Goal: Task Accomplishment & Management: Manage account settings

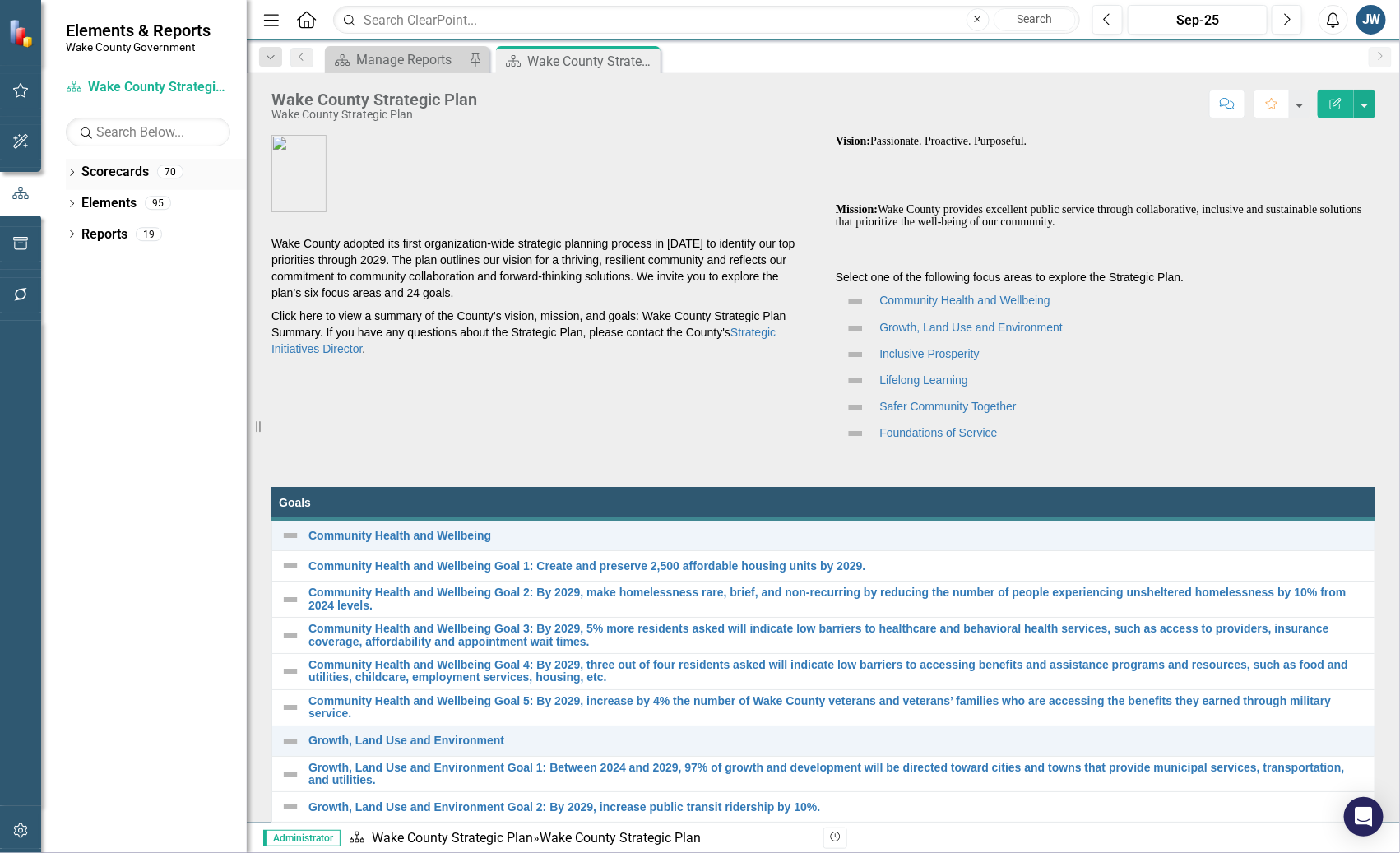
click at [69, 169] on icon "Dropdown" at bounding box center [72, 174] width 12 height 9
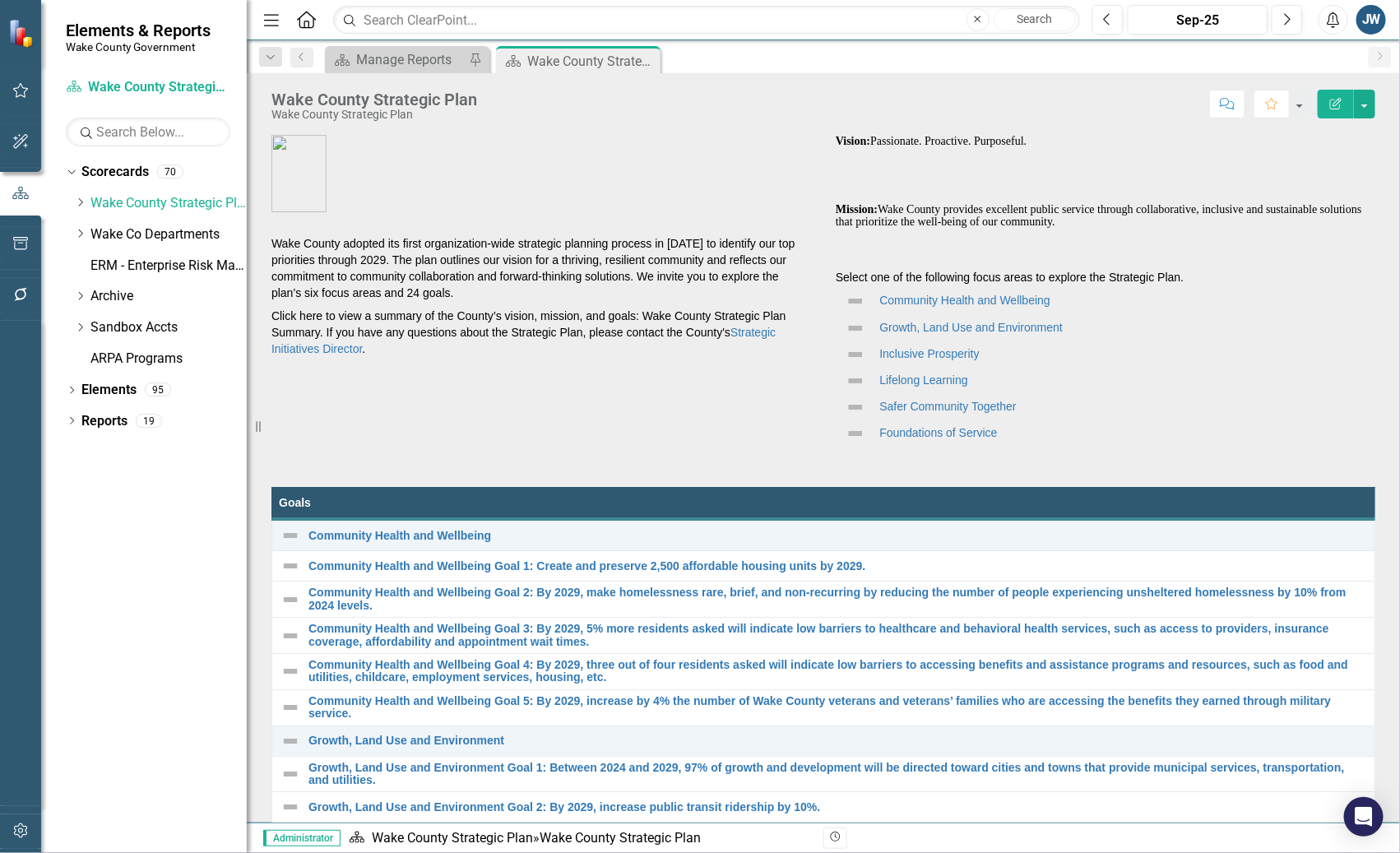
drag, startPoint x: 80, startPoint y: 236, endPoint x: 85, endPoint y: 251, distance: 15.8
click at [82, 235] on icon "Dropdown" at bounding box center [80, 234] width 13 height 10
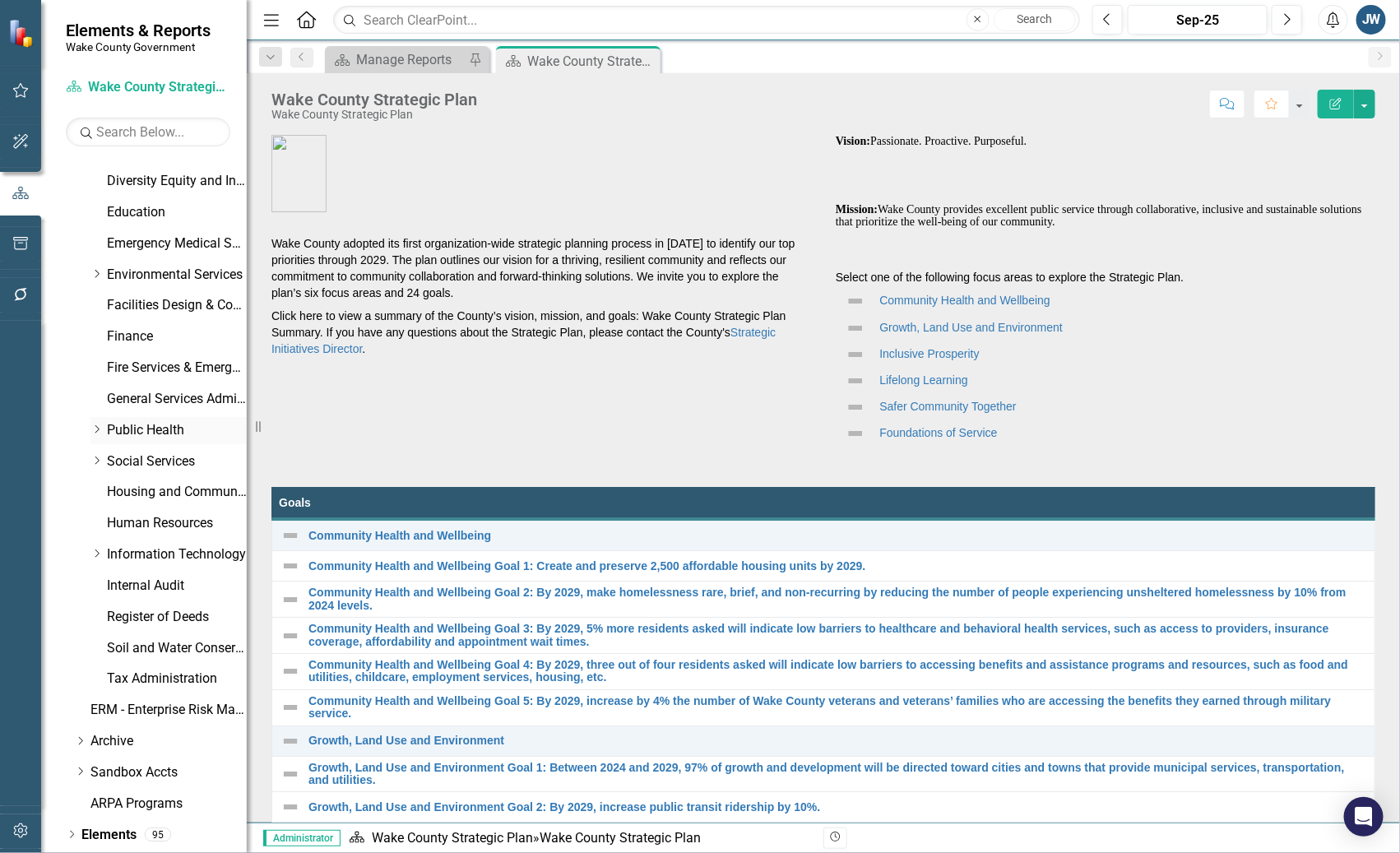
scroll to position [426, 0]
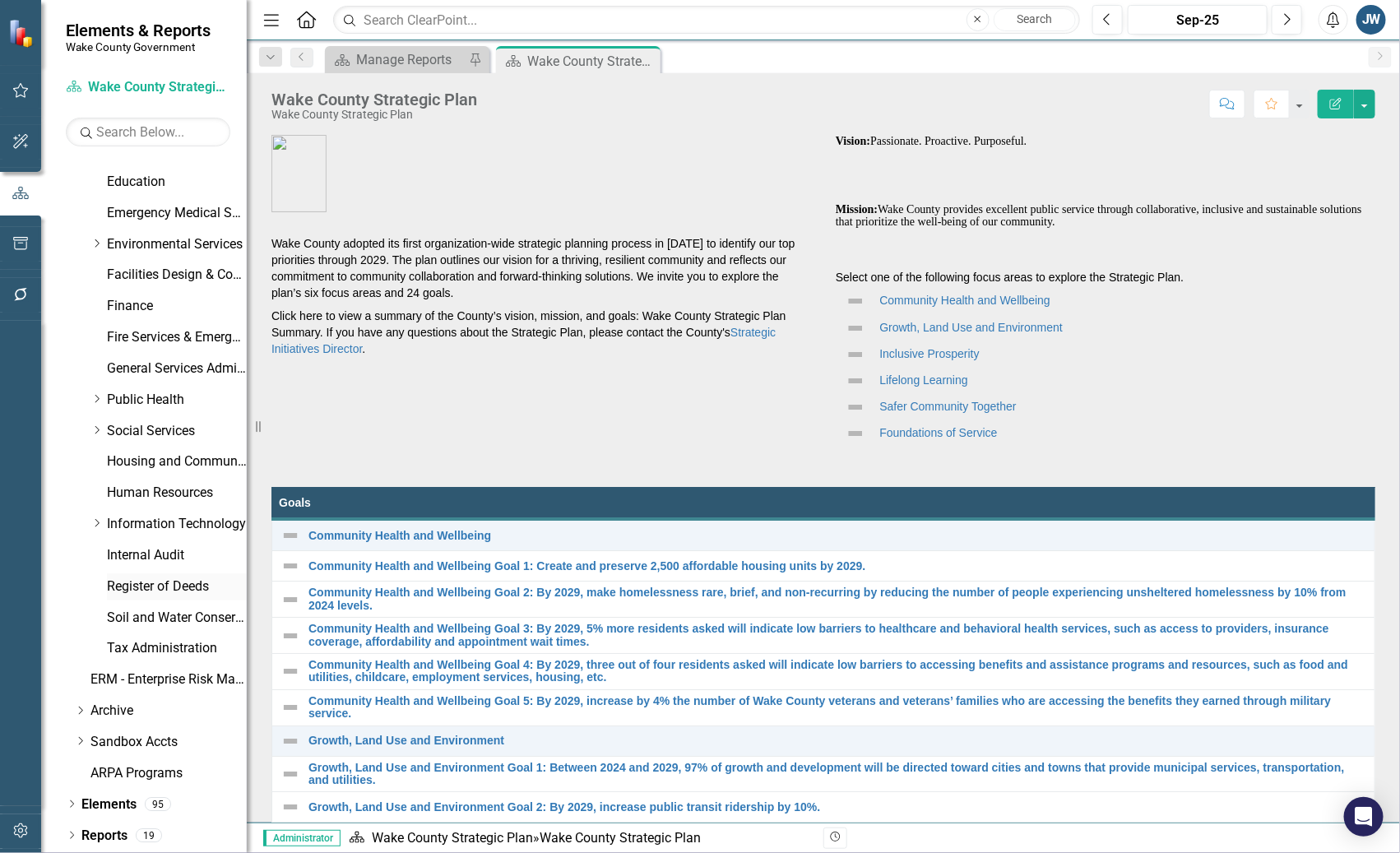
click at [149, 585] on link "Register of Deeds" at bounding box center [176, 587] width 139 height 19
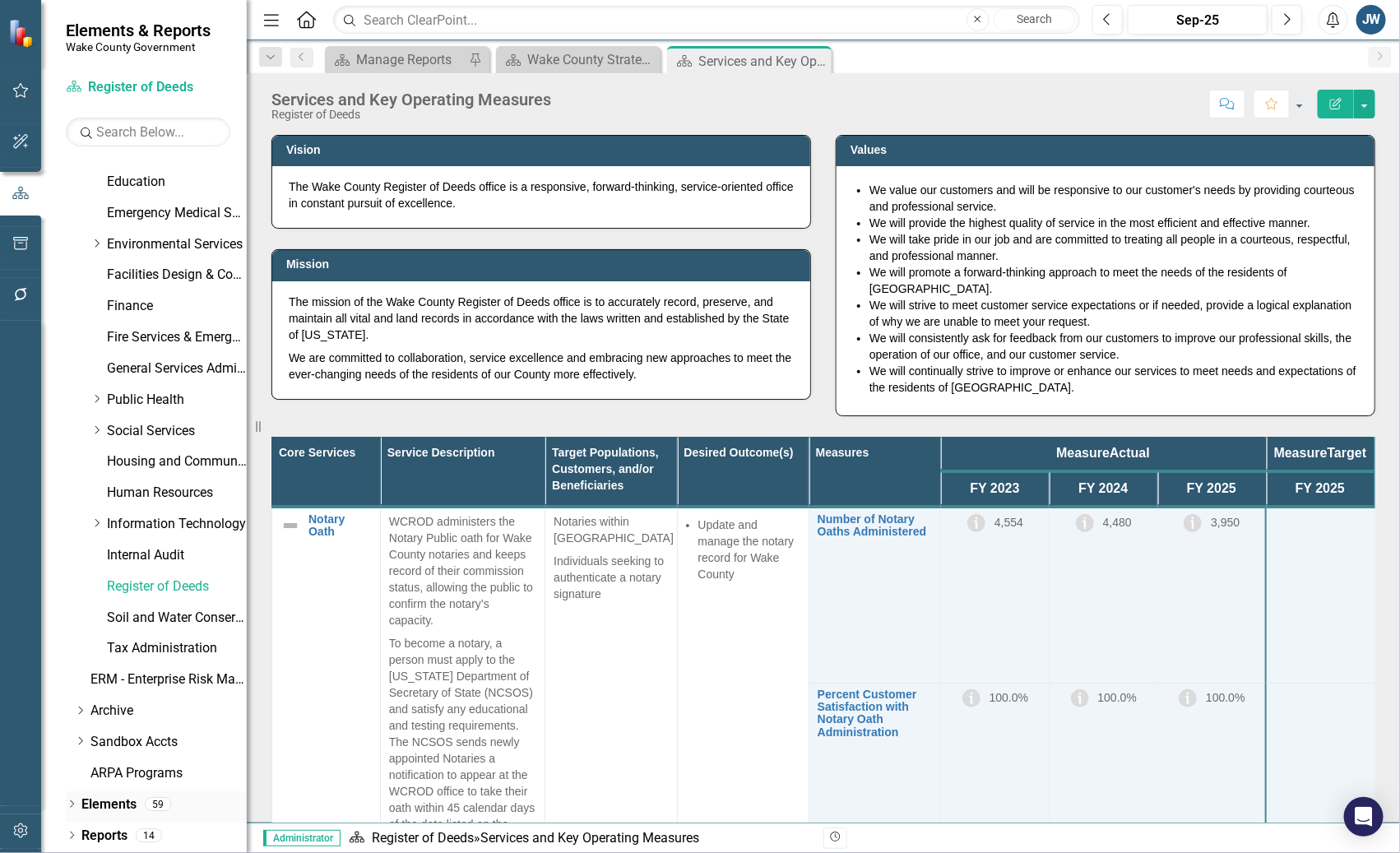
click at [80, 803] on div "Dropdown Elements 59" at bounding box center [156, 806] width 181 height 31
click at [73, 804] on icon at bounding box center [72, 804] width 4 height 8
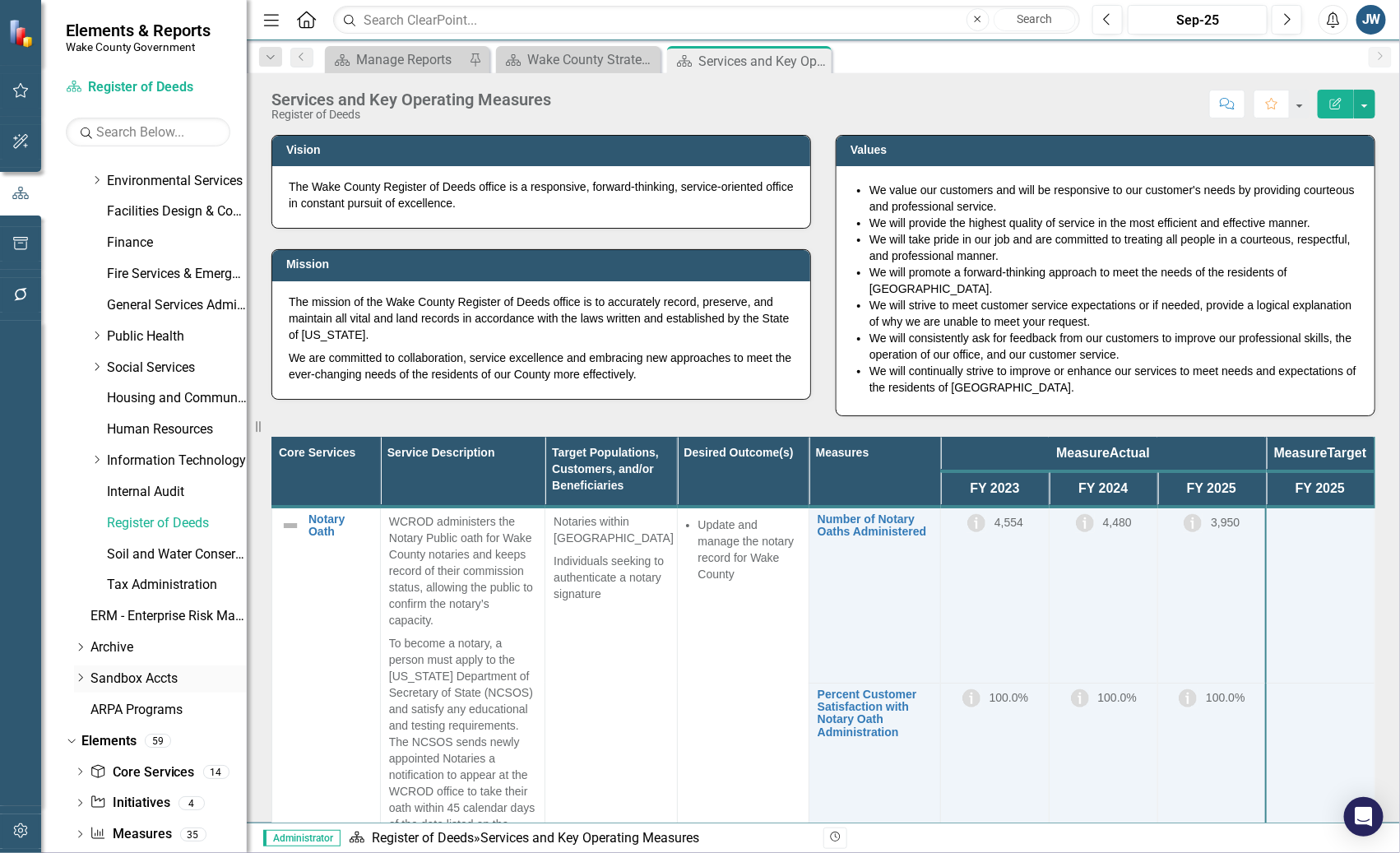
scroll to position [519, 0]
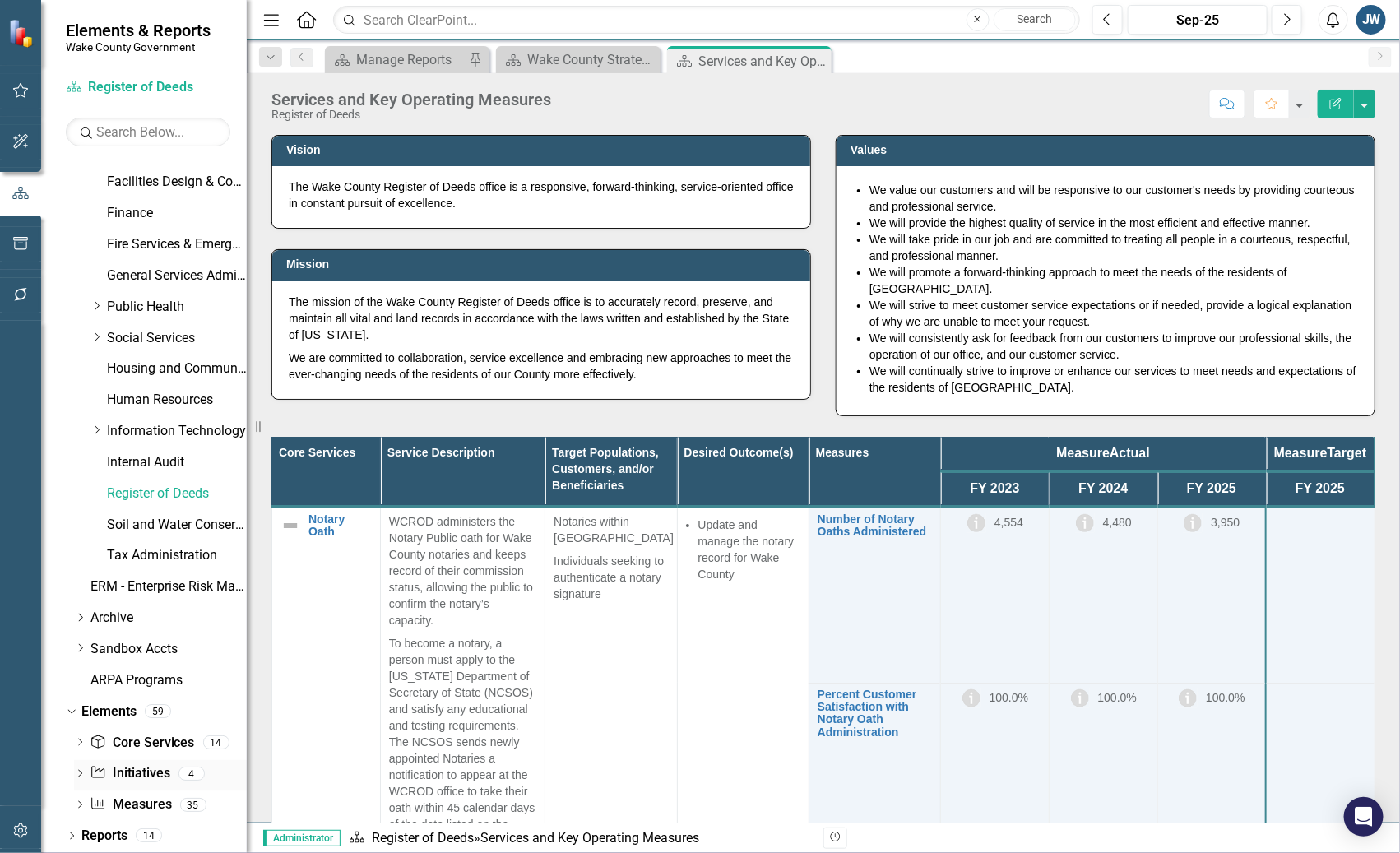
click at [148, 774] on link "Initiative Initiatives" at bounding box center [129, 773] width 80 height 19
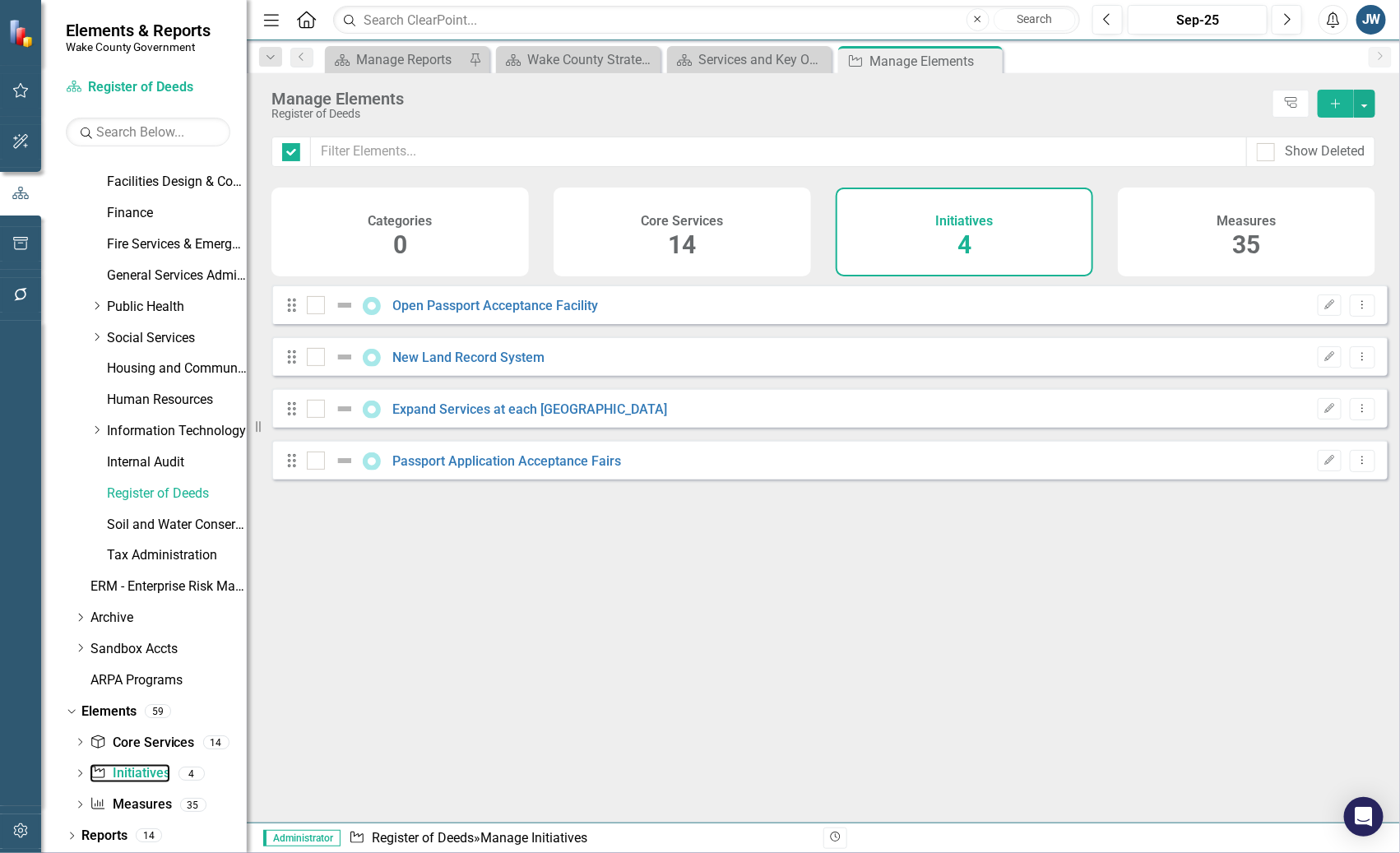
checkbox input "false"
click at [1356, 310] on icon "Dropdown Menu" at bounding box center [1362, 305] width 14 height 11
click at [1291, 428] on link "Trash Delete Initiative" at bounding box center [1289, 435] width 147 height 30
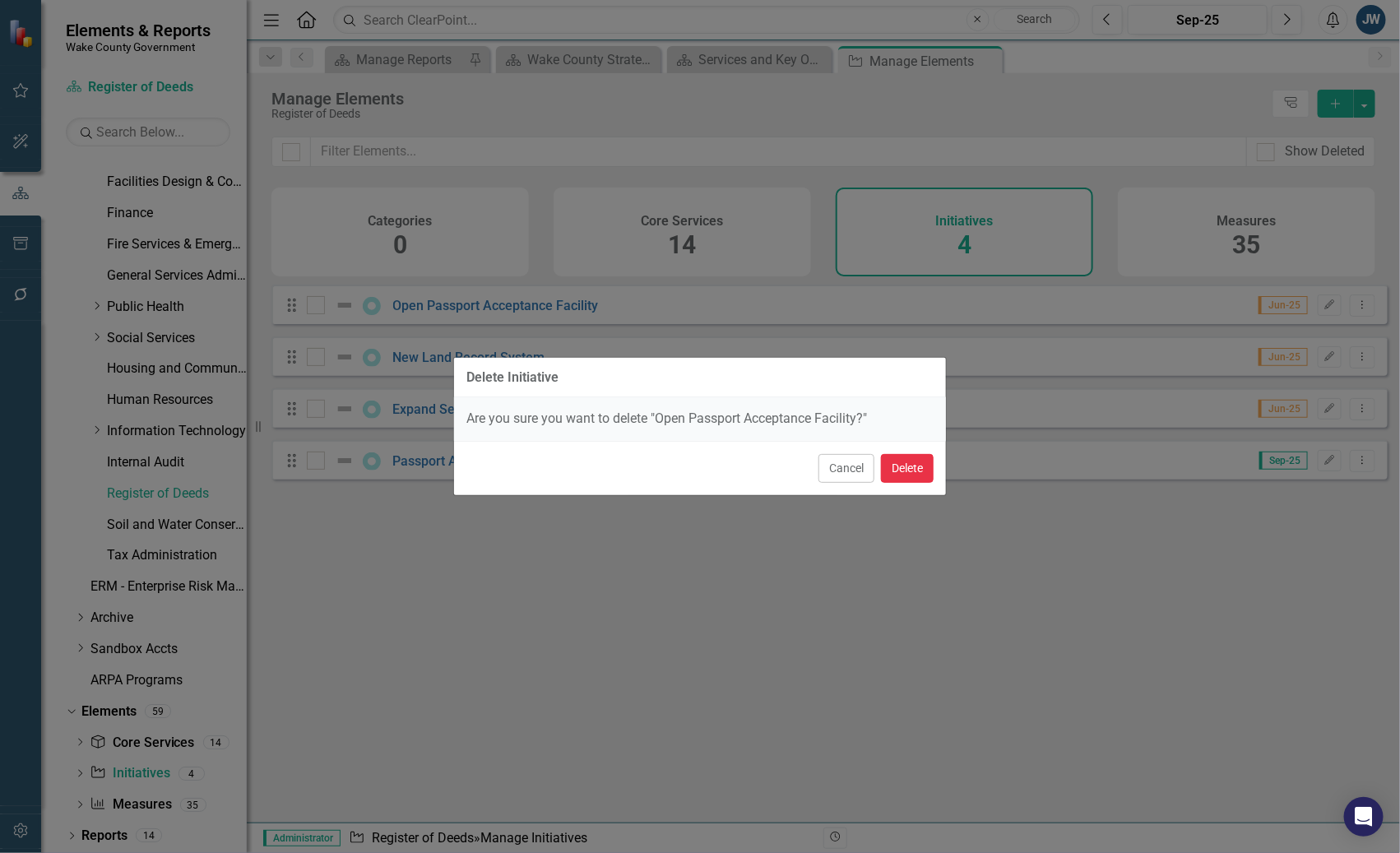
click at [912, 476] on button "Delete" at bounding box center [907, 468] width 53 height 28
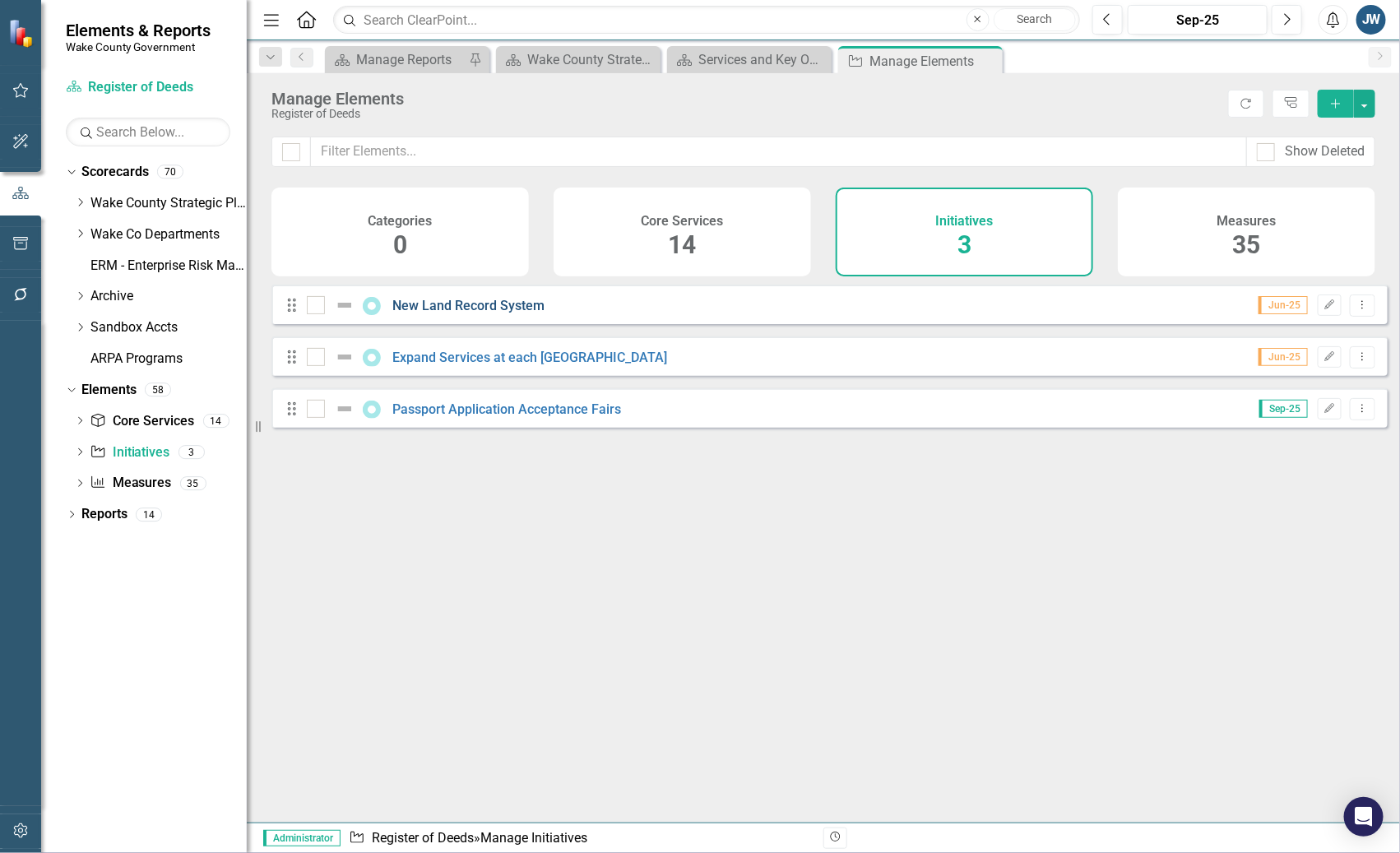
click at [480, 313] on link "New Land Record System" at bounding box center [469, 305] width 152 height 16
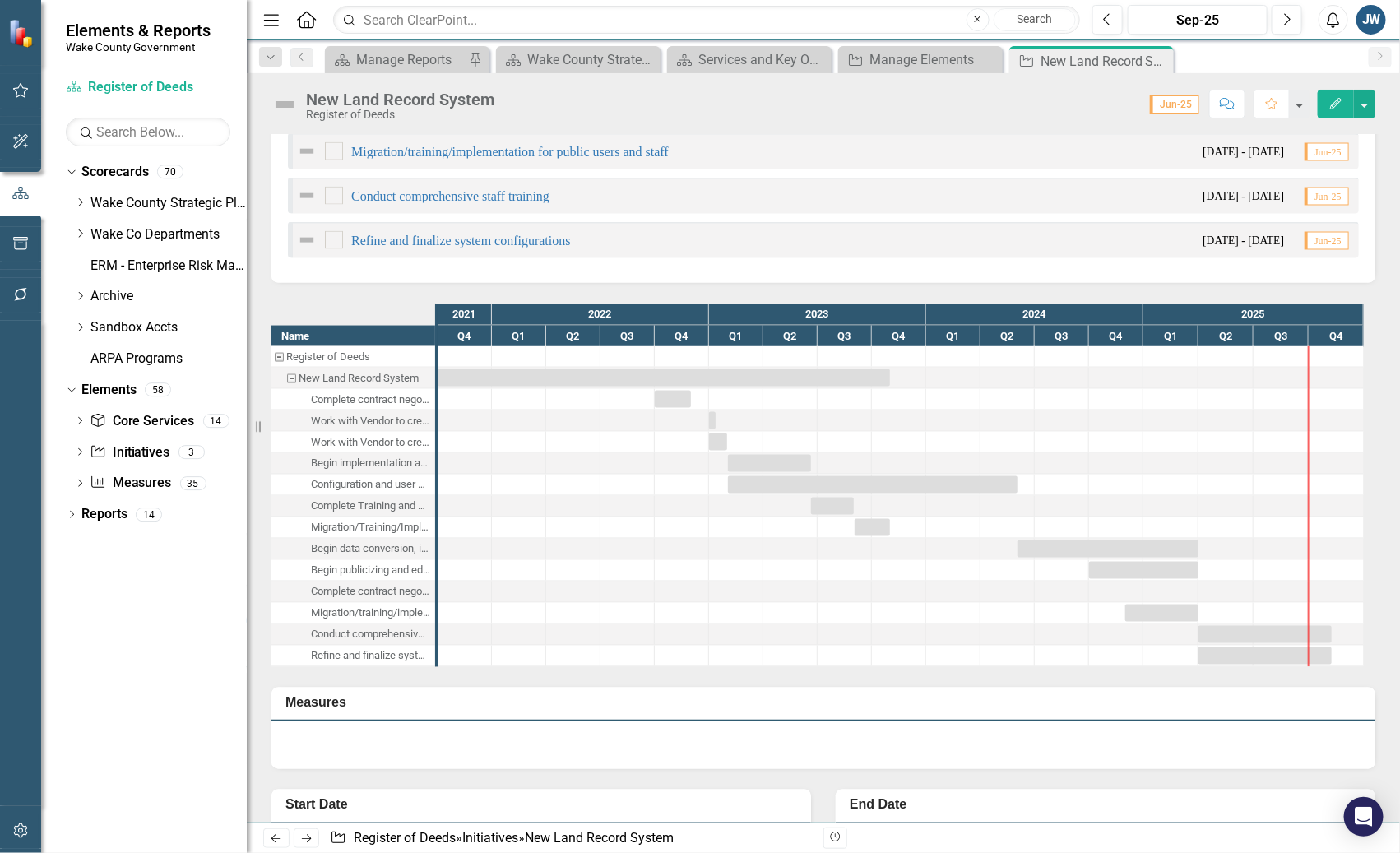
scroll to position [1346, 0]
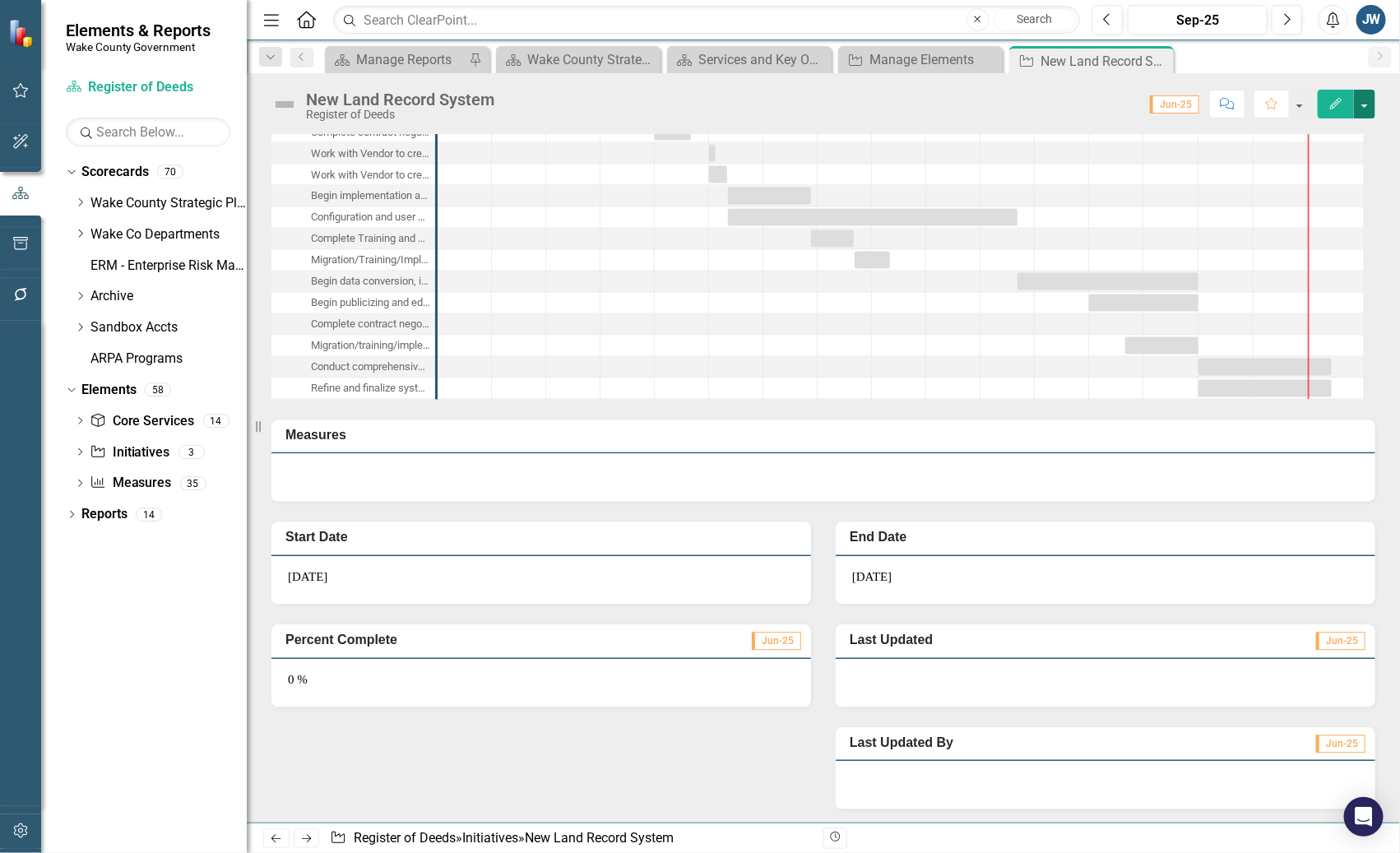
click at [1362, 100] on button "button" at bounding box center [1365, 103] width 22 height 28
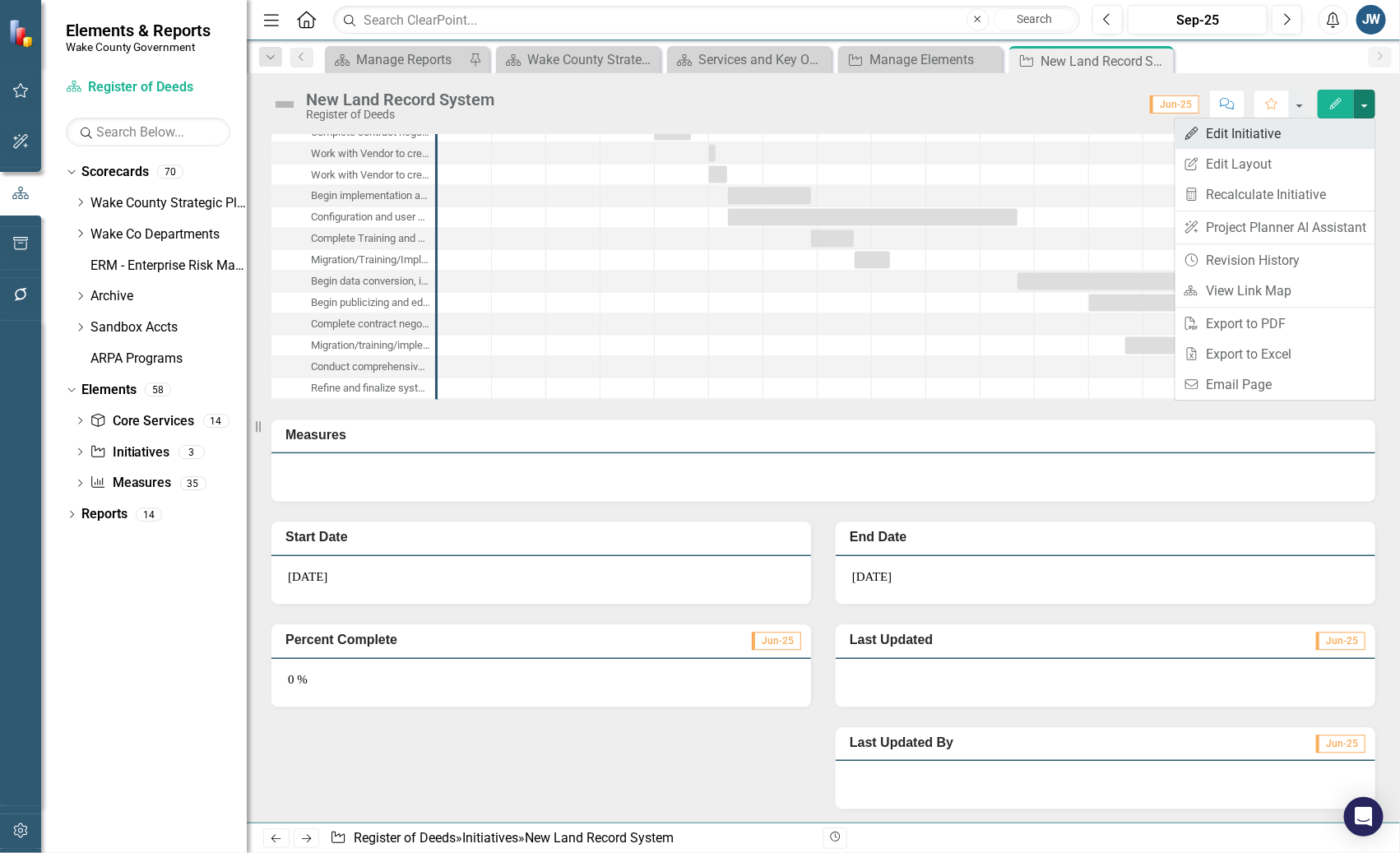
click at [1271, 128] on link "Edit Edit Initiative" at bounding box center [1275, 134] width 200 height 30
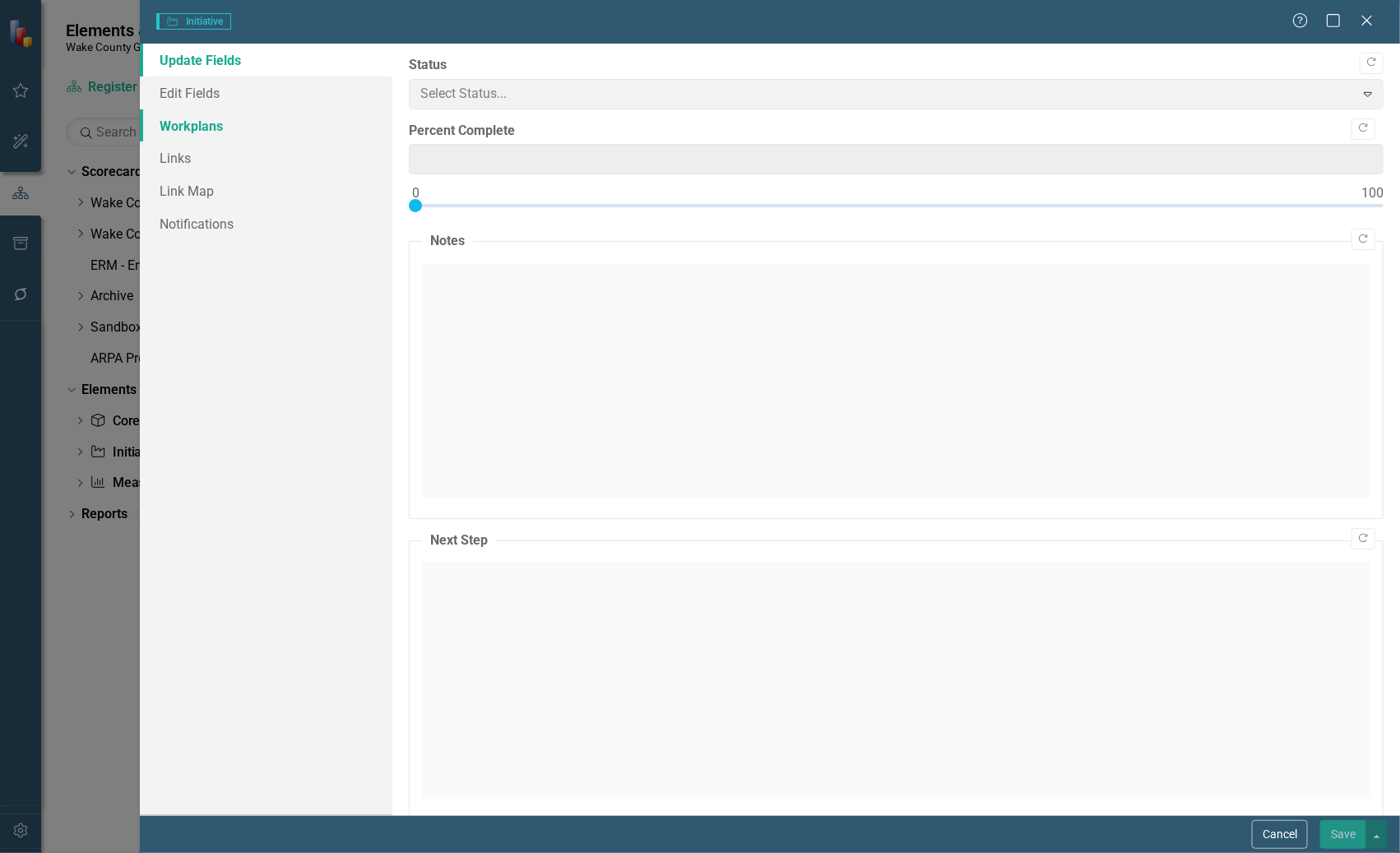
type input "0"
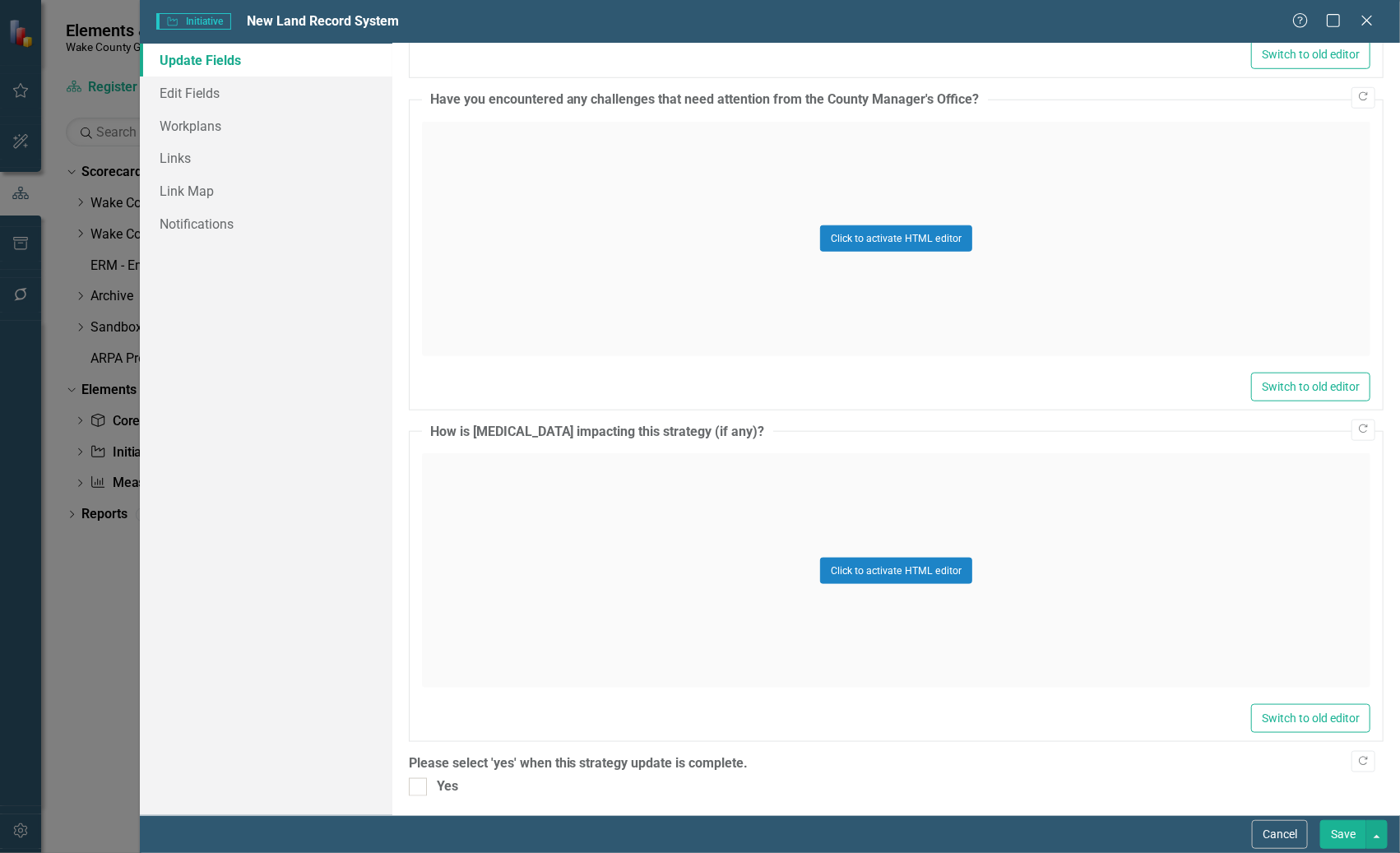
scroll to position [0, 0]
click at [204, 88] on link "Edit Fields" at bounding box center [265, 93] width 251 height 33
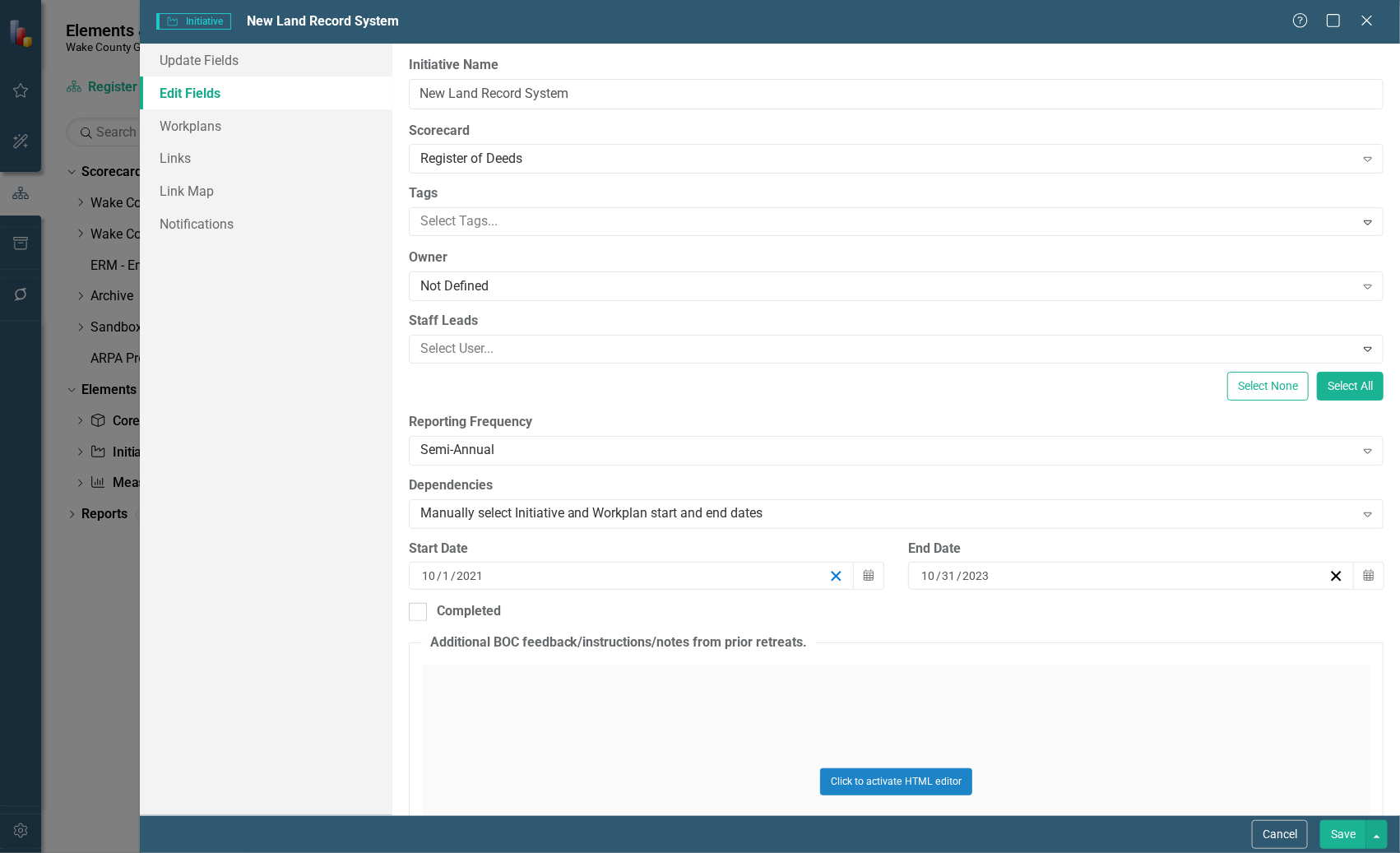
click at [828, 575] on icon "button" at bounding box center [836, 576] width 16 height 16
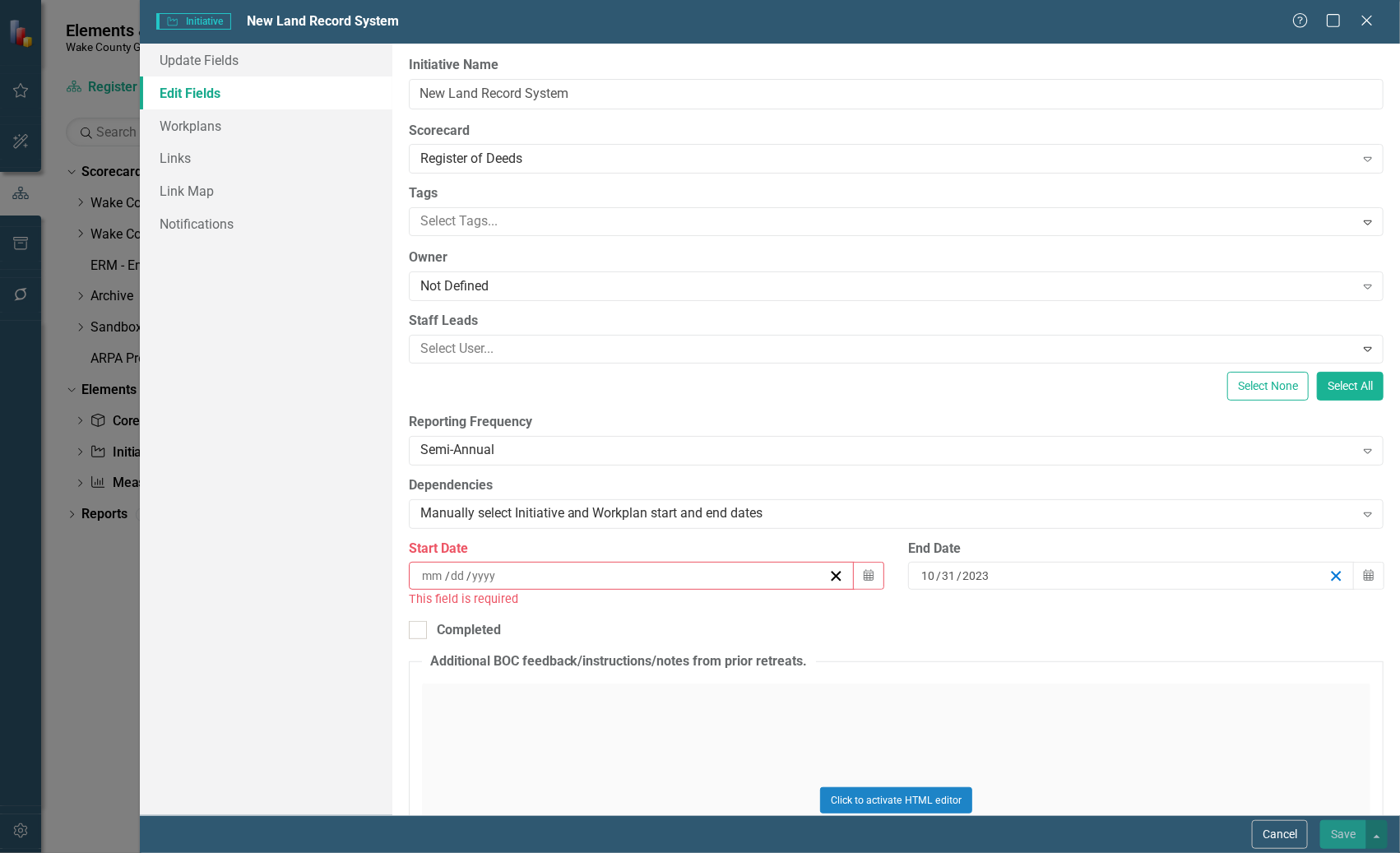
click at [1328, 574] on icon "button" at bounding box center [1336, 576] width 16 height 16
click at [1270, 840] on button "Cancel" at bounding box center [1280, 834] width 56 height 28
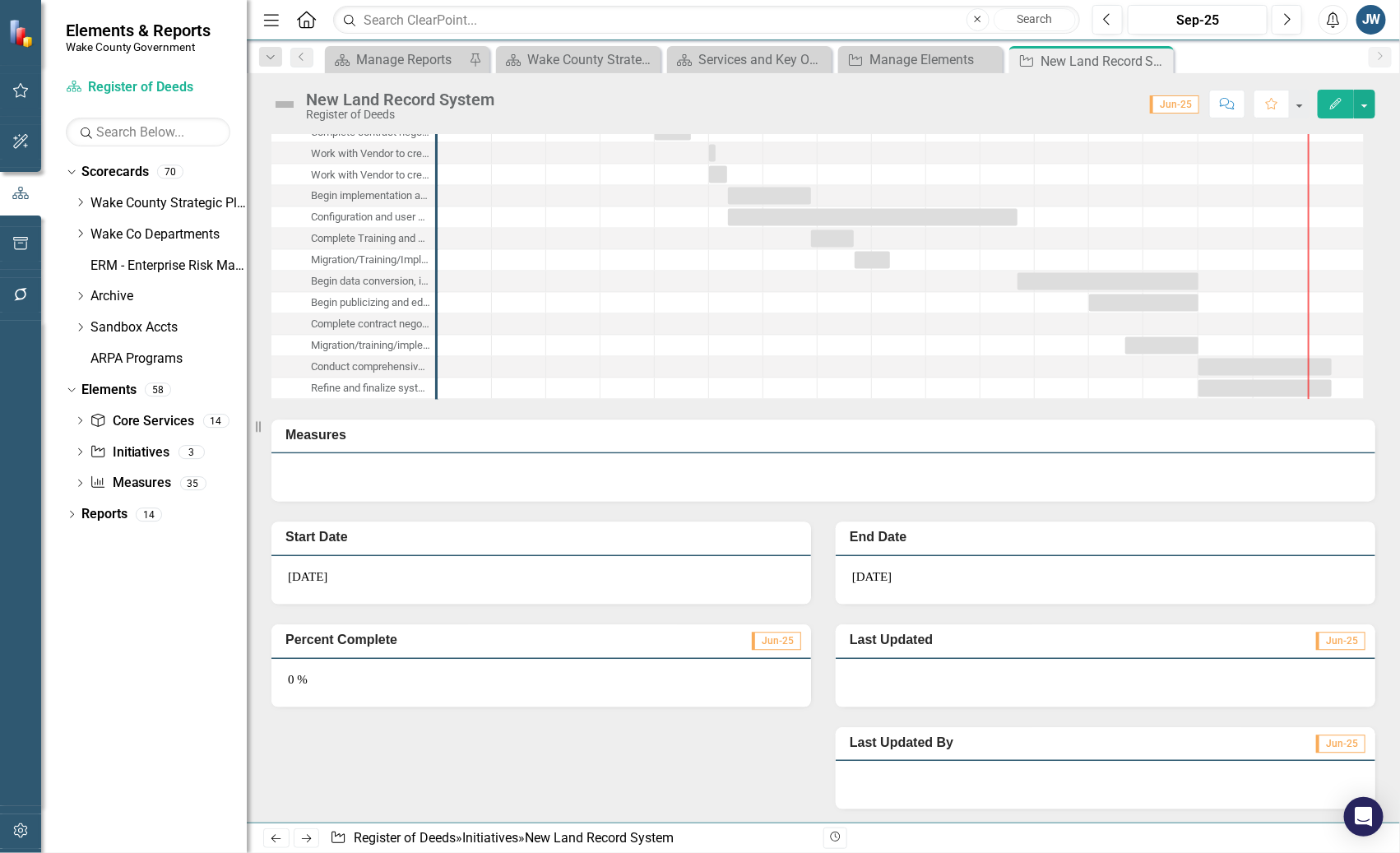
click at [0, 0] on icon "Close" at bounding box center [0, 0] width 0 height 0
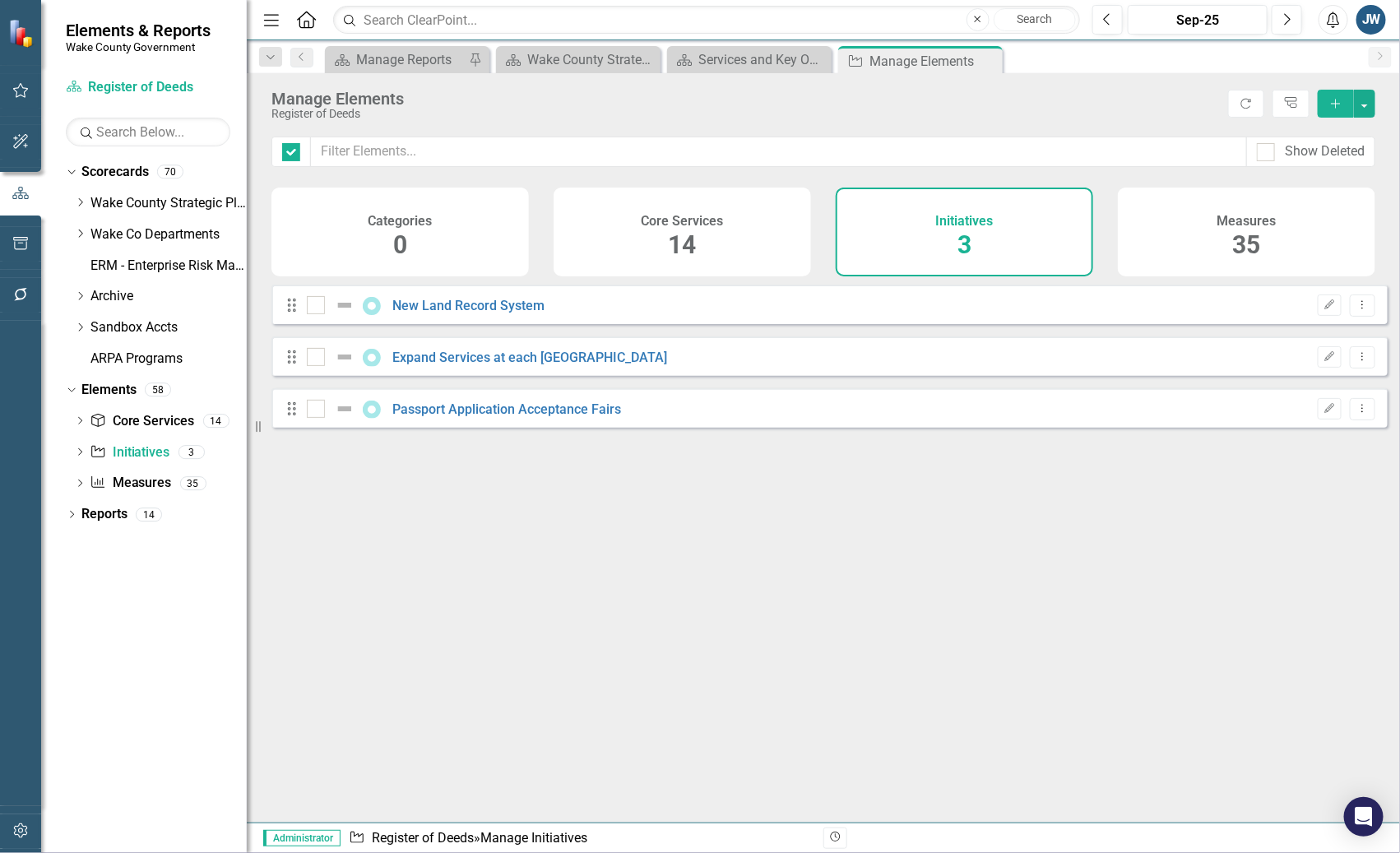
checkbox input "false"
click at [525, 362] on link "Expand Services at each [GEOGRAPHIC_DATA]" at bounding box center [530, 357] width 275 height 16
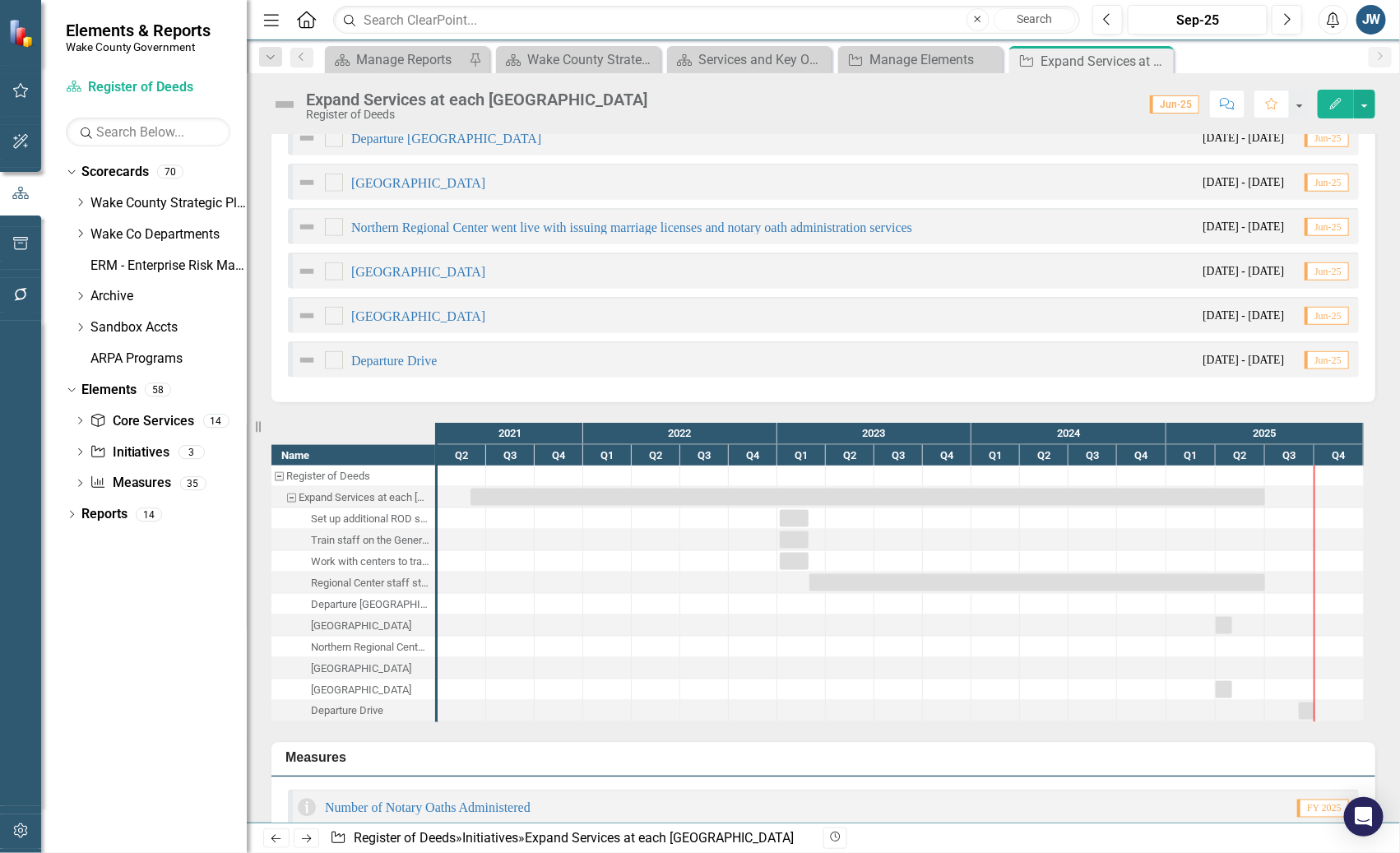
scroll to position [1541, 0]
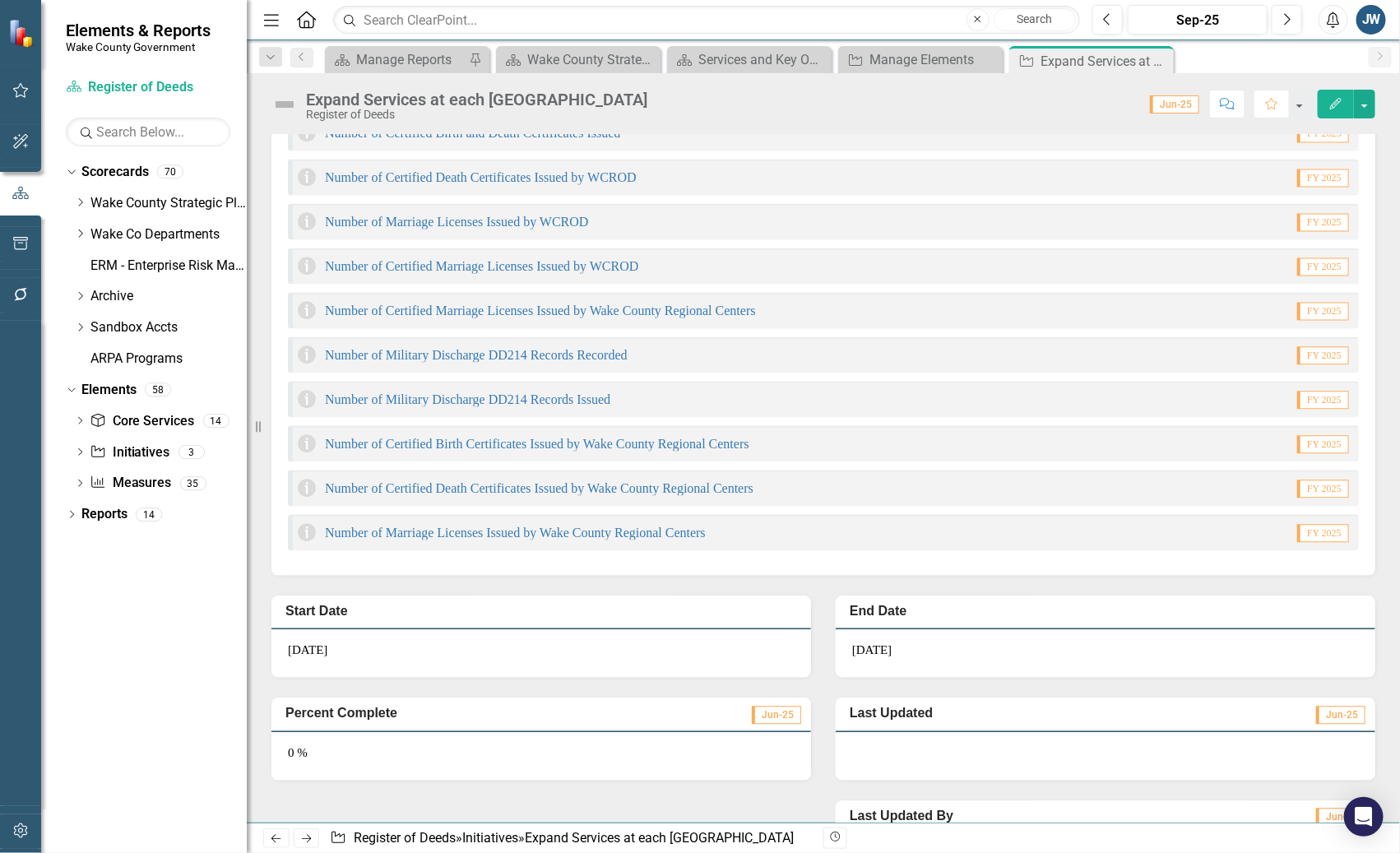
click at [1109, 843] on div "Revision History" at bounding box center [1383, 838] width 1120 height 22
click at [1157, 65] on icon "Close" at bounding box center [1158, 61] width 17 height 13
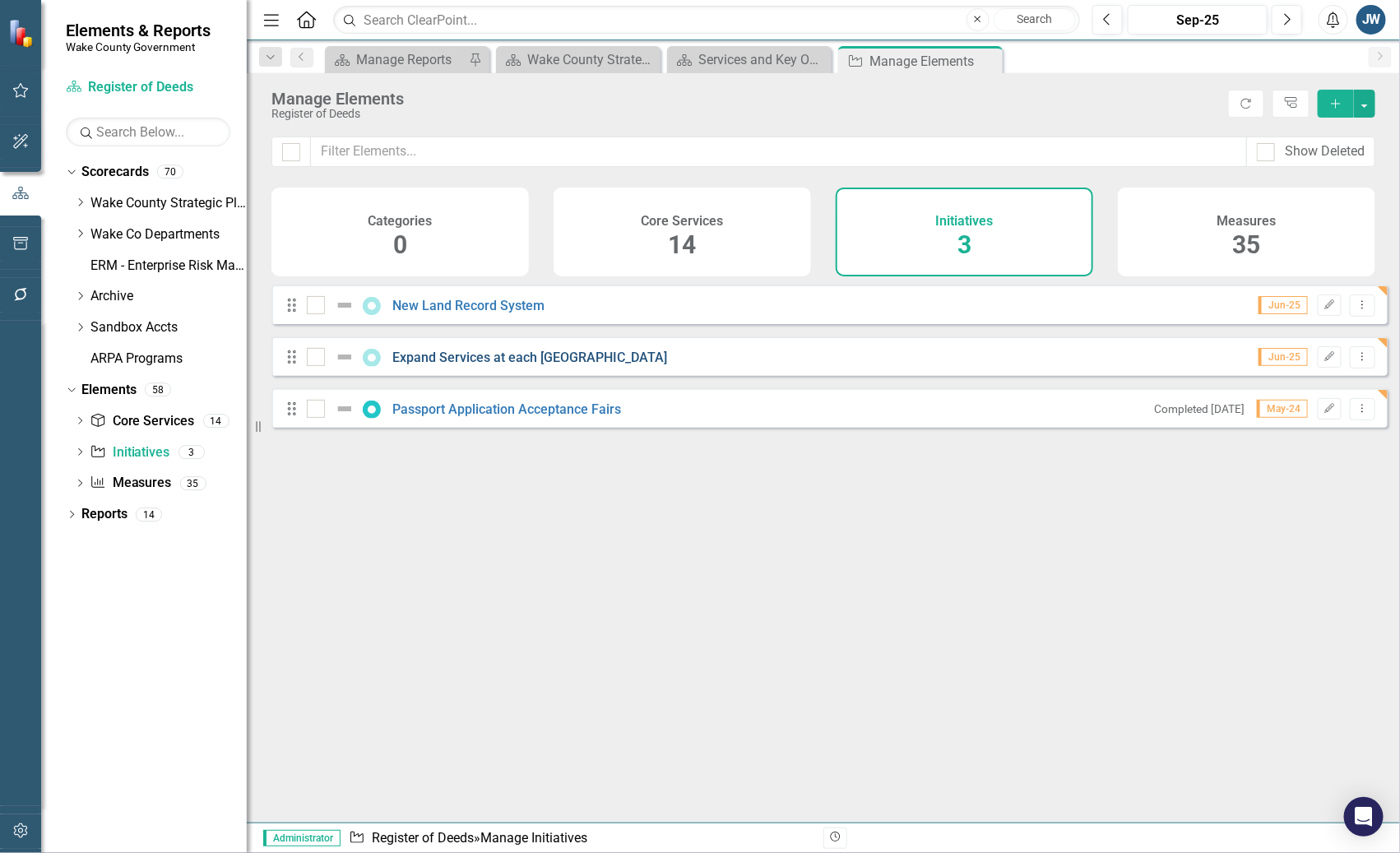
click at [475, 365] on link "Expand Services at each [GEOGRAPHIC_DATA]" at bounding box center [530, 357] width 275 height 16
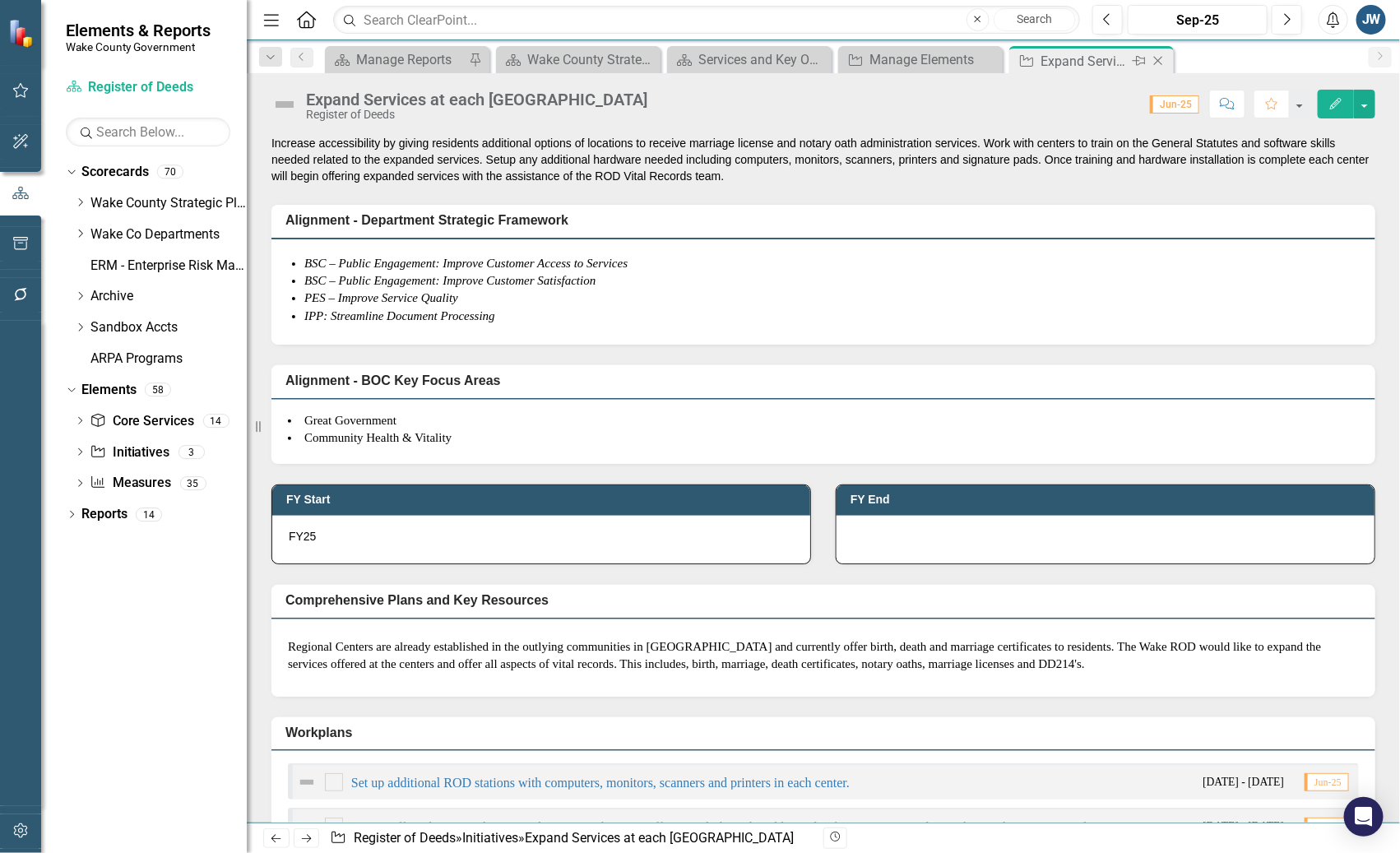
click at [1158, 58] on icon "Close" at bounding box center [1158, 61] width 17 height 13
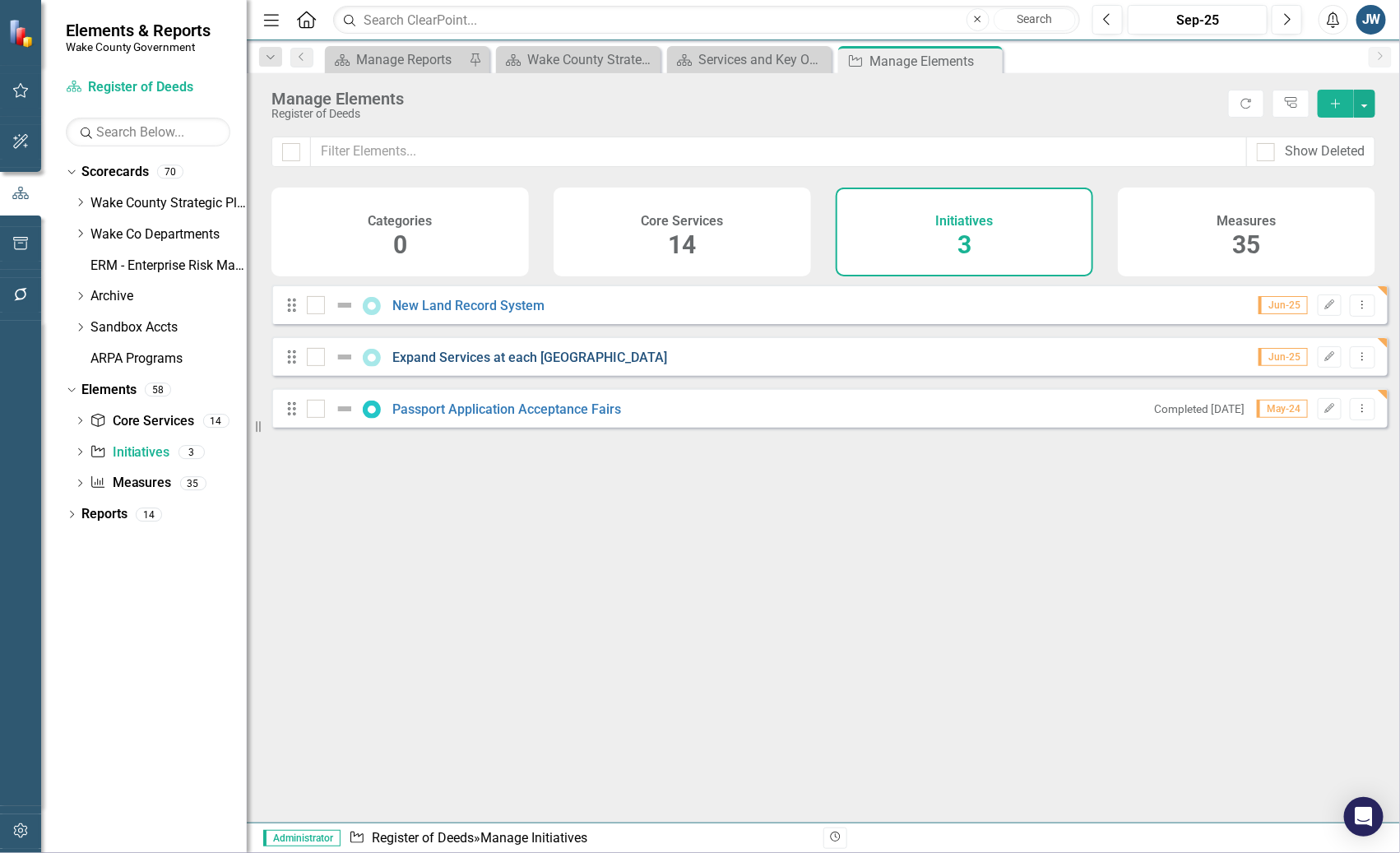
click at [469, 362] on link "Expand Services at each [GEOGRAPHIC_DATA]" at bounding box center [530, 357] width 275 height 16
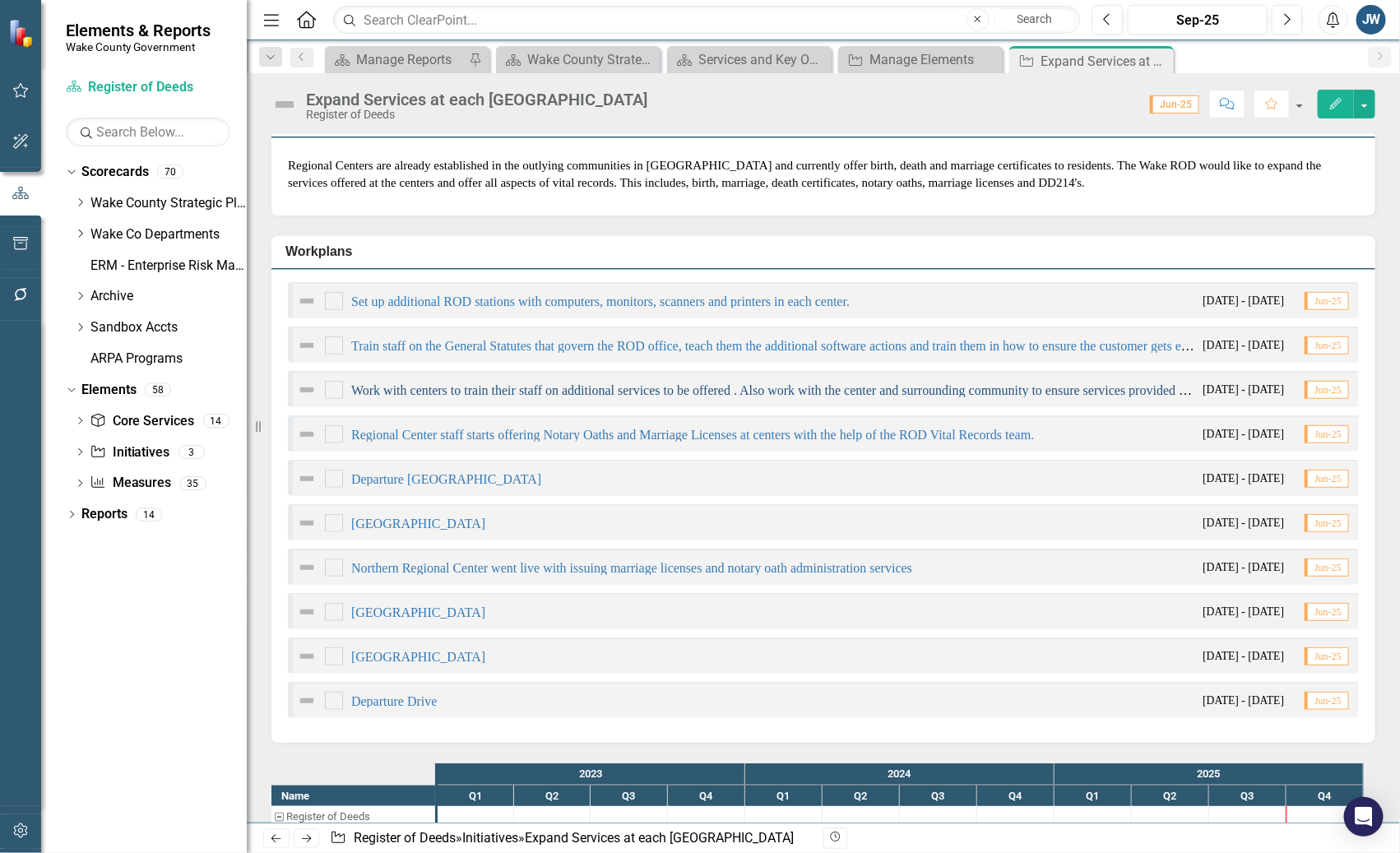
scroll to position [514, 0]
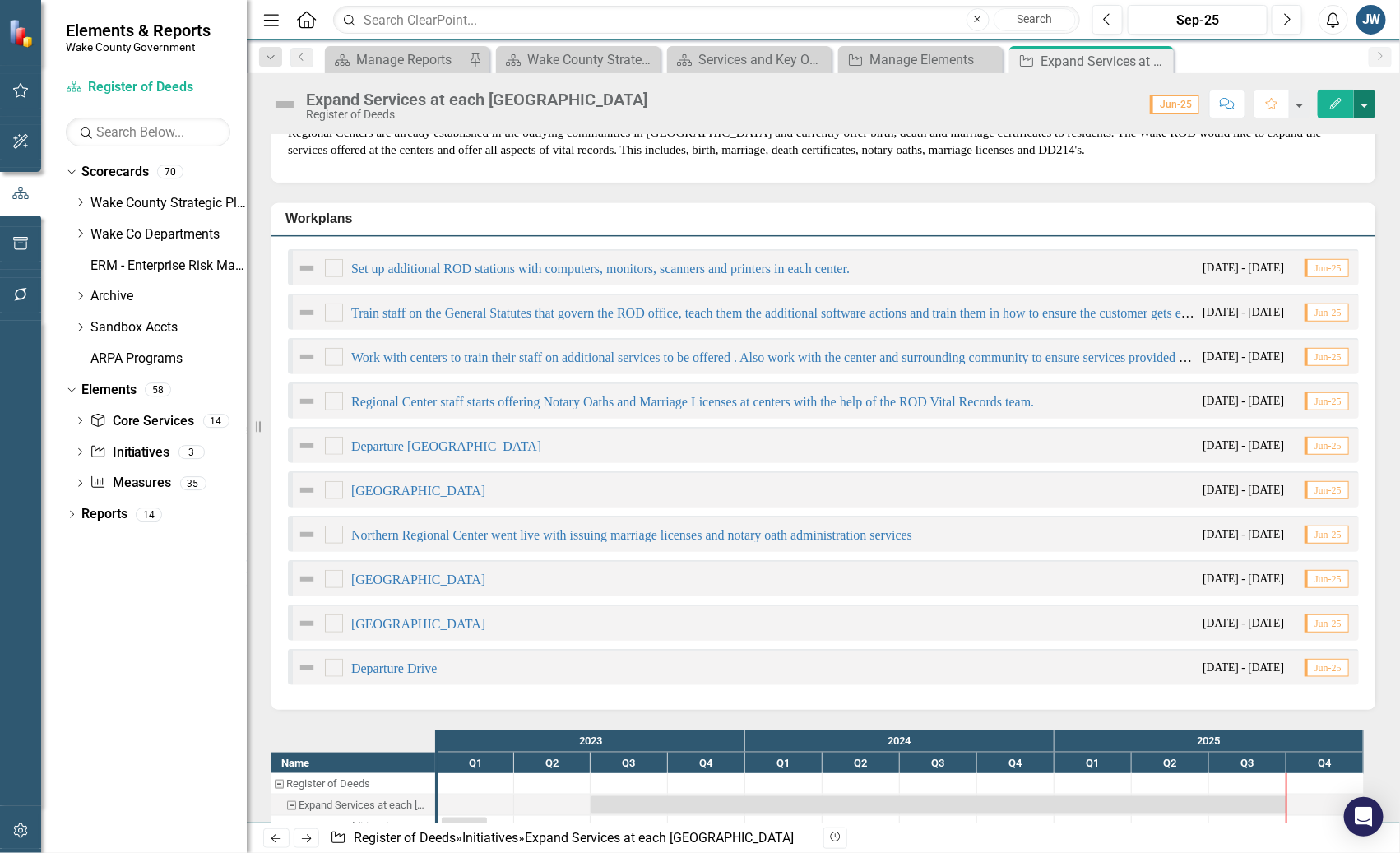
click at [1369, 104] on button "button" at bounding box center [1365, 103] width 22 height 28
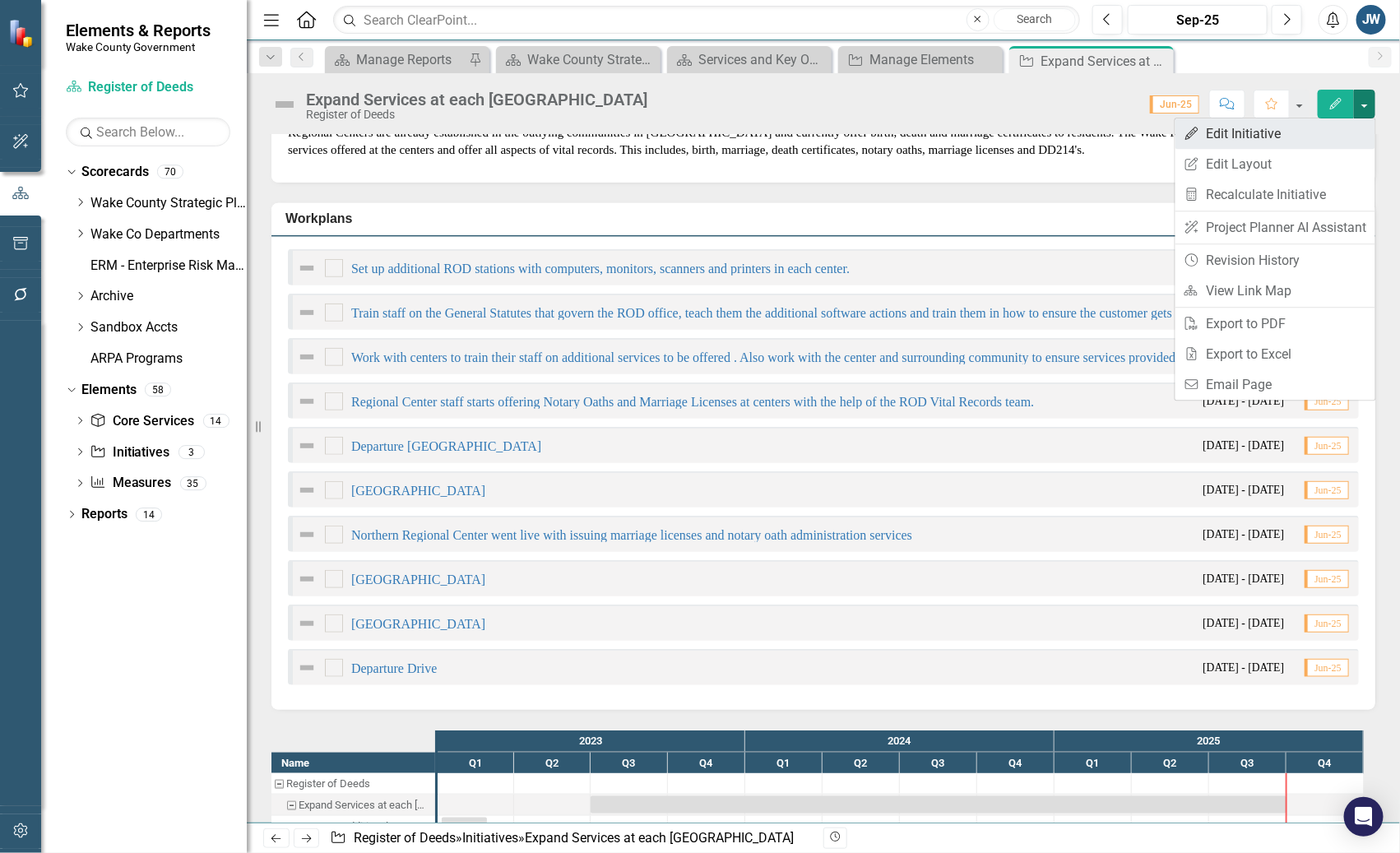
click at [1292, 126] on link "Edit Edit Initiative" at bounding box center [1275, 134] width 200 height 30
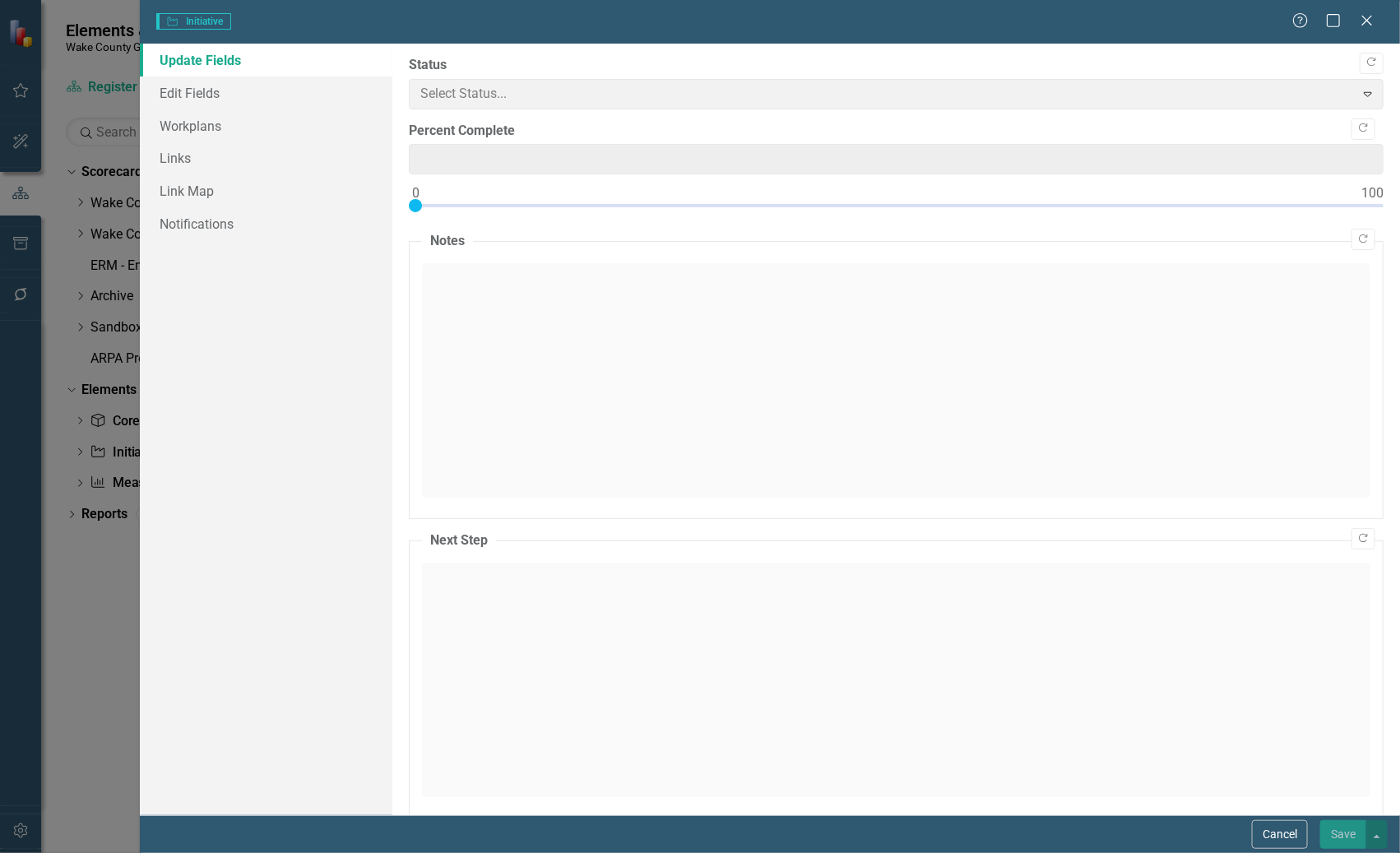
type input "0"
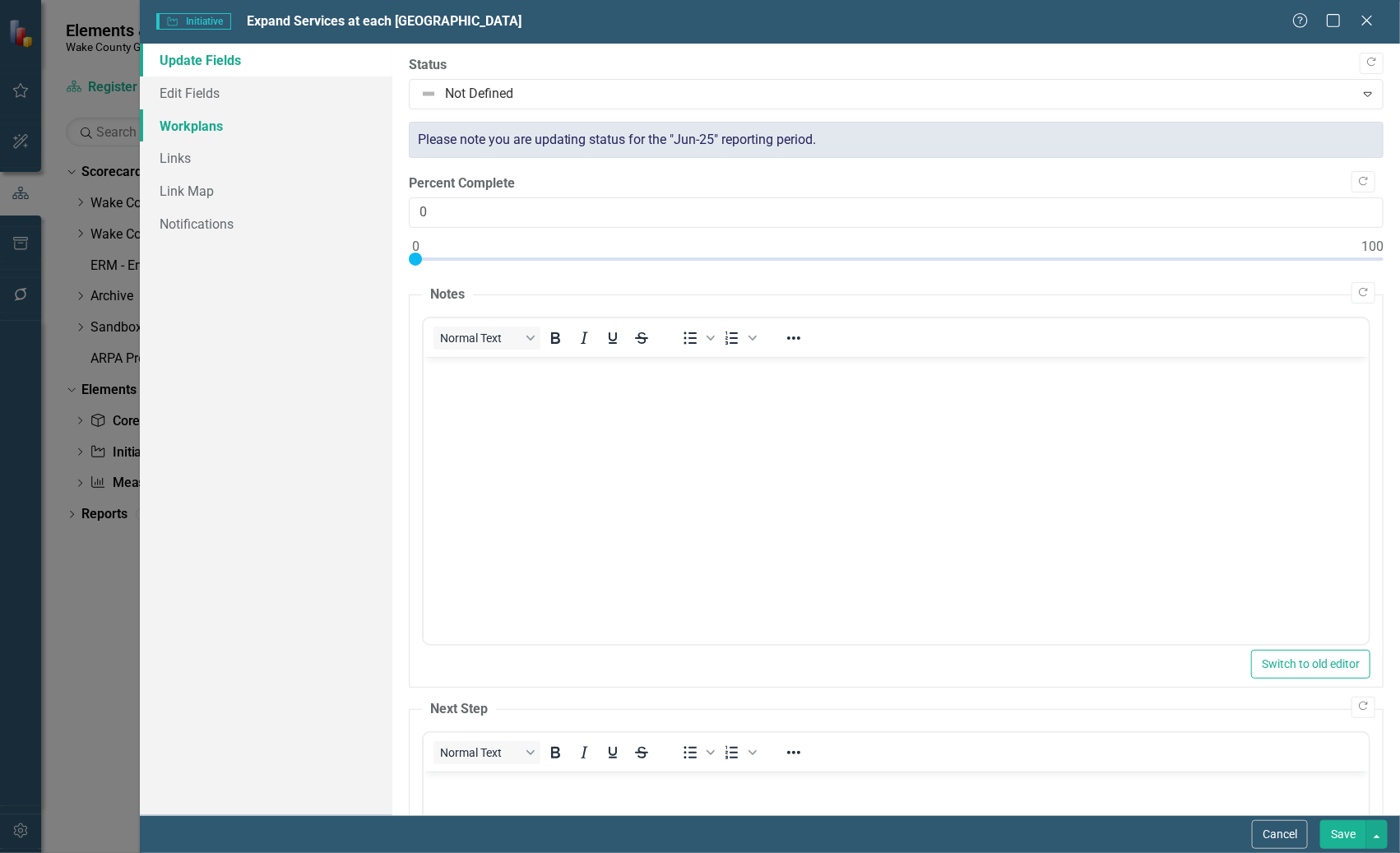
scroll to position [0, 0]
click at [222, 134] on link "Workplans" at bounding box center [265, 125] width 251 height 33
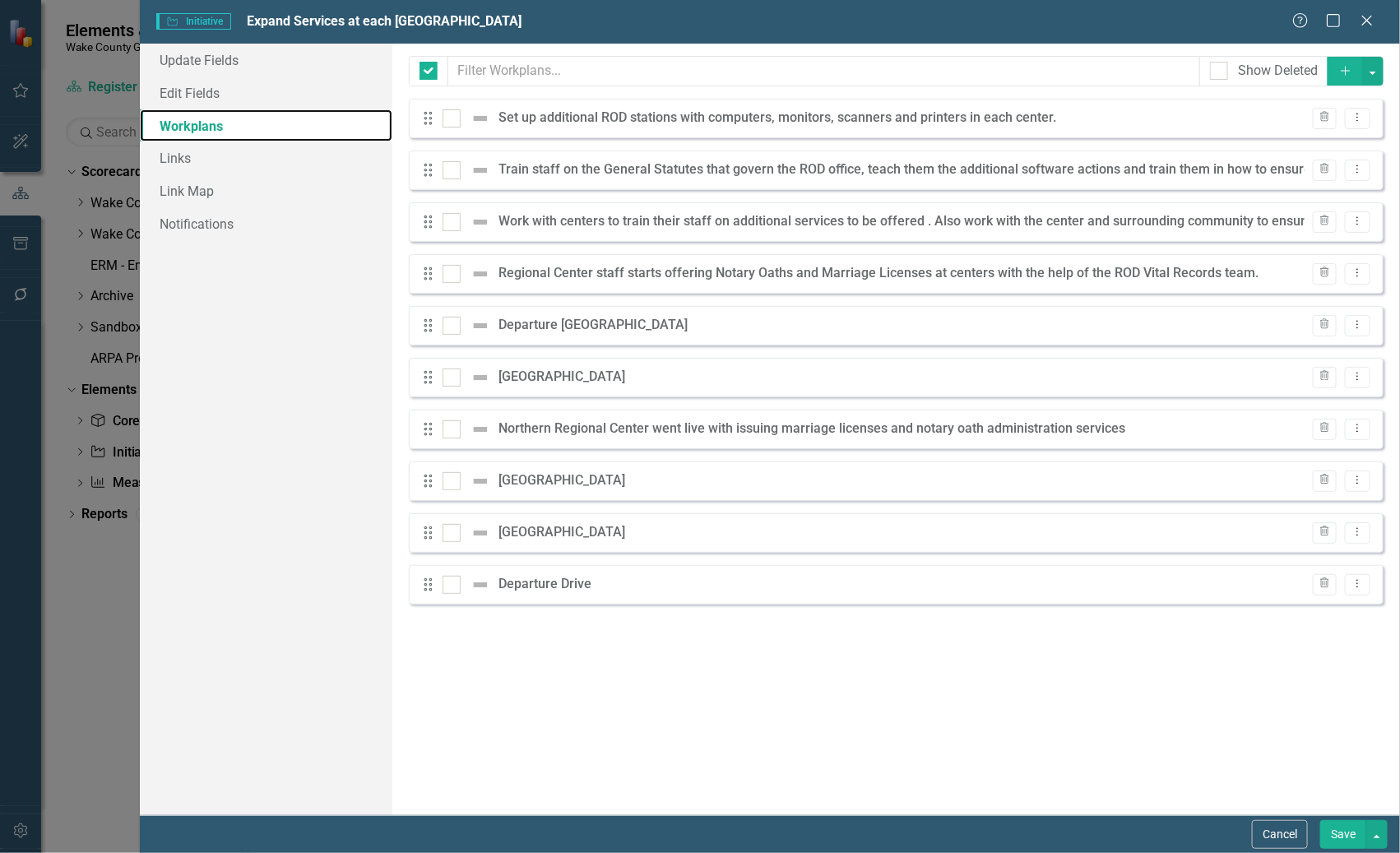
checkbox input "false"
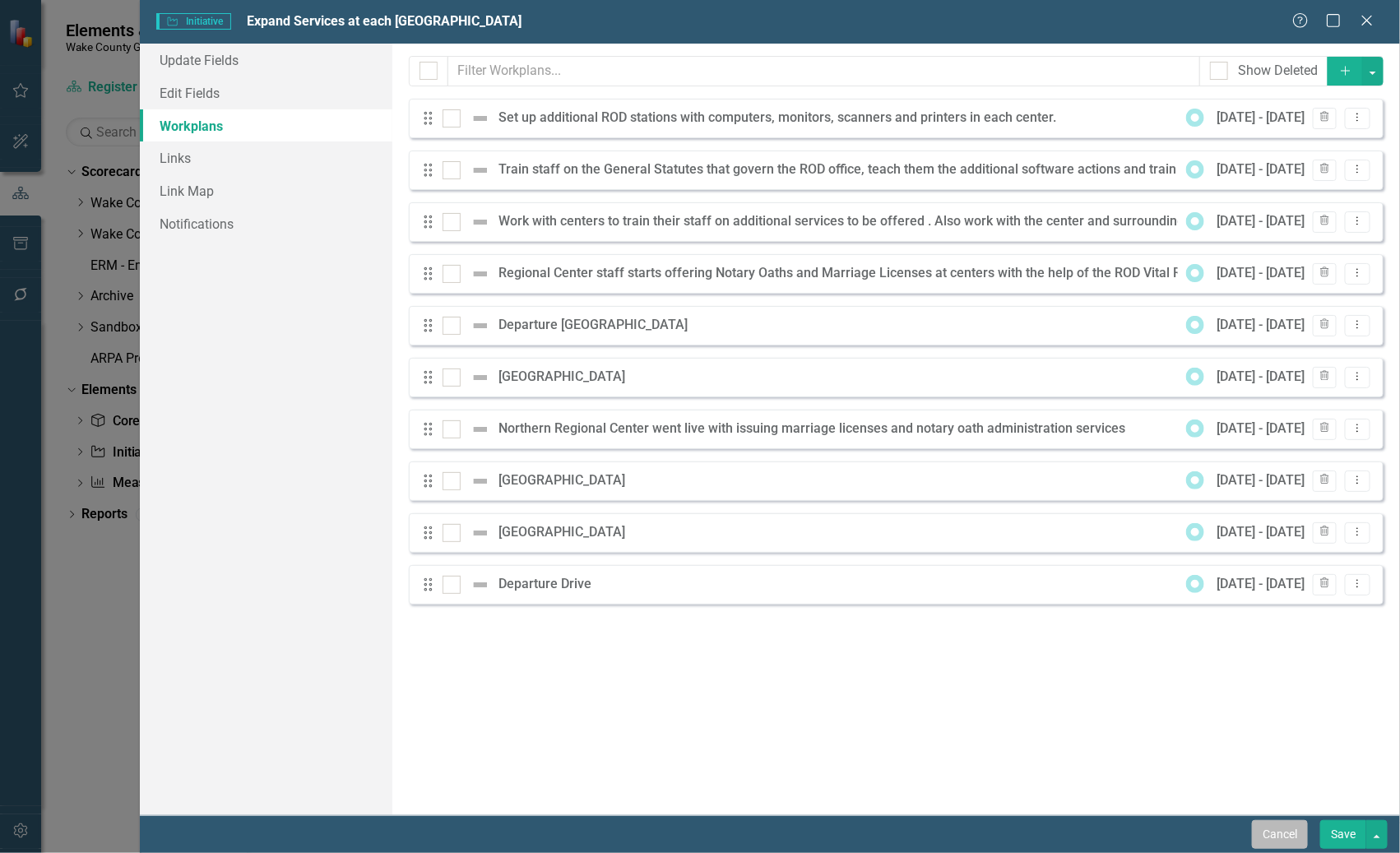
click at [1266, 835] on button "Cancel" at bounding box center [1280, 834] width 56 height 28
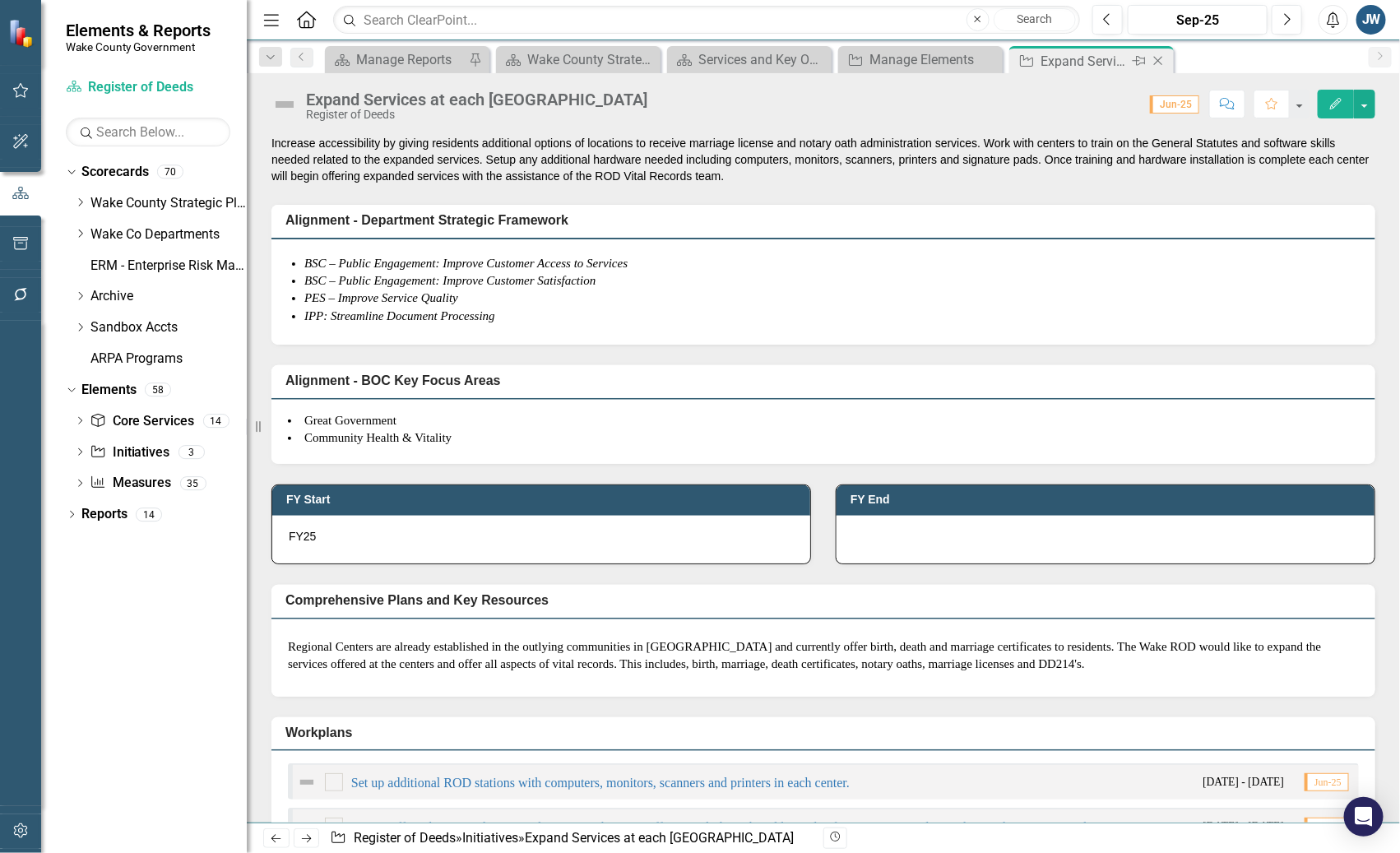
click at [1159, 59] on icon at bounding box center [1158, 61] width 9 height 9
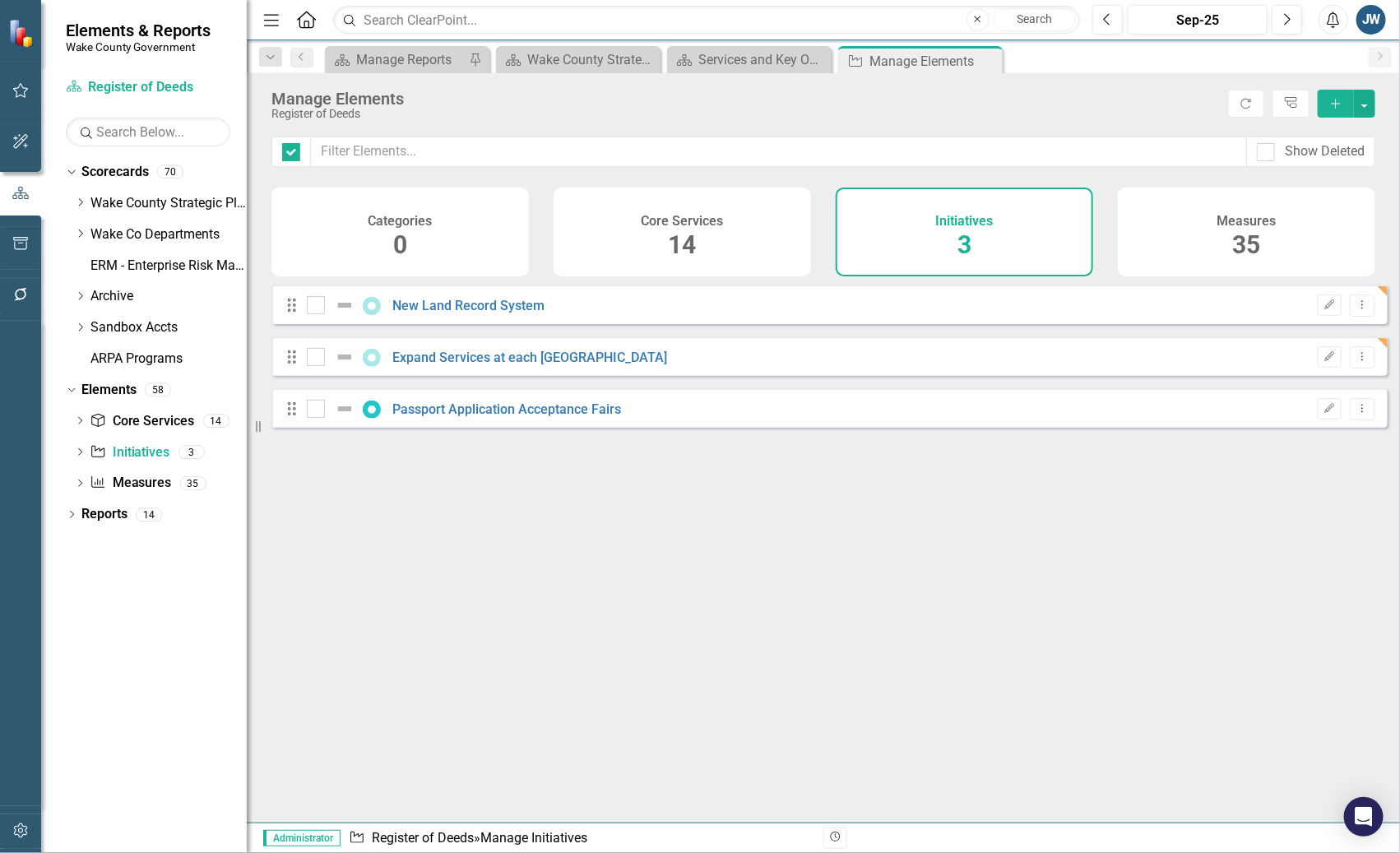
checkbox input "false"
click at [506, 417] on link "Passport Application Acceptance Fairs" at bounding box center [508, 409] width 229 height 16
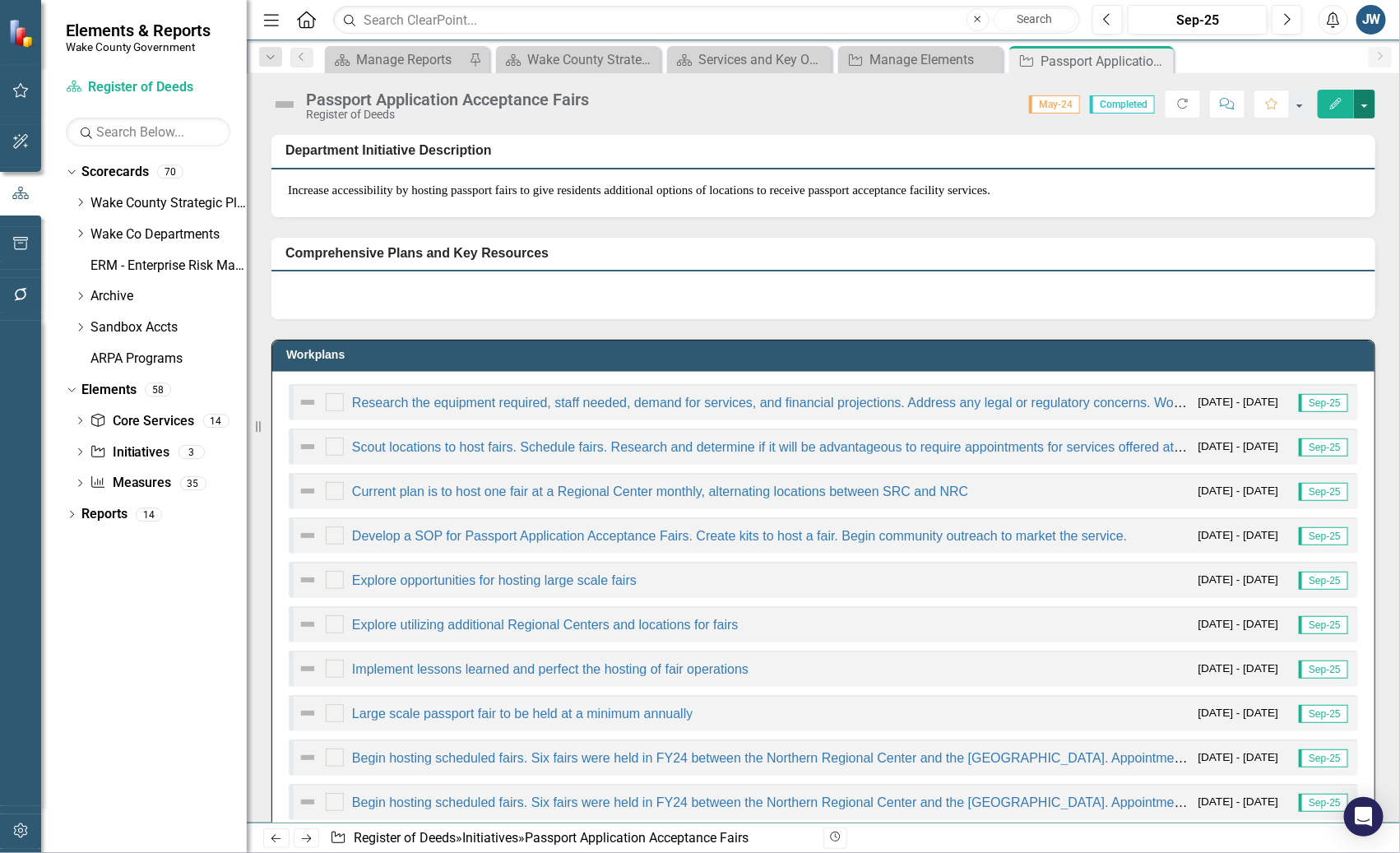
click at [1373, 103] on button "button" at bounding box center [1365, 103] width 22 height 28
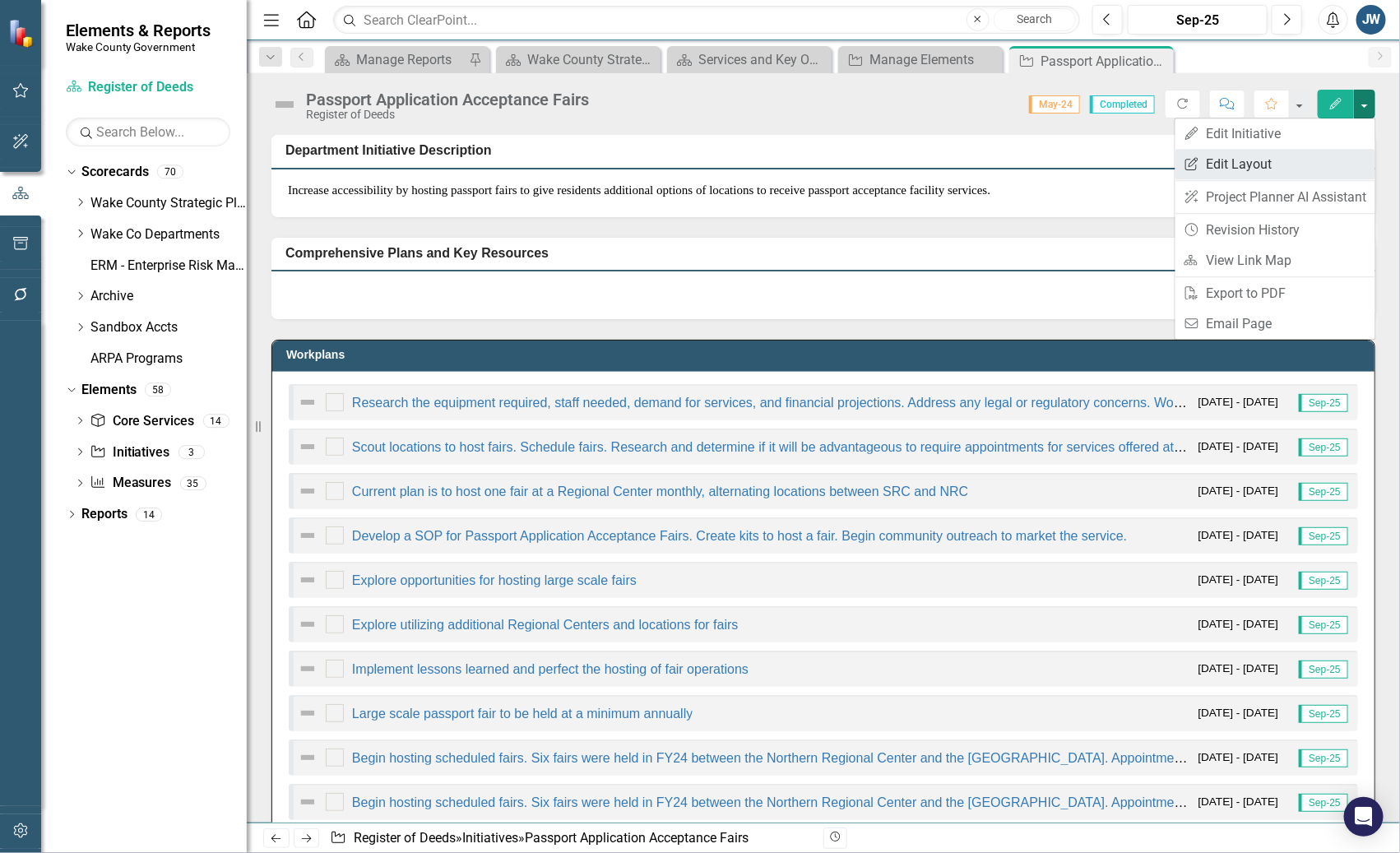
click at [1277, 162] on link "Edit Report Edit Layout" at bounding box center [1275, 164] width 200 height 30
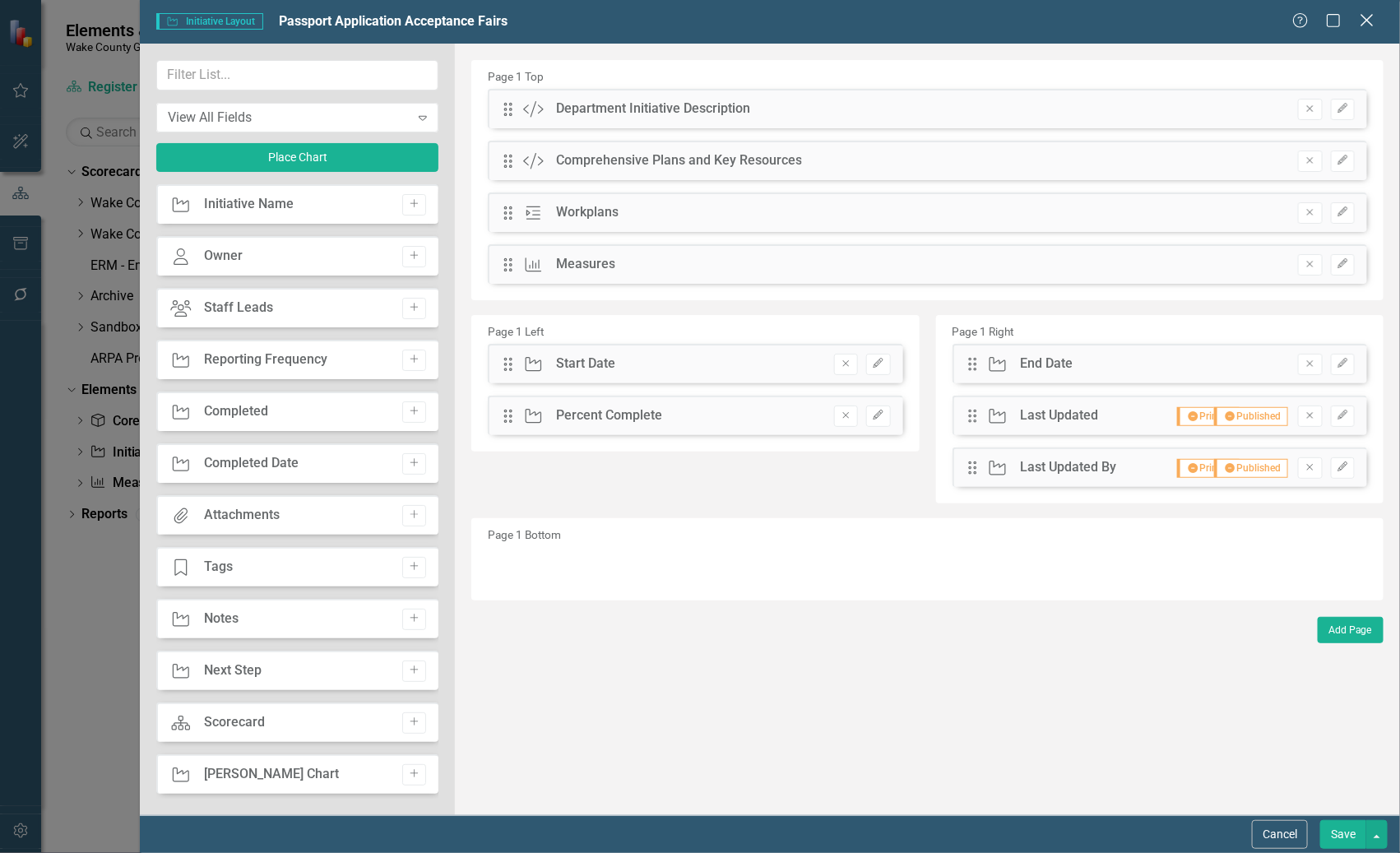
click at [1371, 22] on icon "Close" at bounding box center [1367, 20] width 21 height 16
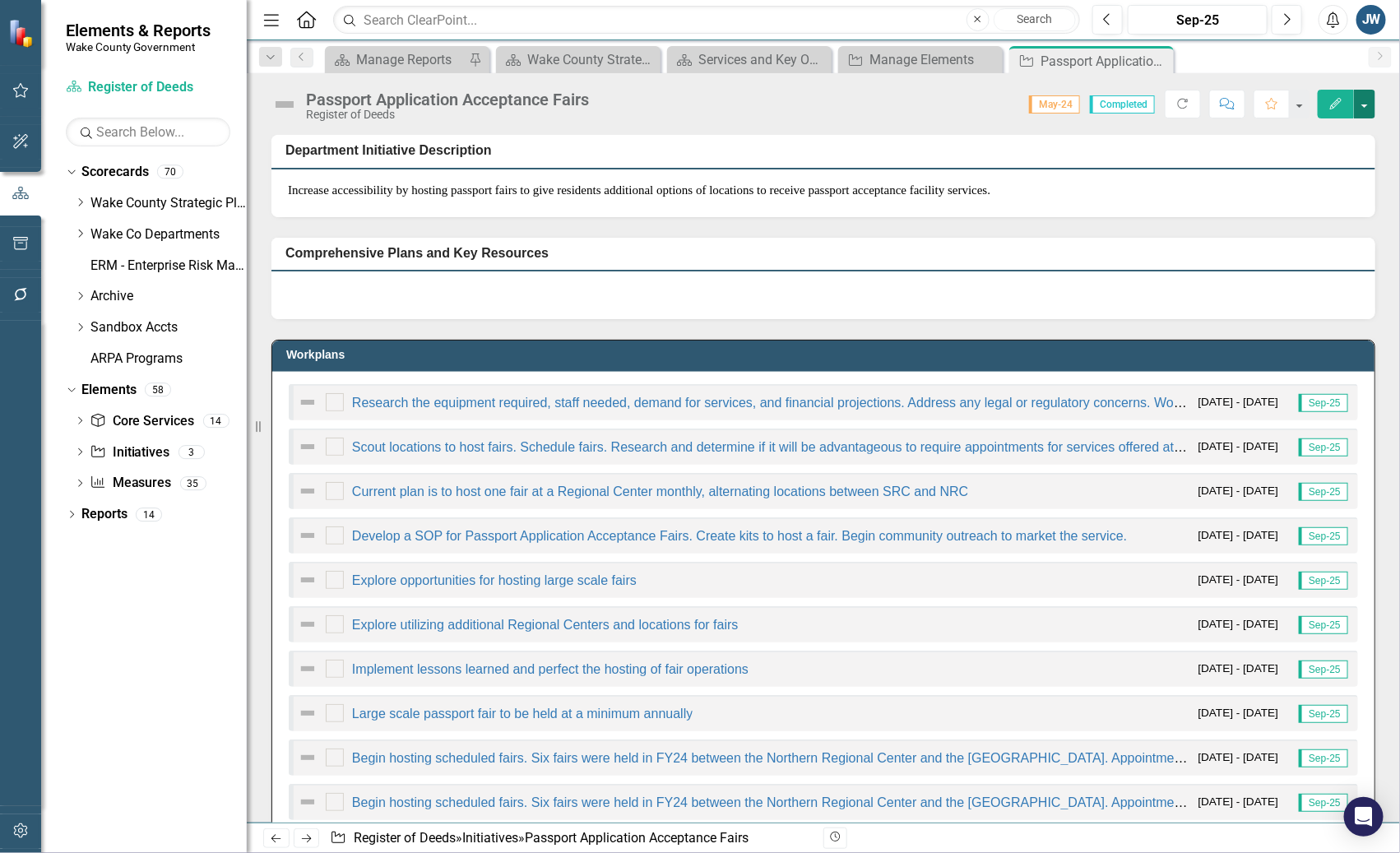
click at [1367, 104] on button "button" at bounding box center [1365, 103] width 22 height 28
click at [1016, 158] on td "Department Initiative Description" at bounding box center [826, 153] width 1082 height 28
click at [20, 830] on icon "button" at bounding box center [21, 830] width 18 height 13
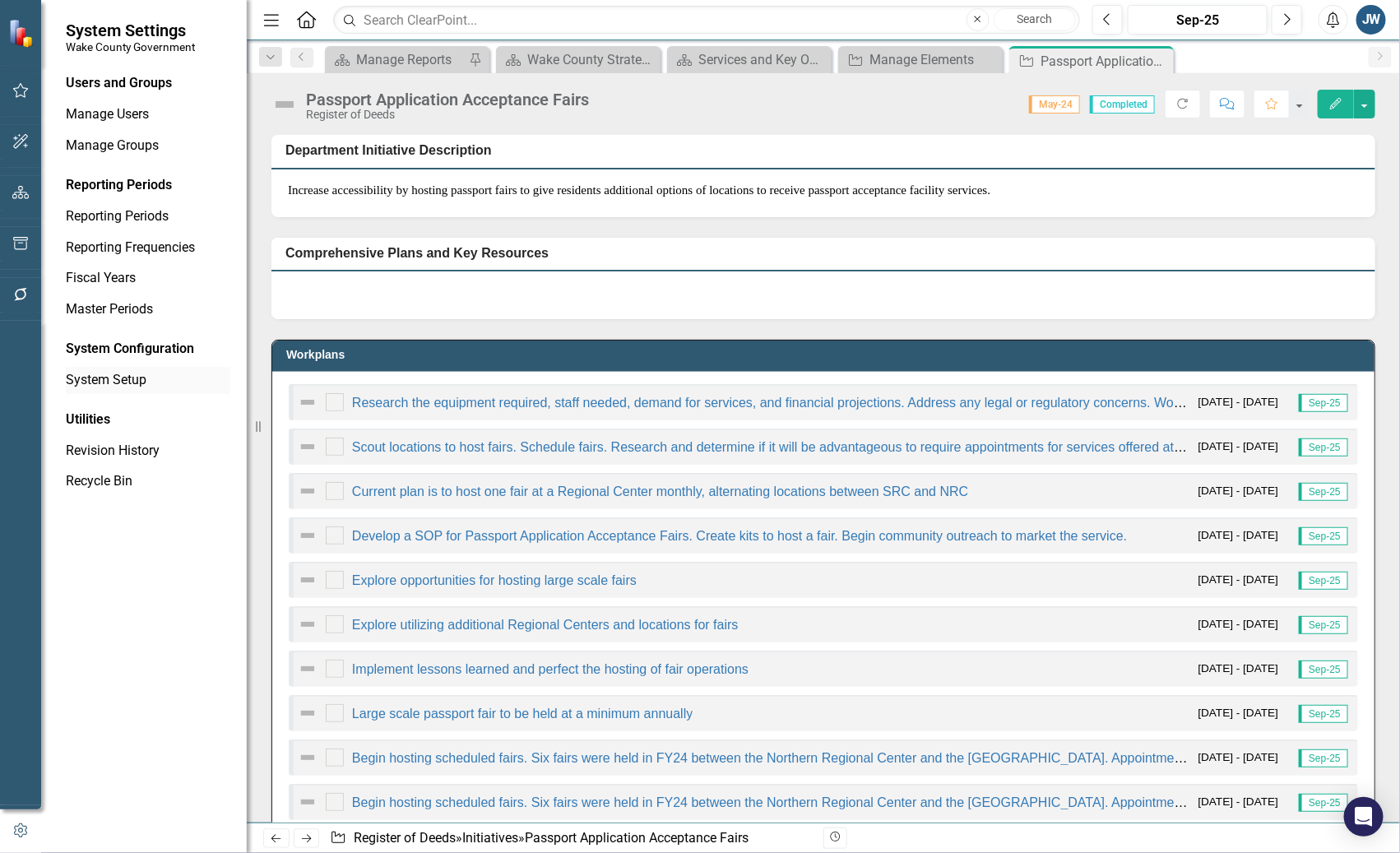
click at [115, 376] on link "System Setup" at bounding box center [148, 380] width 164 height 19
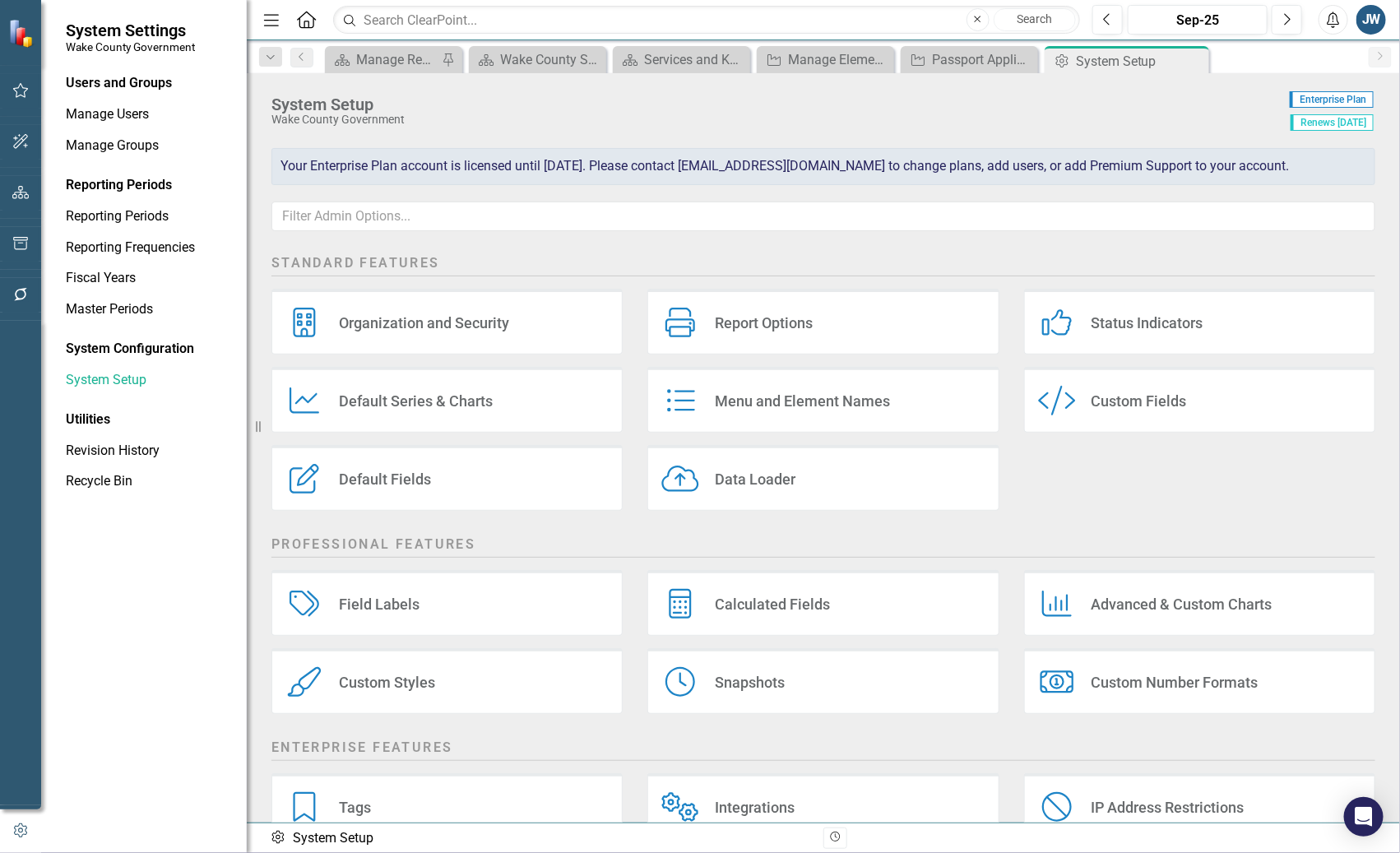
click at [419, 481] on div "Default Fields" at bounding box center [385, 479] width 92 height 19
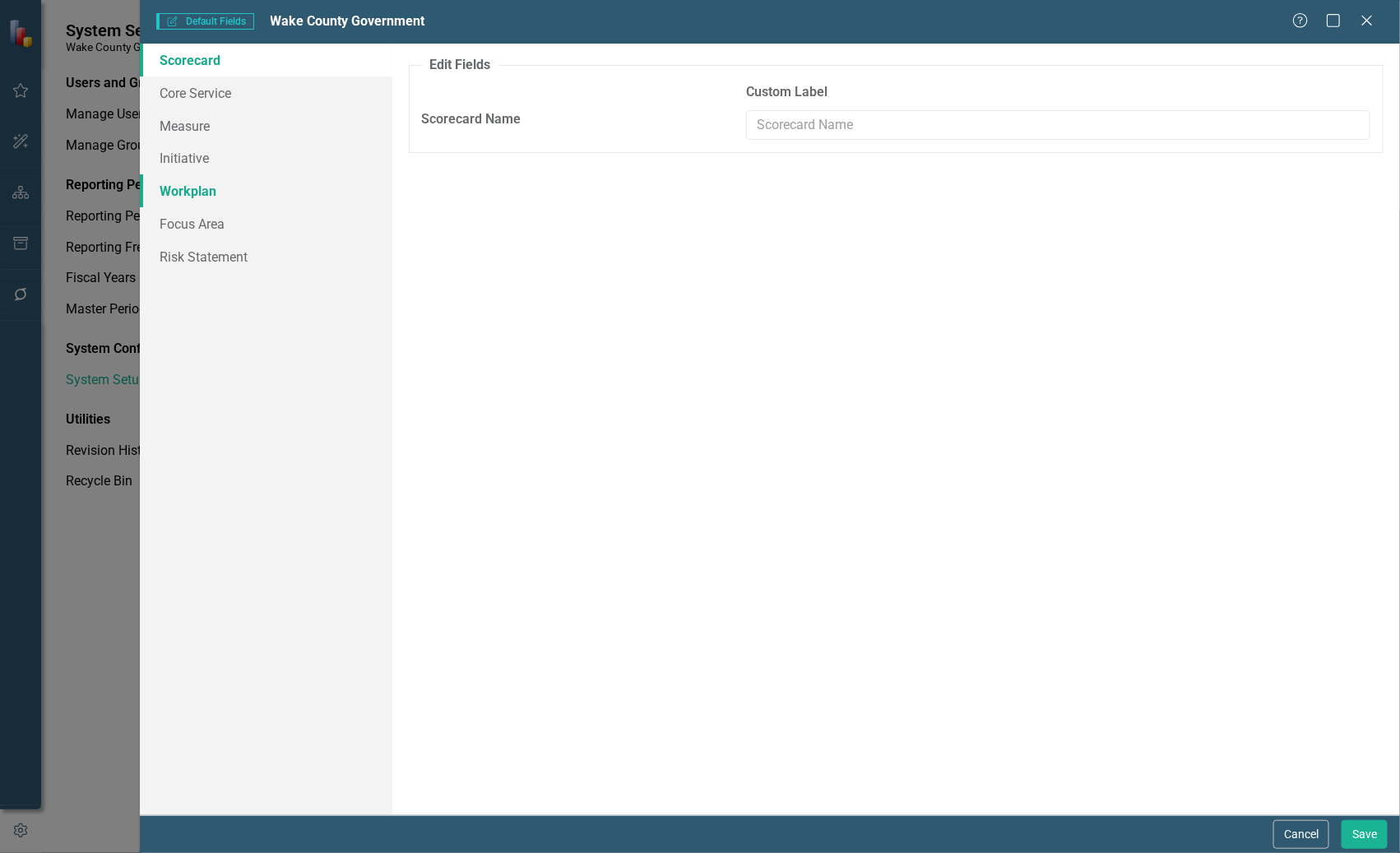
click at [218, 187] on link "Workplan" at bounding box center [265, 190] width 251 height 33
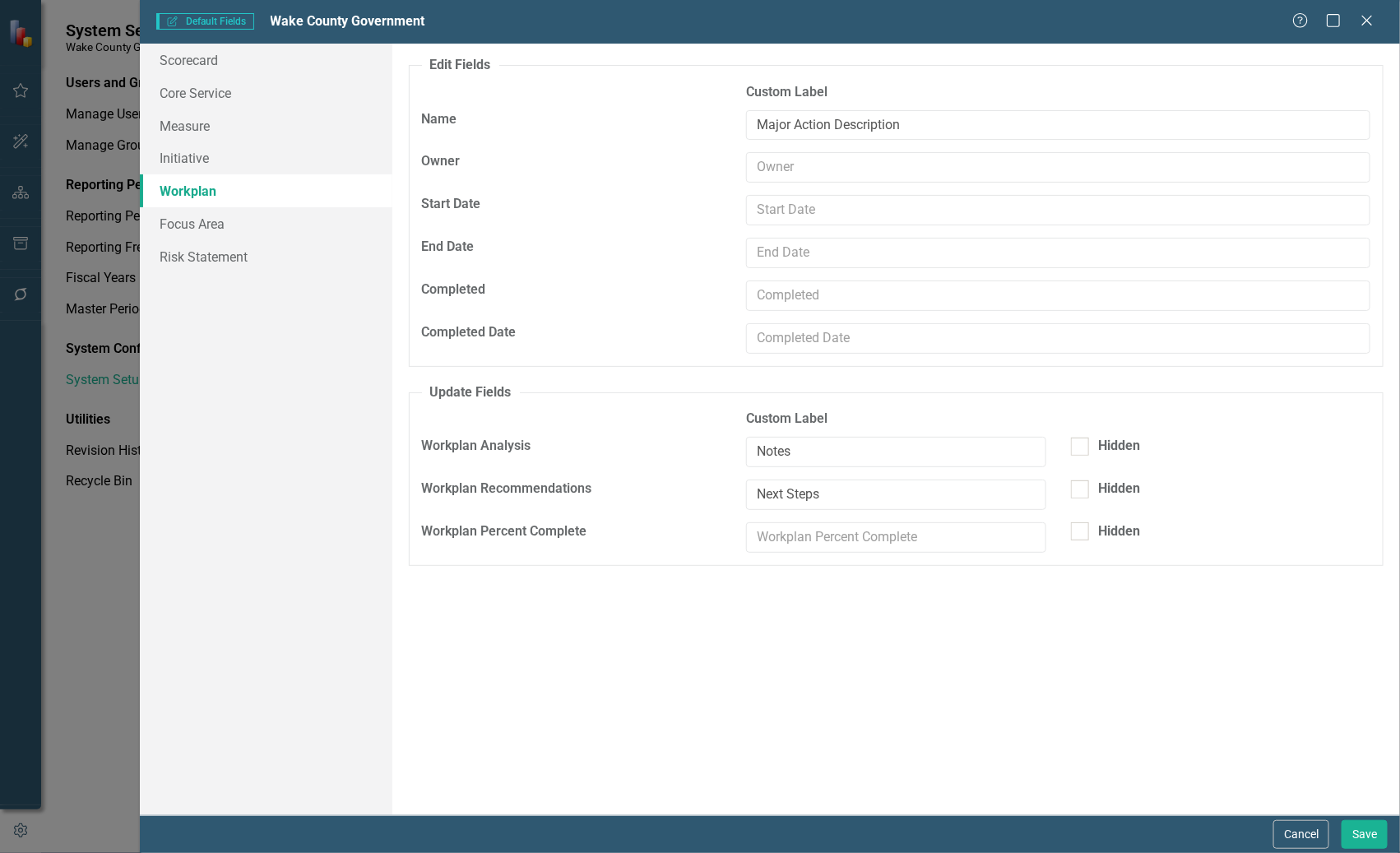
click at [187, 192] on link "Workplan" at bounding box center [265, 190] width 251 height 33
click at [796, 207] on input "text" at bounding box center [1059, 210] width 624 height 30
click at [862, 256] on input "text" at bounding box center [1059, 253] width 624 height 30
click at [852, 203] on input "text" at bounding box center [1059, 210] width 624 height 30
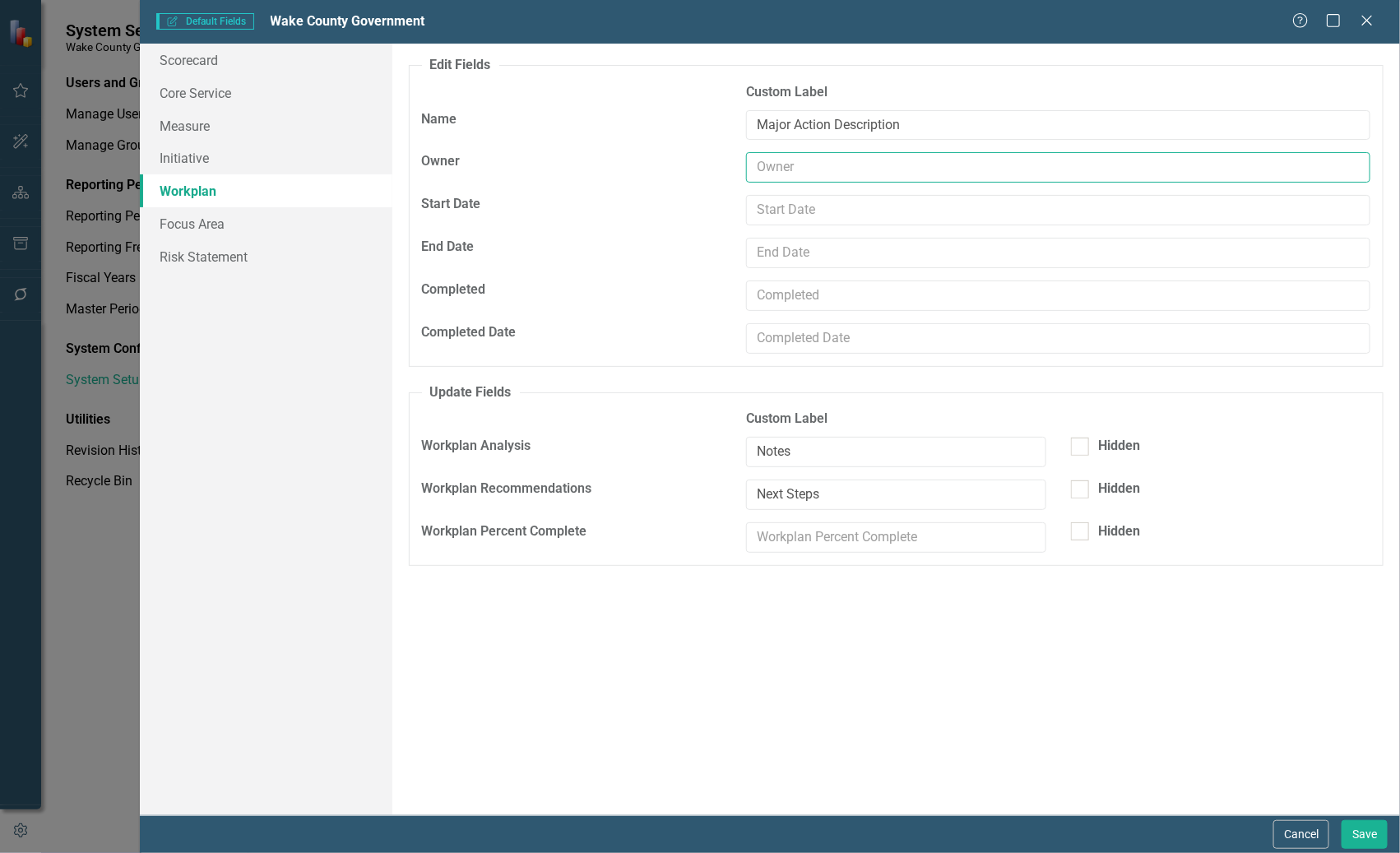
click at [852, 160] on input "text" at bounding box center [1059, 167] width 624 height 30
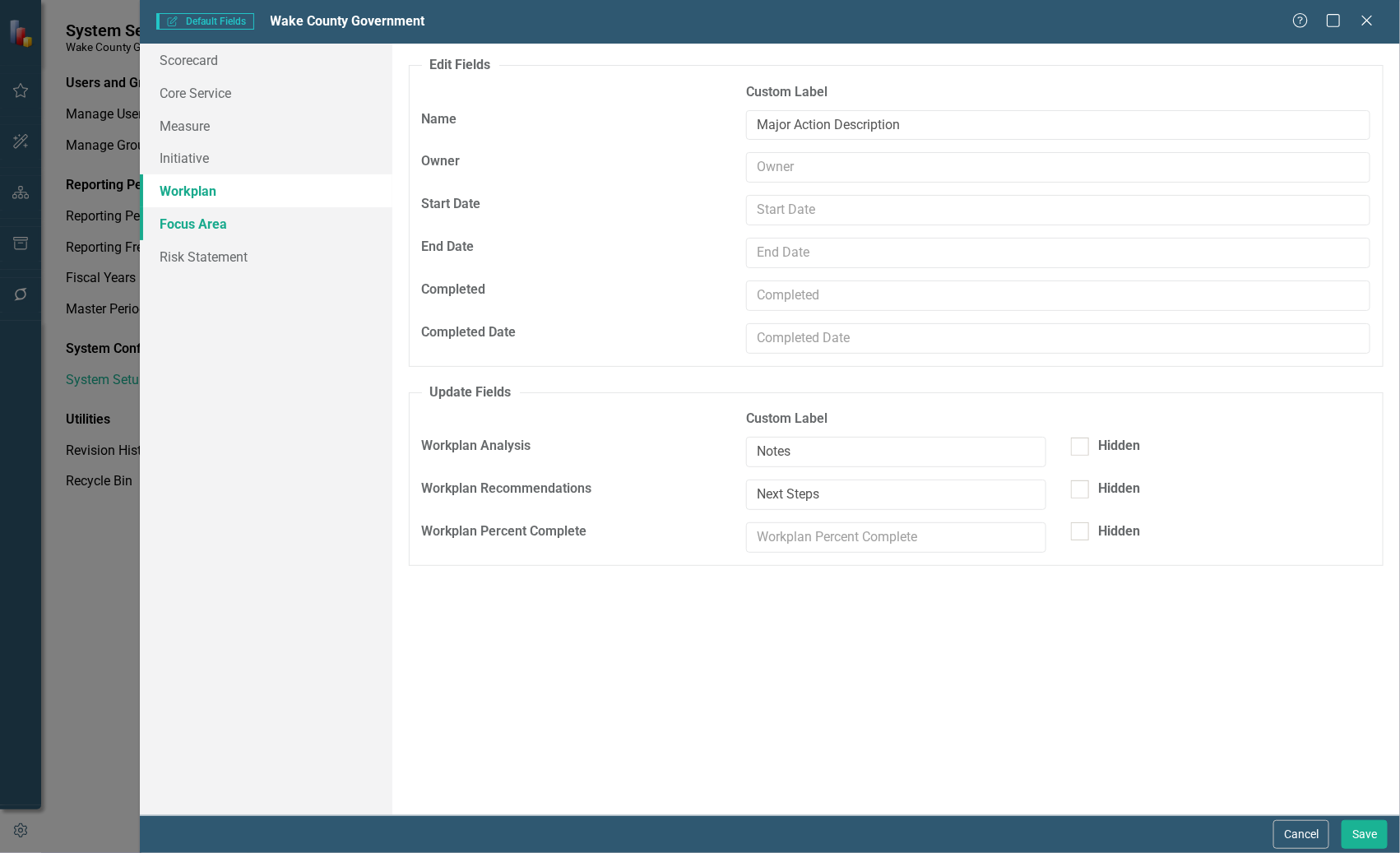
click at [191, 220] on link "Focus Area" at bounding box center [265, 223] width 251 height 33
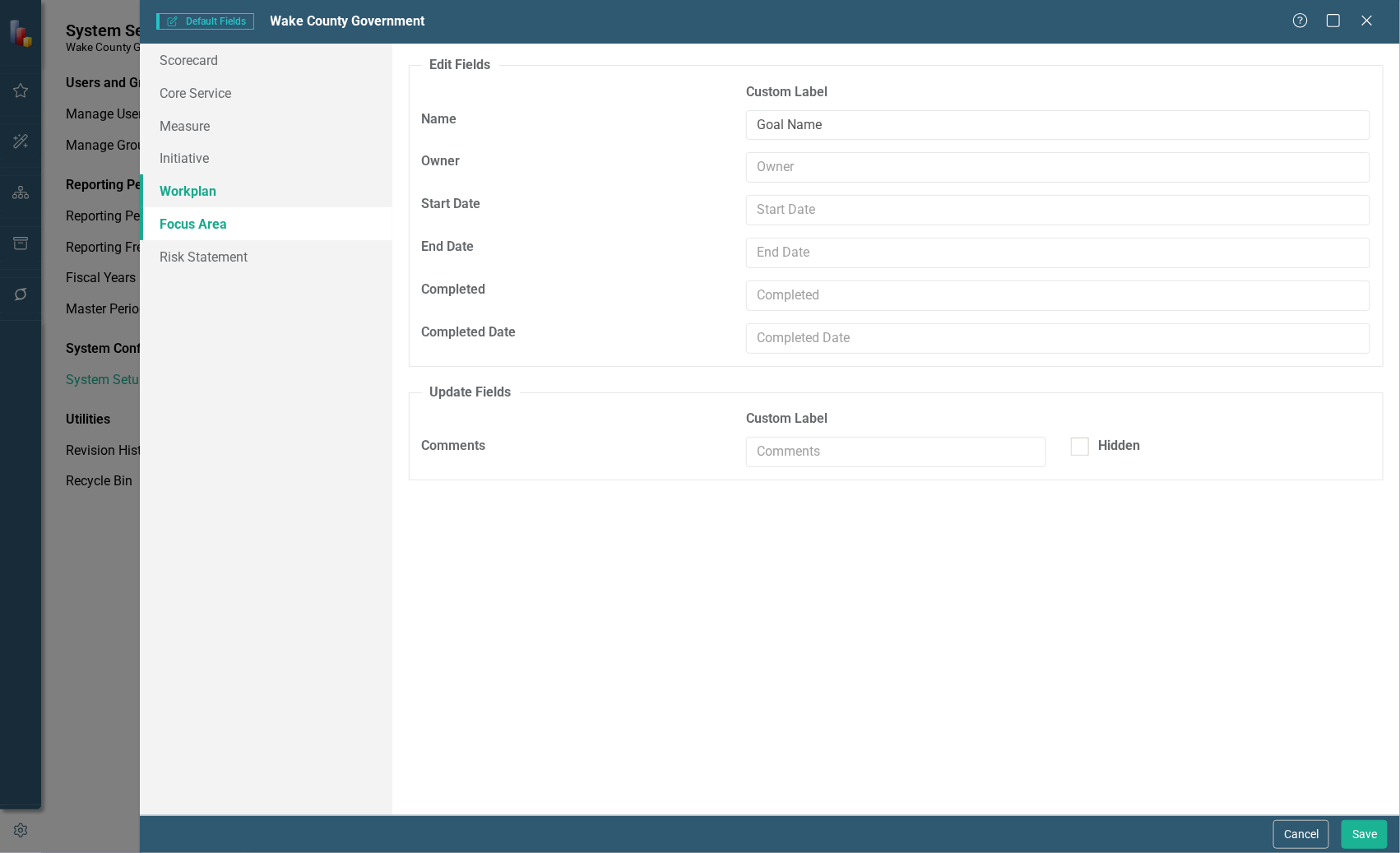
click at [181, 188] on link "Workplan" at bounding box center [265, 190] width 251 height 33
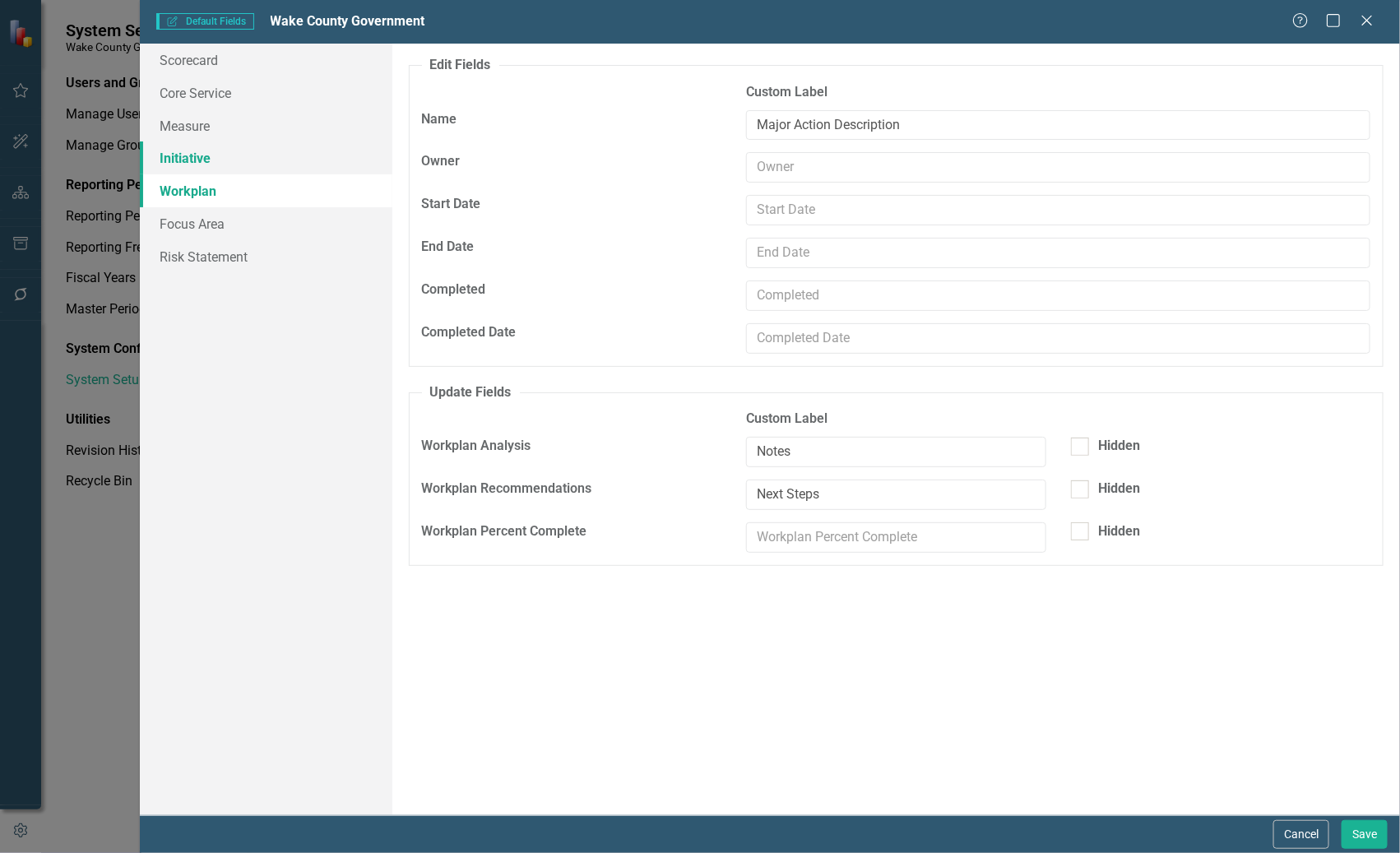
click at [193, 162] on link "Initiative" at bounding box center [265, 157] width 251 height 33
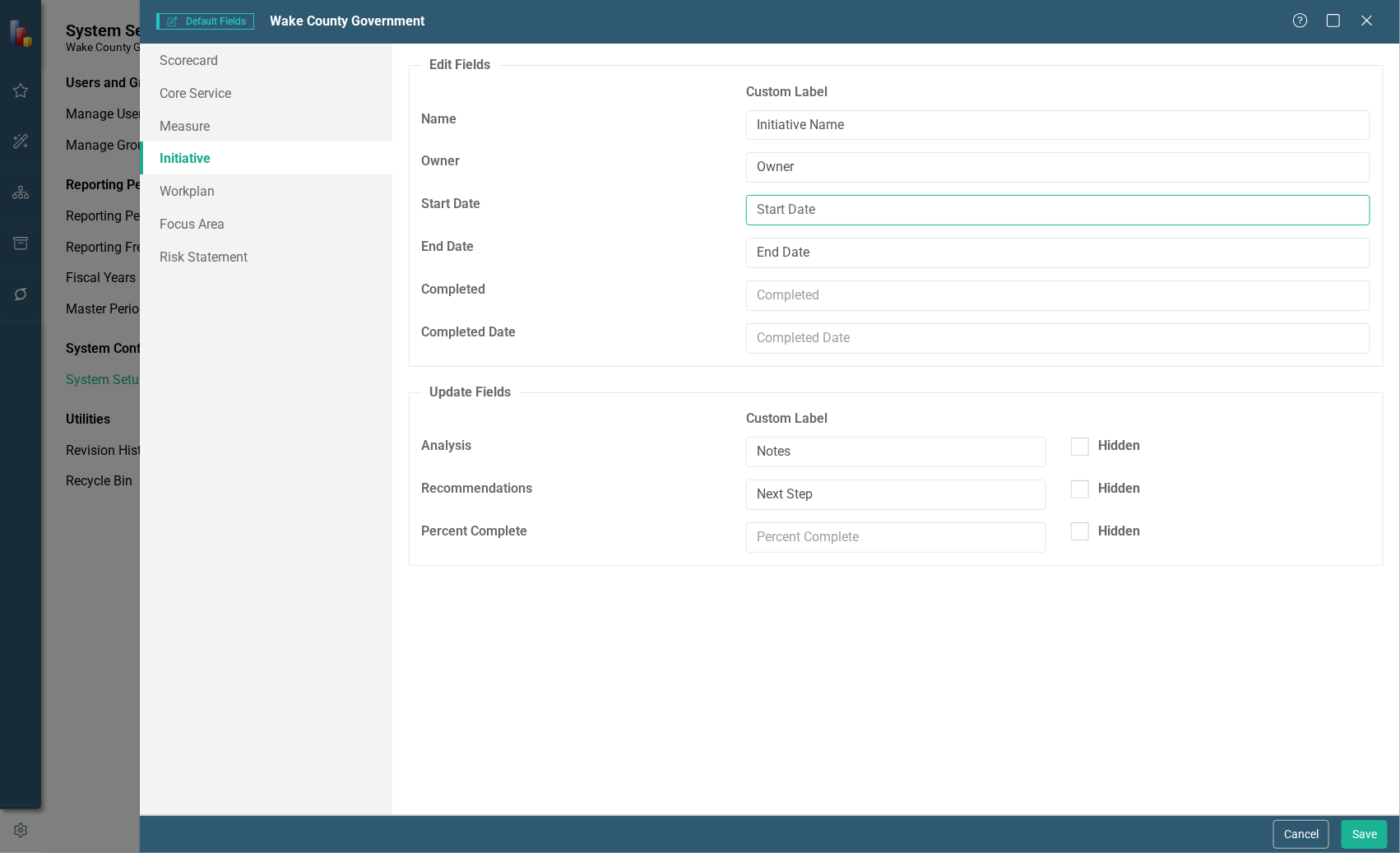
click at [801, 205] on input "Start Date" at bounding box center [1059, 210] width 624 height 30
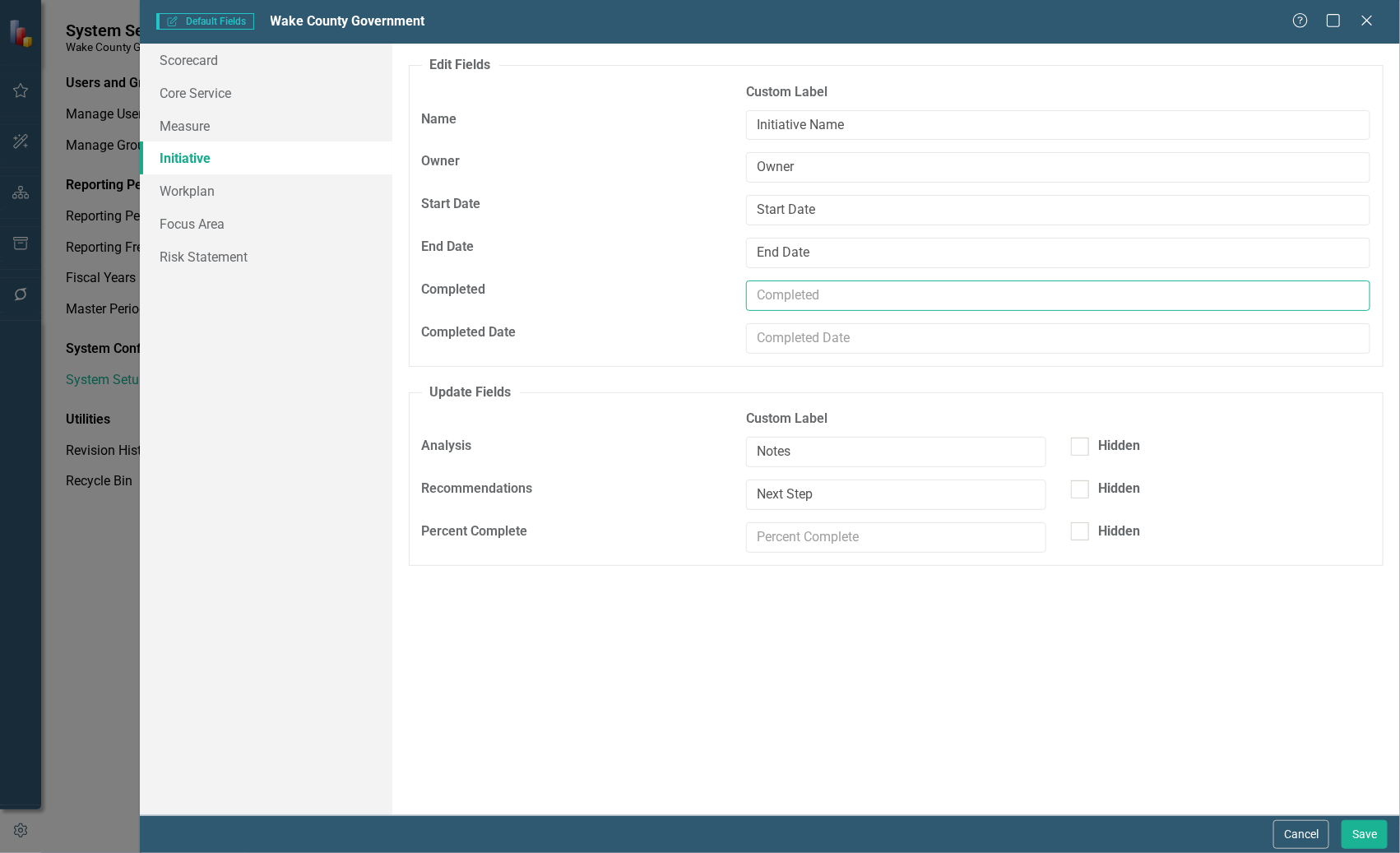
click at [872, 301] on input "text" at bounding box center [1059, 295] width 624 height 30
click at [206, 194] on link "Workplan" at bounding box center [265, 190] width 251 height 33
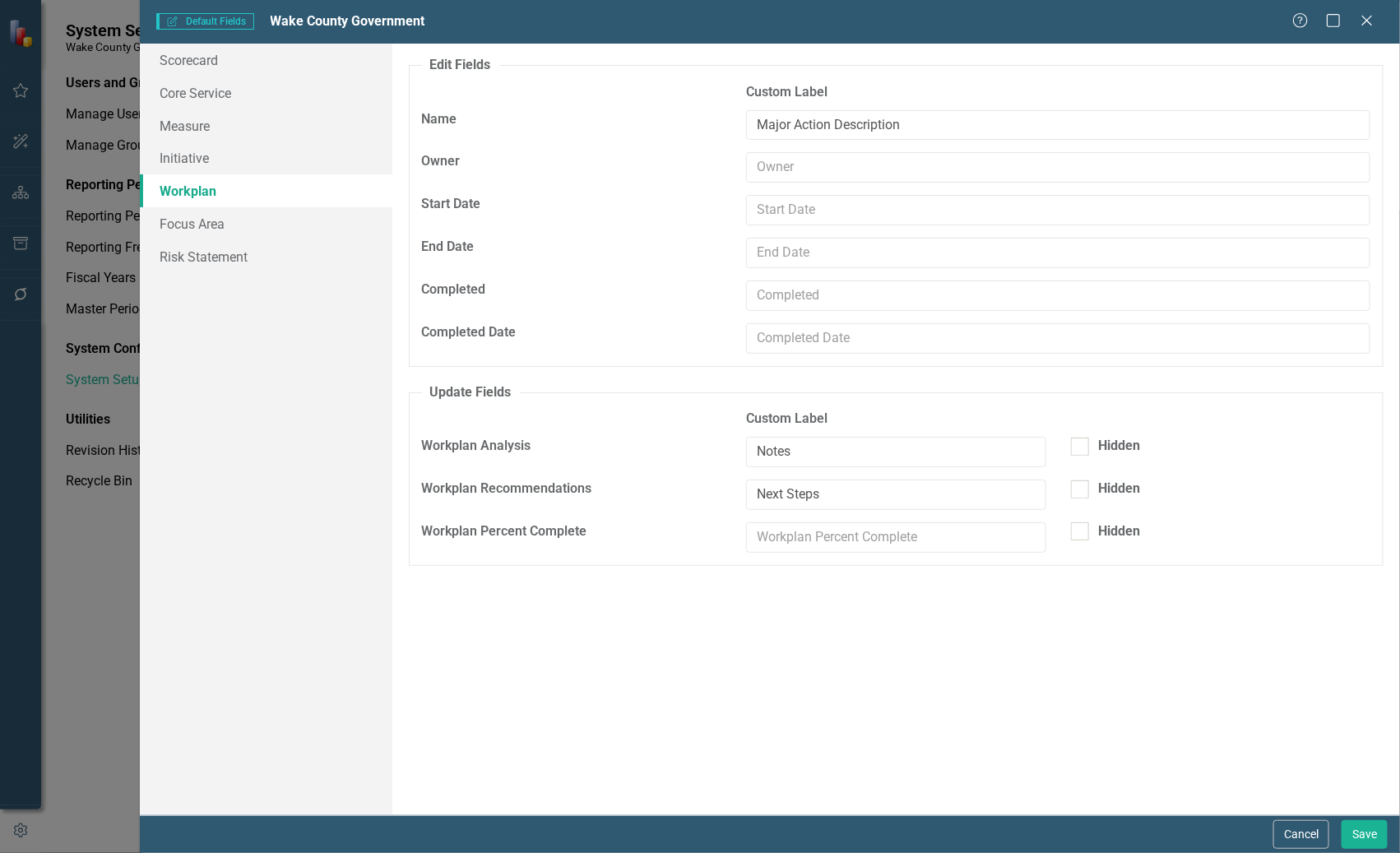
click at [1241, 568] on div "Default fields that are included on edit and update forms (by element type) are…" at bounding box center [896, 429] width 1008 height 771
click at [1309, 843] on button "Cancel" at bounding box center [1301, 834] width 56 height 28
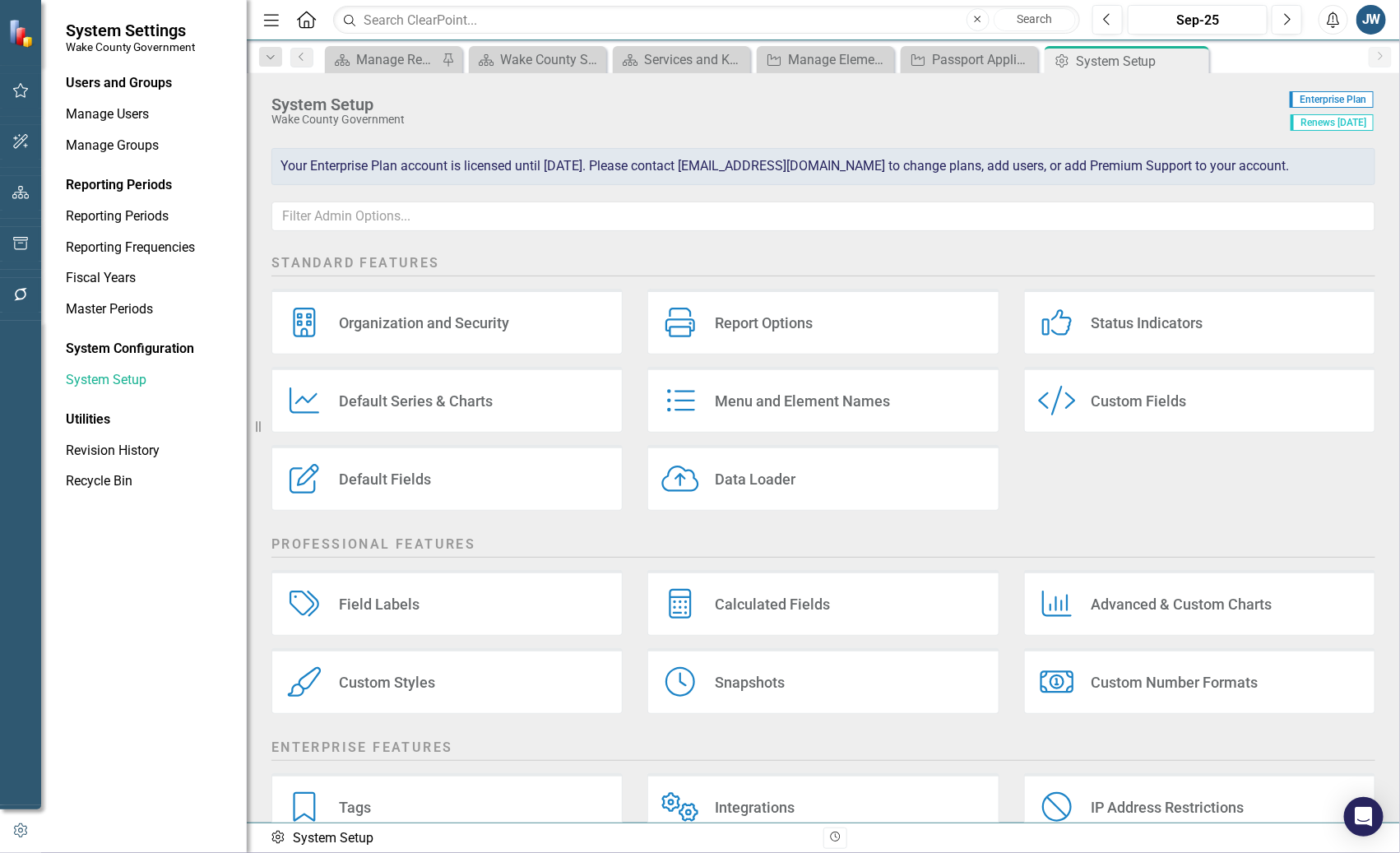
click at [1098, 400] on div "Custom Fields" at bounding box center [1139, 401] width 95 height 19
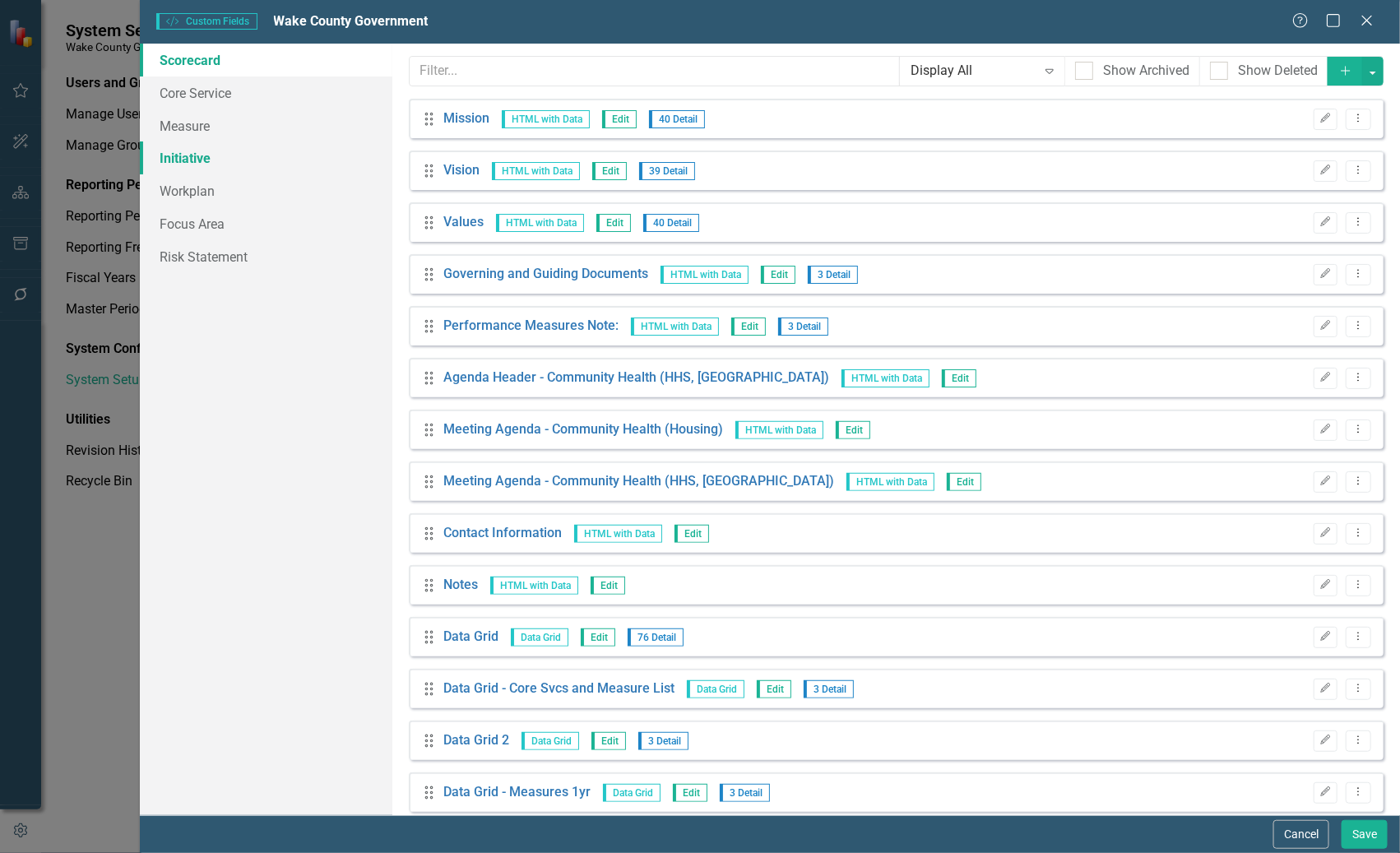
click at [179, 154] on link "Initiative" at bounding box center [265, 157] width 251 height 33
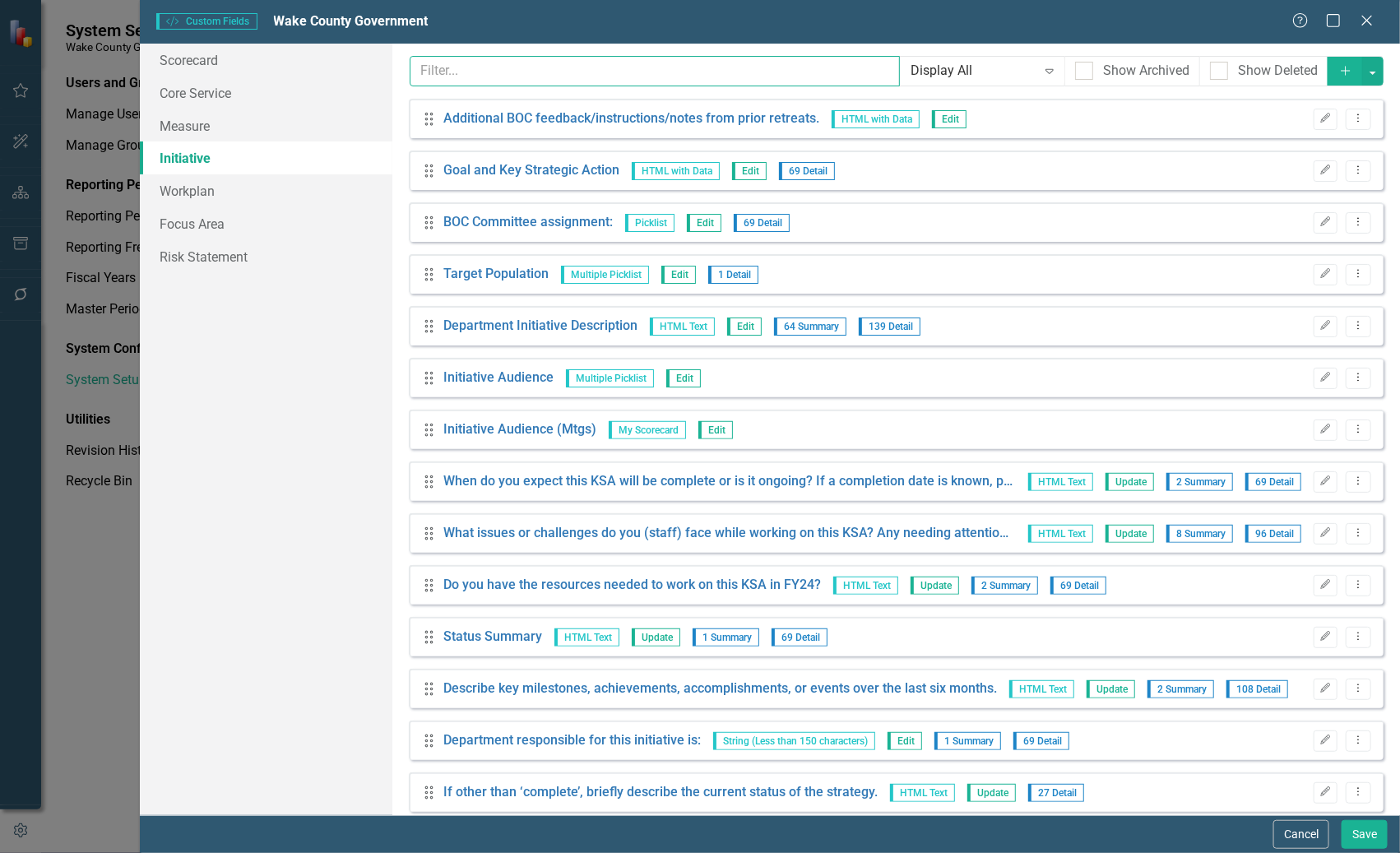
click at [510, 74] on input "text" at bounding box center [655, 71] width 491 height 30
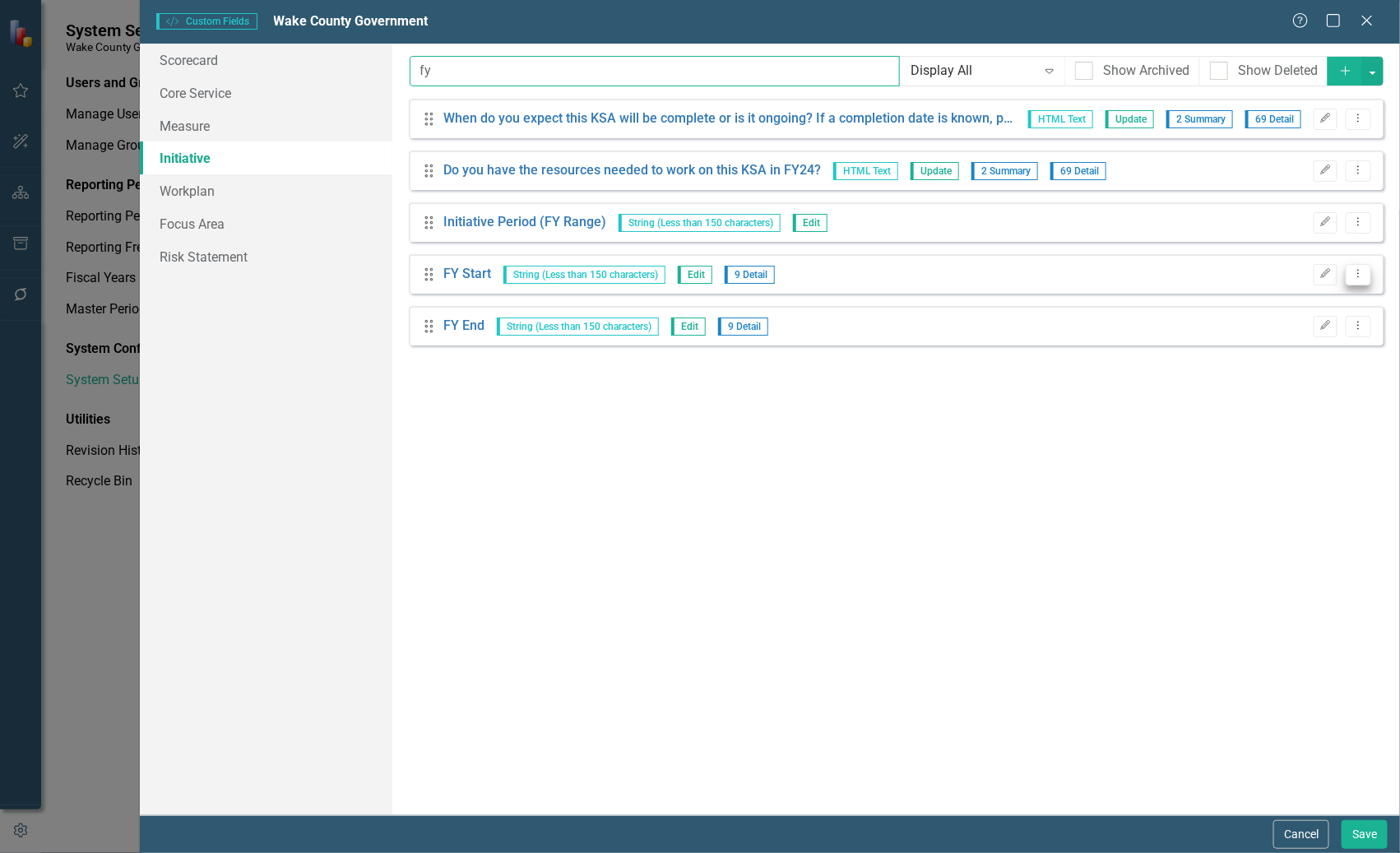
type input "fy"
click at [1357, 268] on icon "Dropdown Menu" at bounding box center [1358, 273] width 14 height 11
click at [1266, 326] on link "Copy Duplicate Custom Field" at bounding box center [1284, 331] width 174 height 30
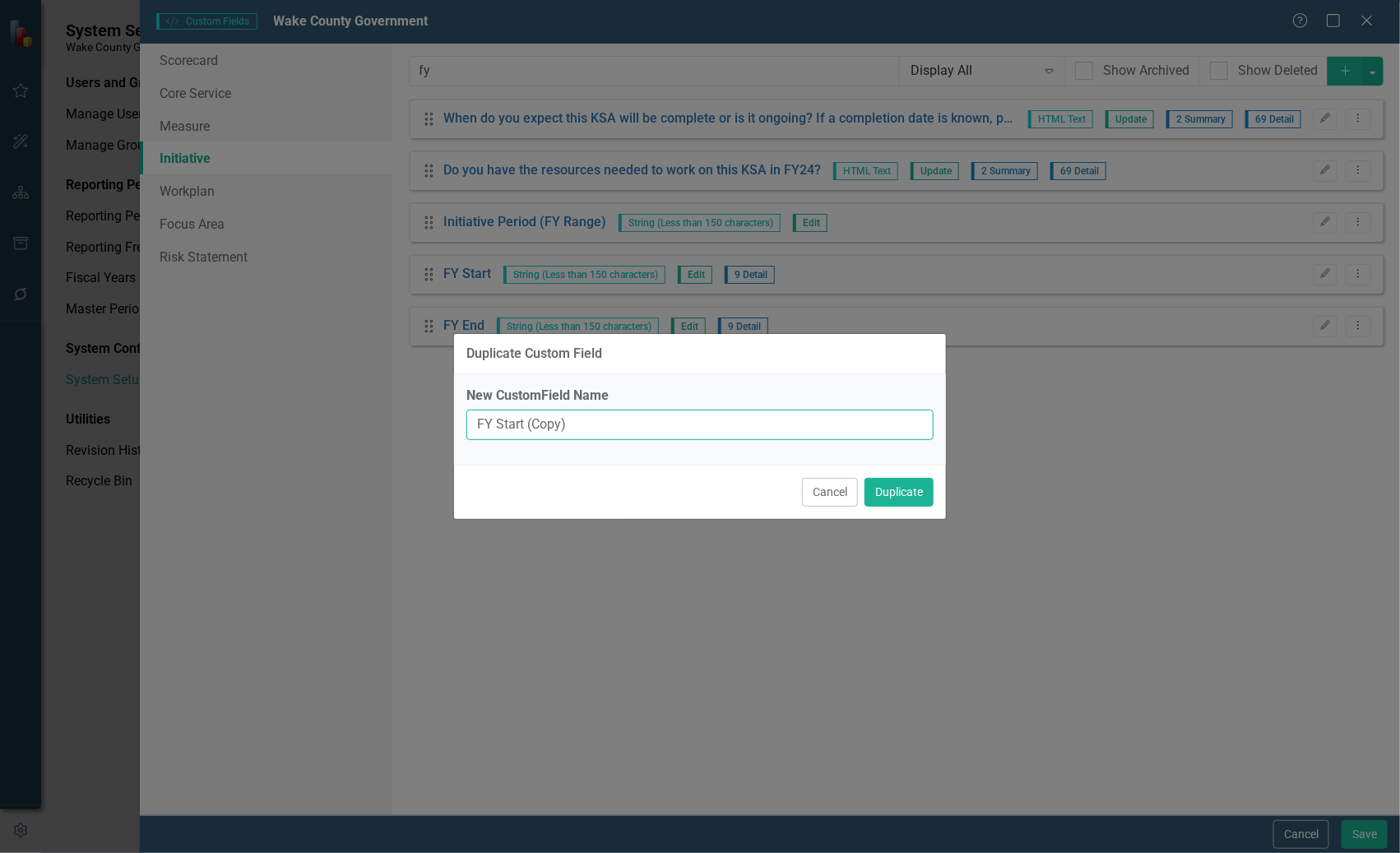
click at [594, 422] on input "FY Start (Copy)" at bounding box center [700, 425] width 468 height 30
drag, startPoint x: 492, startPoint y: 423, endPoint x: 381, endPoint y: 406, distance: 112.3
click at [381, 411] on div "Duplicate Custom Field New CustomField Name FY Start (Copy) Cancel Duplicate" at bounding box center [700, 426] width 1400 height 853
drag, startPoint x: 551, startPoint y: 422, endPoint x: 681, endPoint y: 441, distance: 131.4
click at [681, 441] on div "New CustomField Name Action Start (Copy)" at bounding box center [700, 419] width 492 height 90
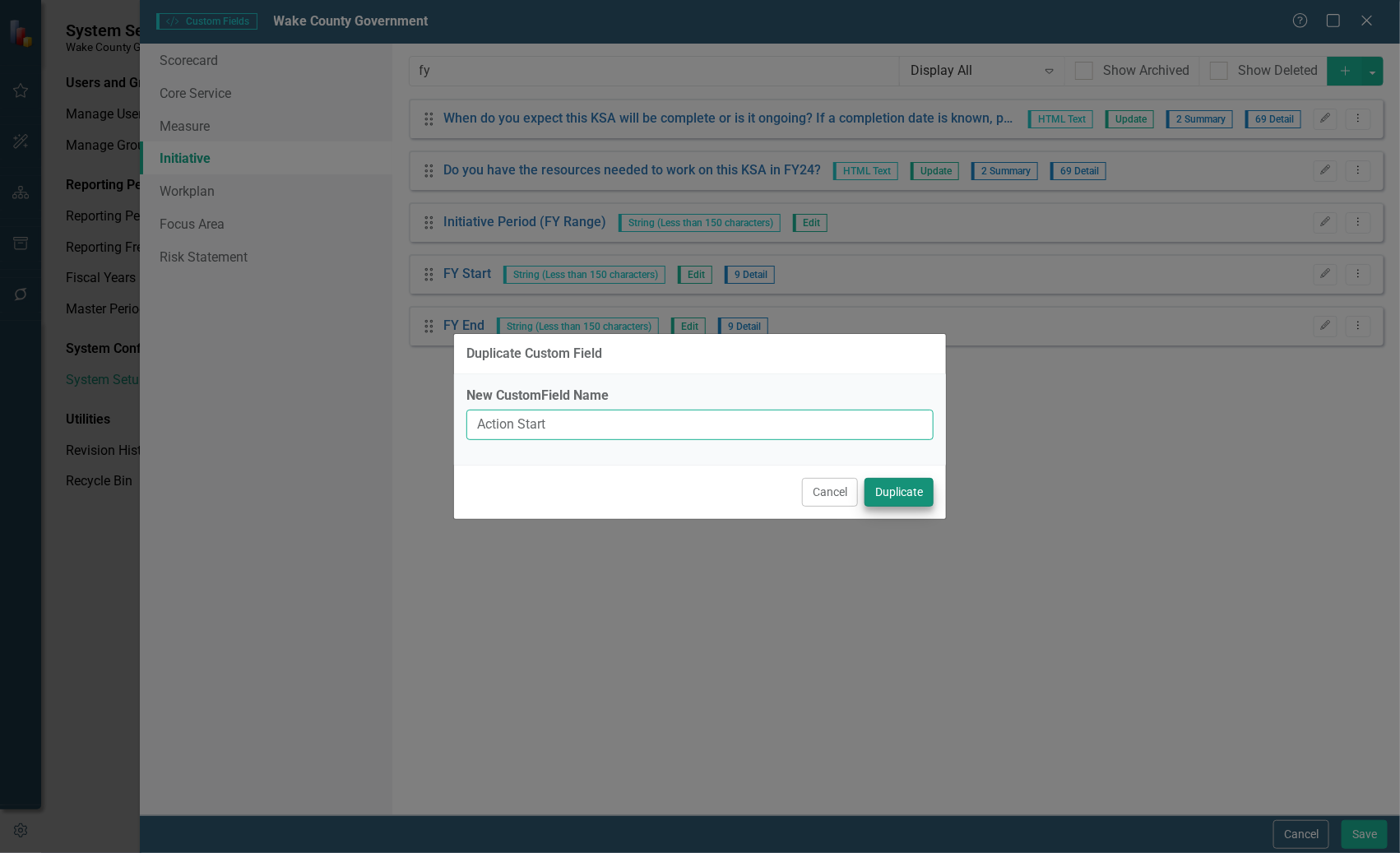
type input "Action Start"
click at [882, 485] on button "Duplicate" at bounding box center [898, 492] width 69 height 28
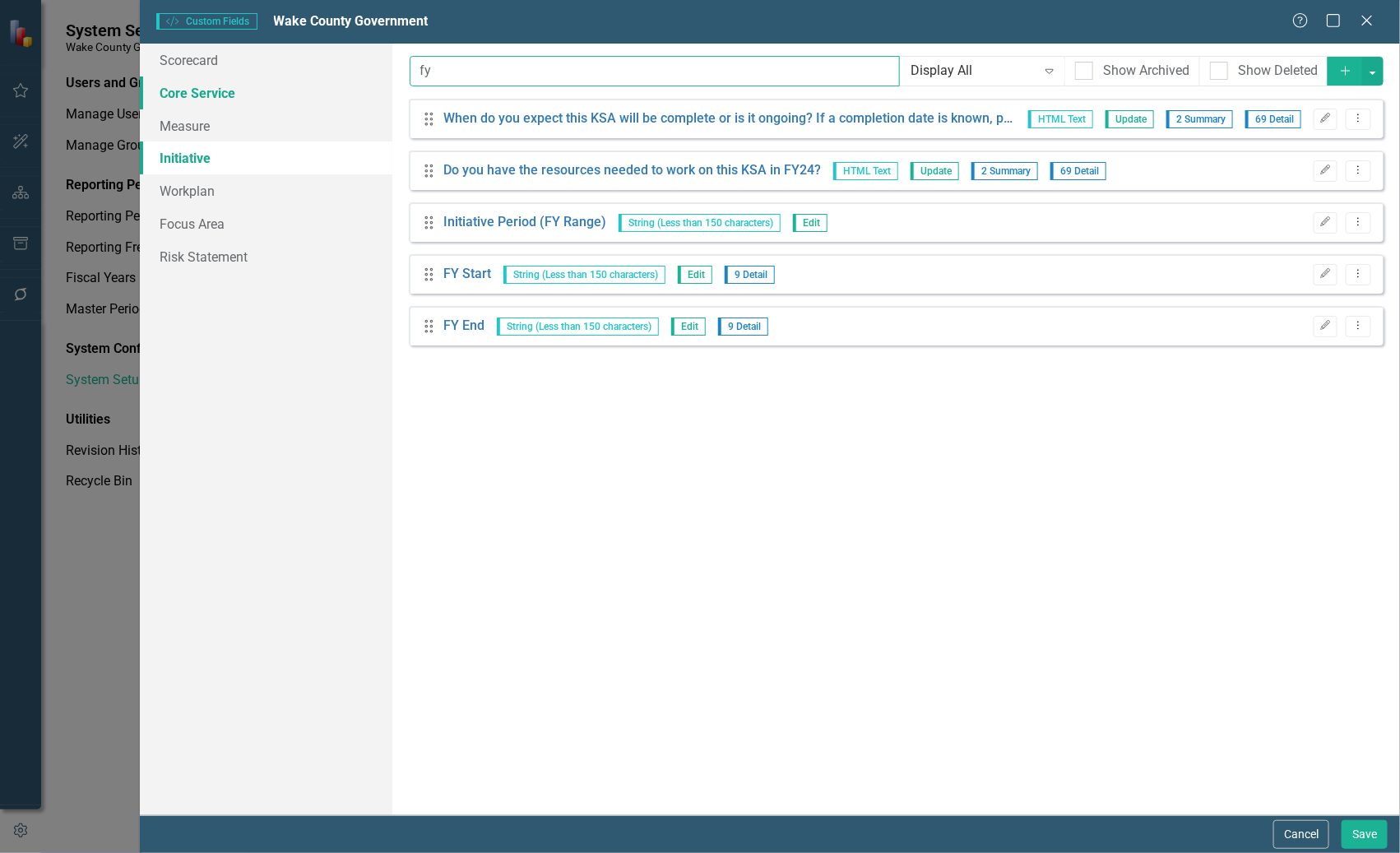
drag, startPoint x: 745, startPoint y: 76, endPoint x: 206, endPoint y: 97, distance: 539.4
click at [206, 97] on div "Scorecard Core Service Measure Initiative Workplan Focus Area Risk Statement Cu…" at bounding box center [769, 429] width 1260 height 771
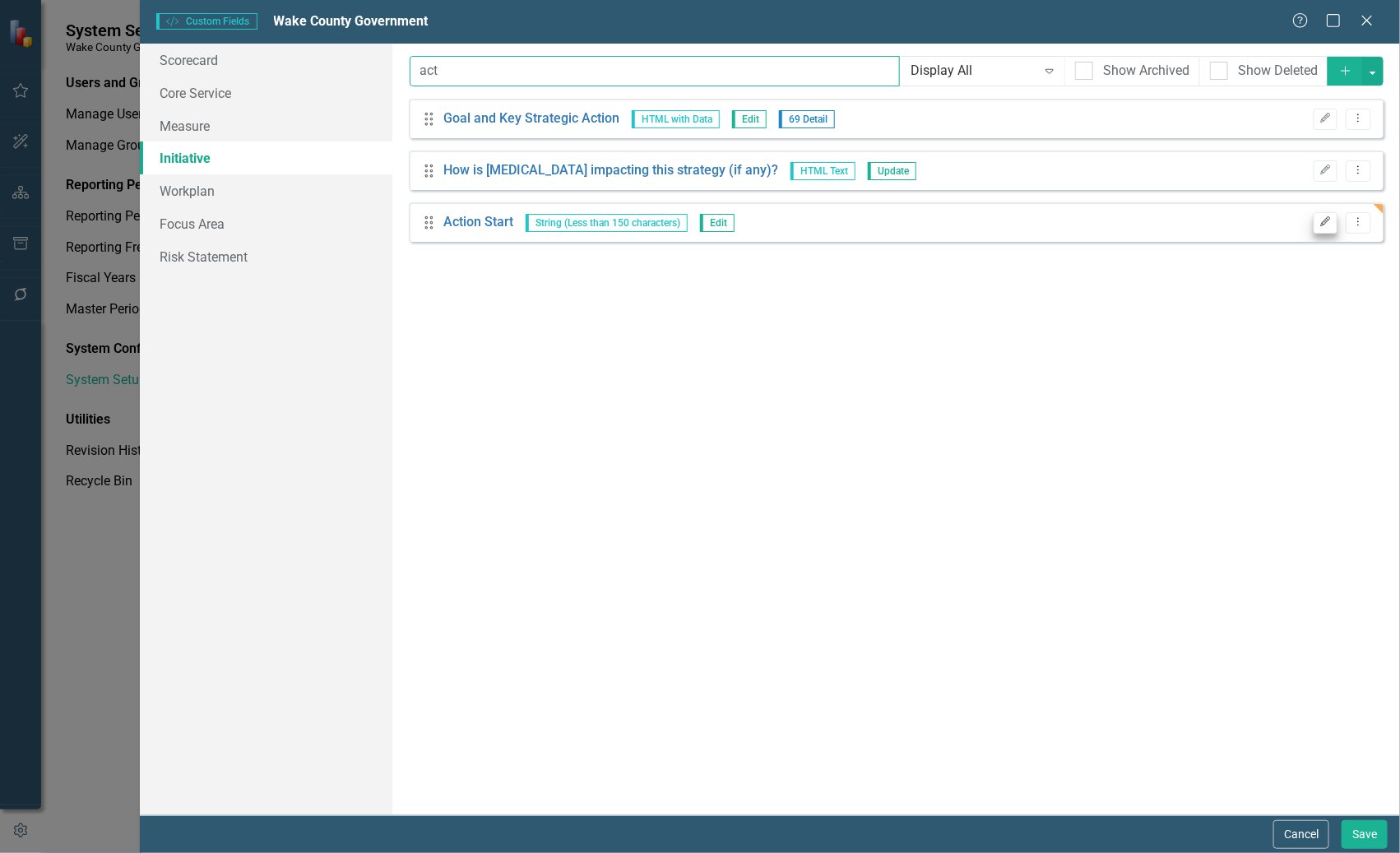
type input "act"
click at [1328, 225] on icon "Edit" at bounding box center [1325, 222] width 13 height 10
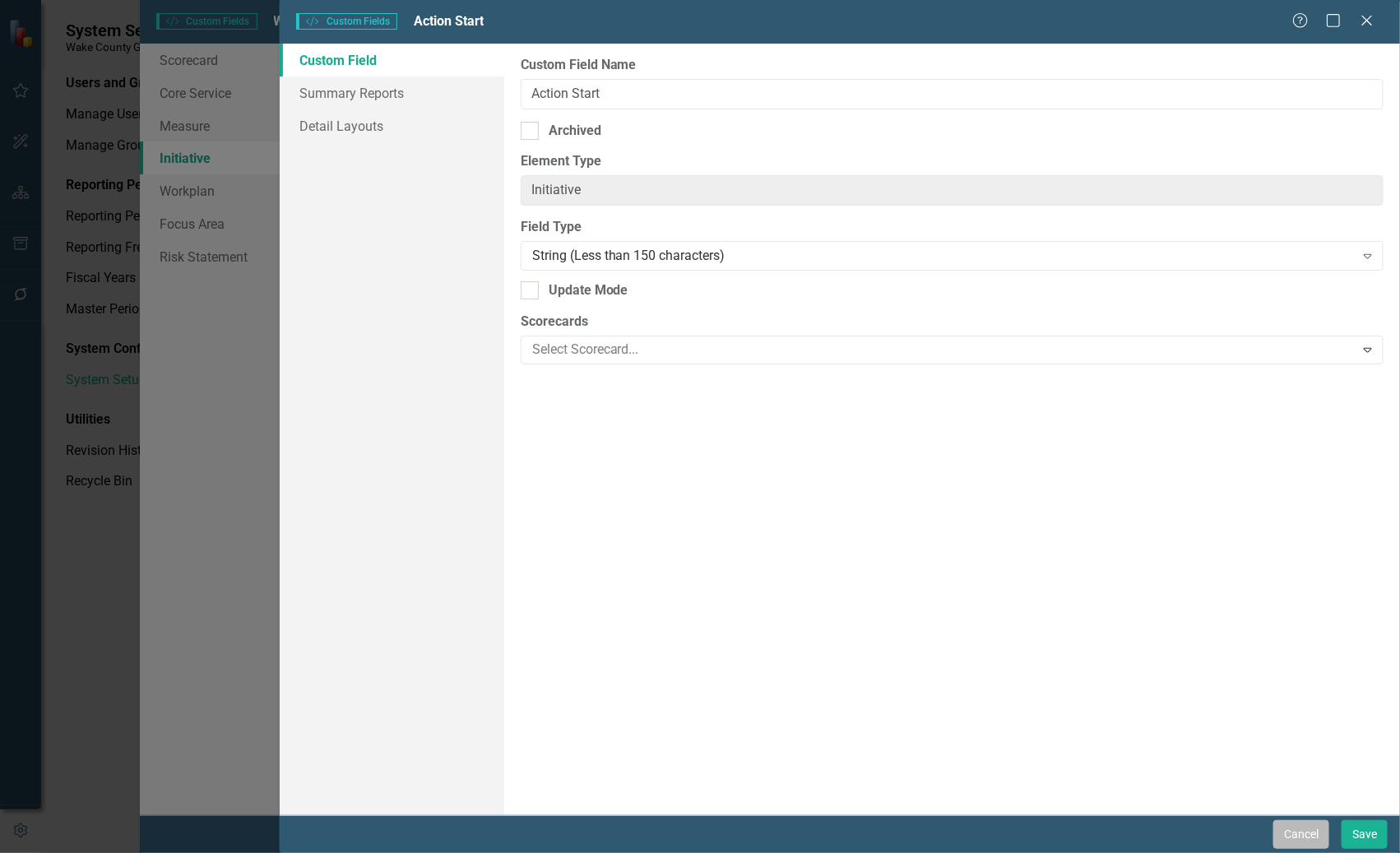
click at [1296, 837] on button "Cancel" at bounding box center [1301, 834] width 56 height 28
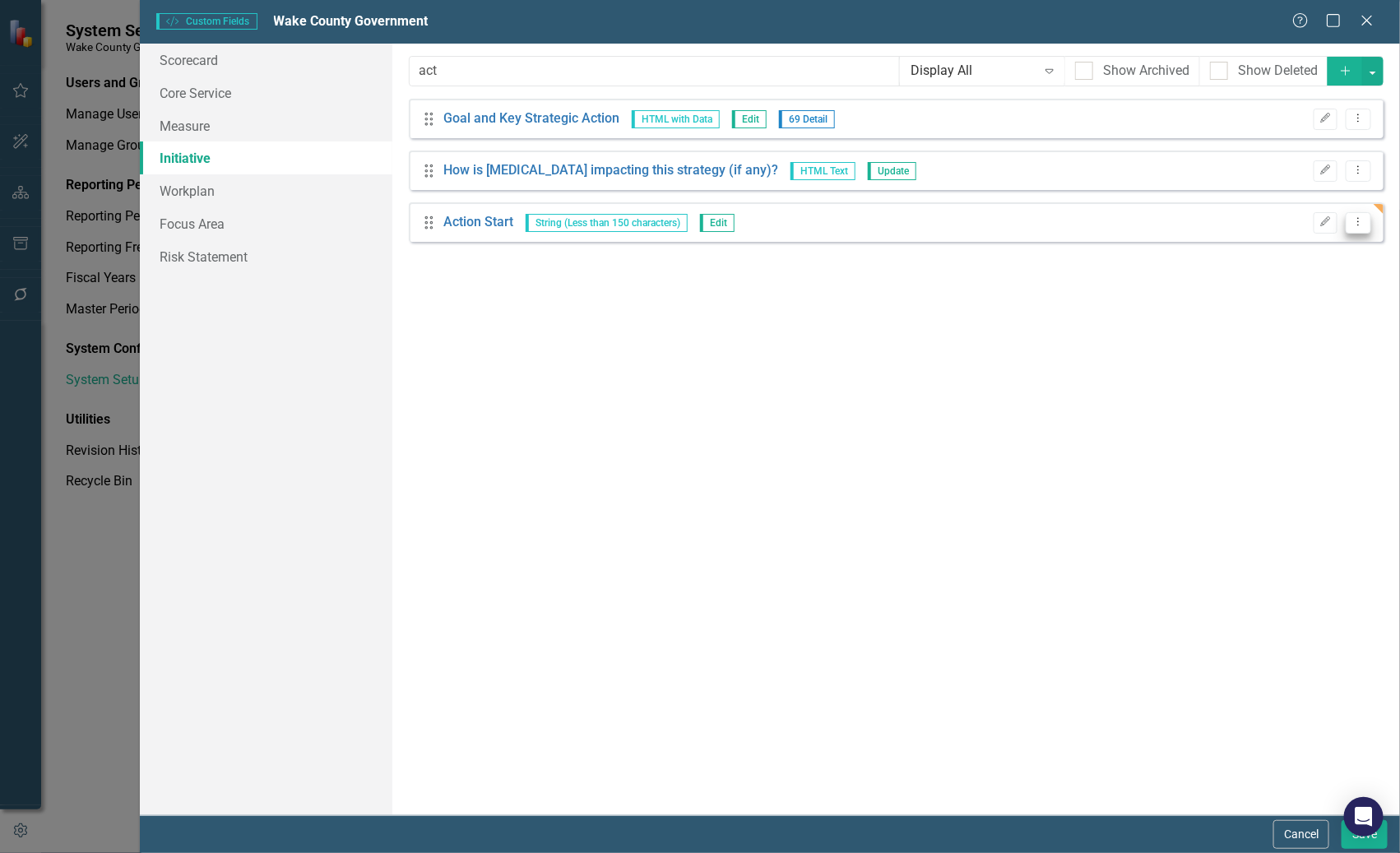
click at [1364, 220] on icon "Dropdown Menu" at bounding box center [1358, 221] width 14 height 11
click at [1297, 310] on link "Trash Delete Custom Field" at bounding box center [1284, 310] width 174 height 30
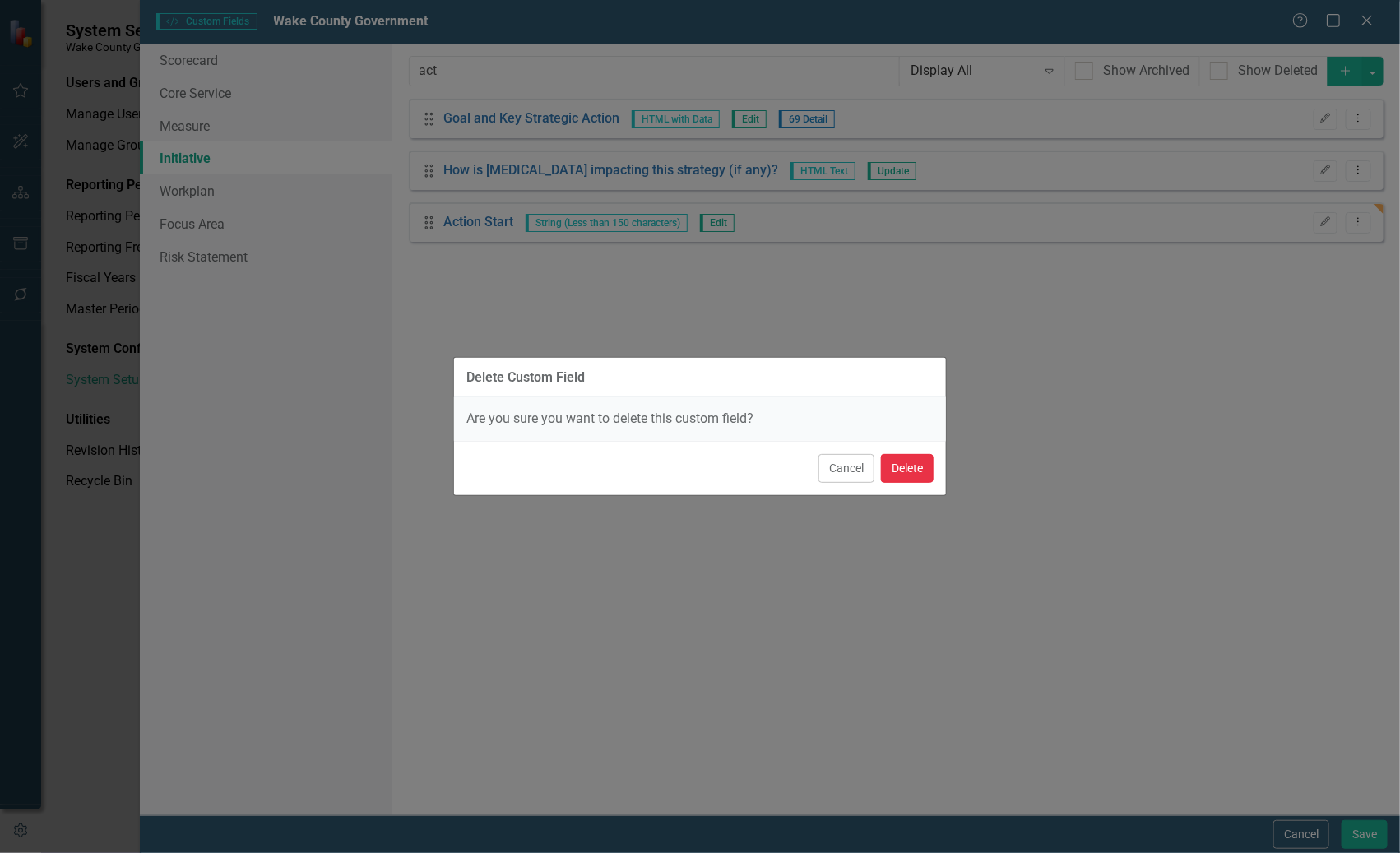
click at [905, 472] on button "Delete" at bounding box center [907, 468] width 53 height 28
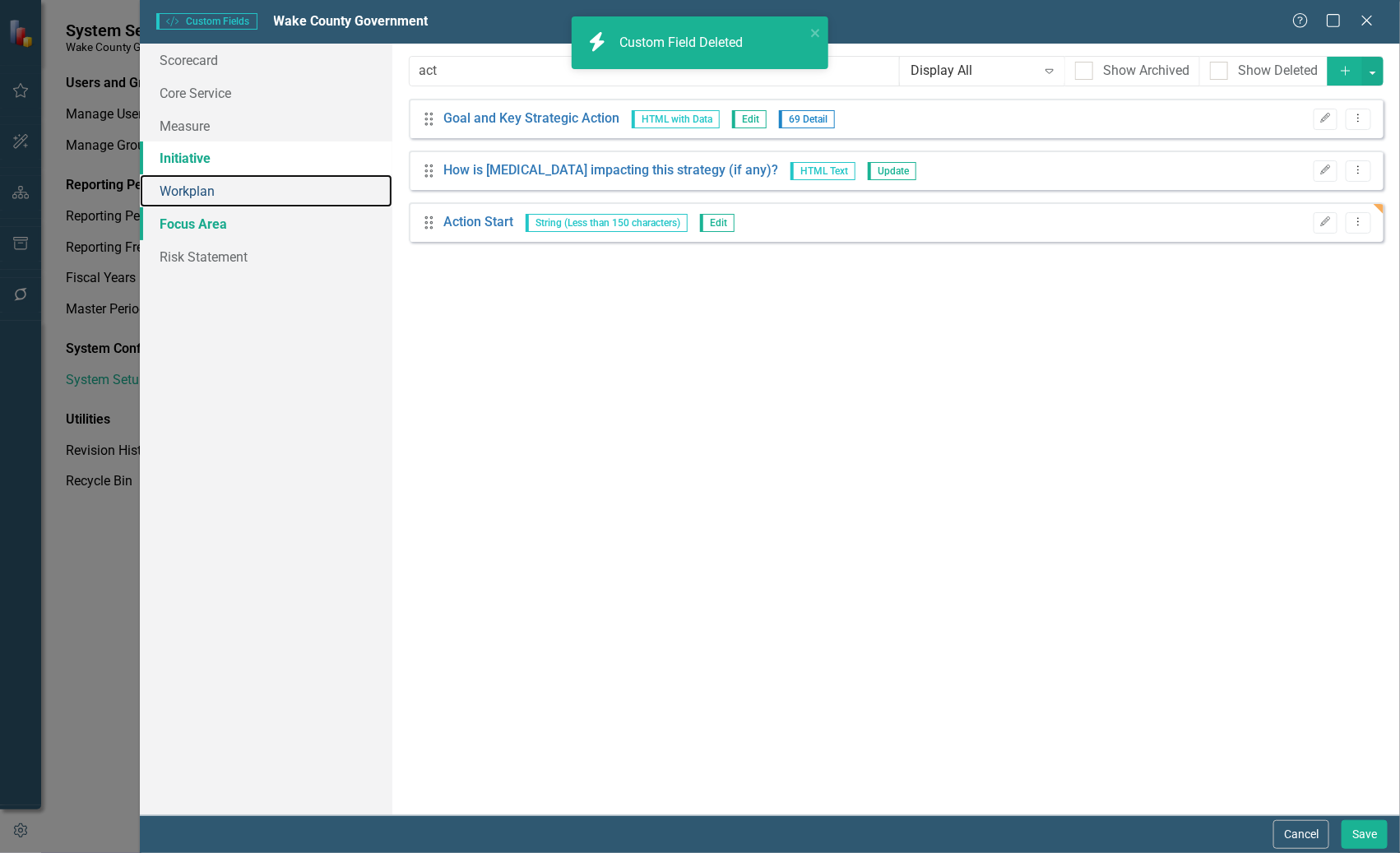
click at [184, 191] on link "Workplan" at bounding box center [265, 190] width 251 height 33
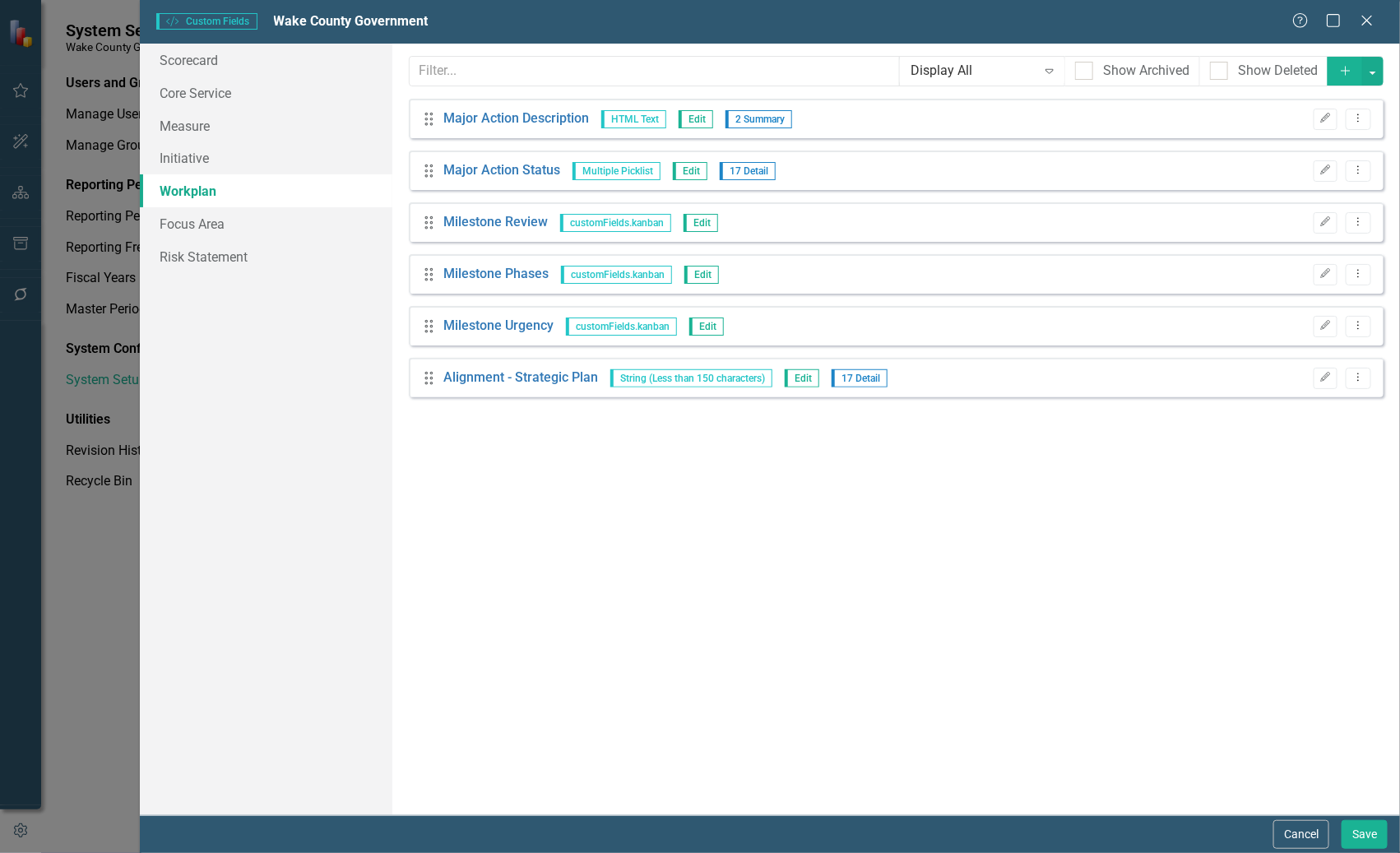
click at [235, 191] on link "Workplan" at bounding box center [265, 190] width 251 height 33
click at [1339, 73] on icon "Add" at bounding box center [1346, 71] width 15 height 12
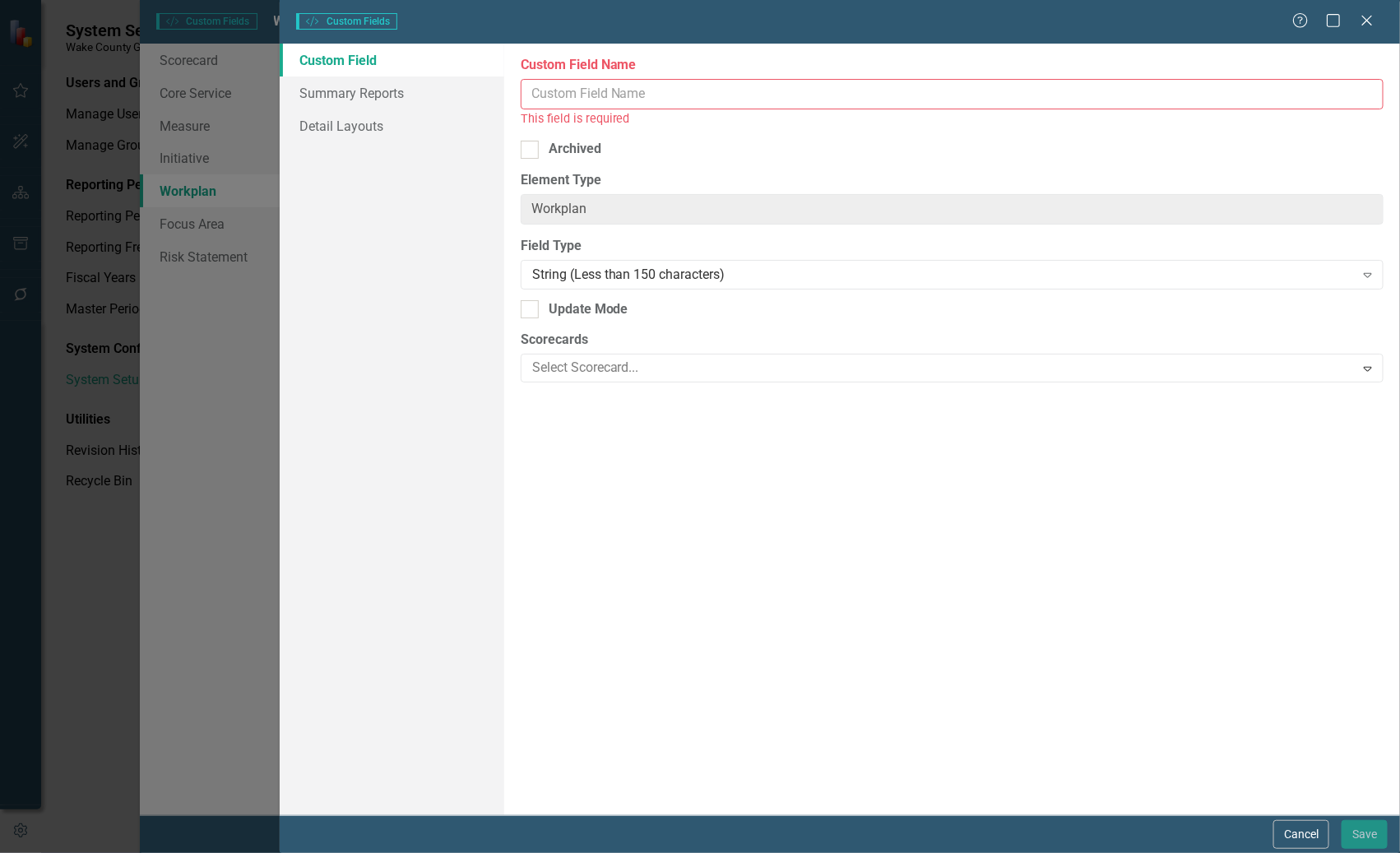
click at [627, 96] on input "Custom Field Name" at bounding box center [953, 94] width 863 height 30
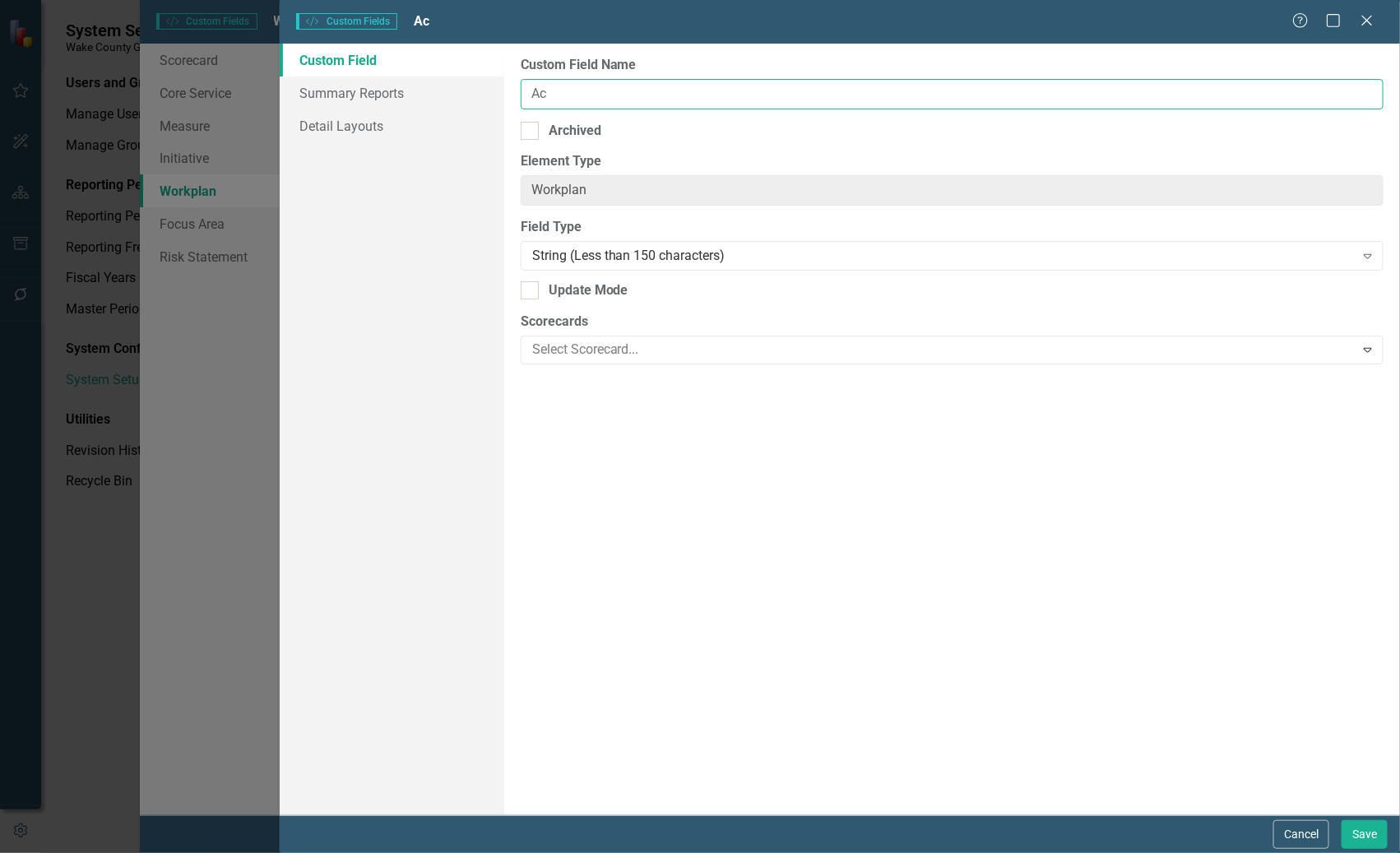
type input "Action Start"
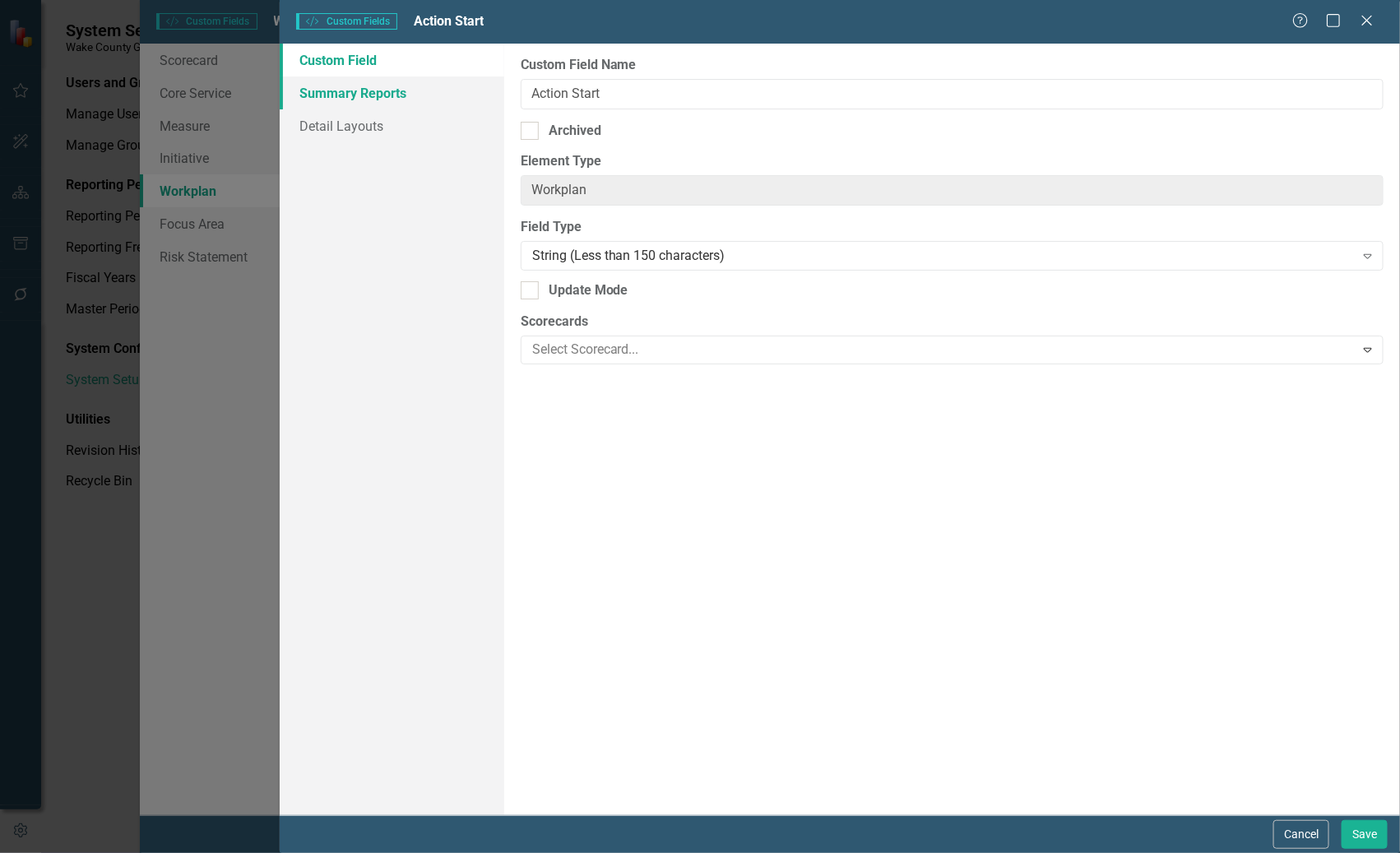
click at [356, 87] on link "Summary Reports" at bounding box center [392, 93] width 224 height 33
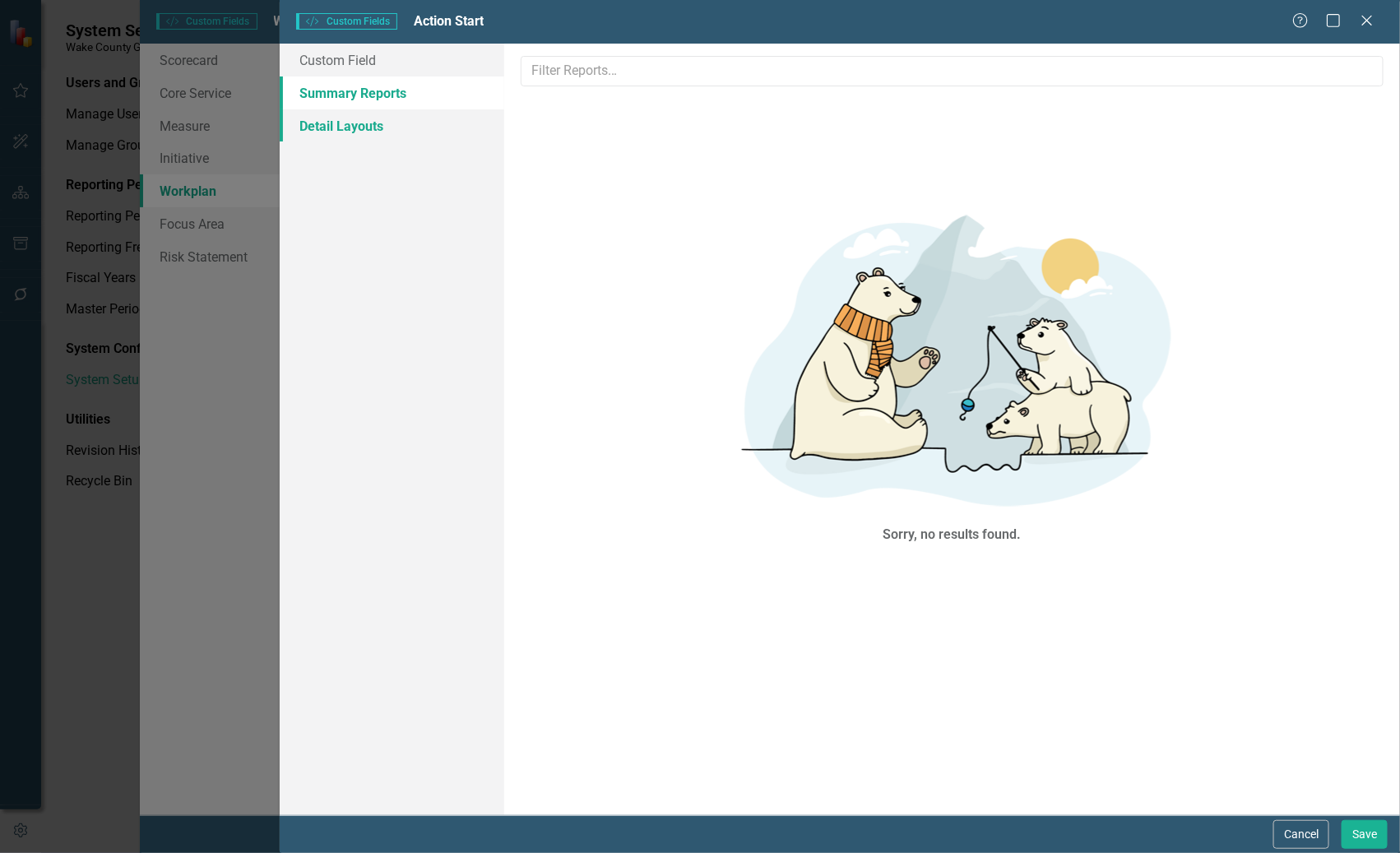
click at [351, 117] on link "Detail Layouts" at bounding box center [392, 125] width 224 height 33
click at [342, 57] on link "Custom Field" at bounding box center [392, 59] width 224 height 33
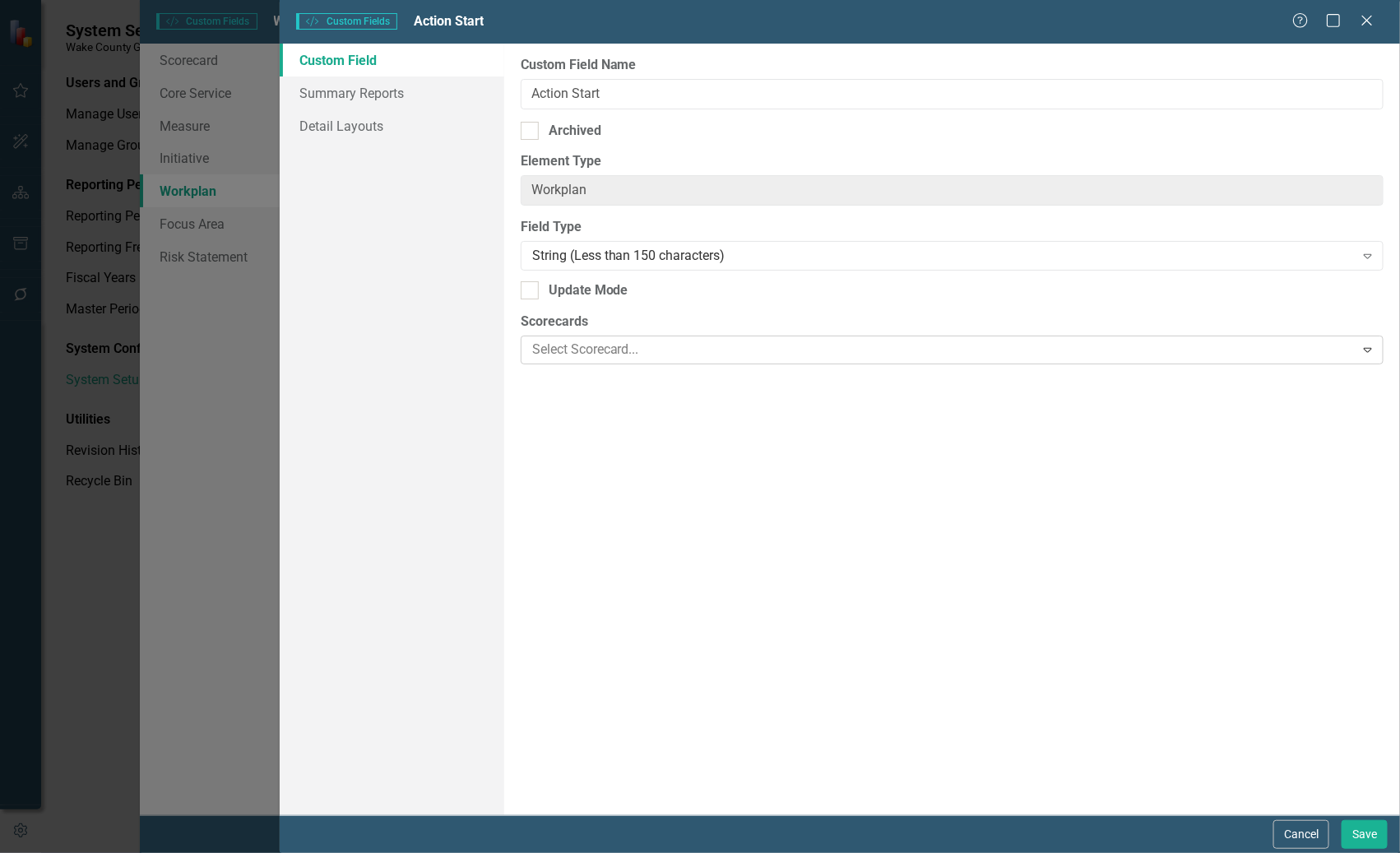
click at [791, 356] on div at bounding box center [940, 350] width 829 height 23
click at [801, 306] on div "Custom Field Name Action Start Archived Element Type Workplan ClearPoint Can Do…" at bounding box center [952, 429] width 896 height 771
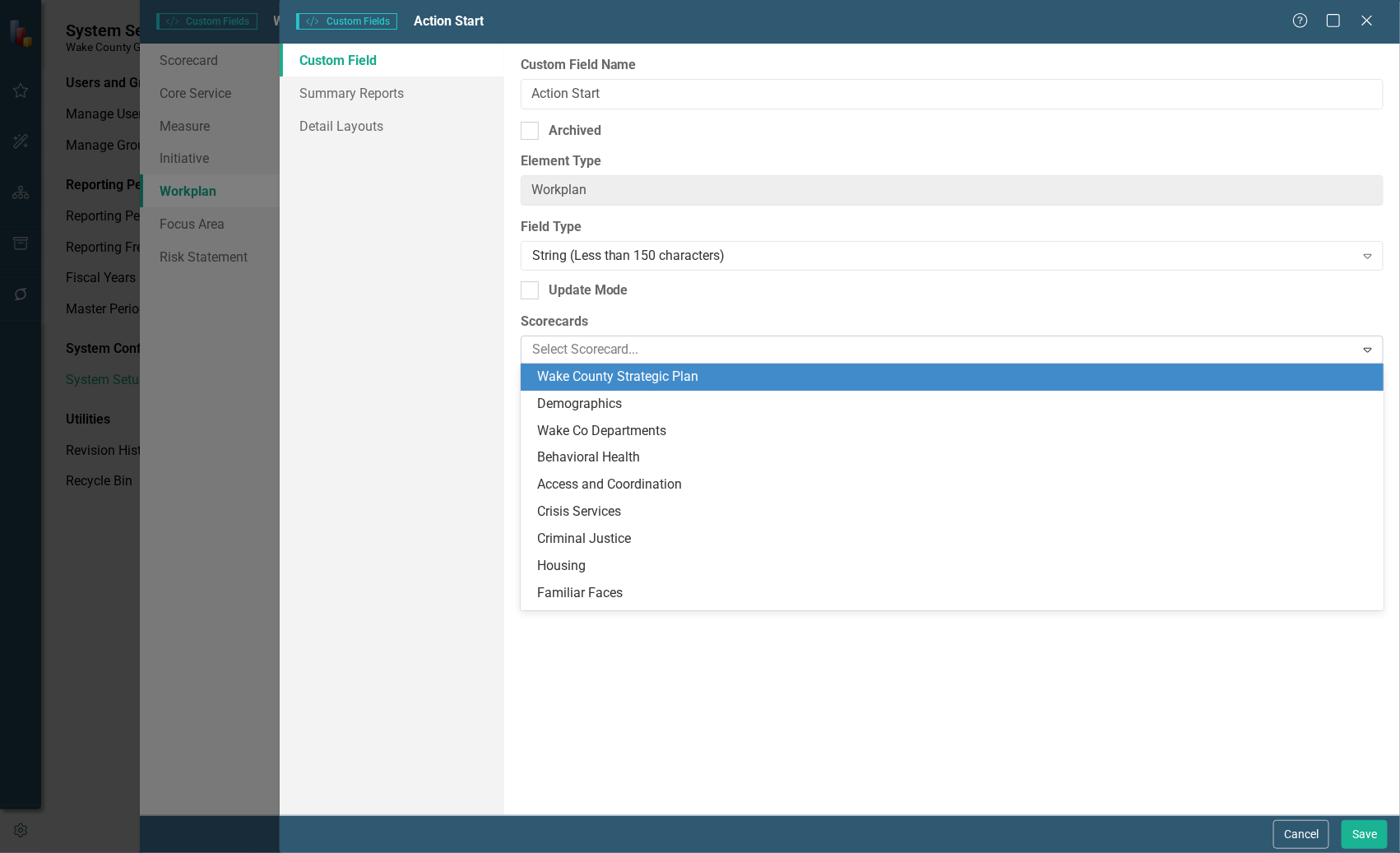
click at [720, 352] on div at bounding box center [940, 350] width 829 height 23
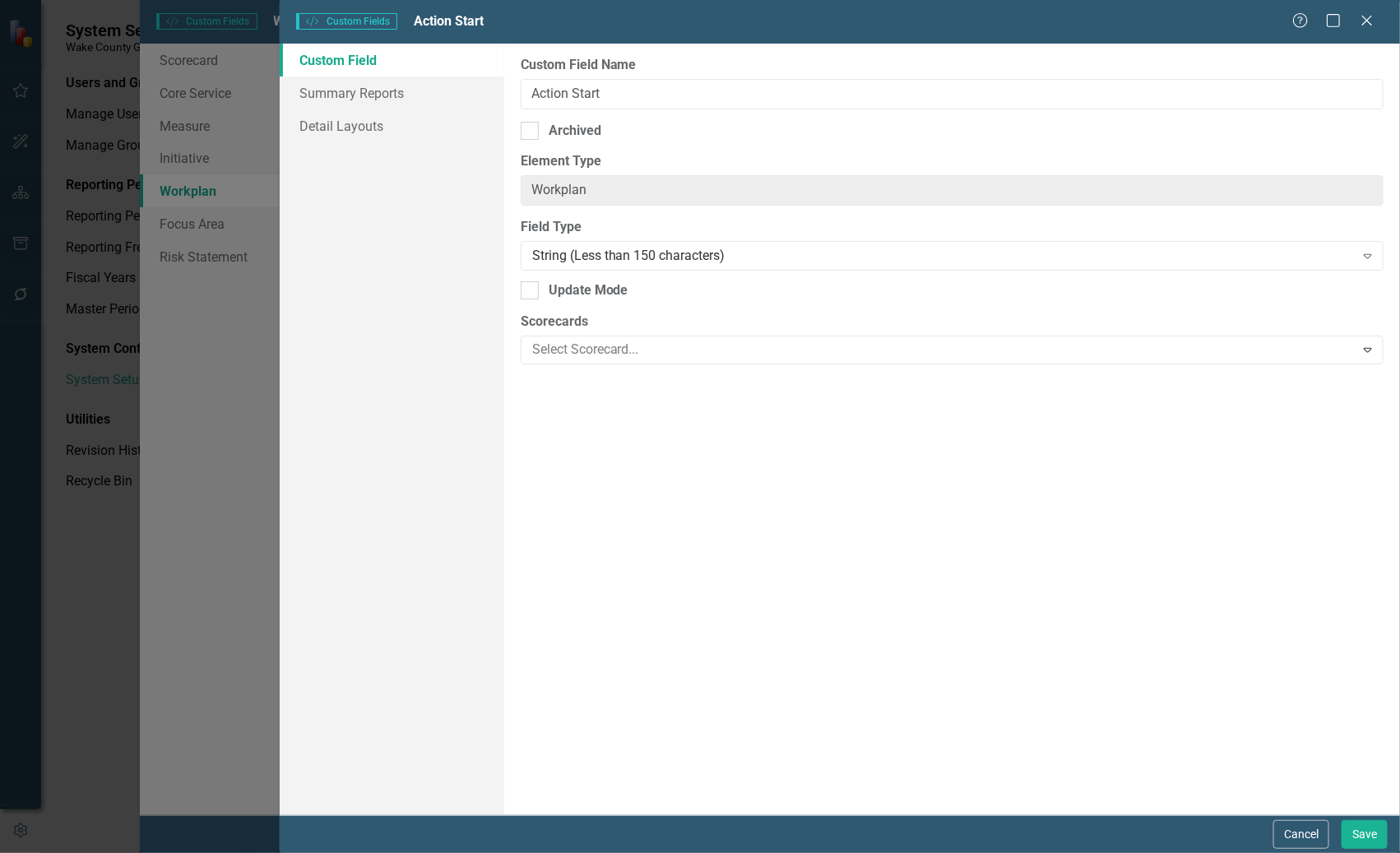
click at [777, 270] on div "Custom Field Name Action Start Archived Element Type Workplan ClearPoint Can Do…" at bounding box center [952, 429] width 896 height 771
click at [1356, 832] on button "Save" at bounding box center [1364, 834] width 46 height 28
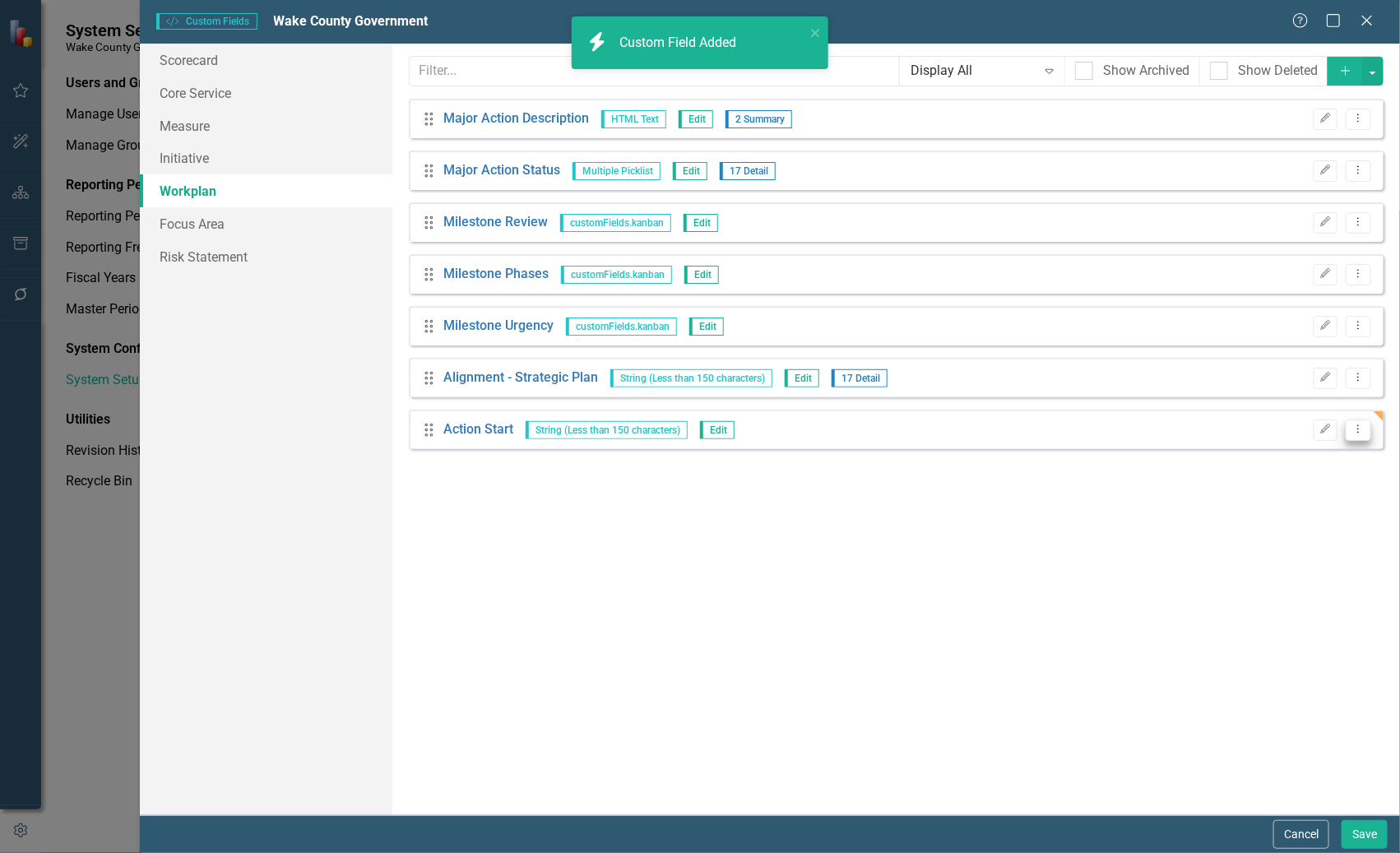
click at [1365, 434] on button "Dropdown Menu" at bounding box center [1358, 430] width 26 height 23
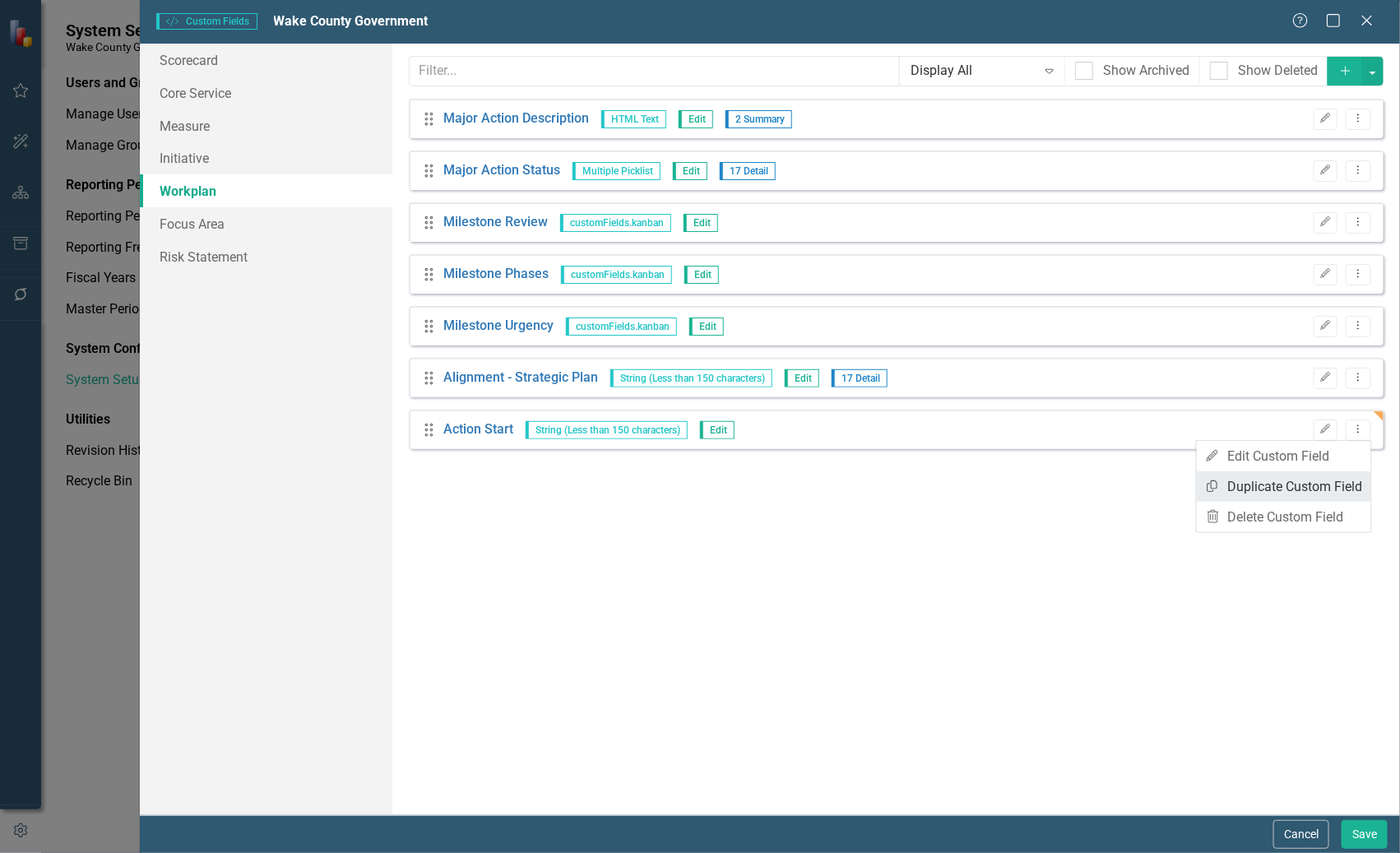
click at [1324, 485] on link "Copy Duplicate Custom Field" at bounding box center [1284, 487] width 174 height 30
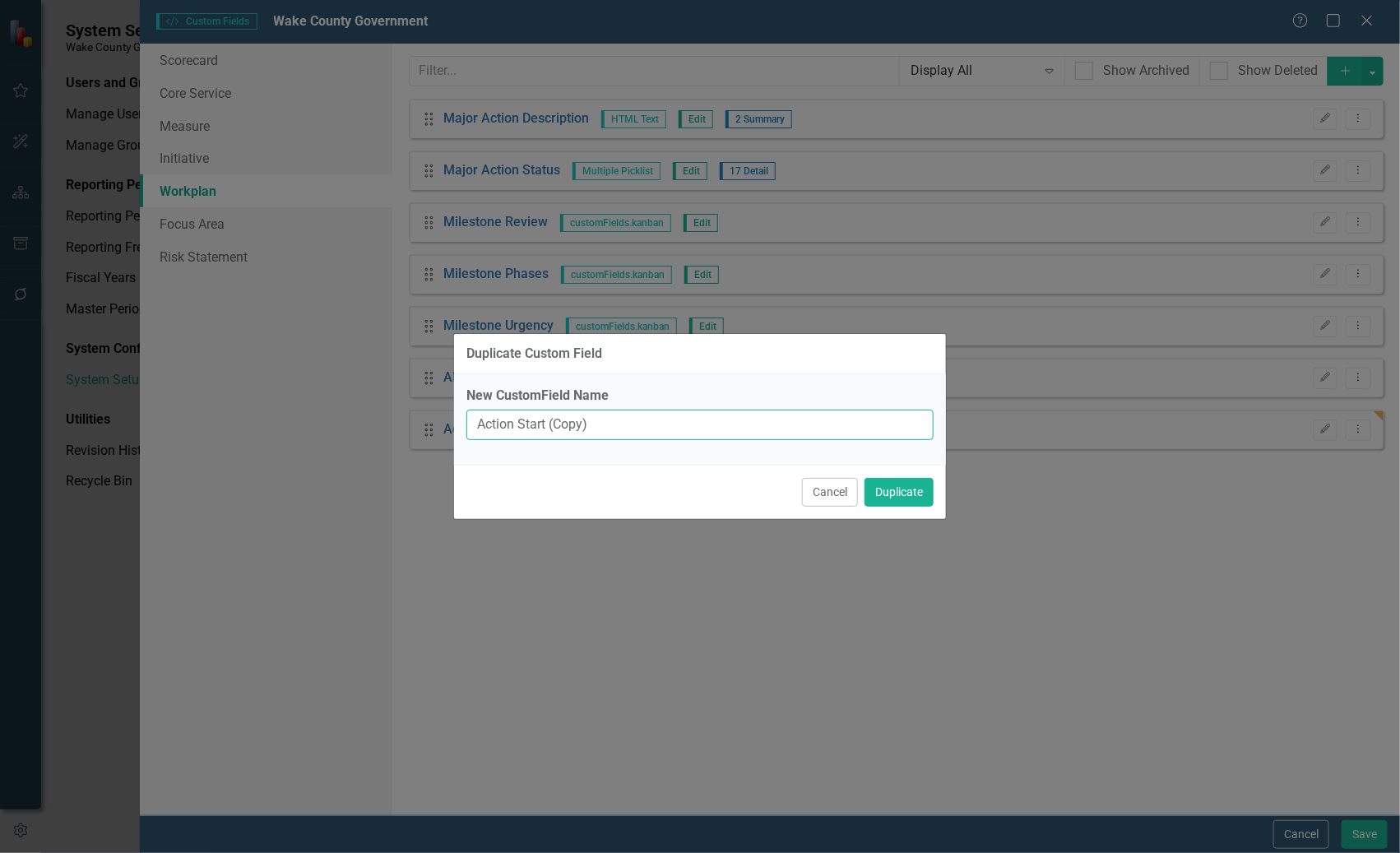
drag, startPoint x: 518, startPoint y: 426, endPoint x: 764, endPoint y: 437, distance: 246.2
click at [764, 437] on input "Action Start (Copy)" at bounding box center [700, 425] width 468 height 30
type input "Action End"
drag, startPoint x: 913, startPoint y: 490, endPoint x: 917, endPoint y: 569, distance: 79.1
click at [914, 489] on button "Duplicate" at bounding box center [898, 492] width 69 height 28
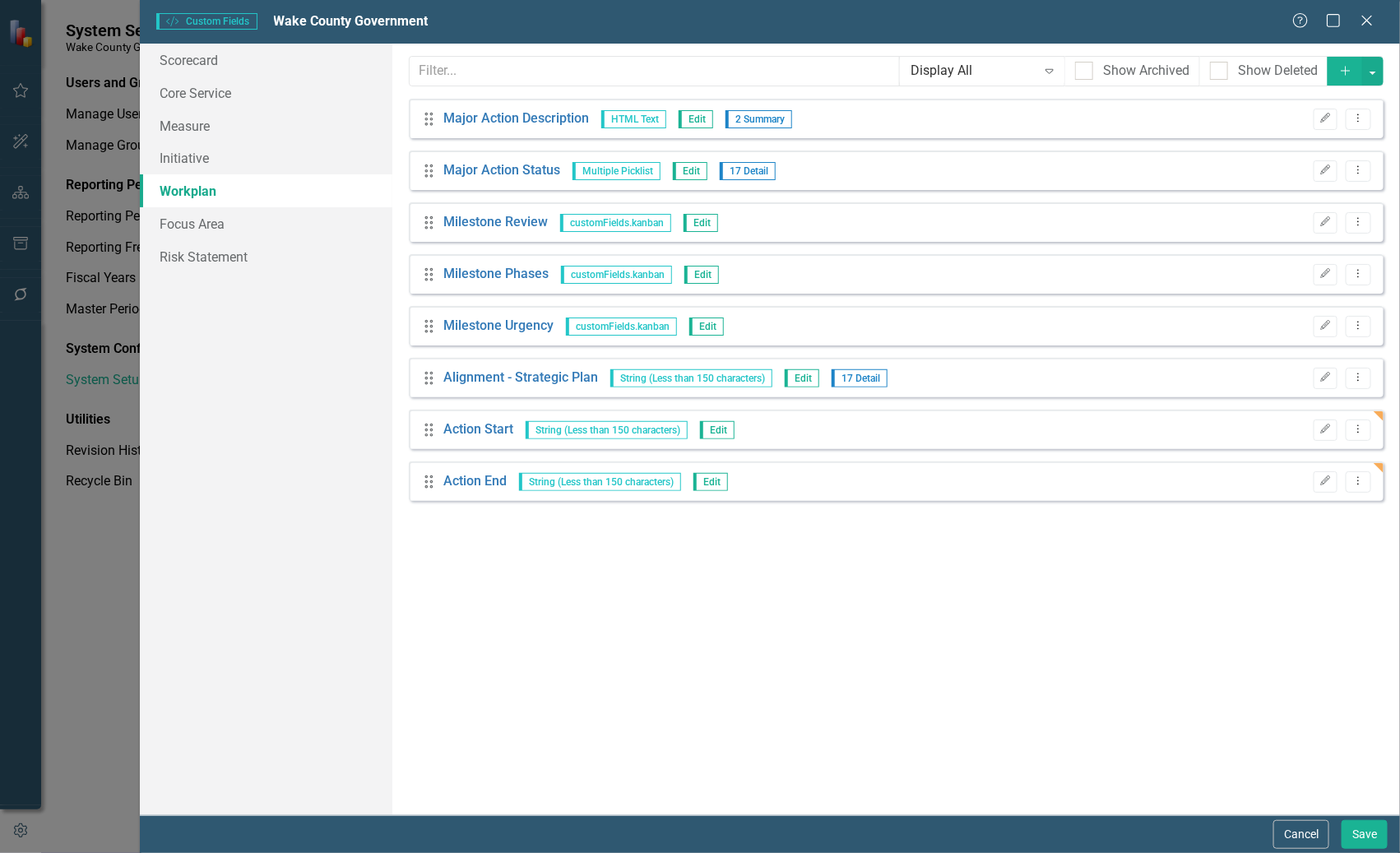
click at [252, 192] on link "Workplan" at bounding box center [265, 190] width 251 height 33
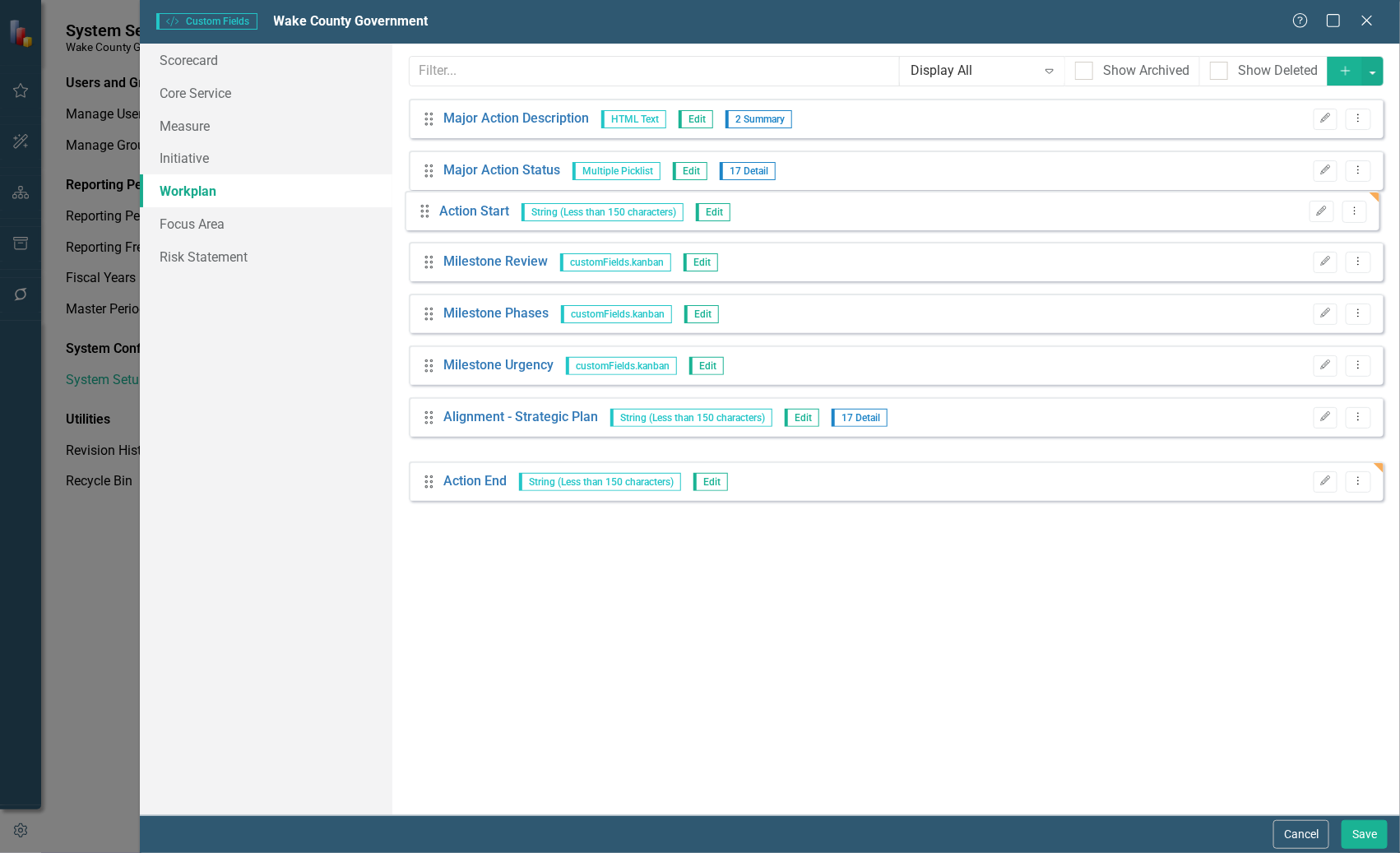
drag, startPoint x: 428, startPoint y: 429, endPoint x: 436, endPoint y: 235, distance: 194.2
click at [427, 213] on div "Drag Major Action Description HTML Text Edit 2 Summary Edit Dropdown Menu Drag …" at bounding box center [897, 300] width 975 height 402
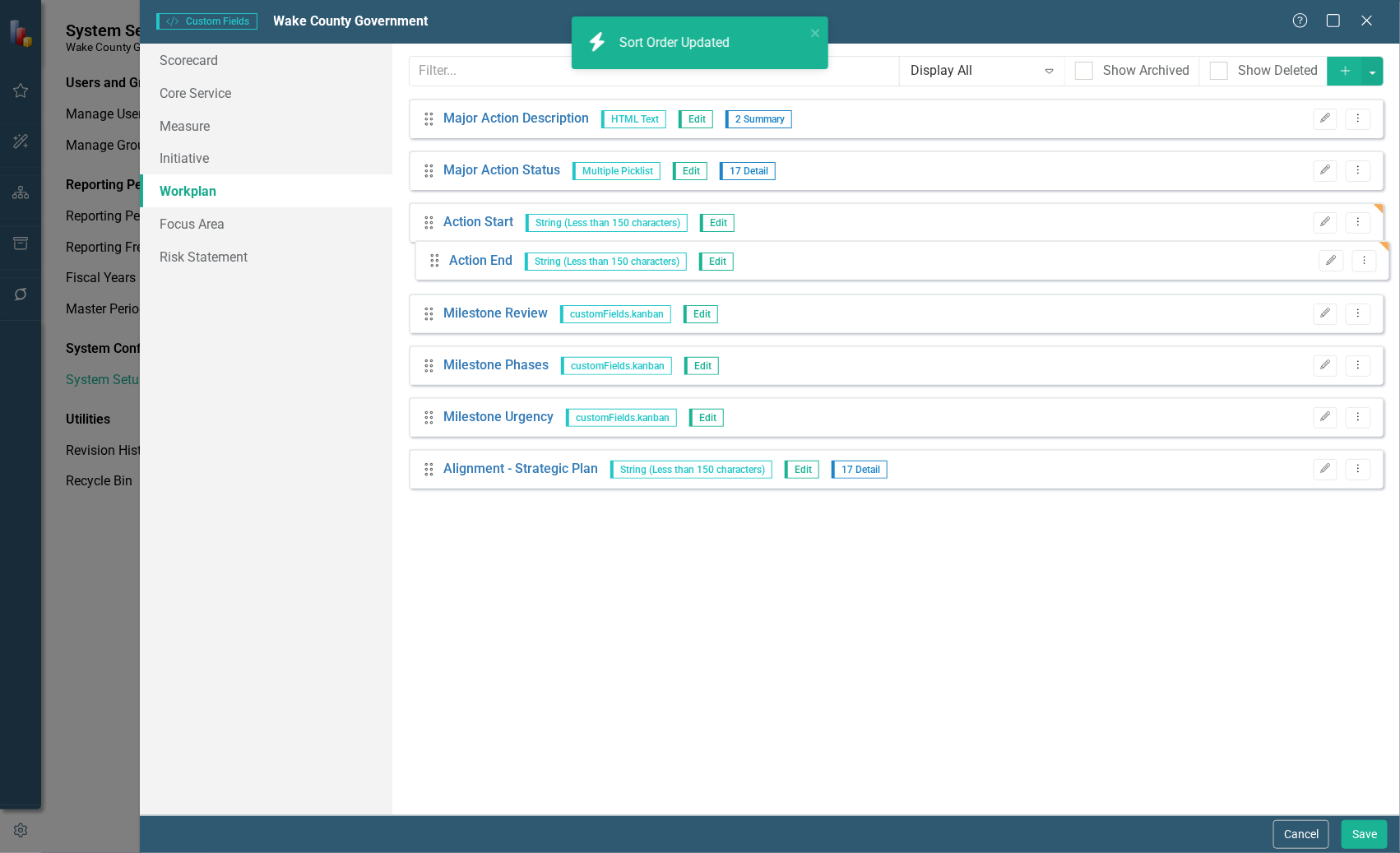
drag, startPoint x: 423, startPoint y: 489, endPoint x: 429, endPoint y: 269, distance: 220.1
click at [429, 269] on div "Drag Major Action Description HTML Text Edit 2 Summary Edit Dropdown Menu Drag …" at bounding box center [897, 300] width 975 height 402
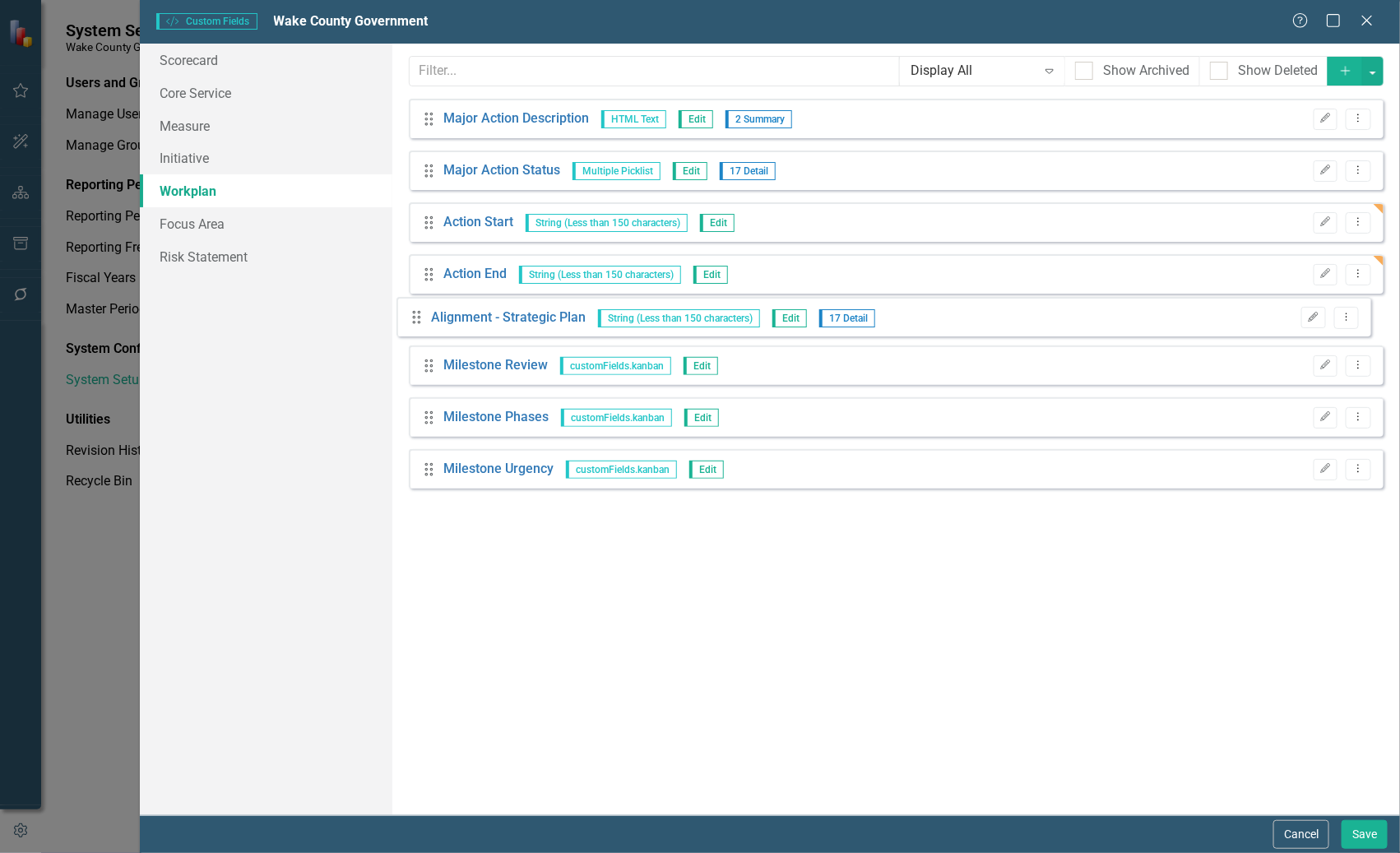
drag, startPoint x: 427, startPoint y: 482, endPoint x: 415, endPoint y: 319, distance: 163.4
click at [415, 319] on div "Drag Major Action Description HTML Text Edit 2 Summary Edit Dropdown Menu Drag …" at bounding box center [897, 300] width 975 height 402
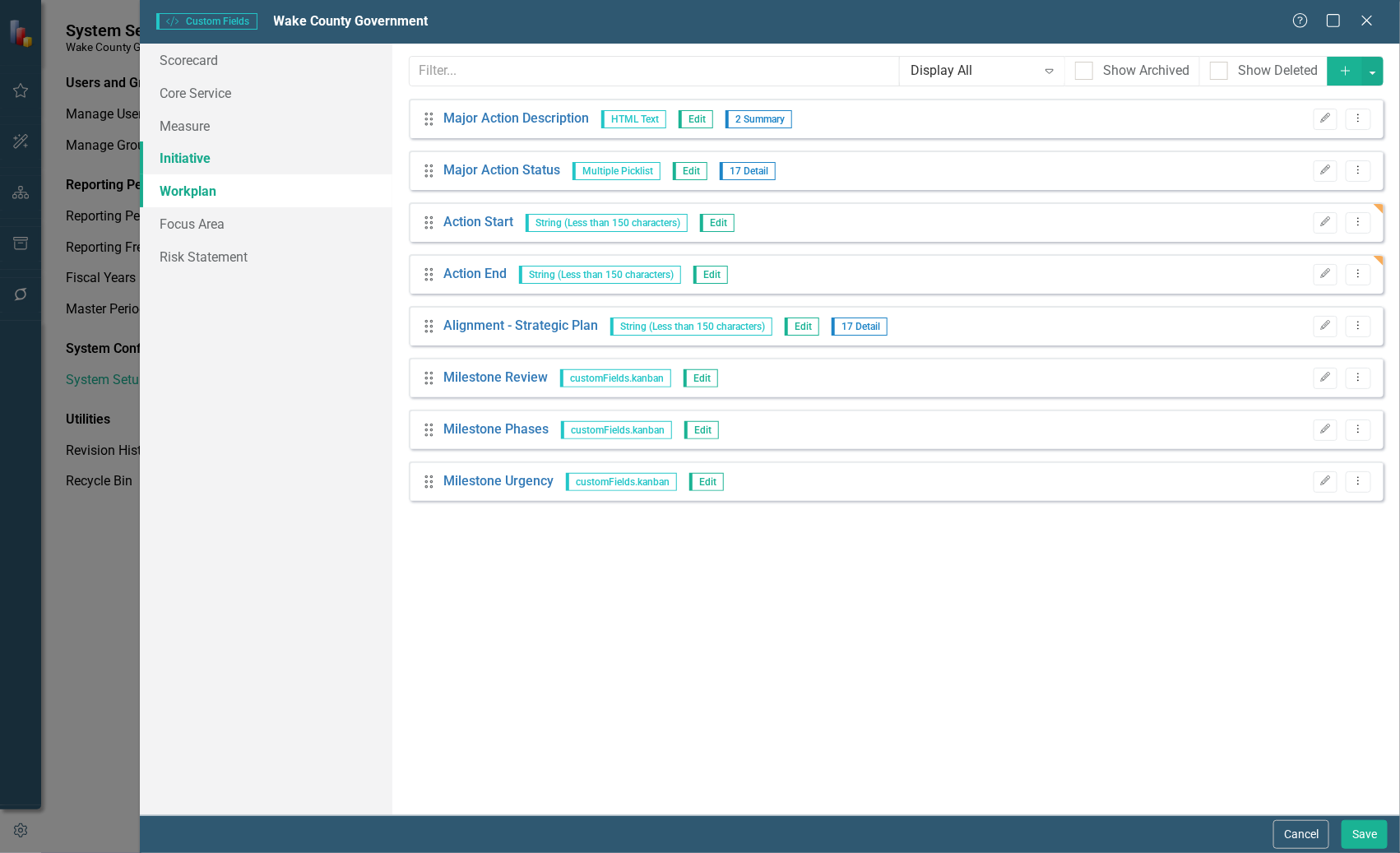
click at [185, 150] on link "Initiative" at bounding box center [265, 157] width 251 height 33
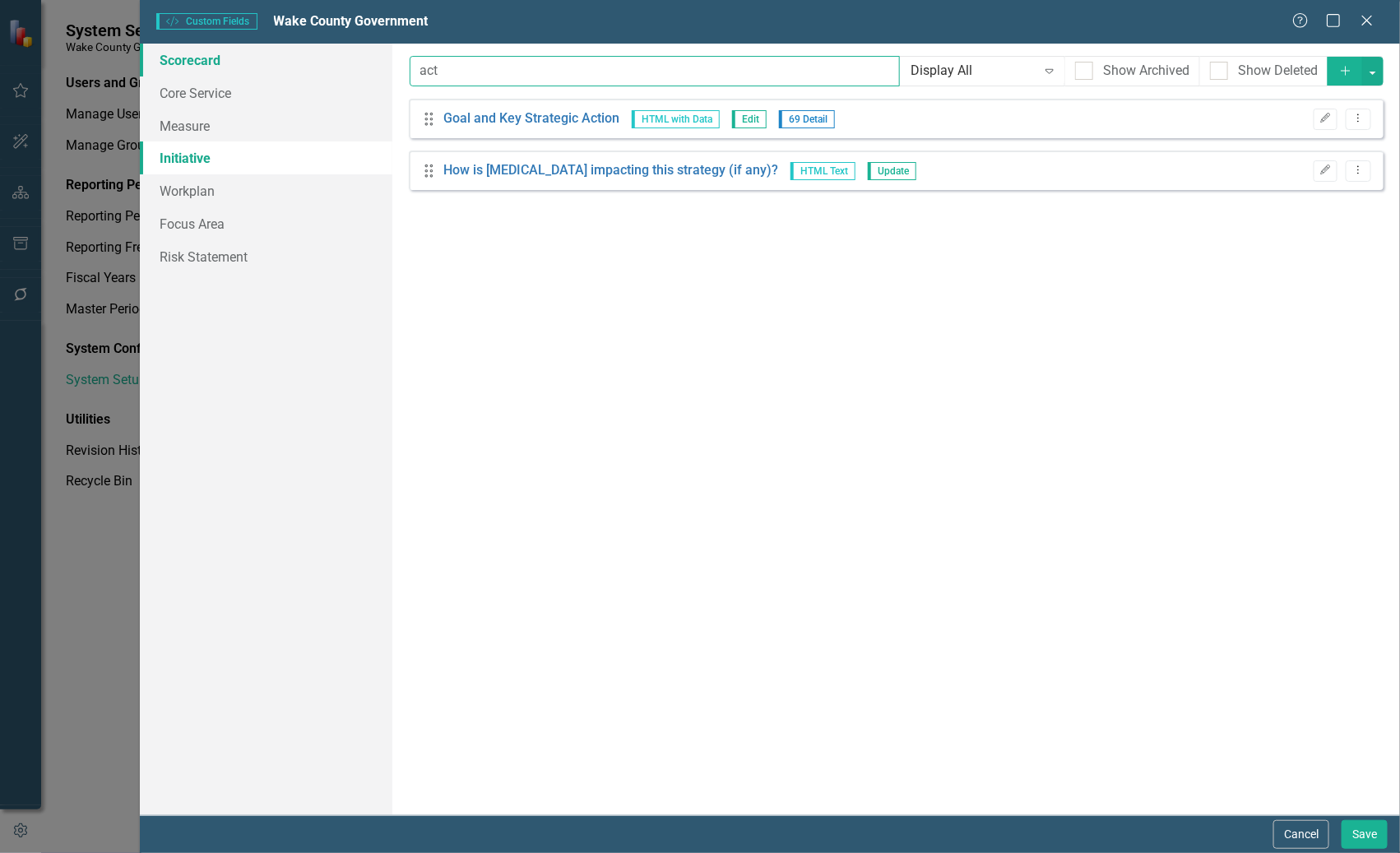
drag, startPoint x: 498, startPoint y: 61, endPoint x: 291, endPoint y: 65, distance: 207.0
click at [292, 65] on div "Scorecard Core Service Measure Initiative Workplan Focus Area Risk Statement Cu…" at bounding box center [769, 429] width 1260 height 771
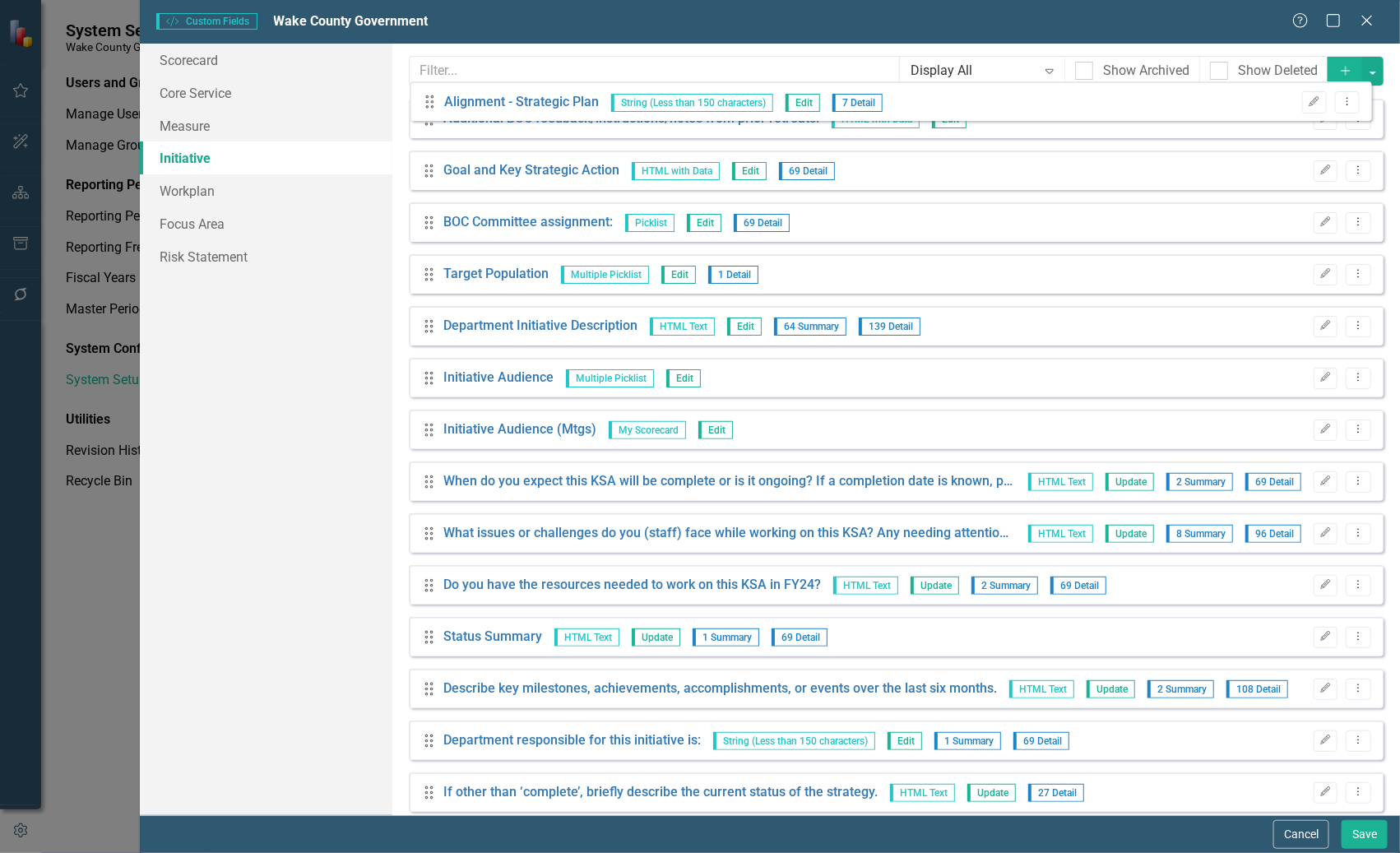
drag, startPoint x: 429, startPoint y: 660, endPoint x: 430, endPoint y: 94, distance: 566.0
click at [430, 94] on div "Custom fields are one of the most powerful features of ClearPoint. With custom …" at bounding box center [896, 429] width 1008 height 771
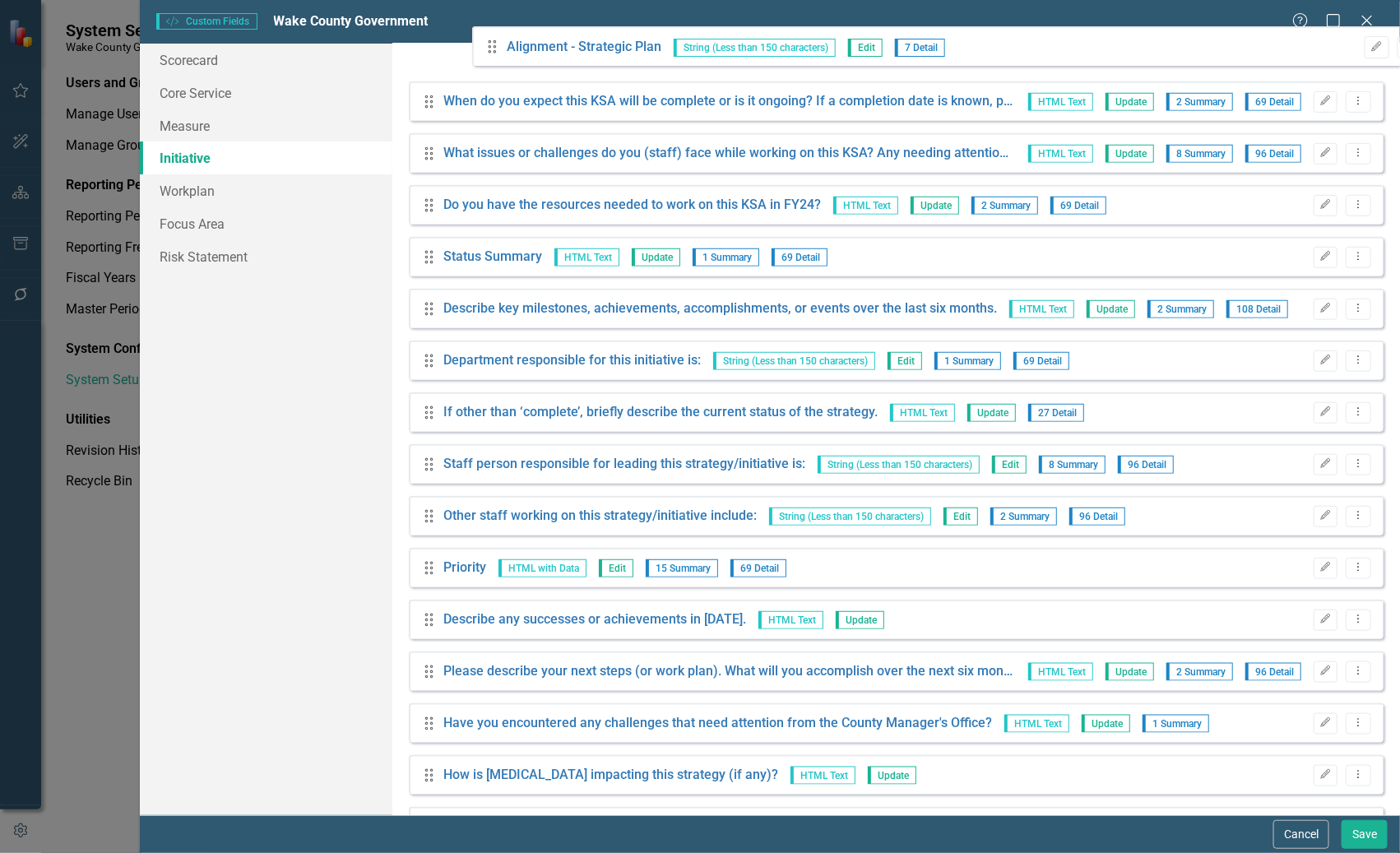
scroll to position [189, 0]
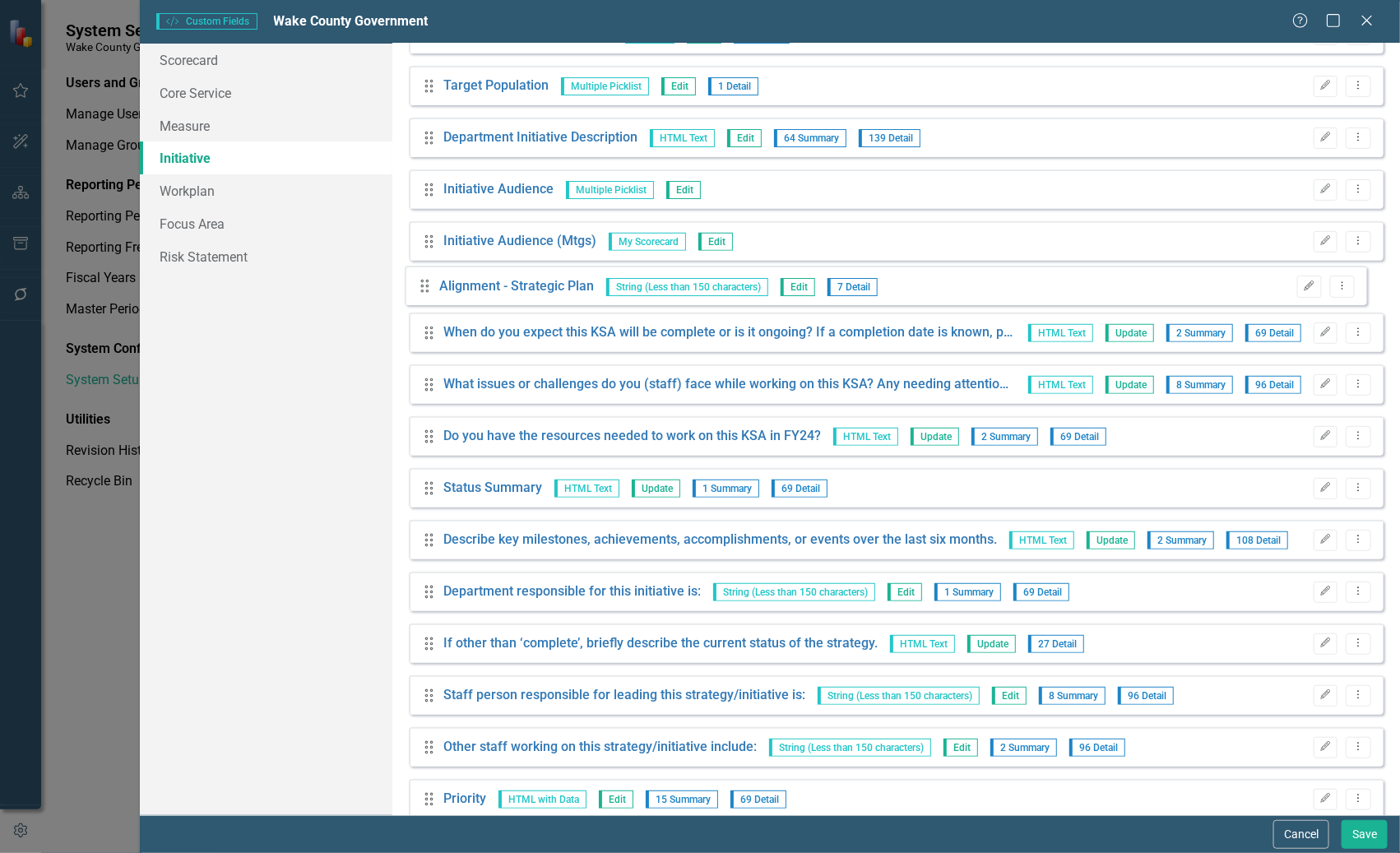
drag, startPoint x: 426, startPoint y: 664, endPoint x: 421, endPoint y: 283, distance: 381.0
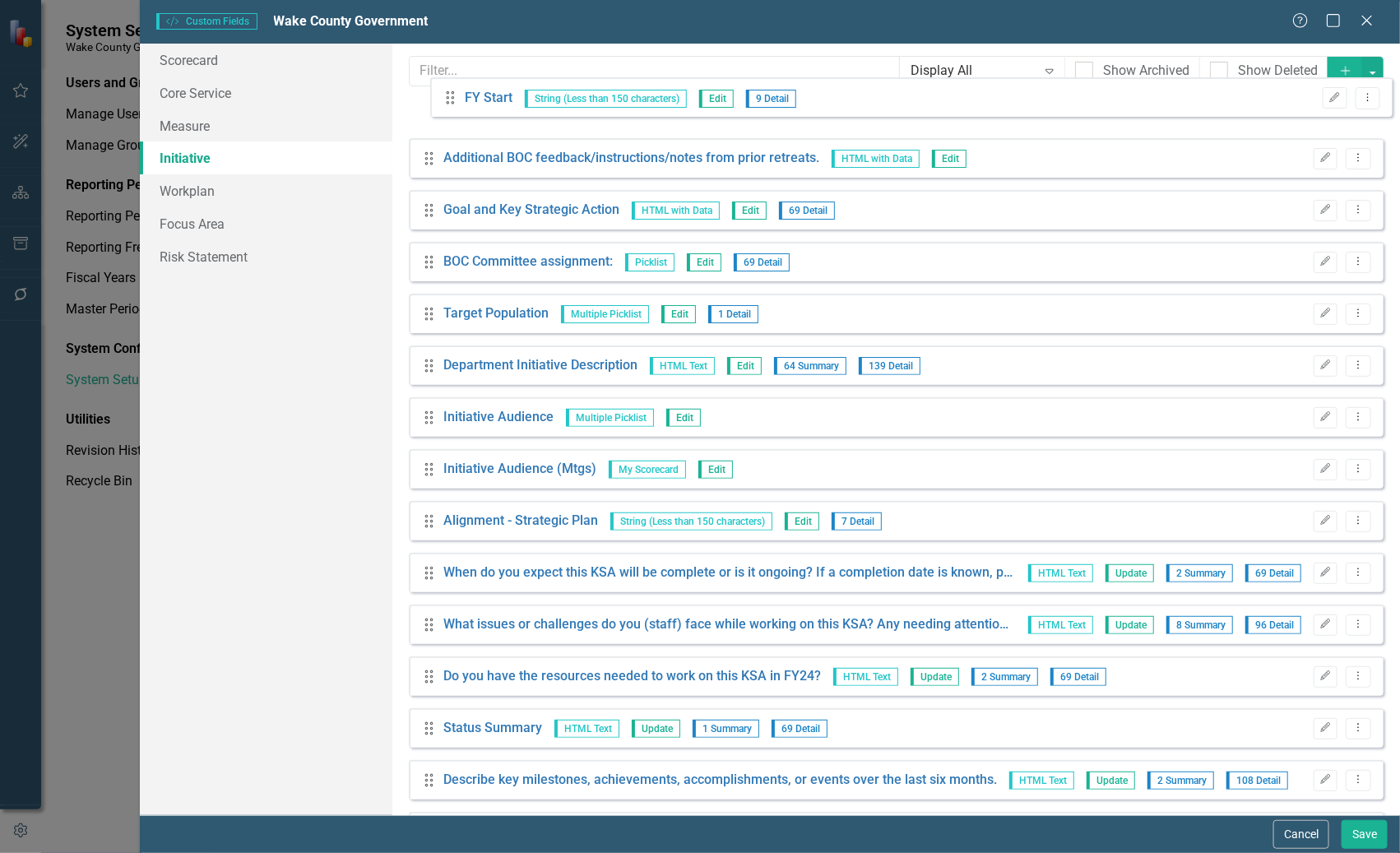
scroll to position [0, 0]
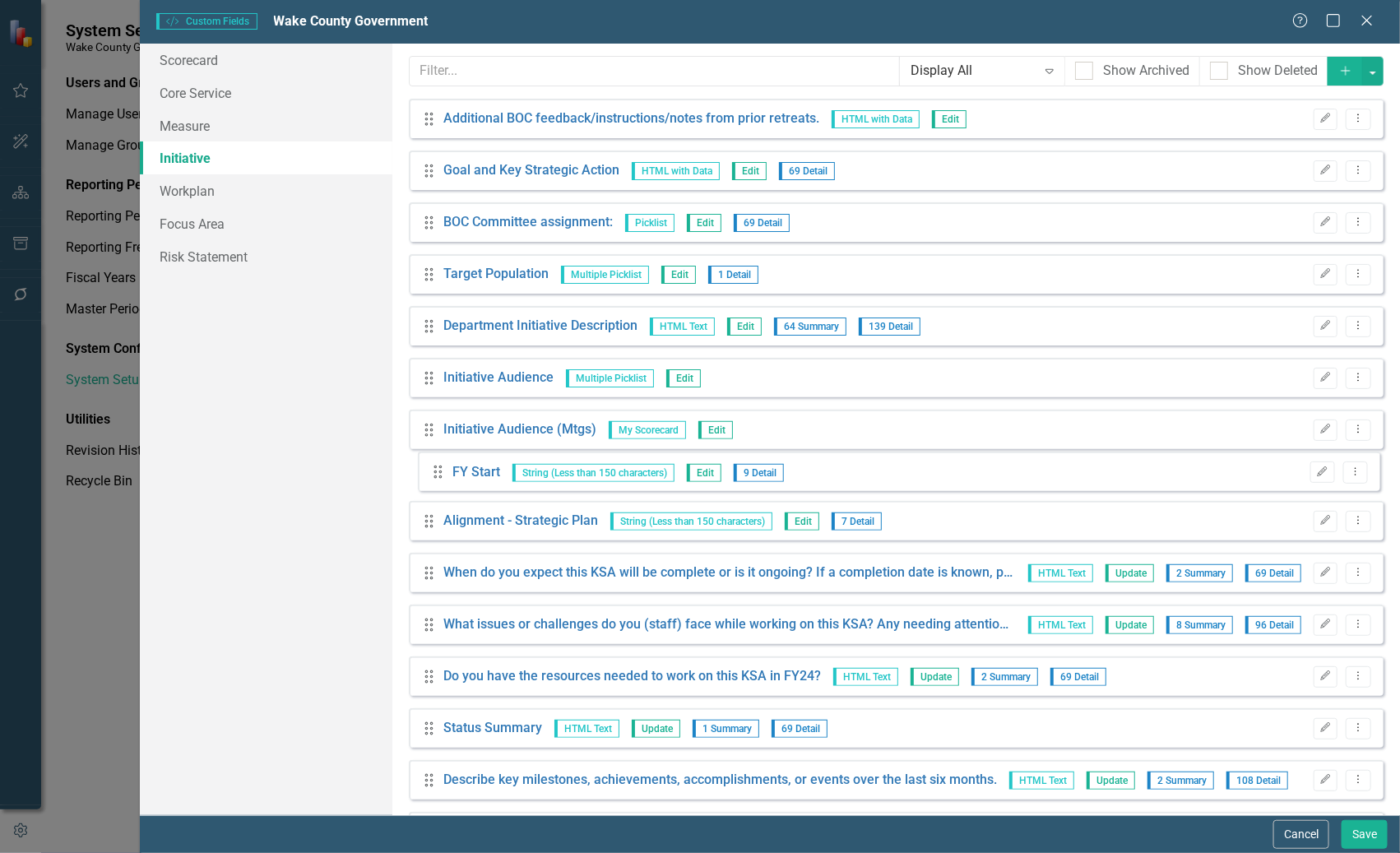
drag, startPoint x: 435, startPoint y: 720, endPoint x: 440, endPoint y: 474, distance: 246.1
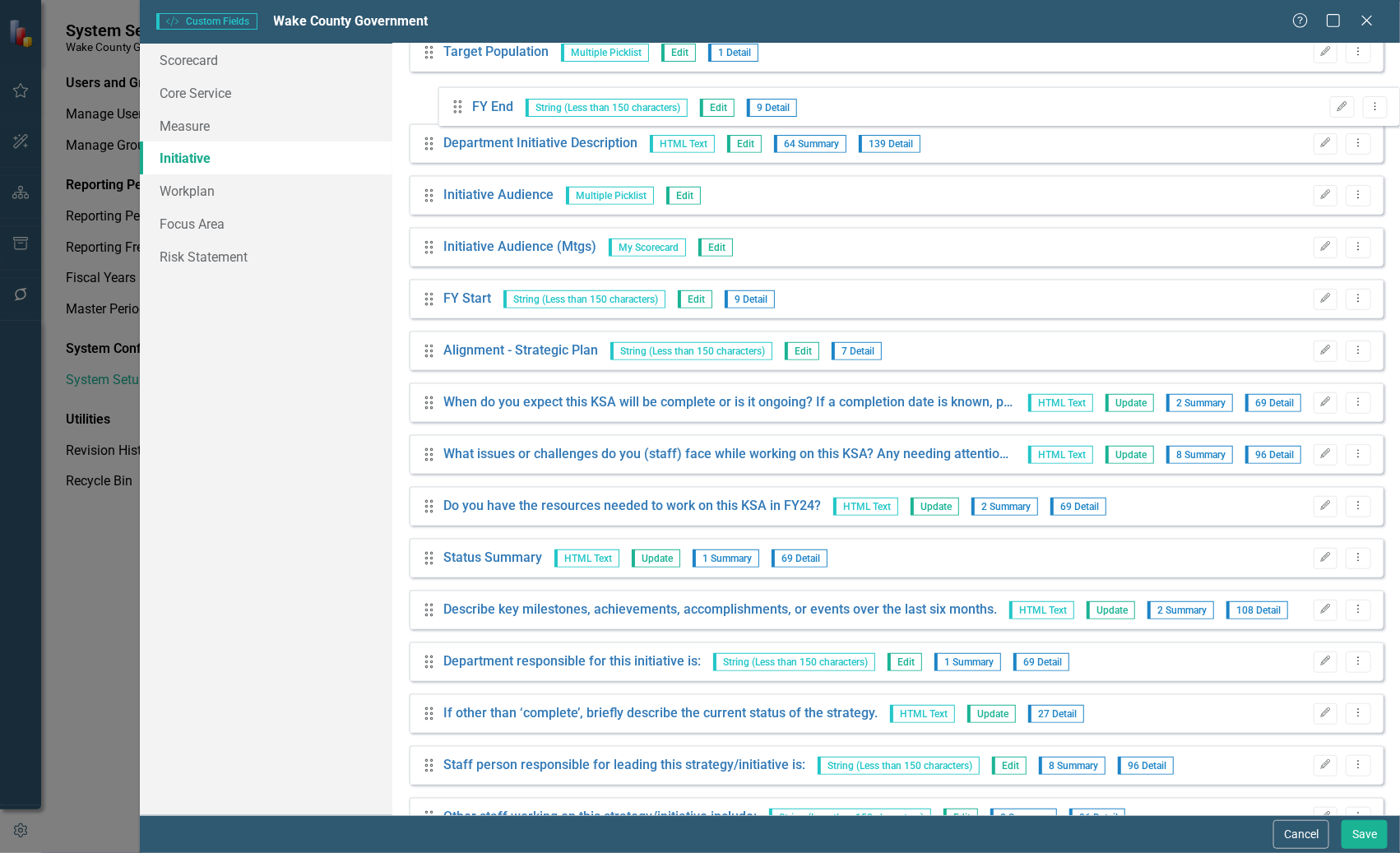
scroll to position [176, 0]
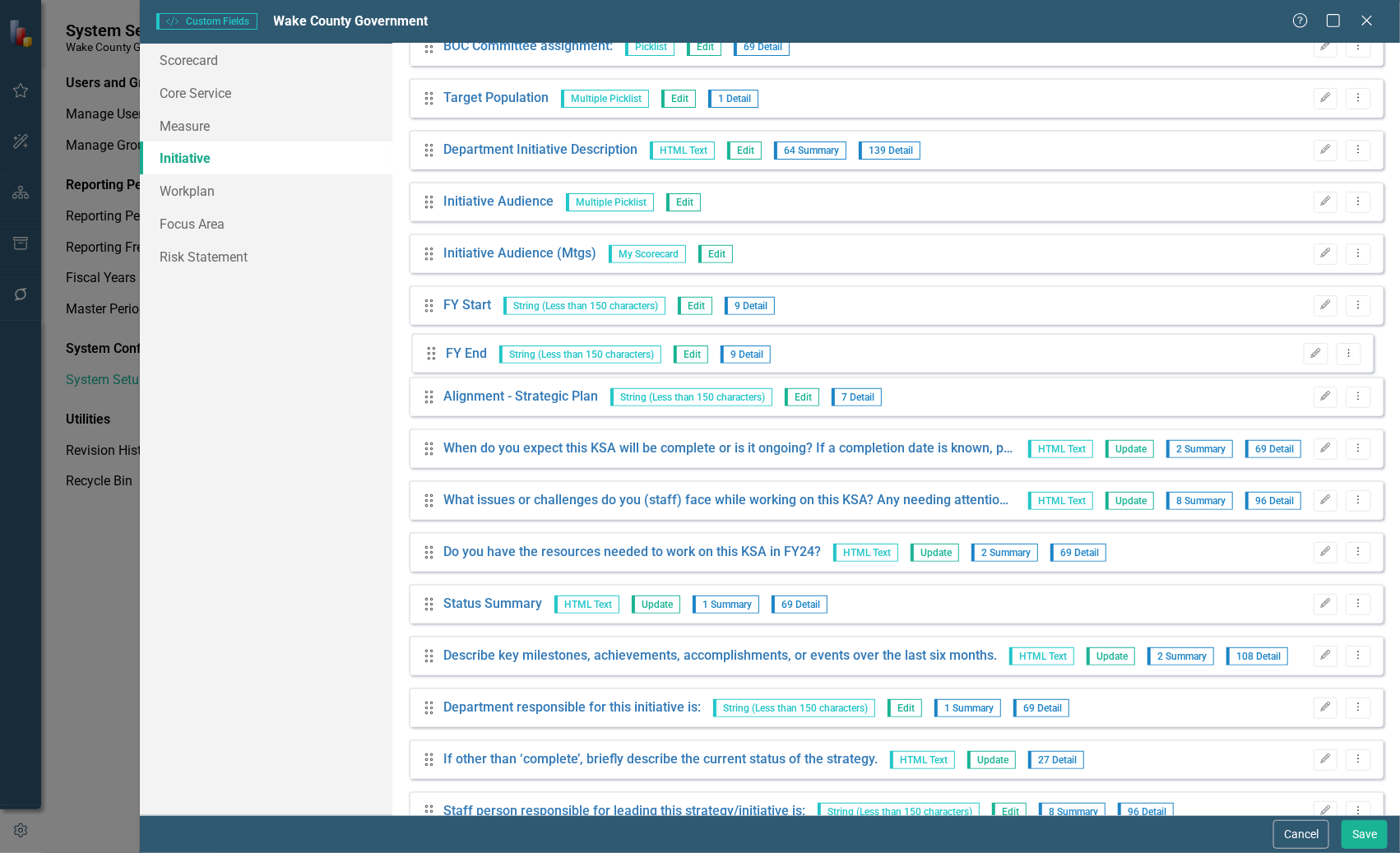
drag, startPoint x: 425, startPoint y: 770, endPoint x: 427, endPoint y: 353, distance: 417.0
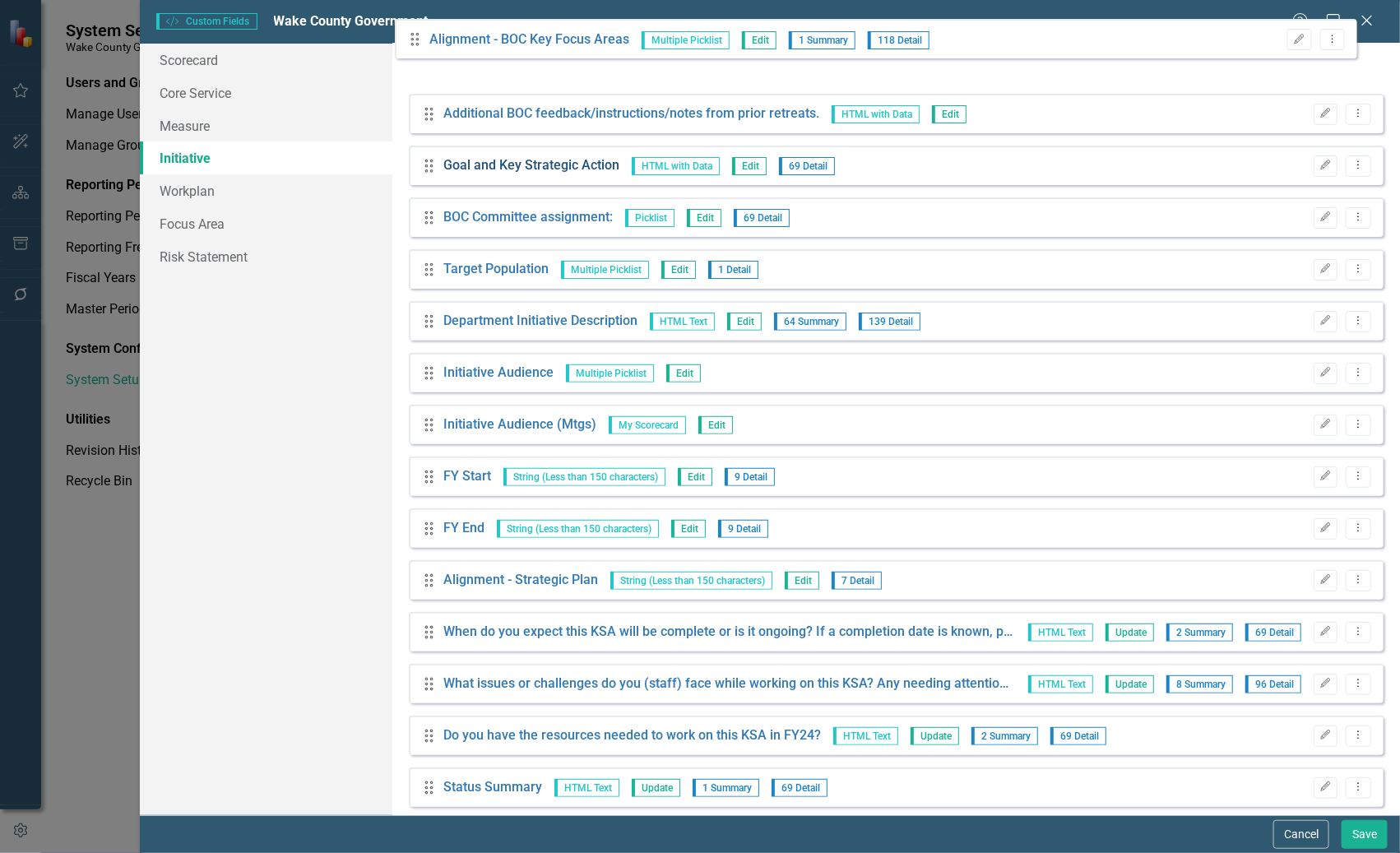
scroll to position [0, 0]
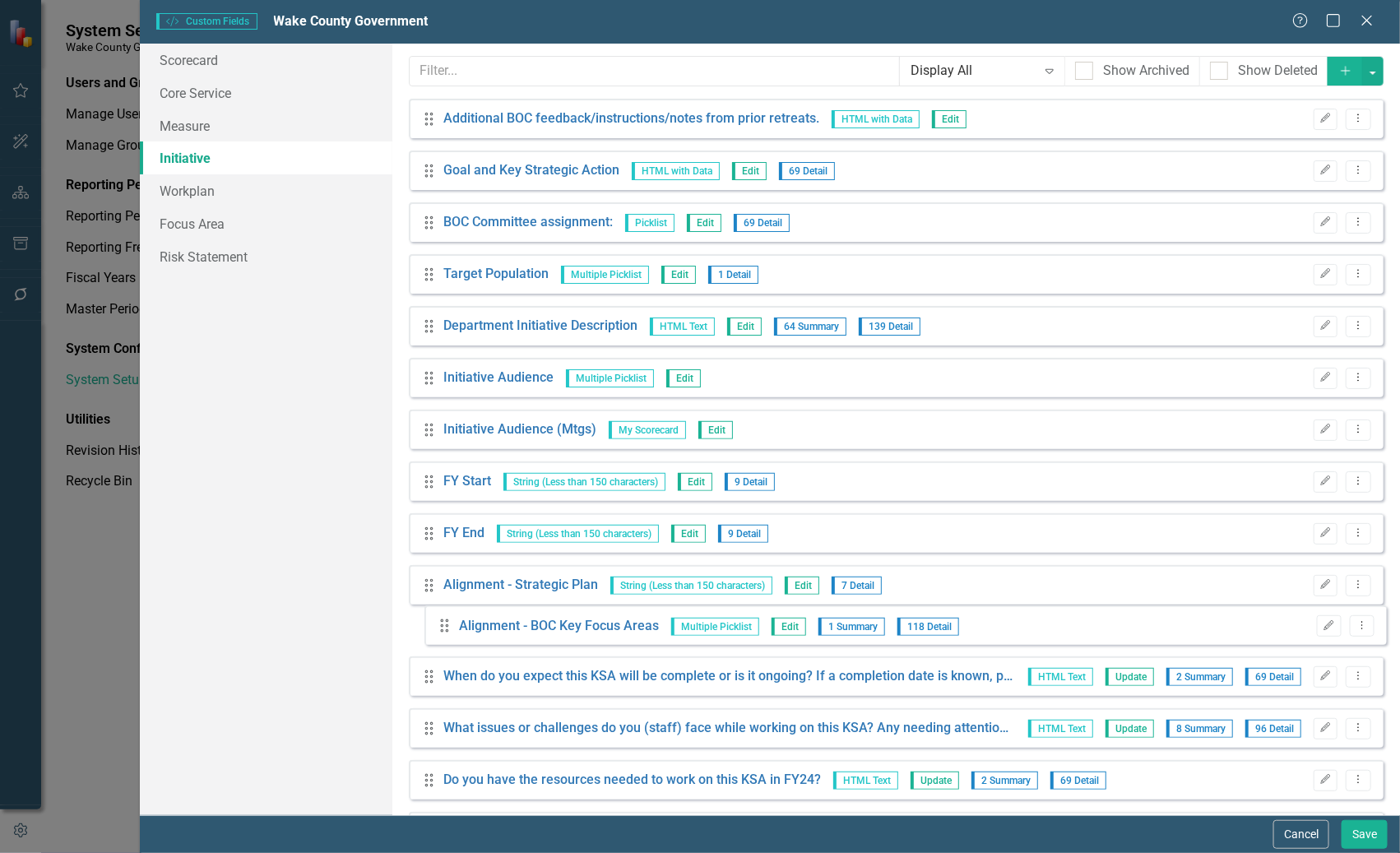
drag, startPoint x: 431, startPoint y: 470, endPoint x: 447, endPoint y: 631, distance: 161.8
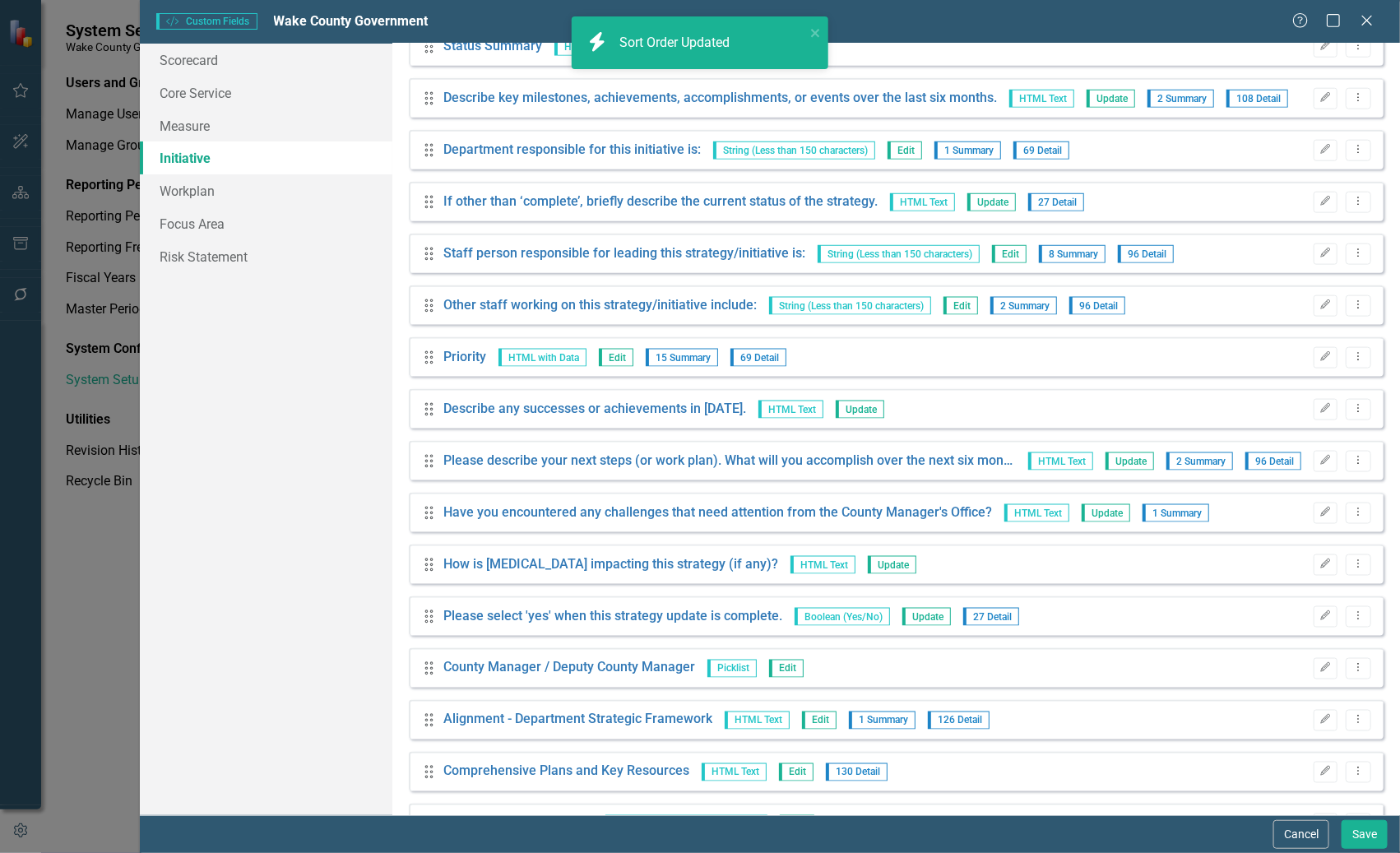
scroll to position [821, 0]
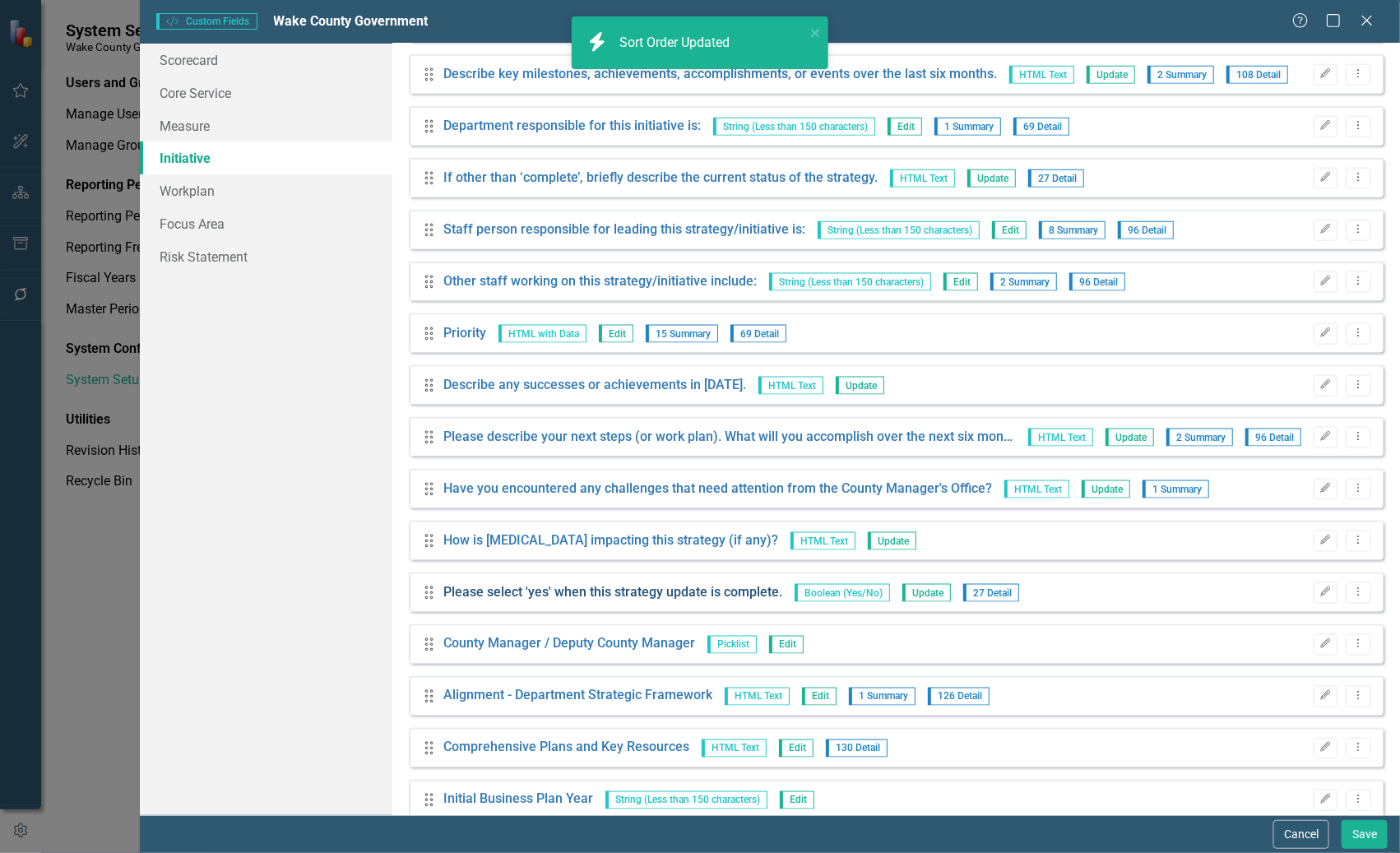
click at [483, 583] on div "Drag Please select 'yes' when this strategy update is complete. Boolean (Yes/No…" at bounding box center [897, 592] width 975 height 39
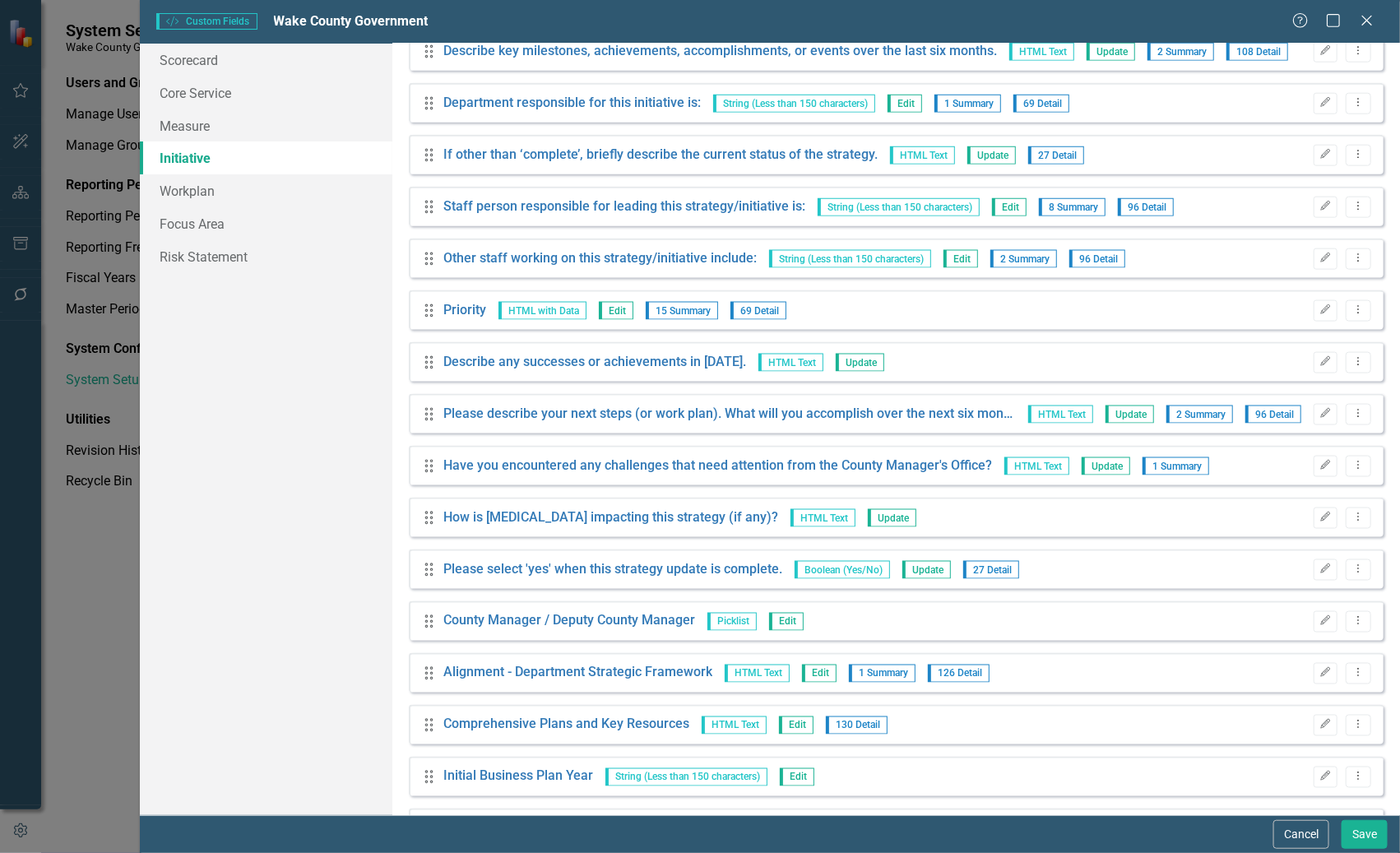
scroll to position [803, 0]
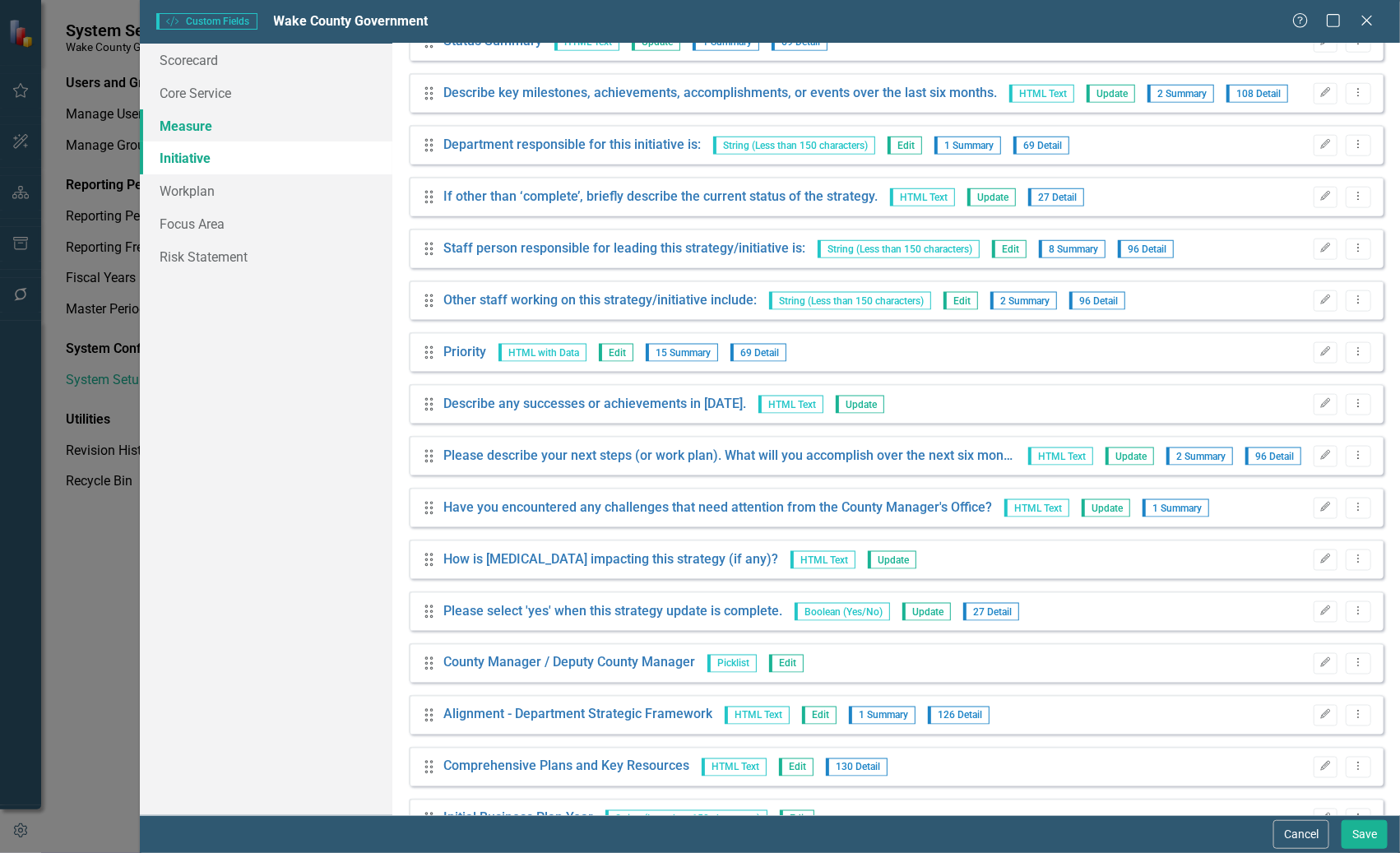
click at [184, 124] on link "Measure" at bounding box center [265, 125] width 251 height 33
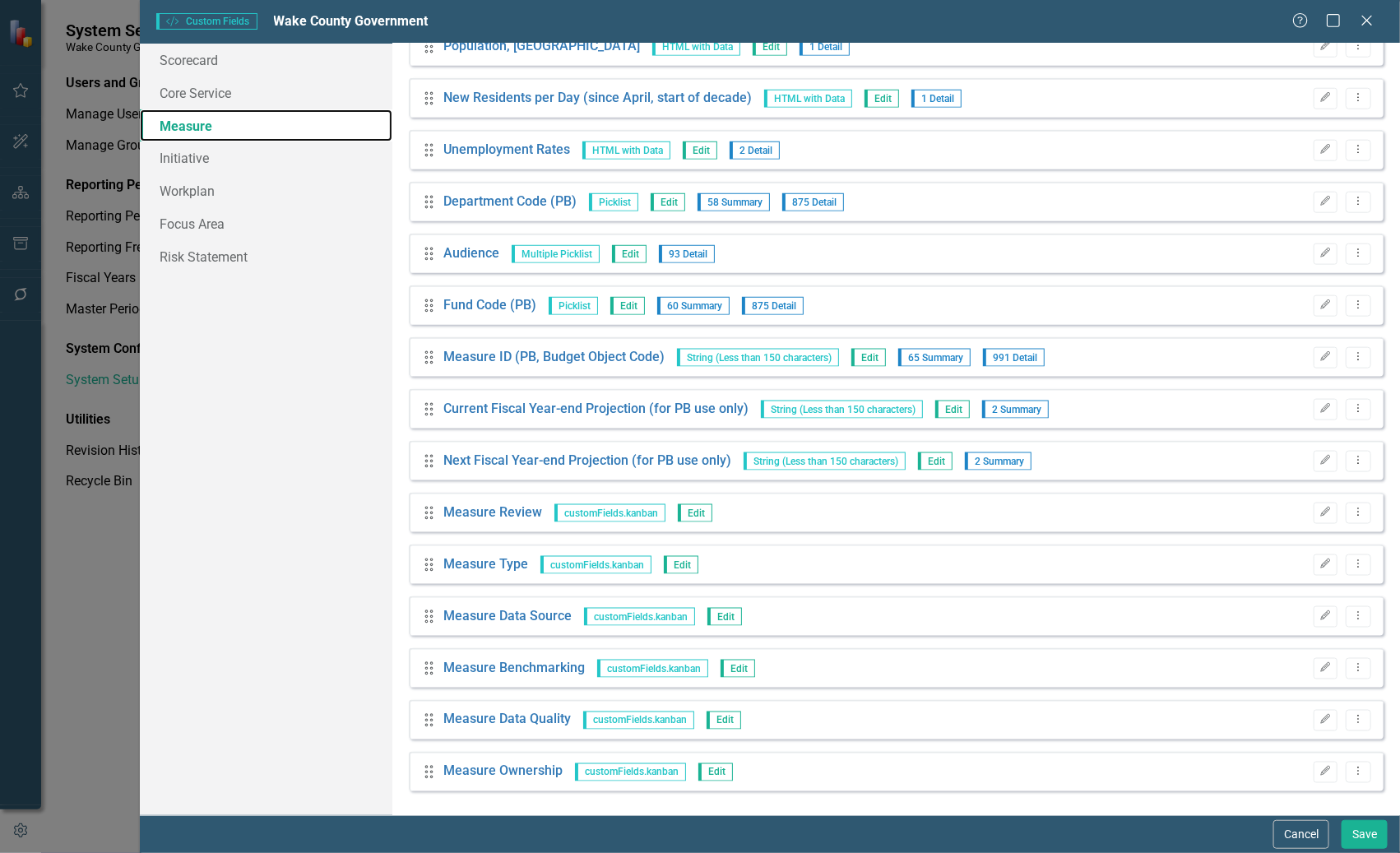
scroll to position [0, 0]
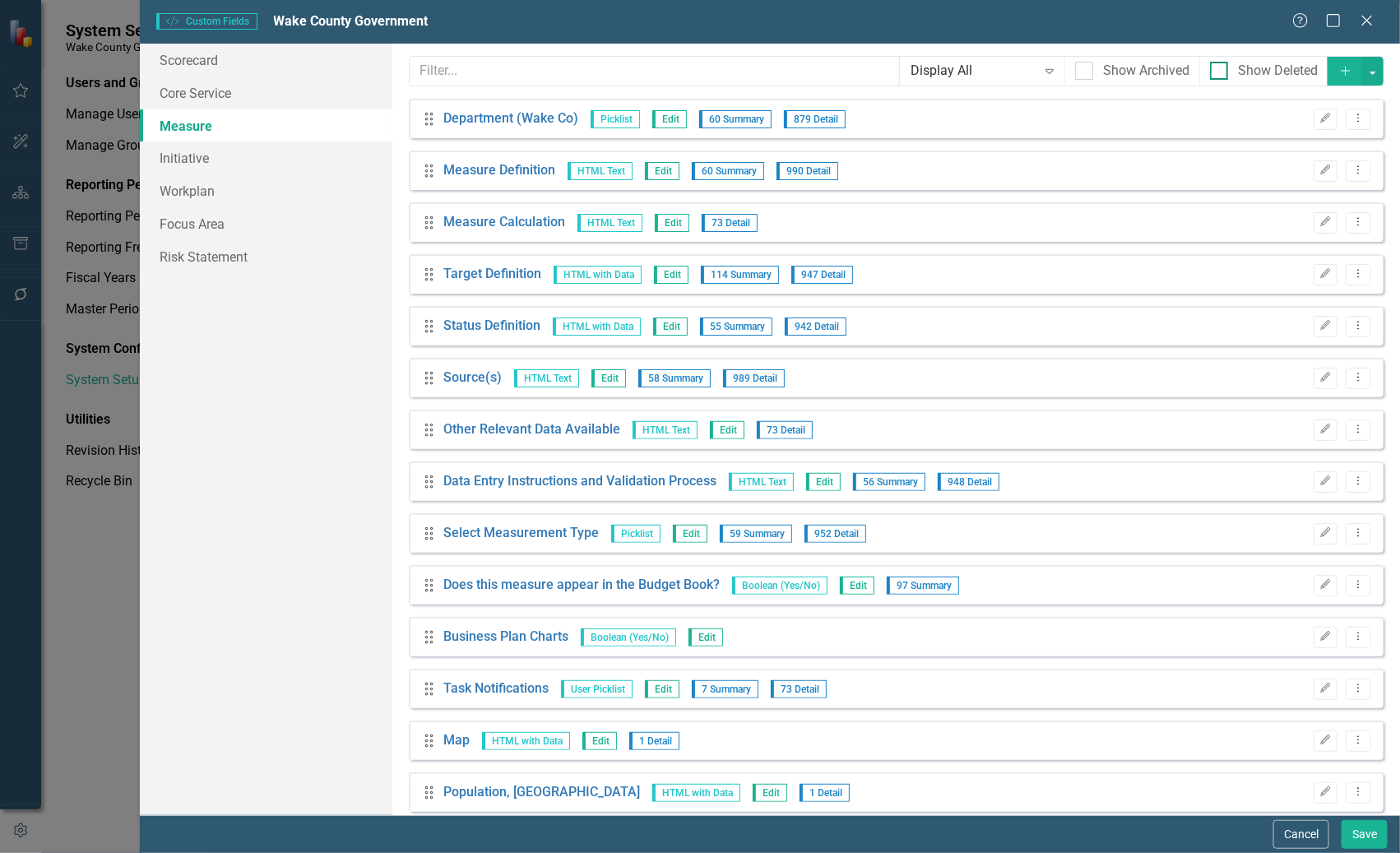
drag, startPoint x: 1366, startPoint y: 23, endPoint x: 1305, endPoint y: 63, distance: 72.9
click at [1365, 23] on icon at bounding box center [1367, 21] width 10 height 10
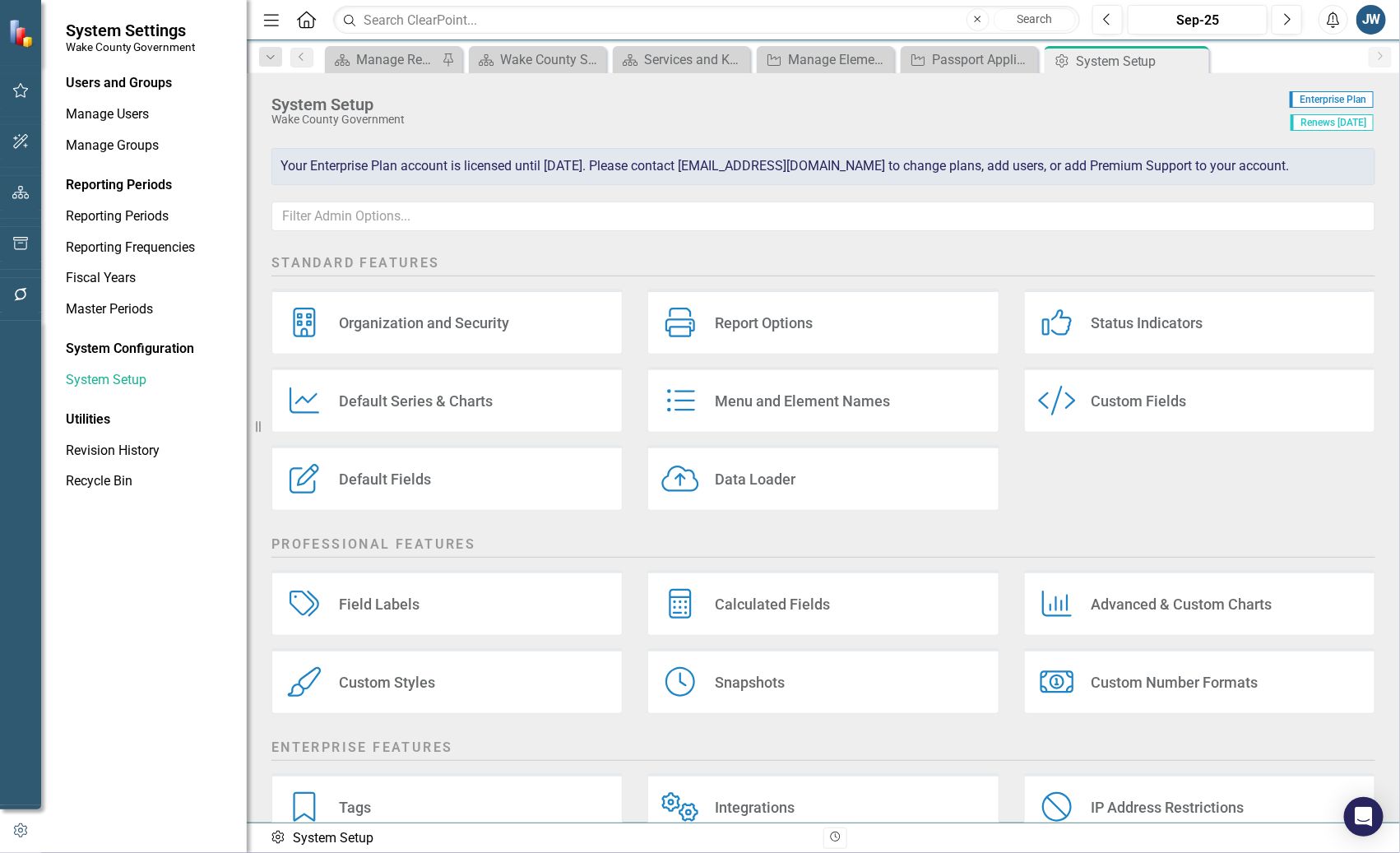
click at [395, 480] on div "Default Fields" at bounding box center [385, 479] width 92 height 19
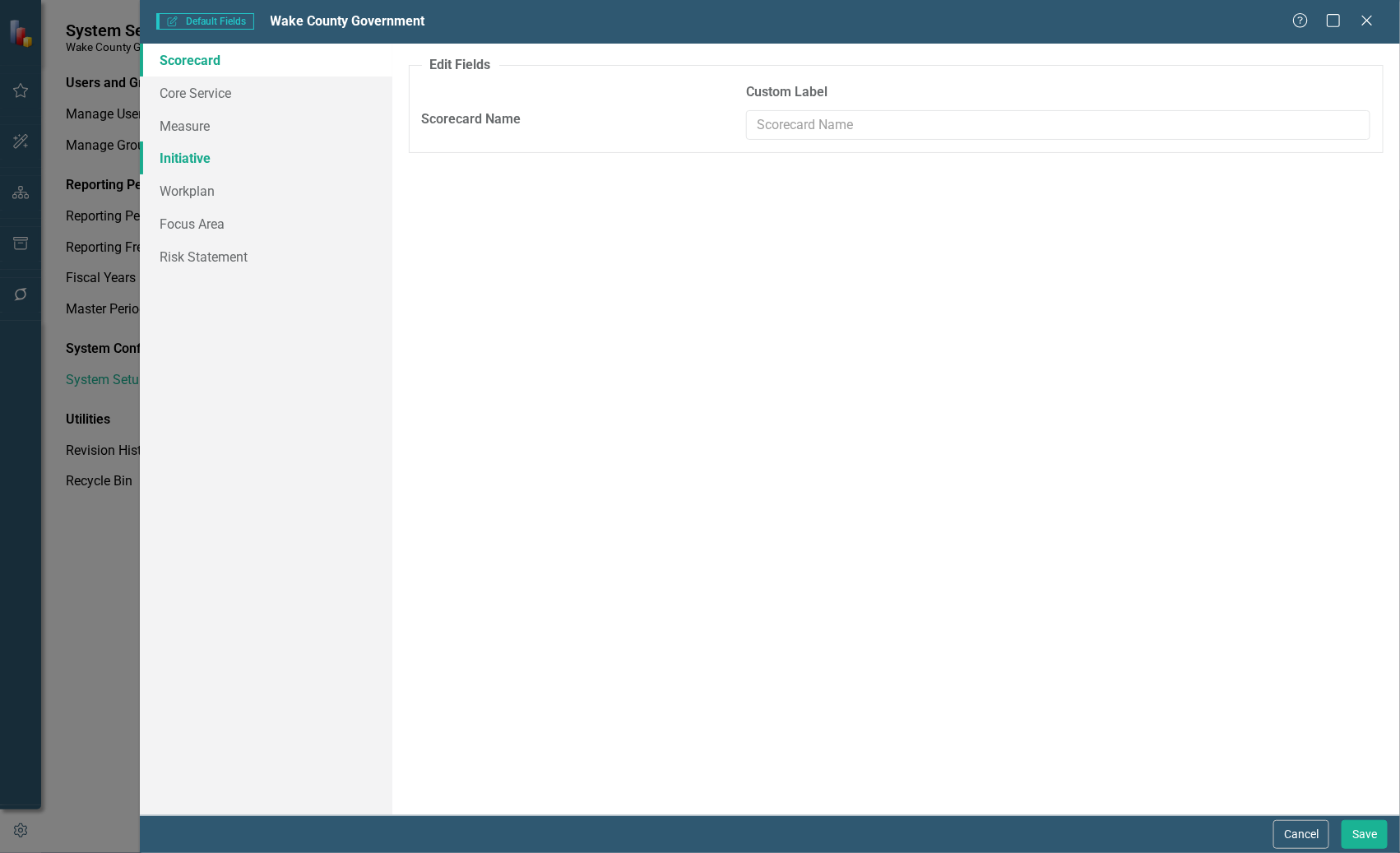
click at [216, 156] on link "Initiative" at bounding box center [265, 157] width 251 height 33
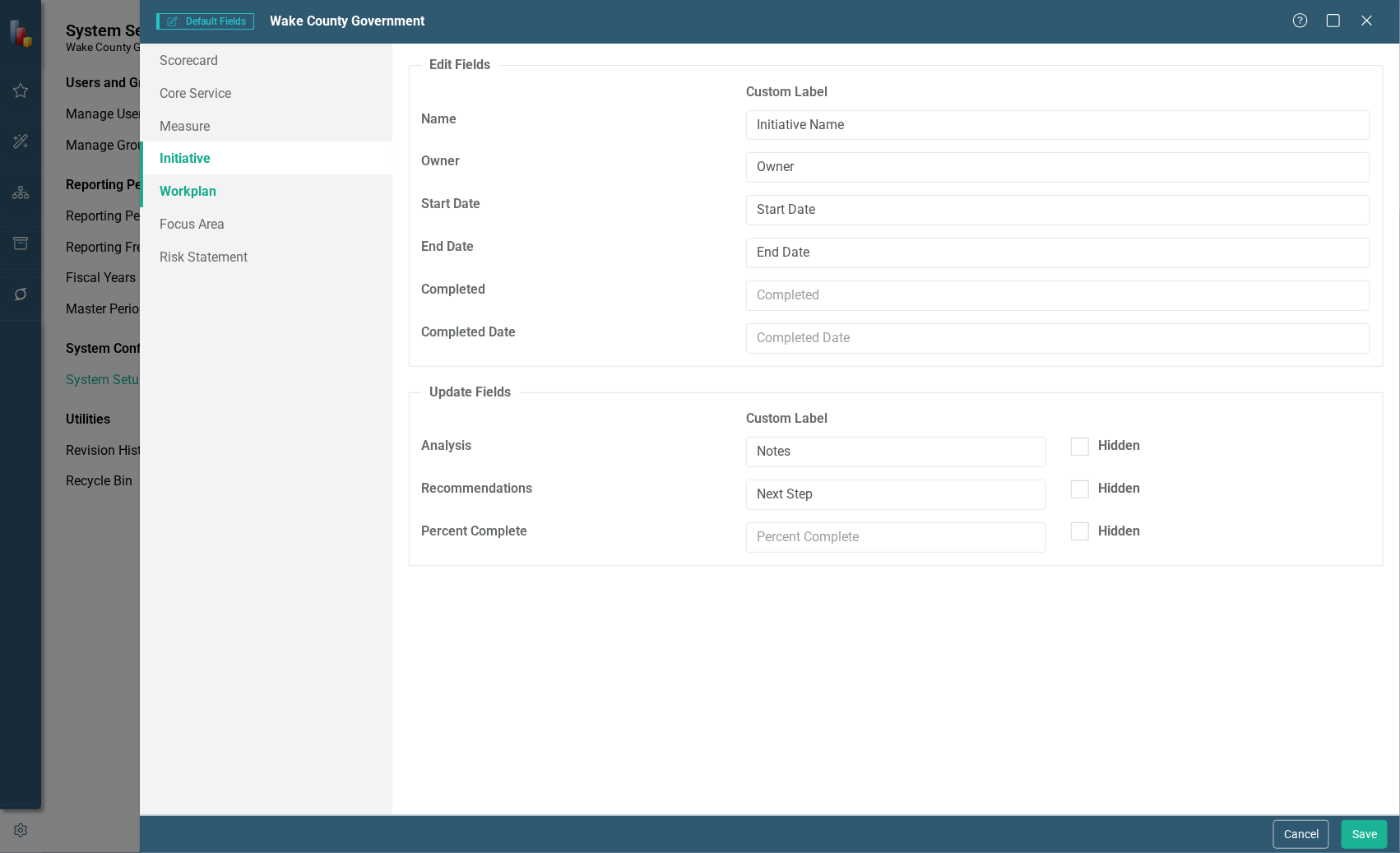
click at [247, 187] on link "Workplan" at bounding box center [265, 190] width 251 height 33
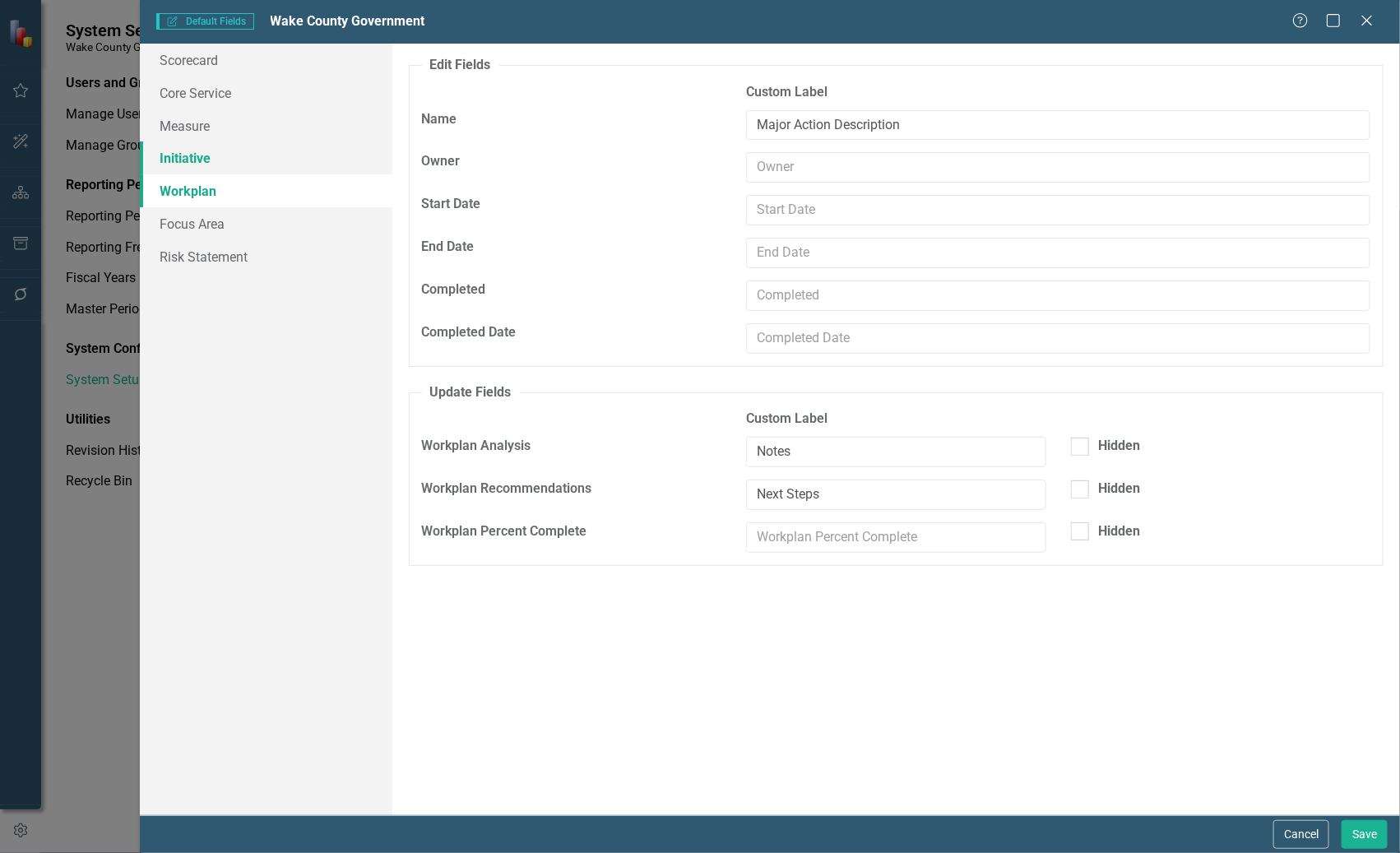
click at [221, 159] on link "Initiative" at bounding box center [265, 157] width 251 height 33
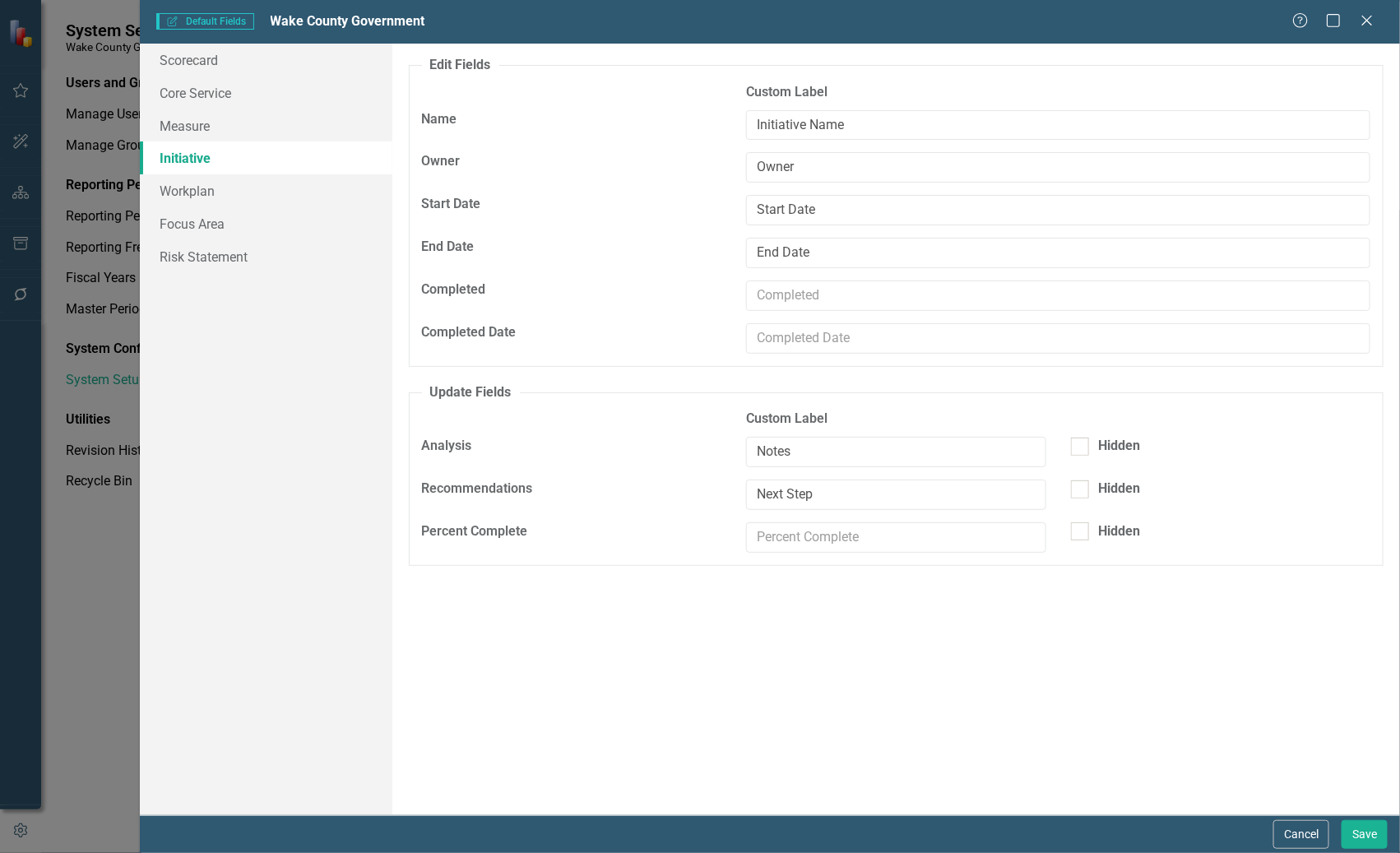
click at [455, 281] on strong "Completed" at bounding box center [453, 289] width 64 height 16
click at [1365, 835] on button "Save" at bounding box center [1364, 834] width 46 height 28
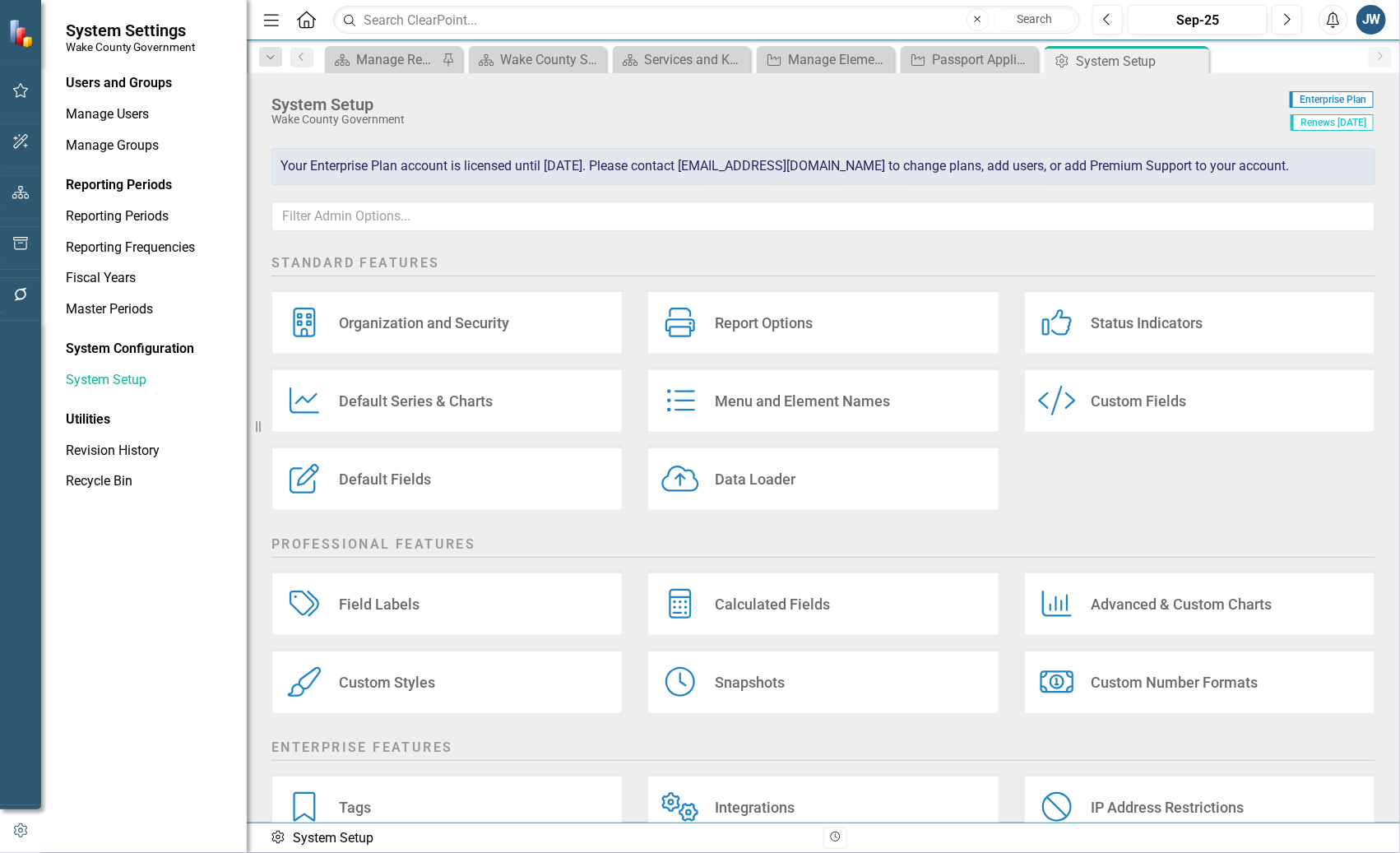
click at [416, 478] on div "Default Fields" at bounding box center [385, 479] width 92 height 19
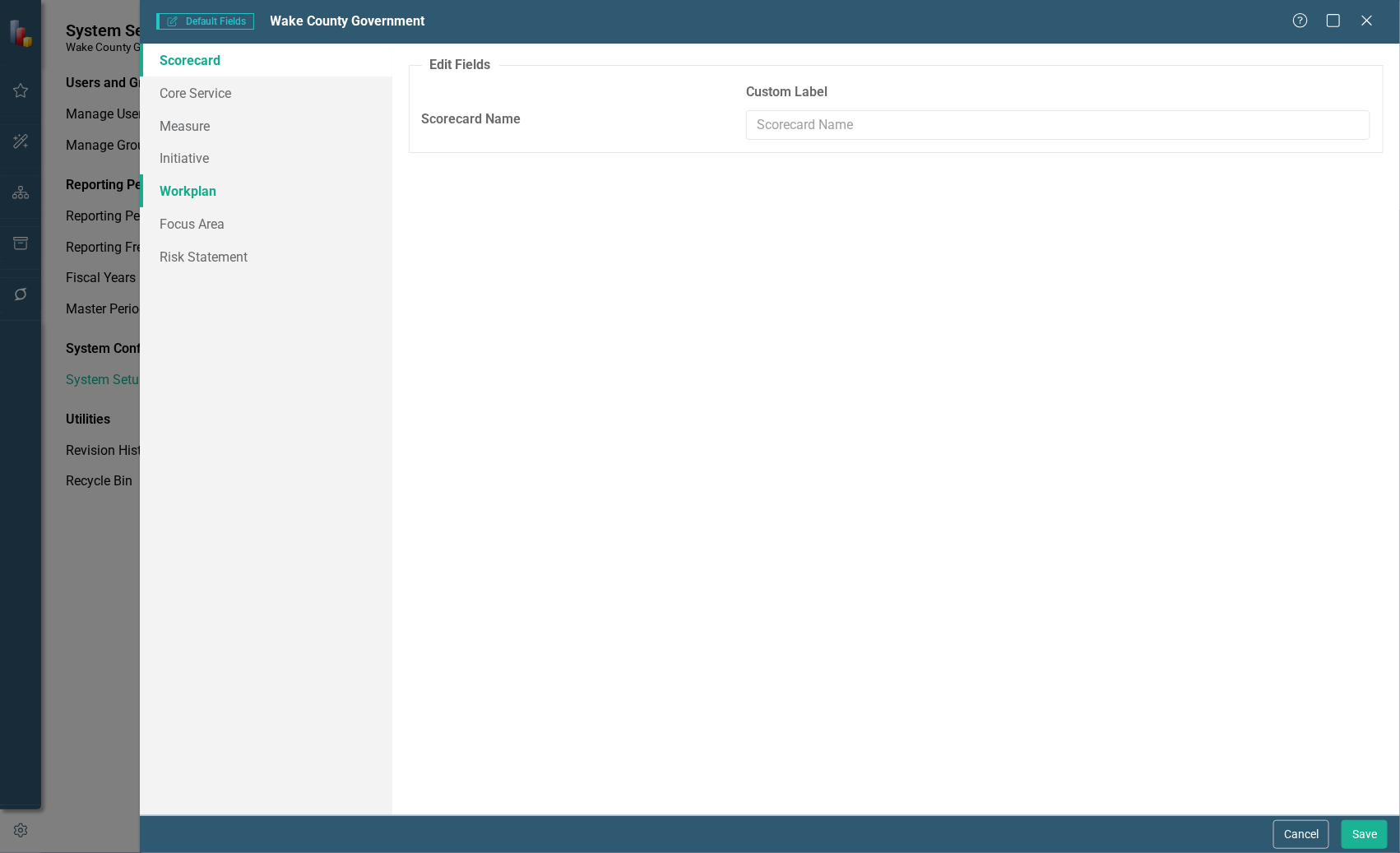
click at [200, 188] on link "Workplan" at bounding box center [265, 190] width 251 height 33
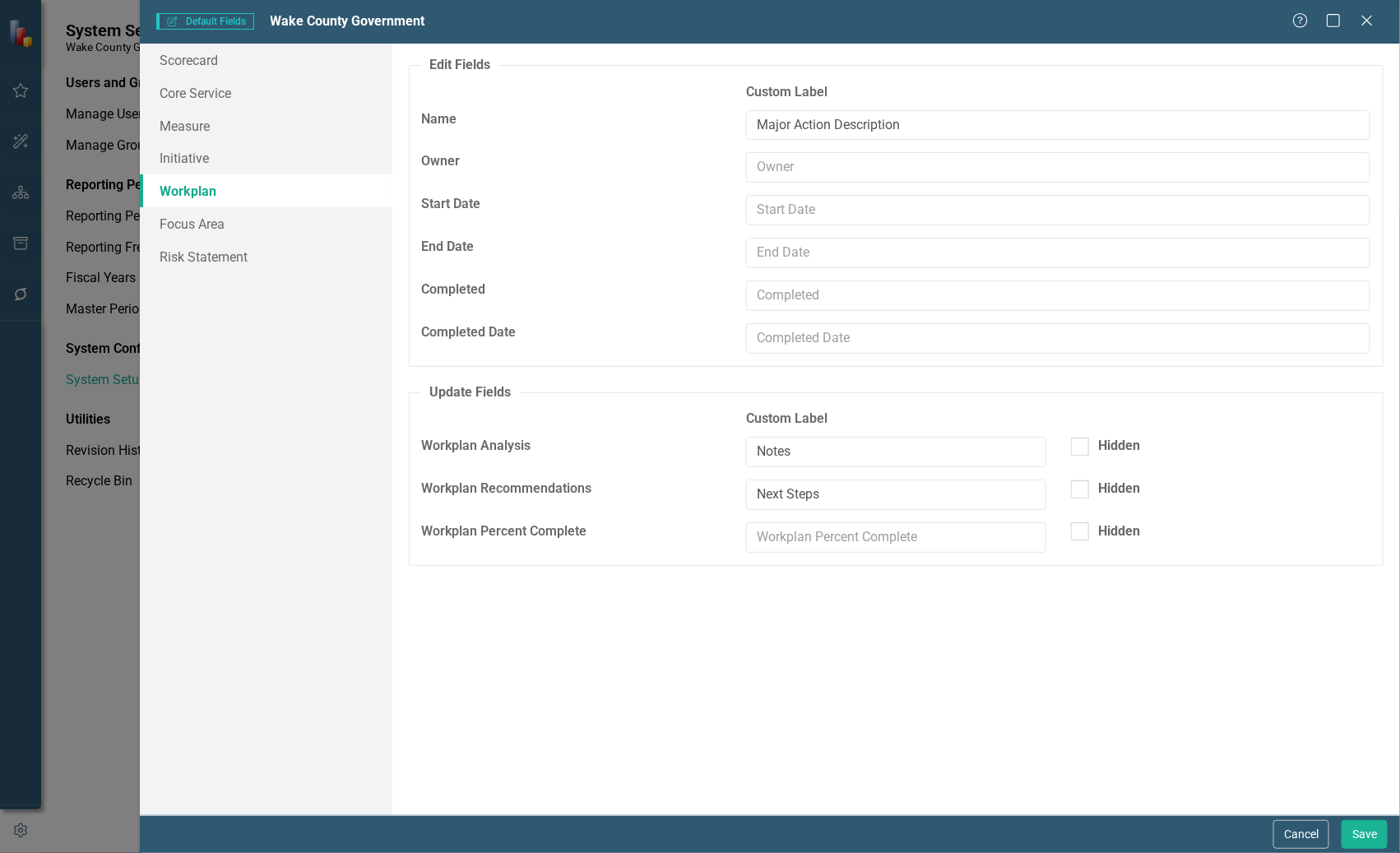
drag, startPoint x: 260, startPoint y: 187, endPoint x: 221, endPoint y: 195, distance: 39.8
click at [221, 195] on link "Workplan" at bounding box center [265, 190] width 251 height 33
click at [1299, 836] on button "Cancel" at bounding box center [1301, 834] width 56 height 28
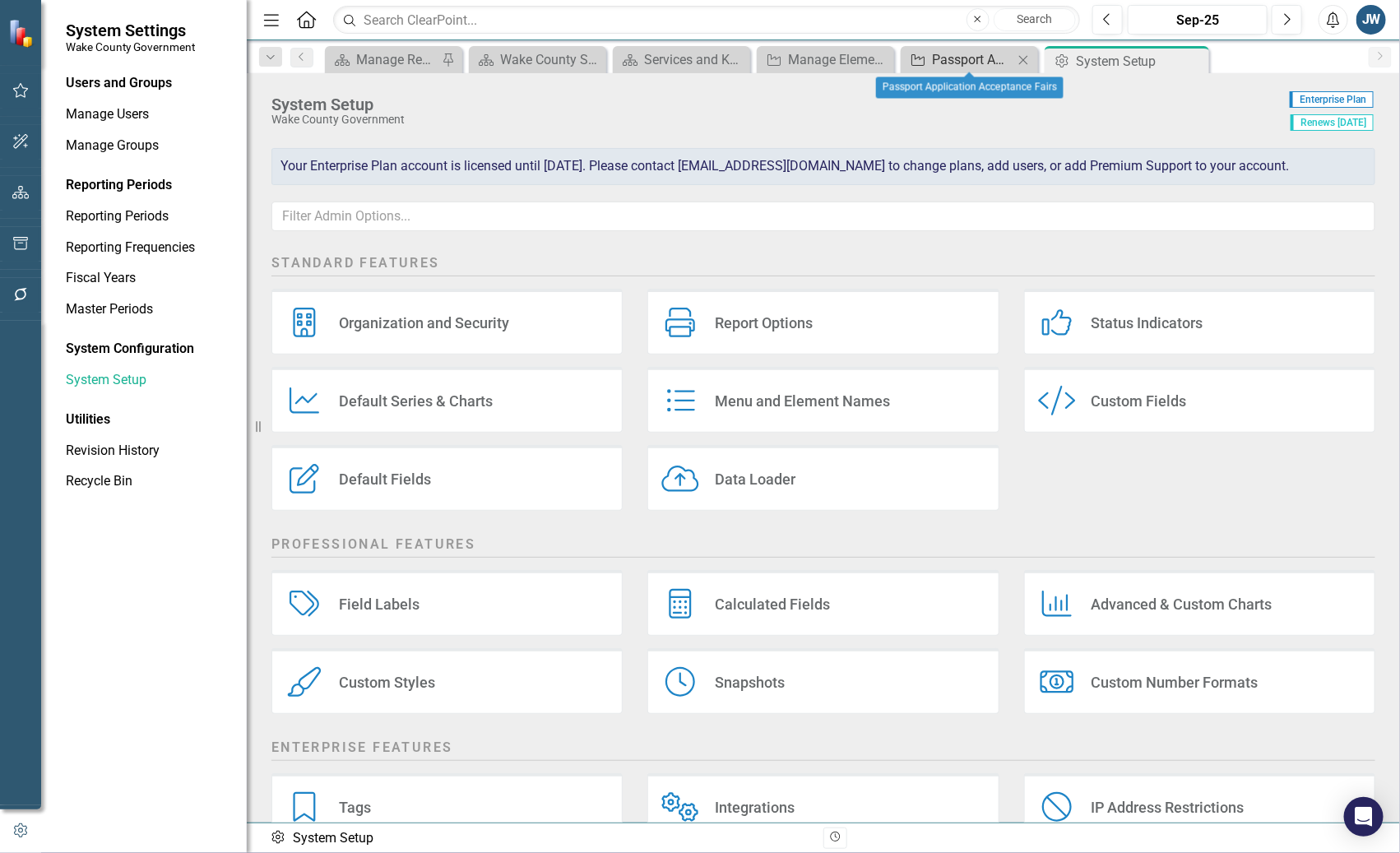
click at [968, 61] on div "Passport Application Acceptance Fairs" at bounding box center [973, 59] width 82 height 21
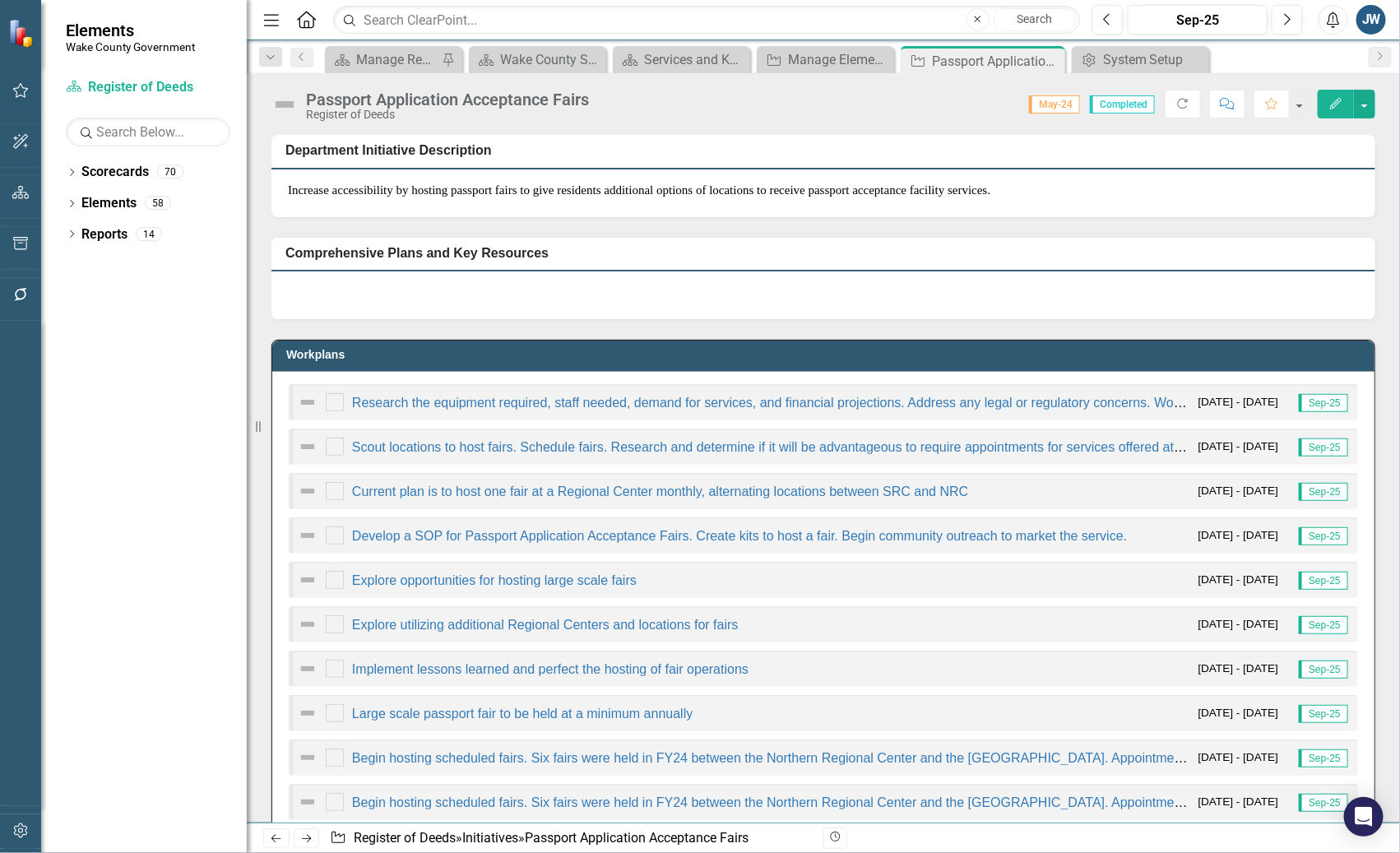
scroll to position [102, 0]
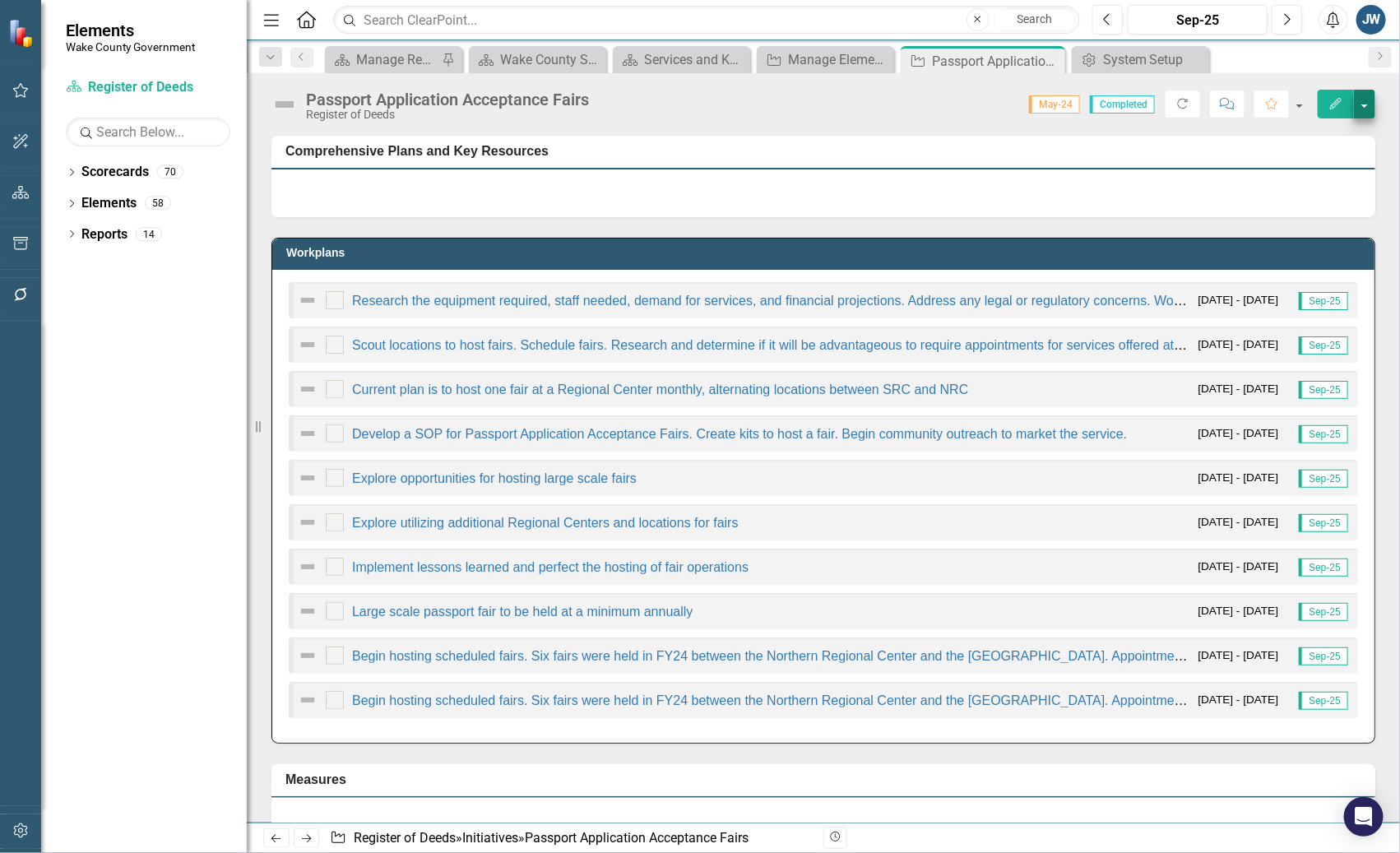
click at [1376, 97] on div "Passport Application Acceptance Fairs Register of Deeds Score: N/A May-24 Compl…" at bounding box center [823, 98] width 1153 height 49
click at [1368, 100] on button "button" at bounding box center [1365, 103] width 22 height 28
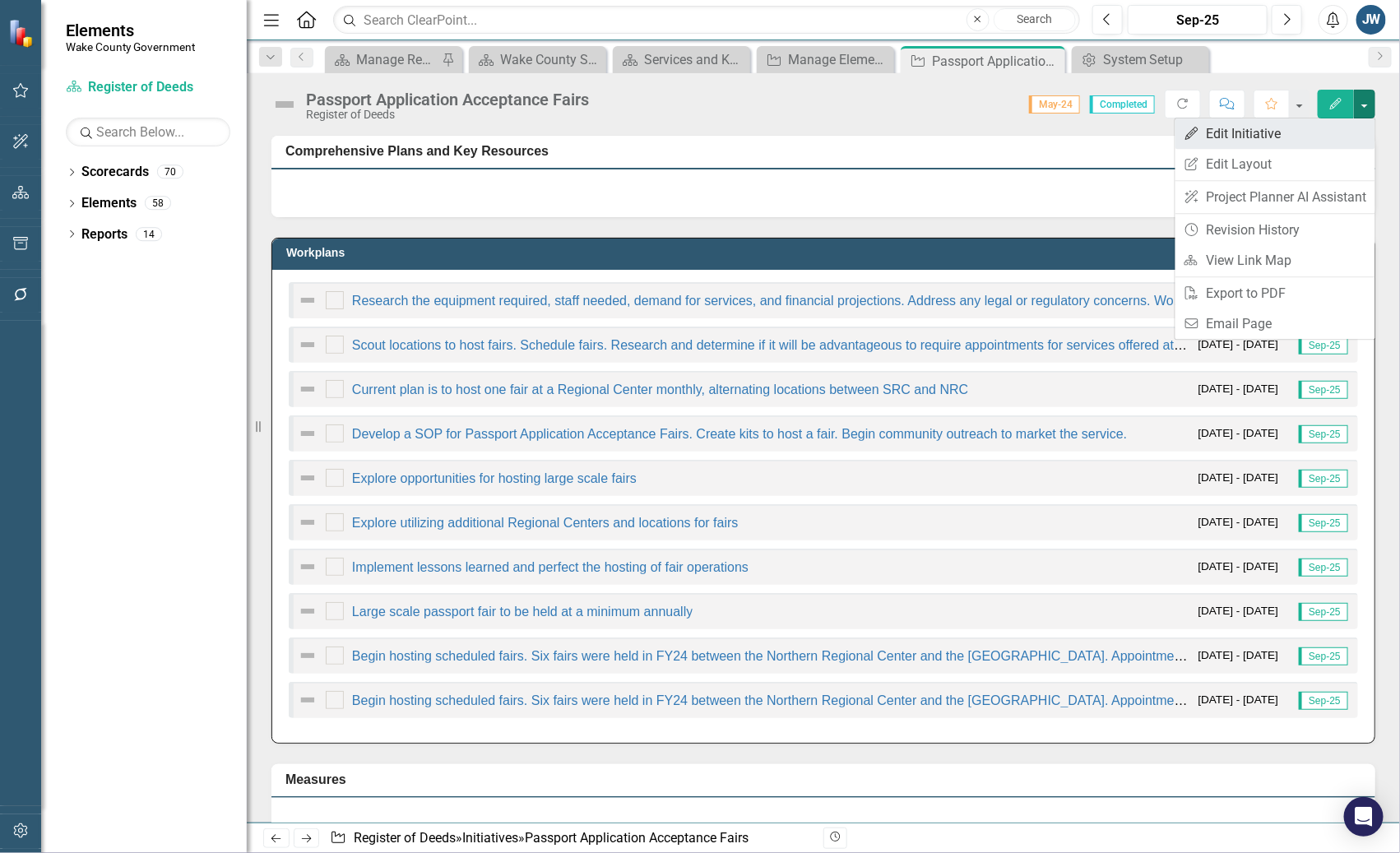
click at [1265, 134] on link "Edit Edit Initiative" at bounding box center [1275, 134] width 200 height 30
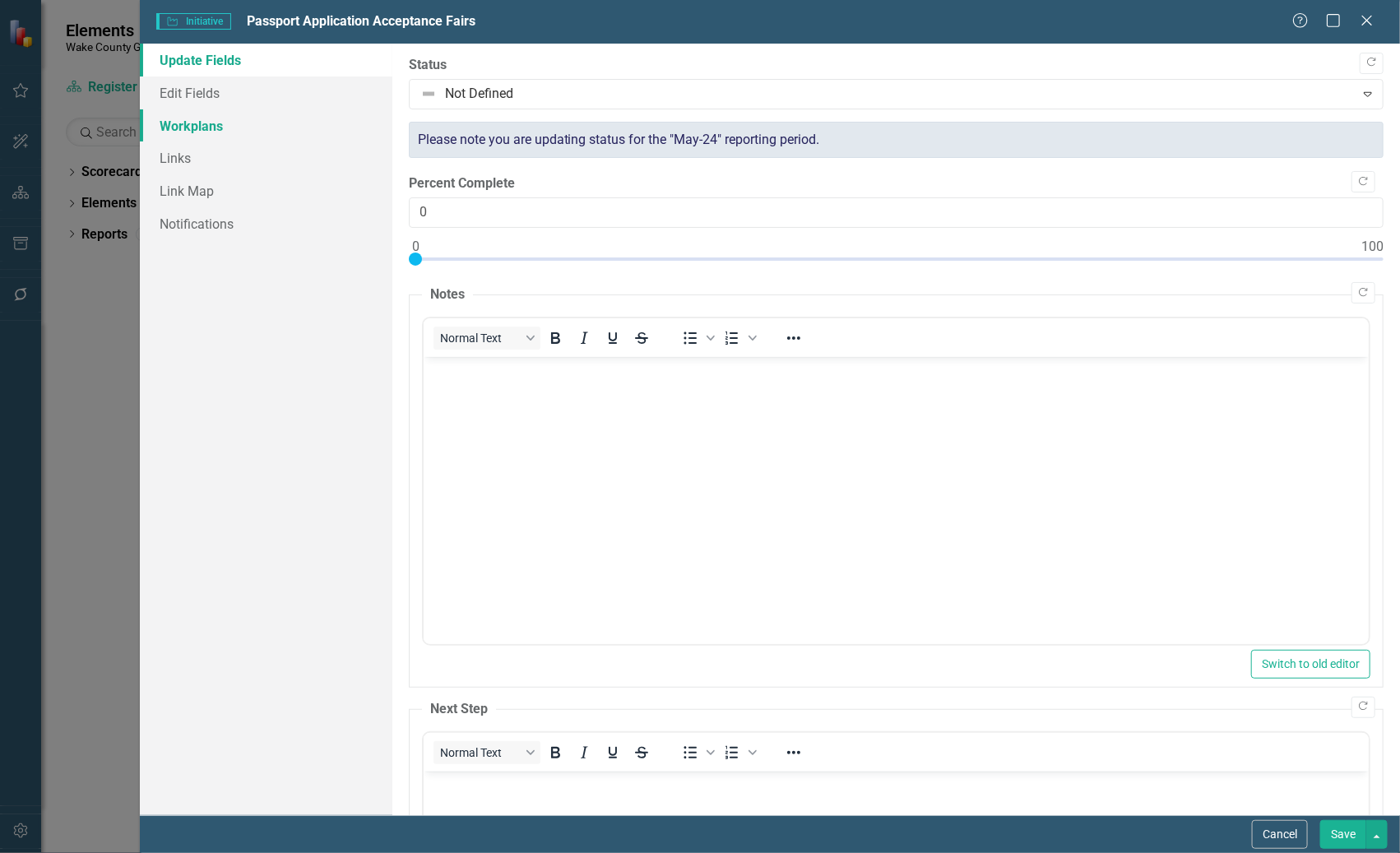
scroll to position [0, 0]
click at [196, 129] on link "Workplans" at bounding box center [265, 125] width 251 height 33
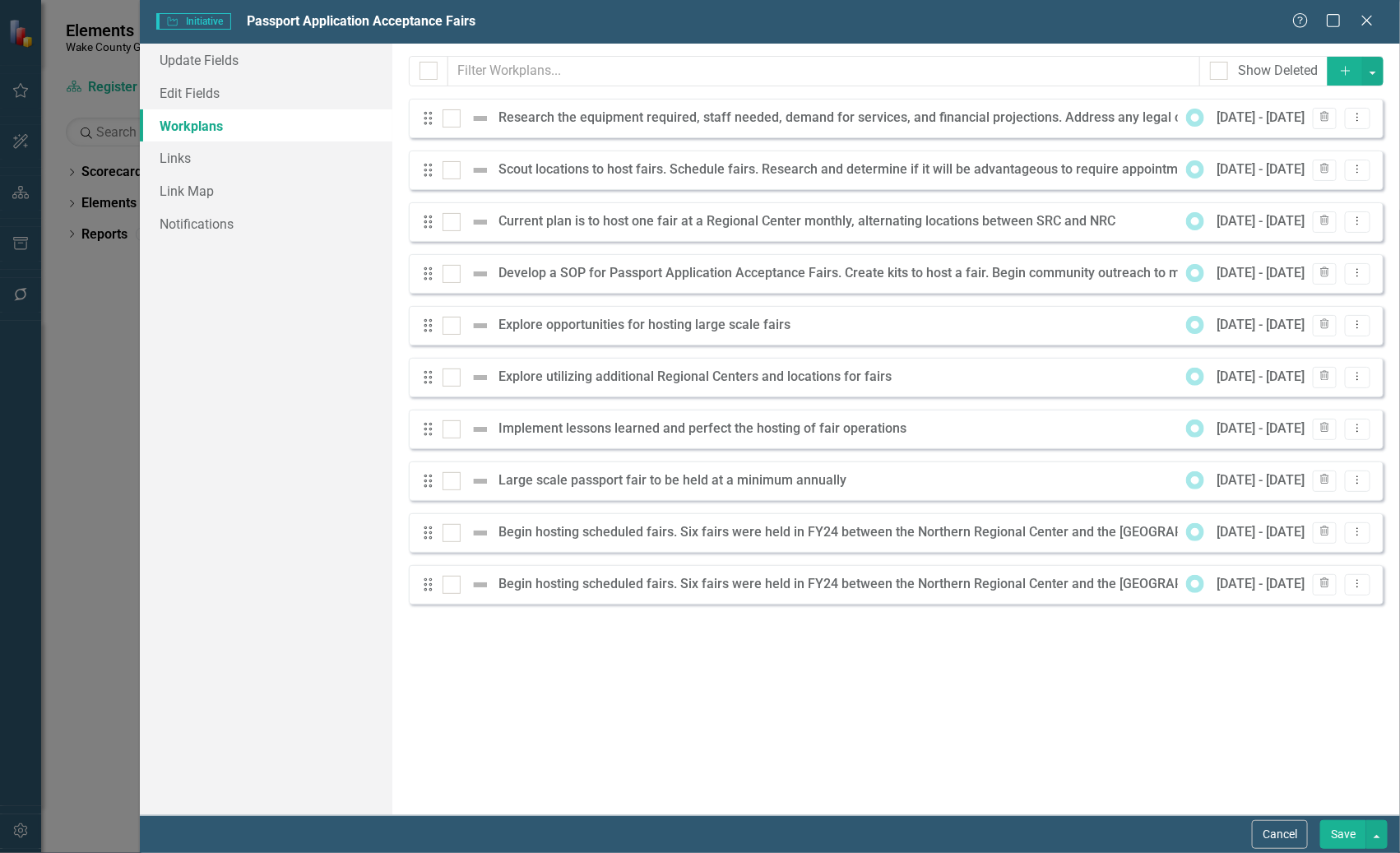
click at [1362, 532] on icon "Dropdown Menu" at bounding box center [1357, 532] width 14 height 11
click at [1317, 558] on link "Edit Edit Workplan" at bounding box center [1293, 559] width 153 height 30
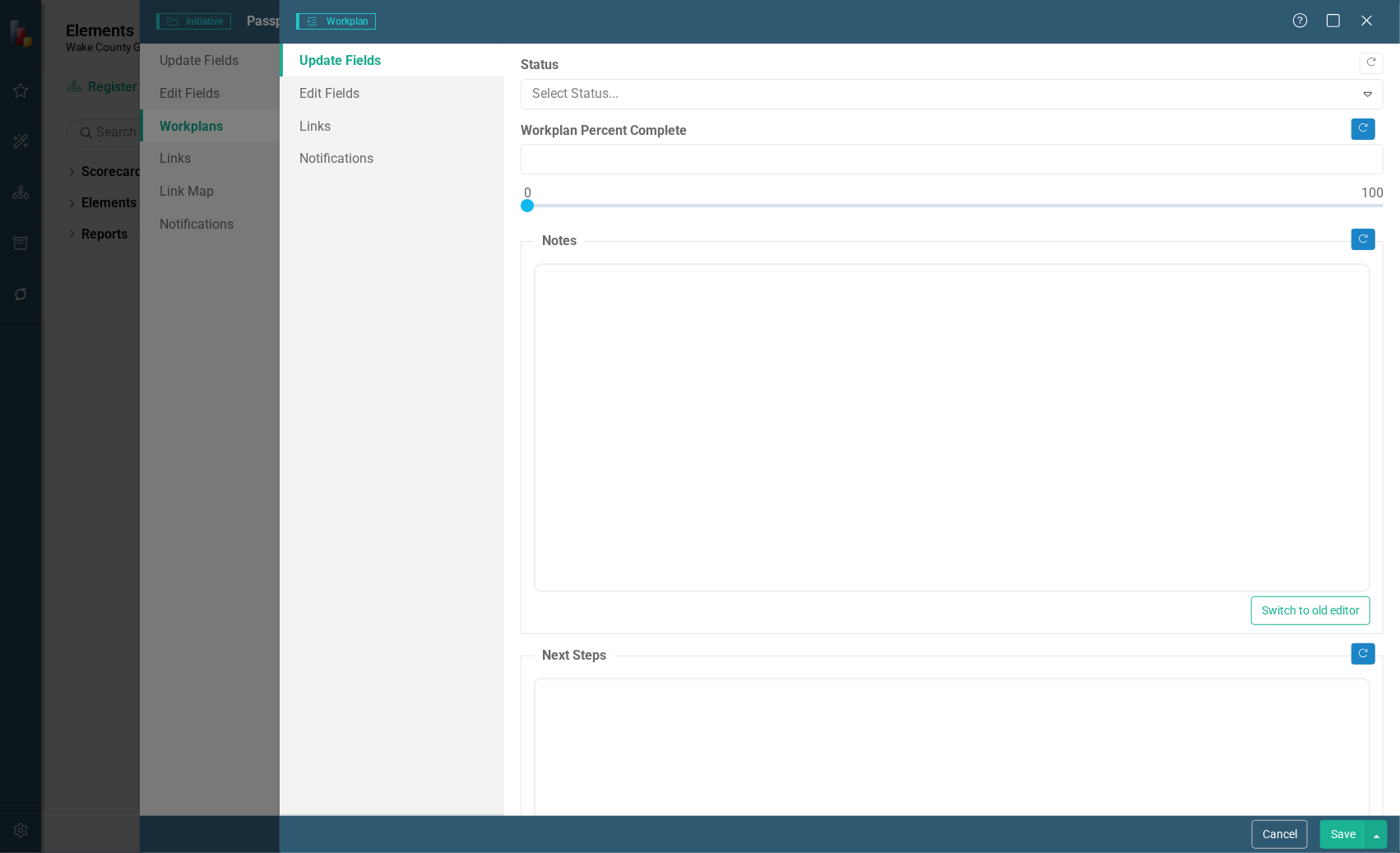
type input "0"
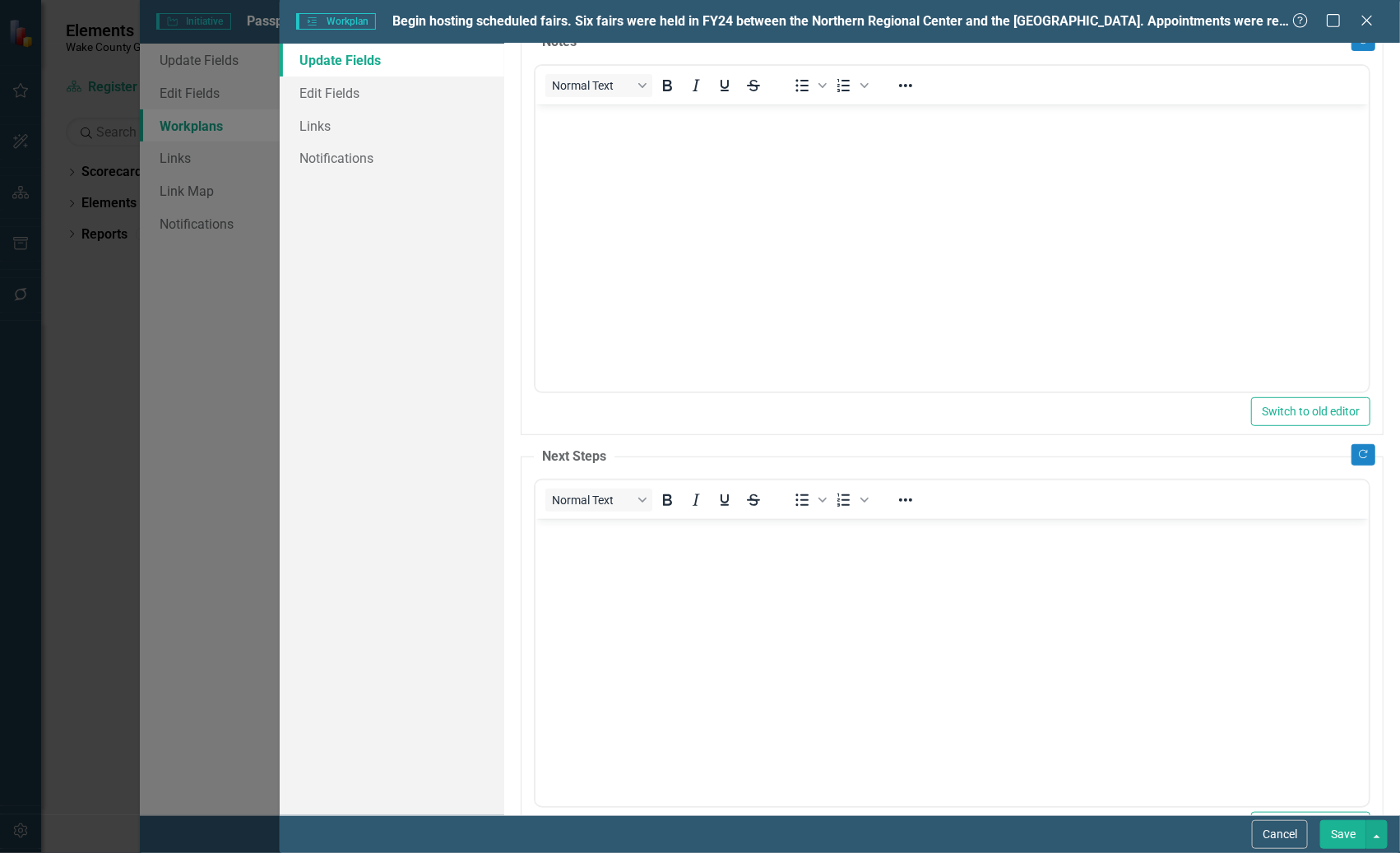
scroll to position [256, 0]
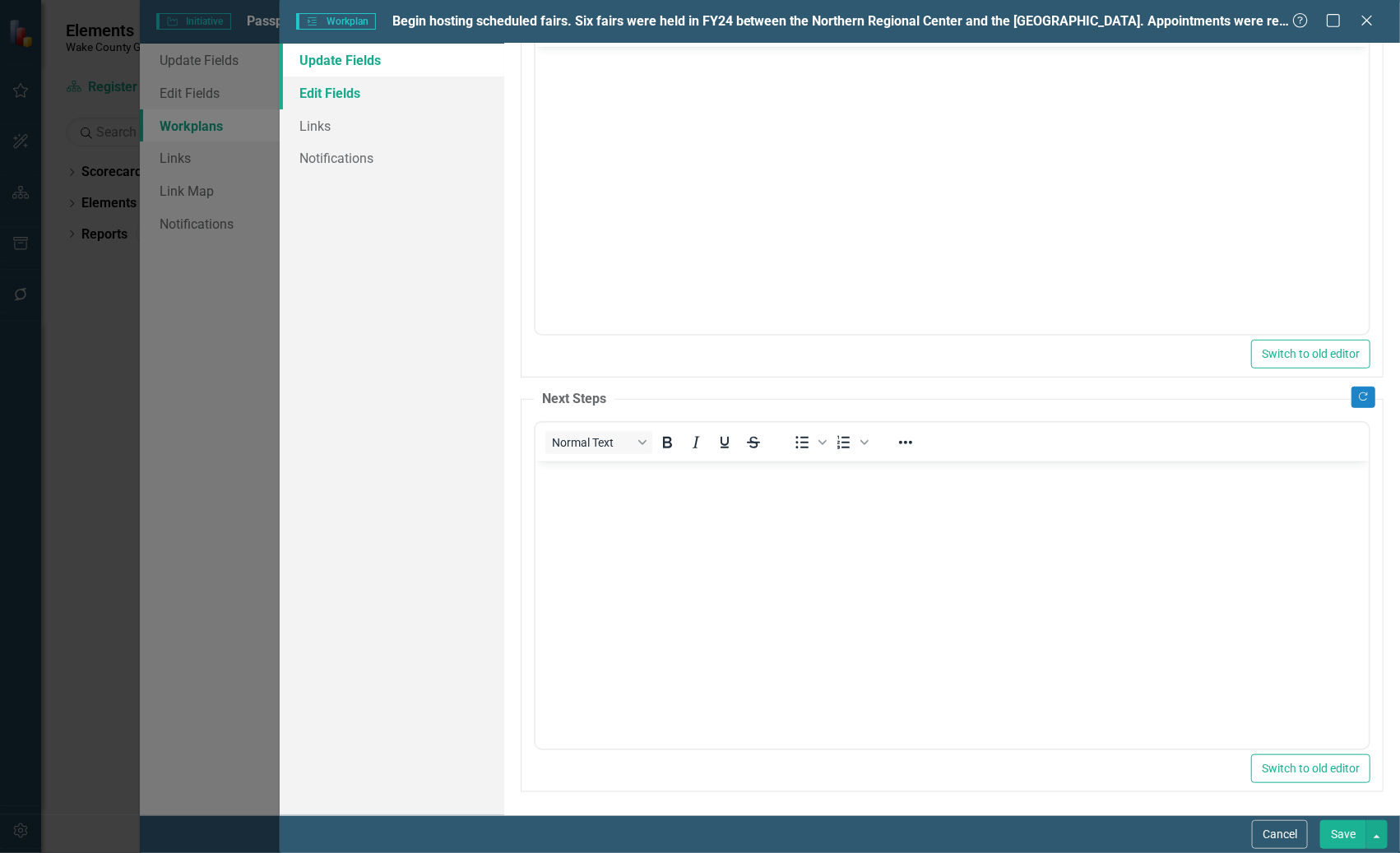
click at [315, 91] on link "Edit Fields" at bounding box center [392, 93] width 224 height 33
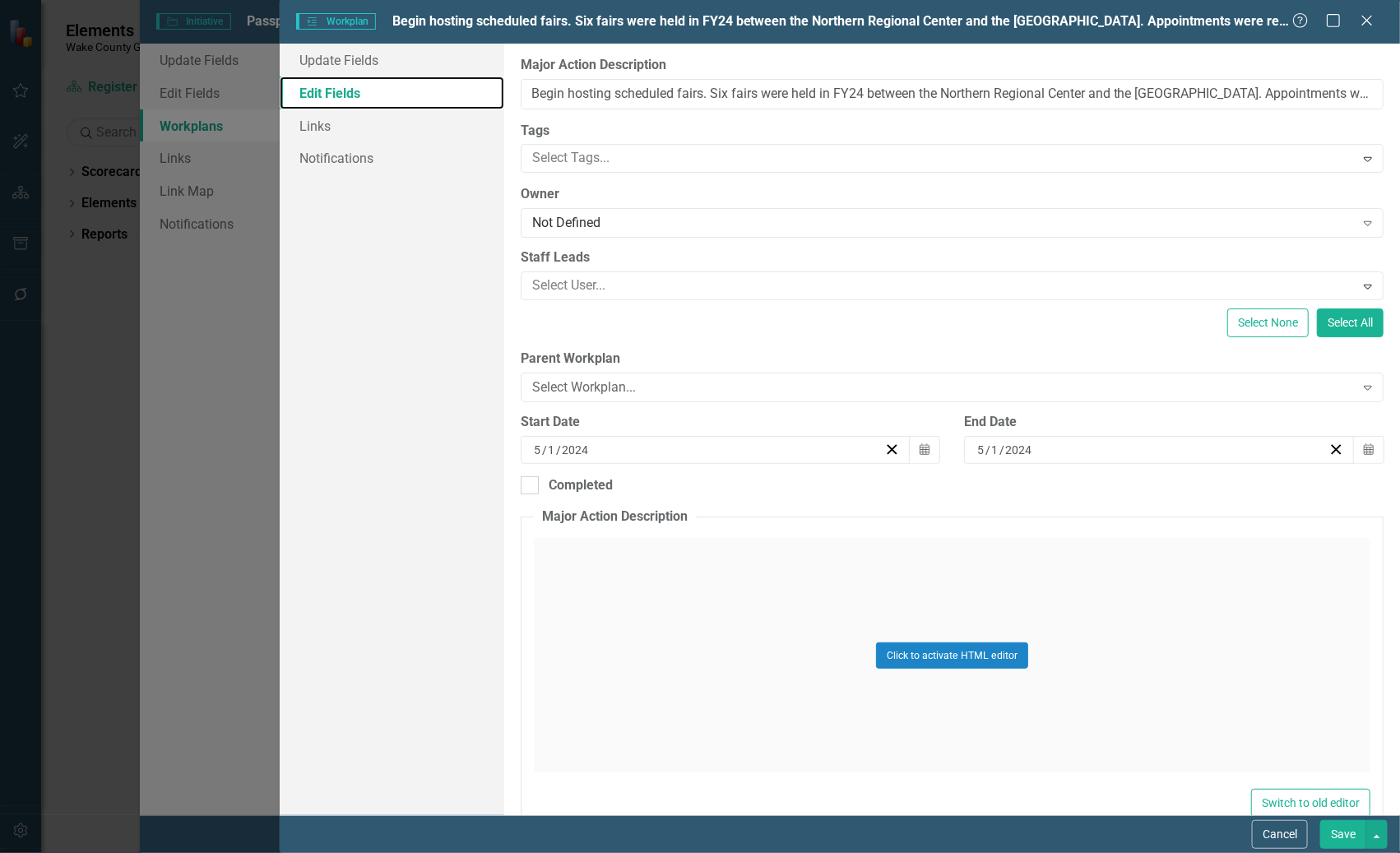
scroll to position [323, 0]
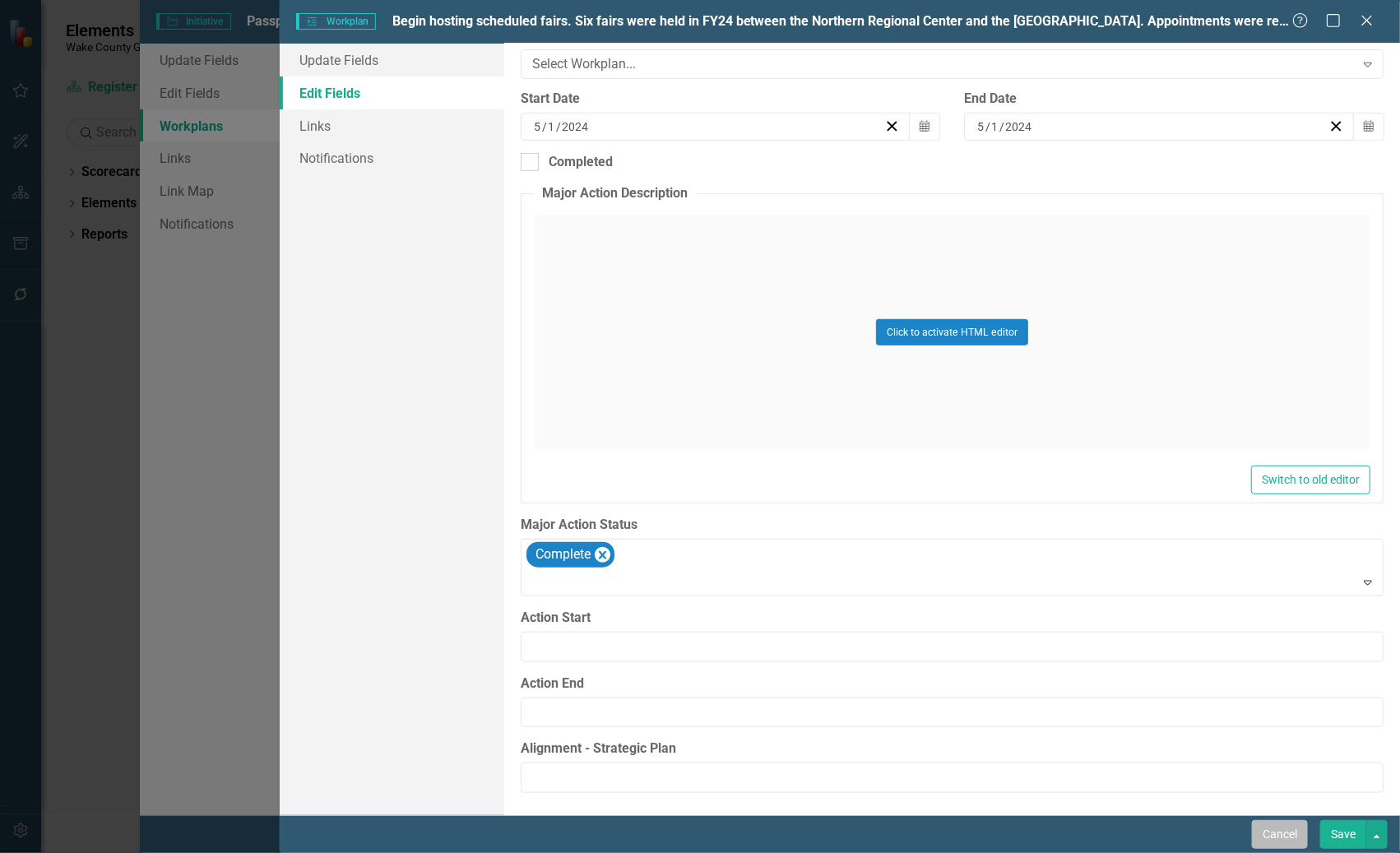
click at [1283, 846] on button "Cancel" at bounding box center [1280, 834] width 56 height 28
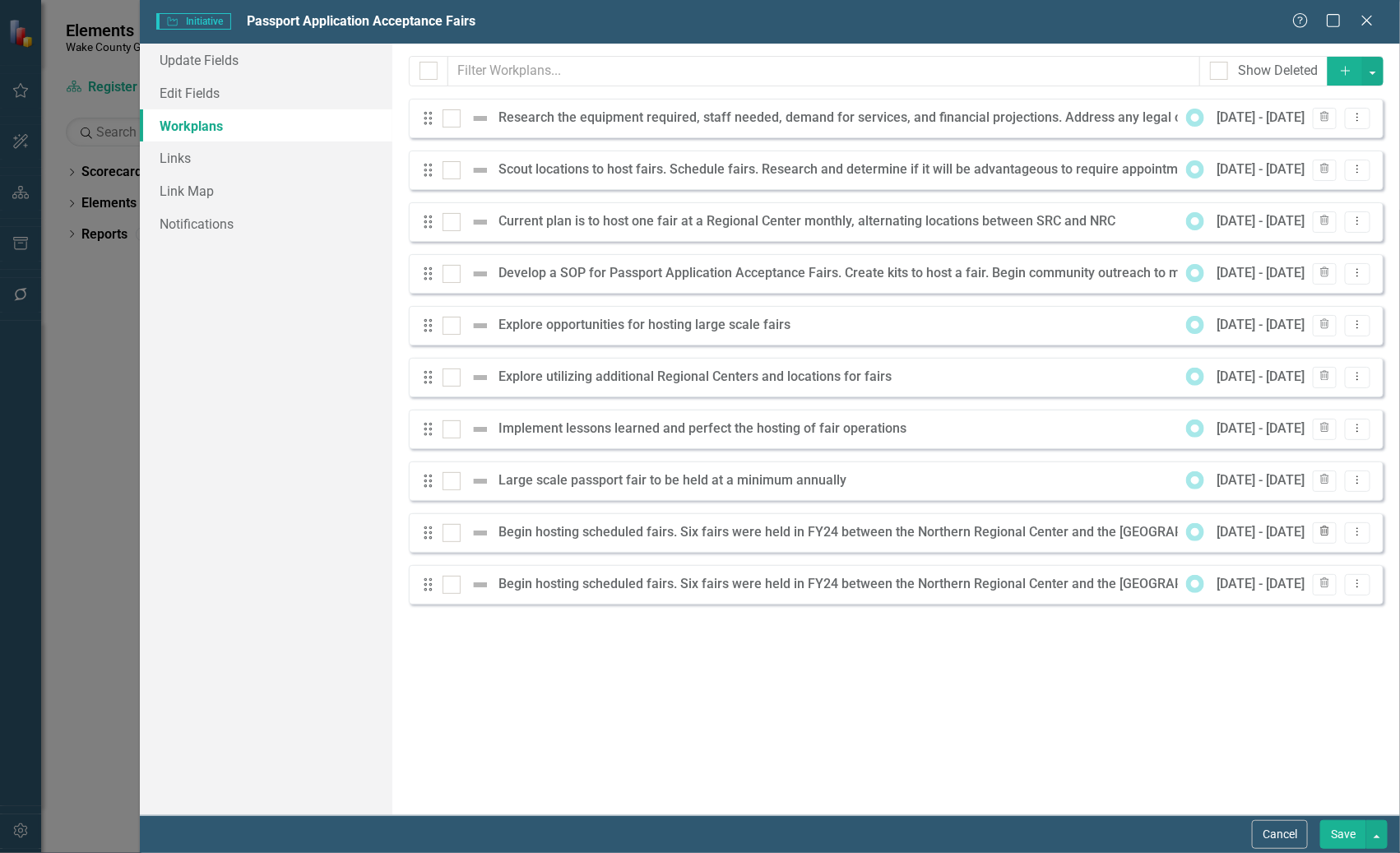
click at [1324, 529] on icon "Trash" at bounding box center [1324, 532] width 13 height 10
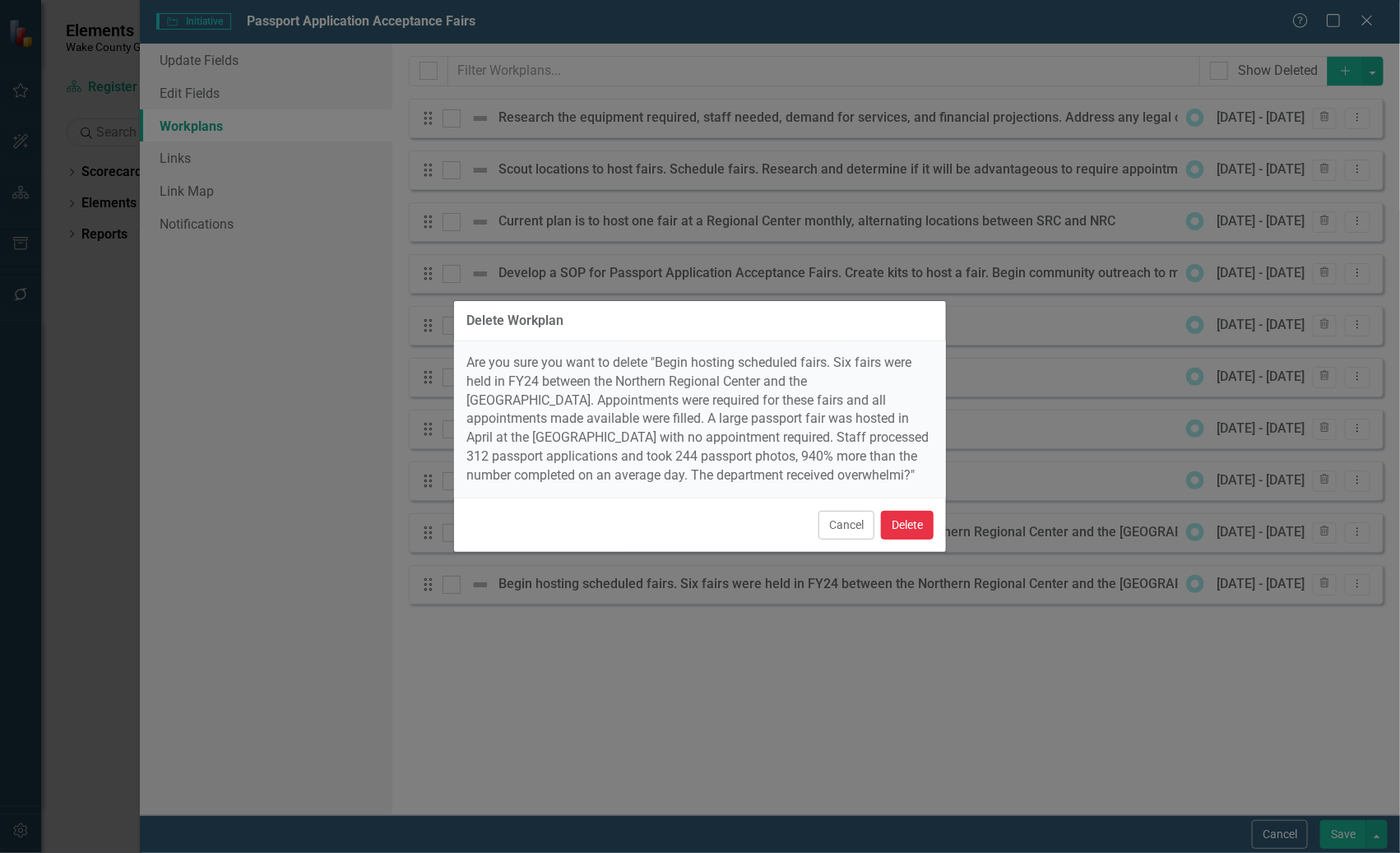
click at [900, 535] on button "Delete" at bounding box center [907, 525] width 53 height 28
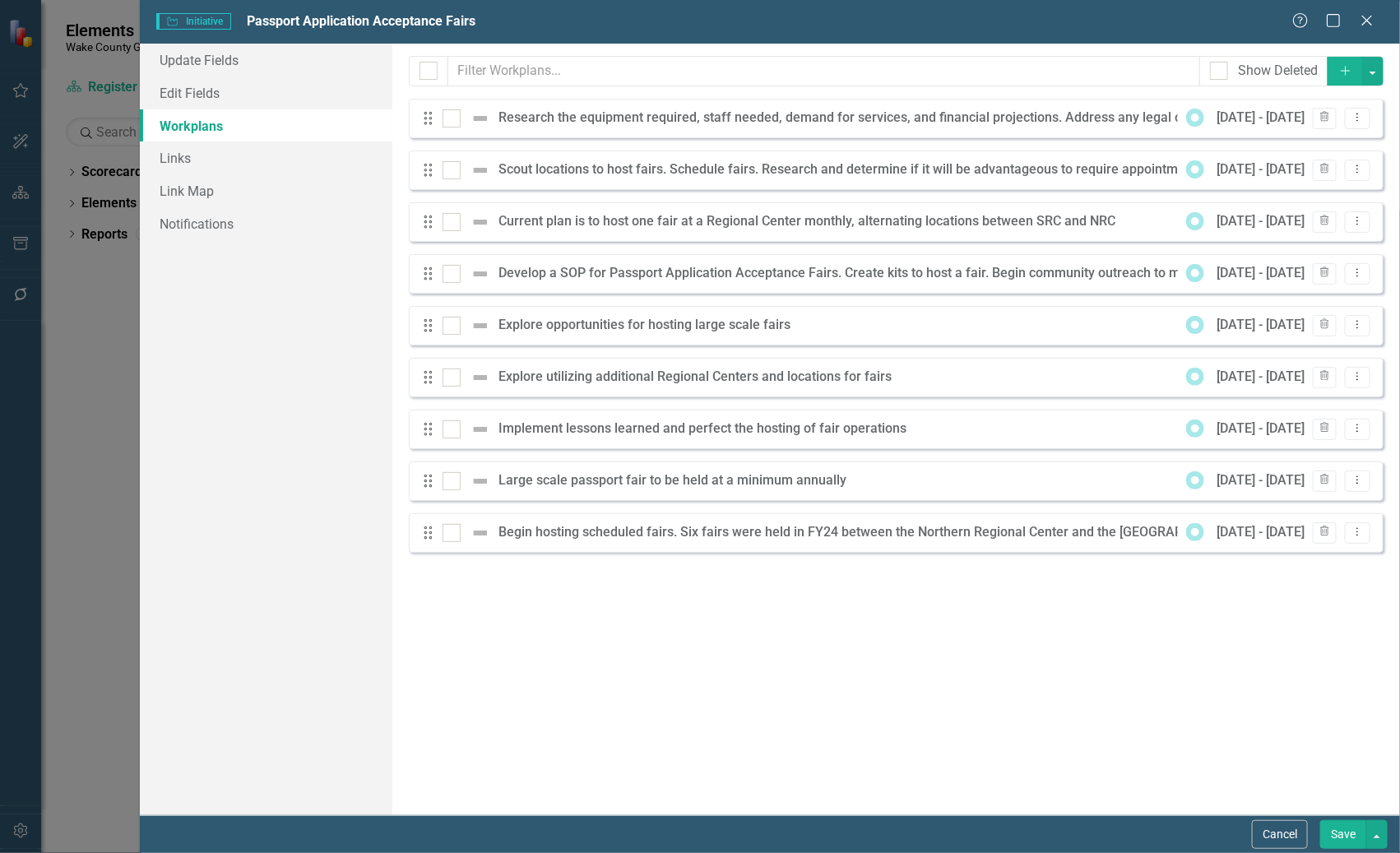
click at [1342, 831] on button "Save" at bounding box center [1342, 834] width 46 height 28
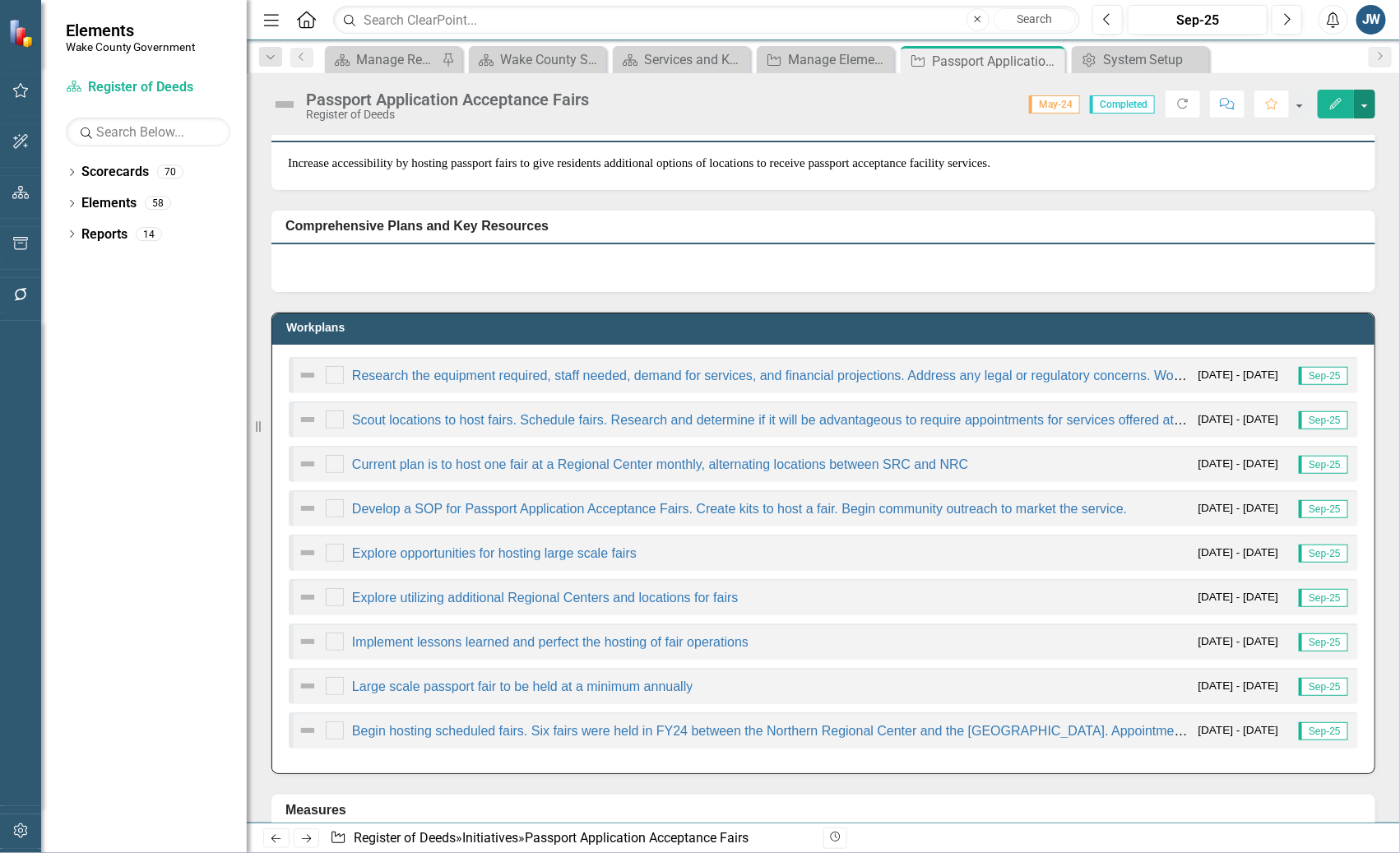
scroll to position [0, 0]
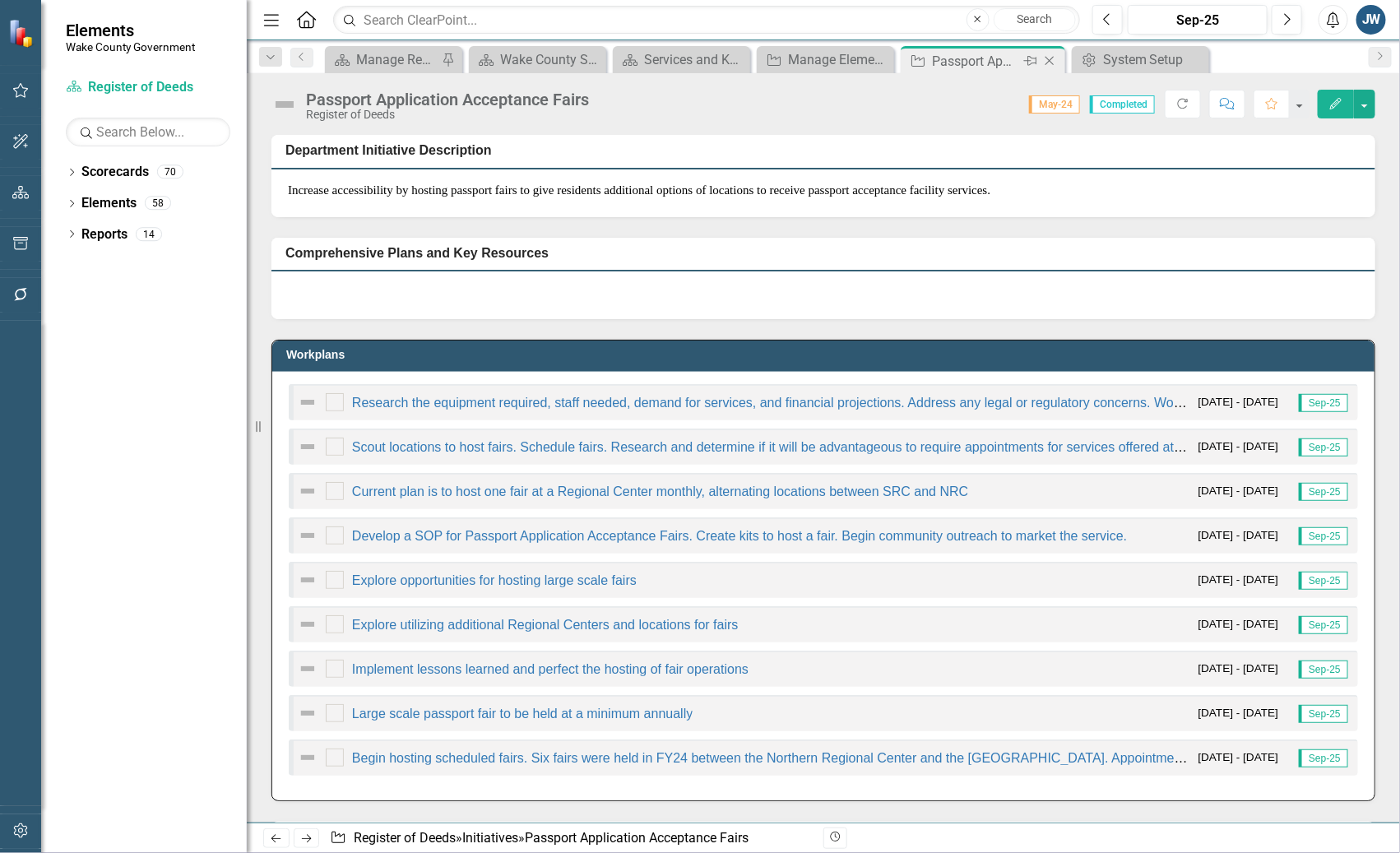
click at [1053, 58] on icon "Close" at bounding box center [1049, 61] width 17 height 13
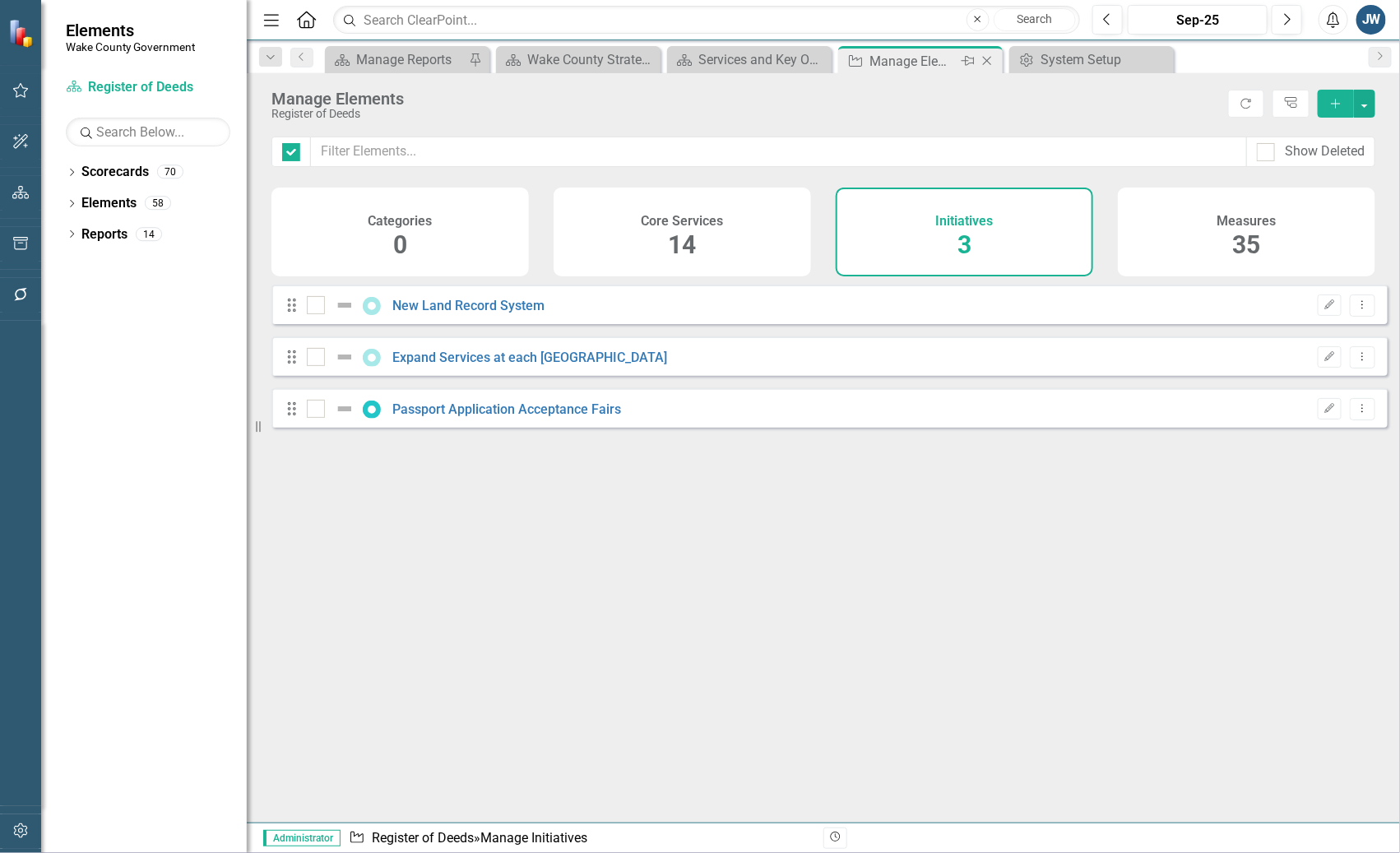
checkbox input "false"
click at [893, 61] on div "Manage Elements" at bounding box center [912, 61] width 88 height 21
click at [434, 313] on link "New Land Record System" at bounding box center [469, 305] width 152 height 16
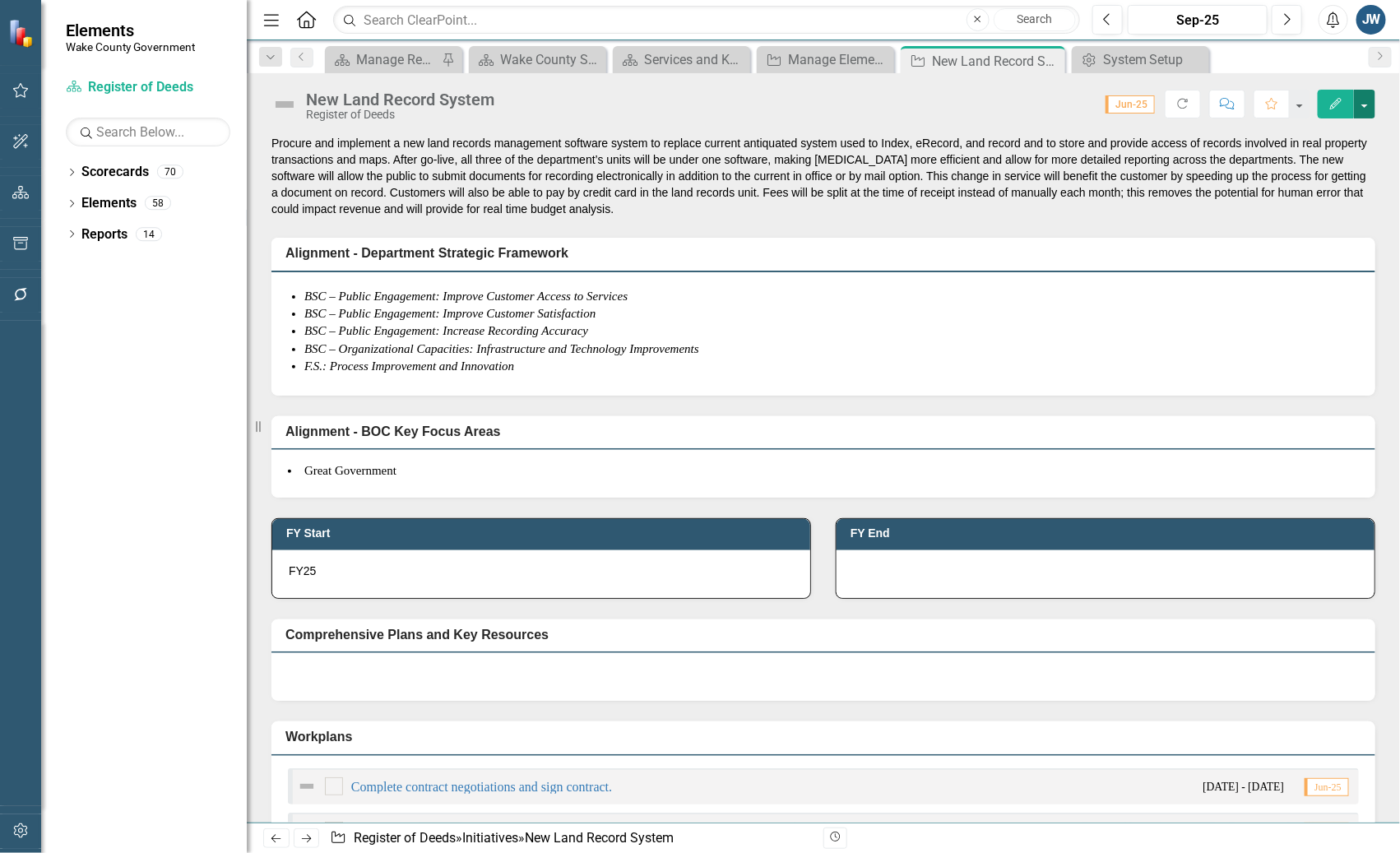
click at [1366, 104] on button "button" at bounding box center [1365, 103] width 22 height 28
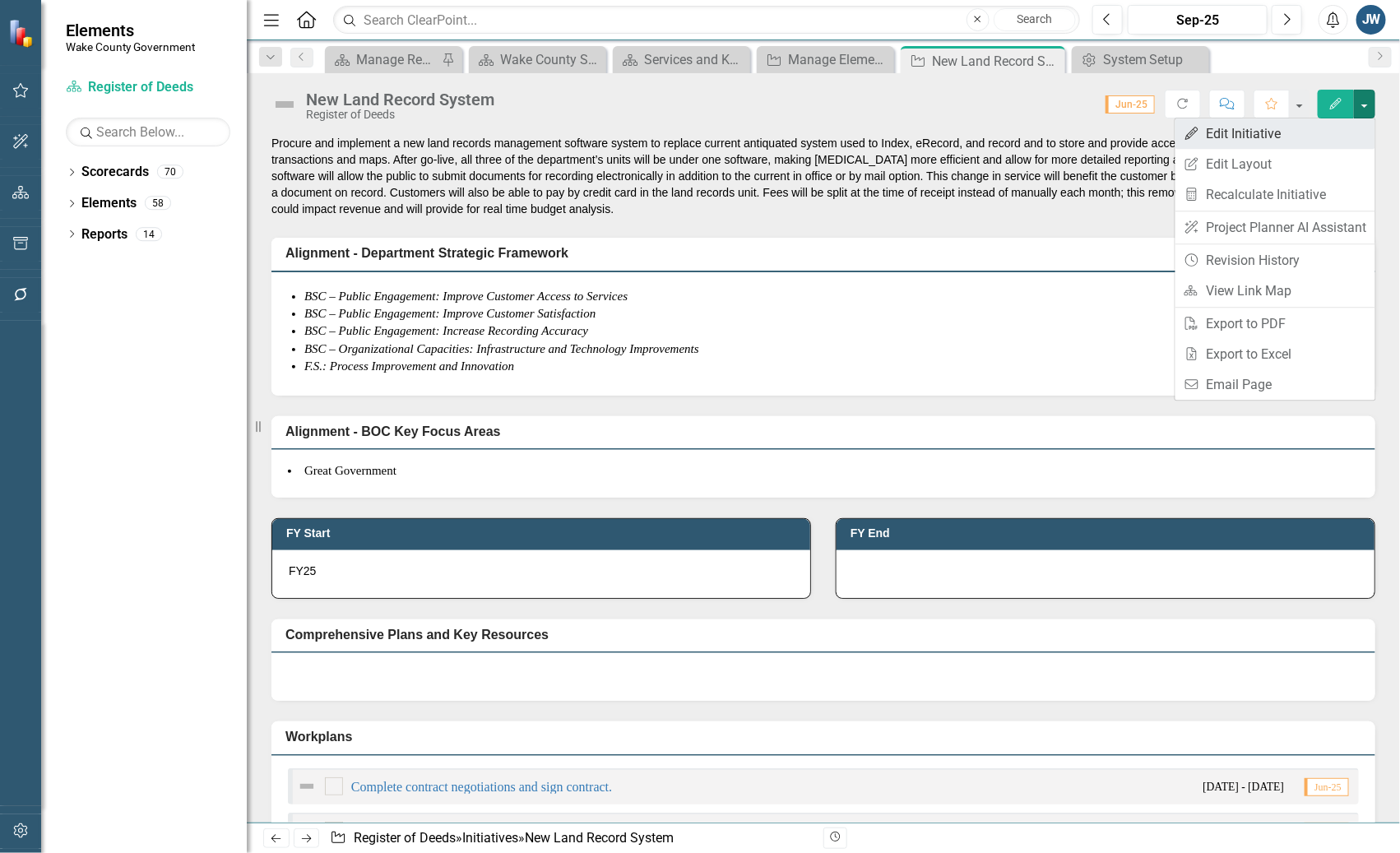
click at [1268, 138] on link "Edit Edit Initiative" at bounding box center [1275, 134] width 200 height 30
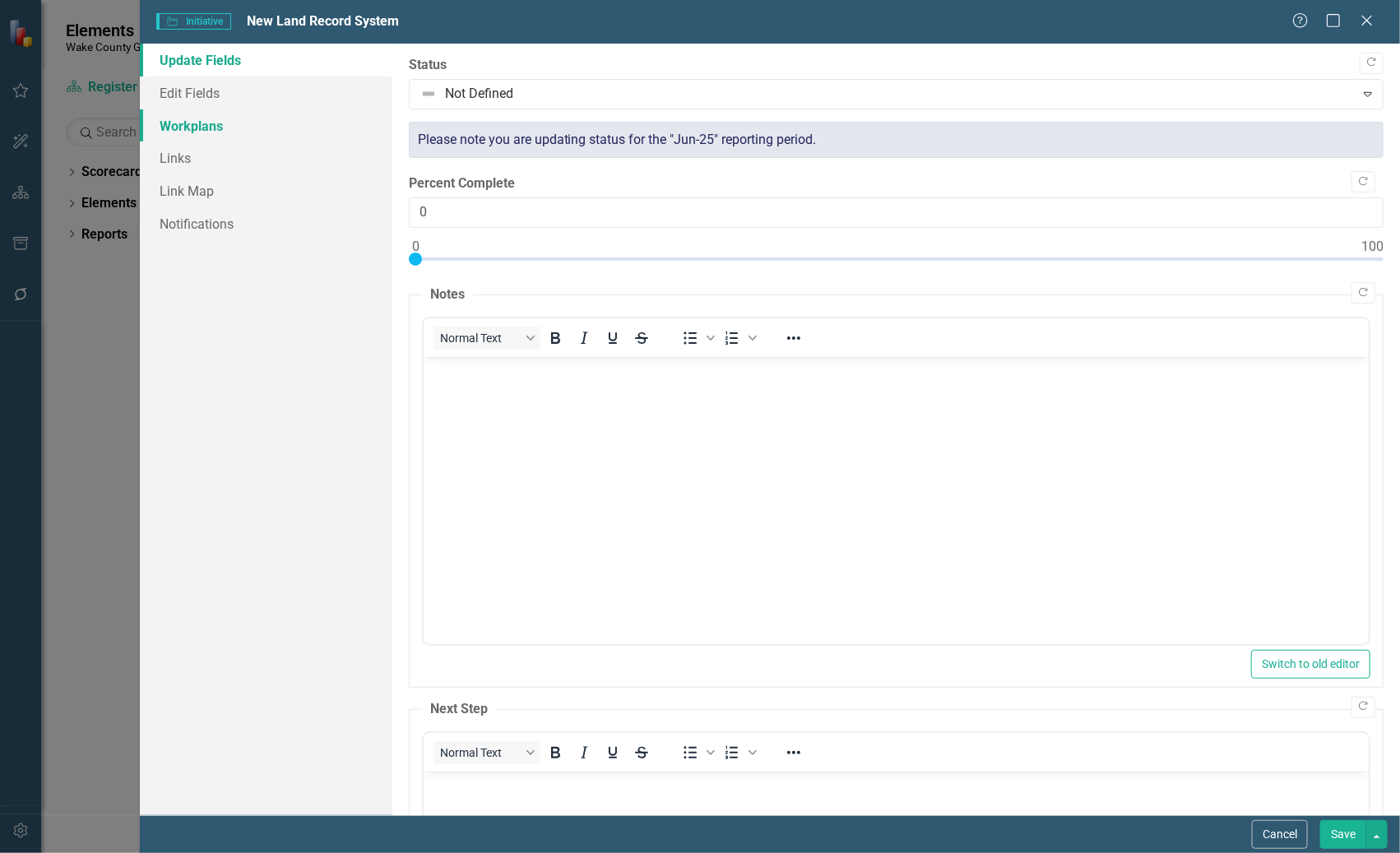
click at [207, 125] on link "Workplans" at bounding box center [265, 125] width 251 height 33
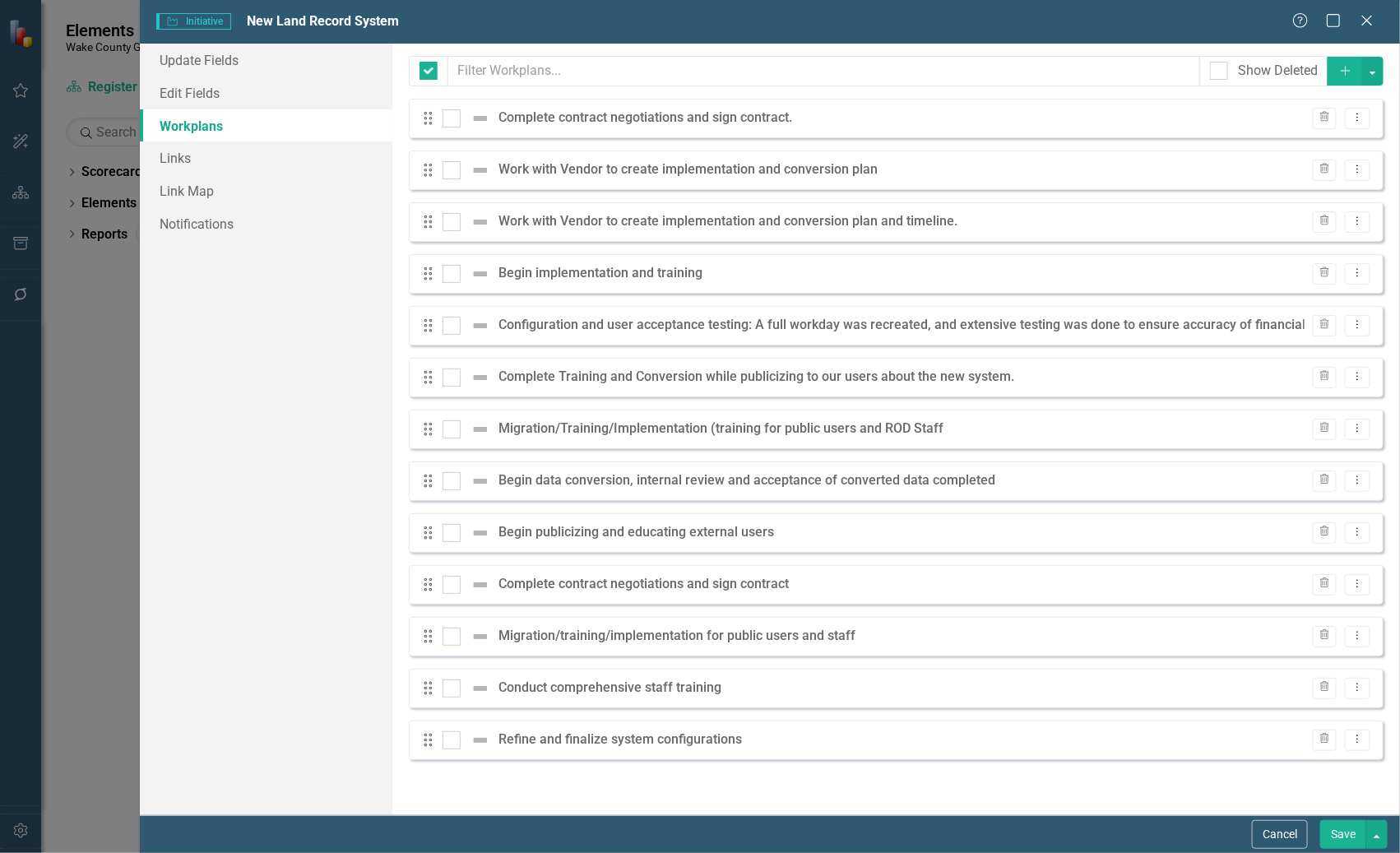
checkbox input "false"
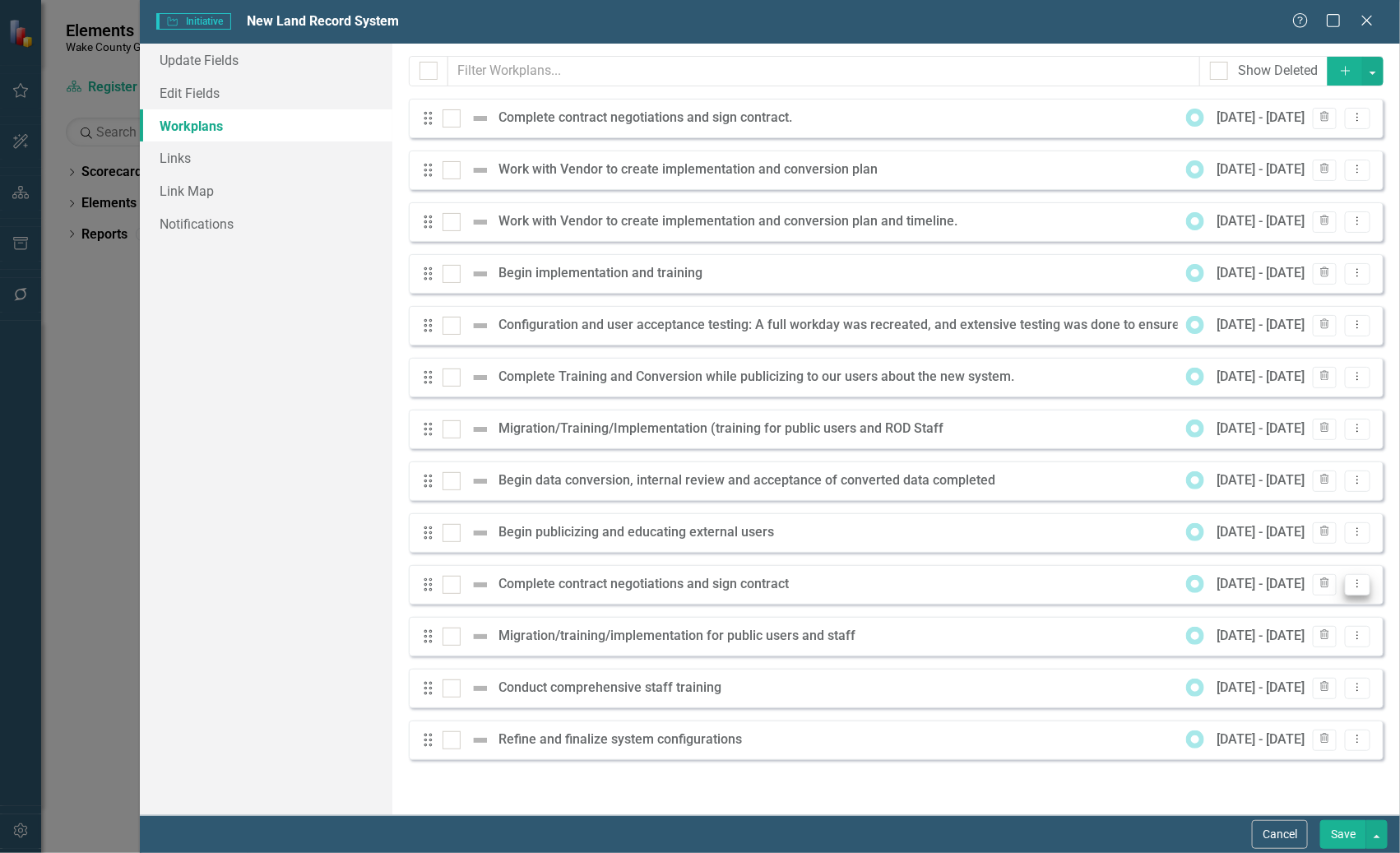
click at [1353, 584] on icon "Dropdown Menu" at bounding box center [1357, 583] width 14 height 11
click at [1269, 668] on link "Trash Delete Workplan" at bounding box center [1293, 672] width 153 height 30
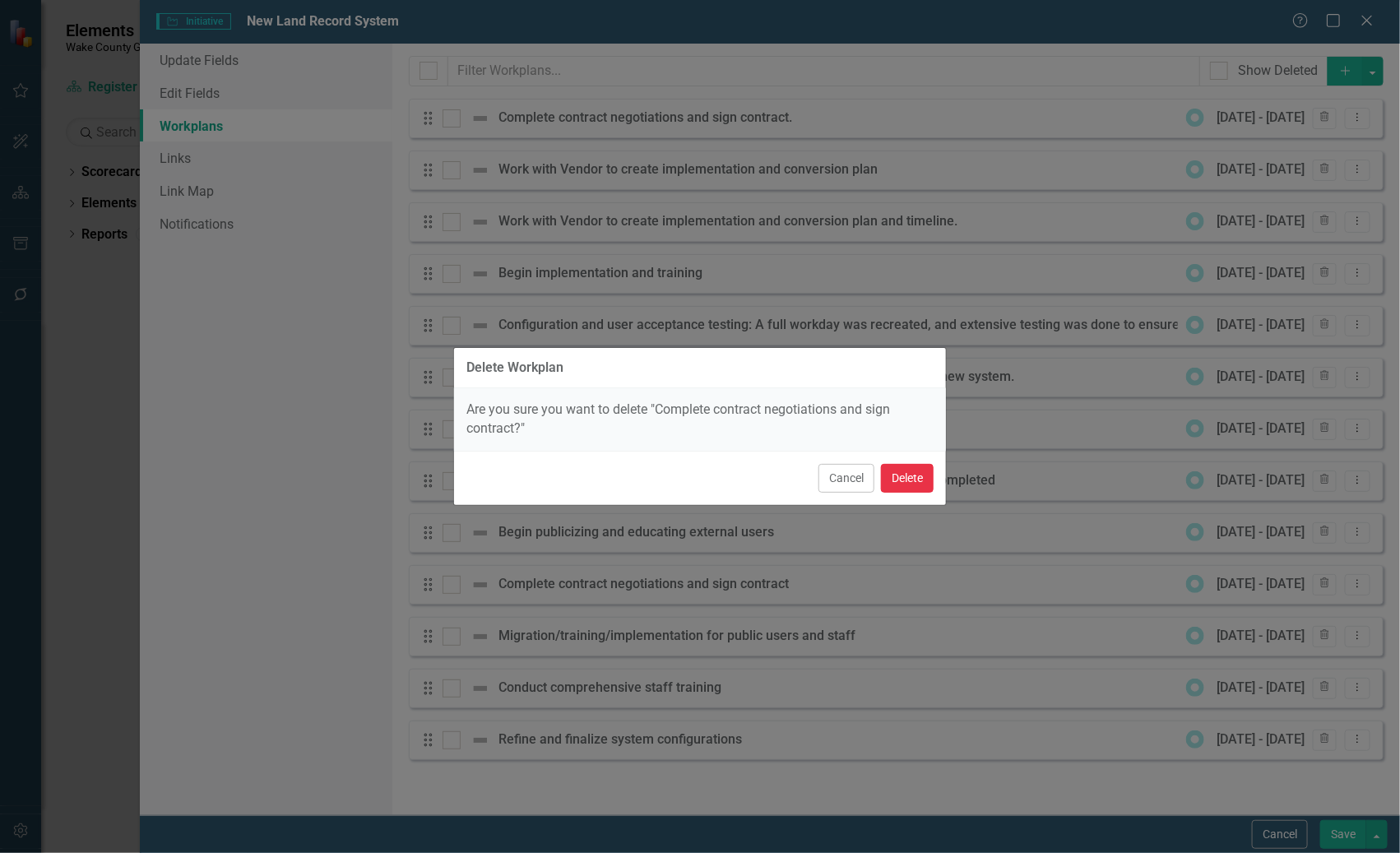
click at [915, 480] on button "Delete" at bounding box center [907, 478] width 53 height 28
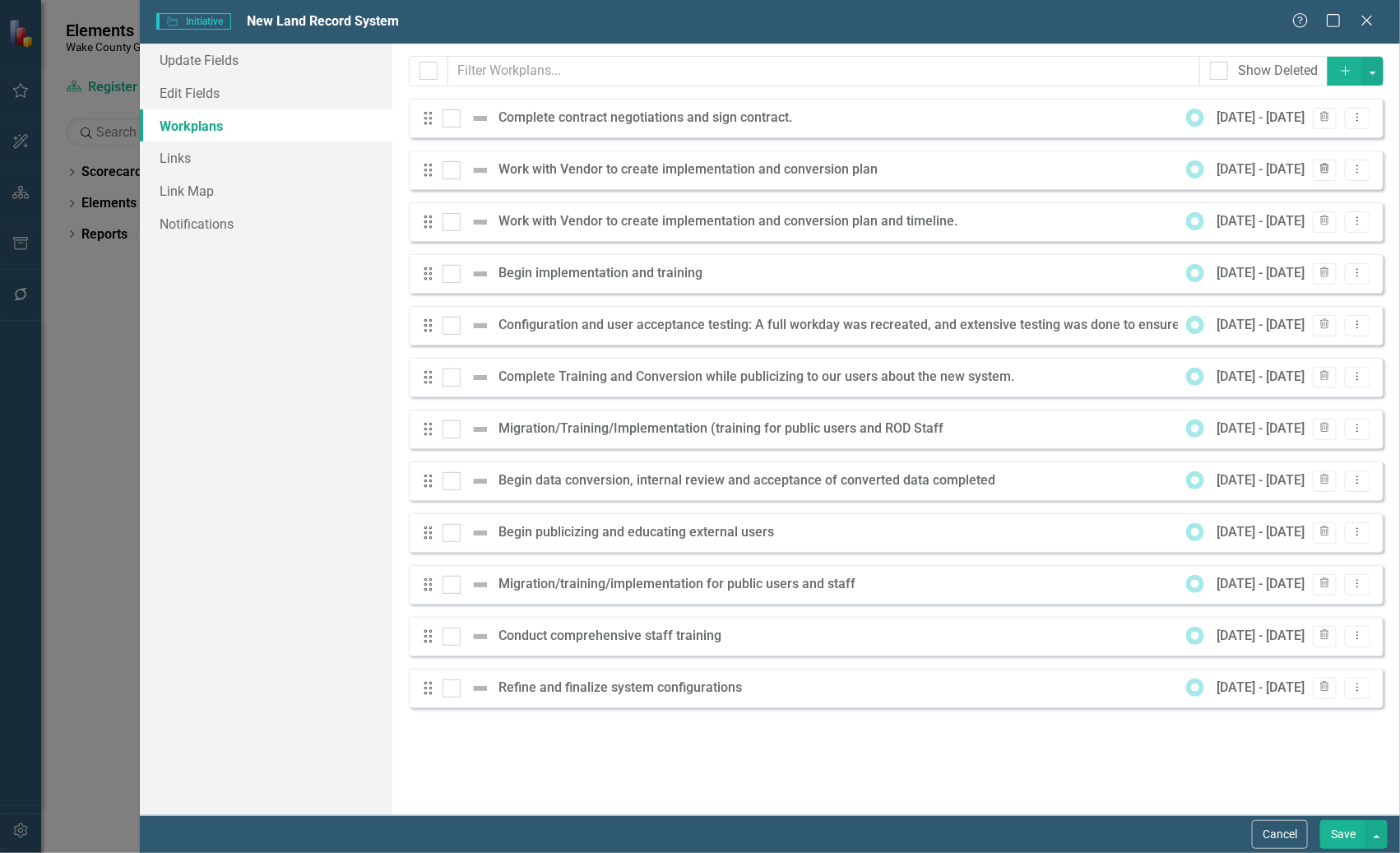
click at [1328, 168] on icon "Trash" at bounding box center [1324, 169] width 13 height 10
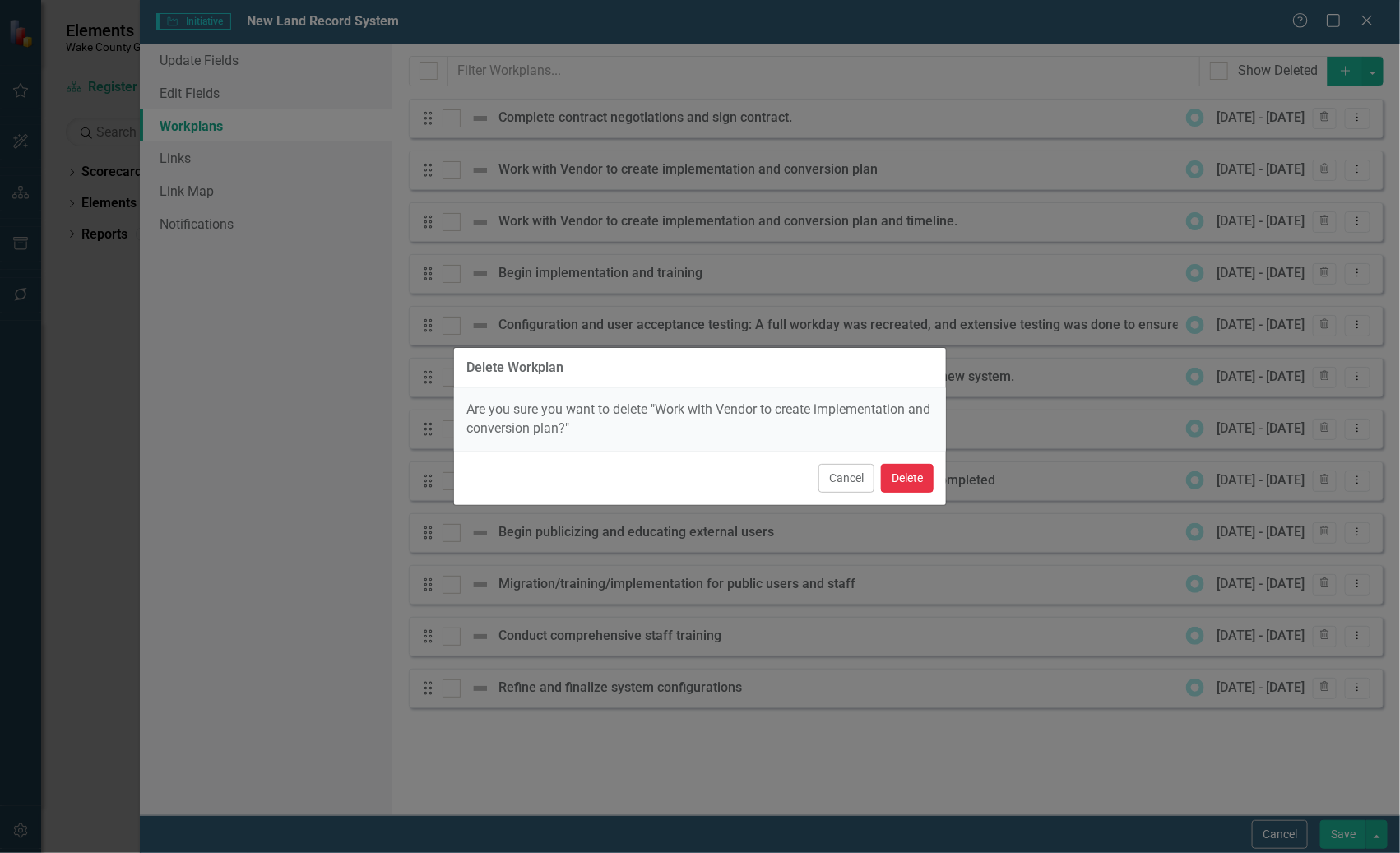
click at [909, 484] on button "Delete" at bounding box center [907, 478] width 53 height 28
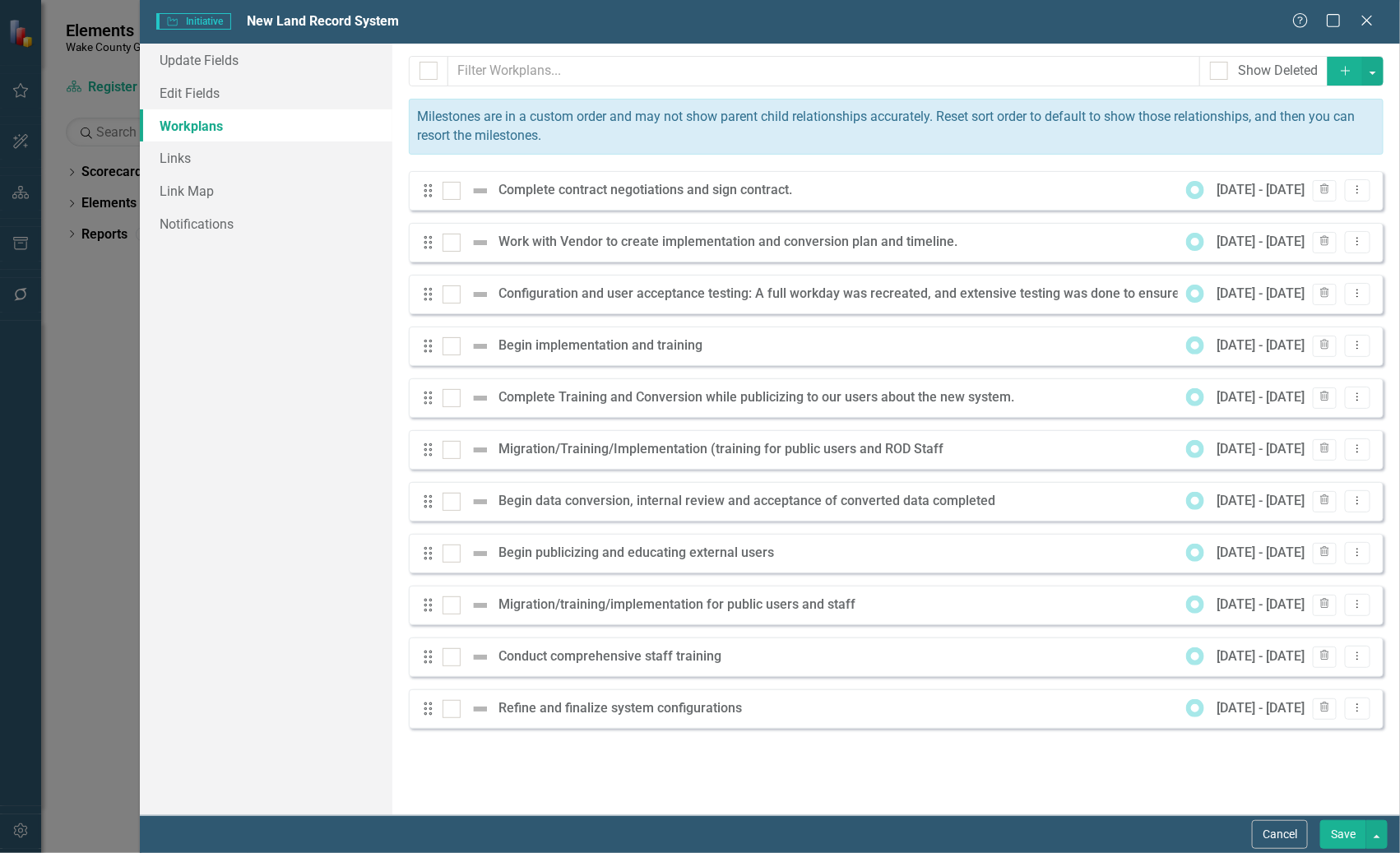
click at [1398, 139] on div "Milestones allow you to break down your projects (or initiatives) into smaller …" at bounding box center [896, 429] width 1008 height 771
click at [252, 527] on div "Update Fields Edit Fields Workplans Links Link Map Notifications" at bounding box center [265, 429] width 251 height 771
click at [1333, 344] on button "Trash" at bounding box center [1324, 346] width 24 height 22
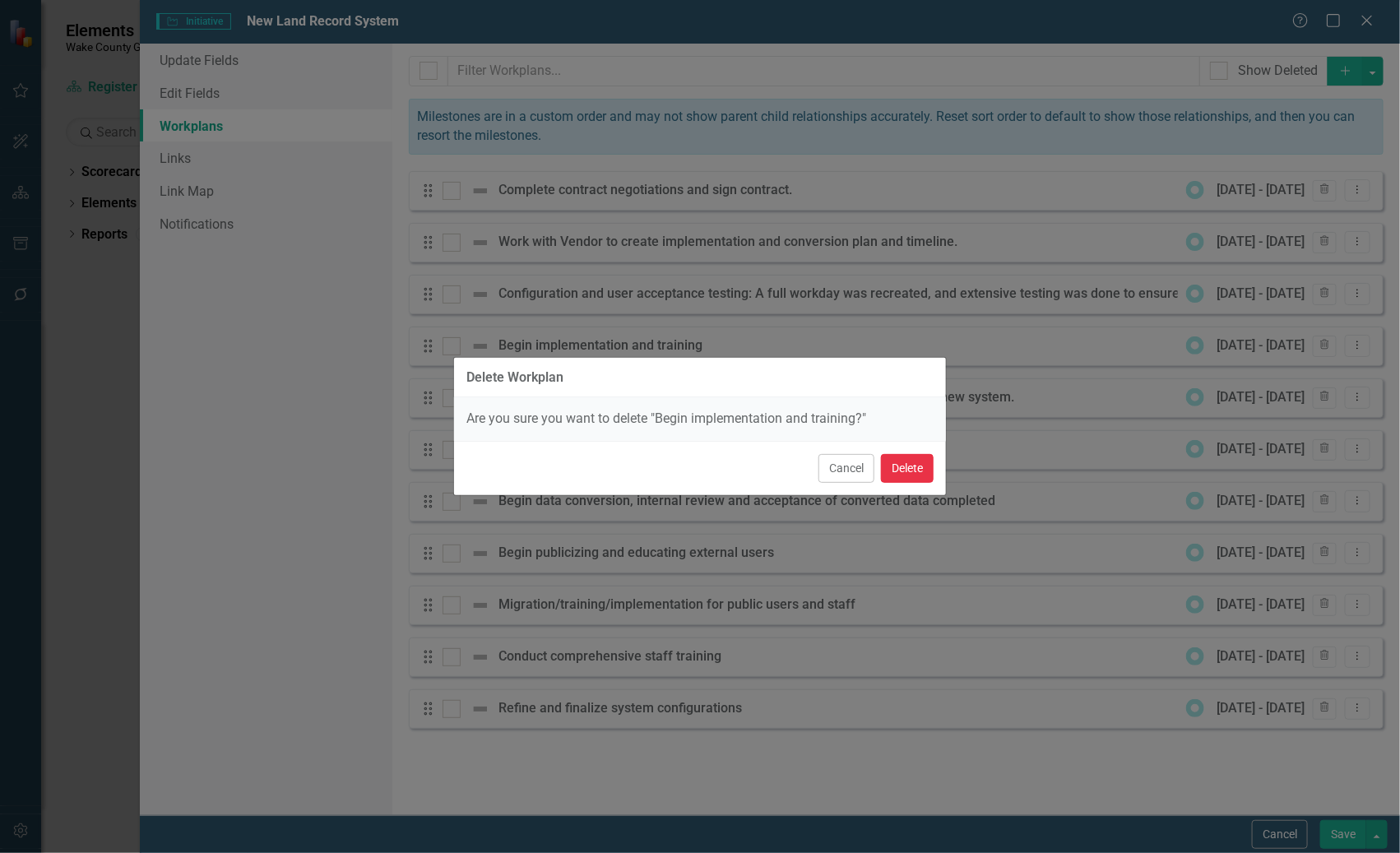
click at [914, 472] on button "Delete" at bounding box center [907, 468] width 53 height 28
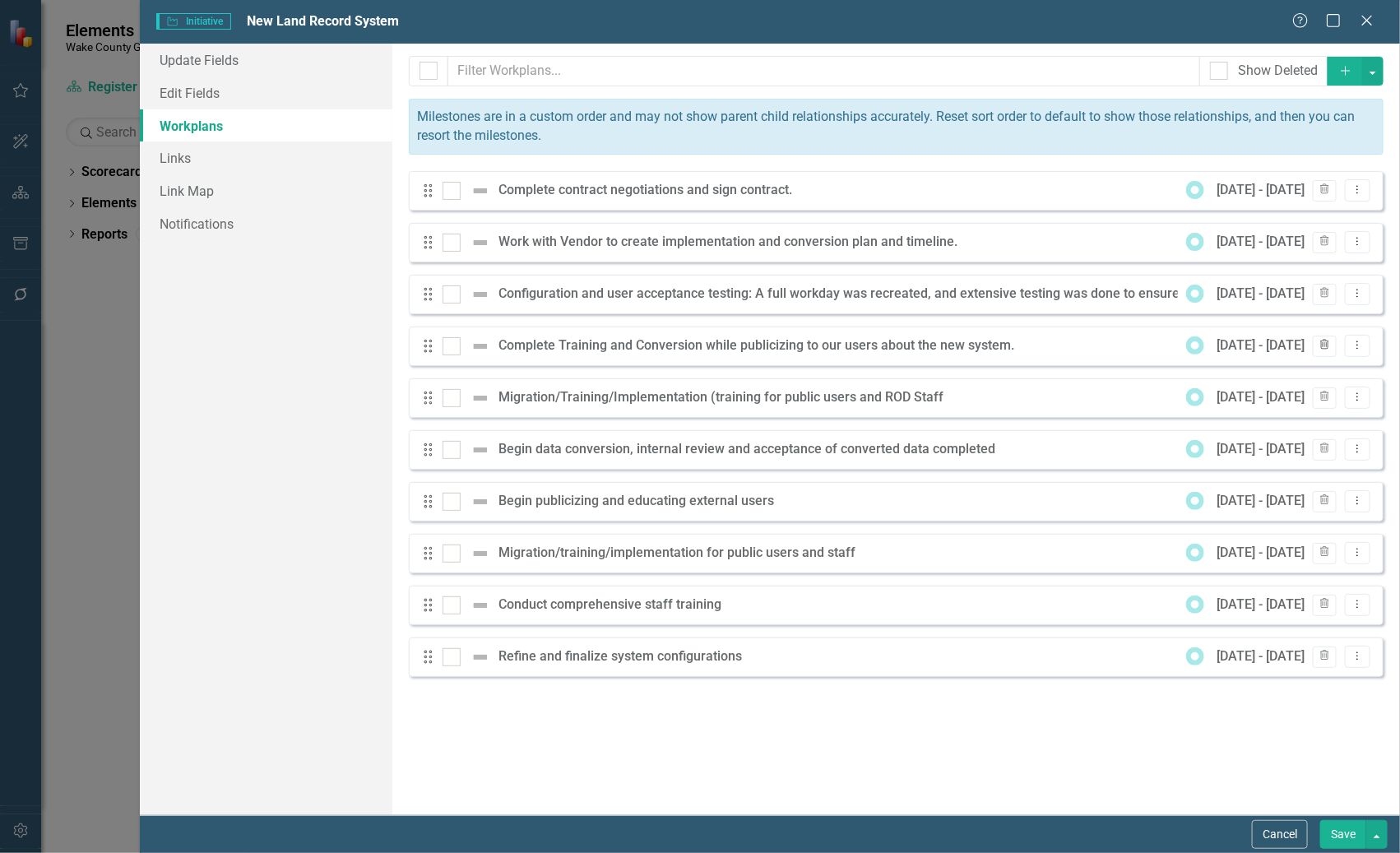
click at [1333, 343] on button "Trash" at bounding box center [1324, 346] width 24 height 22
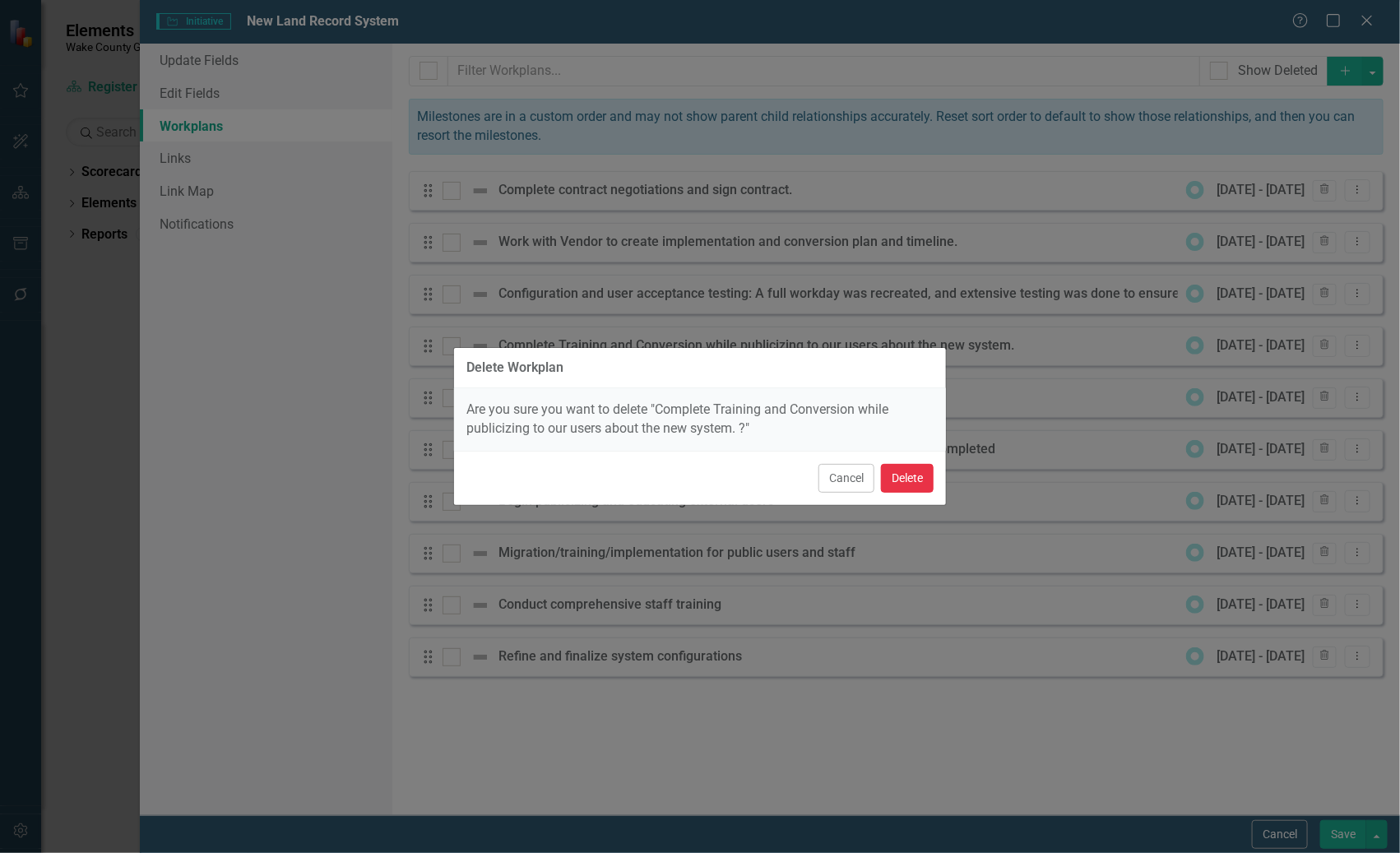
click at [915, 485] on button "Delete" at bounding box center [907, 478] width 53 height 28
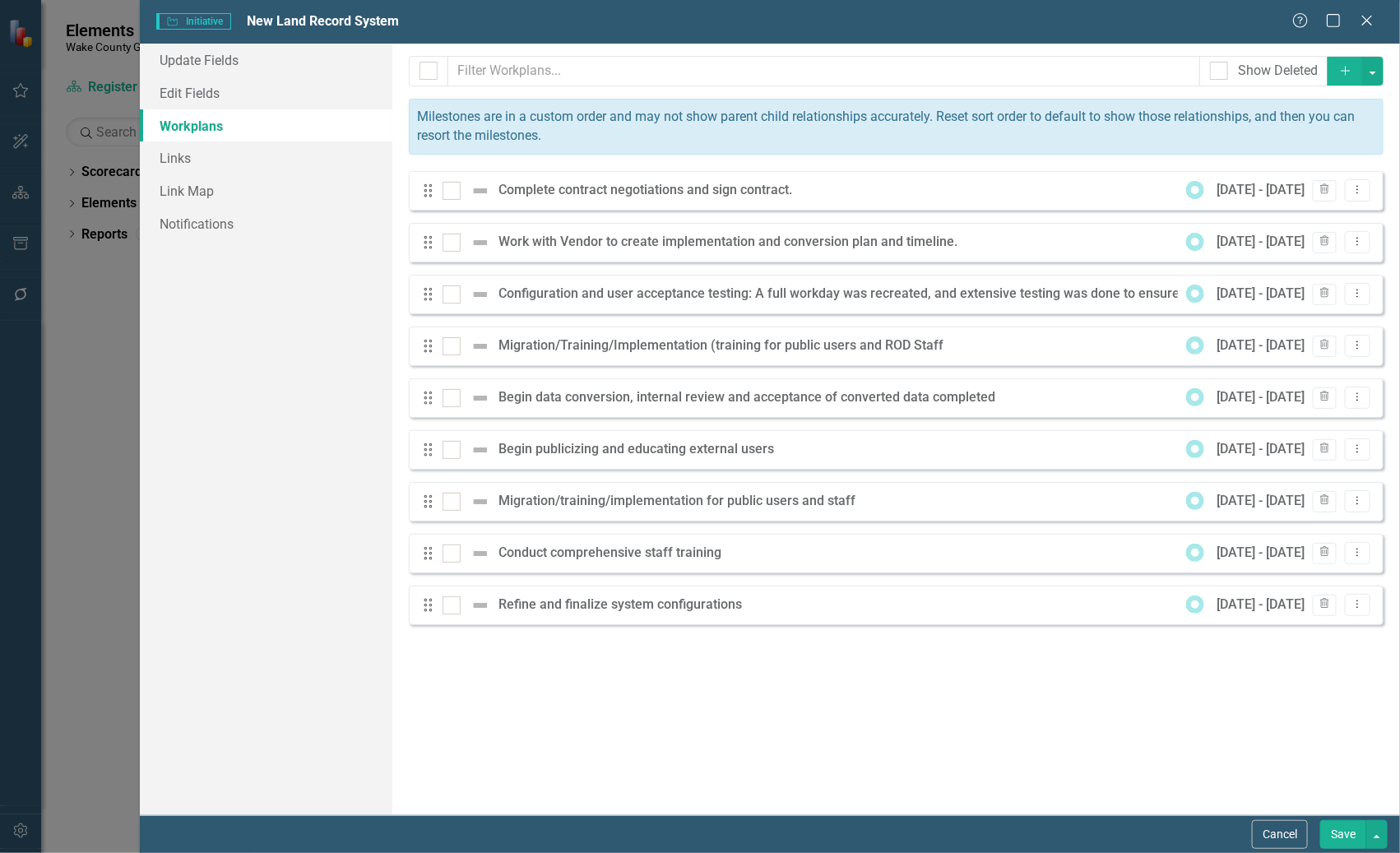
click at [938, 508] on div "Drag Migration/training/implementation for public users and staff 12/1/24 - 4/1…" at bounding box center [897, 501] width 975 height 39
click at [1328, 343] on icon "button" at bounding box center [1324, 344] width 9 height 10
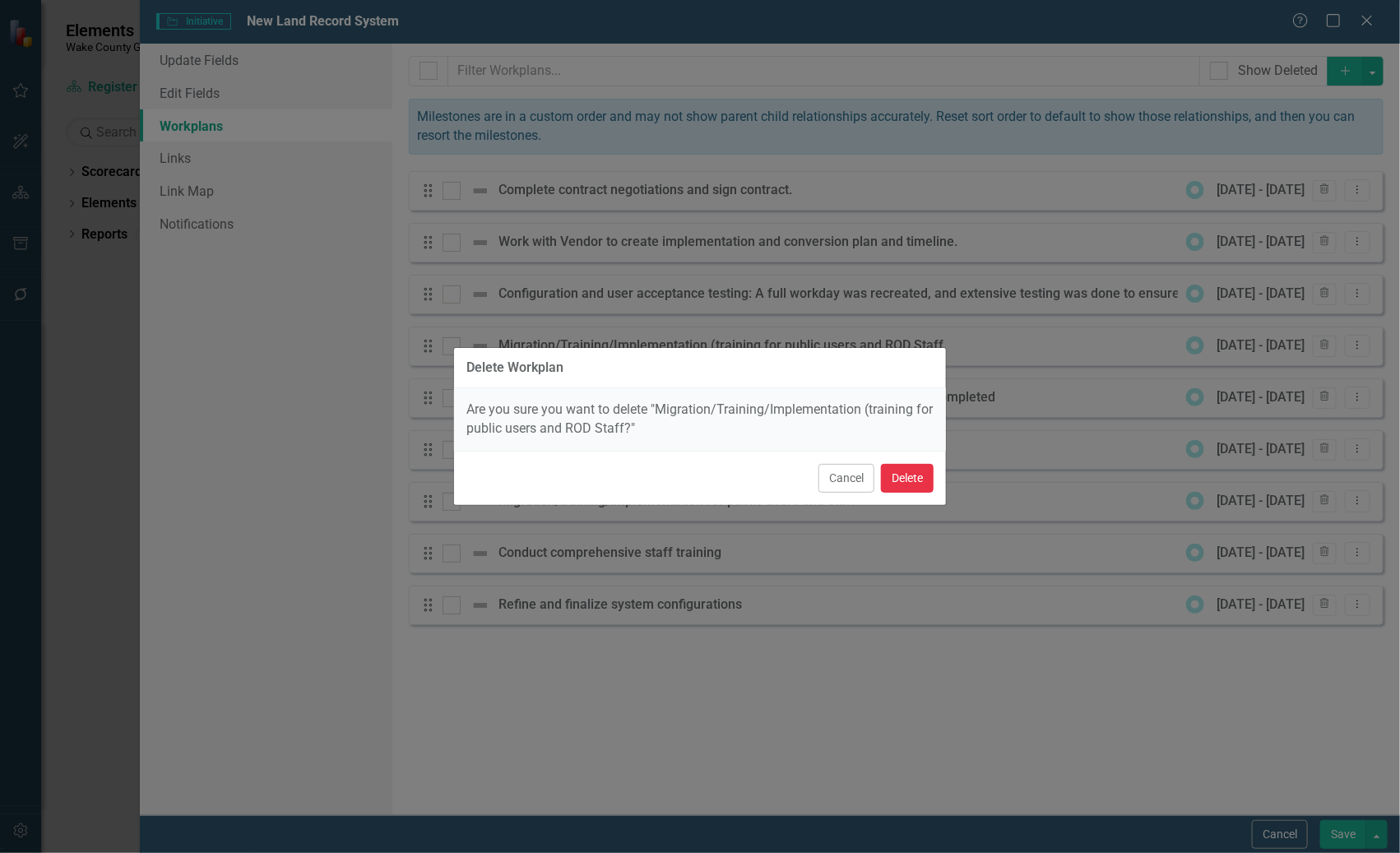
click at [908, 476] on button "Delete" at bounding box center [907, 478] width 53 height 28
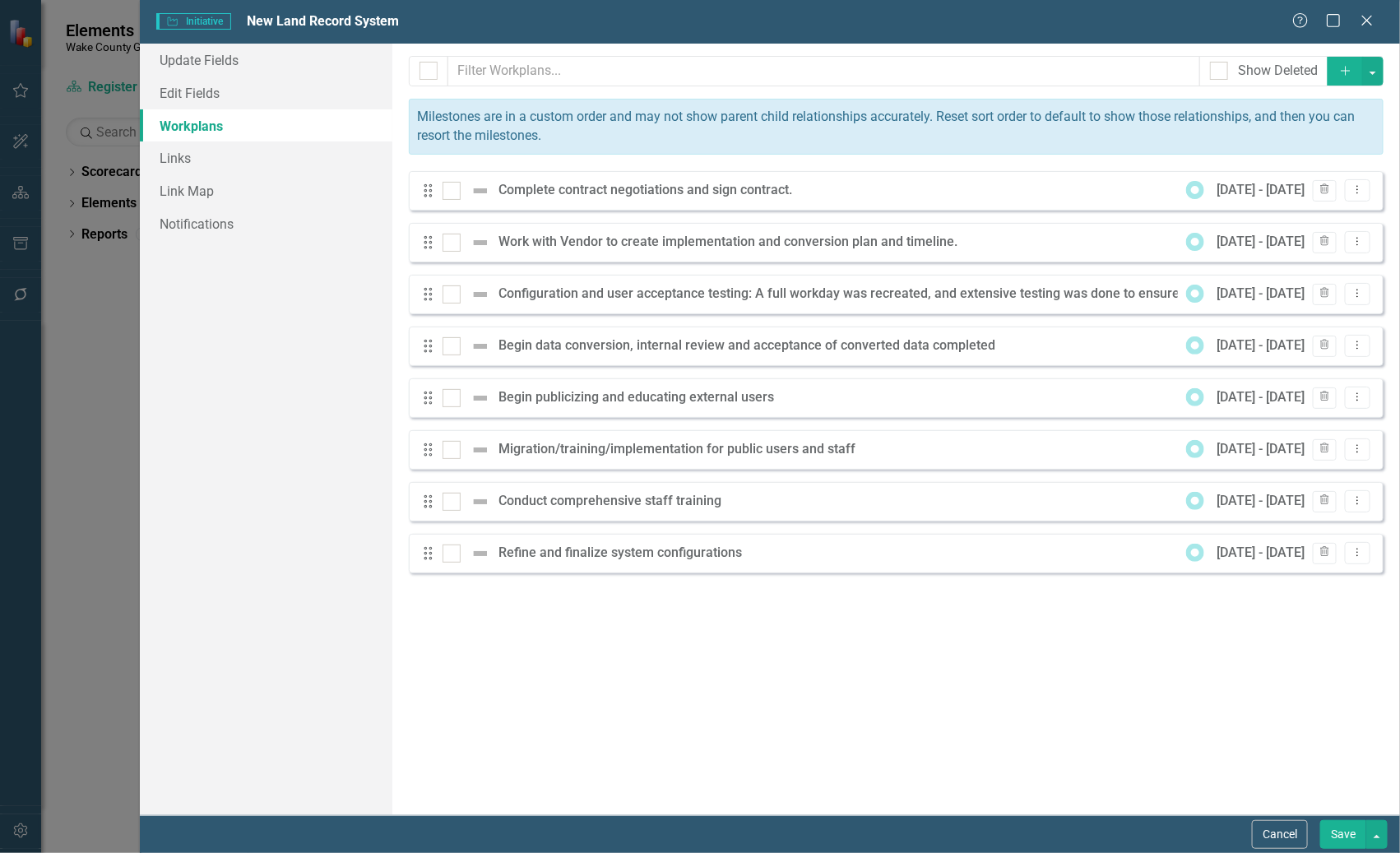
click at [245, 573] on div "Update Fields Edit Fields Workplans Links Link Map Notifications" at bounding box center [265, 429] width 251 height 771
click at [281, 538] on div "Update Fields Edit Fields Workplans Links Link Map Notifications" at bounding box center [265, 429] width 251 height 771
drag, startPoint x: 526, startPoint y: 452, endPoint x: 518, endPoint y: 485, distance: 34.0
click at [518, 474] on div "Drag Complete contract negotiations and sign contract. 10/1/22 - 12/1/22 Trash …" at bounding box center [897, 372] width 975 height 402
click at [841, 612] on div "Milestones allow you to break down your projects (or initiatives) into smaller …" at bounding box center [896, 429] width 1008 height 771
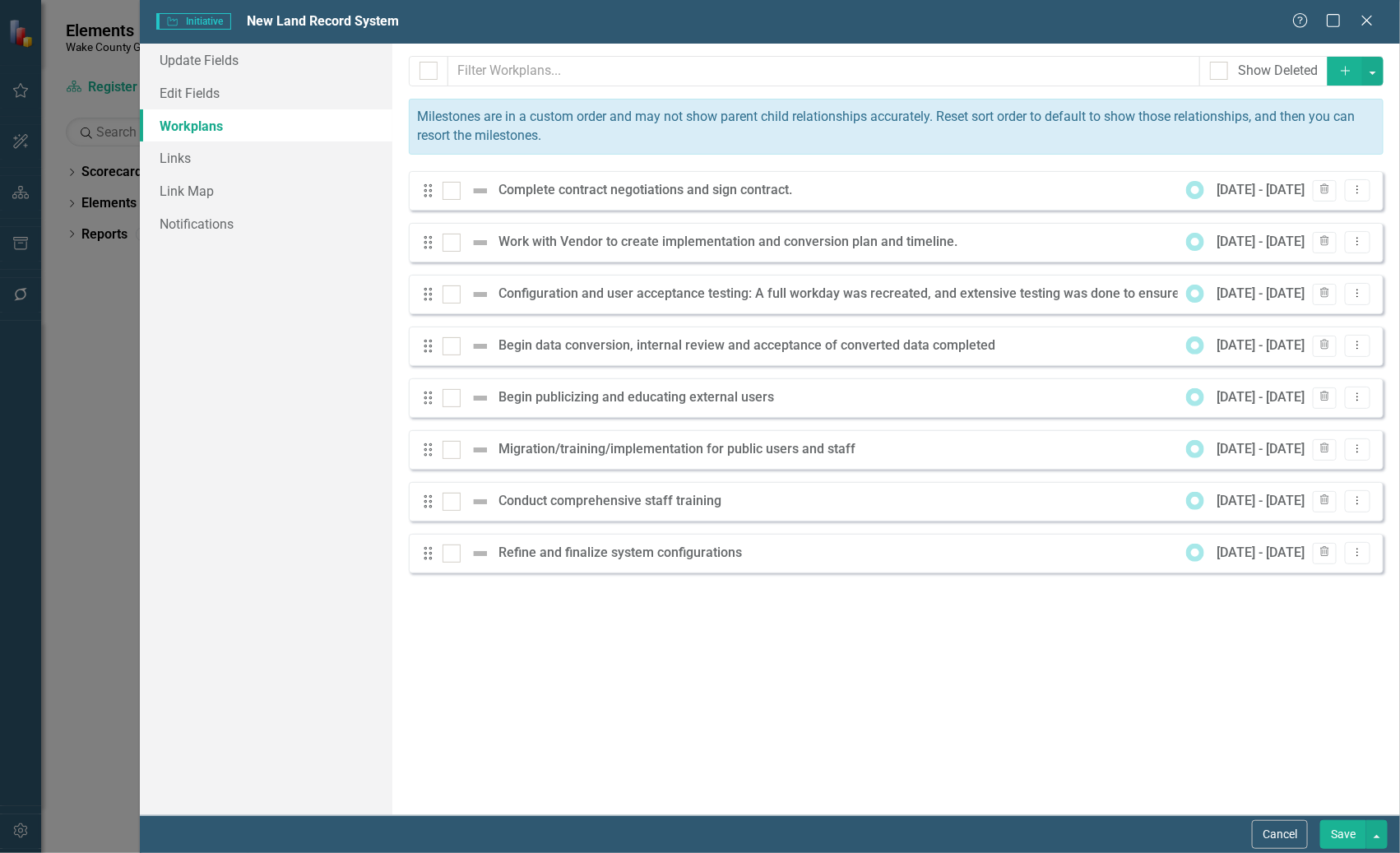
click at [1336, 836] on button "Save" at bounding box center [1342, 834] width 46 height 28
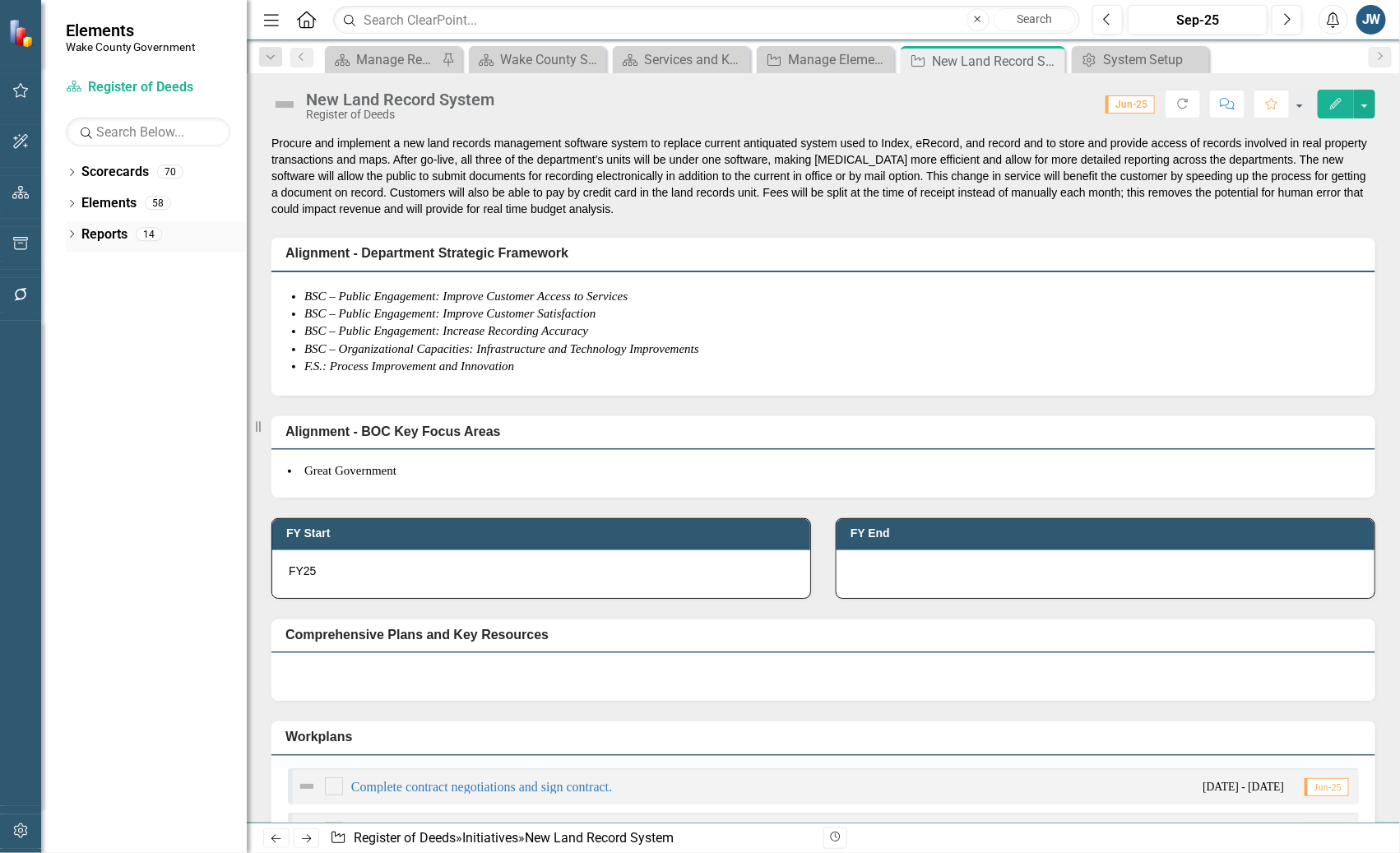
click at [74, 238] on icon "Dropdown" at bounding box center [72, 235] width 12 height 9
click at [138, 322] on link "Initiative Initiatives" at bounding box center [129, 325] width 80 height 19
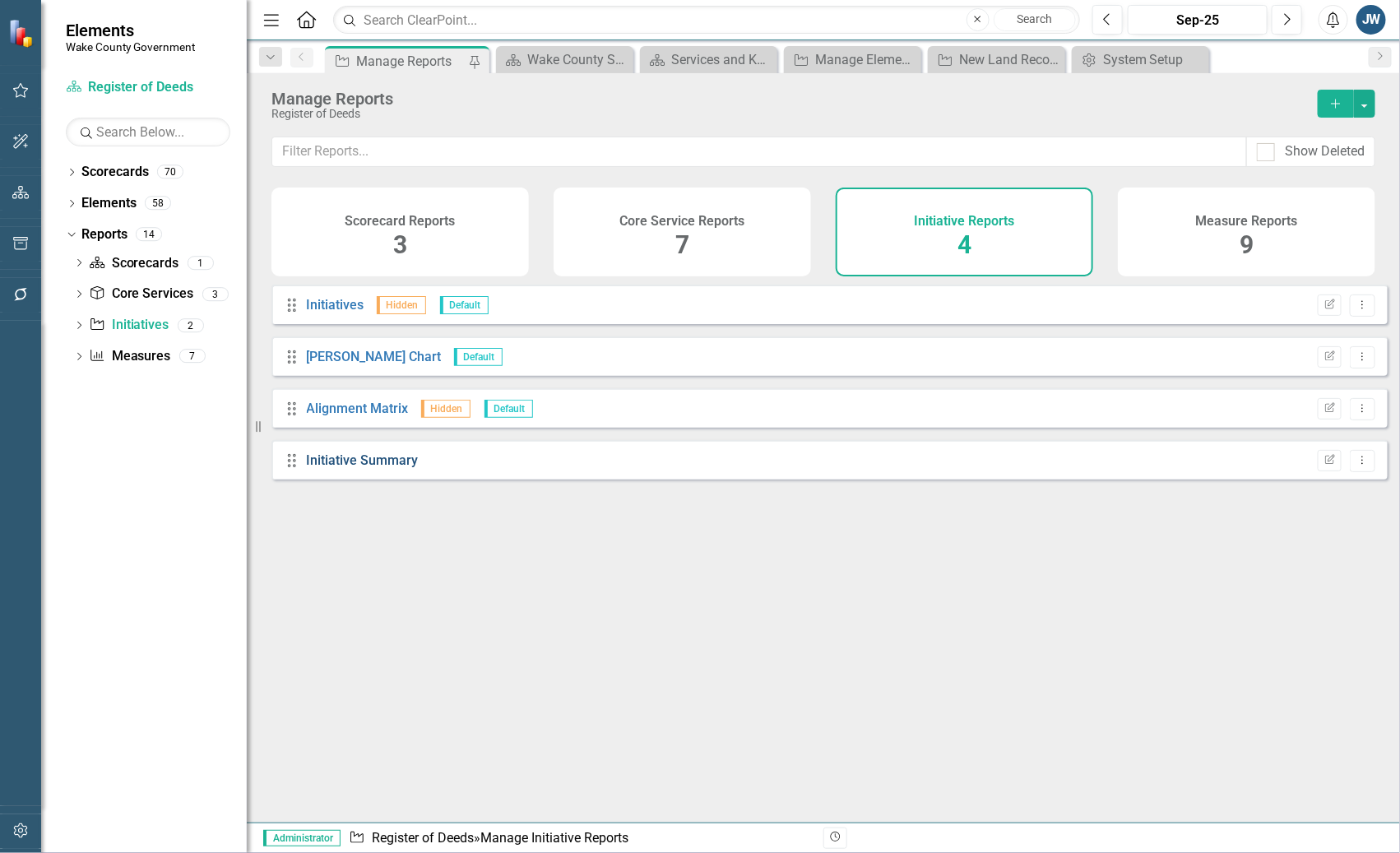
click at [370, 468] on link "Initiative Summary" at bounding box center [362, 460] width 112 height 16
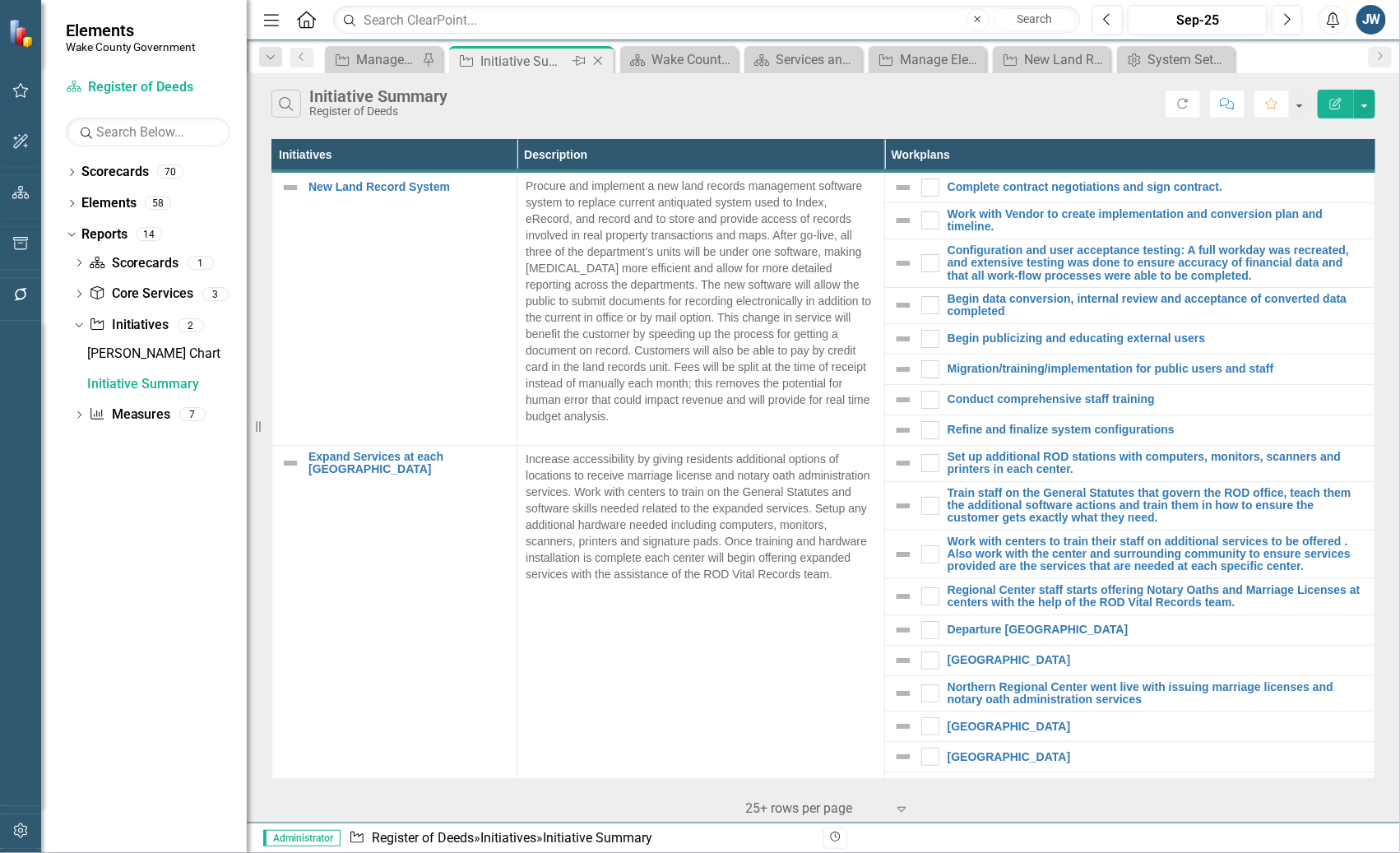
click at [593, 59] on icon "Close" at bounding box center [598, 61] width 17 height 13
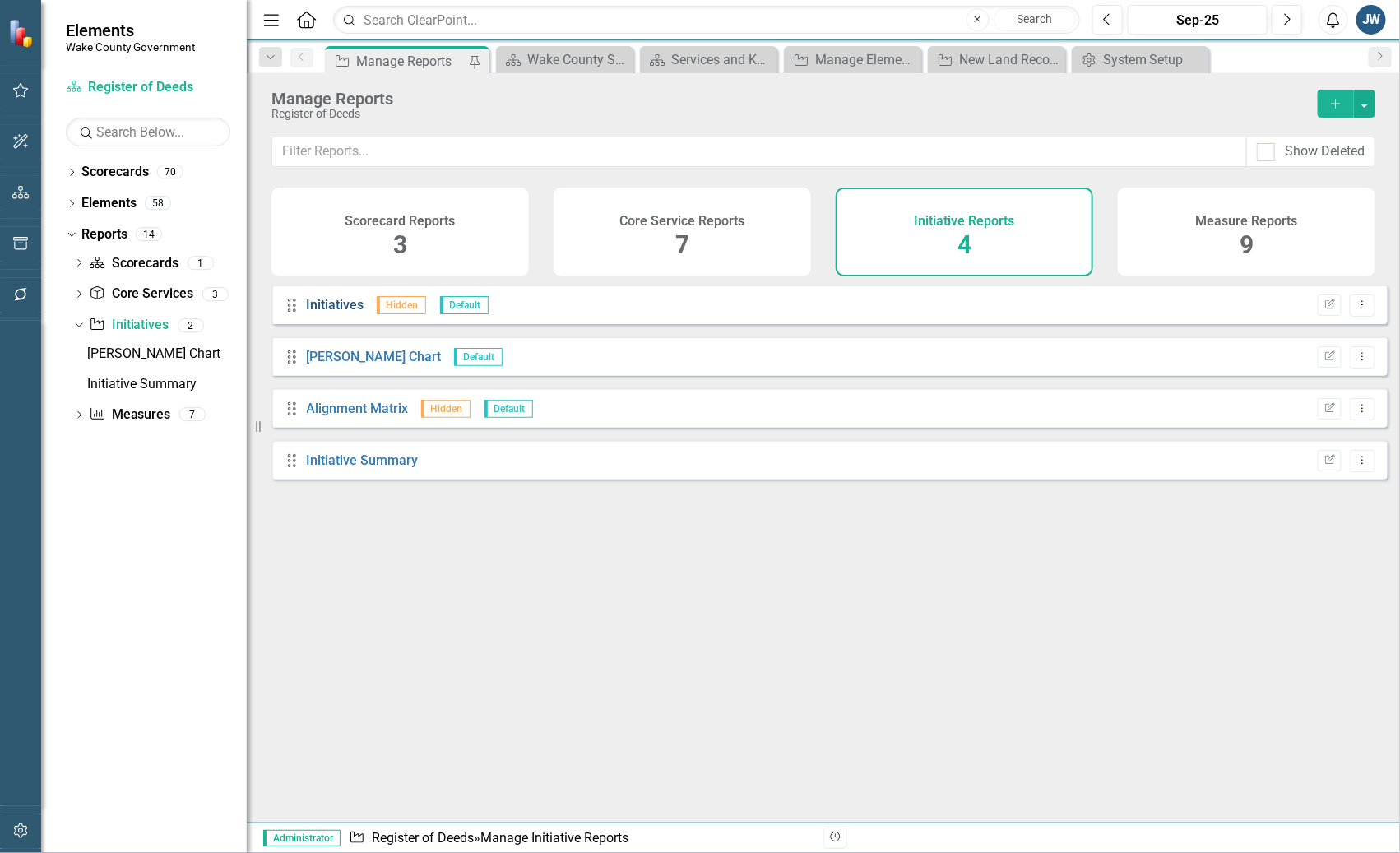
click at [318, 312] on link "Initiatives" at bounding box center [335, 305] width 58 height 16
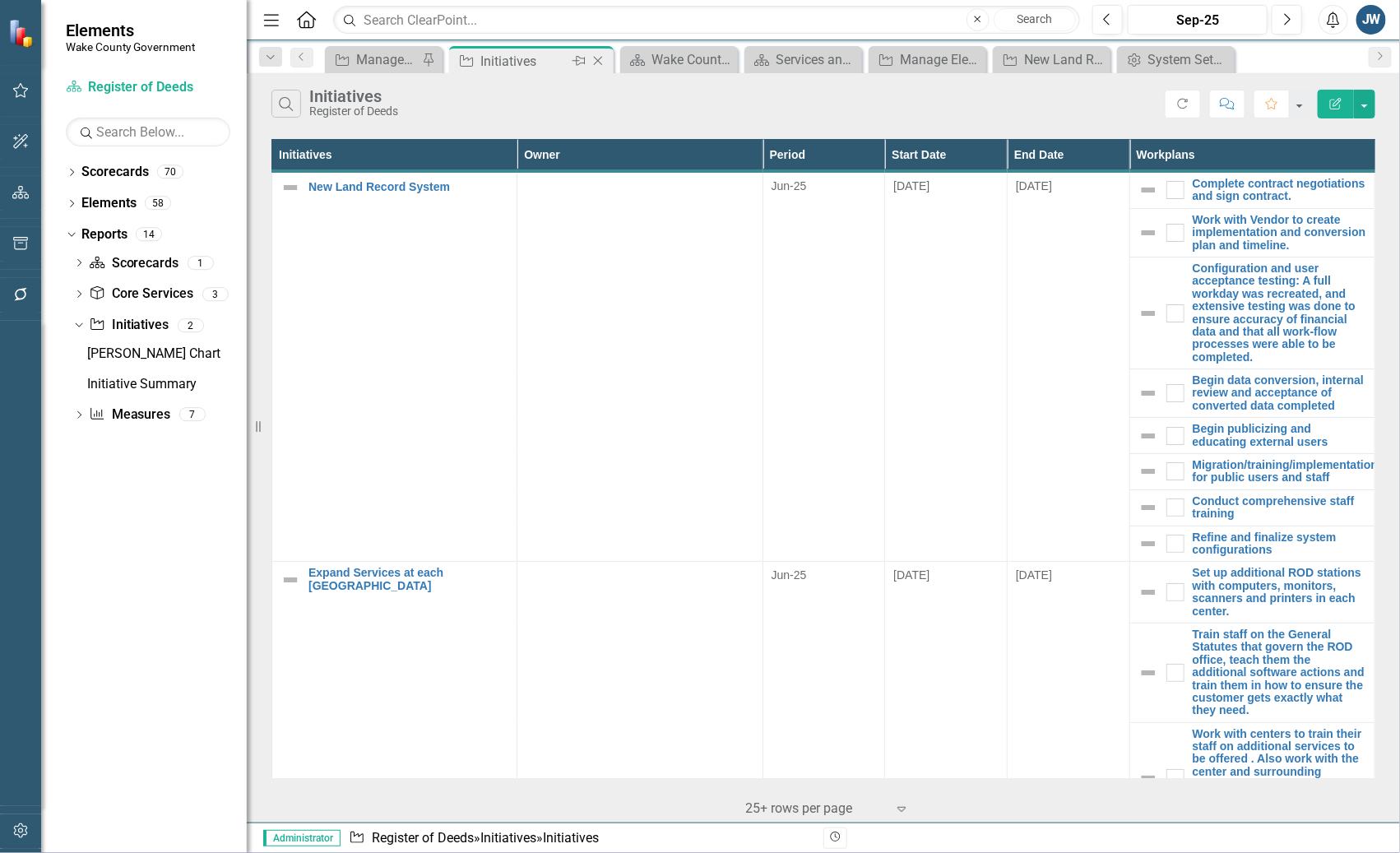
click at [599, 59] on icon "Close" at bounding box center [598, 61] width 17 height 13
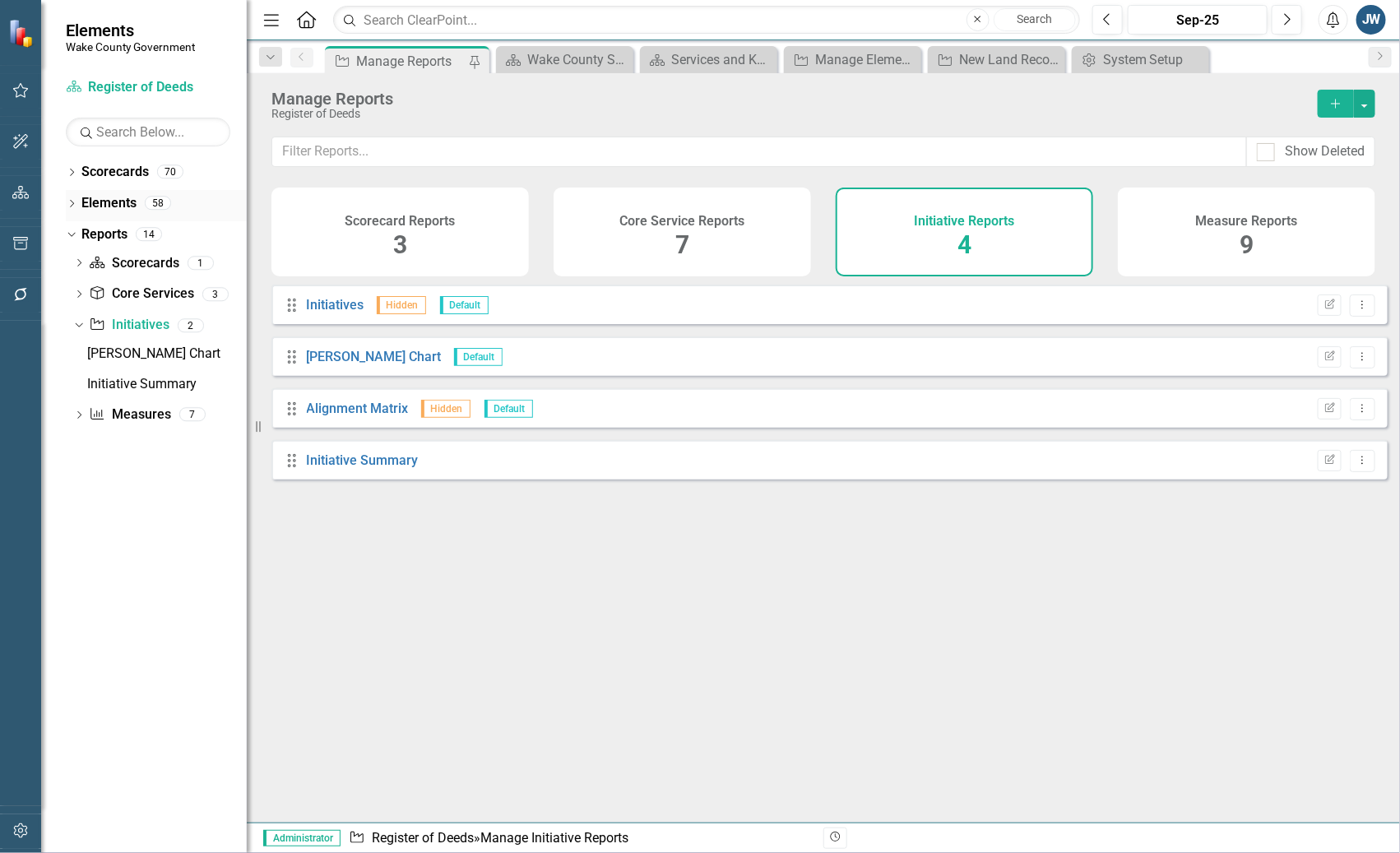
click at [70, 200] on icon "Dropdown" at bounding box center [72, 204] width 12 height 9
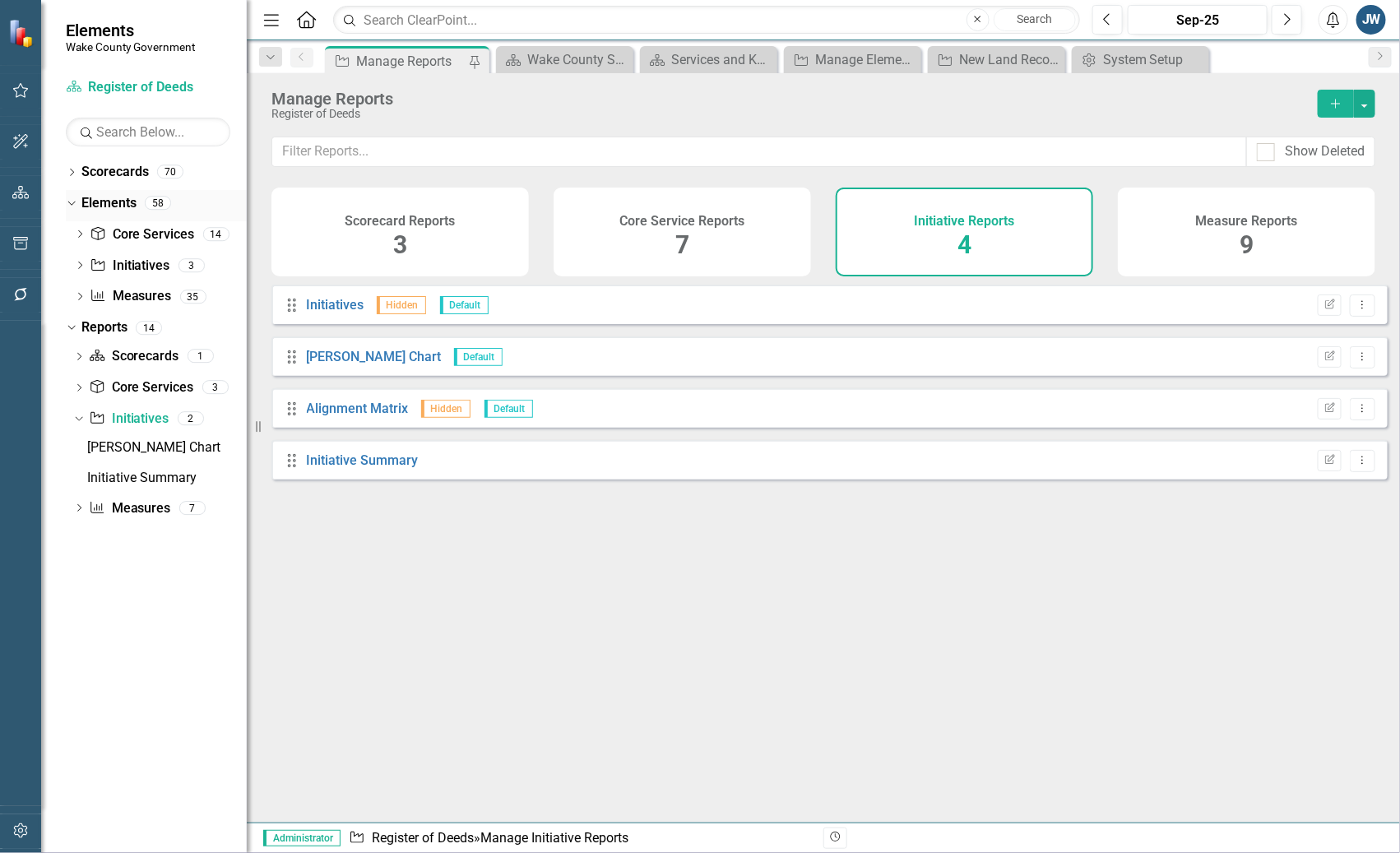
click at [71, 199] on icon "Dropdown" at bounding box center [69, 202] width 9 height 12
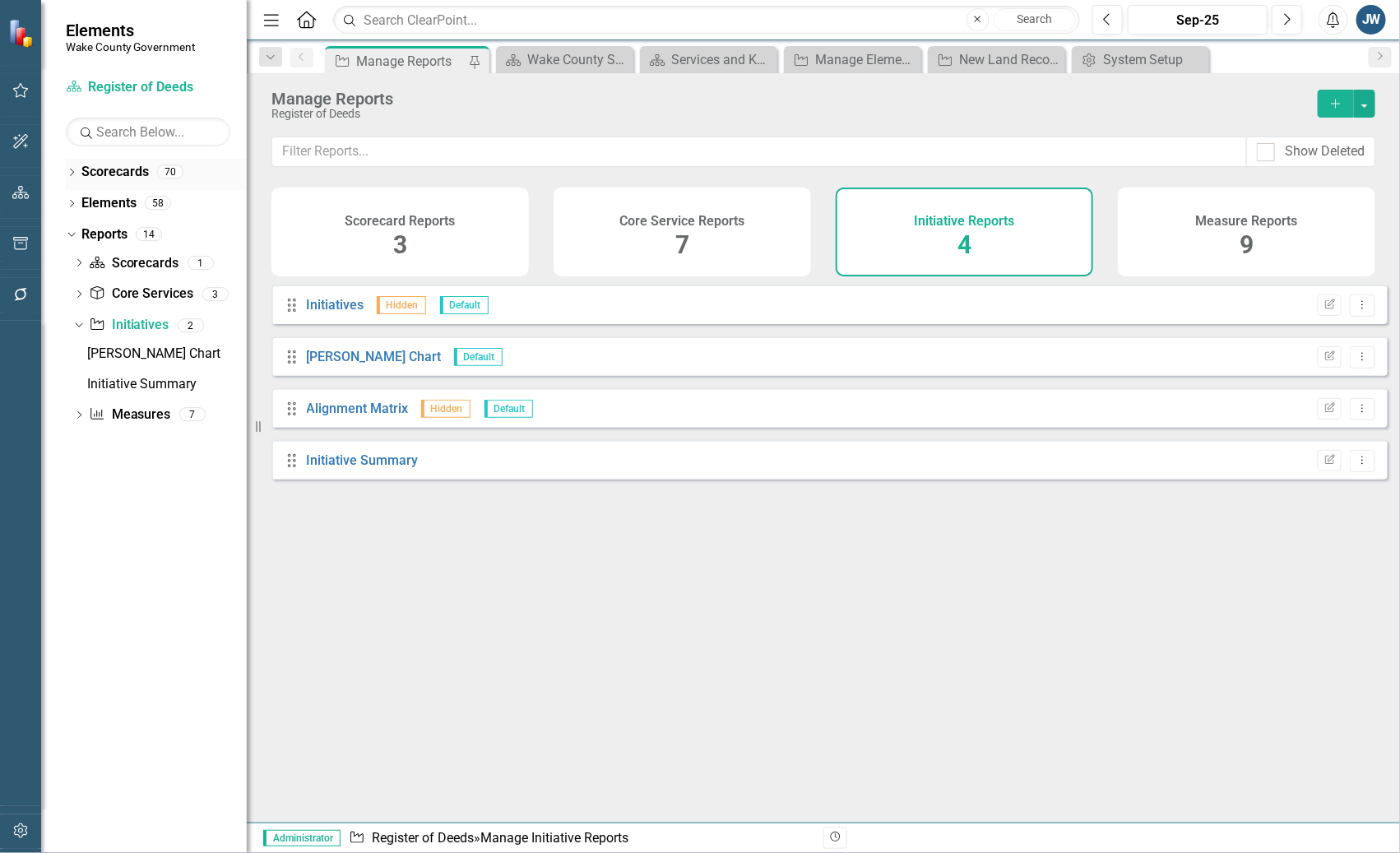
click at [78, 169] on div "Dropdown Scorecards 70" at bounding box center [156, 174] width 181 height 31
click at [70, 169] on icon "Dropdown" at bounding box center [72, 174] width 12 height 9
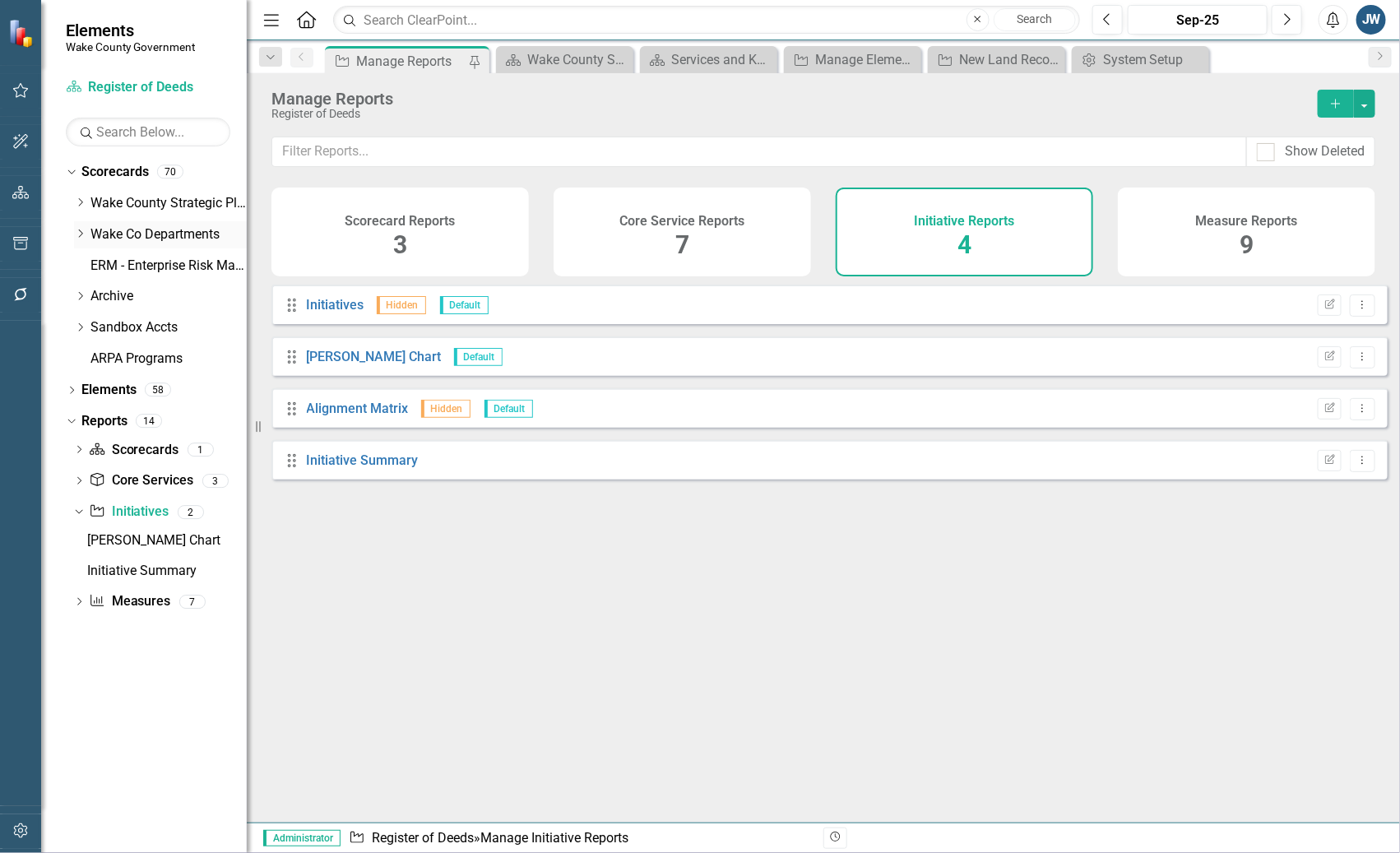
click at [83, 228] on div "Dropdown" at bounding box center [80, 235] width 13 height 14
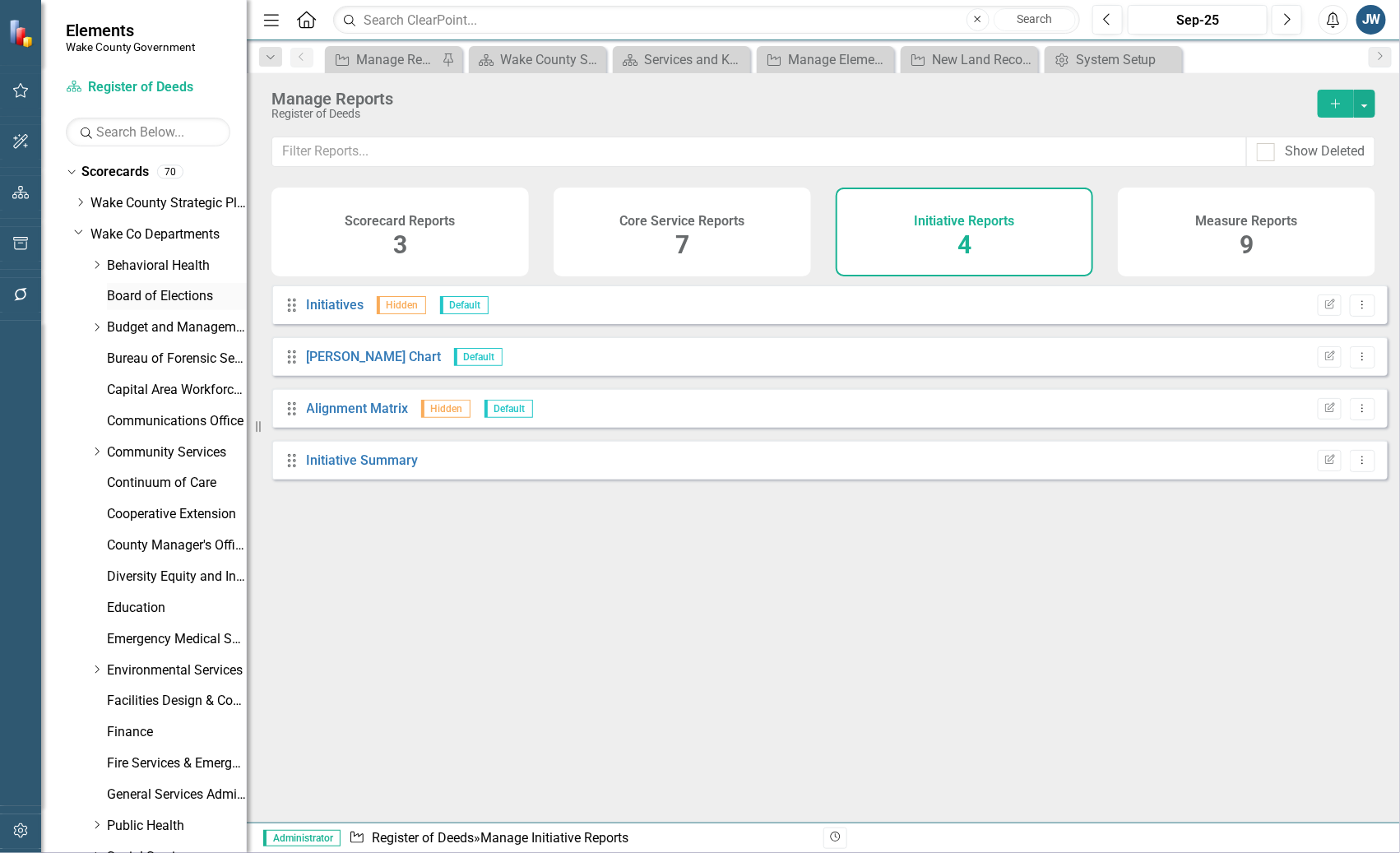
click at [128, 294] on link "Board of Elections" at bounding box center [176, 296] width 139 height 19
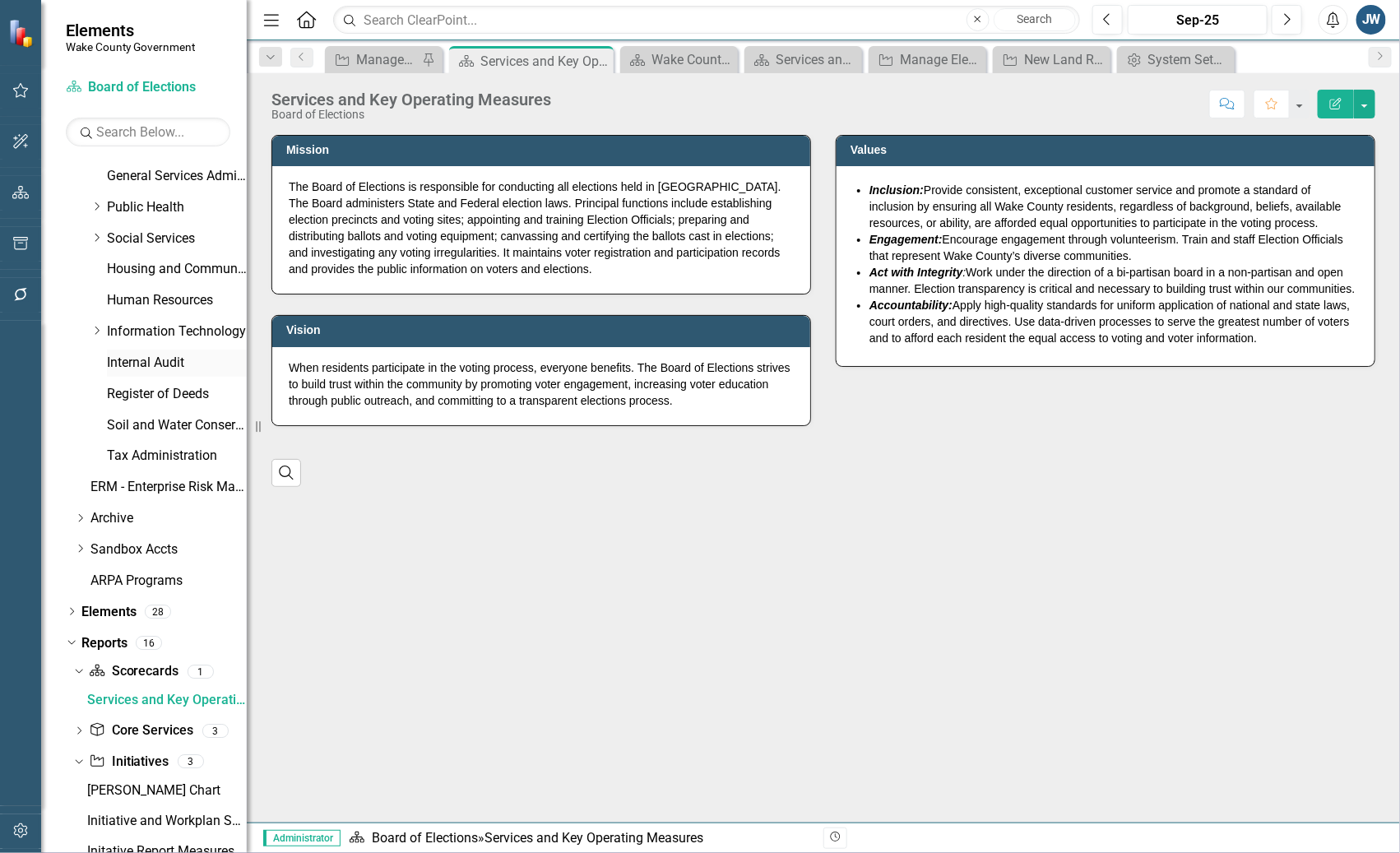
scroll to position [690, 0]
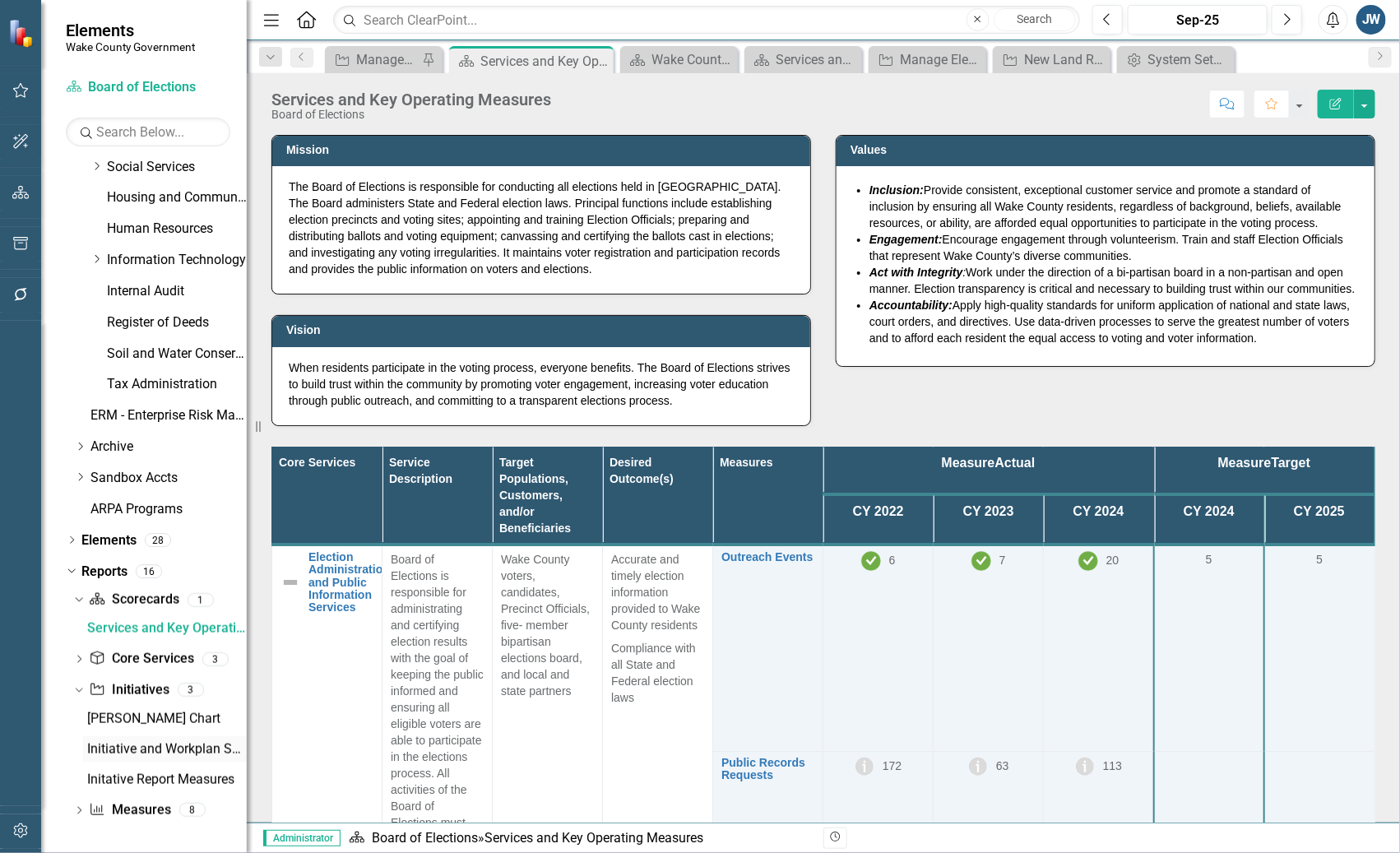
click at [177, 748] on div "Initiative and Workplan Summary" at bounding box center [166, 750] width 159 height 15
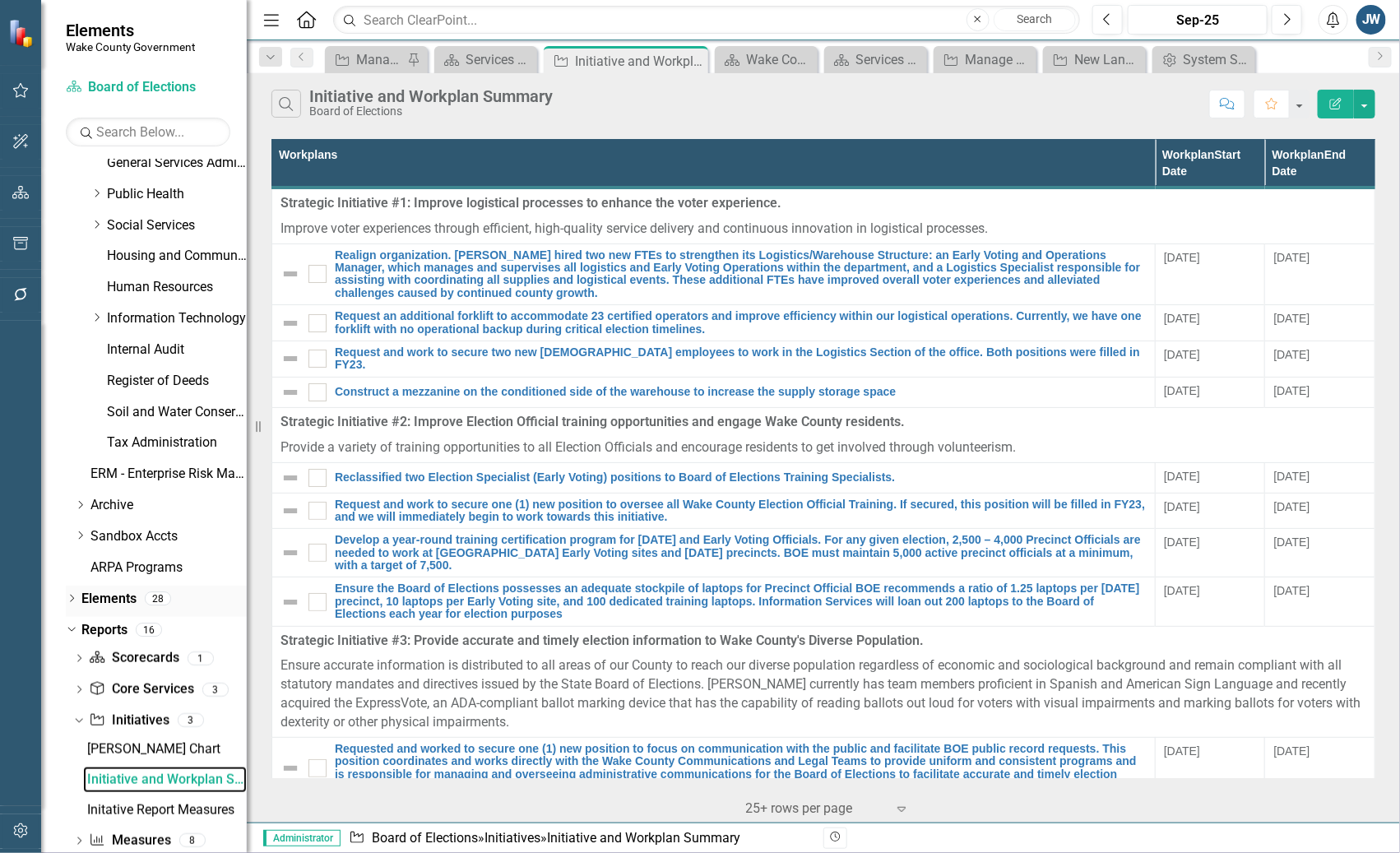
scroll to position [661, 0]
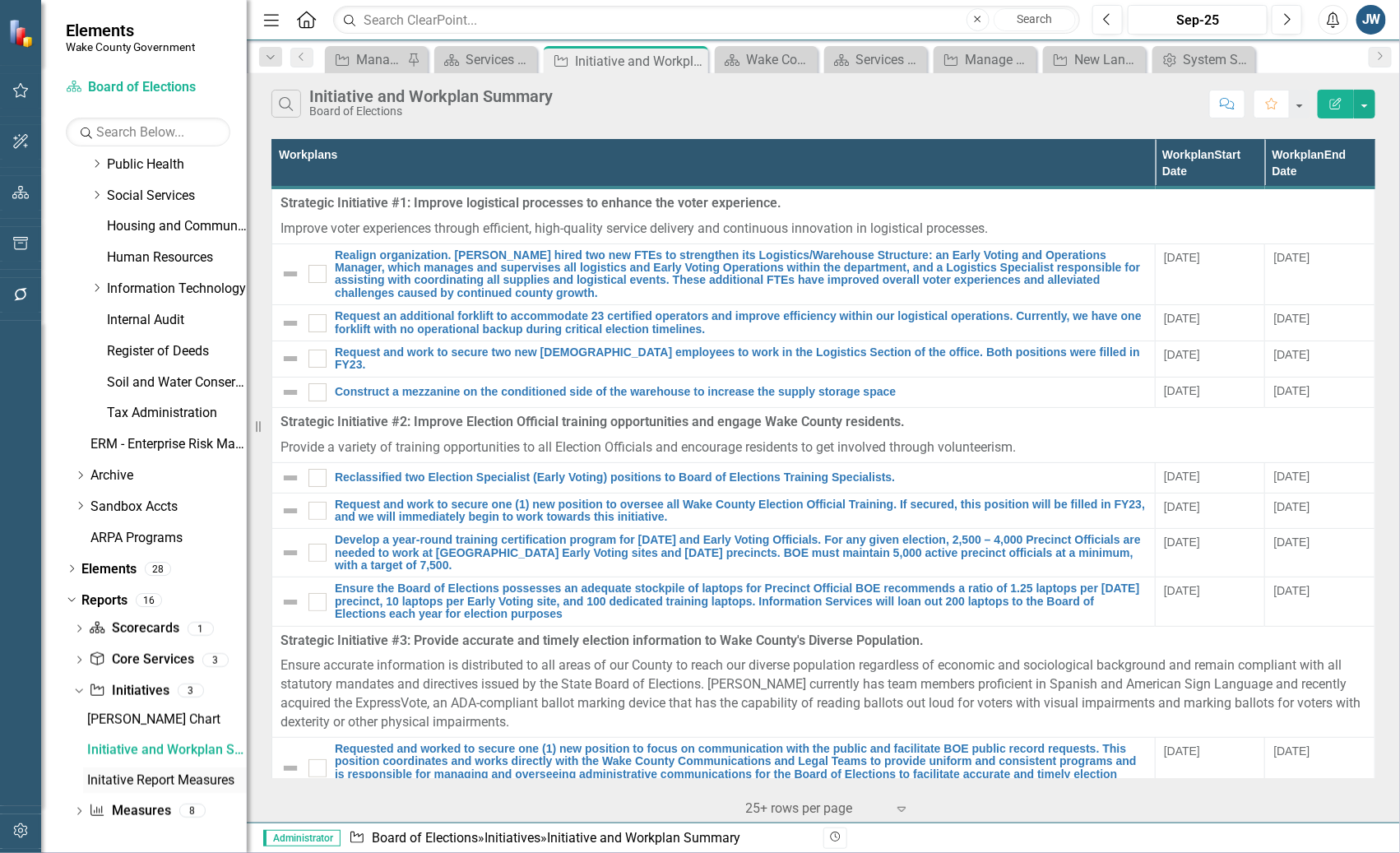
click at [164, 776] on div "Initative Report Measures" at bounding box center [166, 780] width 159 height 15
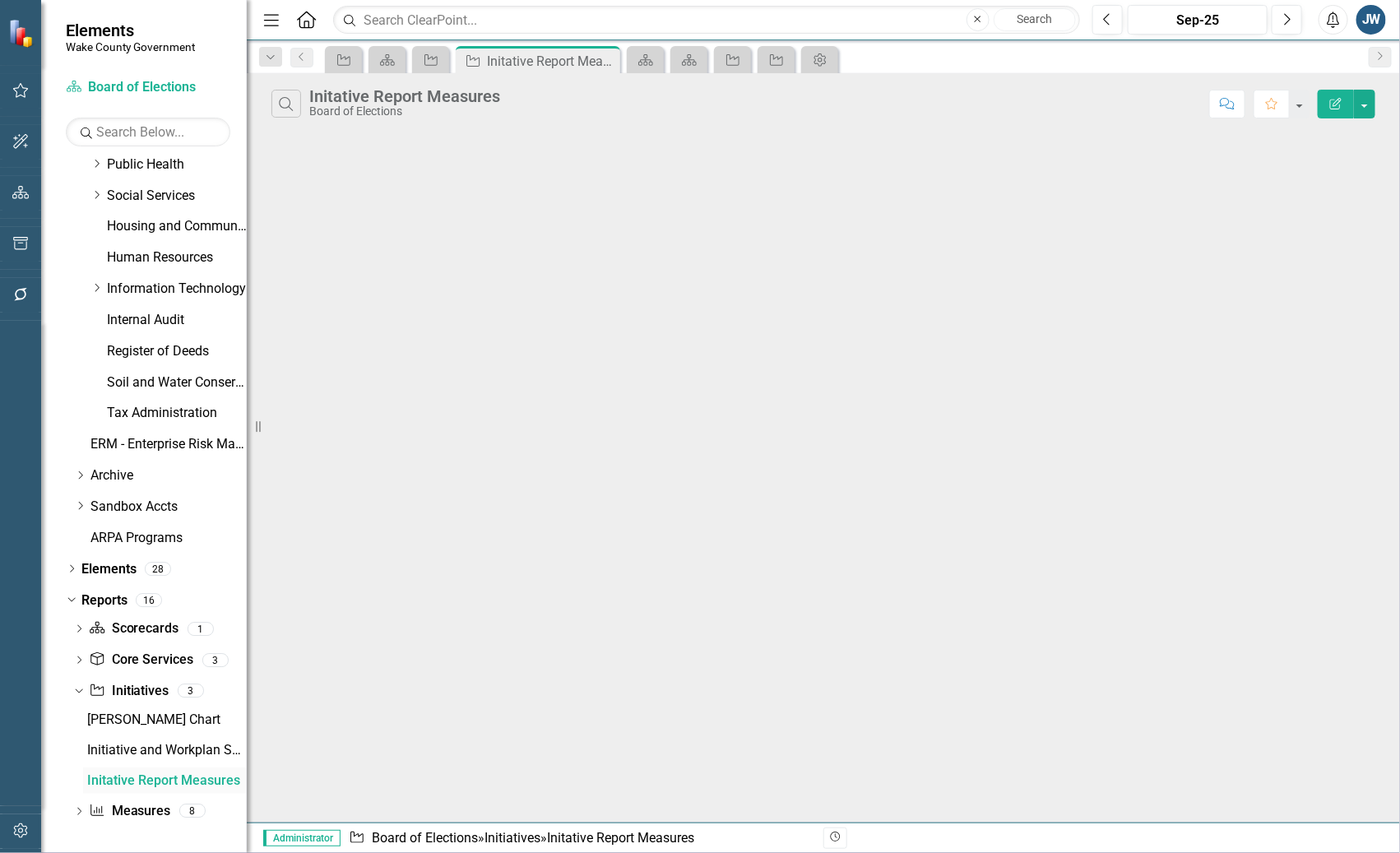
scroll to position [602, 0]
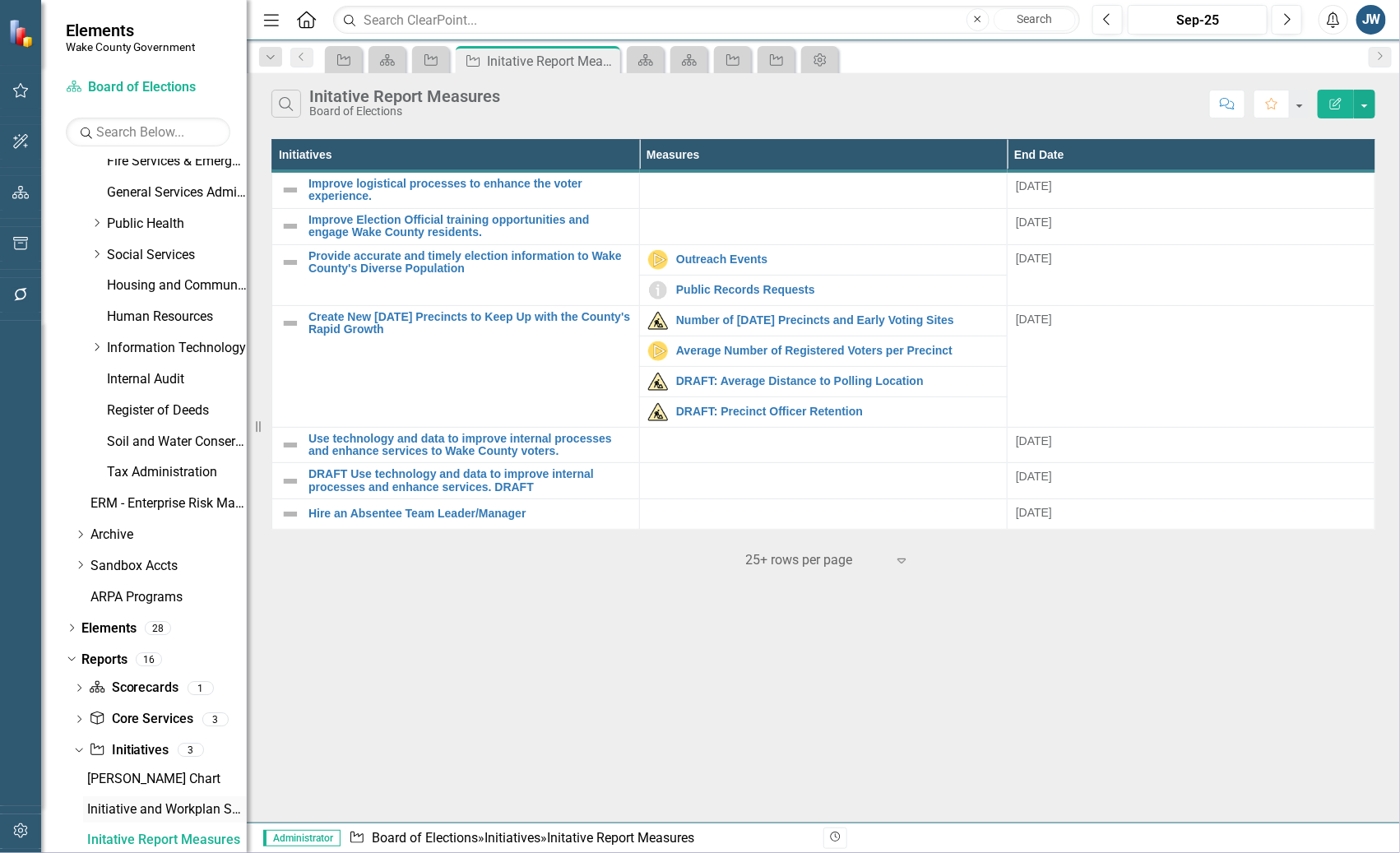
click at [137, 804] on div "Initiative and Workplan Summary" at bounding box center [166, 810] width 159 height 15
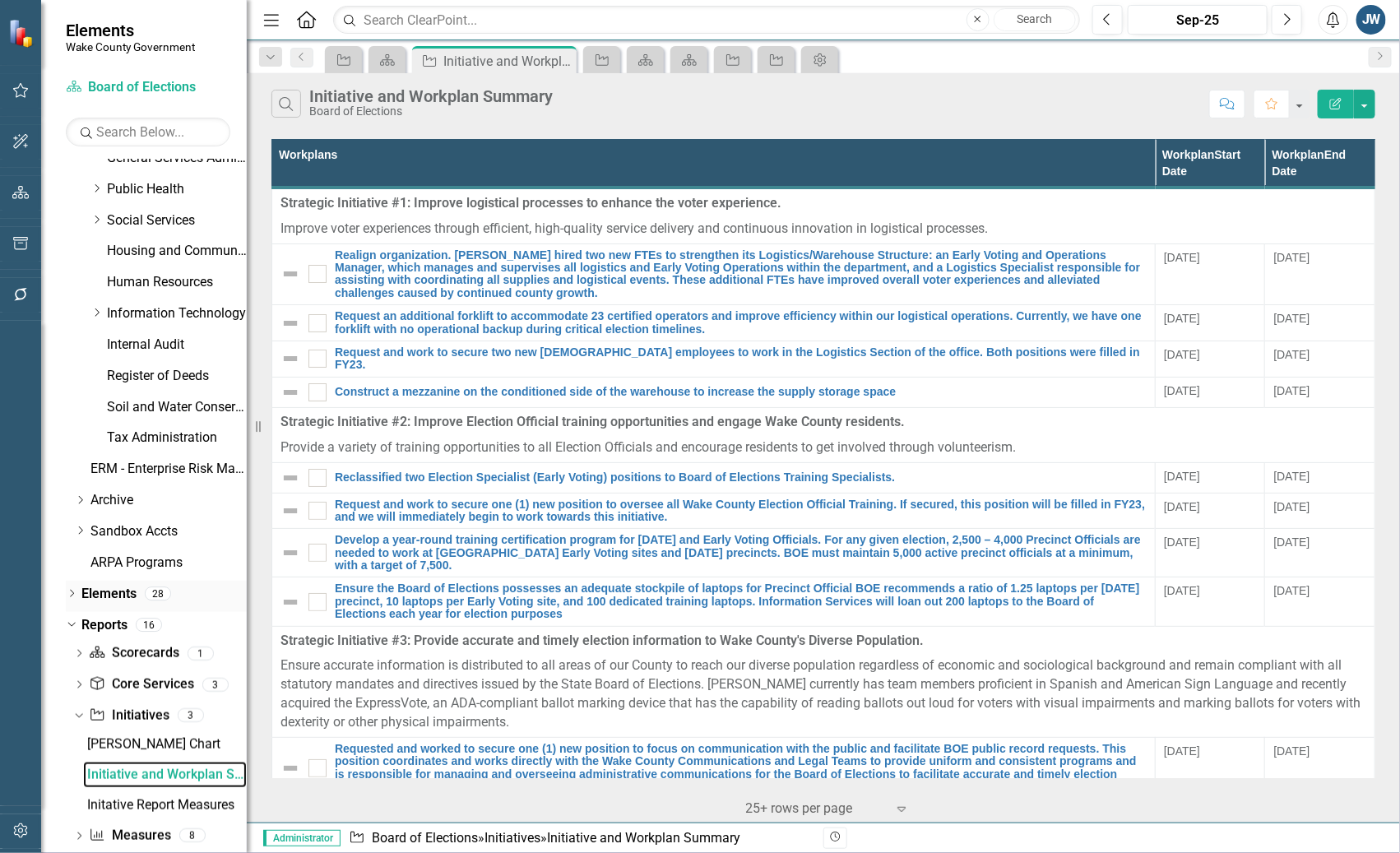
scroll to position [661, 0]
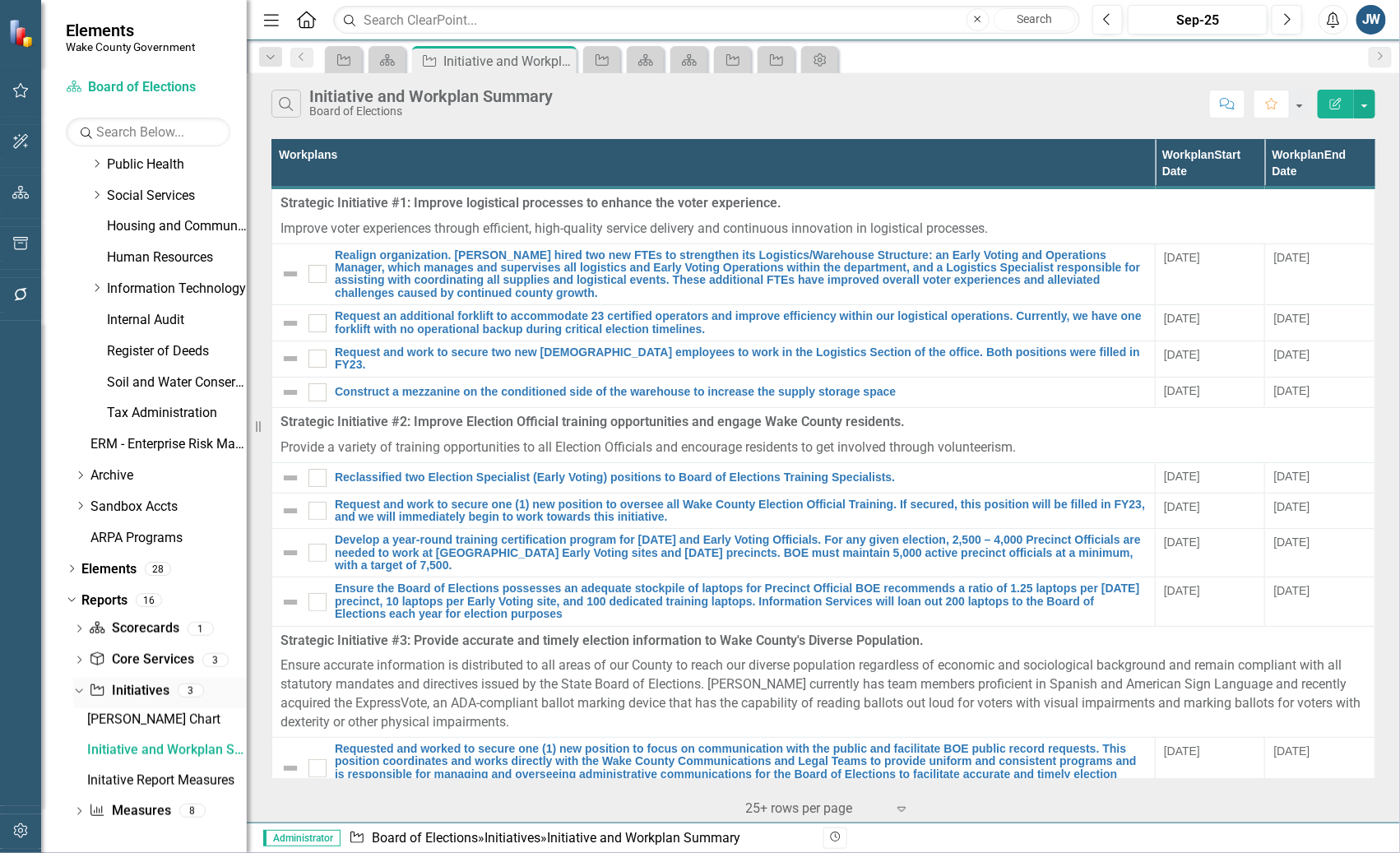
click at [126, 687] on link "Initiative Initiatives" at bounding box center [129, 691] width 80 height 19
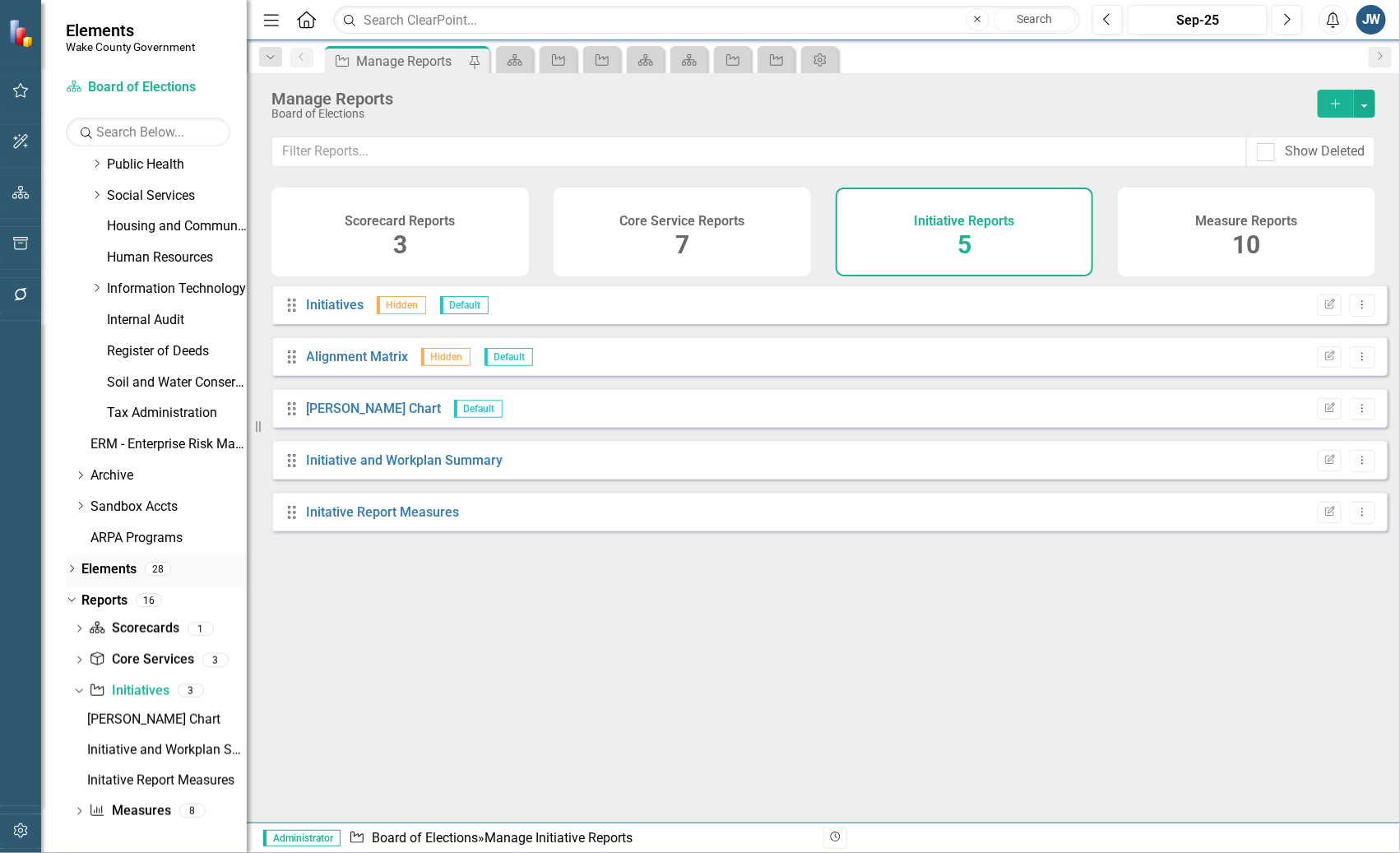
click at [75, 561] on div "Dropdown Elements 28" at bounding box center [156, 571] width 181 height 31
click at [72, 566] on icon "Dropdown" at bounding box center [72, 570] width 12 height 9
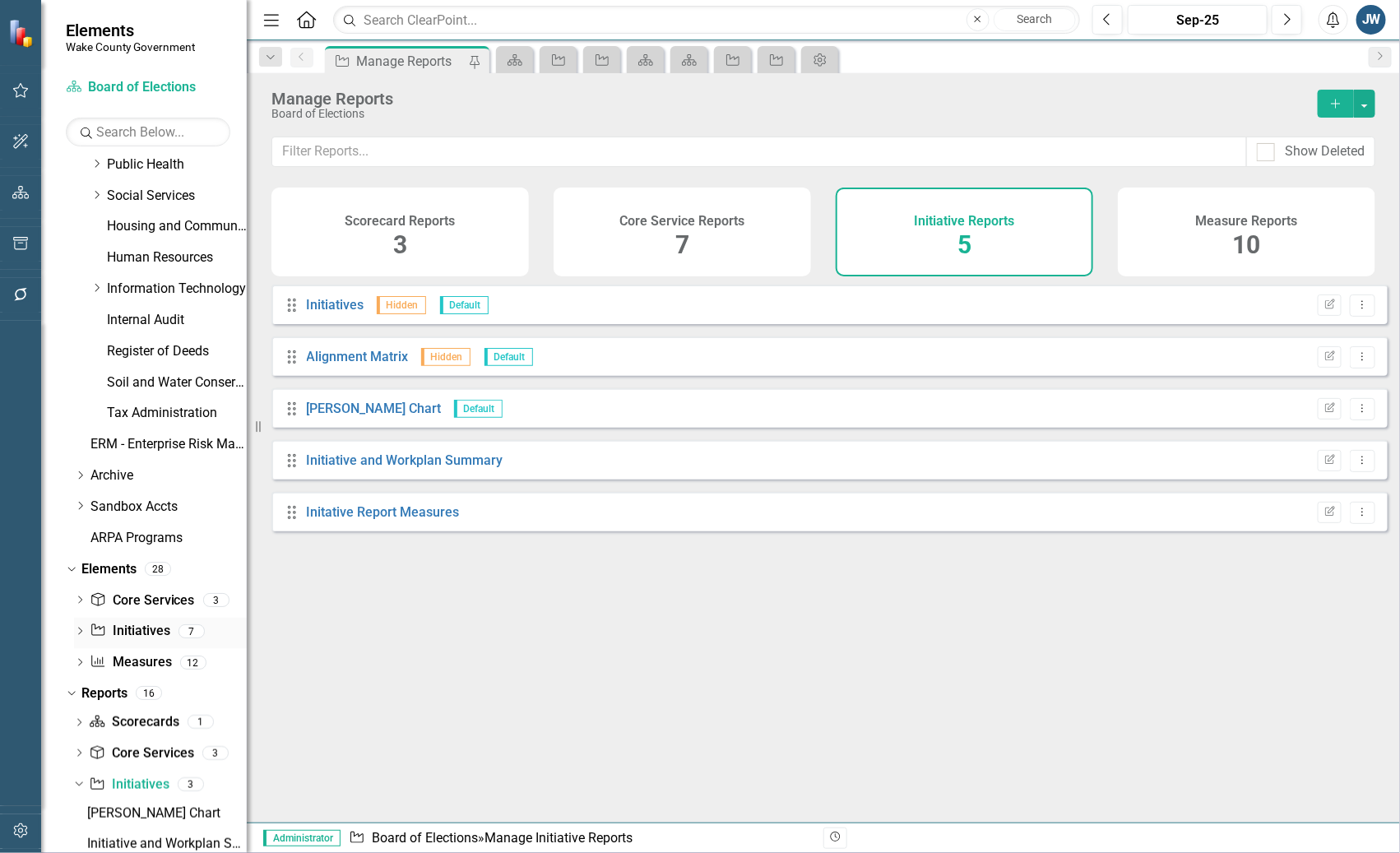
click at [135, 628] on link "Initiative Initiatives" at bounding box center [129, 631] width 80 height 19
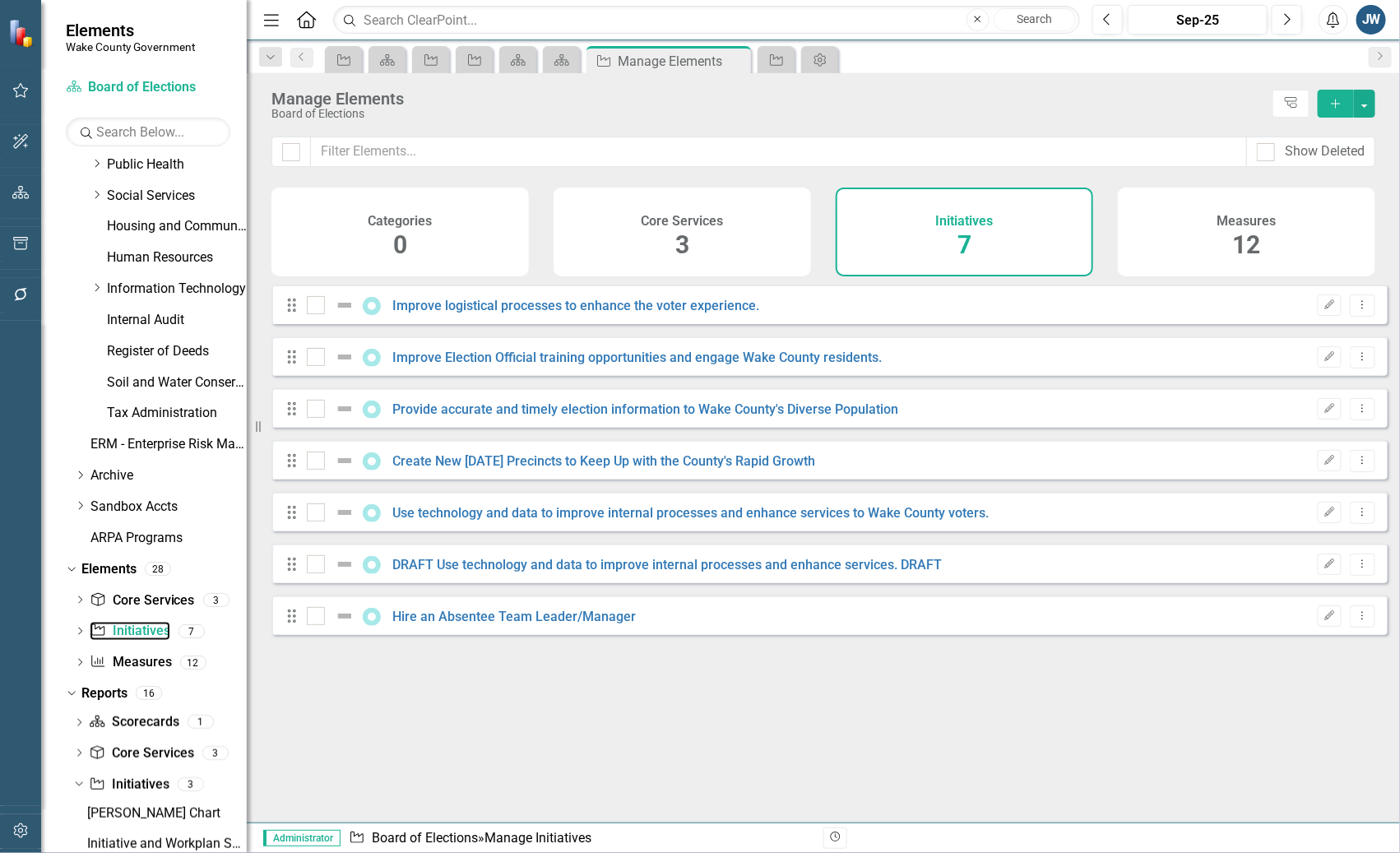
checkbox input "false"
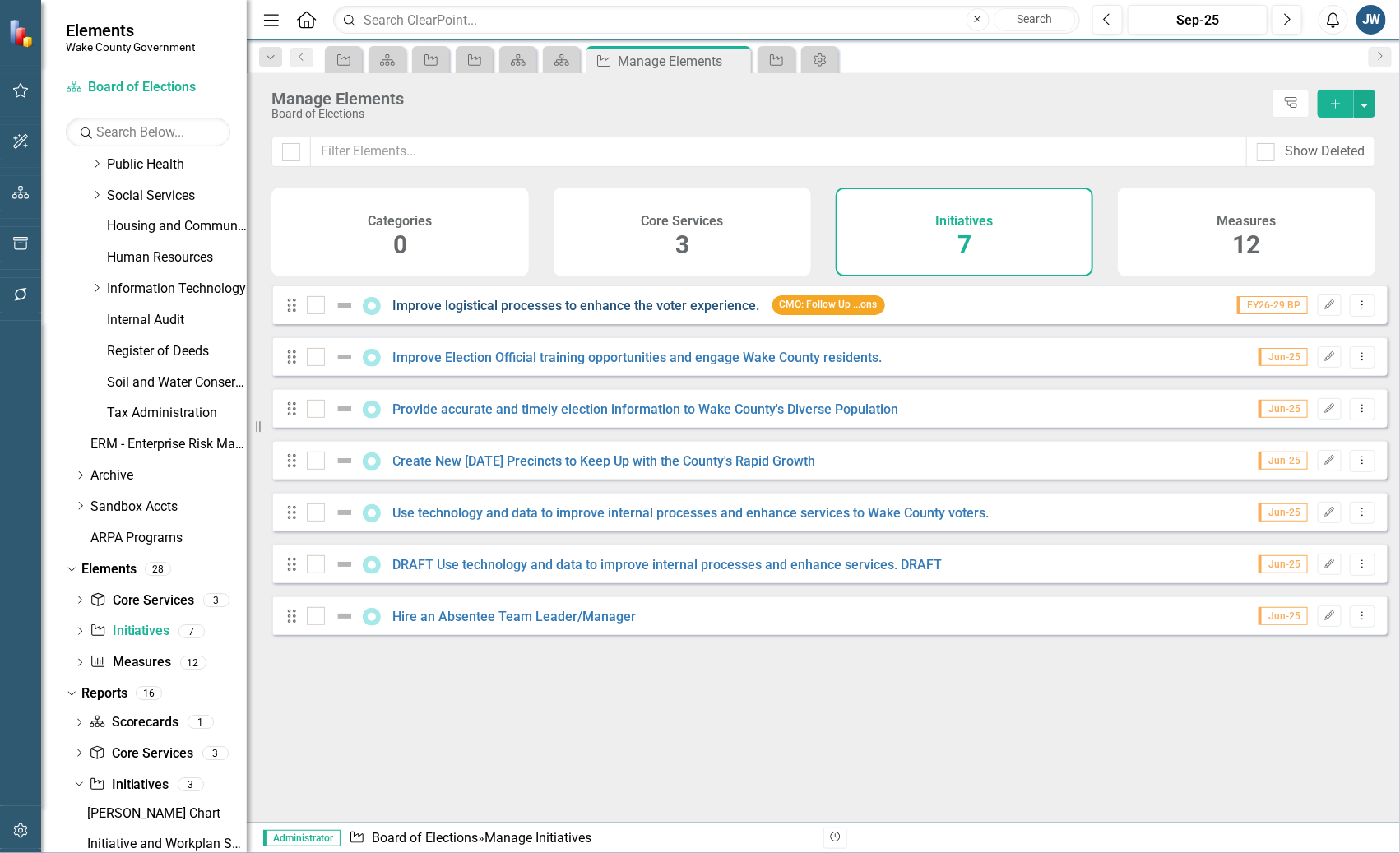
click at [469, 313] on link "Improve logistical processes to enhance the voter experience." at bounding box center [576, 305] width 366 height 16
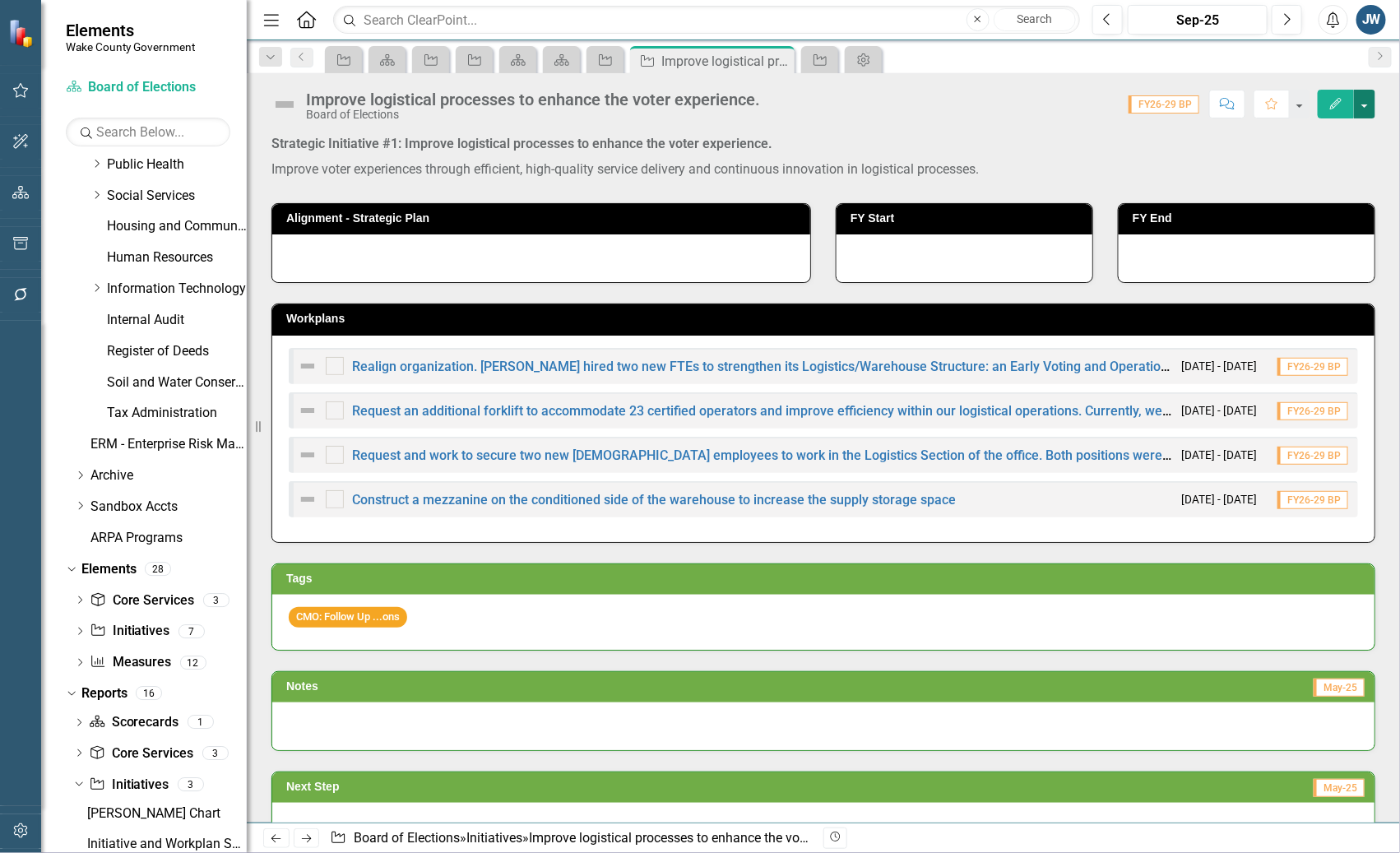
click at [1367, 107] on button "button" at bounding box center [1365, 103] width 22 height 28
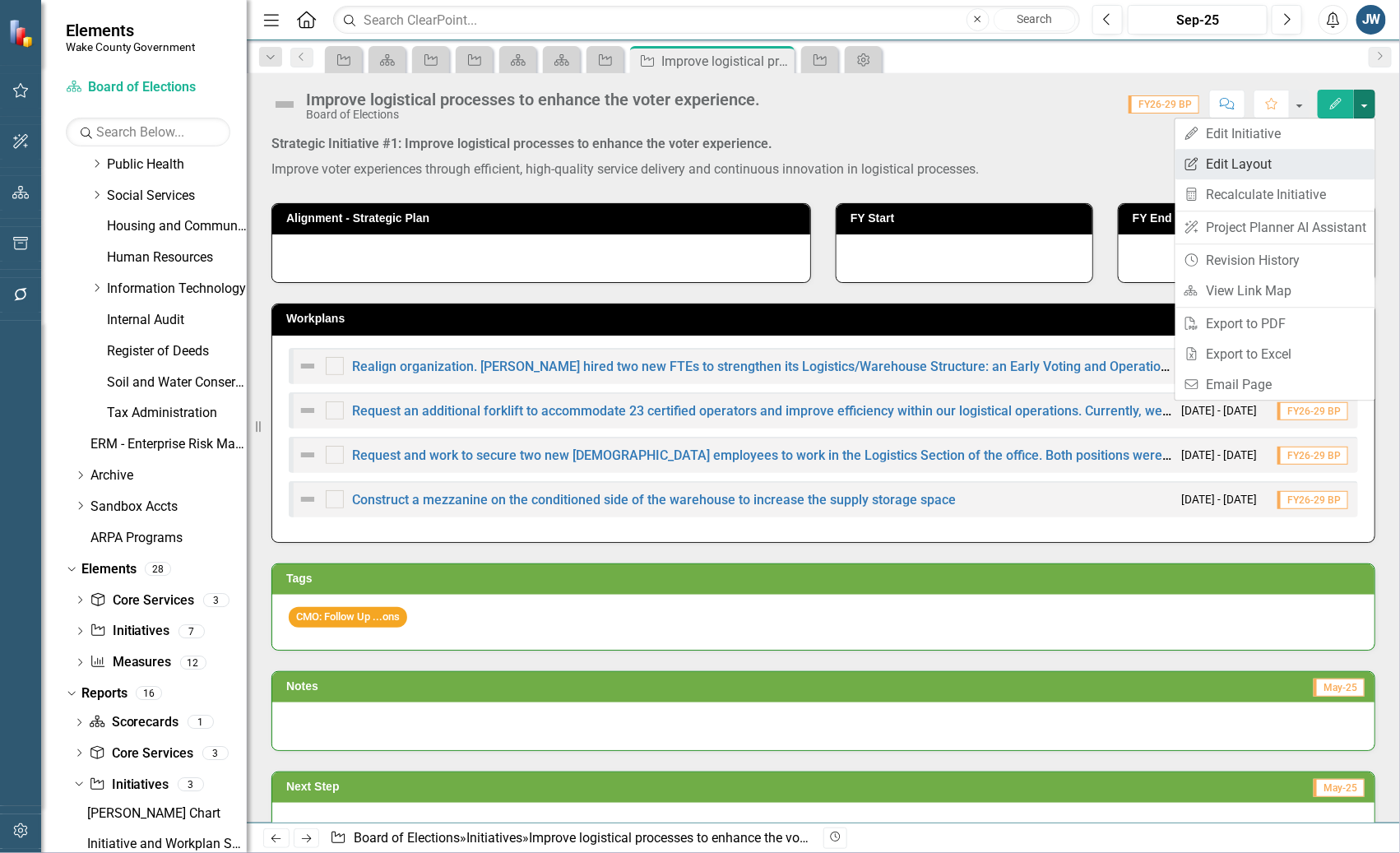
click at [1291, 163] on link "Edit Report Edit Layout" at bounding box center [1275, 164] width 200 height 30
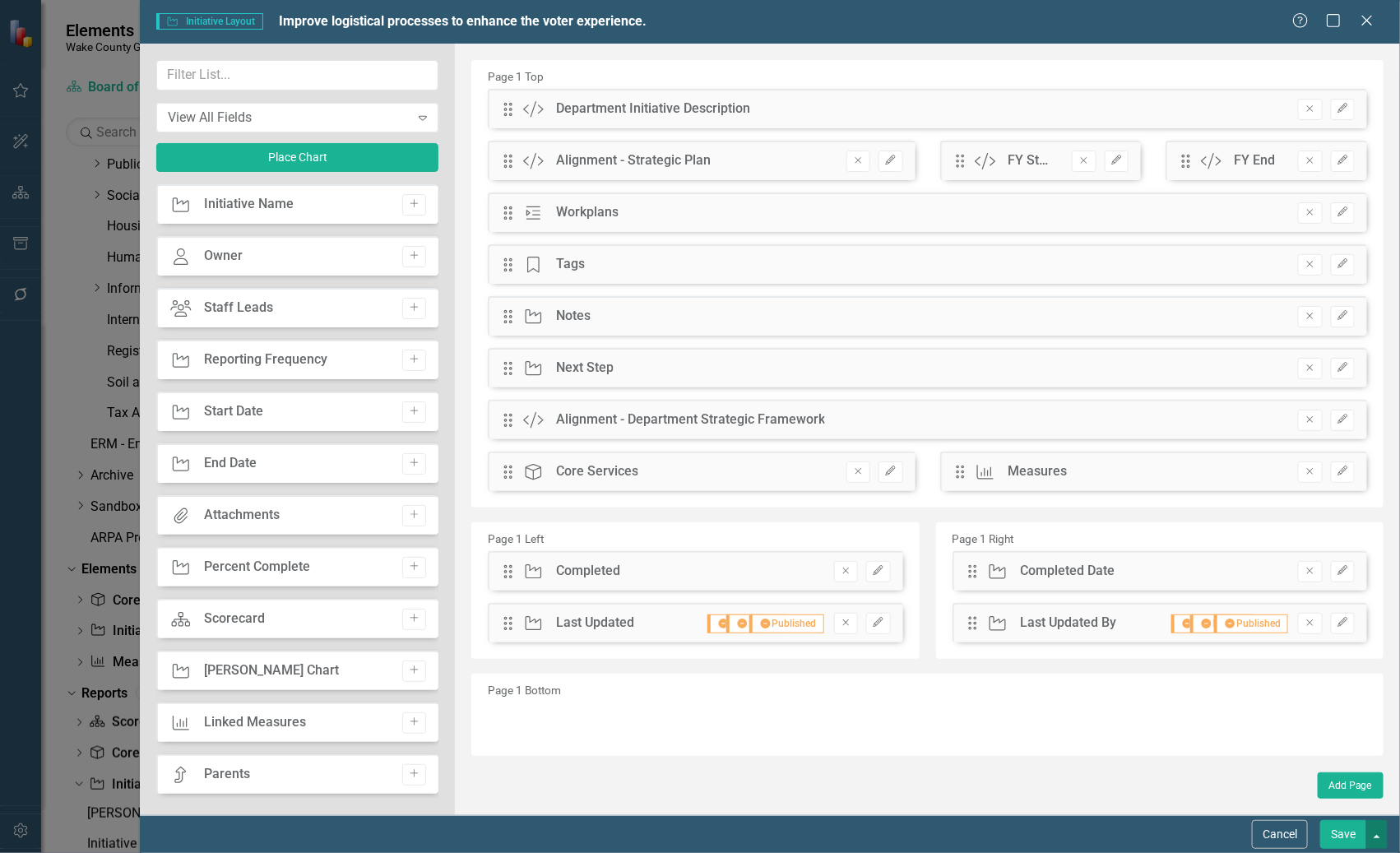
click at [1380, 831] on button "button" at bounding box center [1377, 834] width 22 height 28
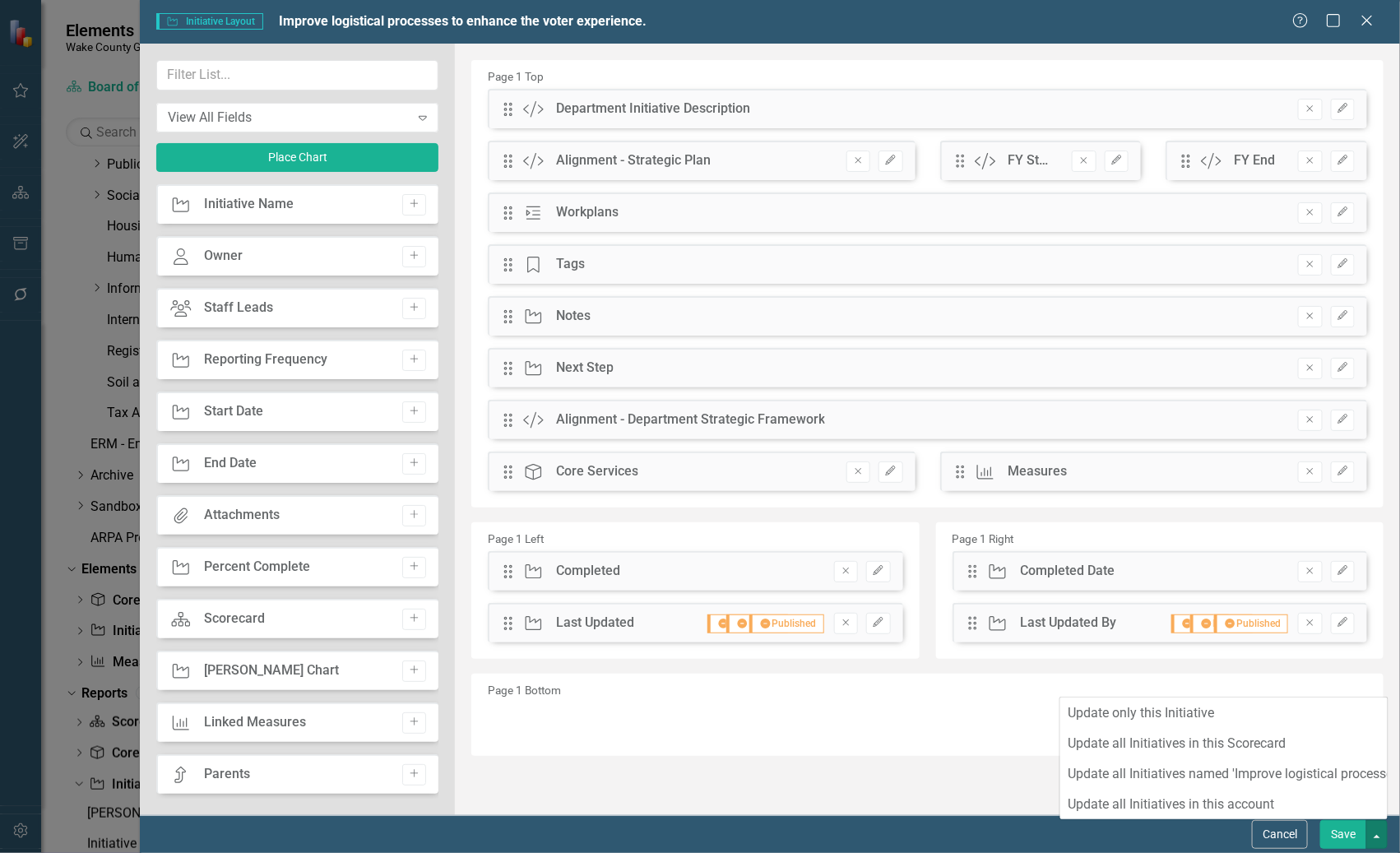
drag, startPoint x: 1286, startPoint y: 840, endPoint x: 1006, endPoint y: 770, distance: 288.6
click at [1009, 773] on form "Initiative Initiative Layout Improve logistical processes to enhance the voter …" at bounding box center [769, 426] width 1260 height 853
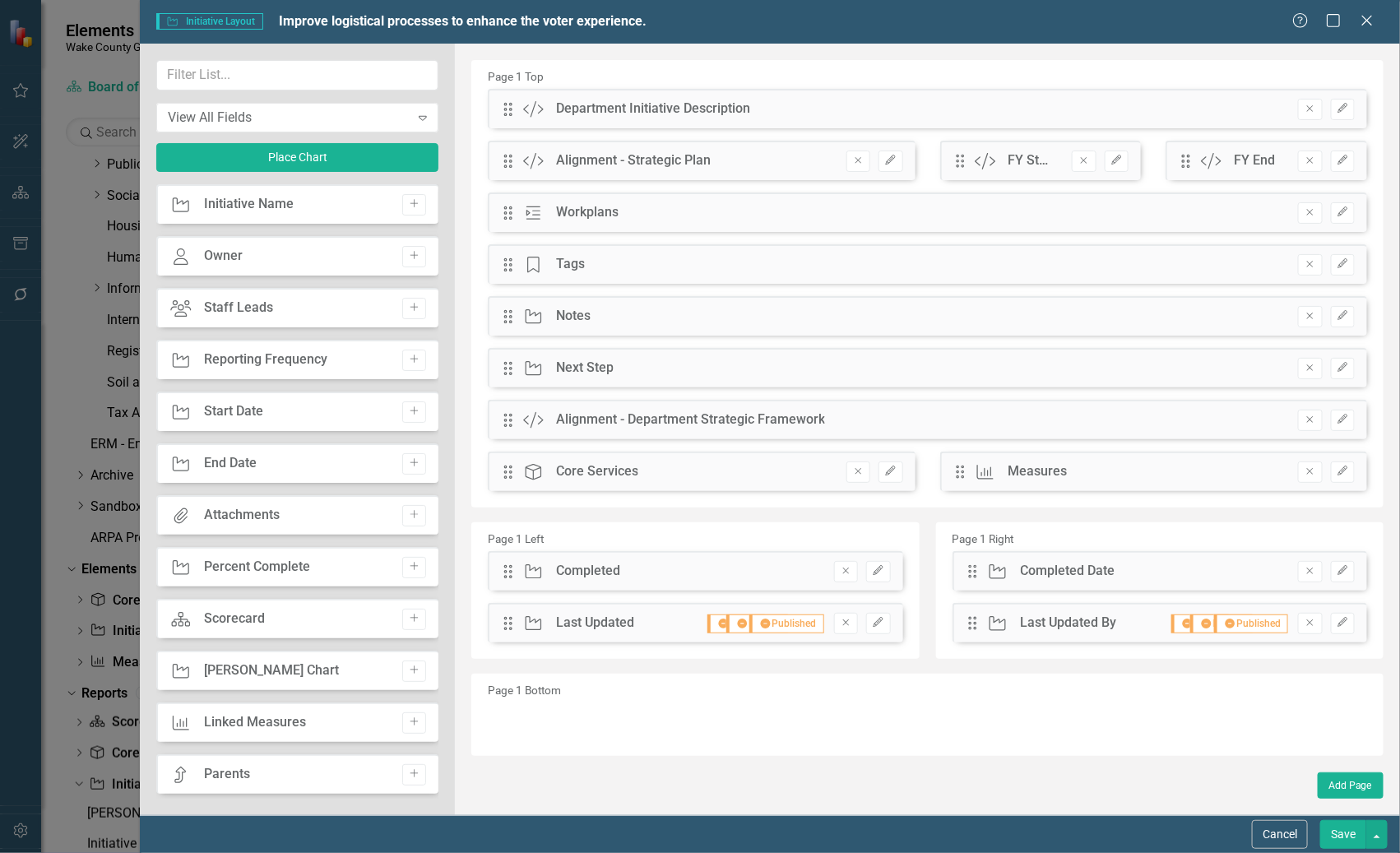
click at [987, 767] on div "The fields (or pods) that are available for you to include on the detail page a…" at bounding box center [927, 429] width 945 height 771
drag, startPoint x: 1366, startPoint y: 33, endPoint x: 1093, endPoint y: 38, distance: 273.0
click at [1104, 38] on div "Initiative Initiative Layout Improve logistical processes to enhance the voter …" at bounding box center [769, 22] width 1260 height 43
click at [215, 21] on span "Initiative Initiative Layout" at bounding box center [209, 22] width 106 height 17
click at [1377, 19] on div "Help Maximize Close" at bounding box center [1337, 22] width 91 height 19
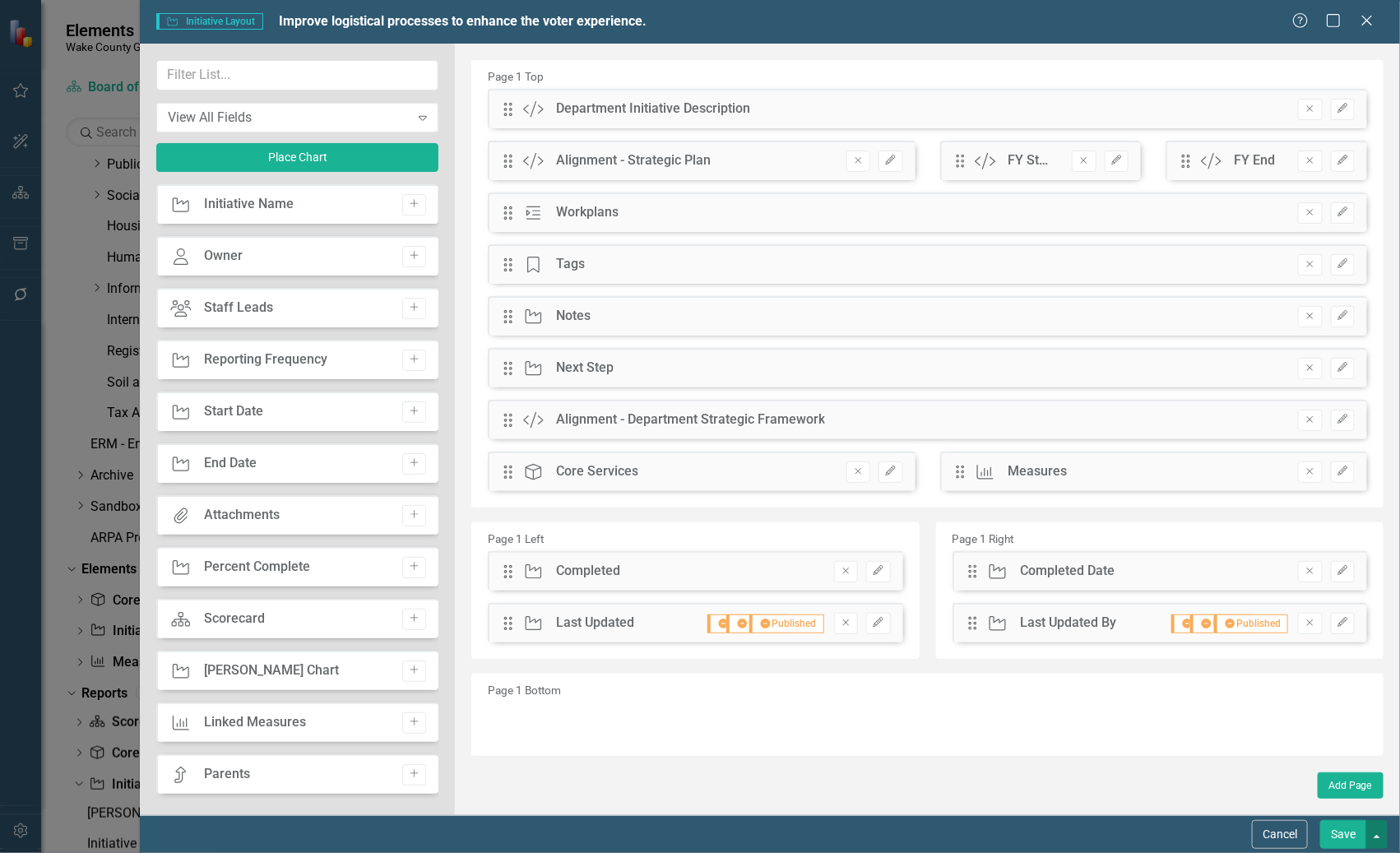
click at [1382, 836] on button "button" at bounding box center [1377, 834] width 22 height 28
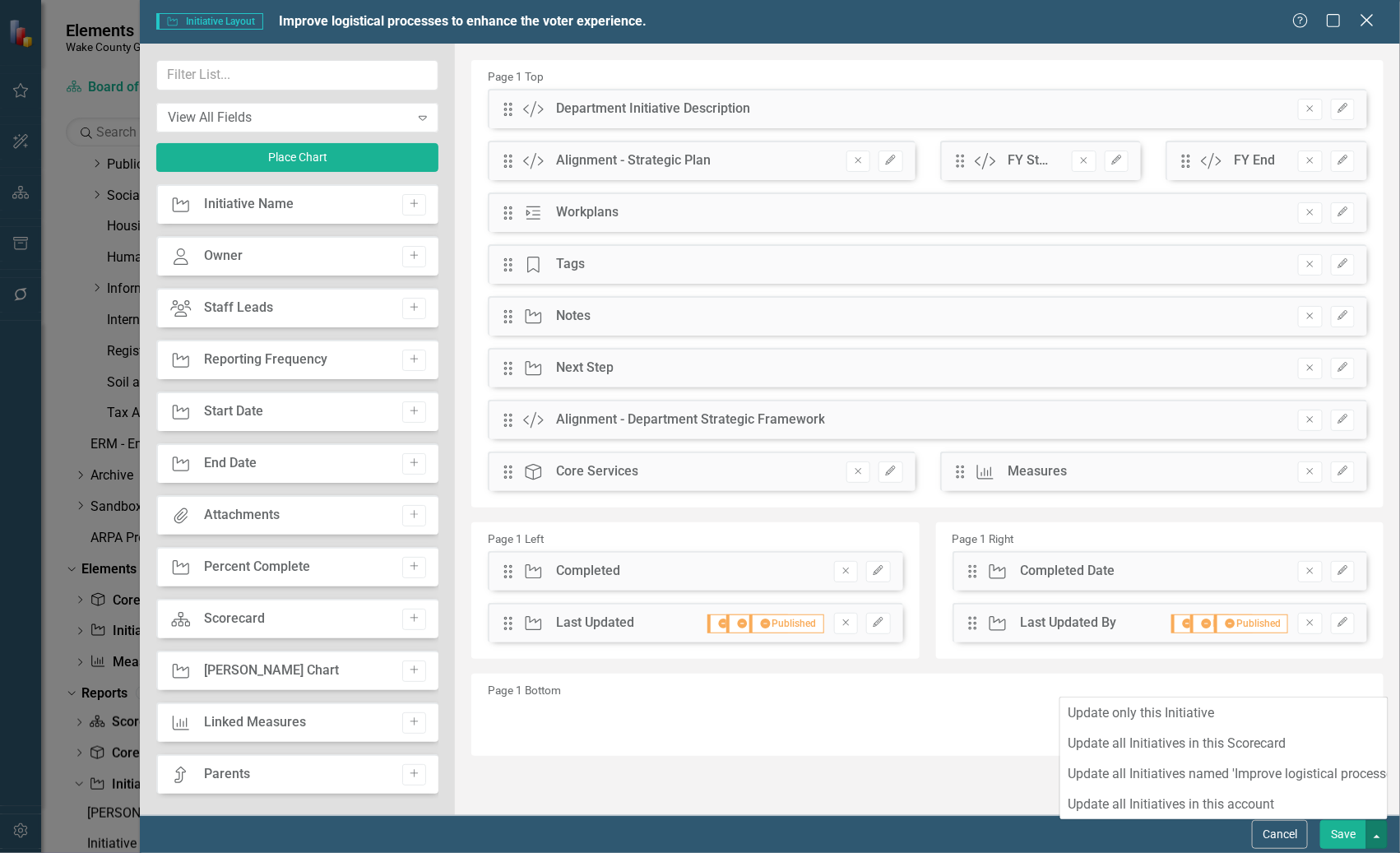
click at [1361, 13] on icon "Close" at bounding box center [1367, 20] width 21 height 16
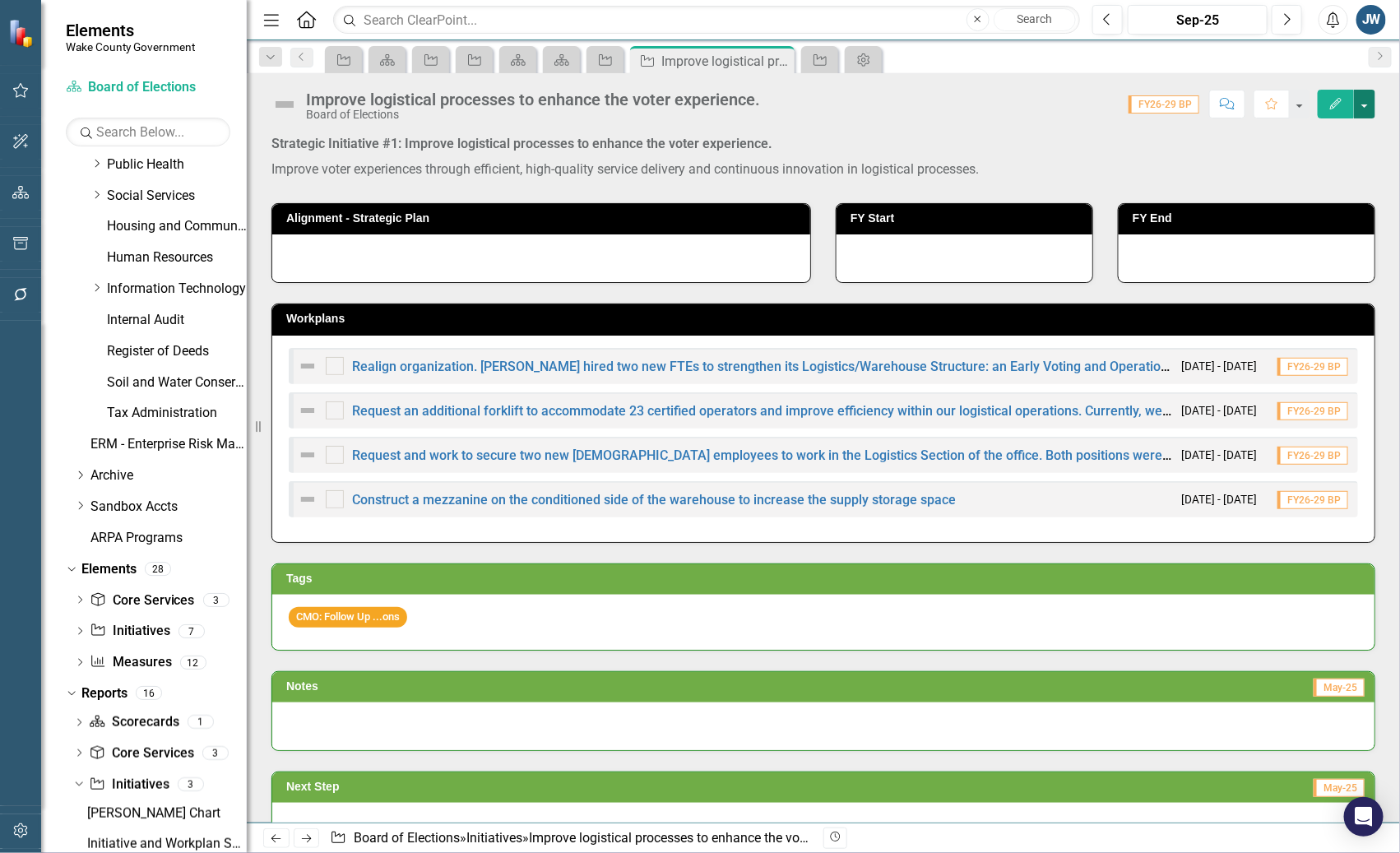
click at [1365, 111] on button "button" at bounding box center [1365, 103] width 22 height 28
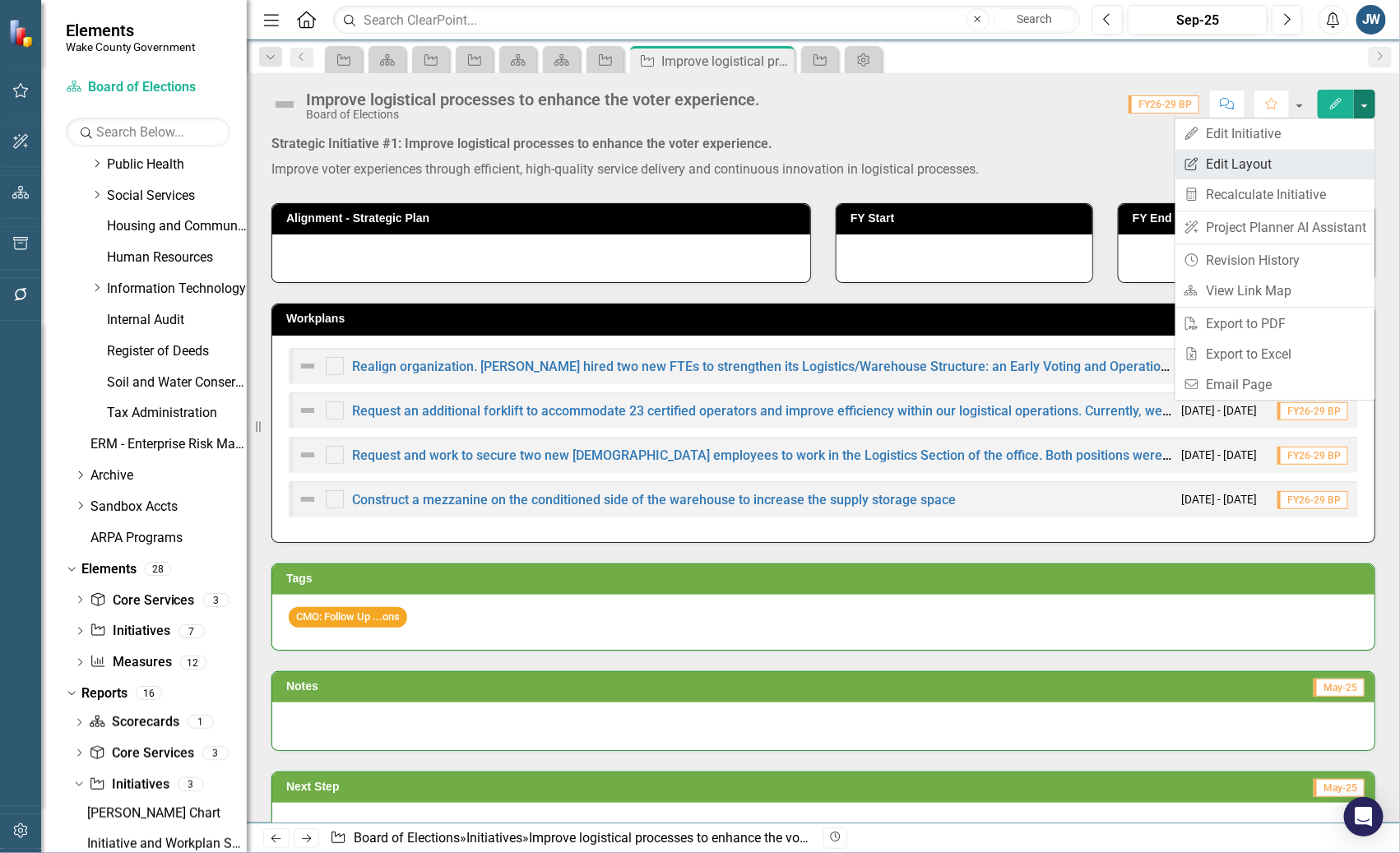
click at [1248, 162] on link "Edit Report Edit Layout" at bounding box center [1275, 164] width 200 height 30
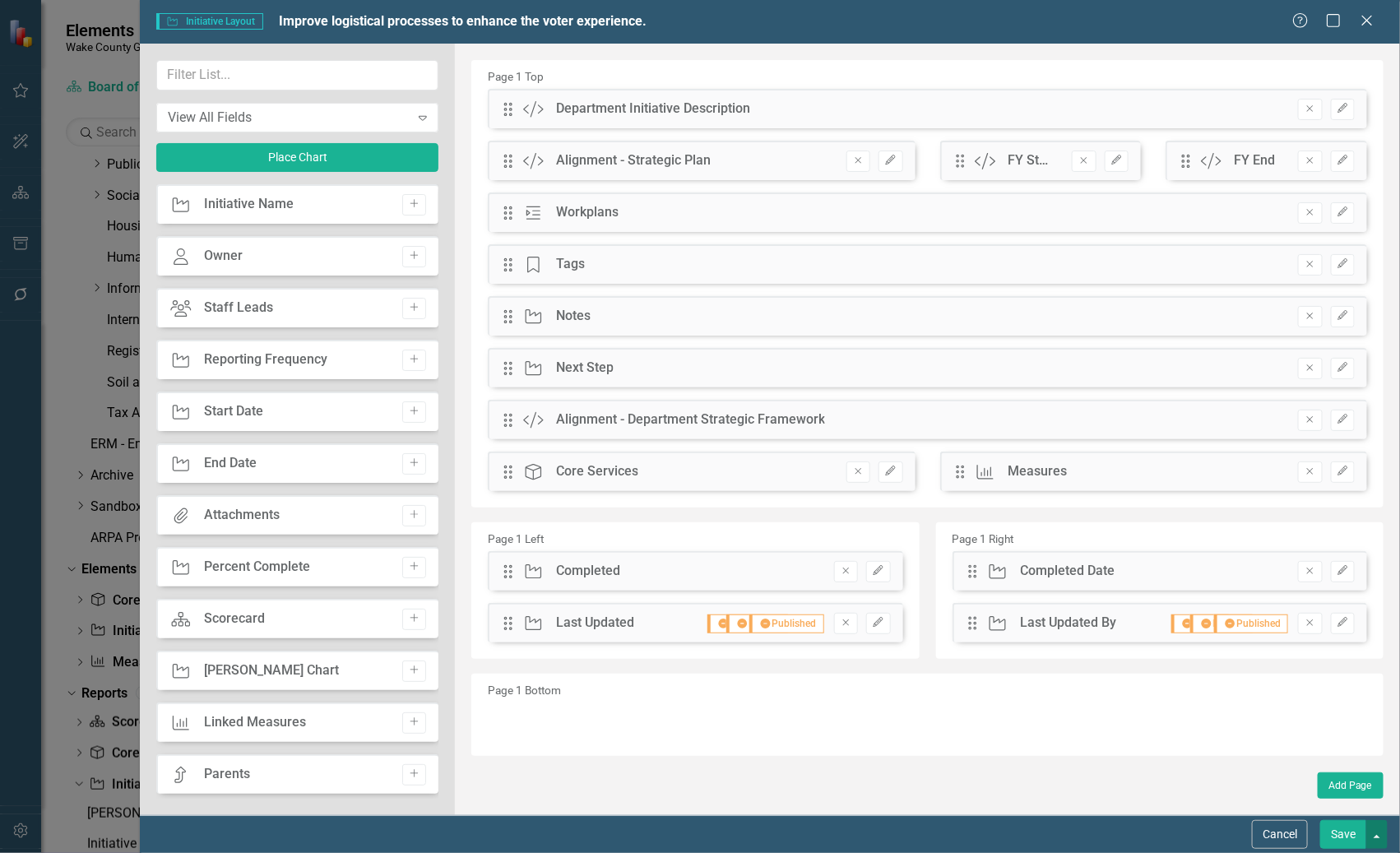
click at [1383, 838] on button "button" at bounding box center [1377, 834] width 22 height 28
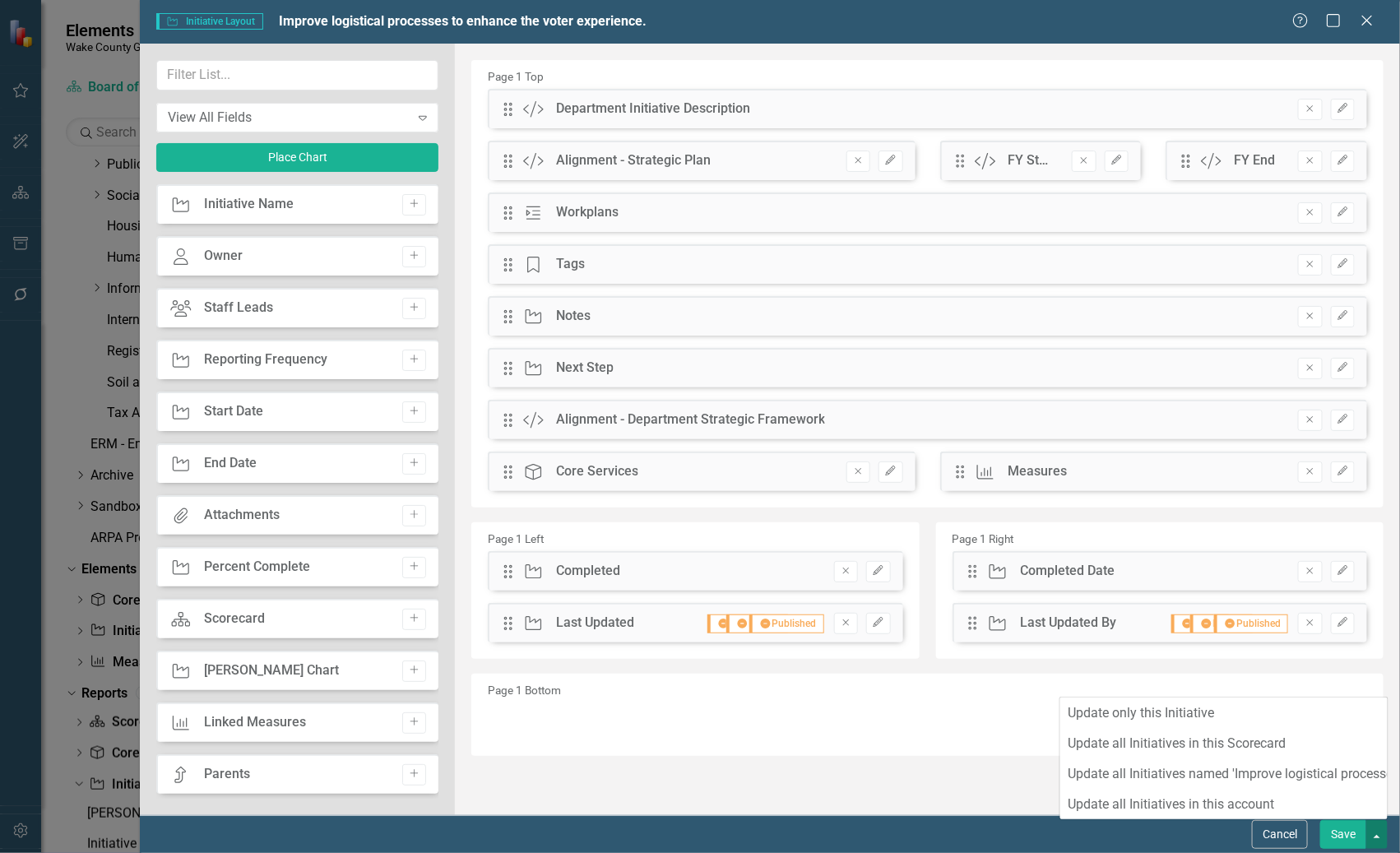
click at [1373, 840] on button "button" at bounding box center [1377, 834] width 22 height 28
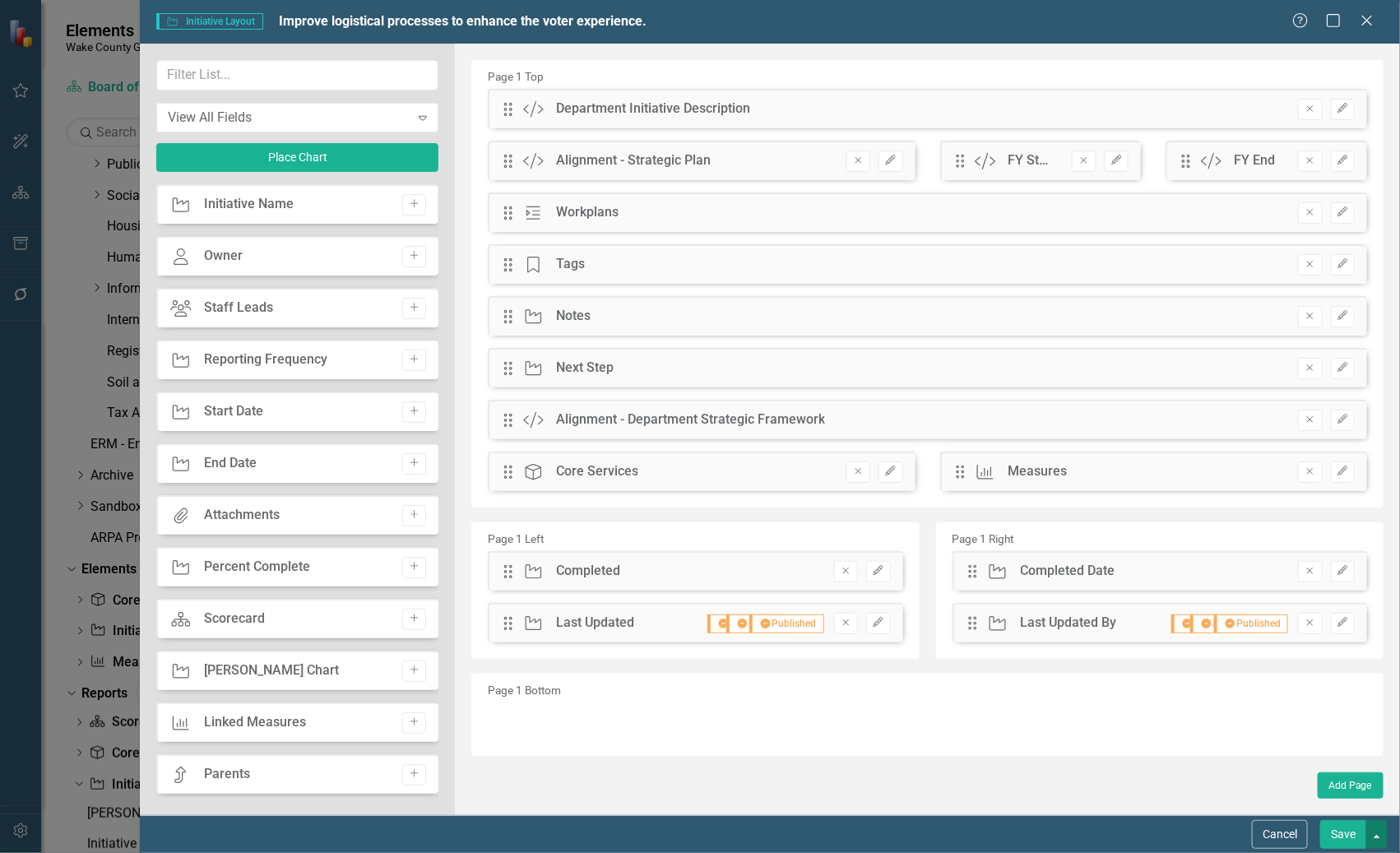
click at [1378, 841] on button "button" at bounding box center [1377, 834] width 22 height 28
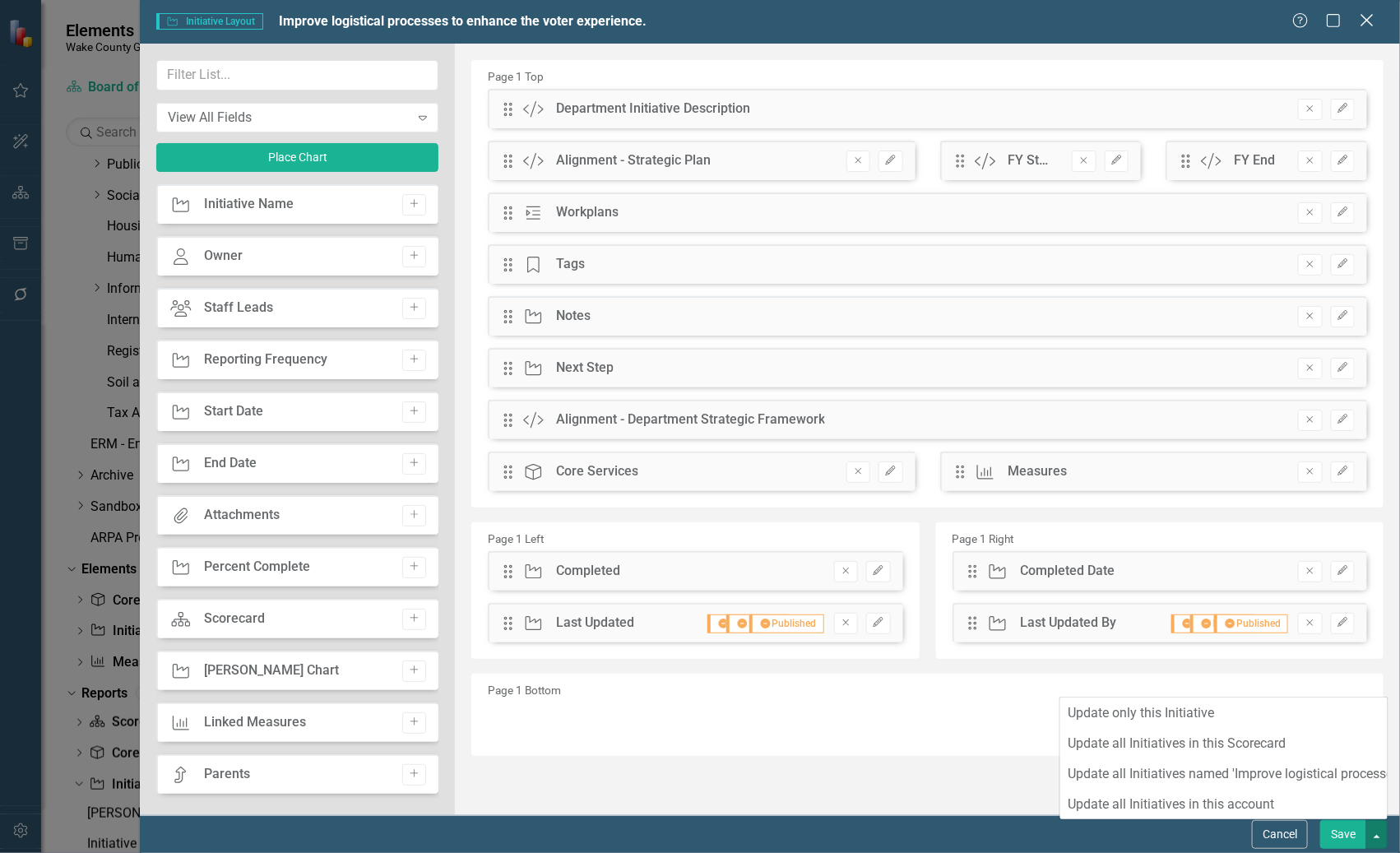
click at [1369, 27] on icon "Close" at bounding box center [1367, 20] width 21 height 16
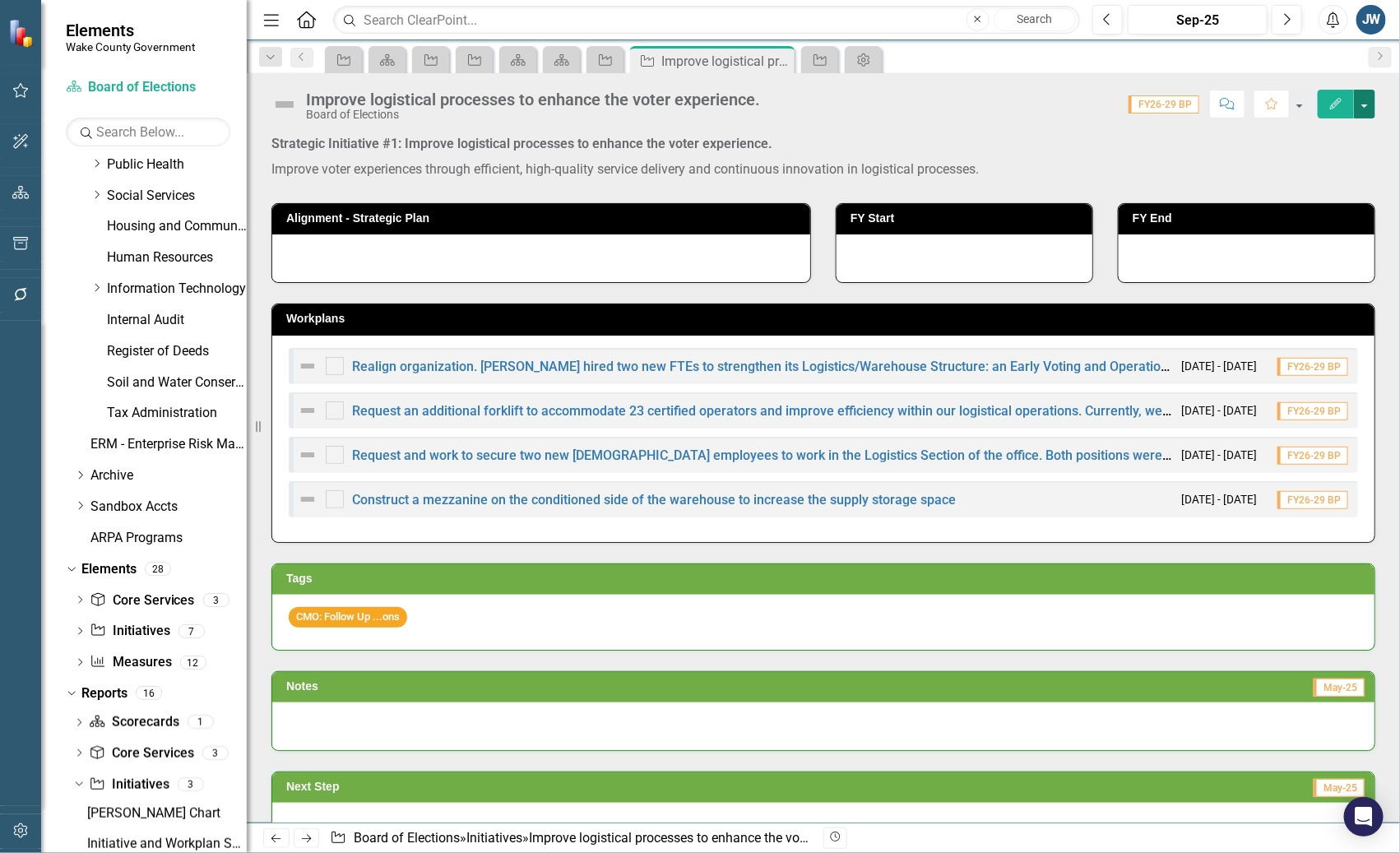
click at [1368, 103] on button "button" at bounding box center [1365, 103] width 22 height 28
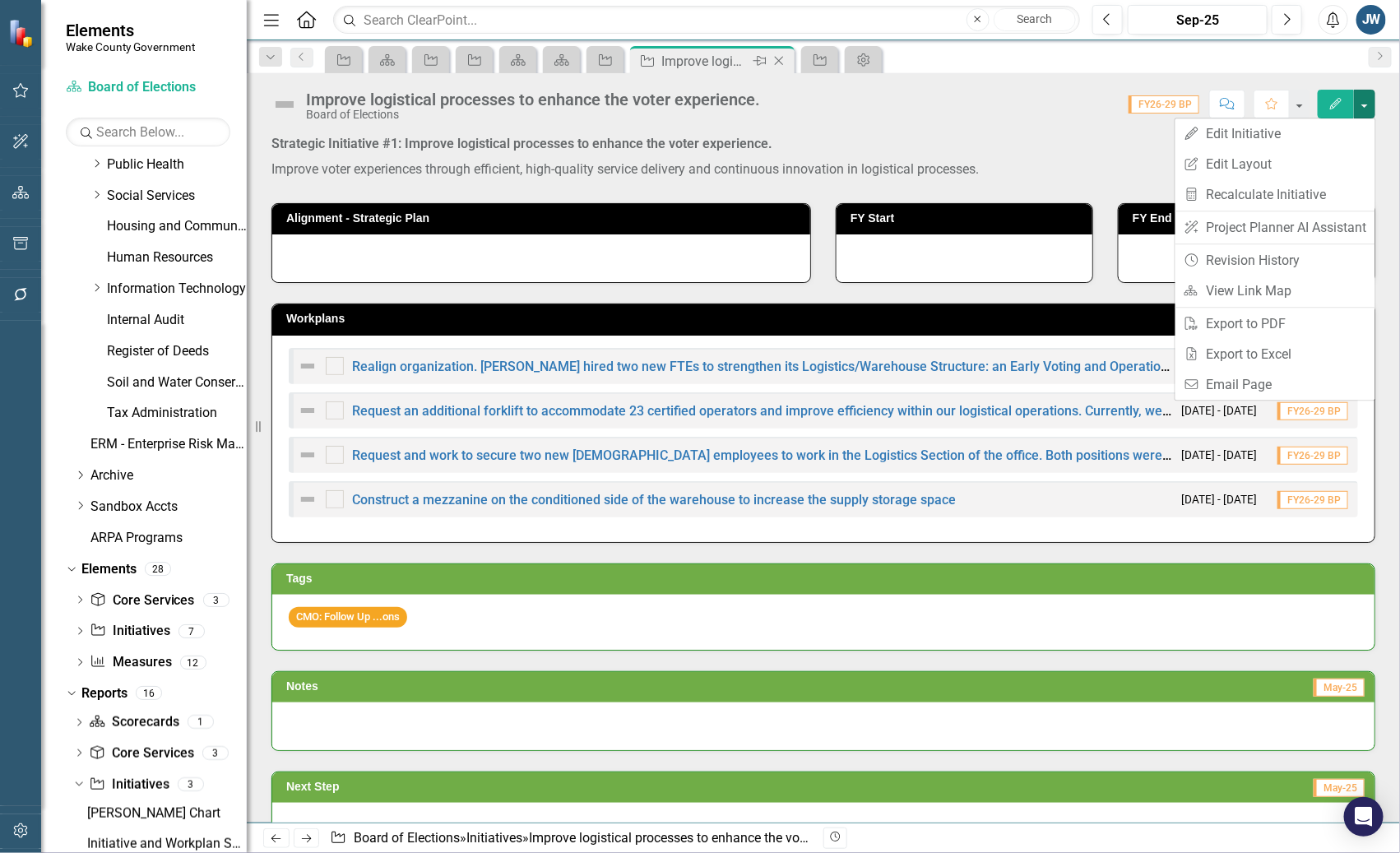
click at [777, 59] on icon "Close" at bounding box center [779, 61] width 17 height 13
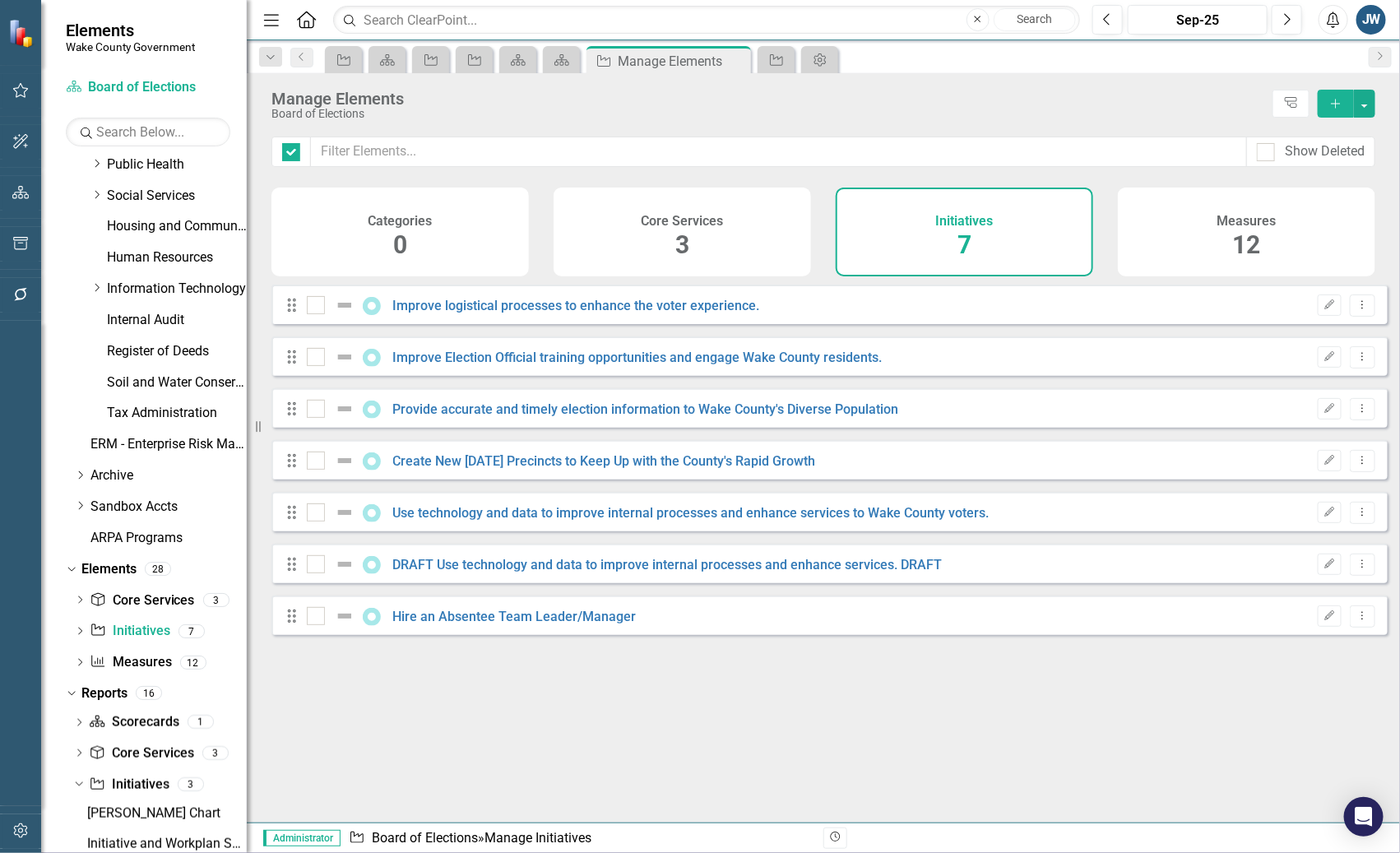
checkbox input "false"
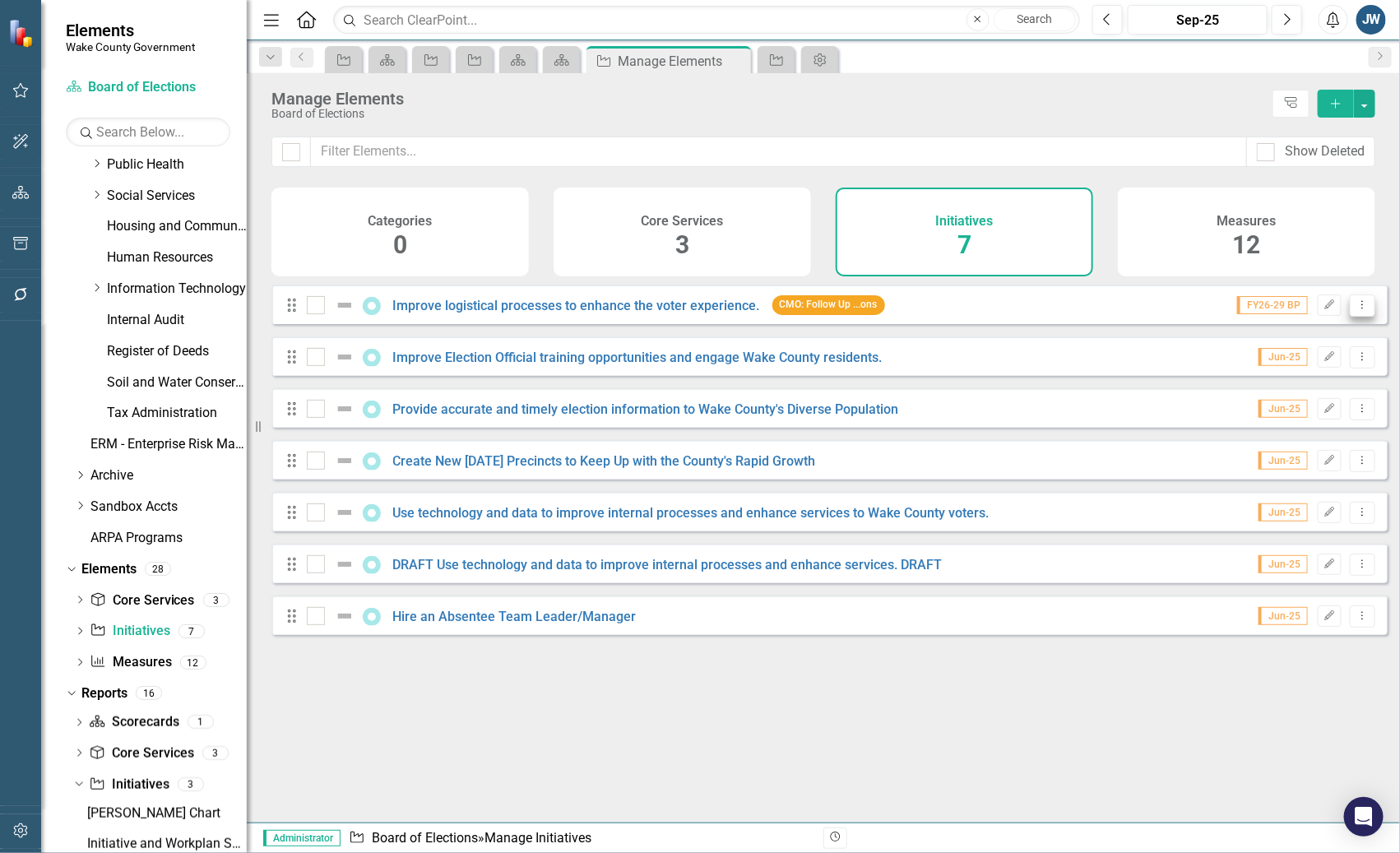
click at [1356, 310] on icon "Dropdown Menu" at bounding box center [1362, 305] width 14 height 11
click at [1286, 409] on link "Copy Duplicate Initiative" at bounding box center [1289, 405] width 147 height 30
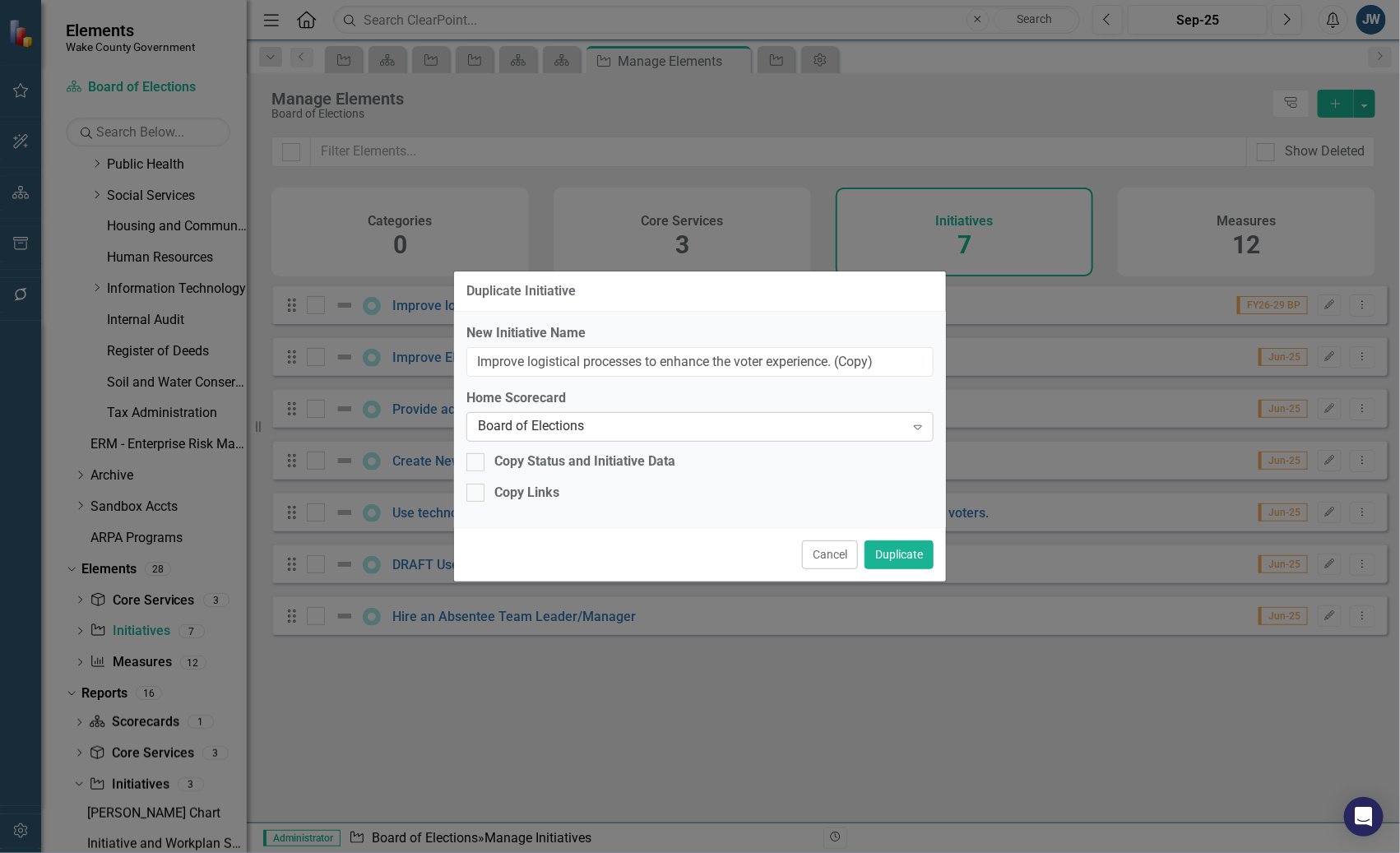
click at [786, 428] on div "Board of Elections" at bounding box center [690, 427] width 427 height 19
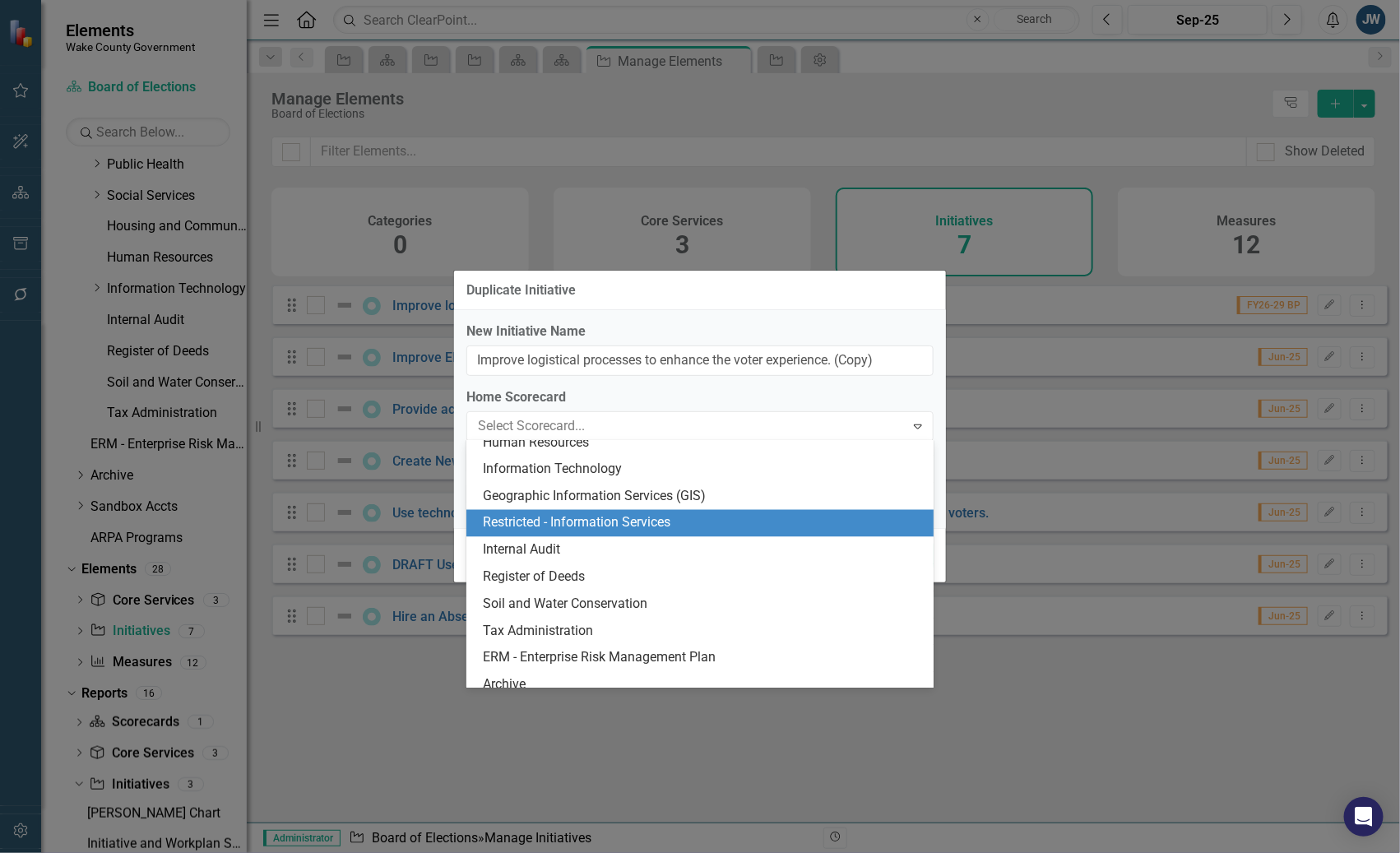
scroll to position [1438, 0]
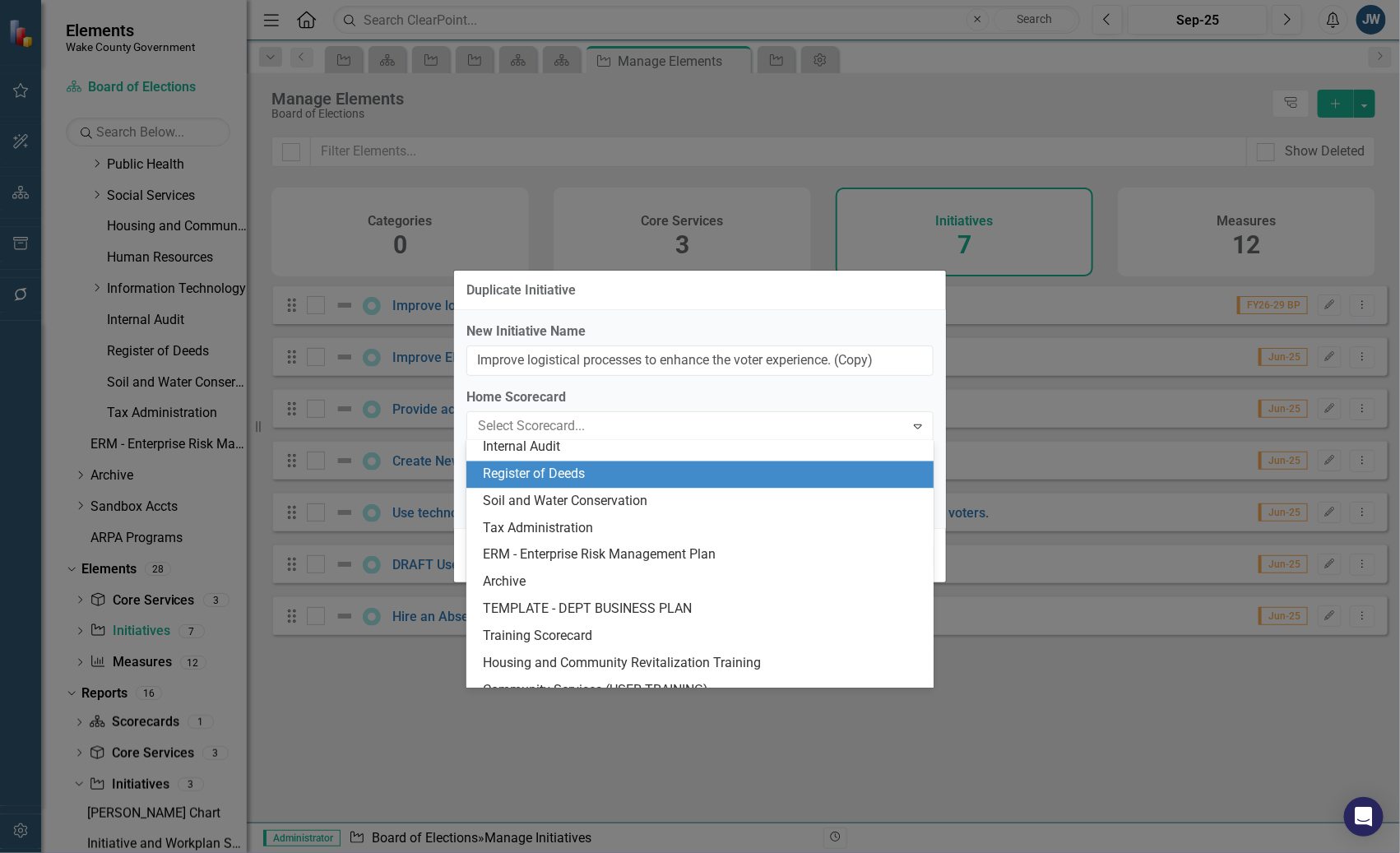
click at [634, 475] on div "Register of Deeds" at bounding box center [703, 475] width 441 height 19
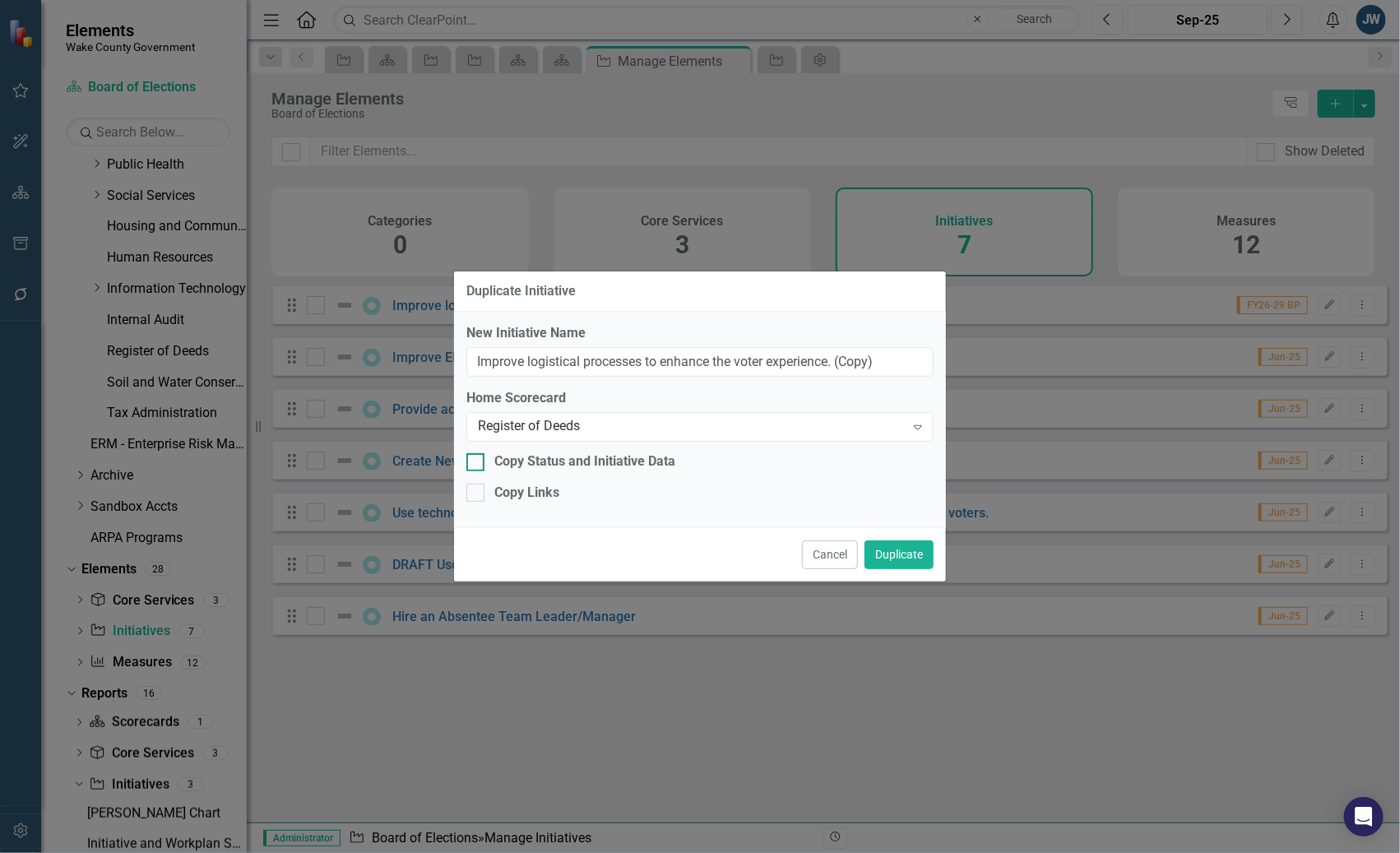
click at [478, 467] on div at bounding box center [476, 462] width 18 height 18
click at [477, 464] on input "Copy Status and Initiative Data" at bounding box center [472, 458] width 11 height 11
checkbox input "true"
click at [481, 492] on div at bounding box center [476, 492] width 18 height 18
click at [477, 492] on input "Copy Links" at bounding box center [472, 488] width 11 height 11
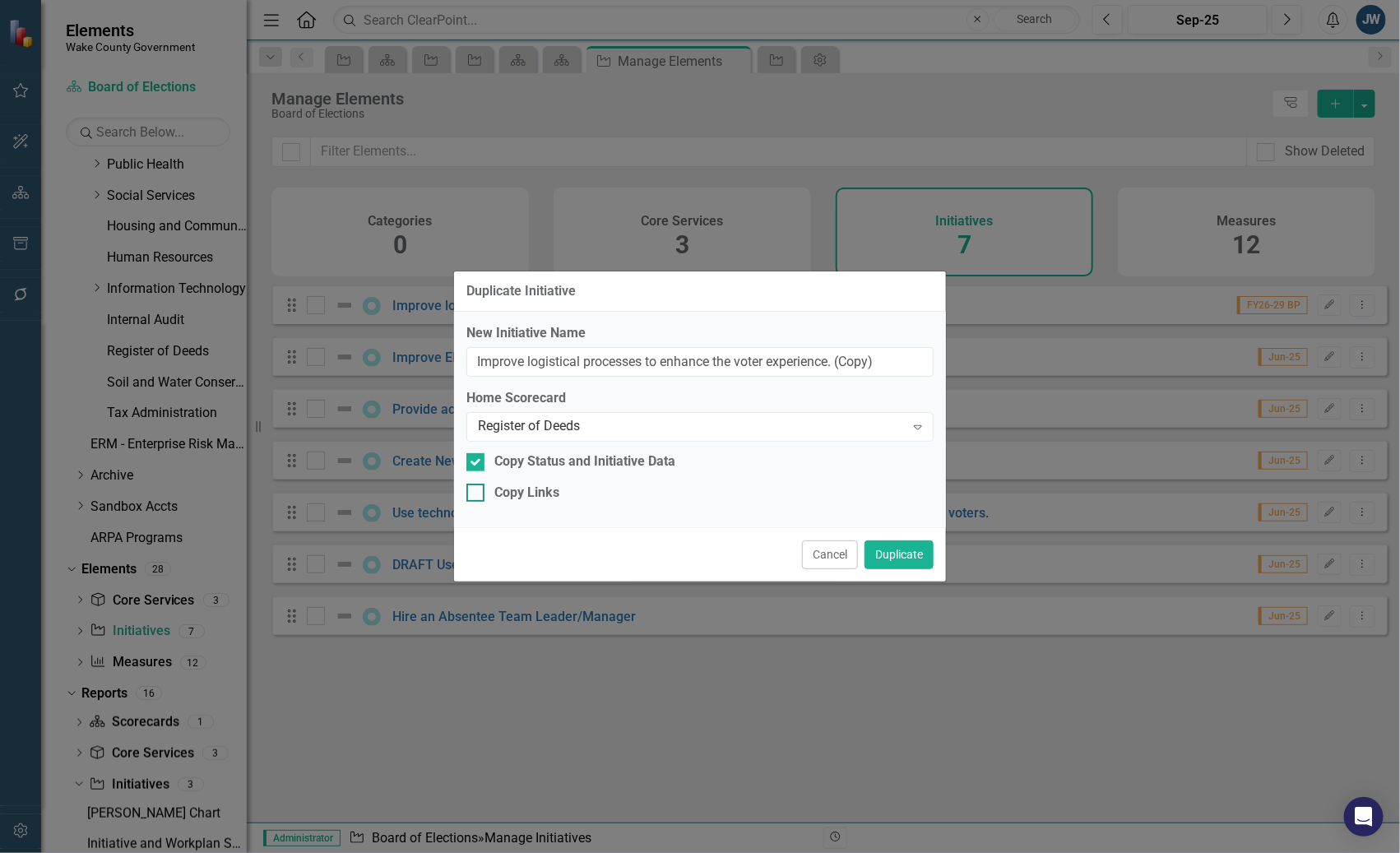
checkbox input "true"
click at [888, 553] on button "Duplicate" at bounding box center [898, 554] width 69 height 28
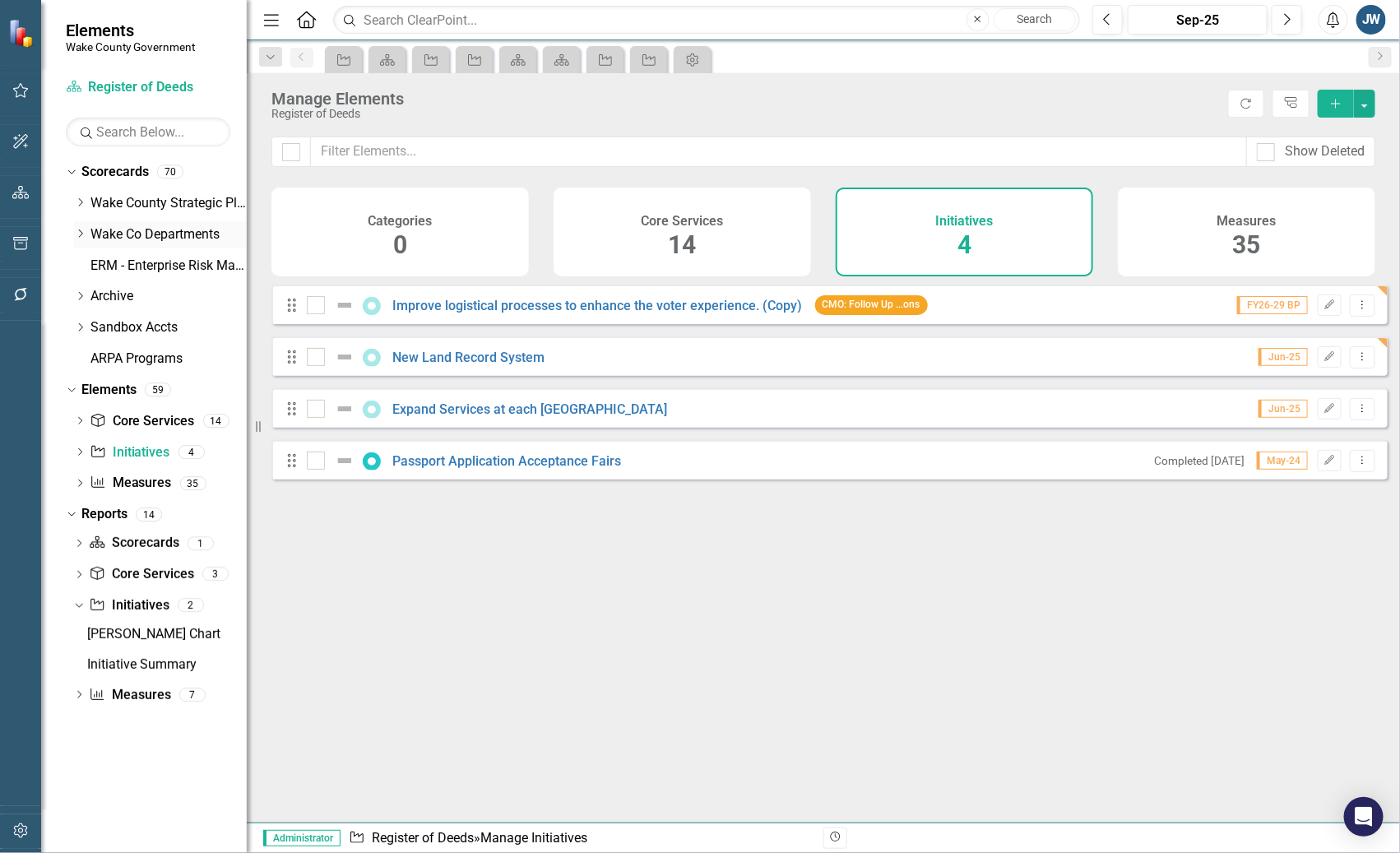
click at [86, 238] on icon "Dropdown" at bounding box center [80, 234] width 13 height 10
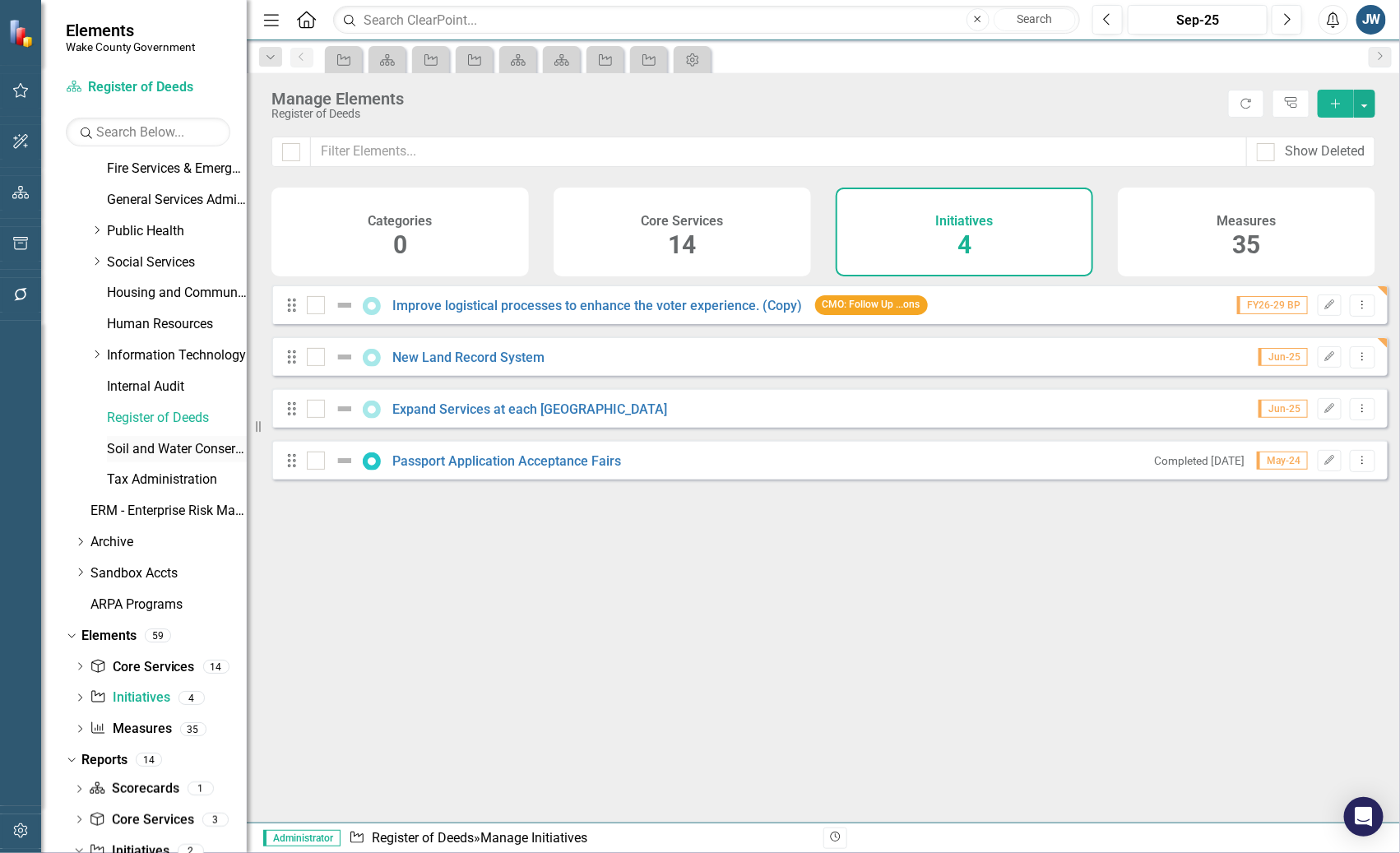
scroll to position [617, 0]
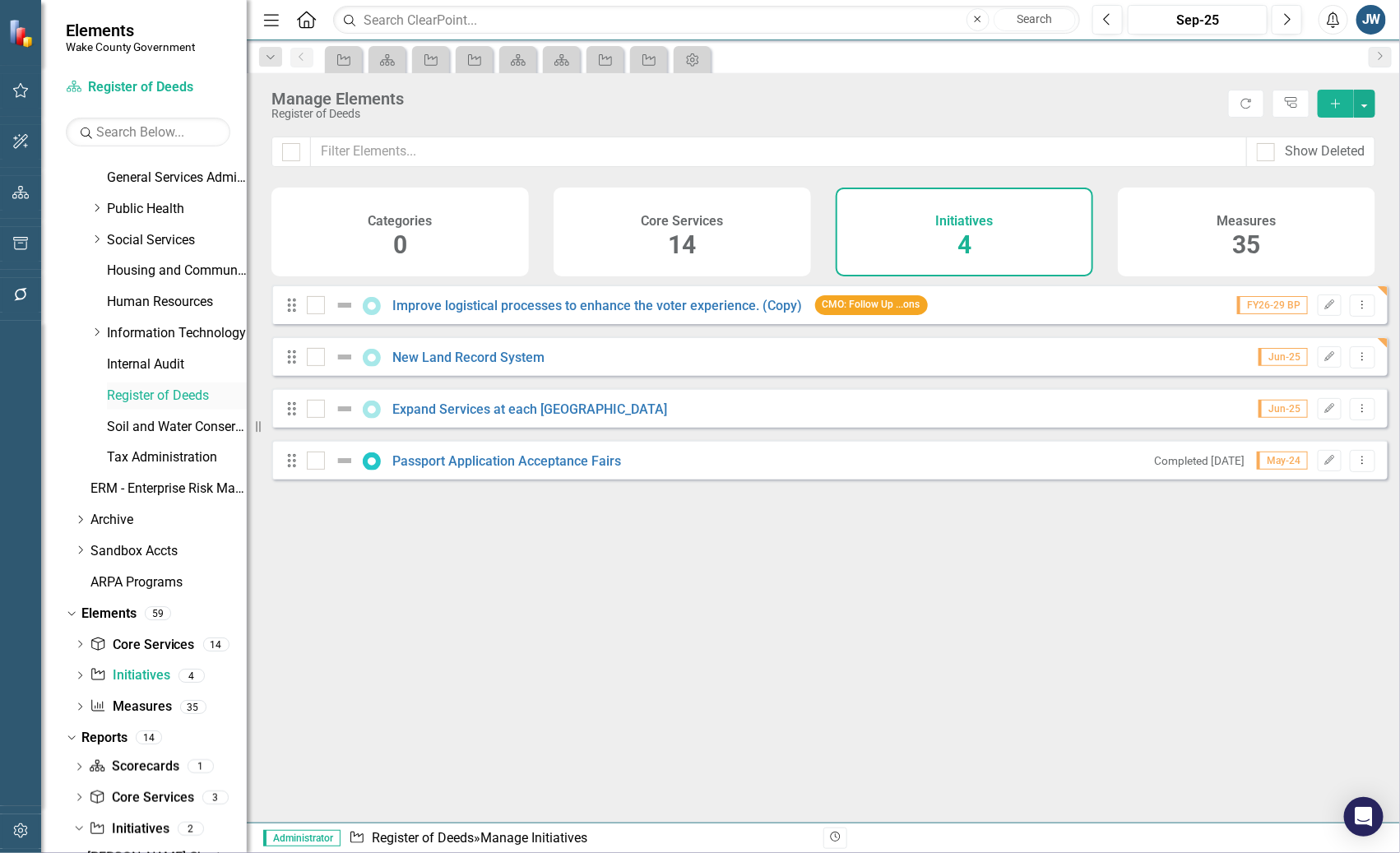
click at [124, 396] on link "Register of Deeds" at bounding box center [176, 396] width 139 height 19
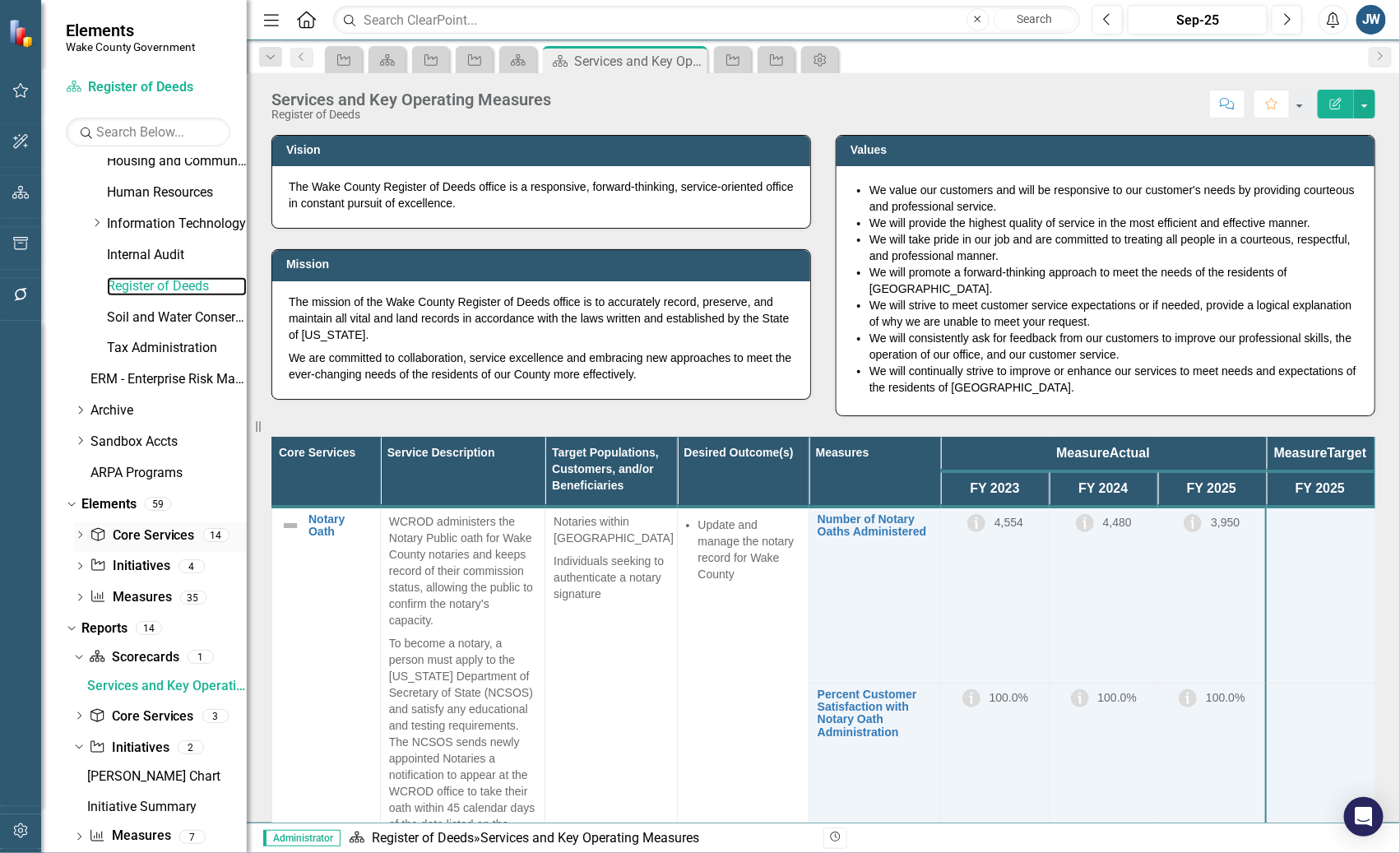
scroll to position [753, 0]
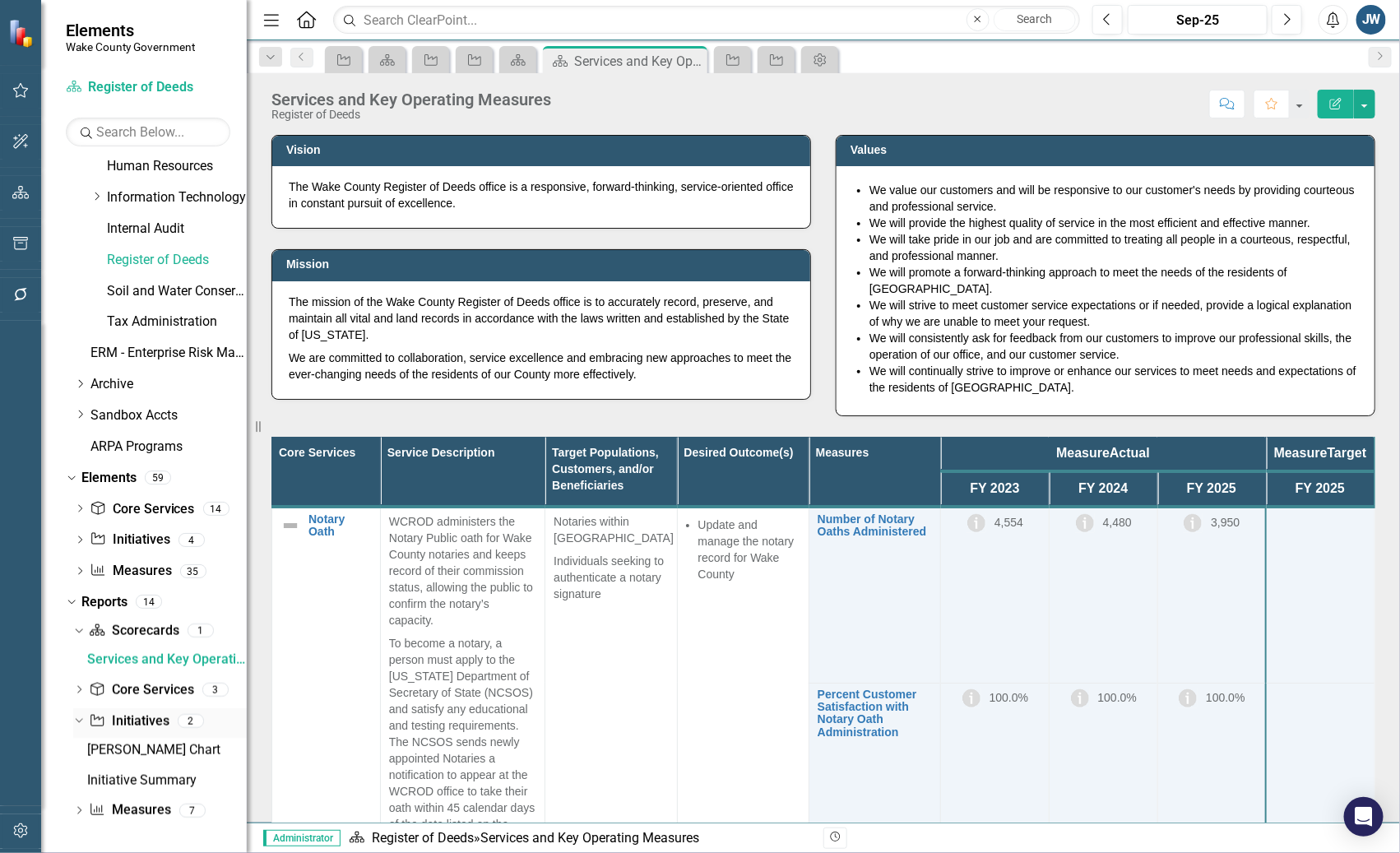
click at [138, 715] on link "Initiative Initiatives" at bounding box center [129, 721] width 80 height 19
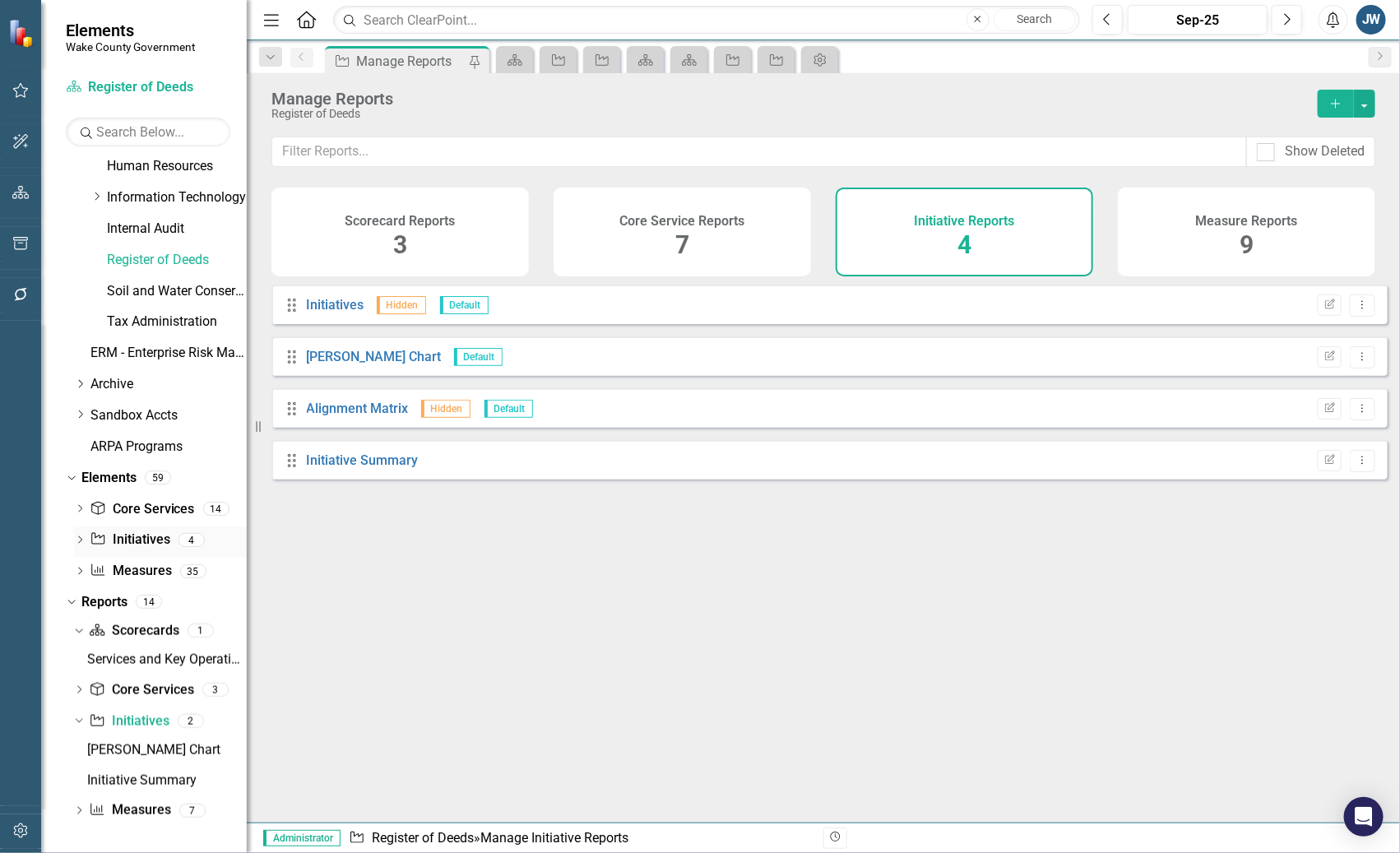
click at [107, 535] on link "Initiative Initiatives" at bounding box center [129, 539] width 80 height 19
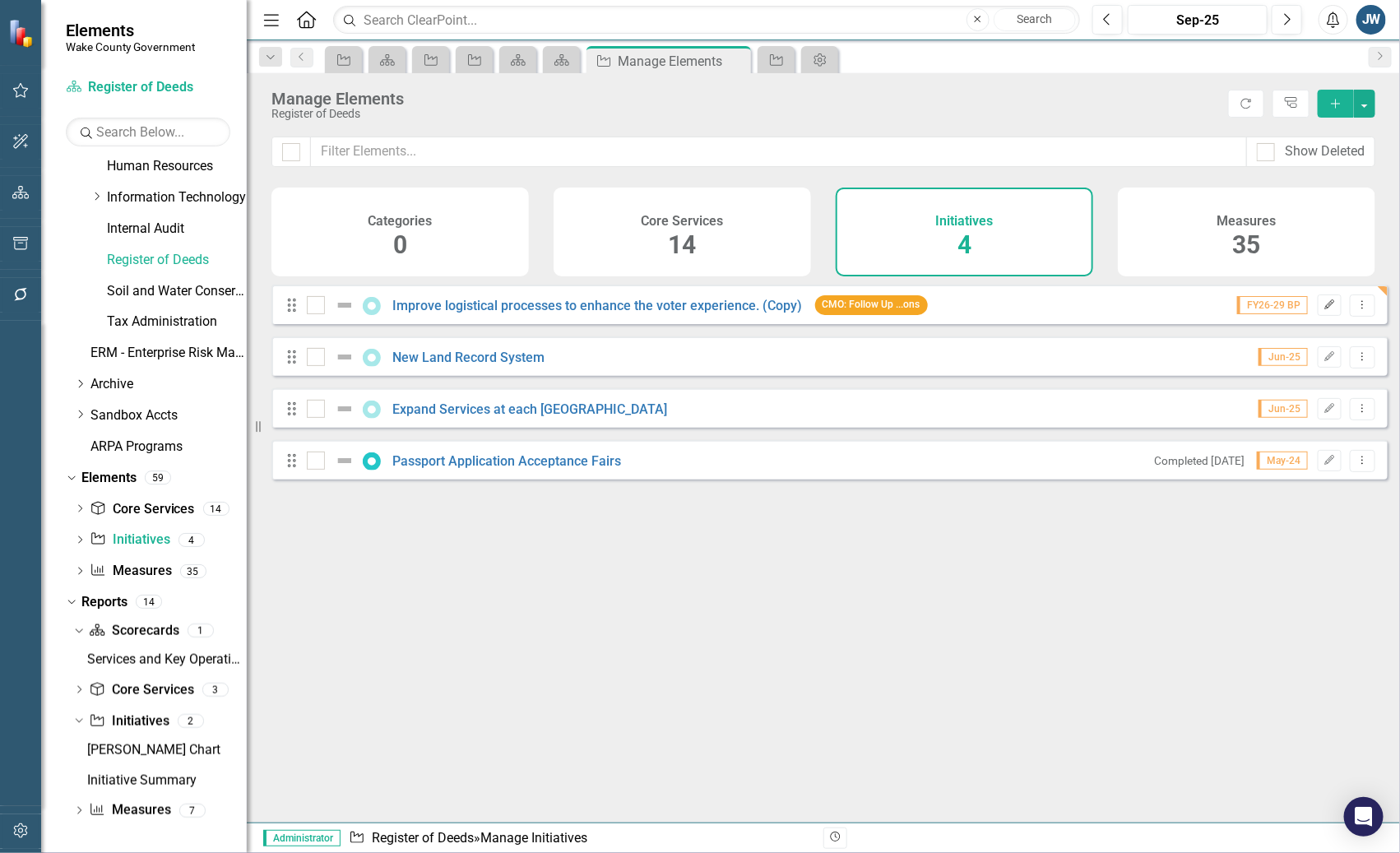
click at [1325, 309] on icon "button" at bounding box center [1330, 305] width 10 height 10
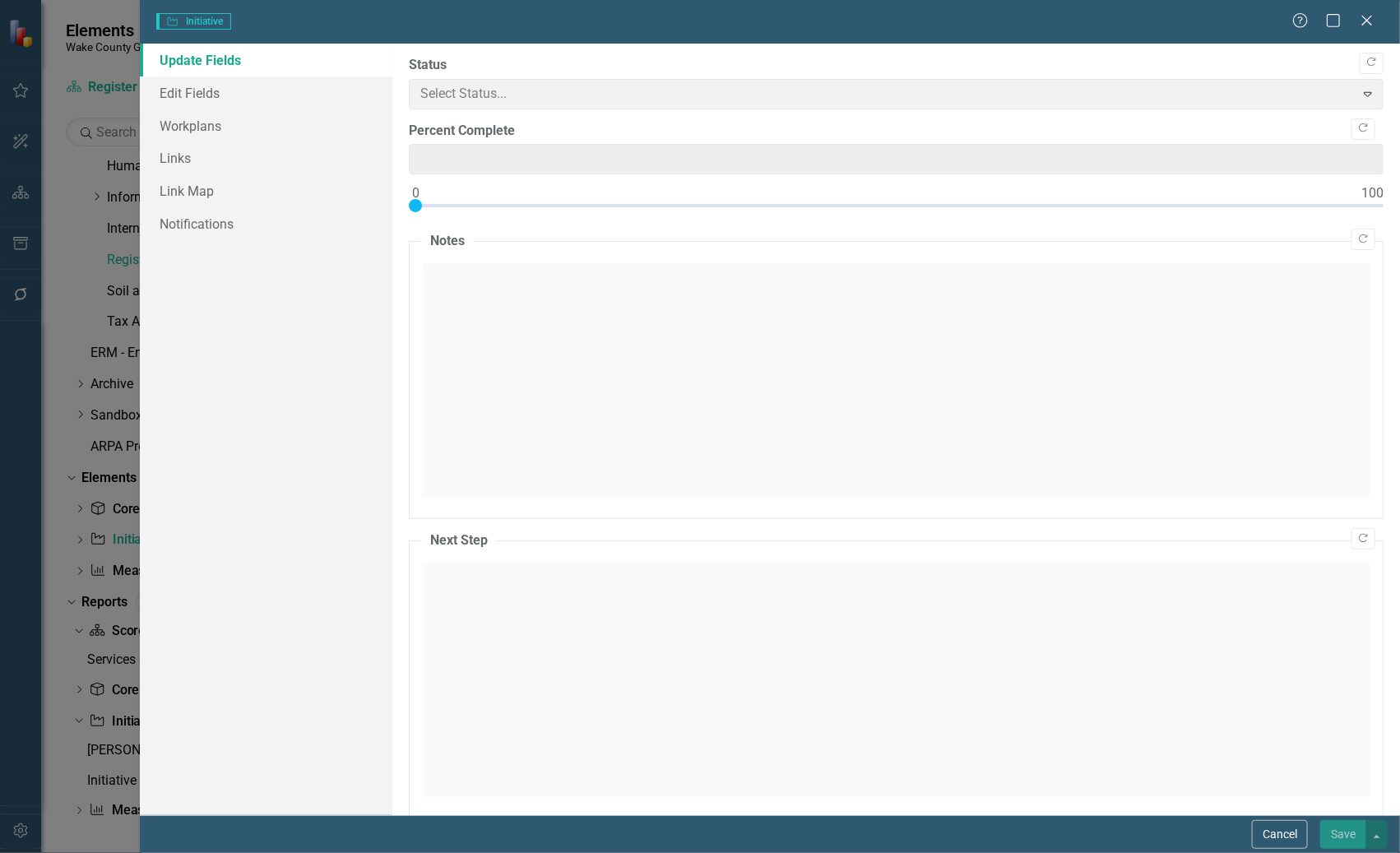
type input "0"
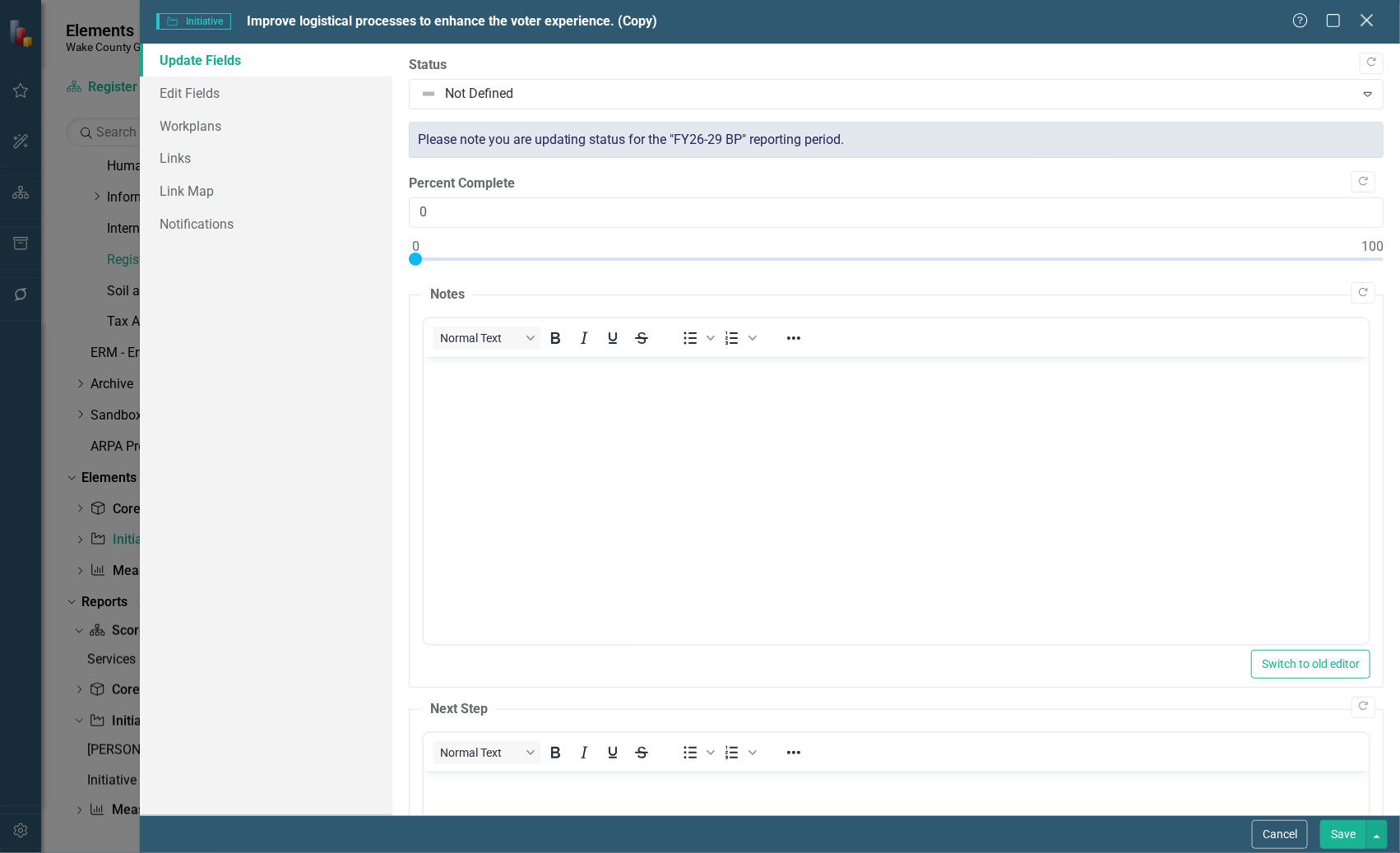
click at [1366, 11] on div "Close" at bounding box center [1367, 22] width 21 height 23
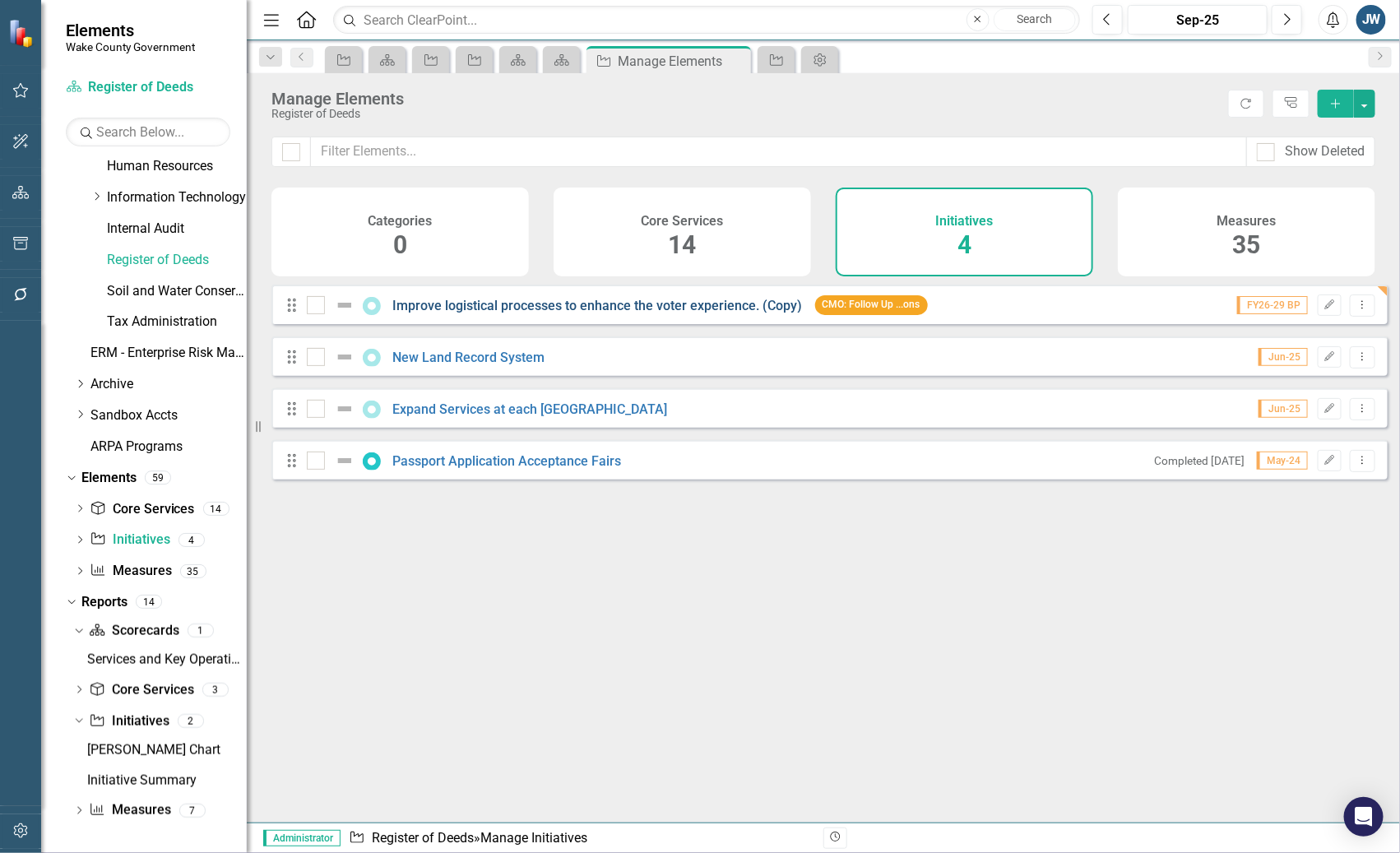
click at [654, 313] on link "Improve logistical processes to enhance the voter experience. (Copy)" at bounding box center [598, 305] width 410 height 16
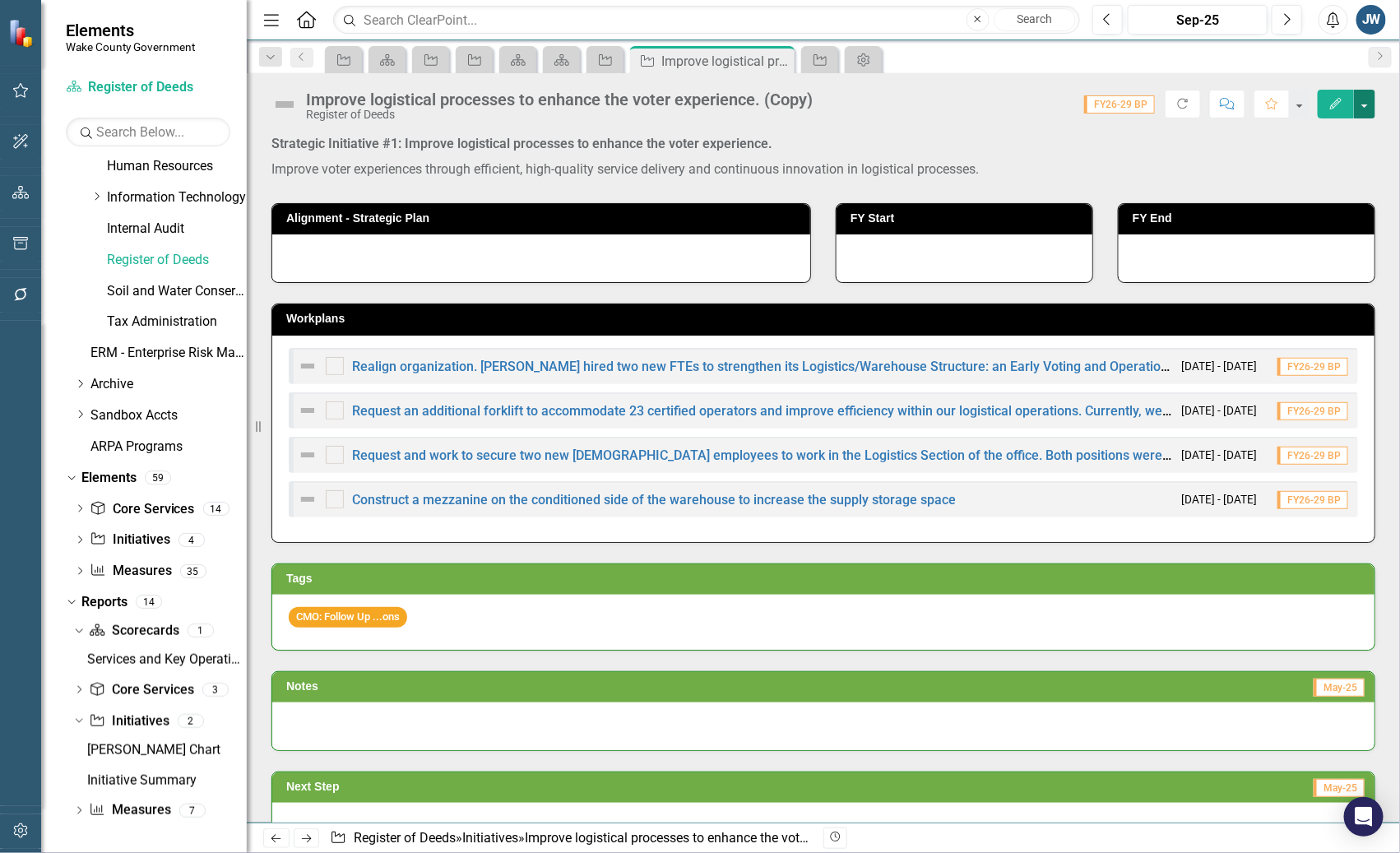
click at [1366, 104] on button "button" at bounding box center [1365, 103] width 22 height 28
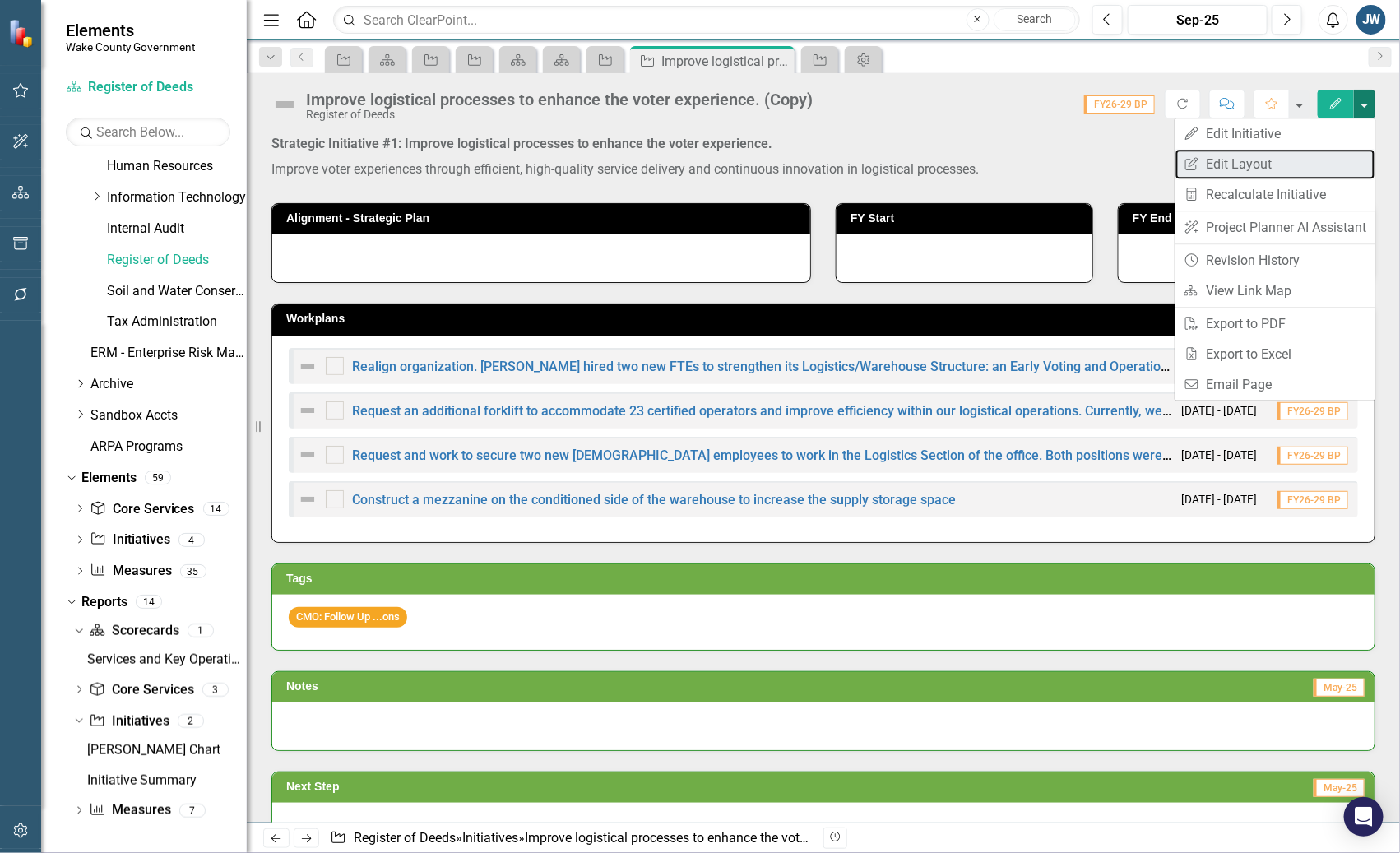
click at [1276, 162] on link "Edit Report Edit Layout" at bounding box center [1275, 164] width 200 height 30
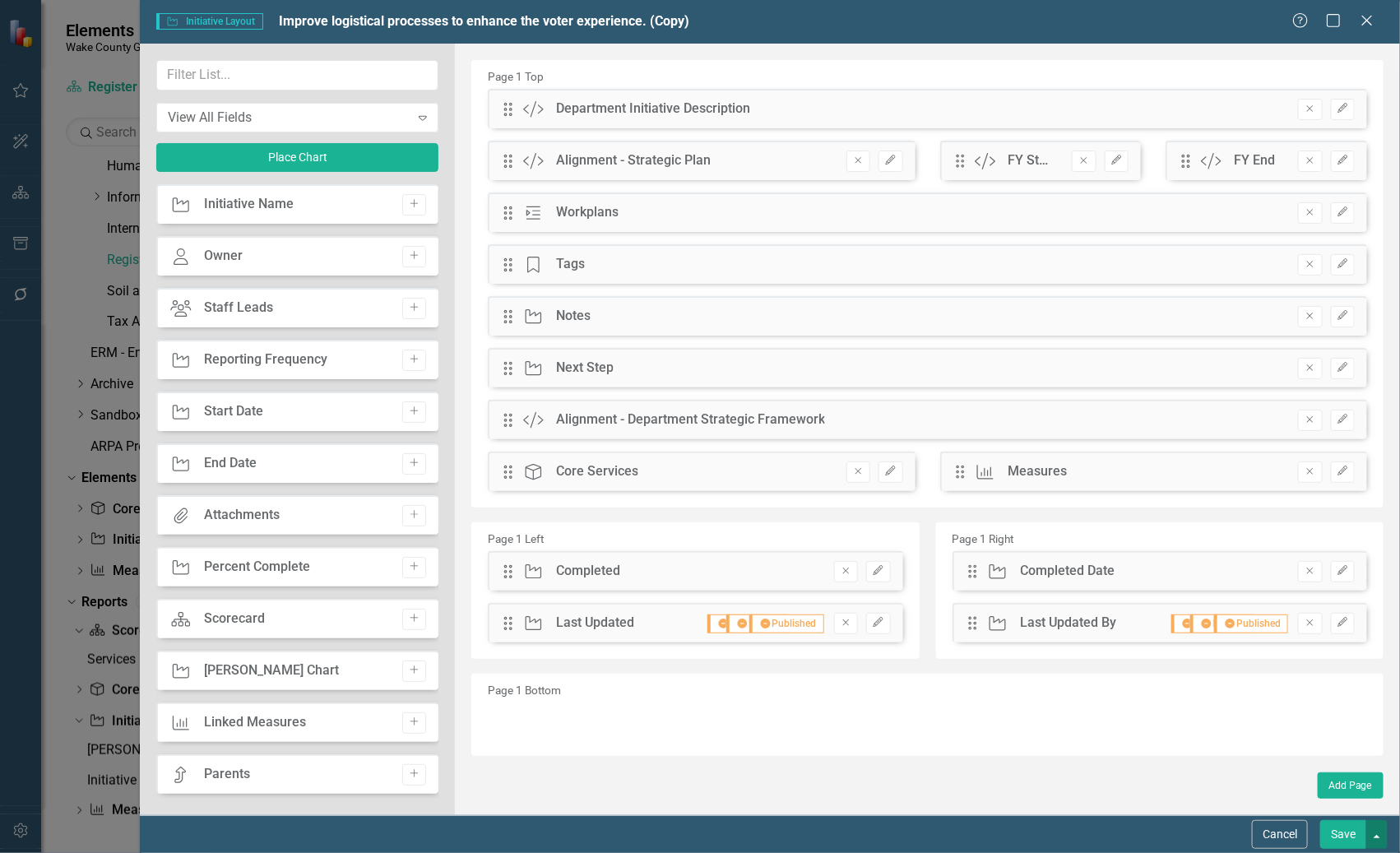
click at [1378, 838] on button "button" at bounding box center [1377, 834] width 22 height 28
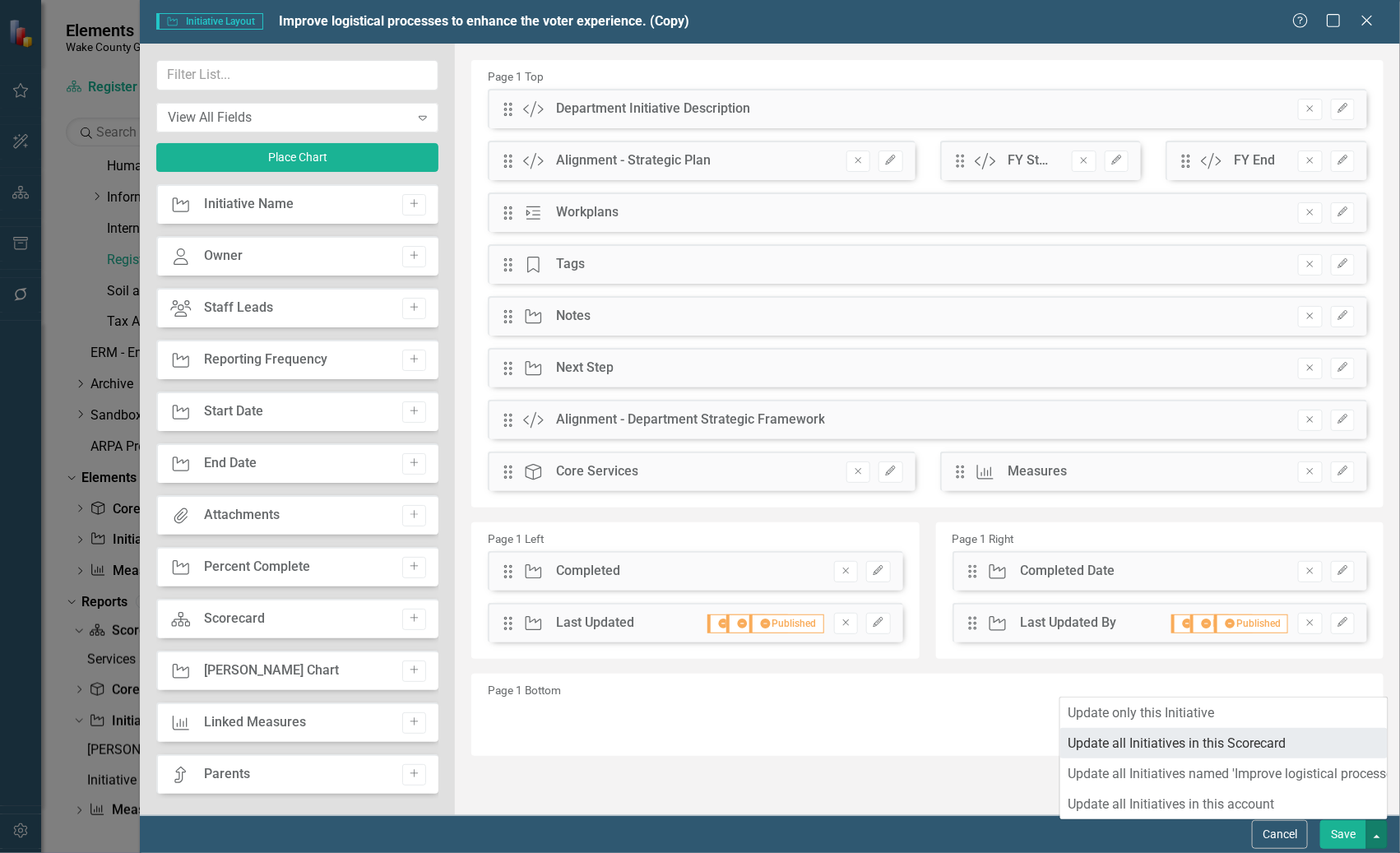
click at [1194, 741] on link "Update all Initiatives in this Scorecard" at bounding box center [1224, 743] width 327 height 30
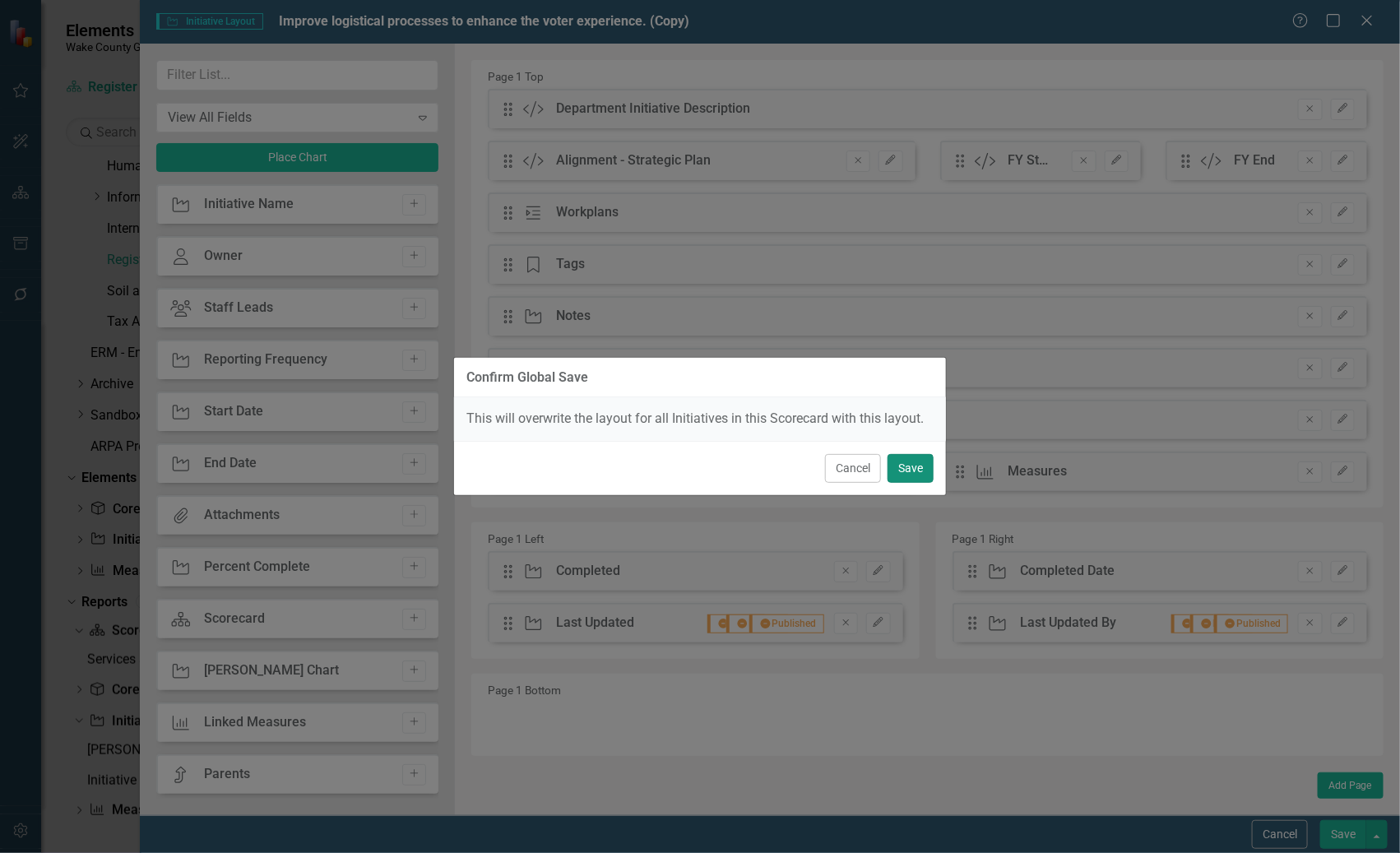
click at [919, 470] on button "Save" at bounding box center [910, 468] width 46 height 28
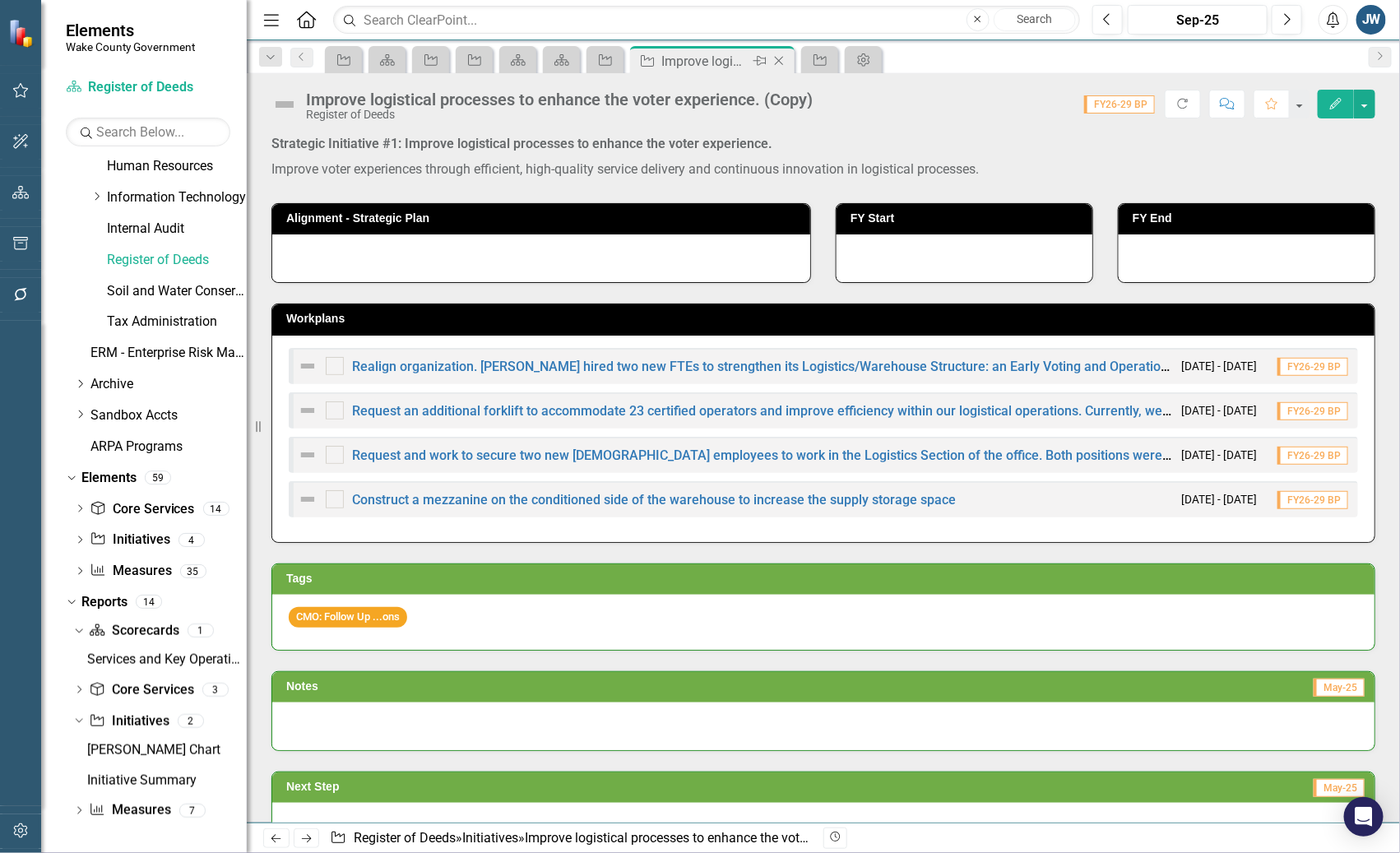
click at [780, 63] on icon "Close" at bounding box center [779, 61] width 17 height 13
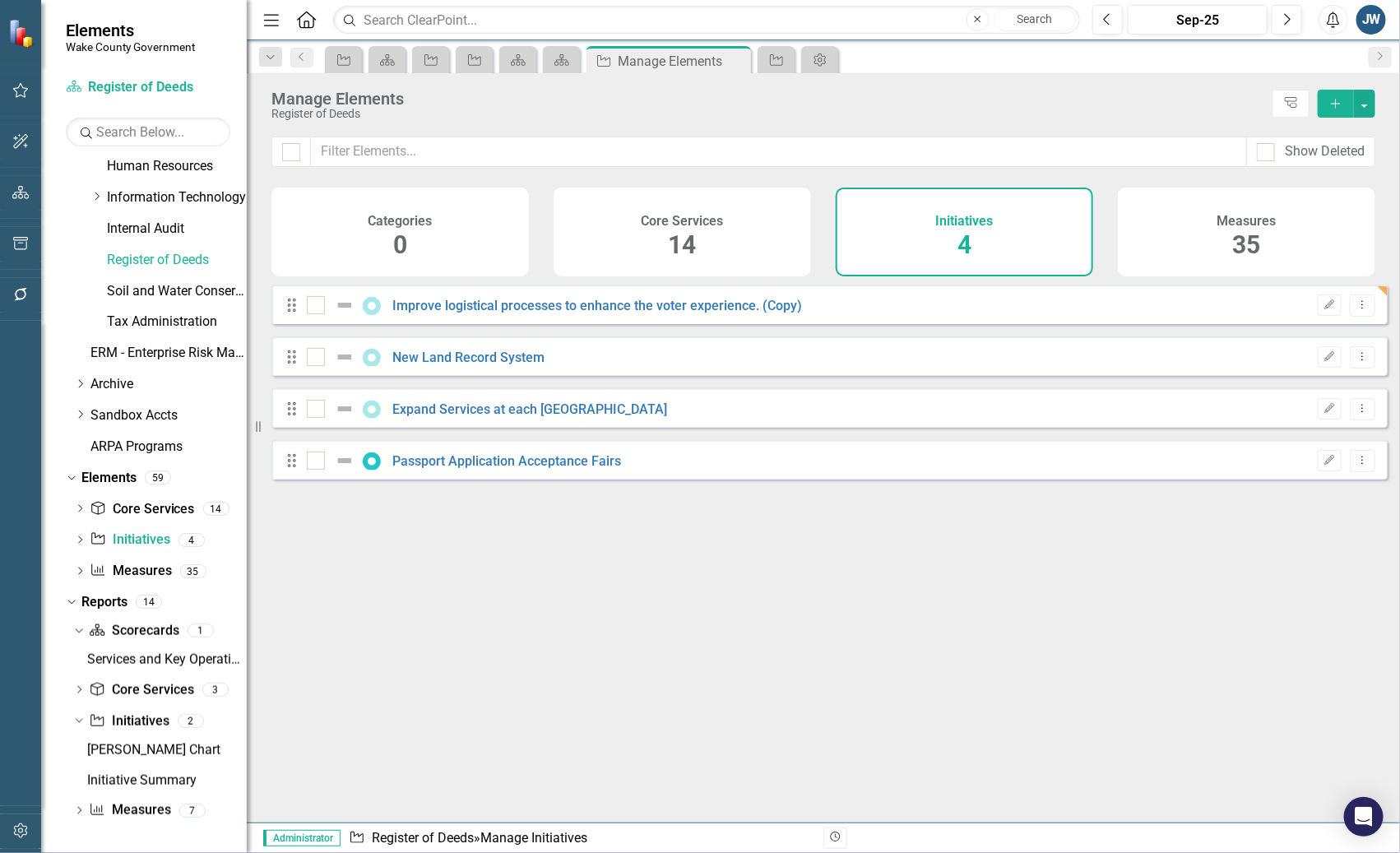
checkbox input "false"
click at [1356, 310] on icon "Dropdown Menu" at bounding box center [1362, 305] width 14 height 11
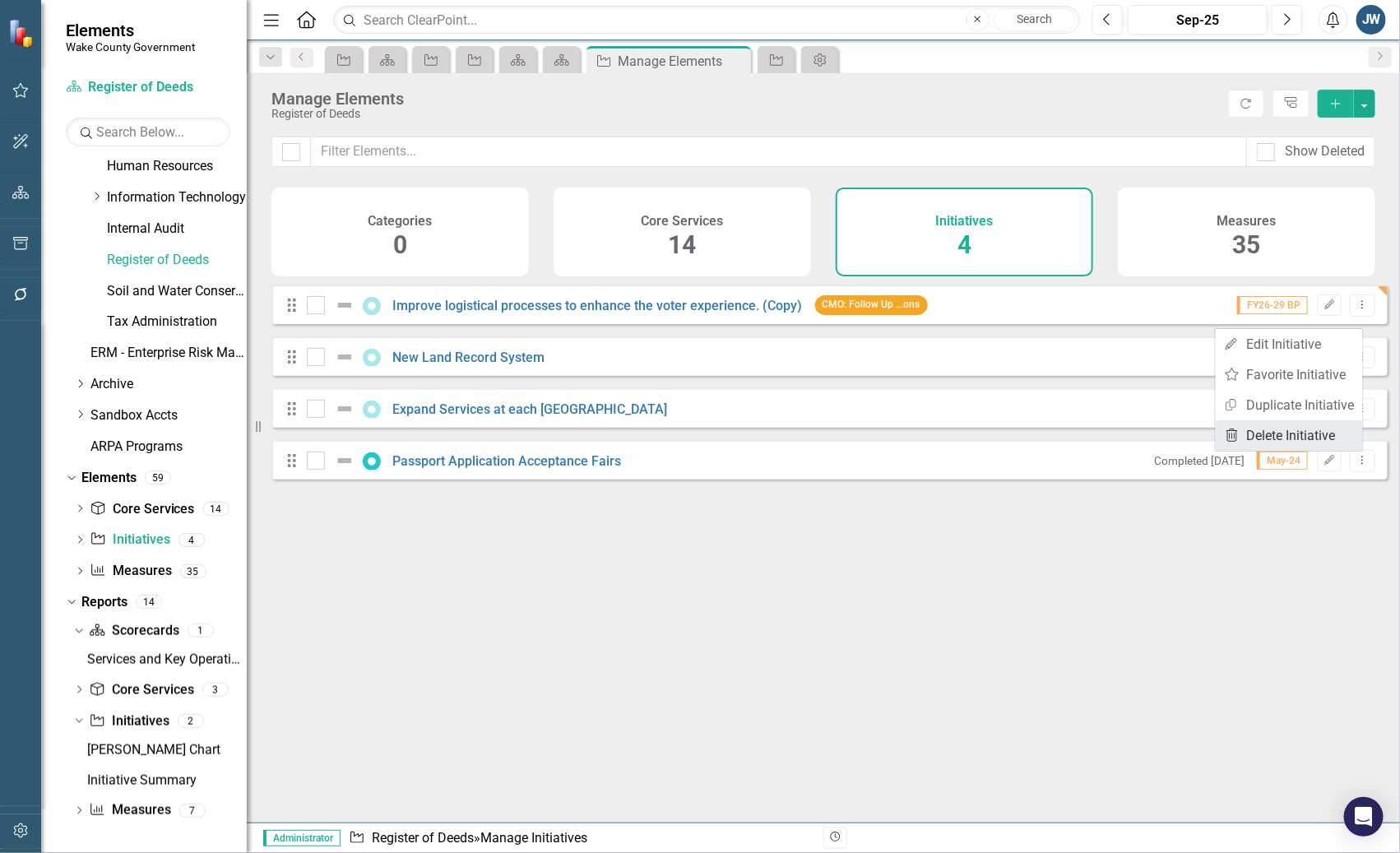
click at [1270, 433] on link "Trash Delete Initiative" at bounding box center [1289, 435] width 147 height 30
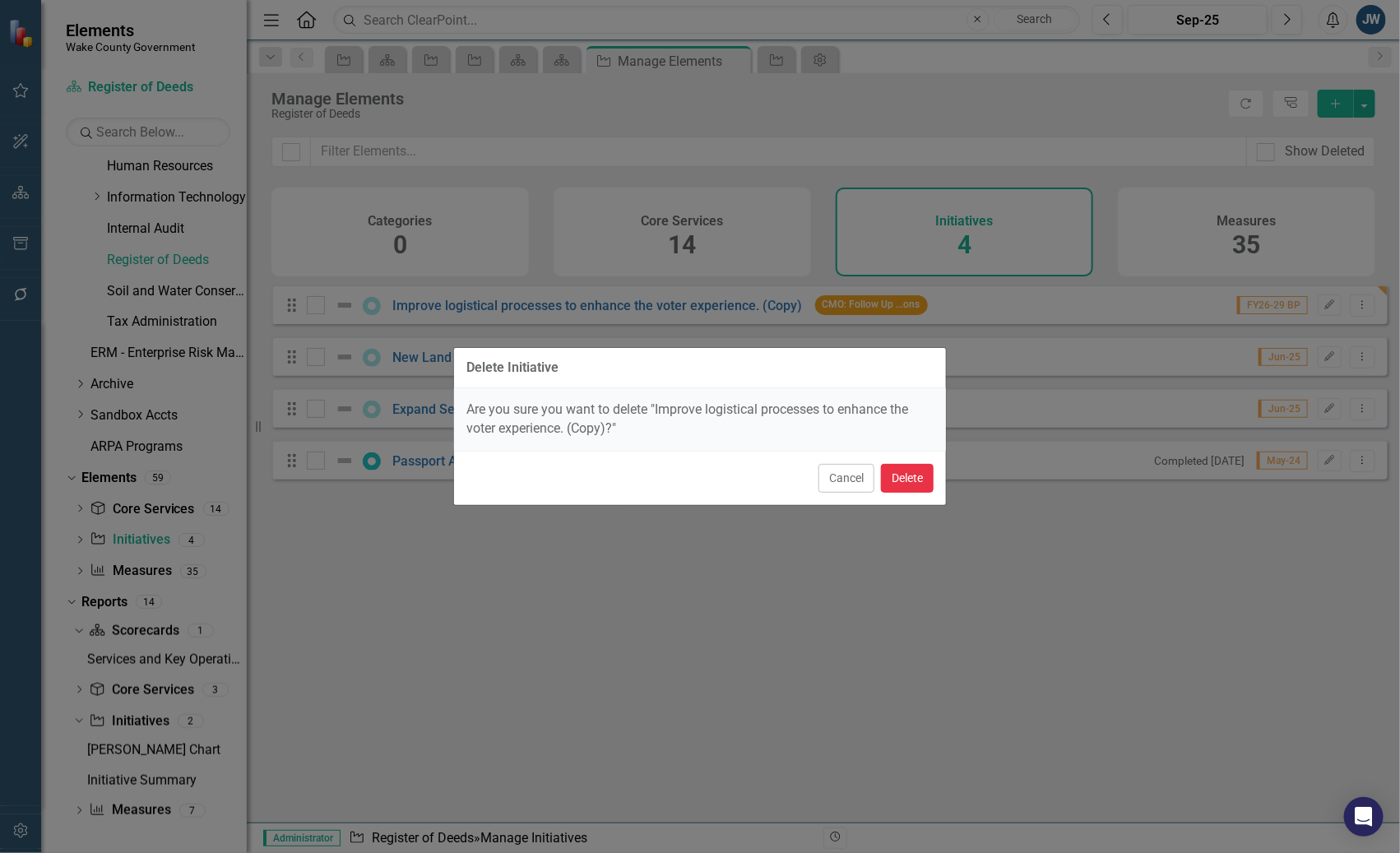
click at [900, 484] on button "Delete" at bounding box center [907, 478] width 53 height 28
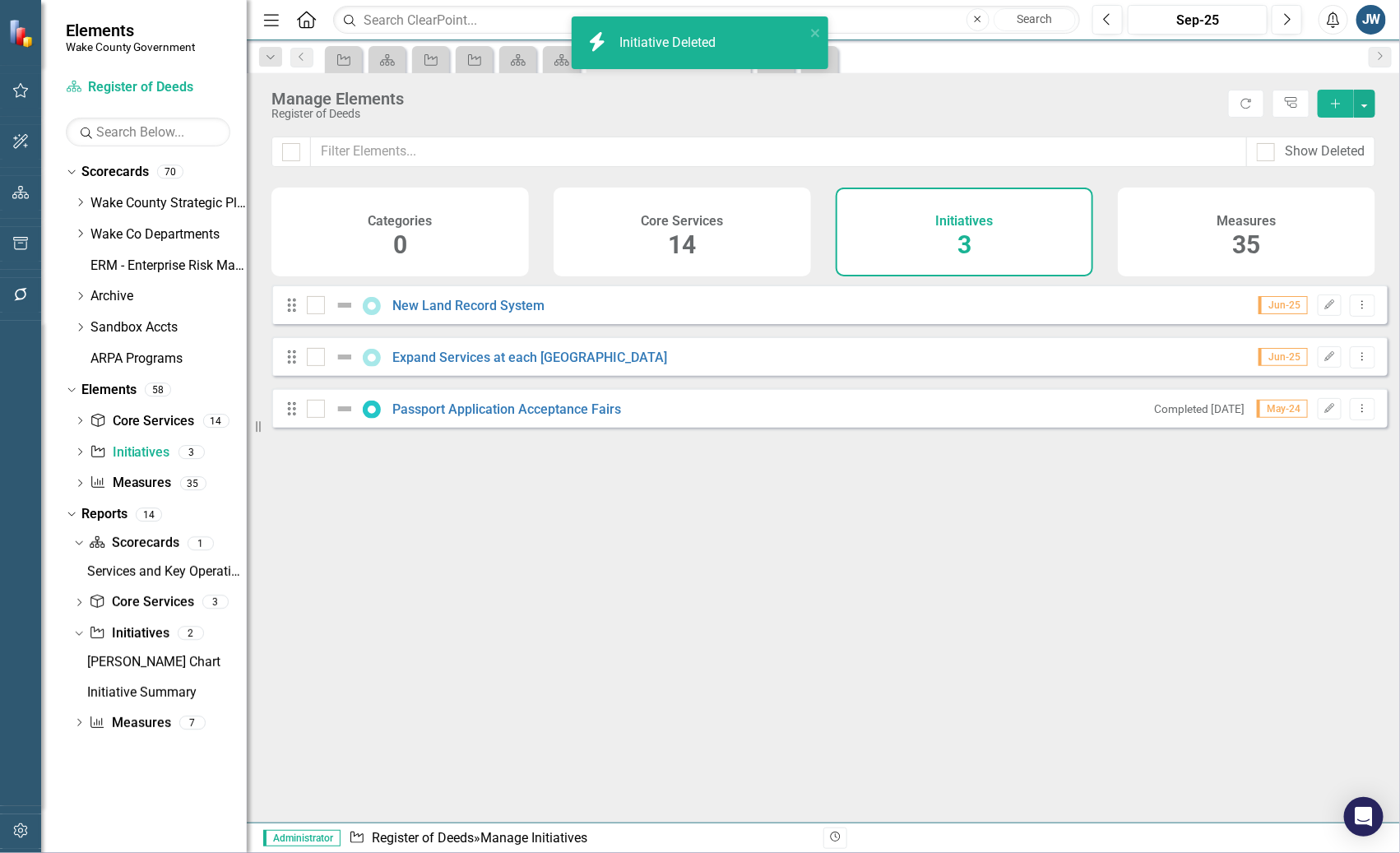
click at [887, 55] on div "Initiative Scorecard Initiative Initiative Scorecard Scorecard Initiative Manag…" at bounding box center [841, 59] width 1039 height 27
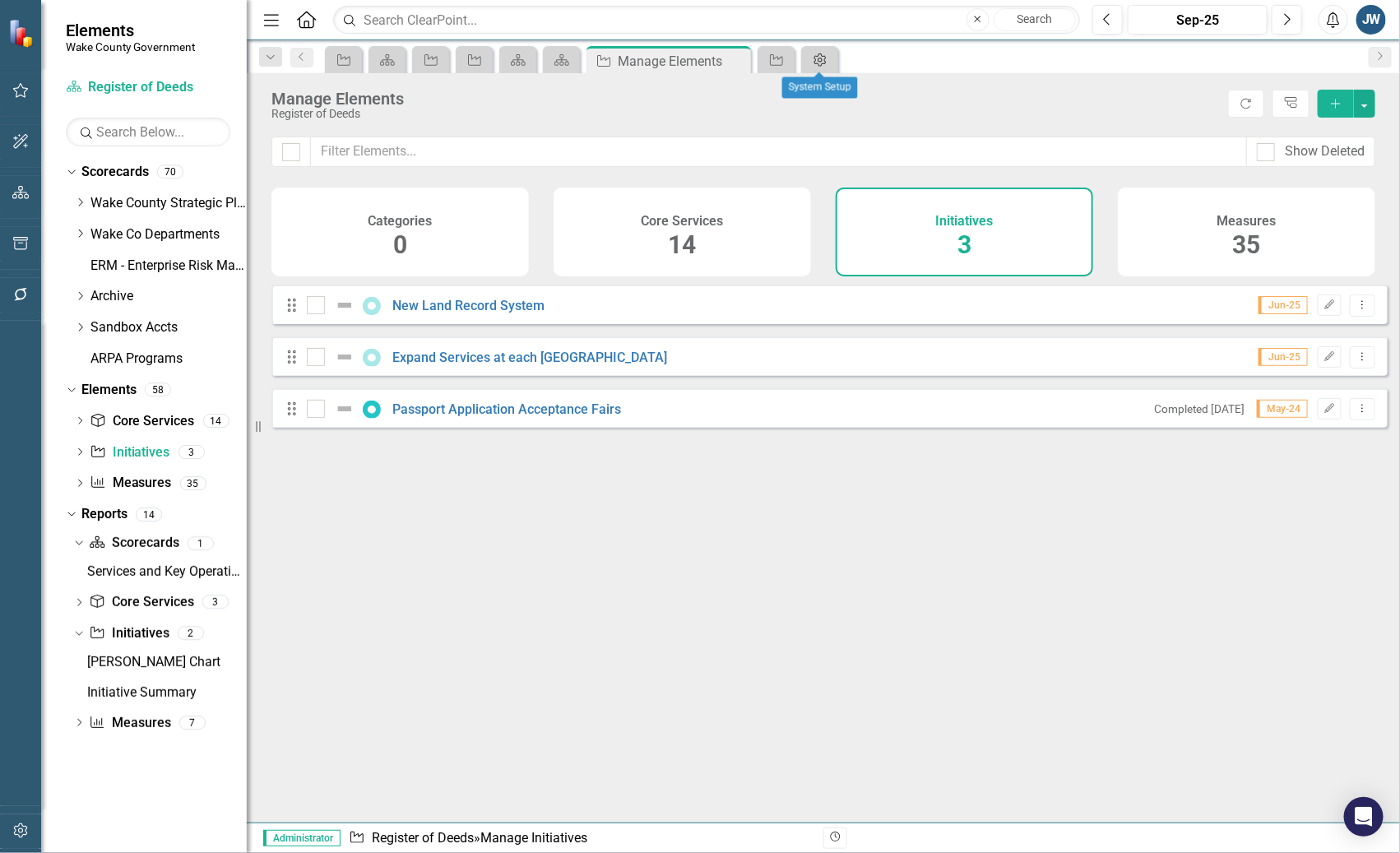
click at [826, 61] on icon "Admin Options" at bounding box center [820, 60] width 17 height 13
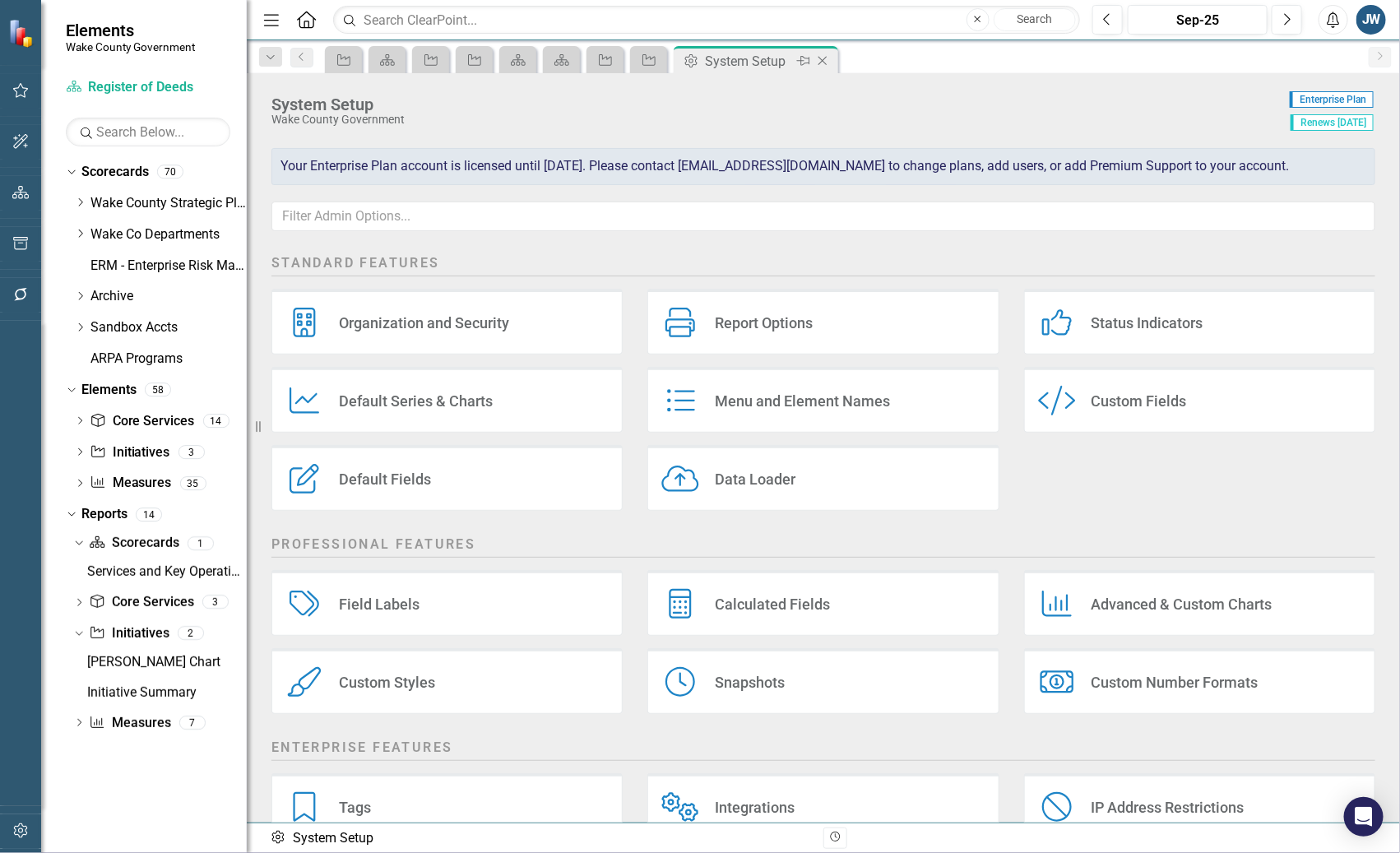
click at [825, 63] on icon "Close" at bounding box center [822, 61] width 17 height 13
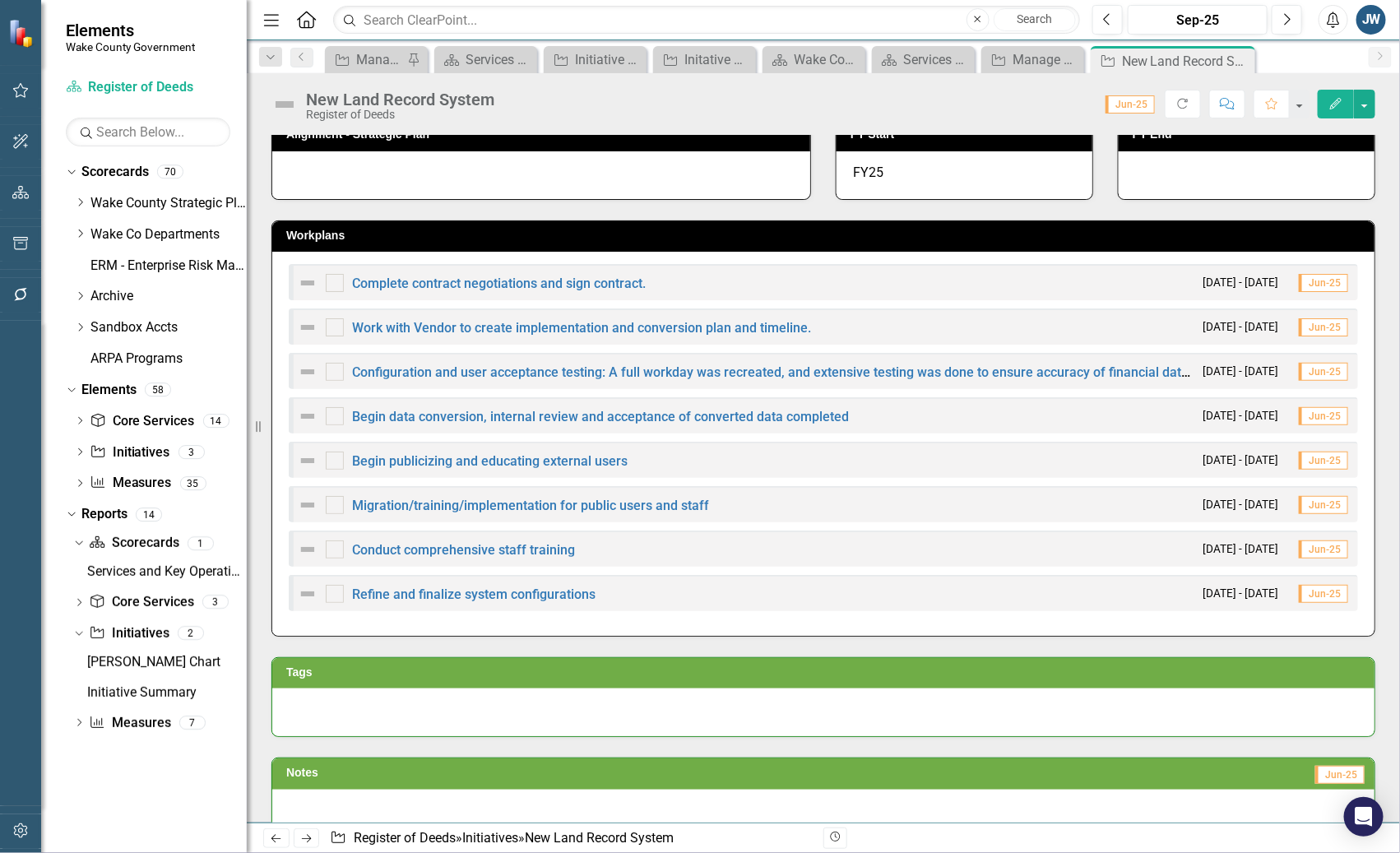
scroll to position [129, 0]
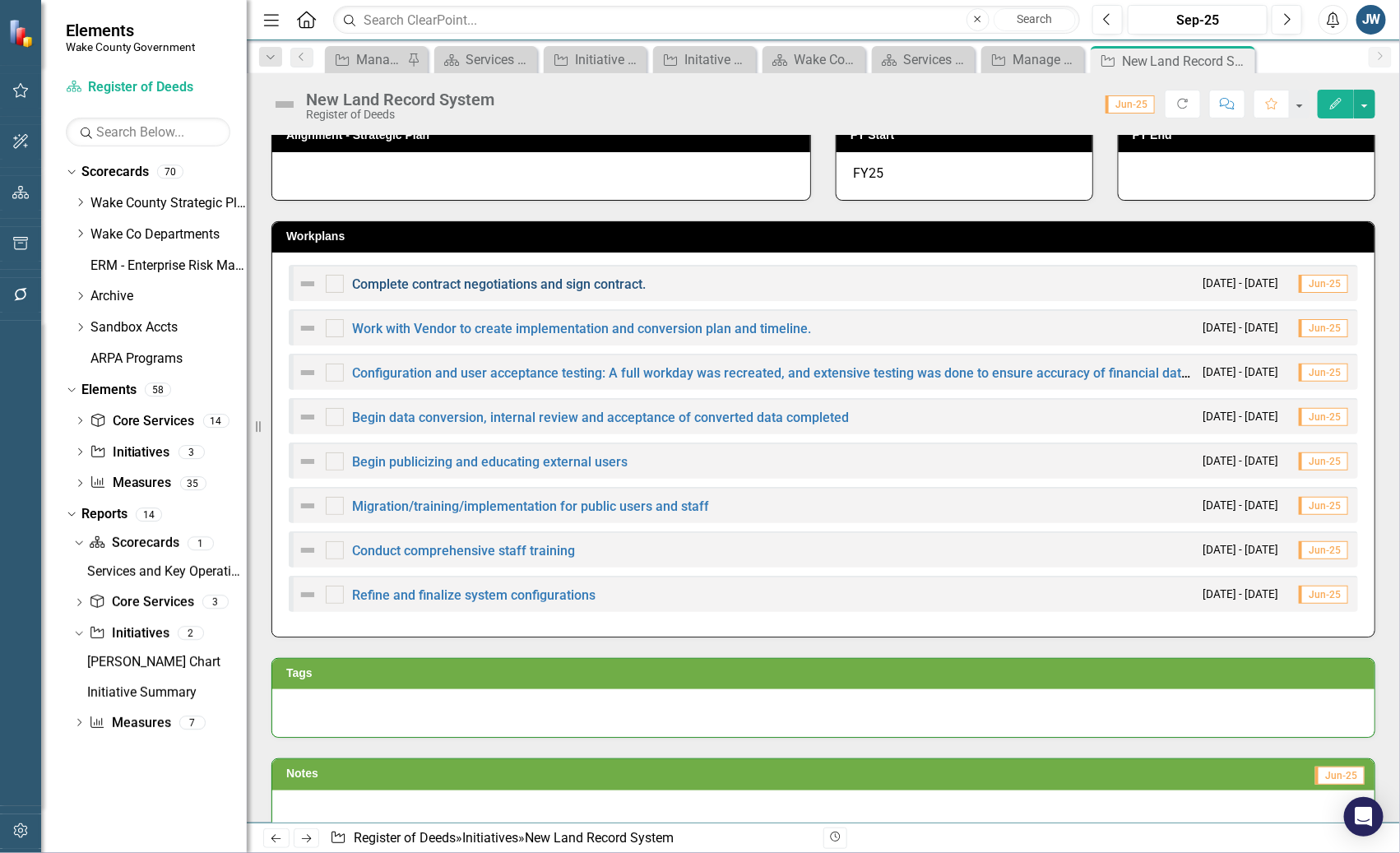
click at [597, 283] on link "Complete contract negotiations and sign contract." at bounding box center [499, 284] width 294 height 16
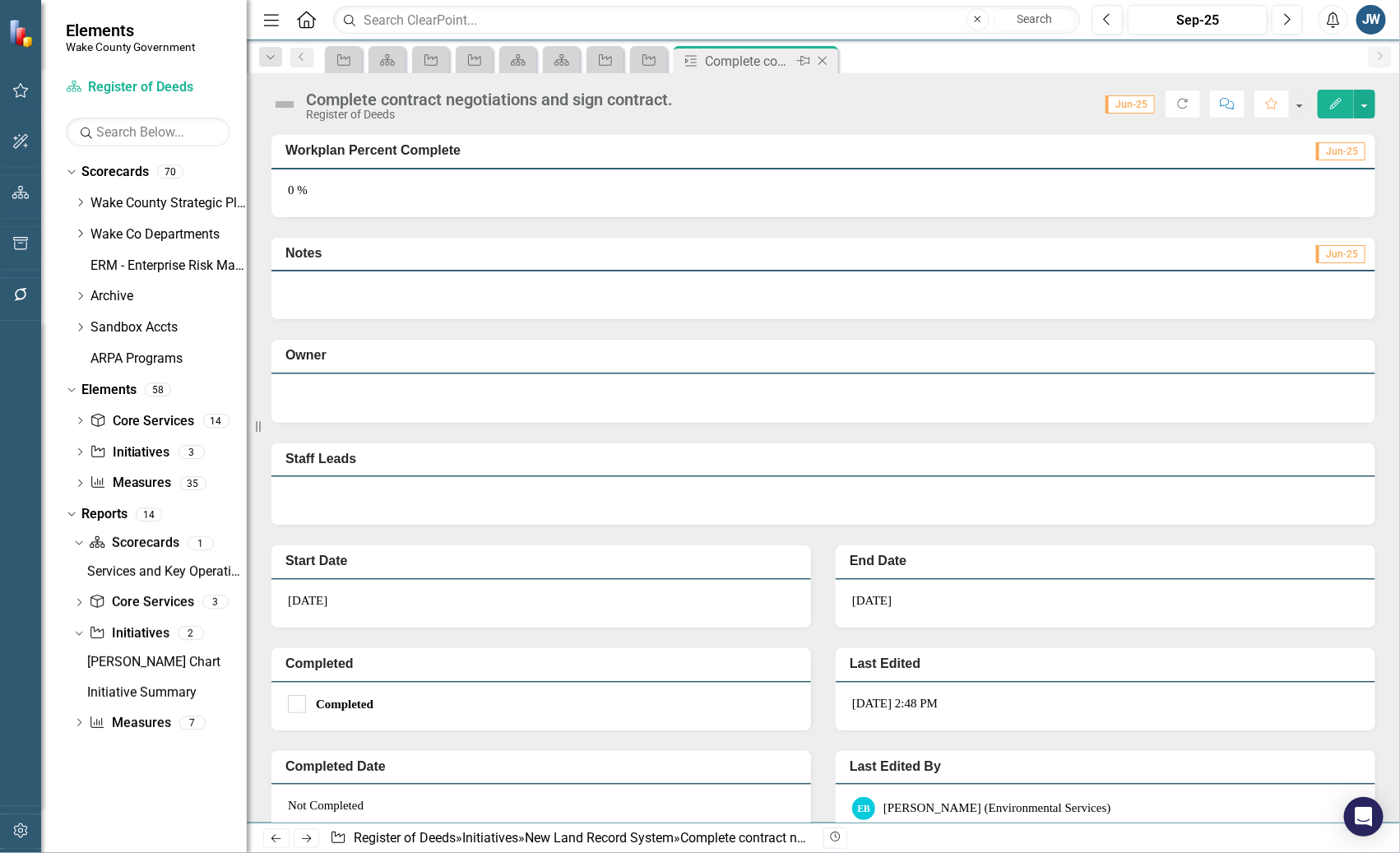
click at [826, 60] on icon "Close" at bounding box center [822, 61] width 17 height 13
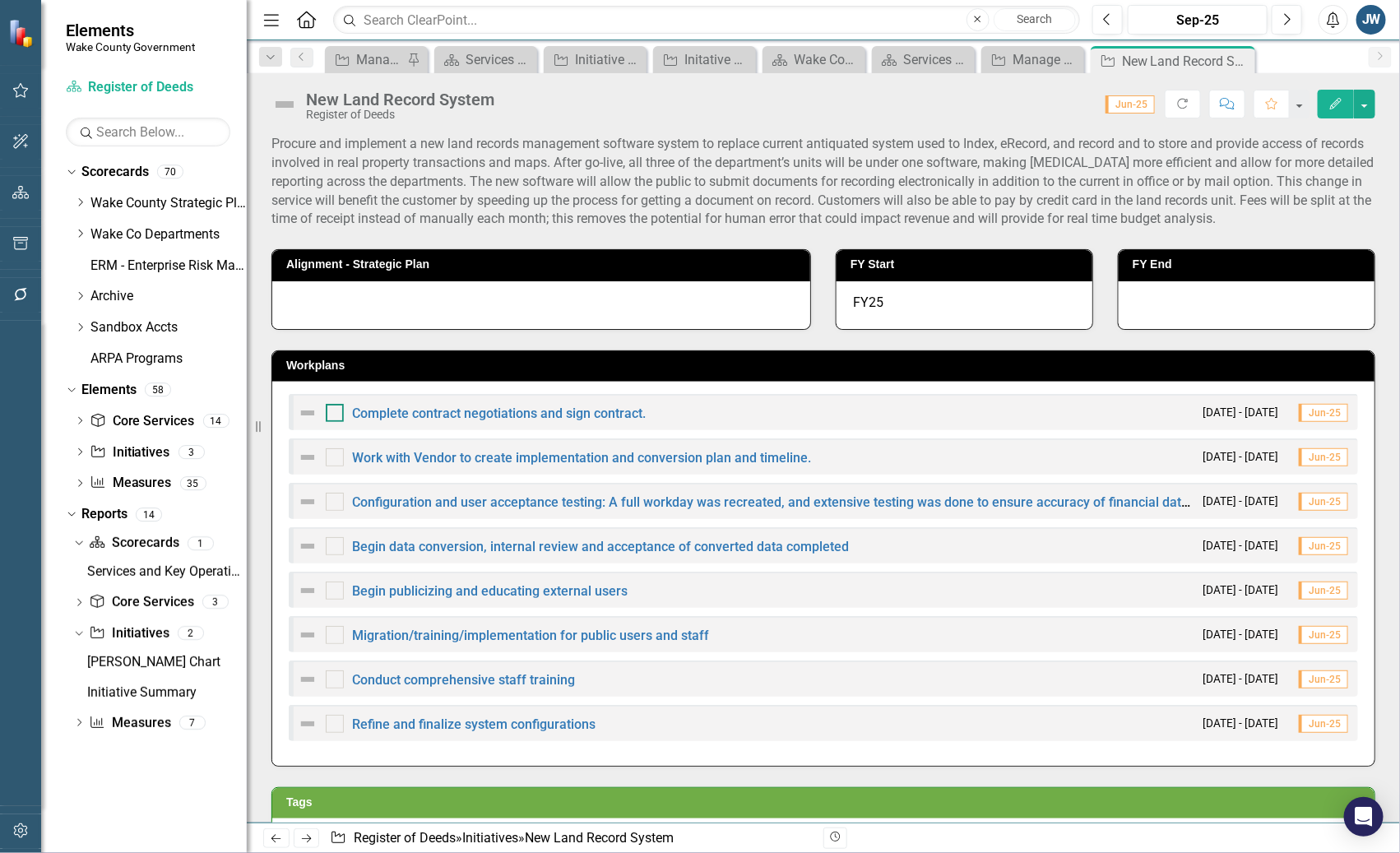
click at [332, 411] on input "checkbox" at bounding box center [331, 409] width 11 height 11
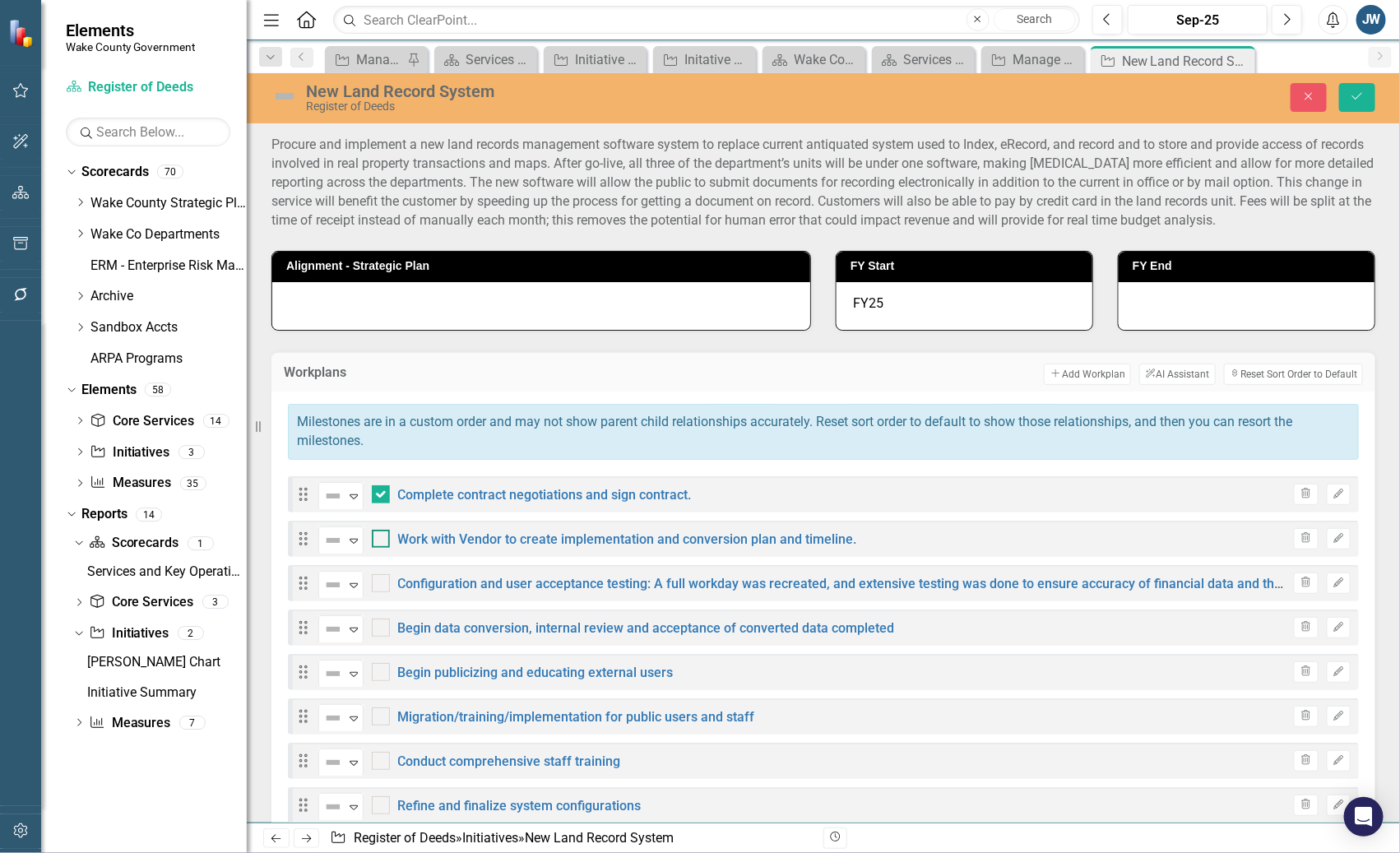
click at [378, 538] on input "checkbox" at bounding box center [377, 534] width 11 height 11
checkbox input "true"
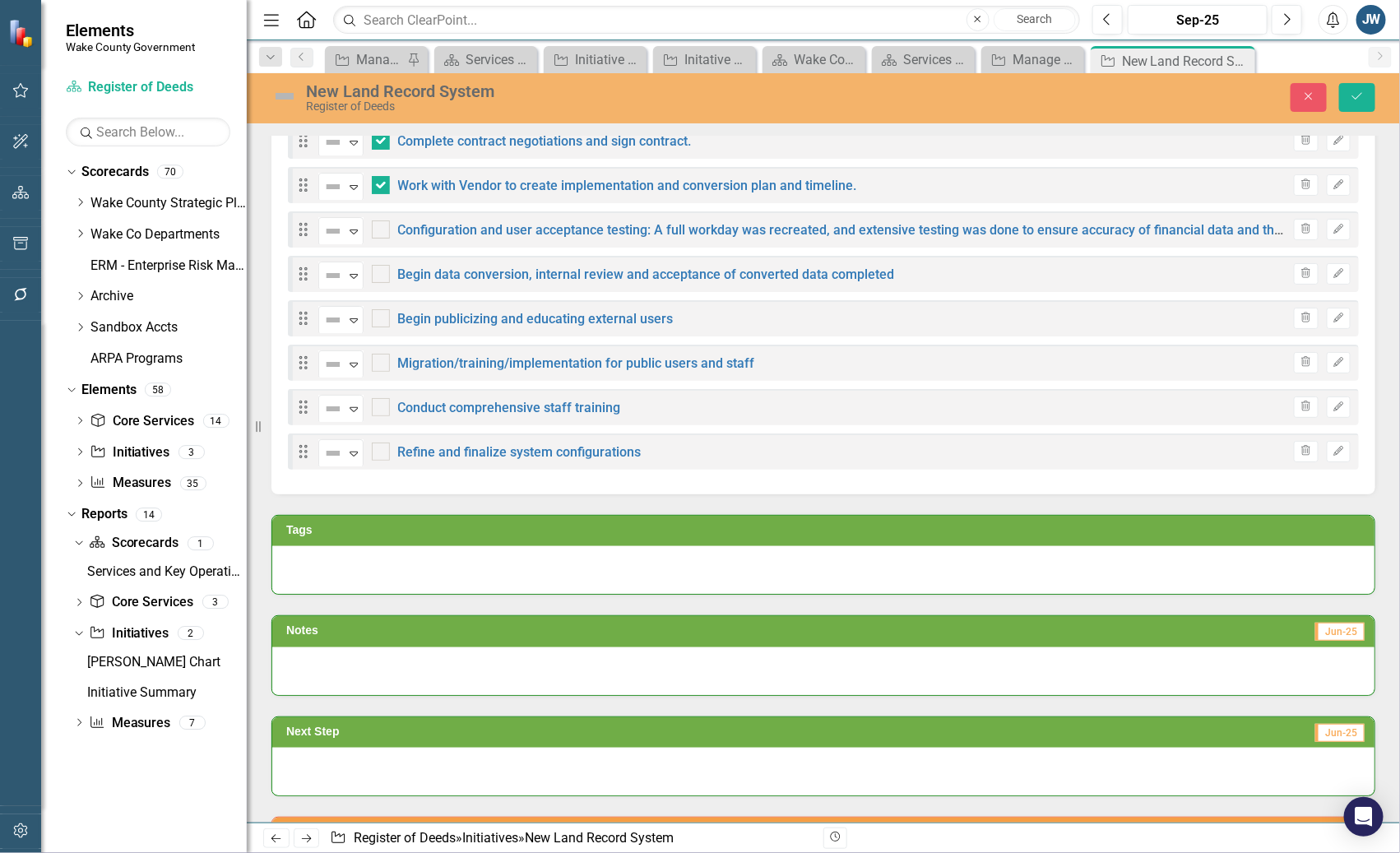
scroll to position [308, 0]
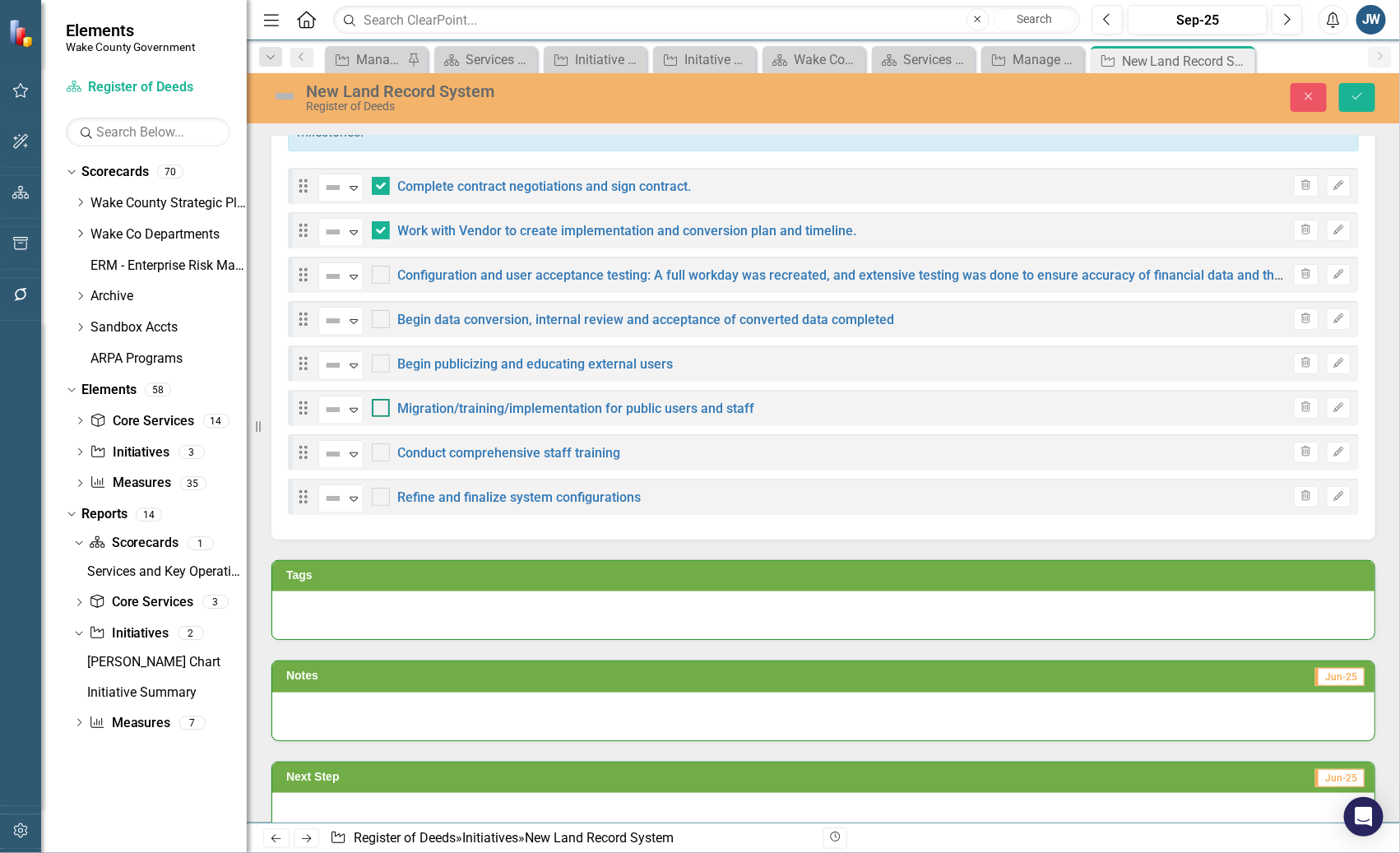
click at [377, 408] on input "checkbox" at bounding box center [377, 404] width 11 height 11
checkbox input "true"
click at [385, 366] on div at bounding box center [381, 364] width 18 height 18
click at [382, 365] on input "checkbox" at bounding box center [377, 360] width 11 height 11
checkbox input "true"
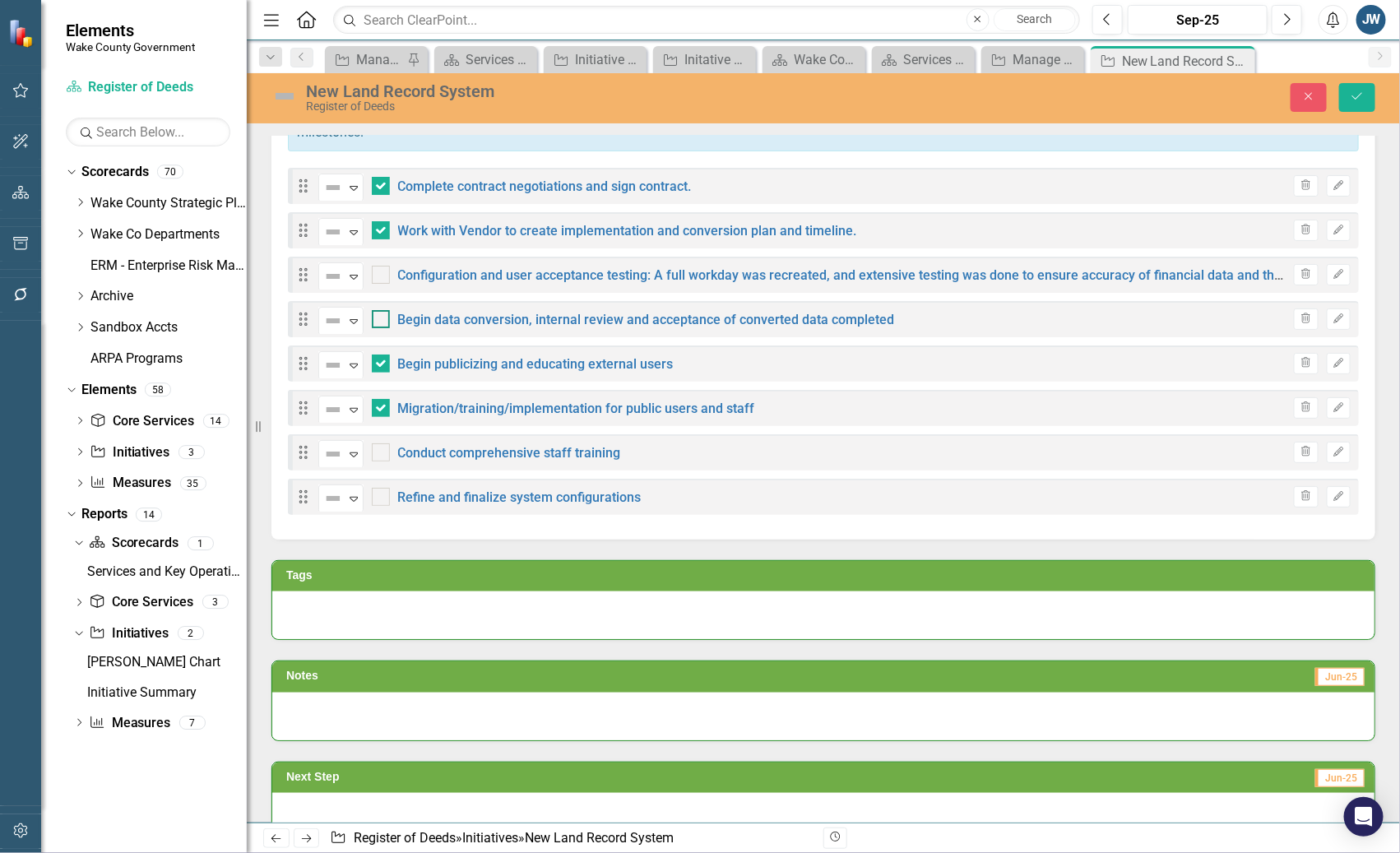
click at [382, 316] on div at bounding box center [381, 319] width 18 height 18
click at [382, 316] on input "checkbox" at bounding box center [377, 315] width 11 height 11
checkbox input "true"
click at [378, 266] on input "checkbox" at bounding box center [377, 270] width 11 height 11
checkbox input "true"
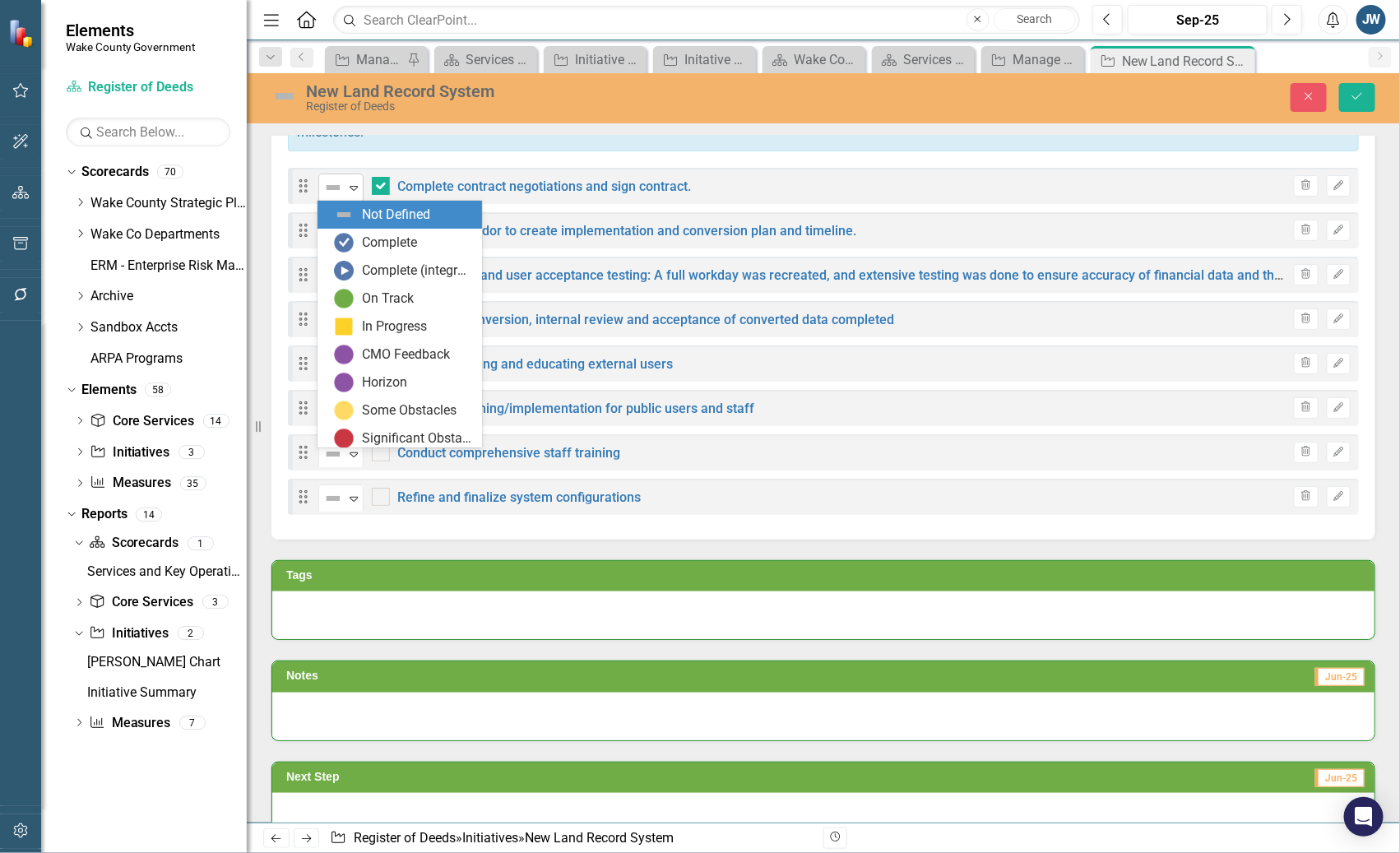
click at [352, 188] on icon at bounding box center [354, 189] width 8 height 5
drag, startPoint x: 390, startPoint y: 241, endPoint x: 405, endPoint y: 255, distance: 20.5
click at [390, 240] on div "Complete" at bounding box center [390, 243] width 55 height 19
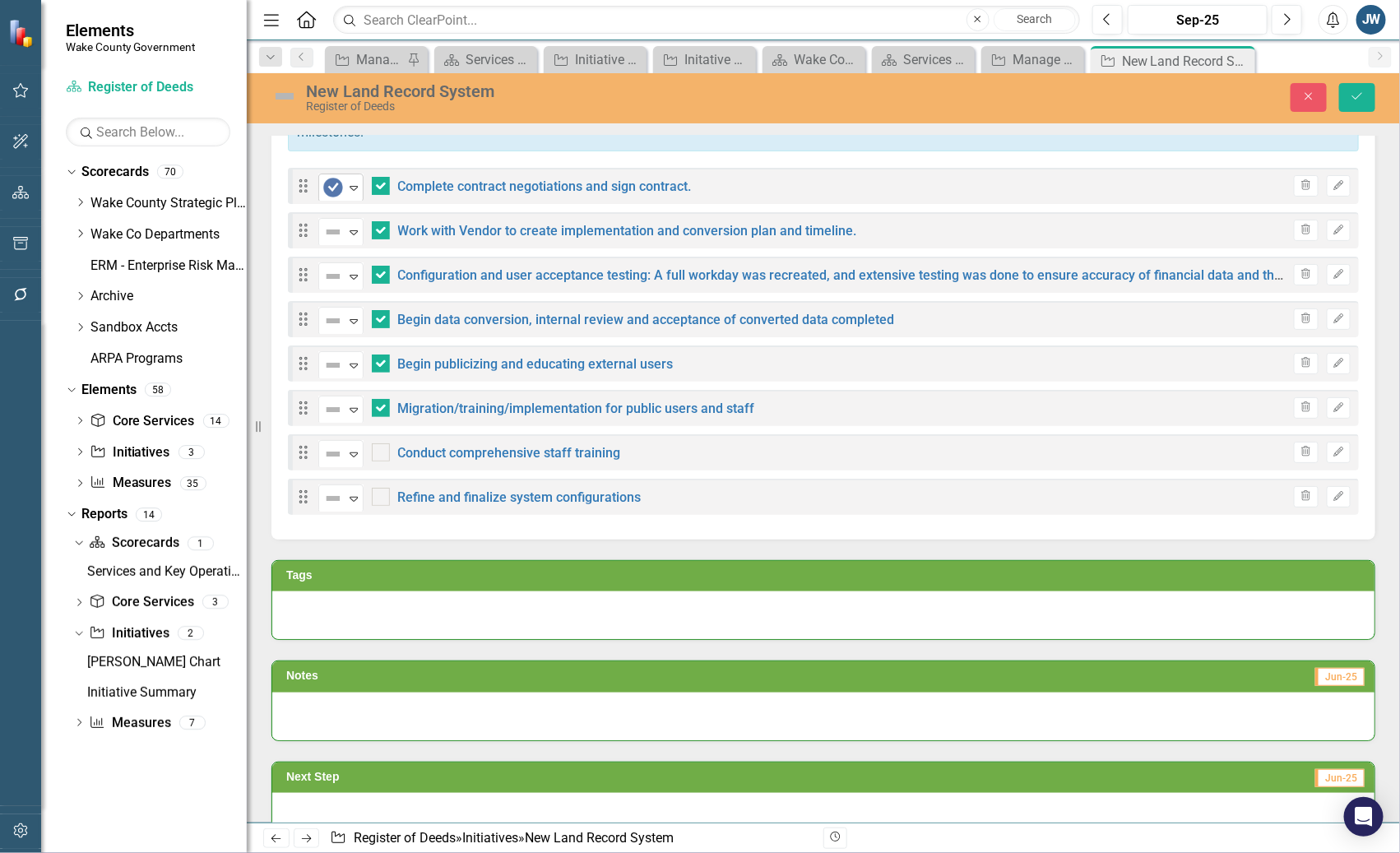
click at [352, 185] on icon "Expand" at bounding box center [354, 188] width 17 height 13
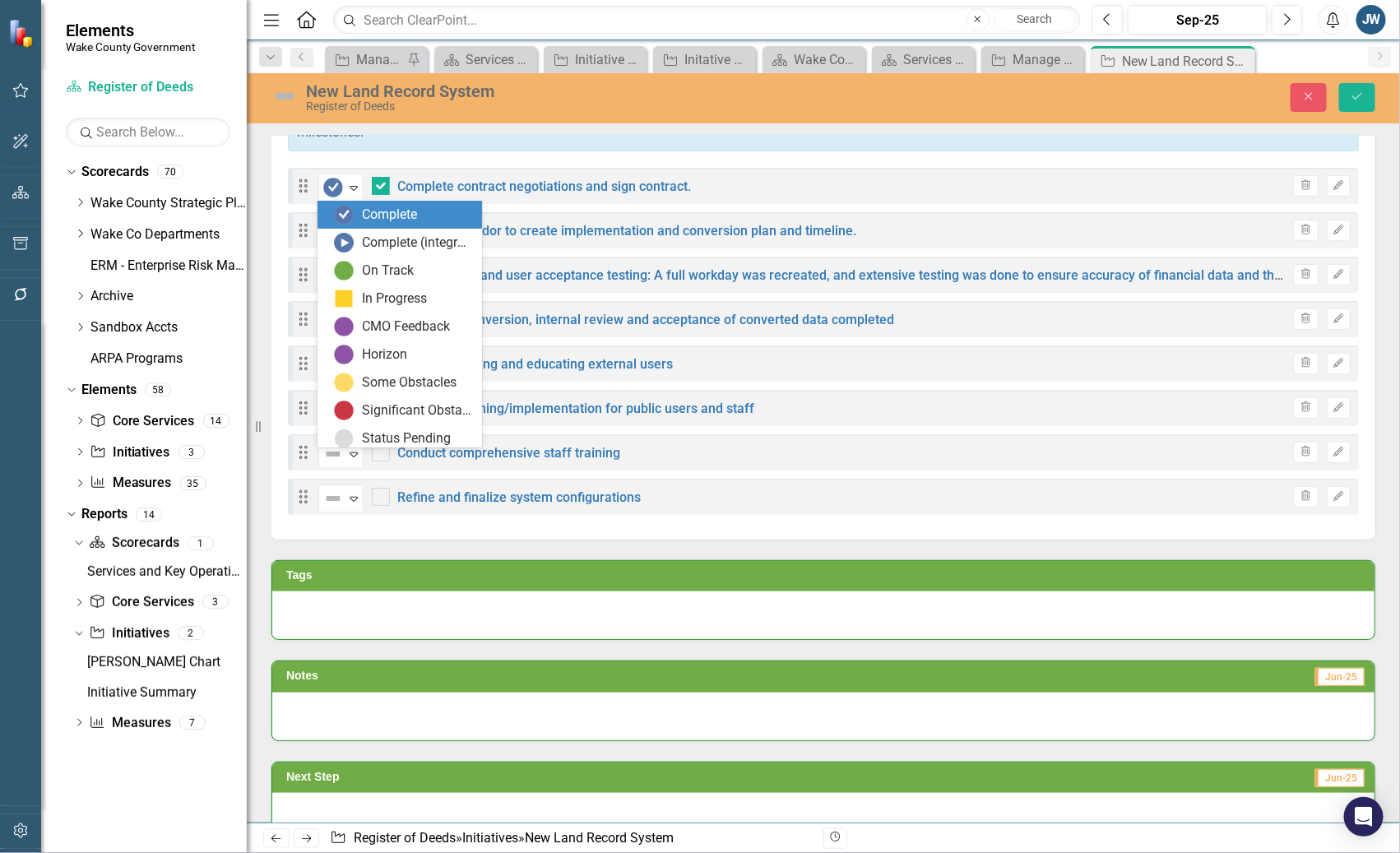
scroll to position [0, 0]
click at [382, 215] on div "Not Defined" at bounding box center [397, 215] width 68 height 19
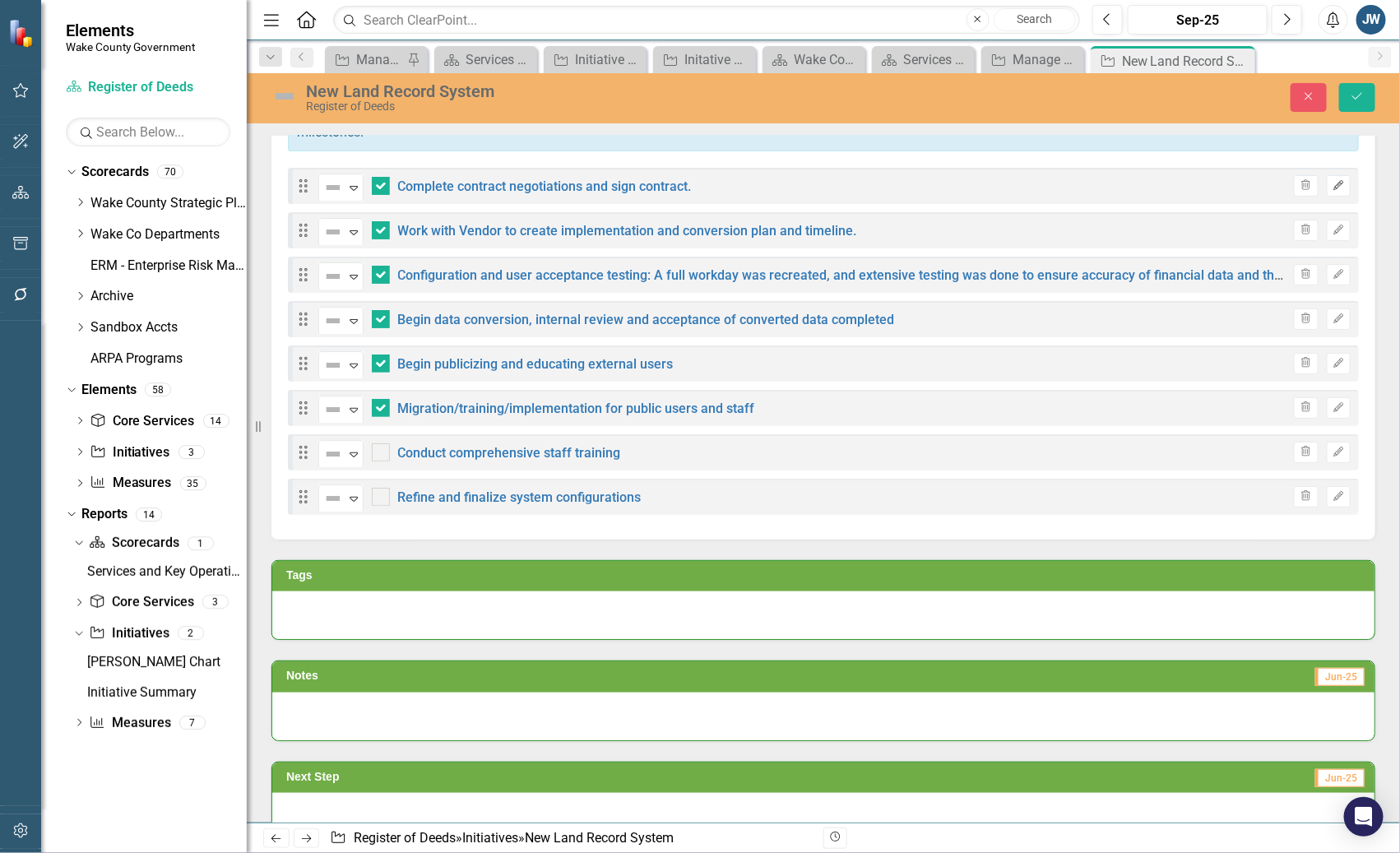
click at [1332, 187] on icon "Edit" at bounding box center [1338, 186] width 13 height 10
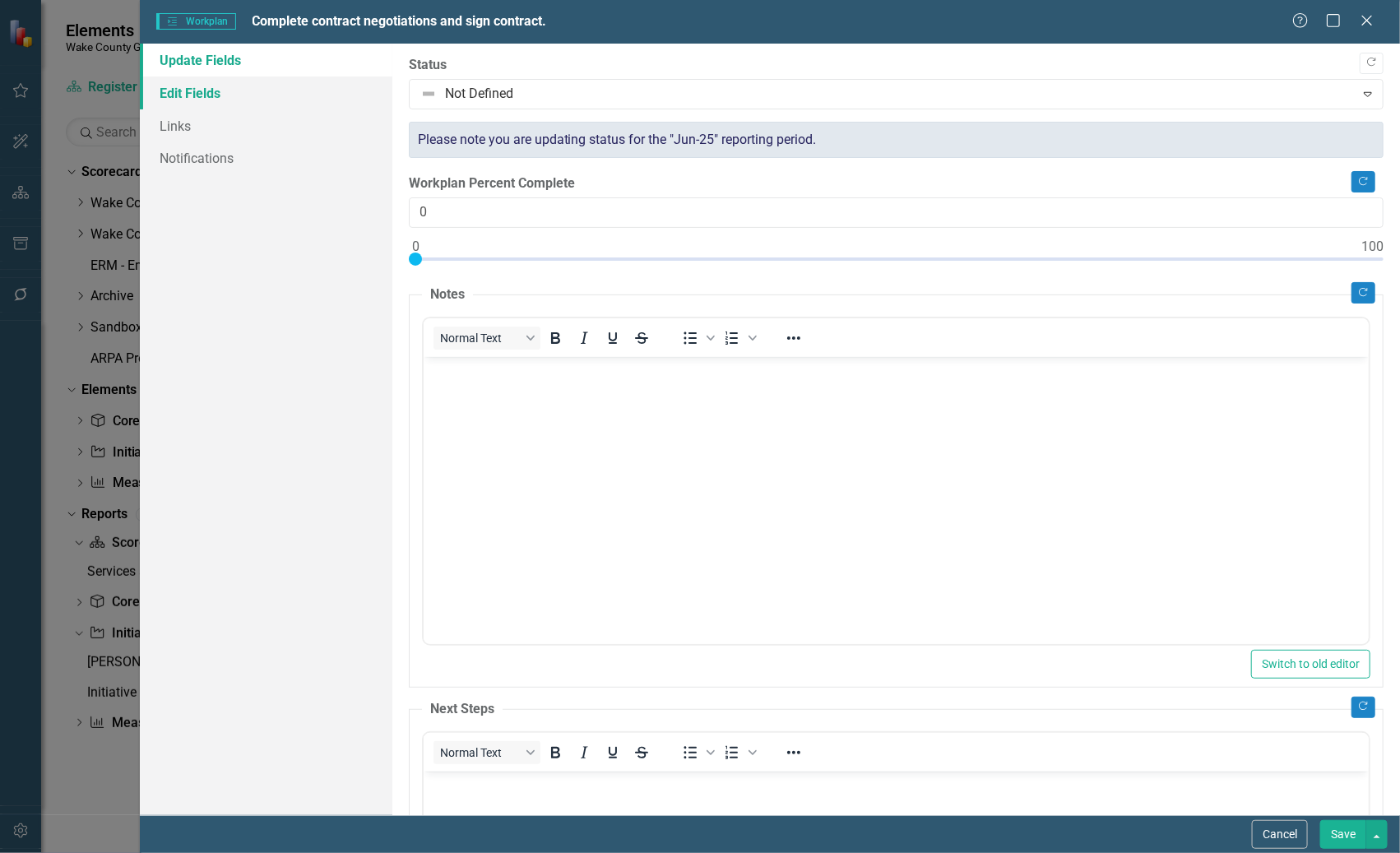
click at [199, 96] on link "Edit Fields" at bounding box center [265, 93] width 251 height 33
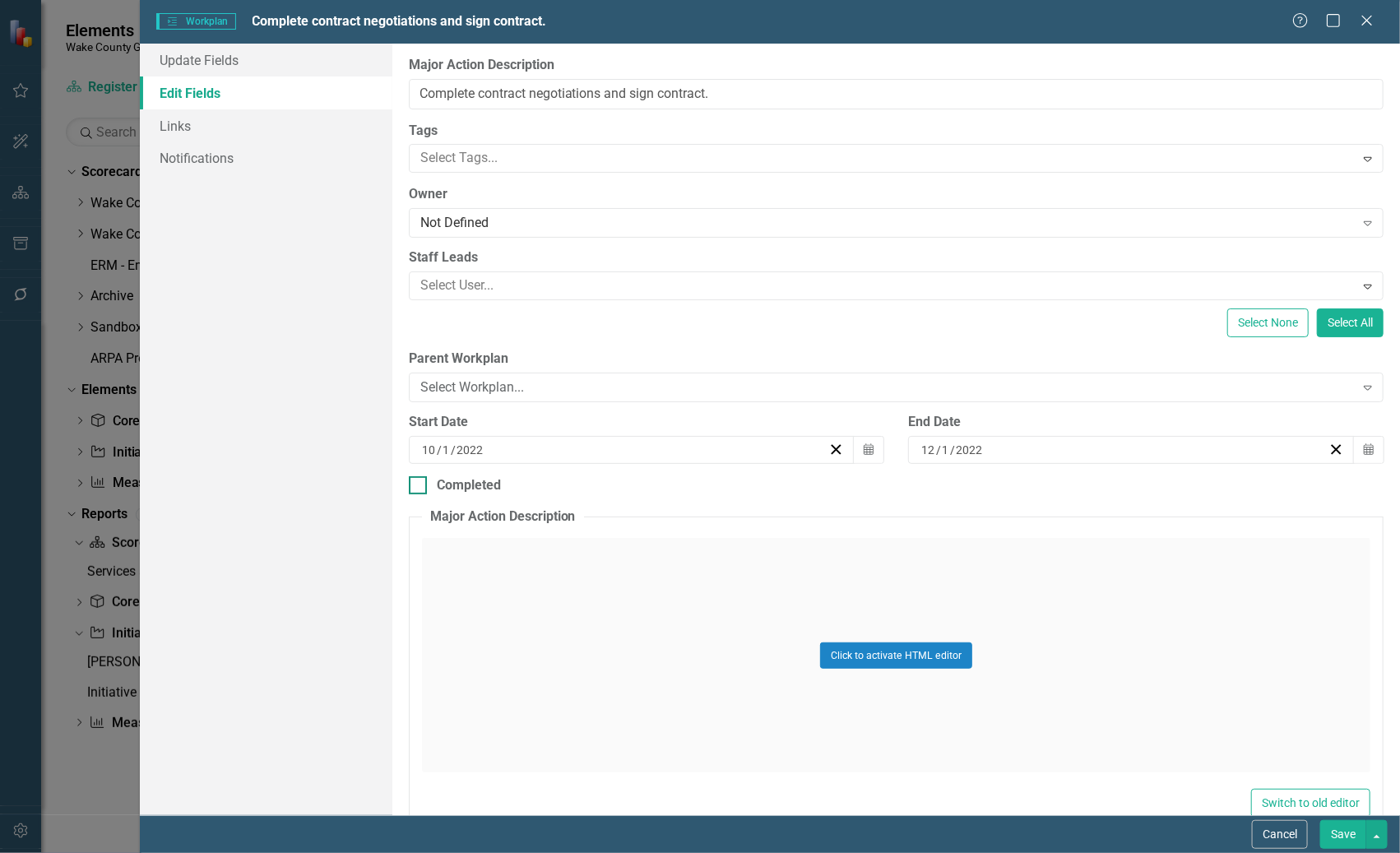
click at [425, 484] on div at bounding box center [418, 485] width 18 height 18
click at [419, 484] on input "Completed" at bounding box center [414, 481] width 11 height 11
checkbox input "true"
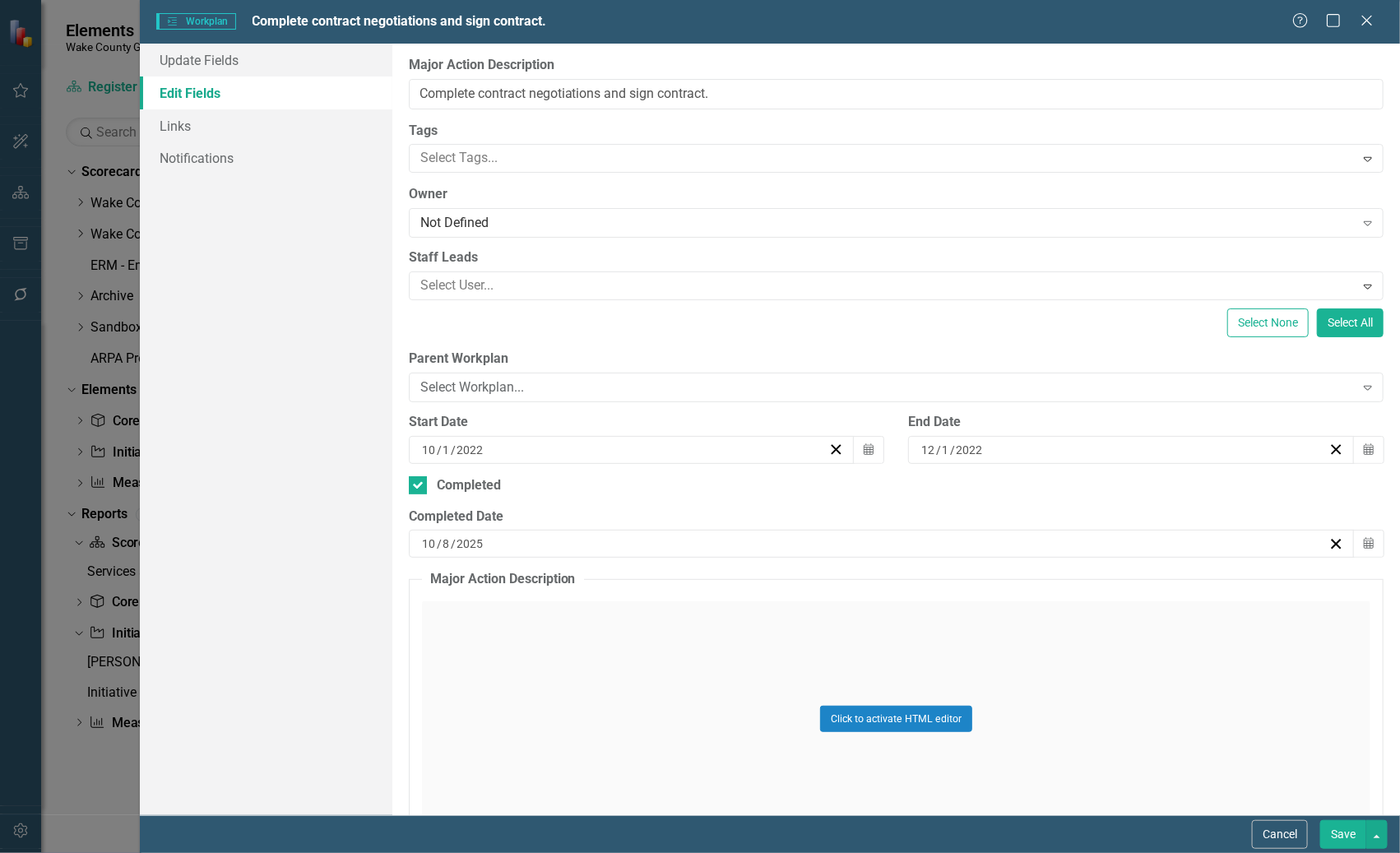
click at [1349, 839] on button "Save" at bounding box center [1342, 834] width 46 height 28
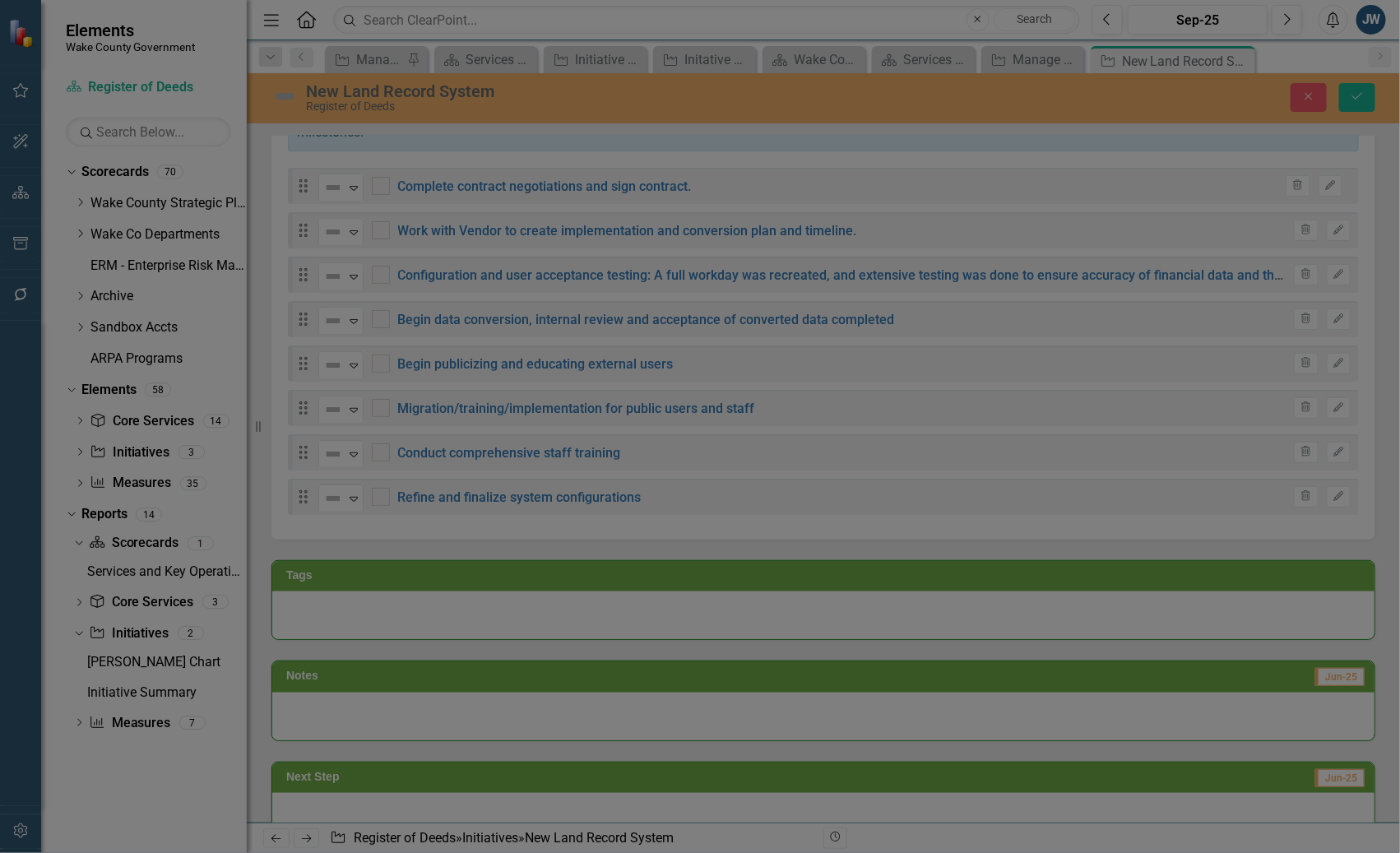
checkbox input "false"
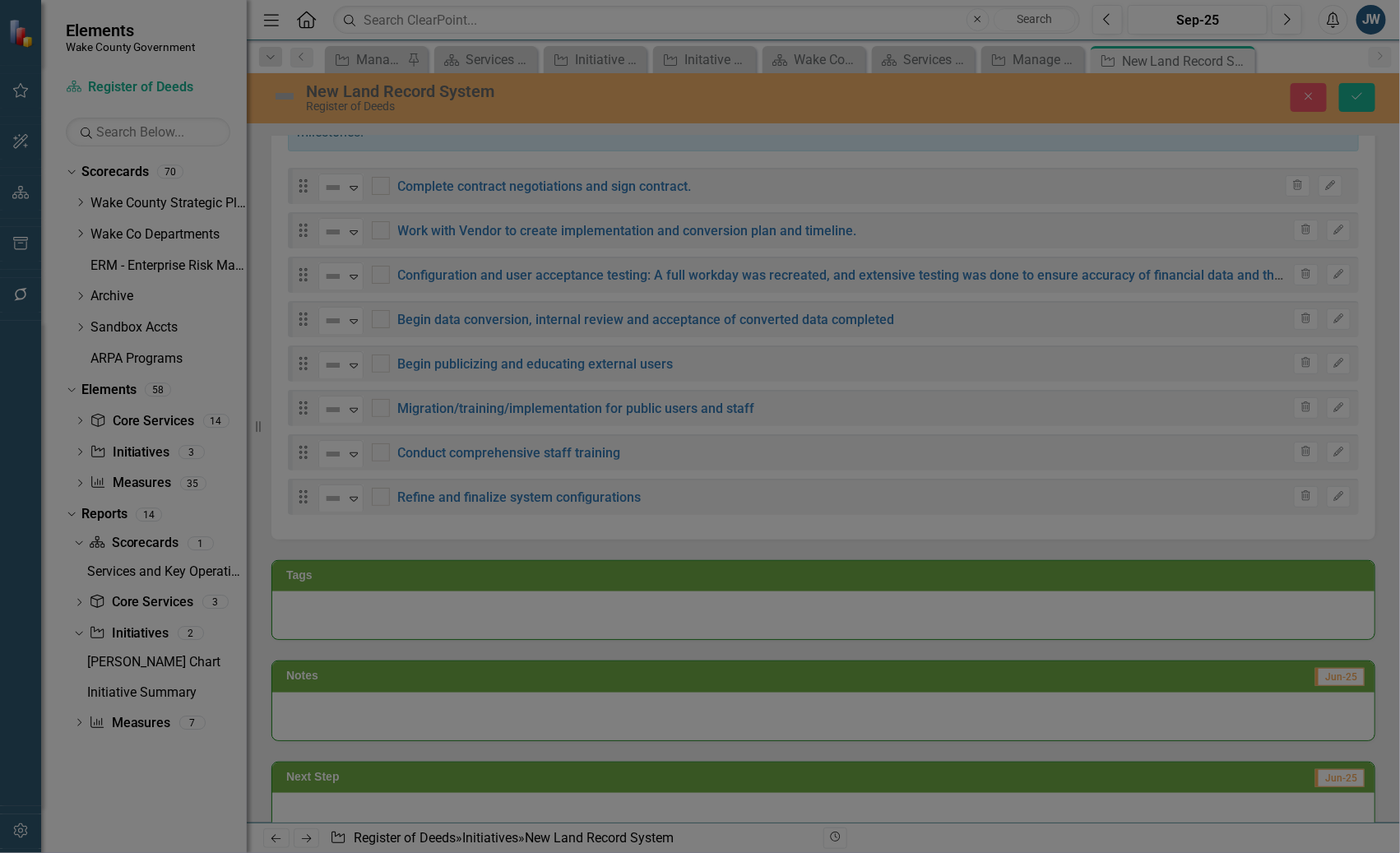
checkbox input "false"
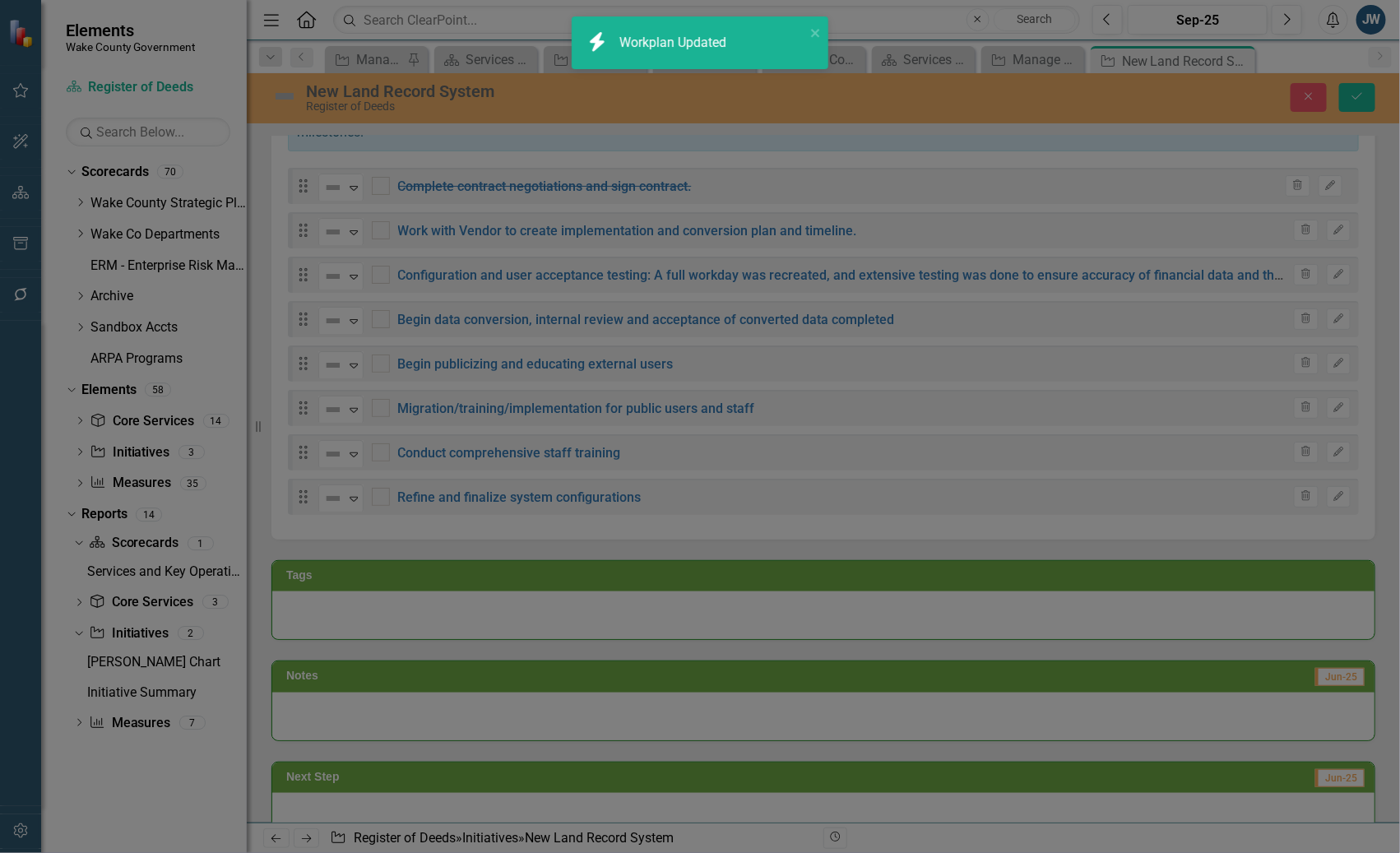
checkbox input "true"
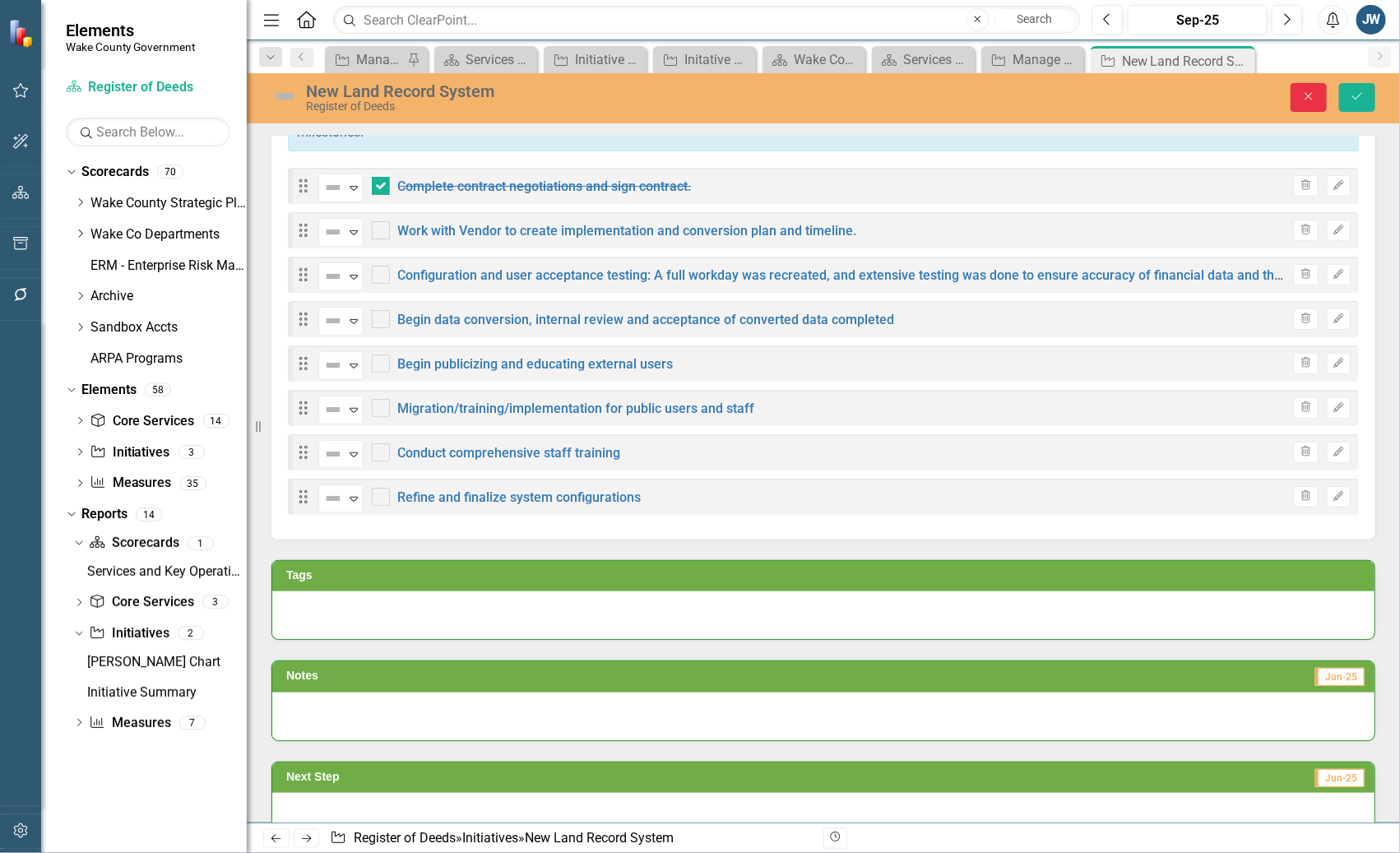
click at [1305, 92] on icon "Close" at bounding box center [1309, 96] width 15 height 12
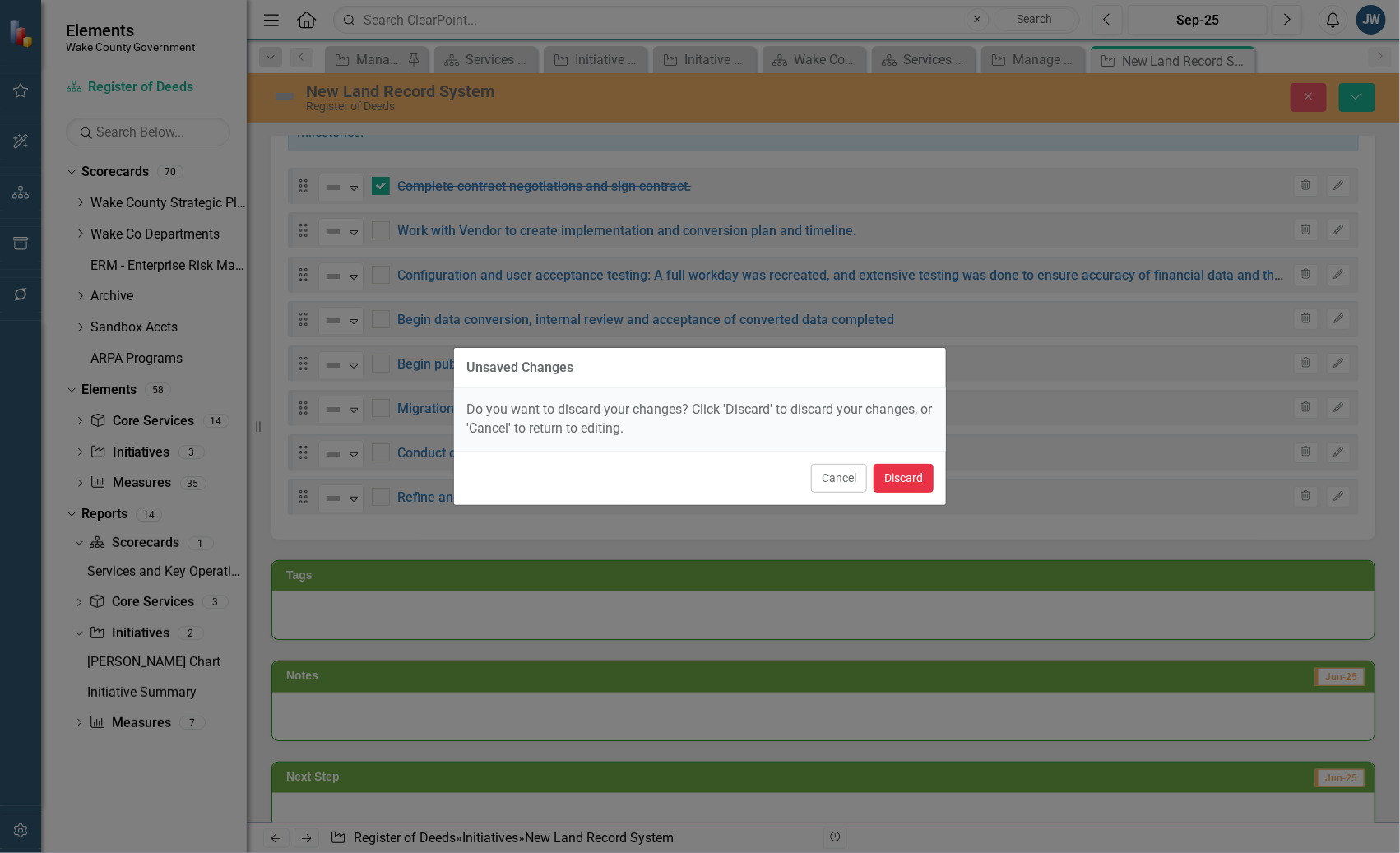
drag, startPoint x: 905, startPoint y: 482, endPoint x: 913, endPoint y: 504, distance: 23.4
click at [905, 481] on button "Discard" at bounding box center [903, 478] width 60 height 28
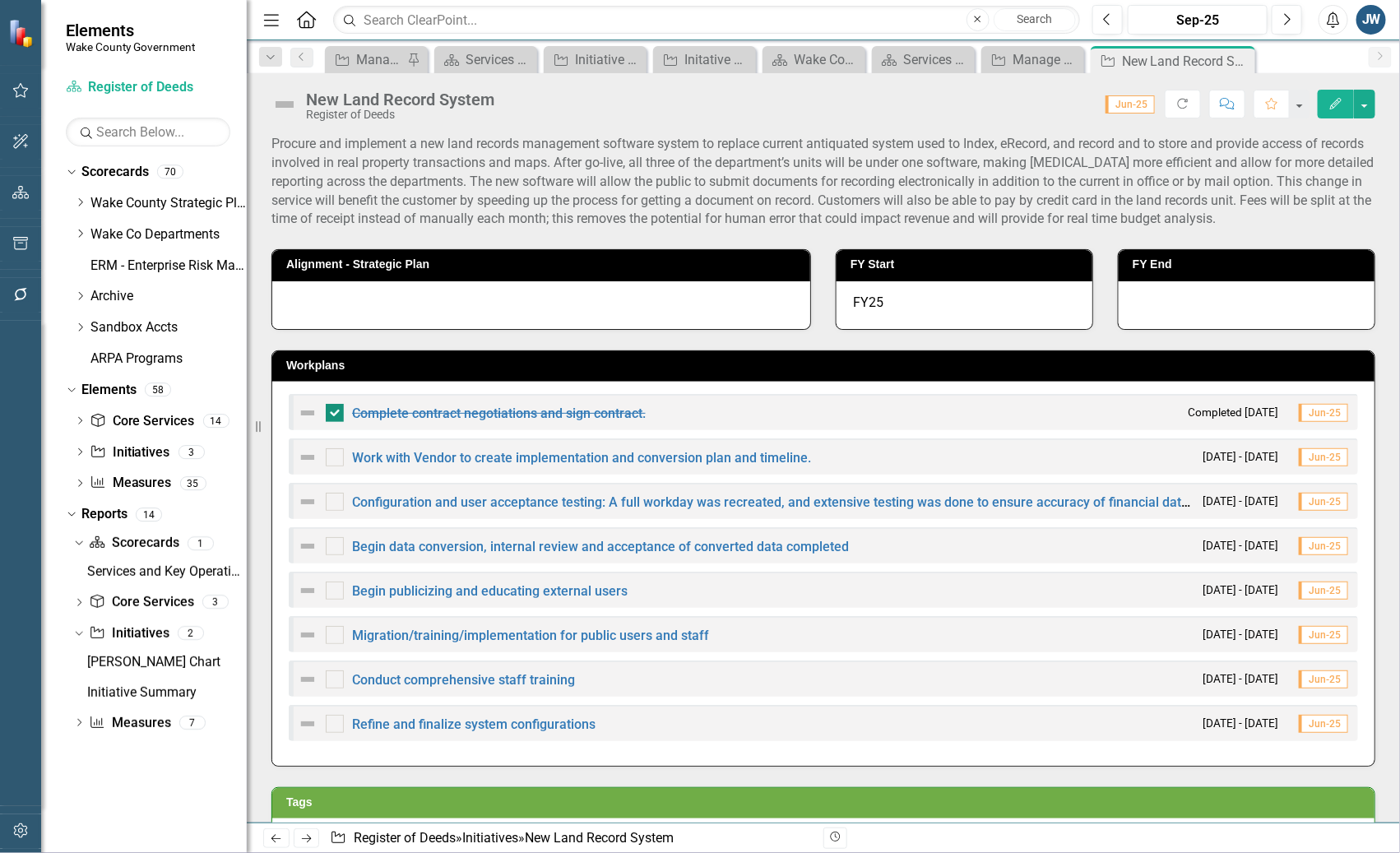
click at [335, 416] on div at bounding box center [335, 413] width 18 height 18
click at [335, 415] on input "checkbox" at bounding box center [331, 409] width 11 height 11
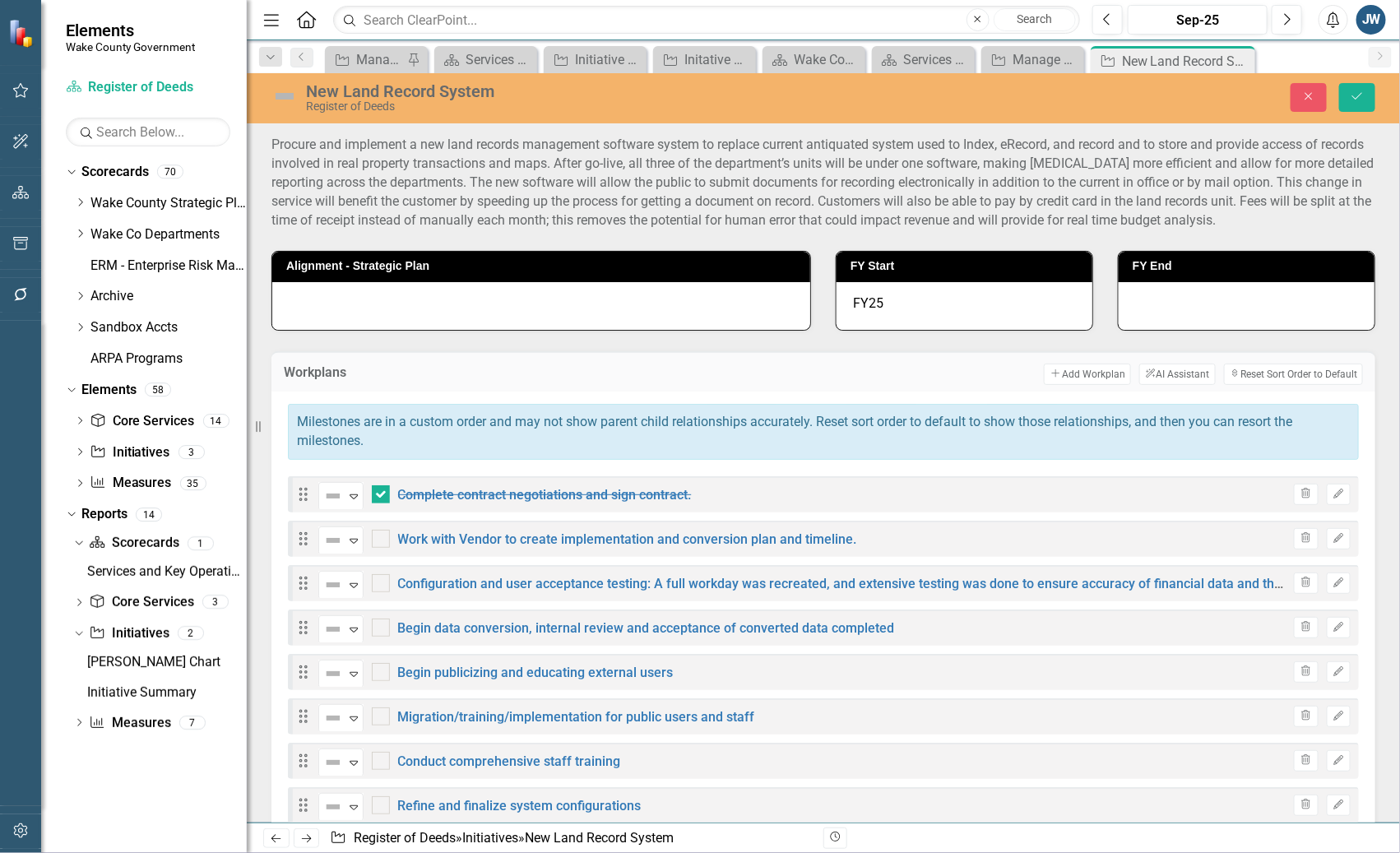
checkbox input "false"
click at [1358, 97] on icon "Save" at bounding box center [1357, 96] width 15 height 12
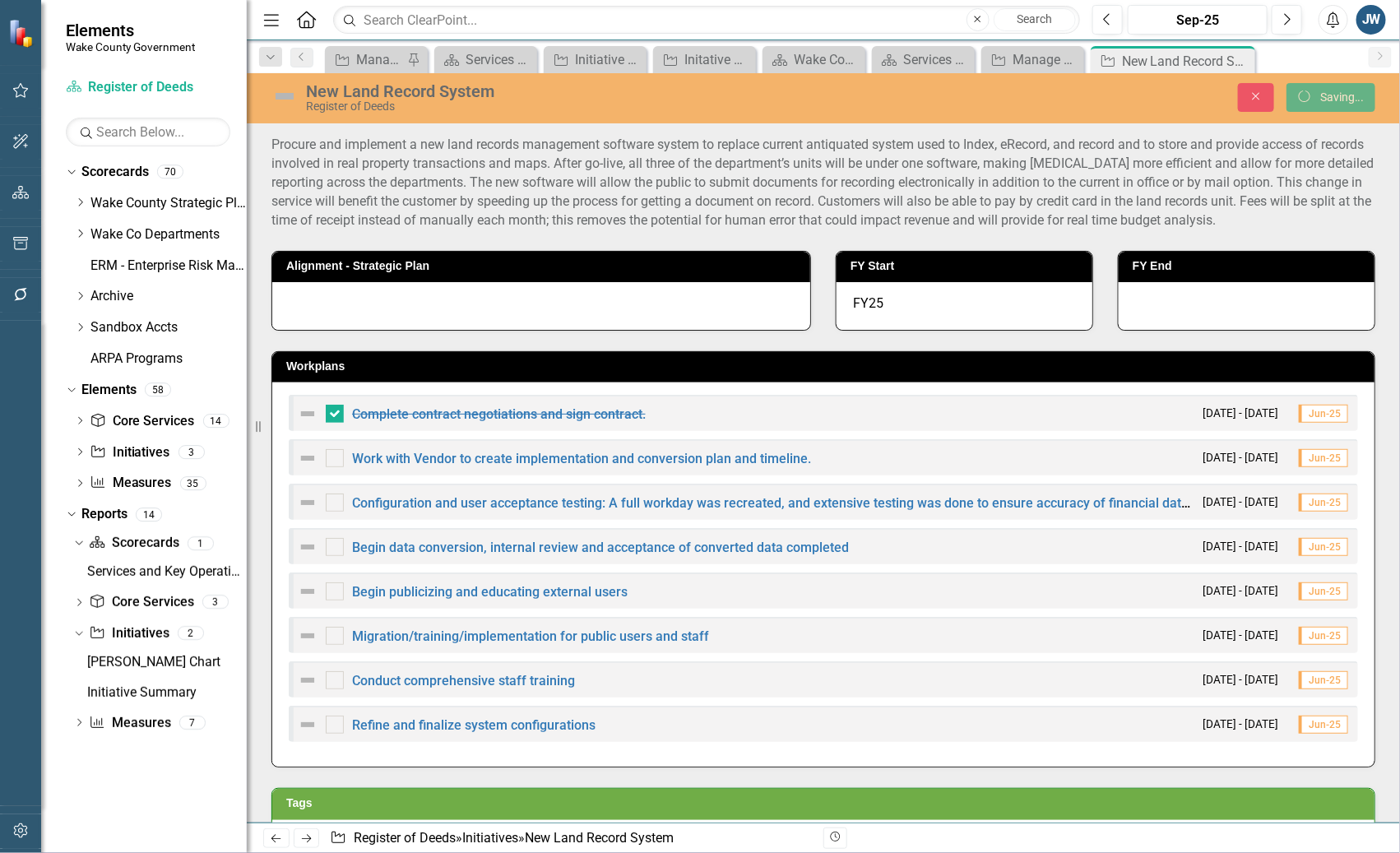
checkbox input "false"
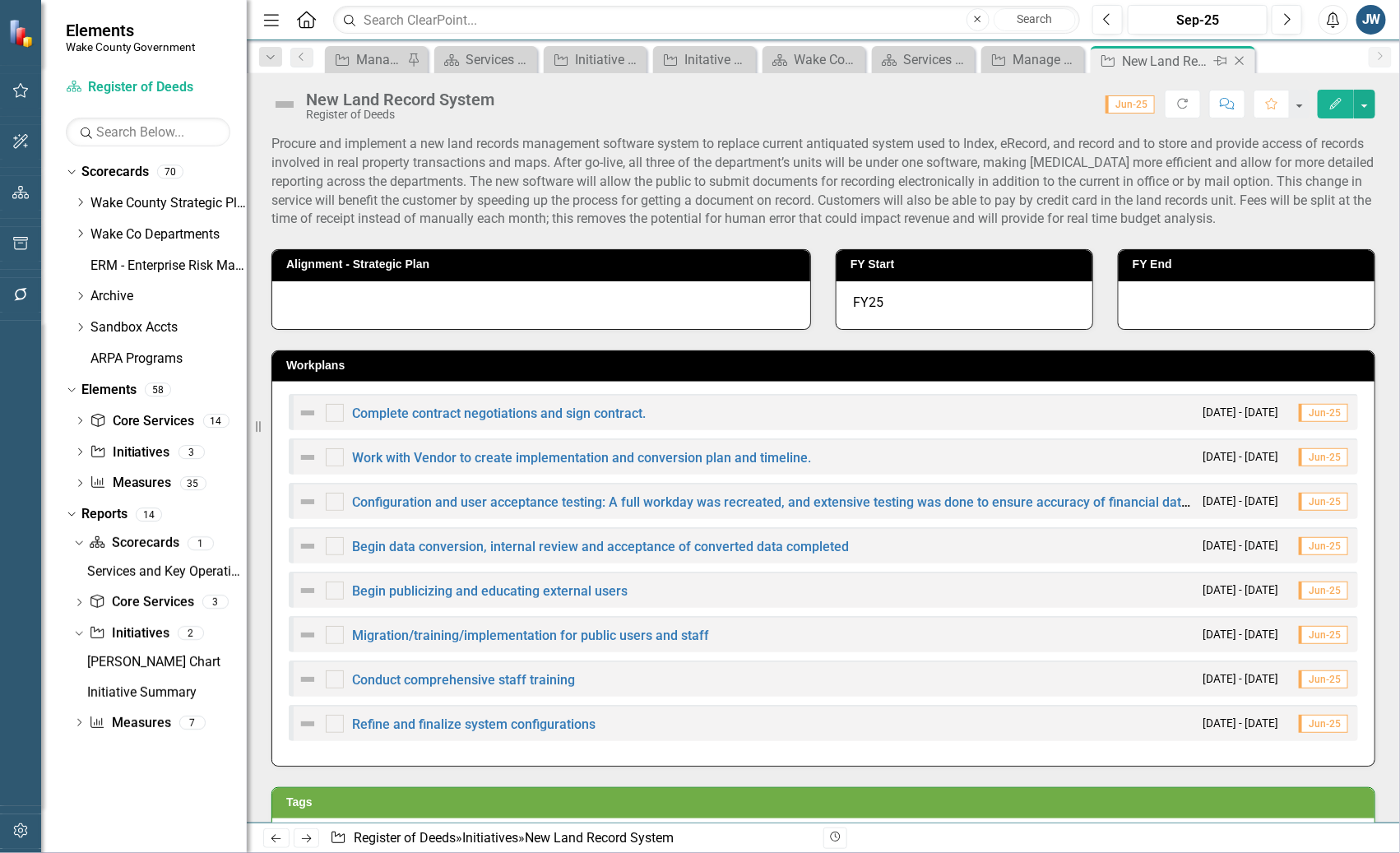
click at [1241, 59] on icon "Close" at bounding box center [1240, 61] width 17 height 13
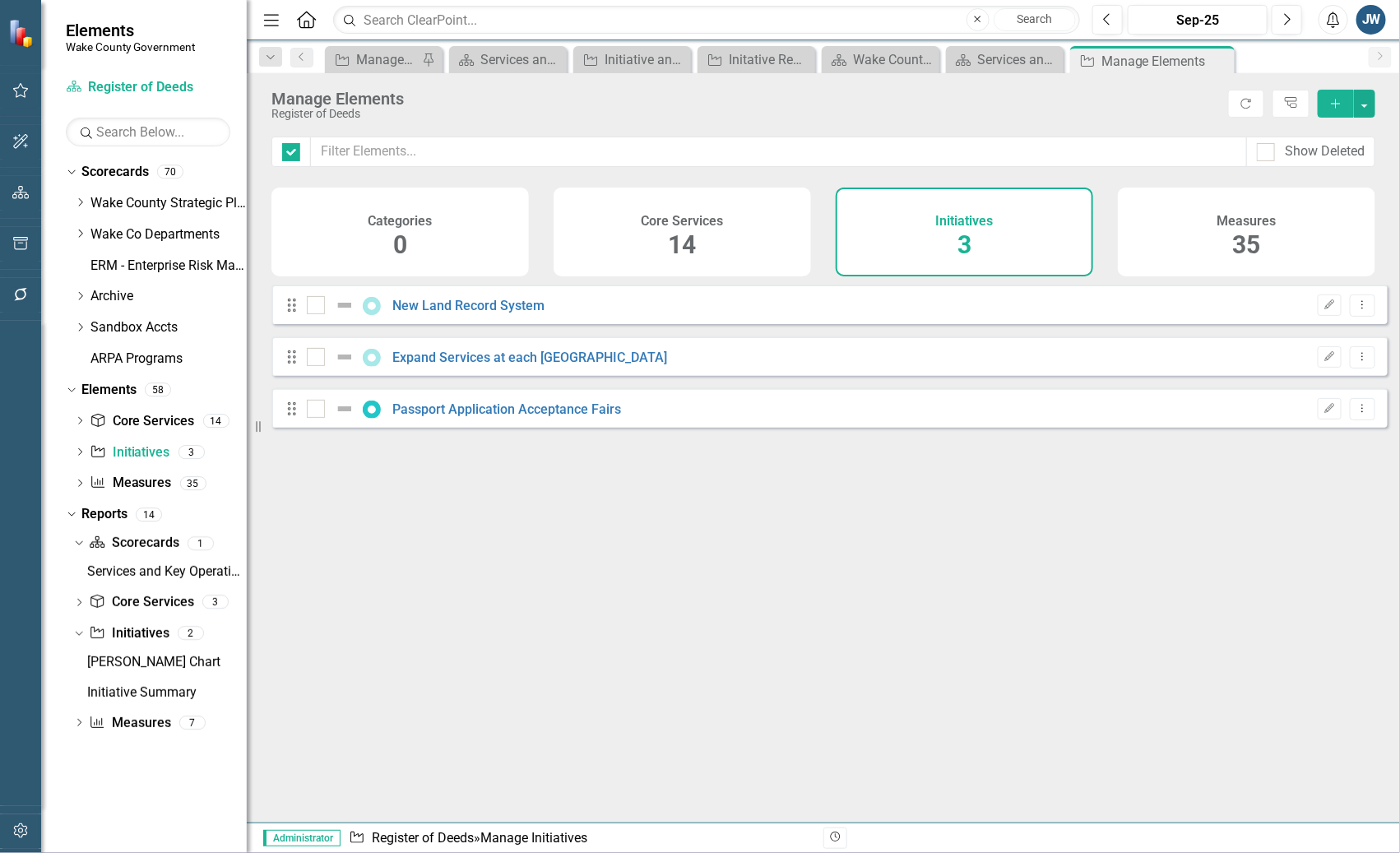
checkbox input "false"
click at [534, 417] on link "Passport Application Acceptance Fairs" at bounding box center [508, 409] width 229 height 16
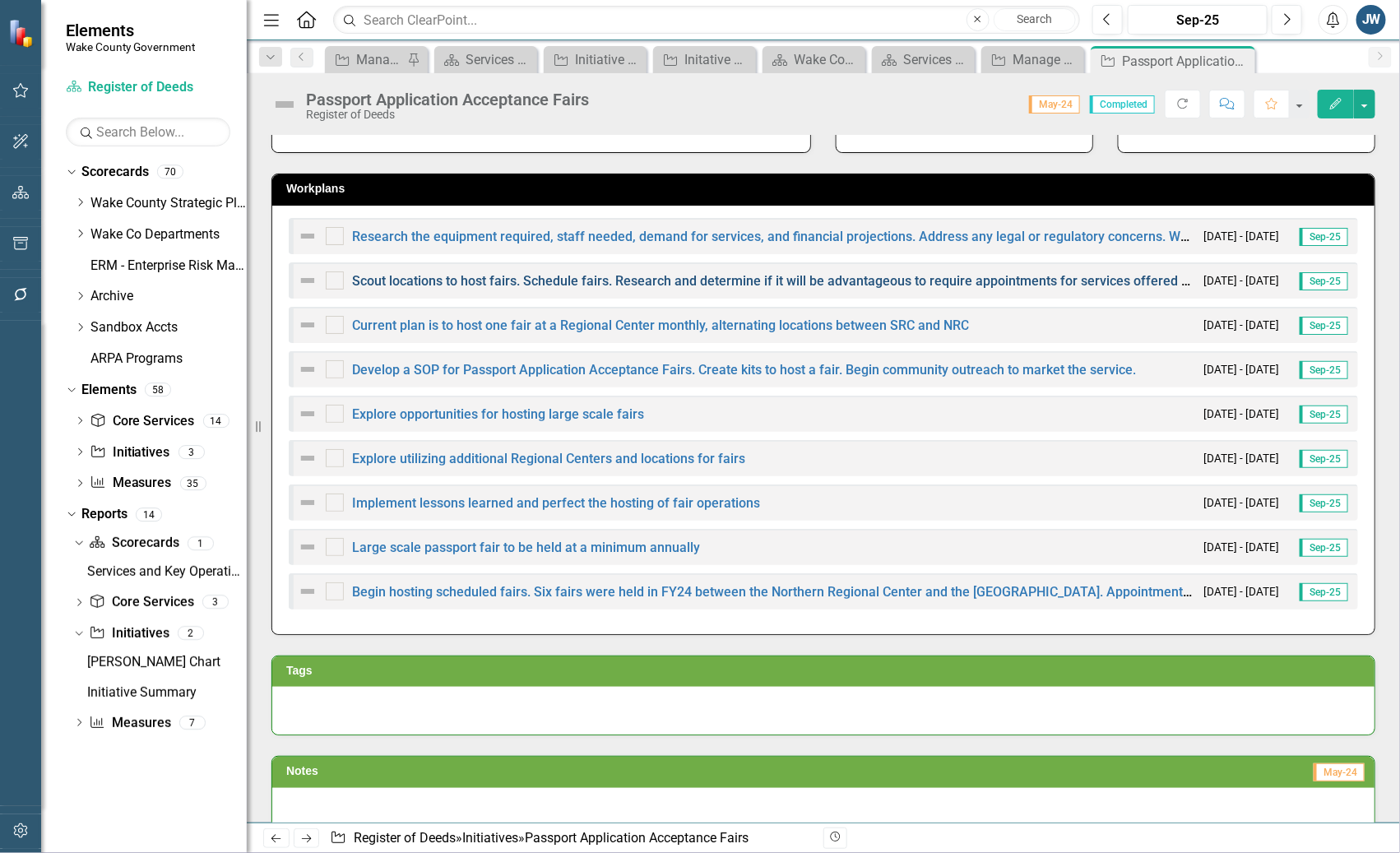
scroll to position [102, 0]
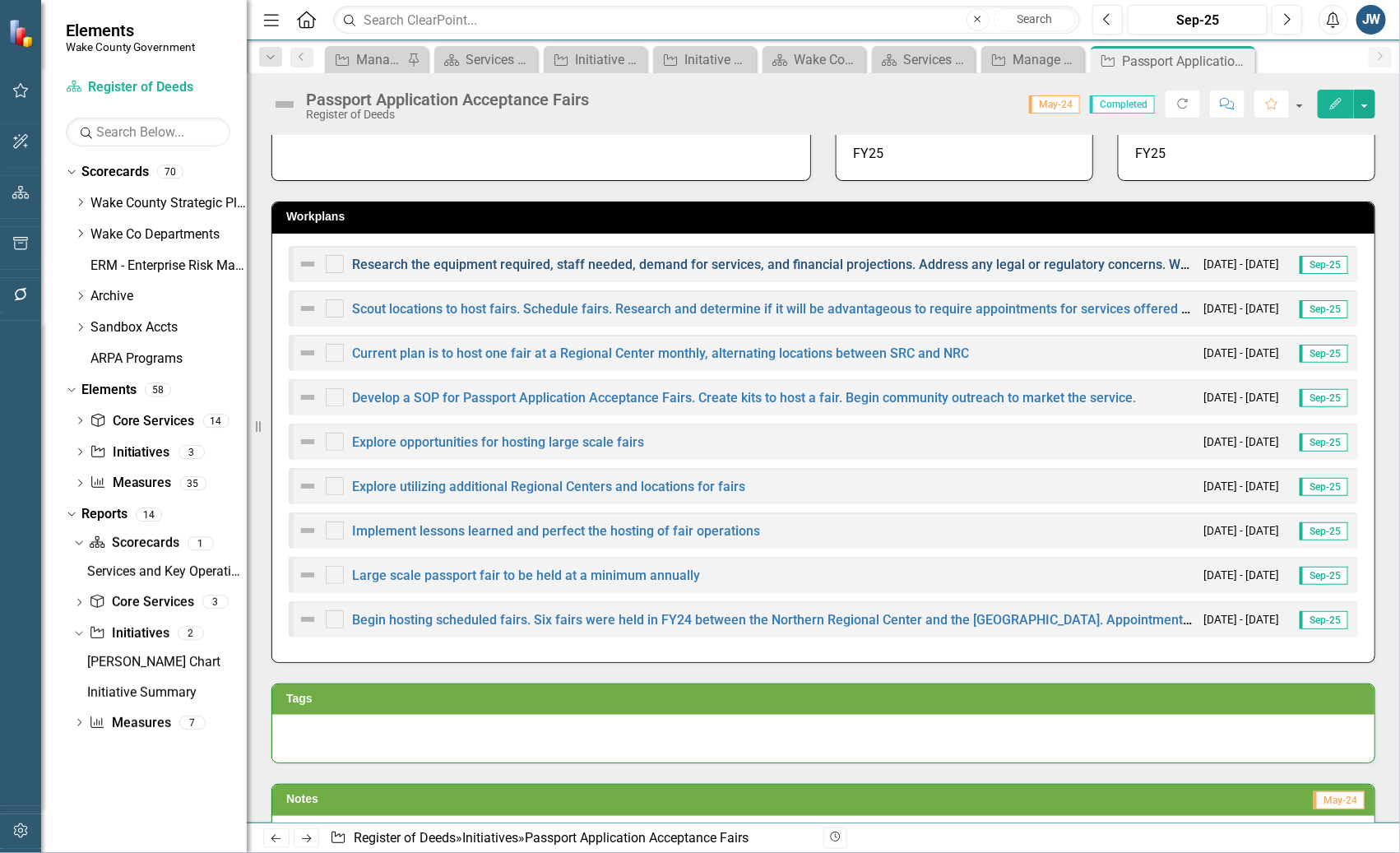
click at [535, 266] on link "Research the equipment required, staff needed, demand for services, and financi…" at bounding box center [1088, 264] width 1471 height 16
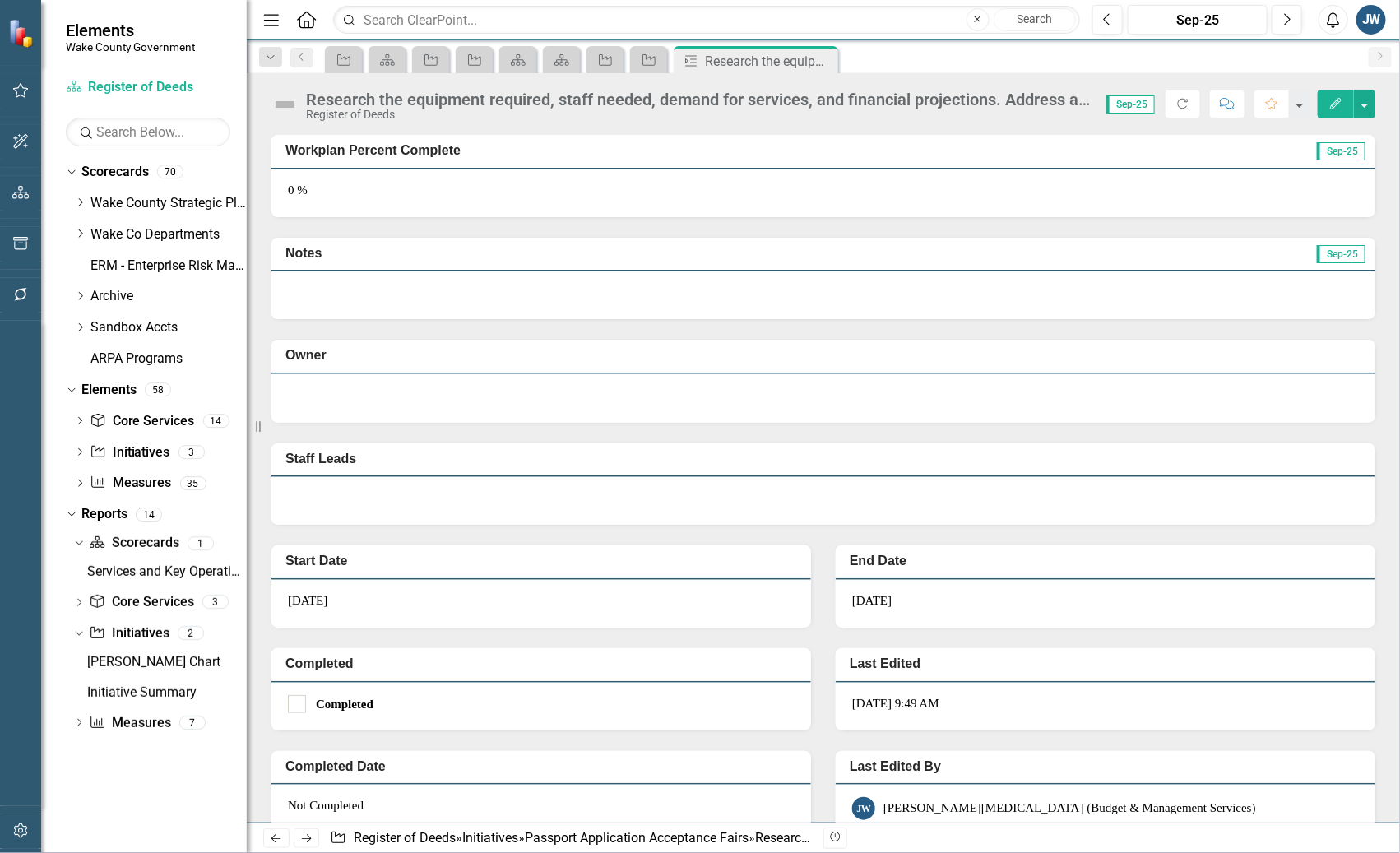
click at [1220, 67] on div "Initiative Scorecard Initiative Initiative Scorecard Scorecard Initiative Initi…" at bounding box center [841, 59] width 1039 height 27
click at [825, 61] on icon "Close" at bounding box center [822, 61] width 17 height 13
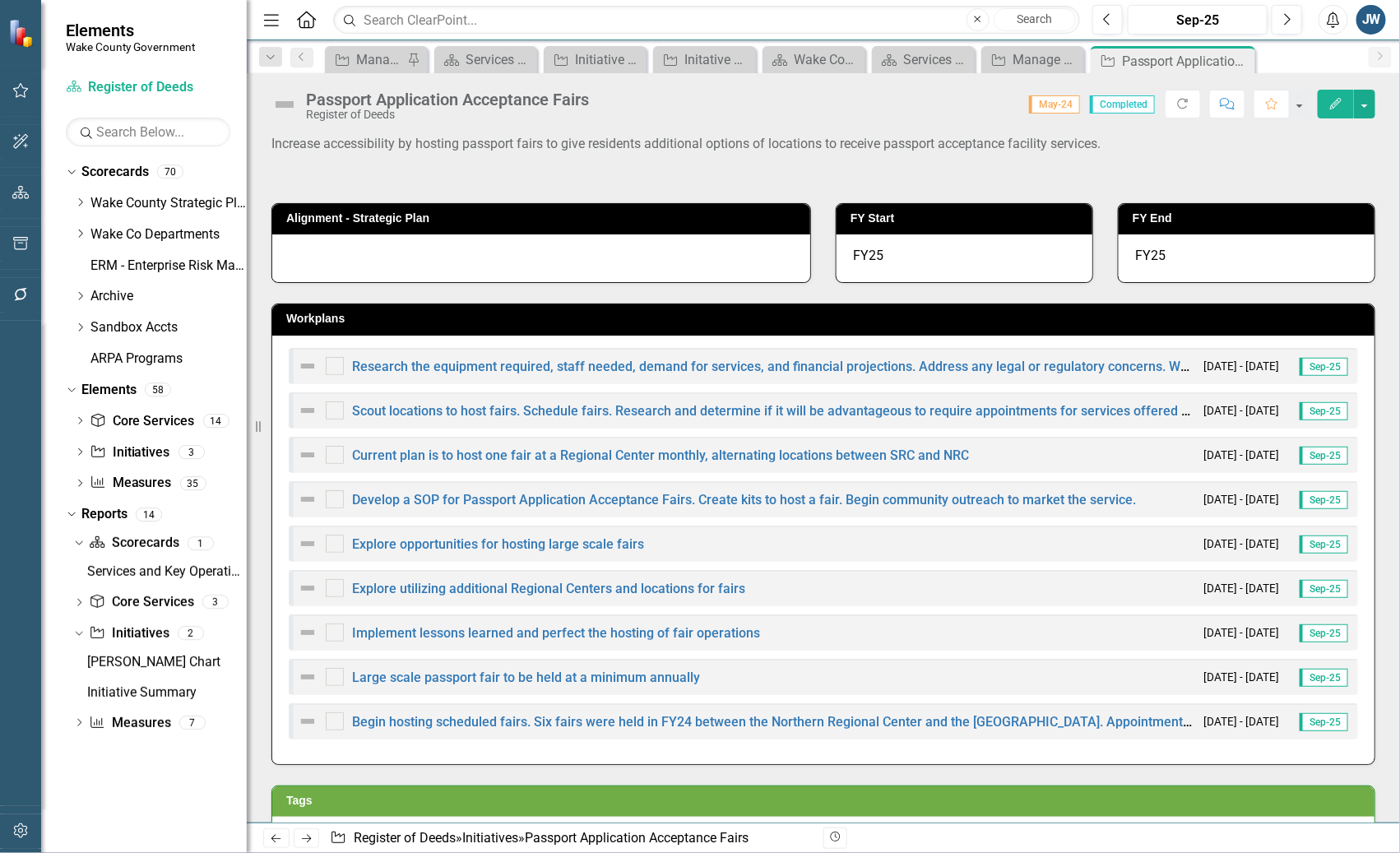
click at [1369, 368] on div "Workplans Research the equipment required, staff needed, demand for services, a…" at bounding box center [823, 523] width 1129 height 481
click at [1382, 373] on div "Increase accessibility by hosting passport fairs to give residents additional o…" at bounding box center [823, 750] width 1153 height 1270
click at [1337, 99] on icon "Edit" at bounding box center [1336, 103] width 15 height 12
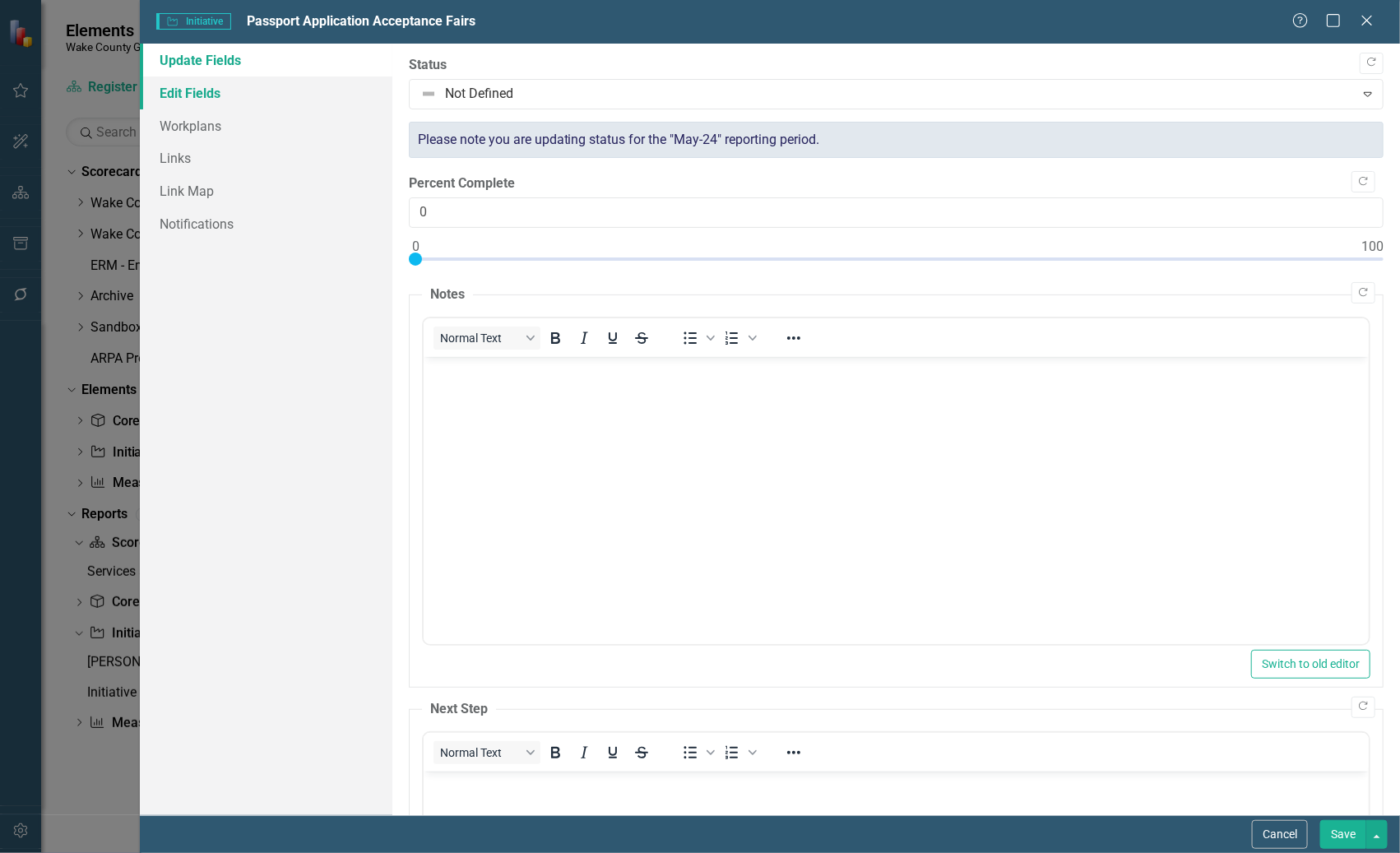
click at [208, 89] on link "Edit Fields" at bounding box center [265, 93] width 251 height 33
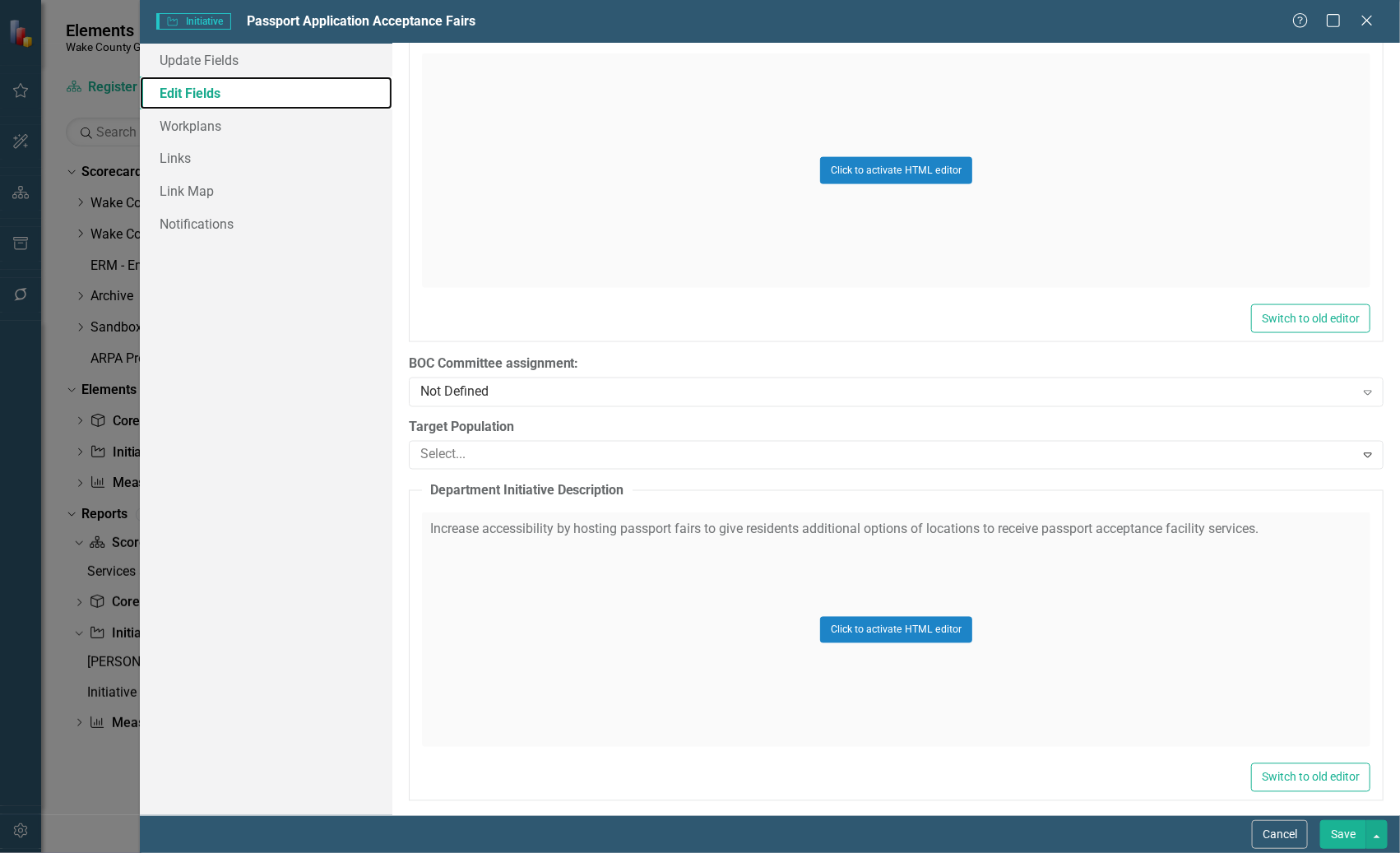
scroll to position [1335, 0]
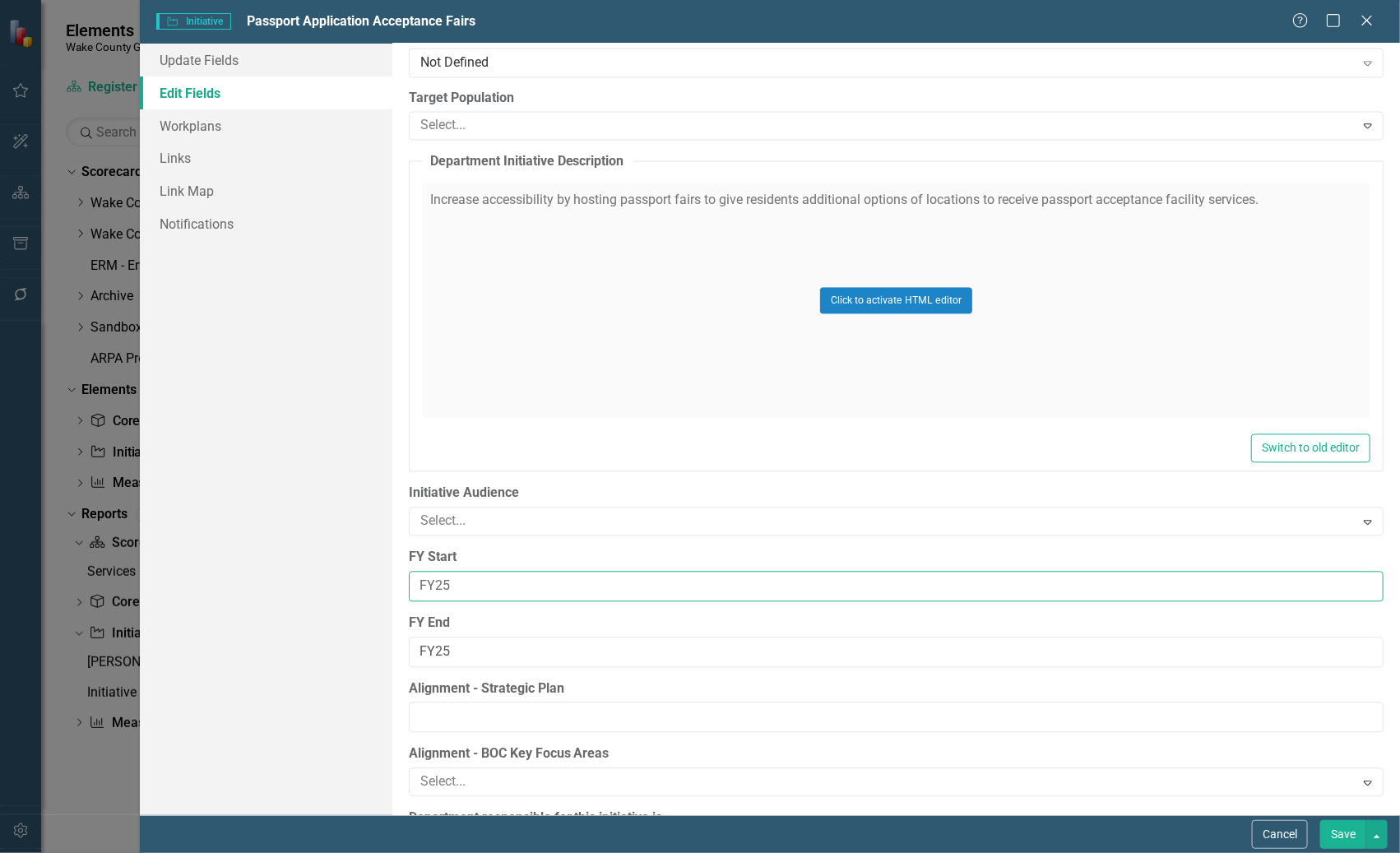
click at [531, 586] on input "FY25" at bounding box center [897, 587] width 975 height 30
type input "FY24"
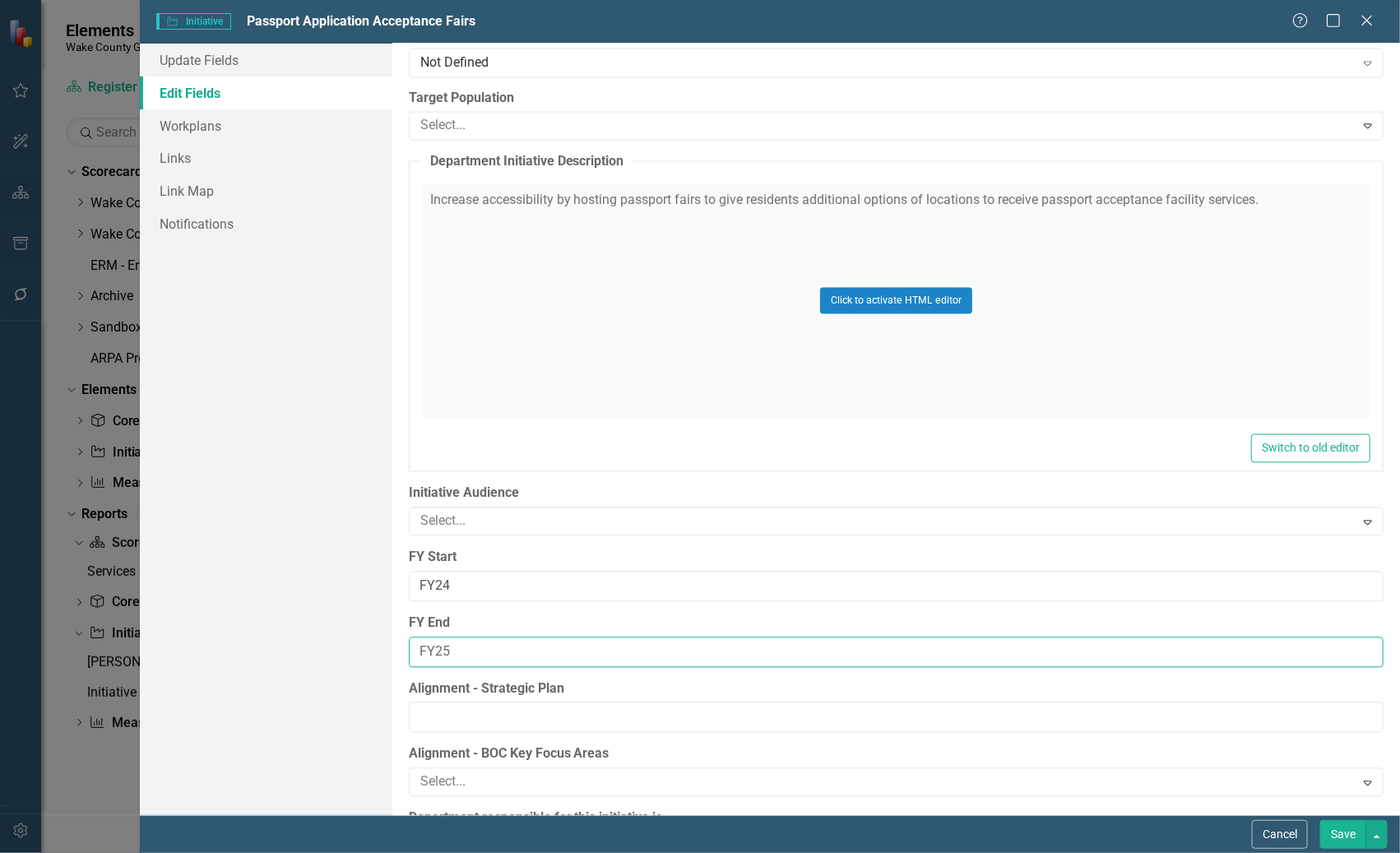
click at [530, 657] on input "FY25" at bounding box center [897, 653] width 975 height 30
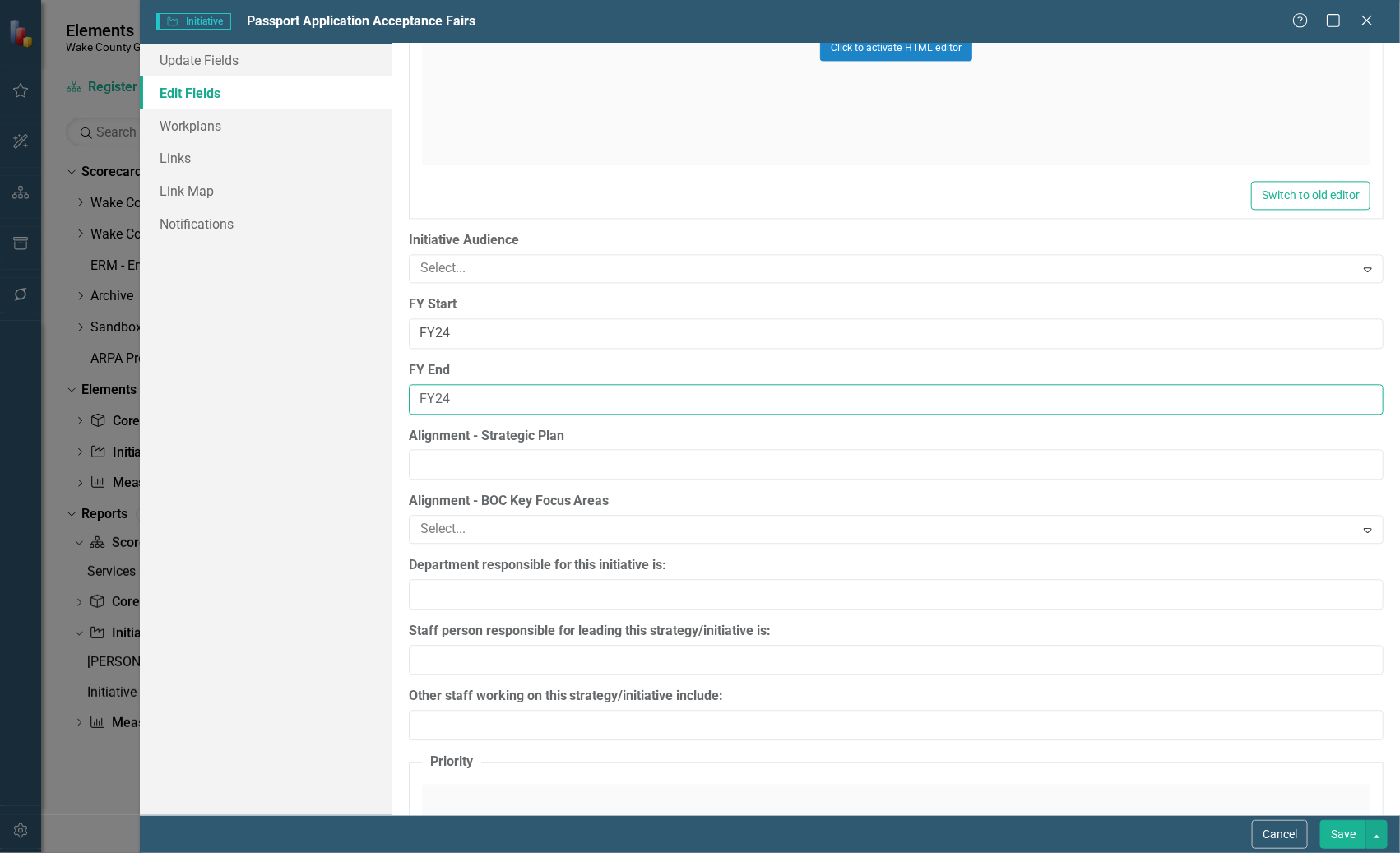
scroll to position [2056, 0]
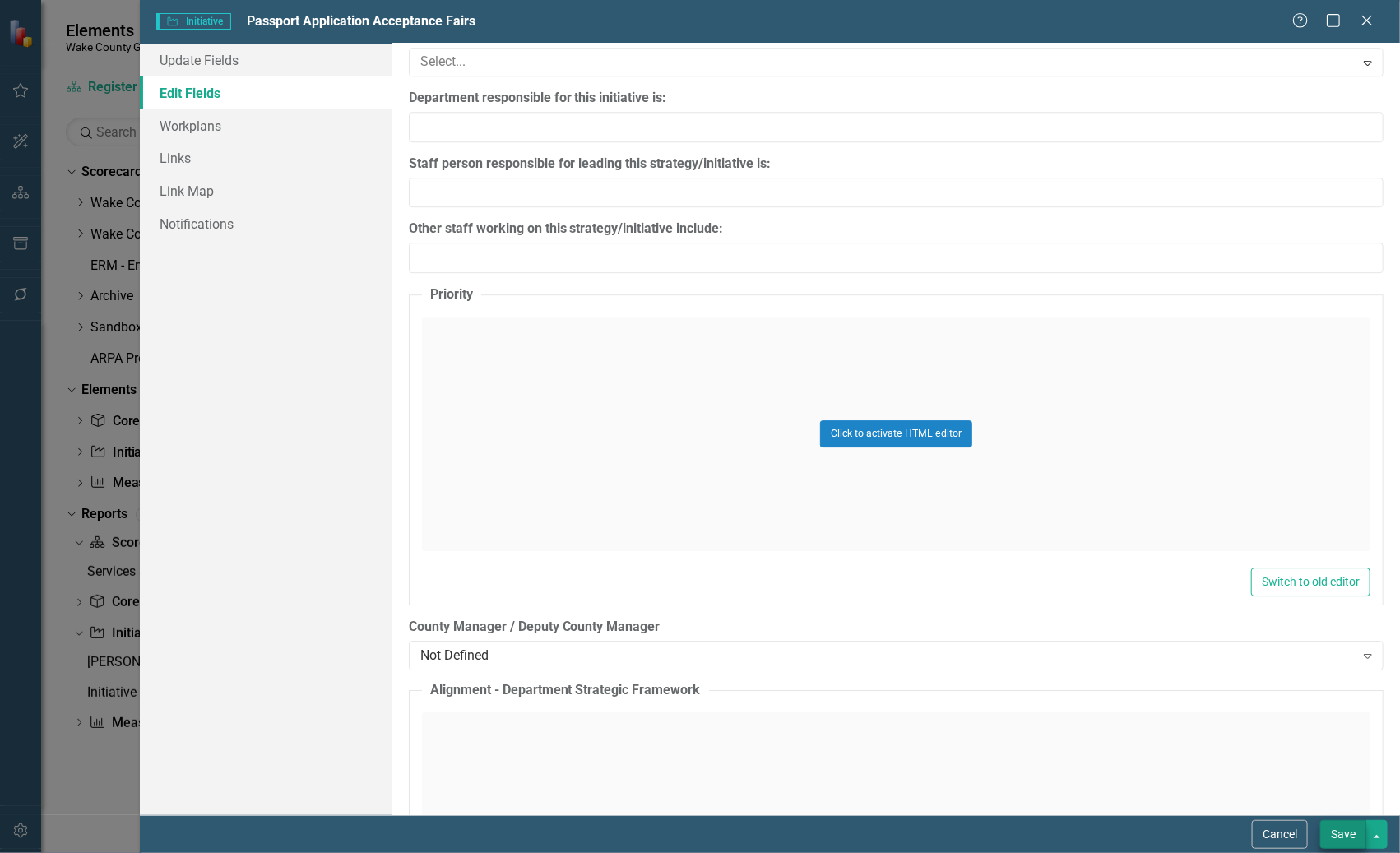
type input "FY24"
click at [1345, 835] on button "Save" at bounding box center [1342, 834] width 46 height 28
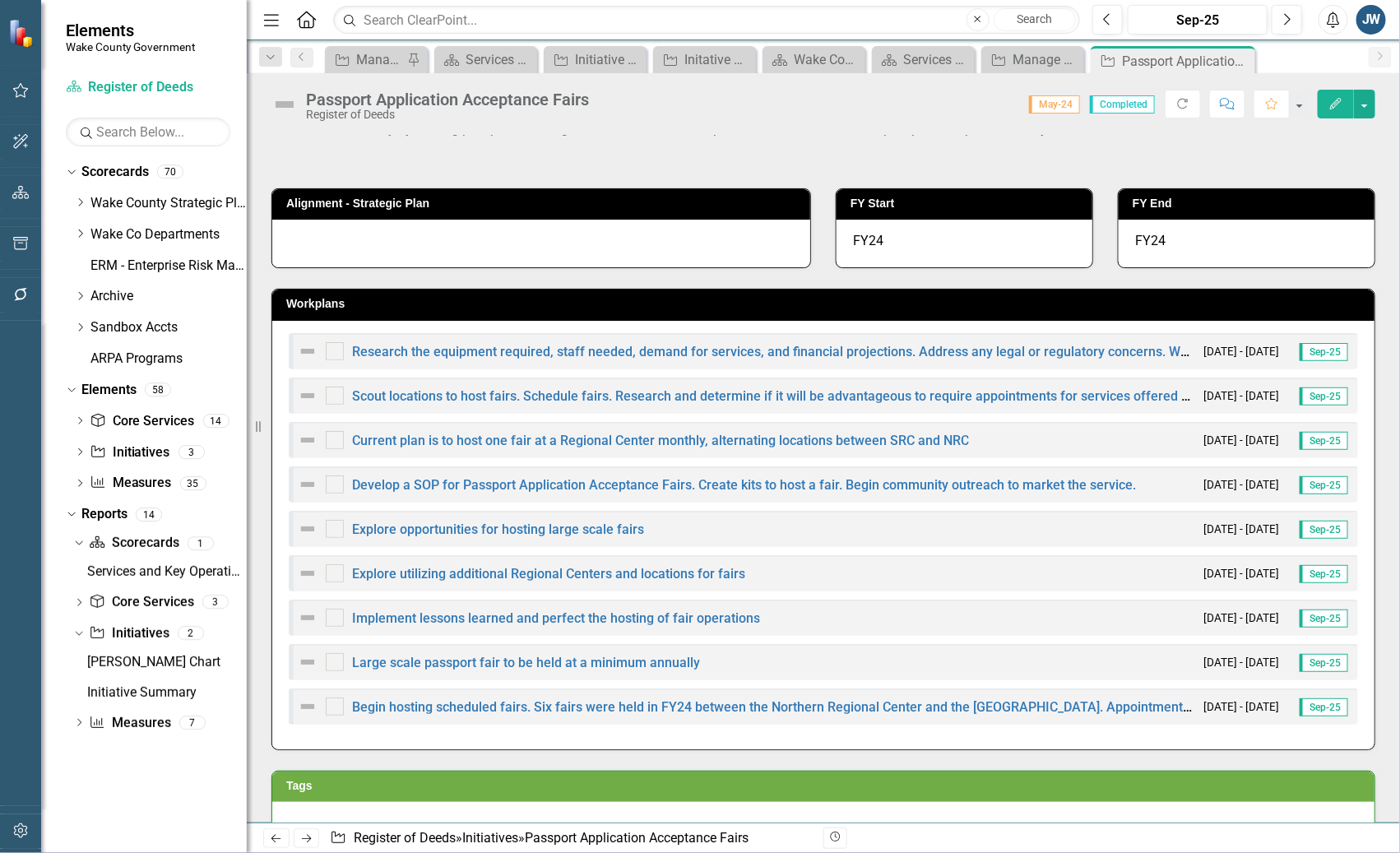
scroll to position [0, 0]
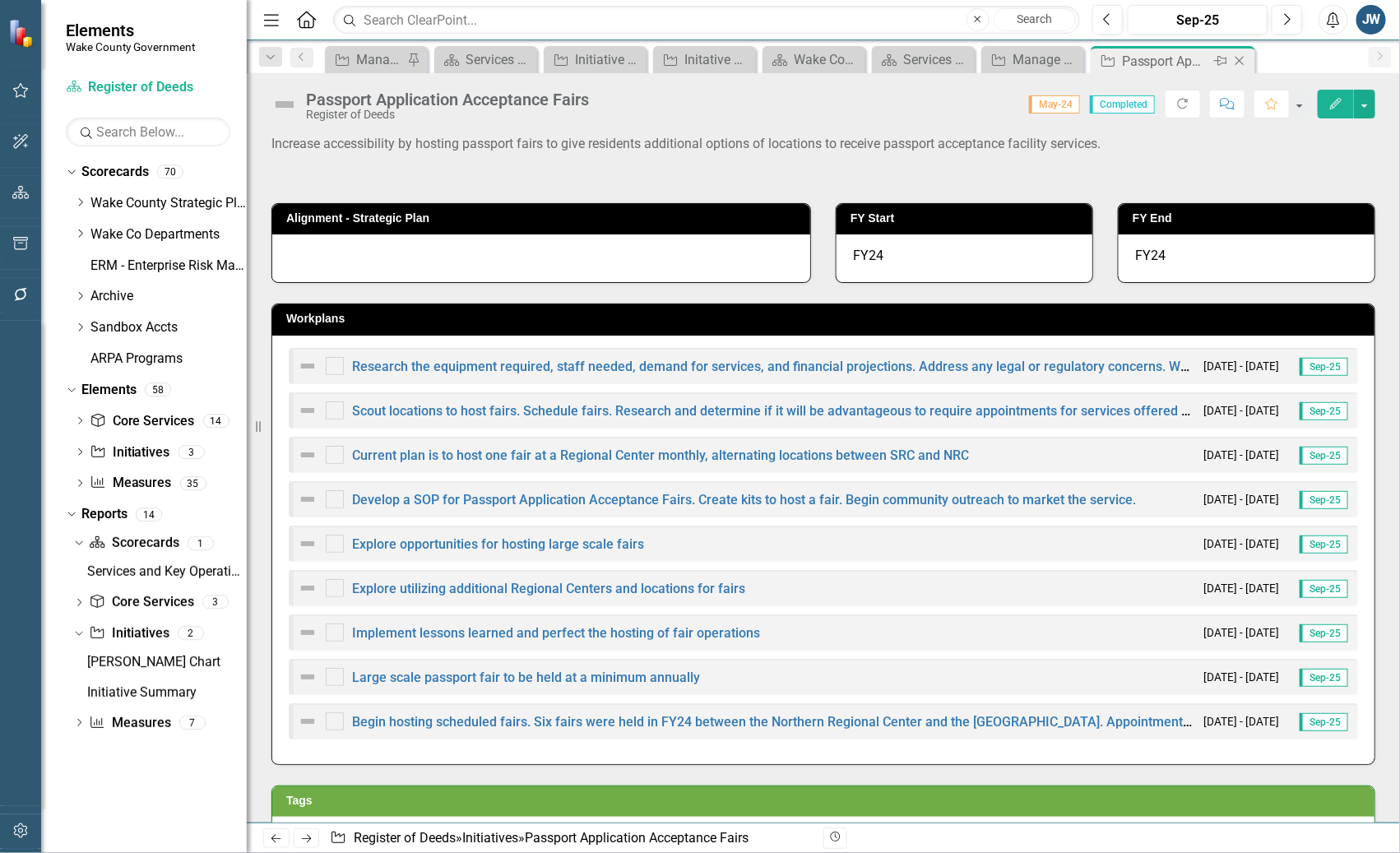
click at [1242, 59] on icon "Close" at bounding box center [1240, 61] width 17 height 13
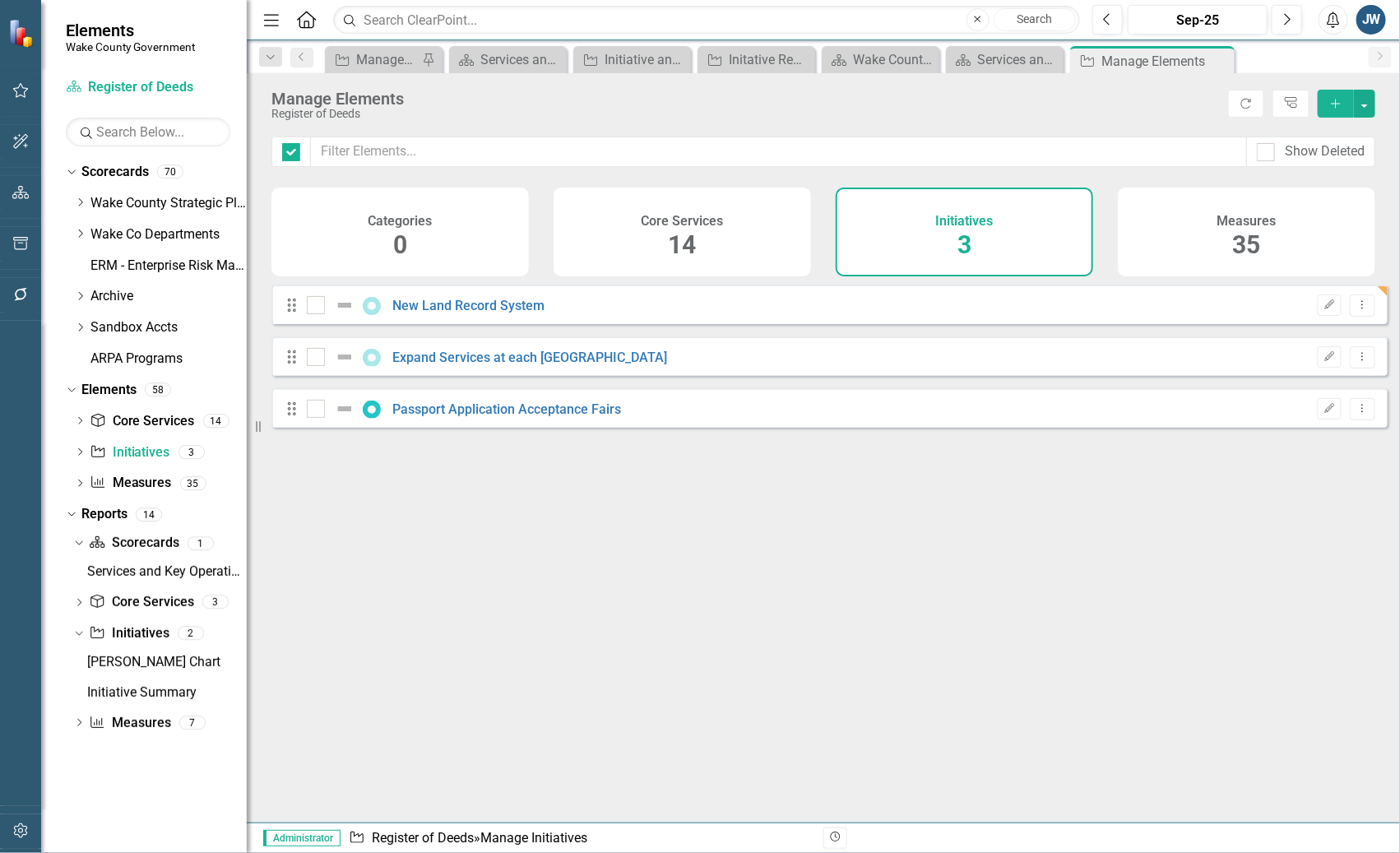
checkbox input "false"
click at [1323, 414] on icon "Edit" at bounding box center [1329, 409] width 13 height 10
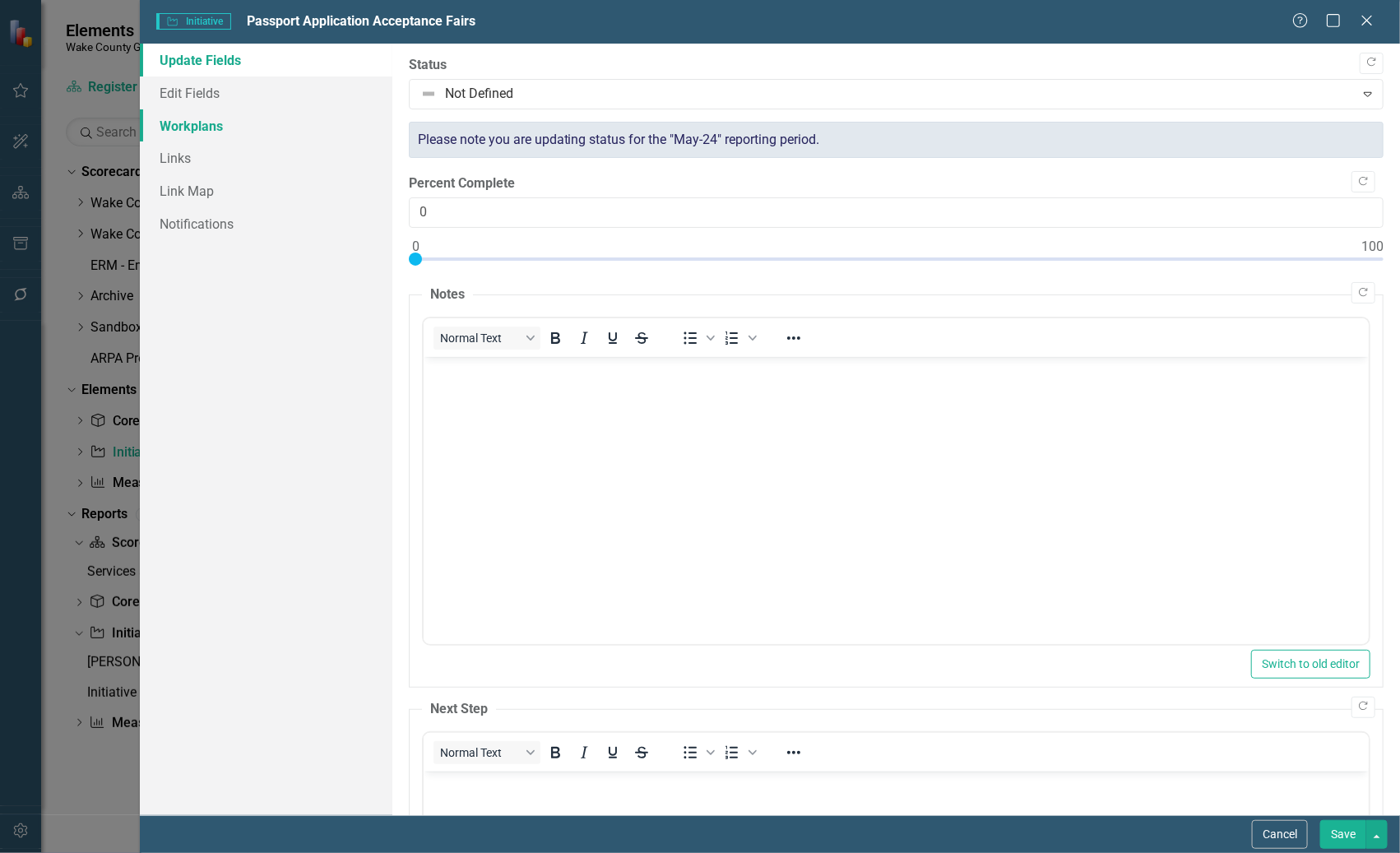
click at [214, 122] on link "Workplans" at bounding box center [265, 125] width 251 height 33
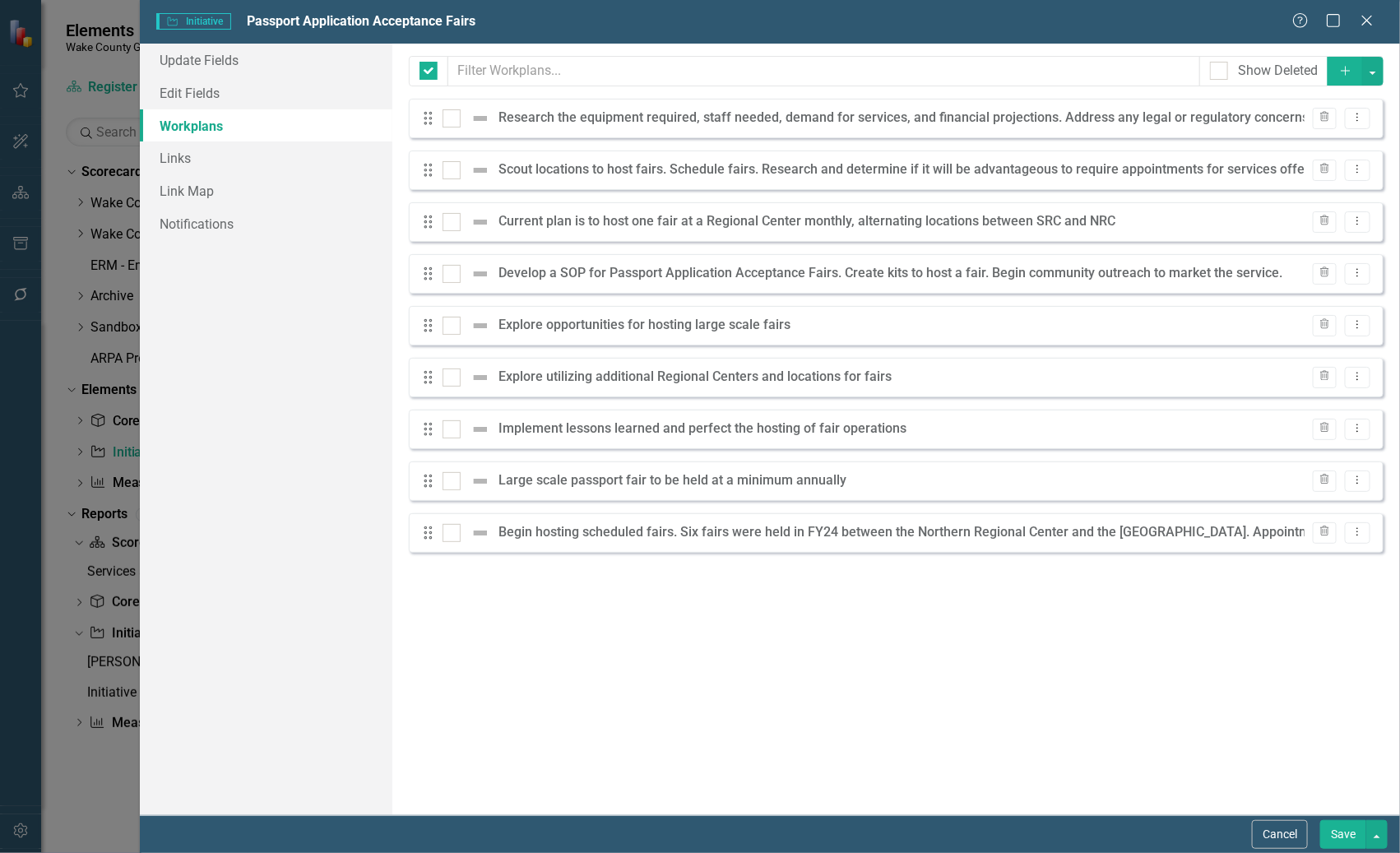
checkbox input "false"
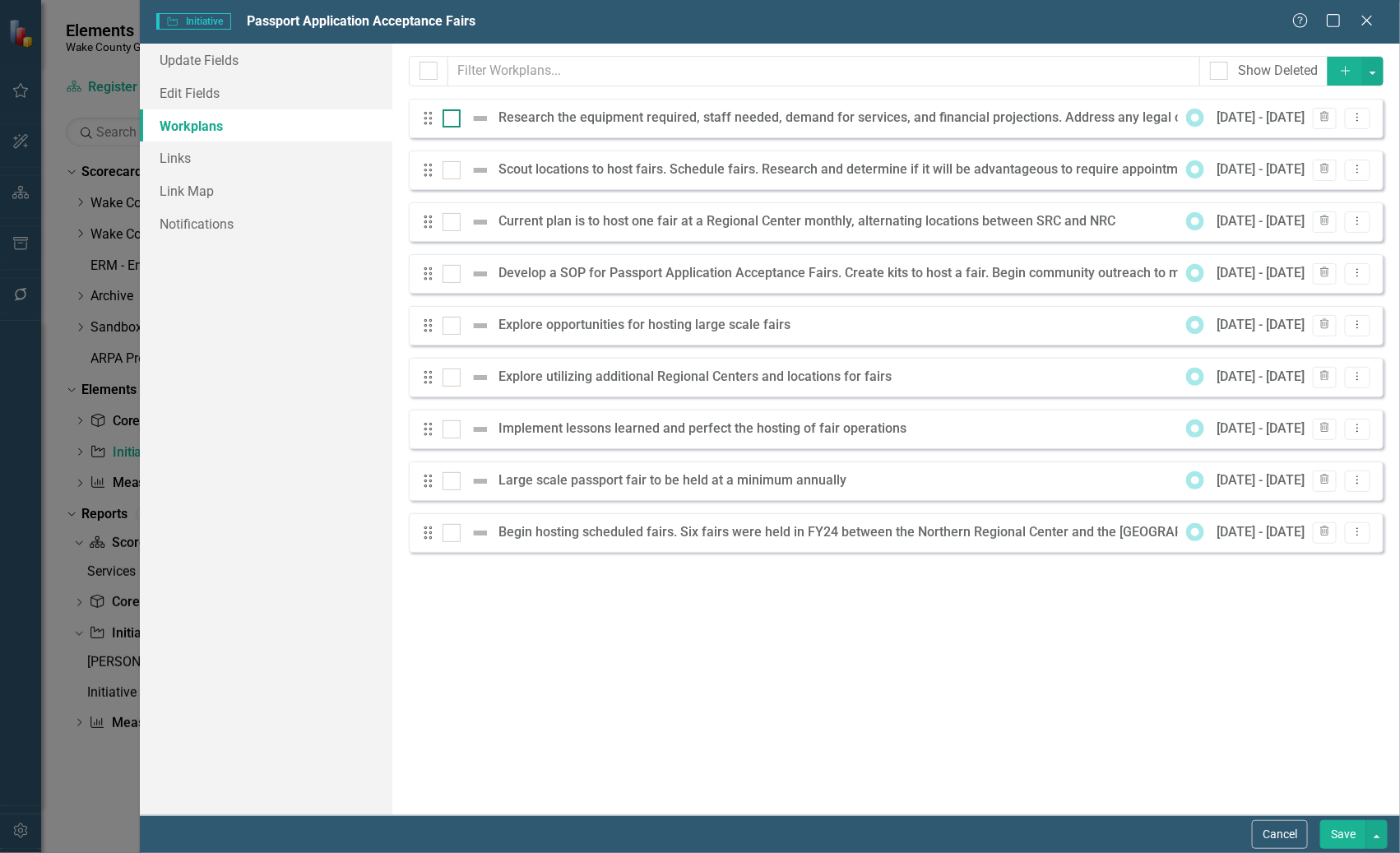
click at [447, 118] on input "checkbox" at bounding box center [447, 114] width 11 height 11
checkbox input "true"
click at [448, 169] on input "checkbox" at bounding box center [447, 166] width 11 height 11
checkbox input "true"
click at [444, 219] on input "checkbox" at bounding box center [447, 218] width 11 height 11
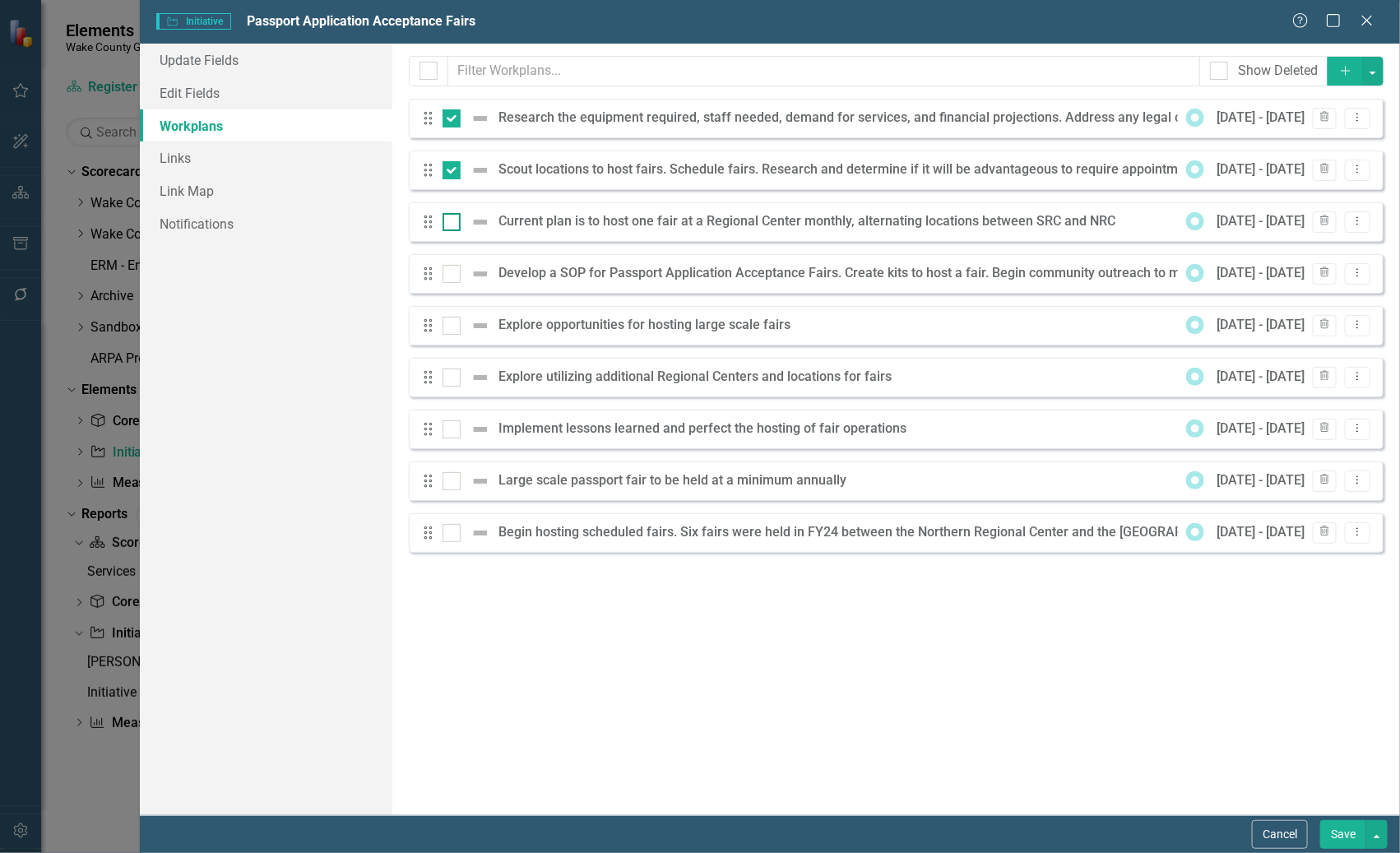
checkbox input "true"
click at [448, 270] on input "checkbox" at bounding box center [447, 270] width 11 height 11
checkbox input "true"
click at [447, 326] on input "checkbox" at bounding box center [447, 321] width 11 height 11
checkbox input "true"
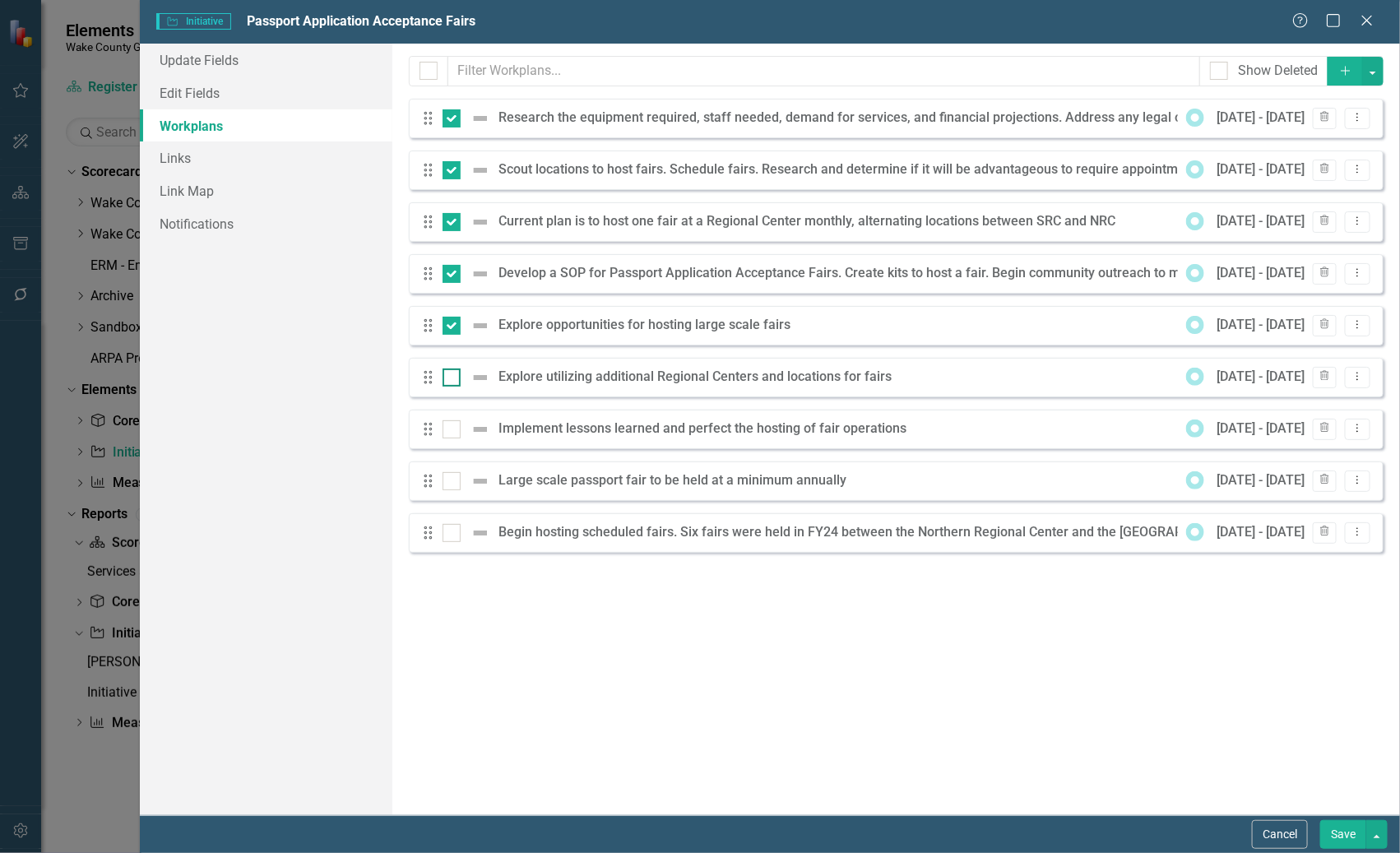
click at [461, 368] on div at bounding box center [452, 377] width 18 height 18
click at [453, 368] on input "checkbox" at bounding box center [447, 373] width 11 height 11
checkbox input "true"
click at [452, 123] on div at bounding box center [452, 119] width 18 height 18
click at [452, 120] on input "checkbox" at bounding box center [447, 114] width 11 height 11
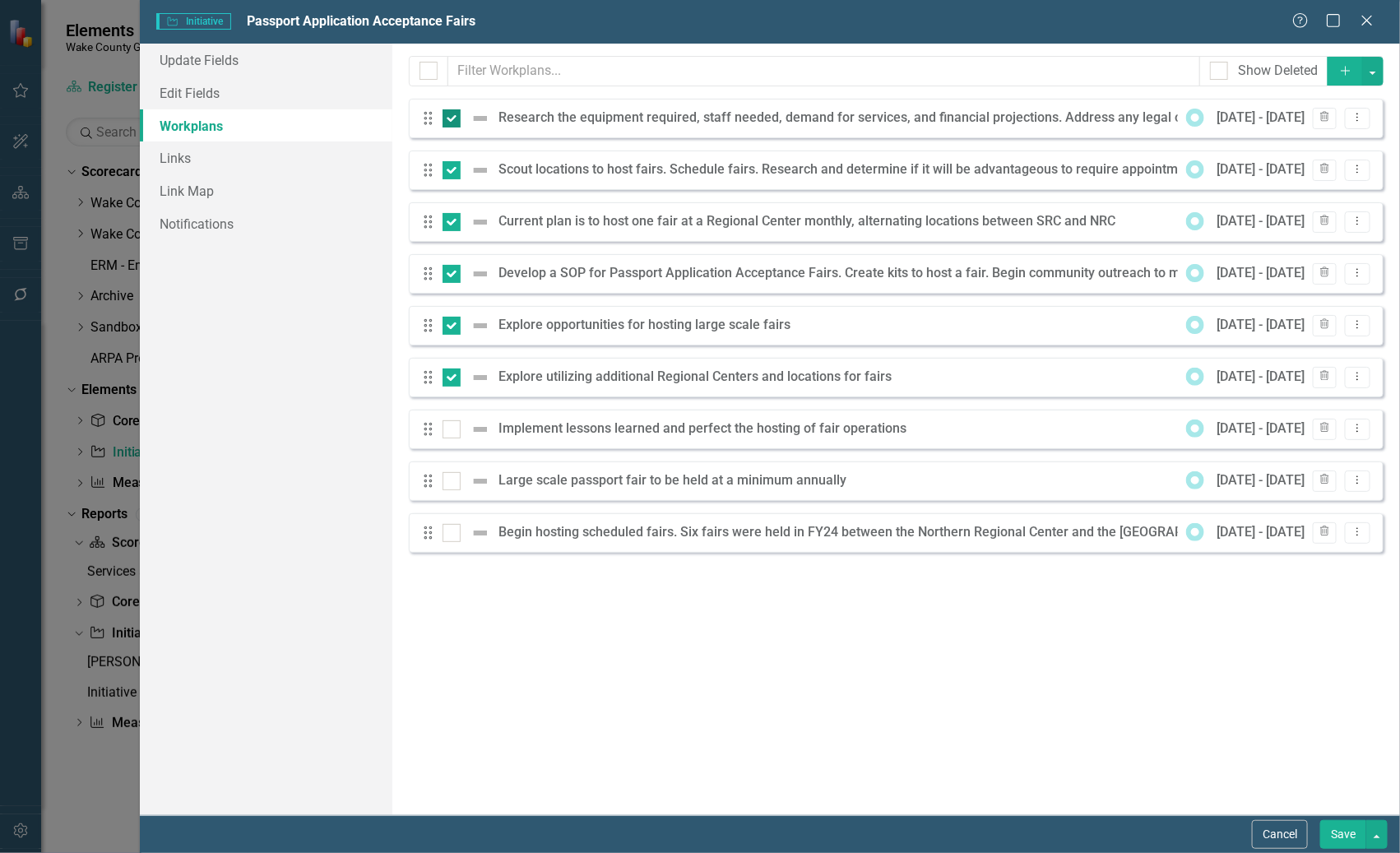
checkbox input "false"
click at [458, 174] on div at bounding box center [452, 170] width 18 height 18
click at [453, 172] on input "checkbox" at bounding box center [447, 166] width 11 height 11
checkbox input "false"
click at [454, 228] on div at bounding box center [452, 222] width 18 height 18
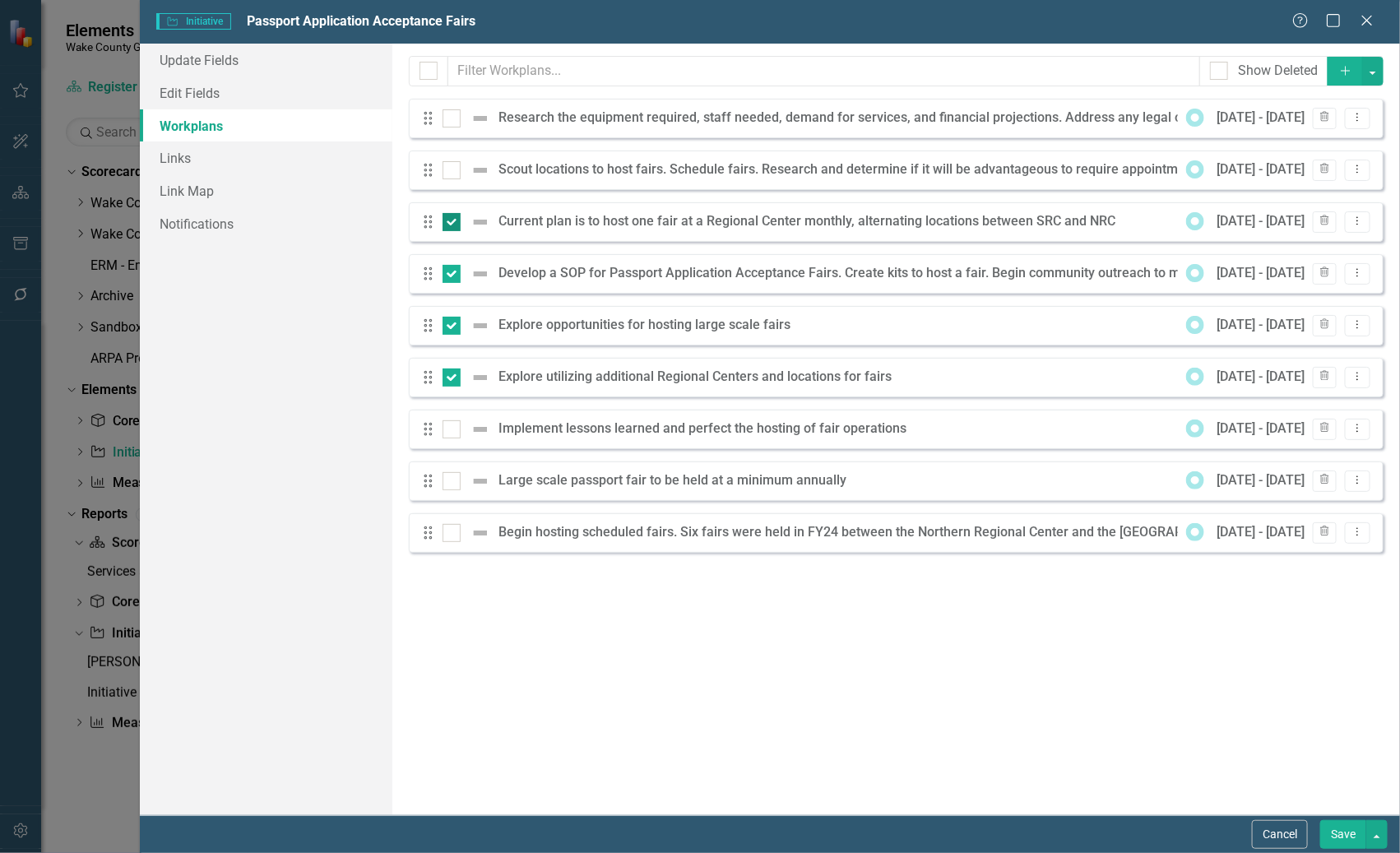
click at [453, 224] on input "checkbox" at bounding box center [447, 218] width 11 height 11
checkbox input "false"
drag, startPoint x: 448, startPoint y: 265, endPoint x: 448, endPoint y: 281, distance: 16.0
click at [448, 268] on input "checkbox" at bounding box center [447, 270] width 11 height 11
checkbox input "false"
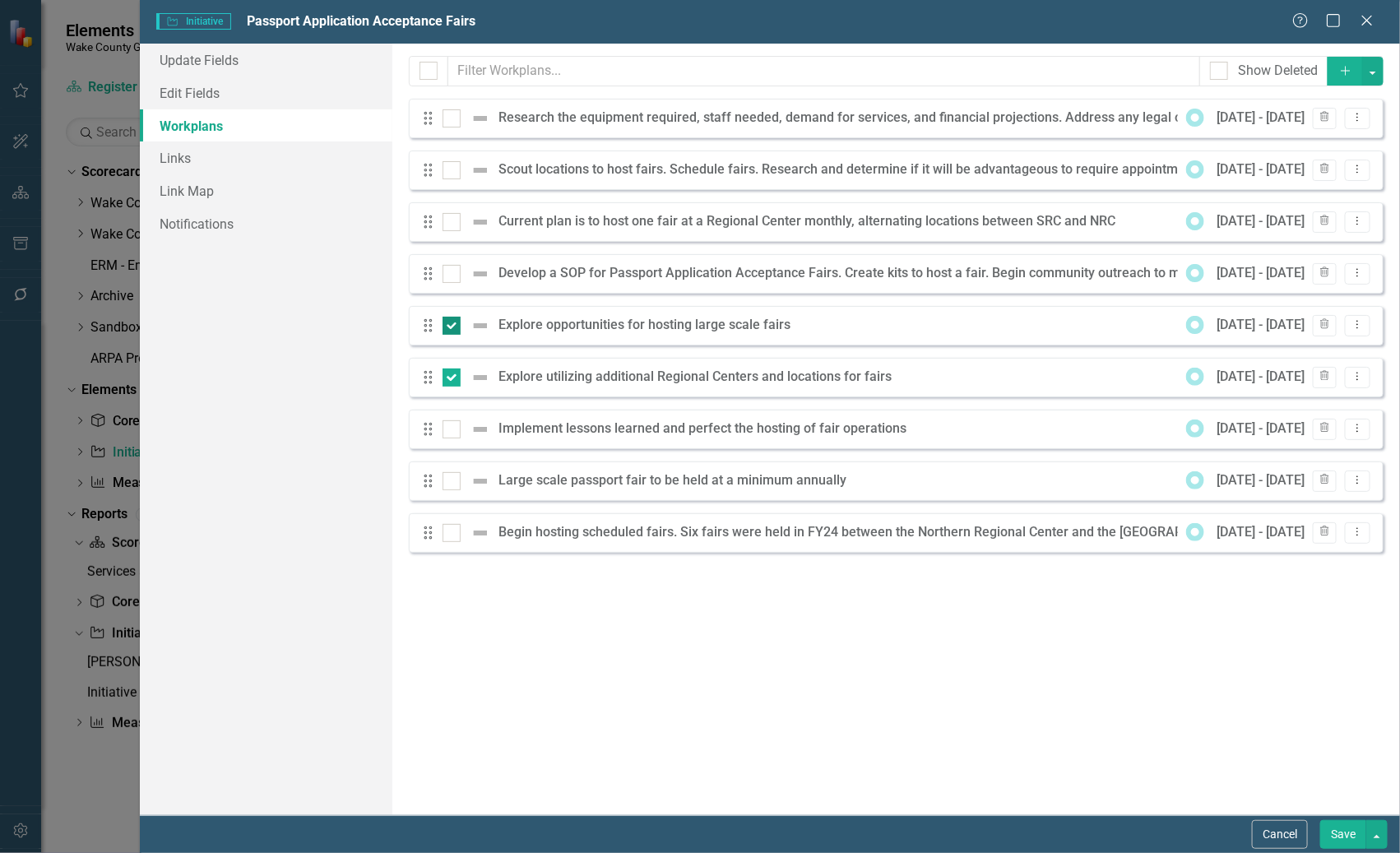
click at [455, 326] on div at bounding box center [452, 326] width 18 height 18
click at [453, 326] on input "checkbox" at bounding box center [447, 321] width 11 height 11
checkbox input "false"
click at [451, 381] on div at bounding box center [452, 377] width 18 height 18
click at [451, 379] on input "checkbox" at bounding box center [447, 373] width 11 height 11
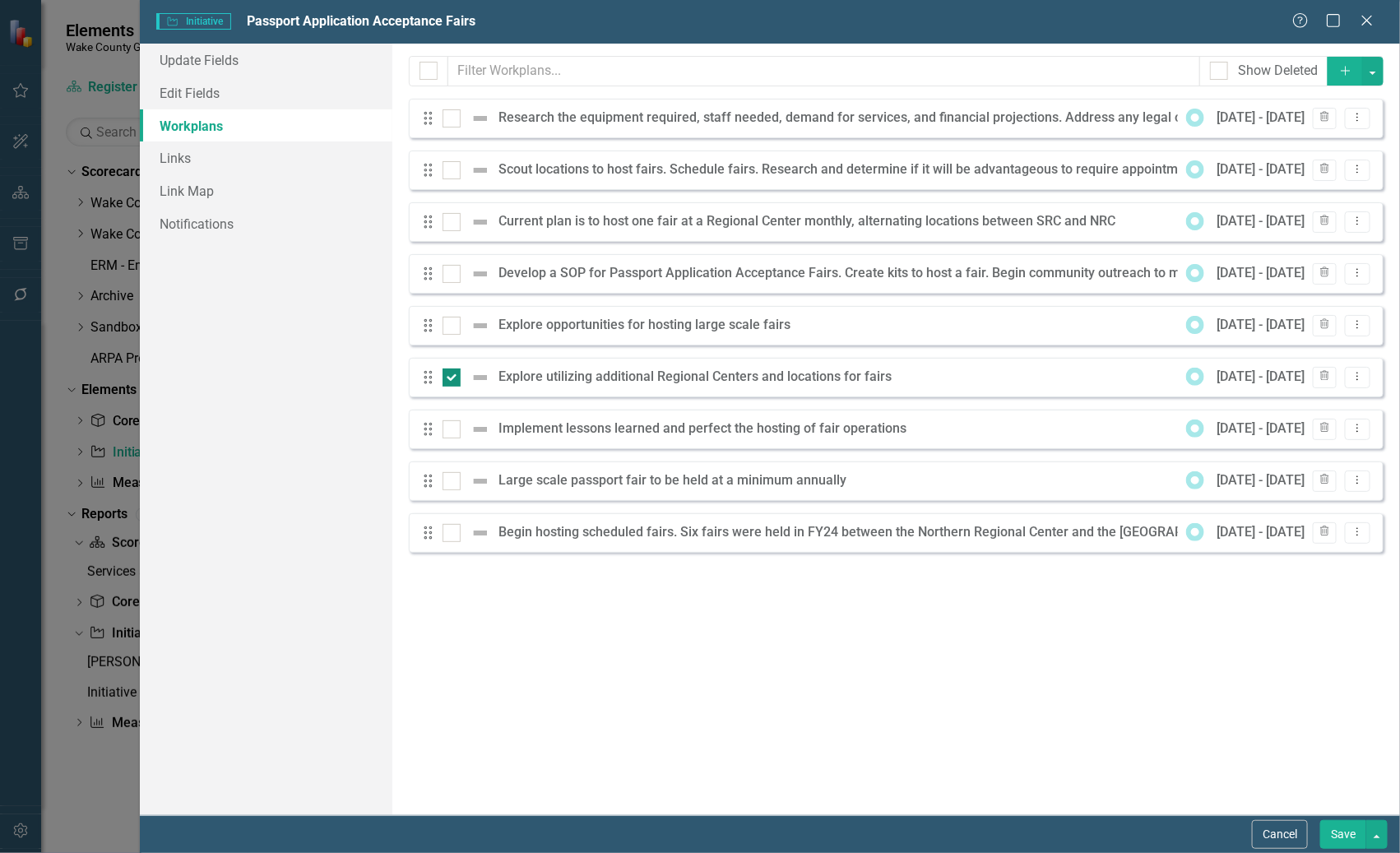
checkbox input "false"
click at [1271, 830] on button "Cancel" at bounding box center [1280, 834] width 56 height 28
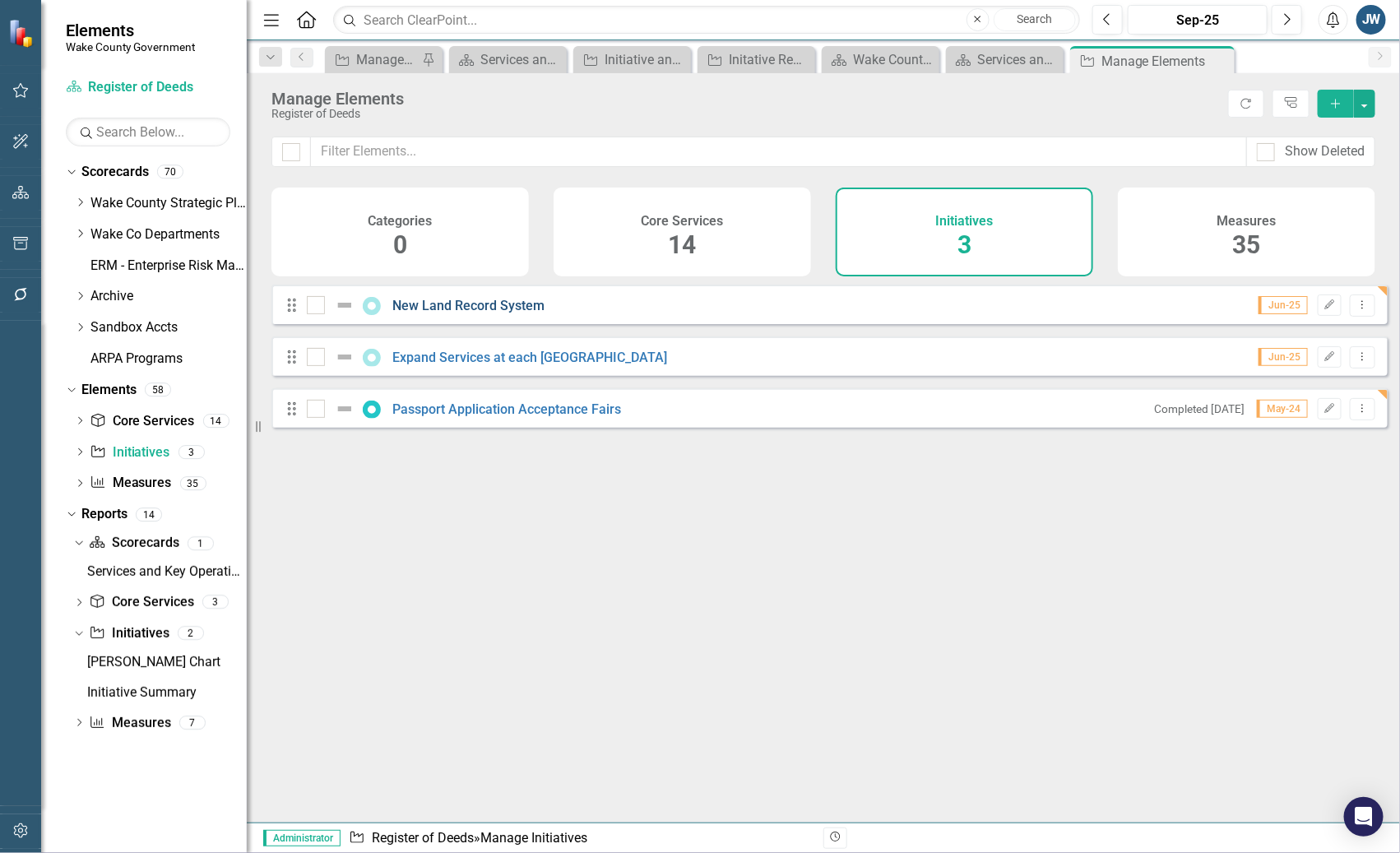
click at [473, 313] on link "New Land Record System" at bounding box center [469, 305] width 152 height 16
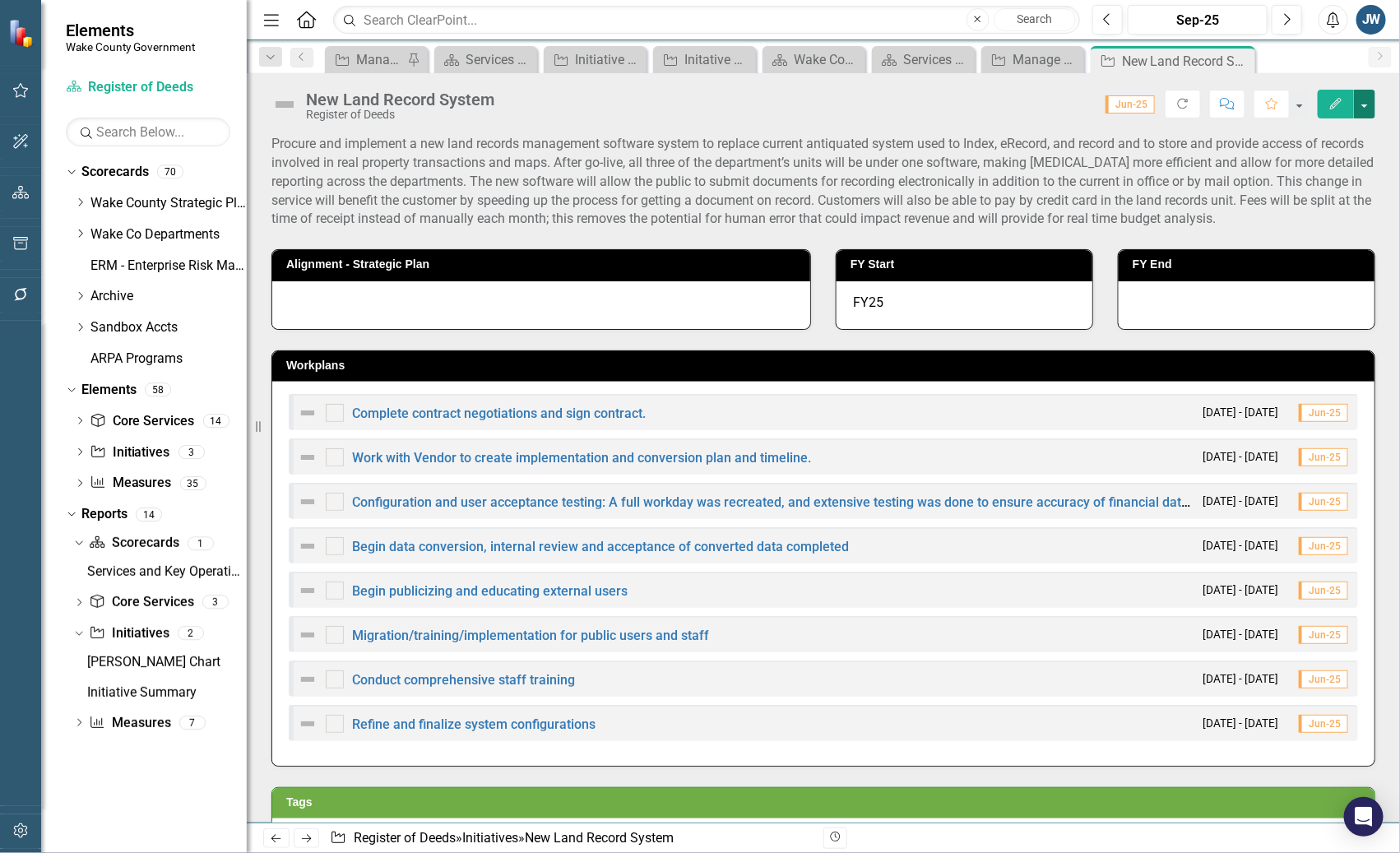
click at [1365, 108] on button "button" at bounding box center [1365, 103] width 22 height 28
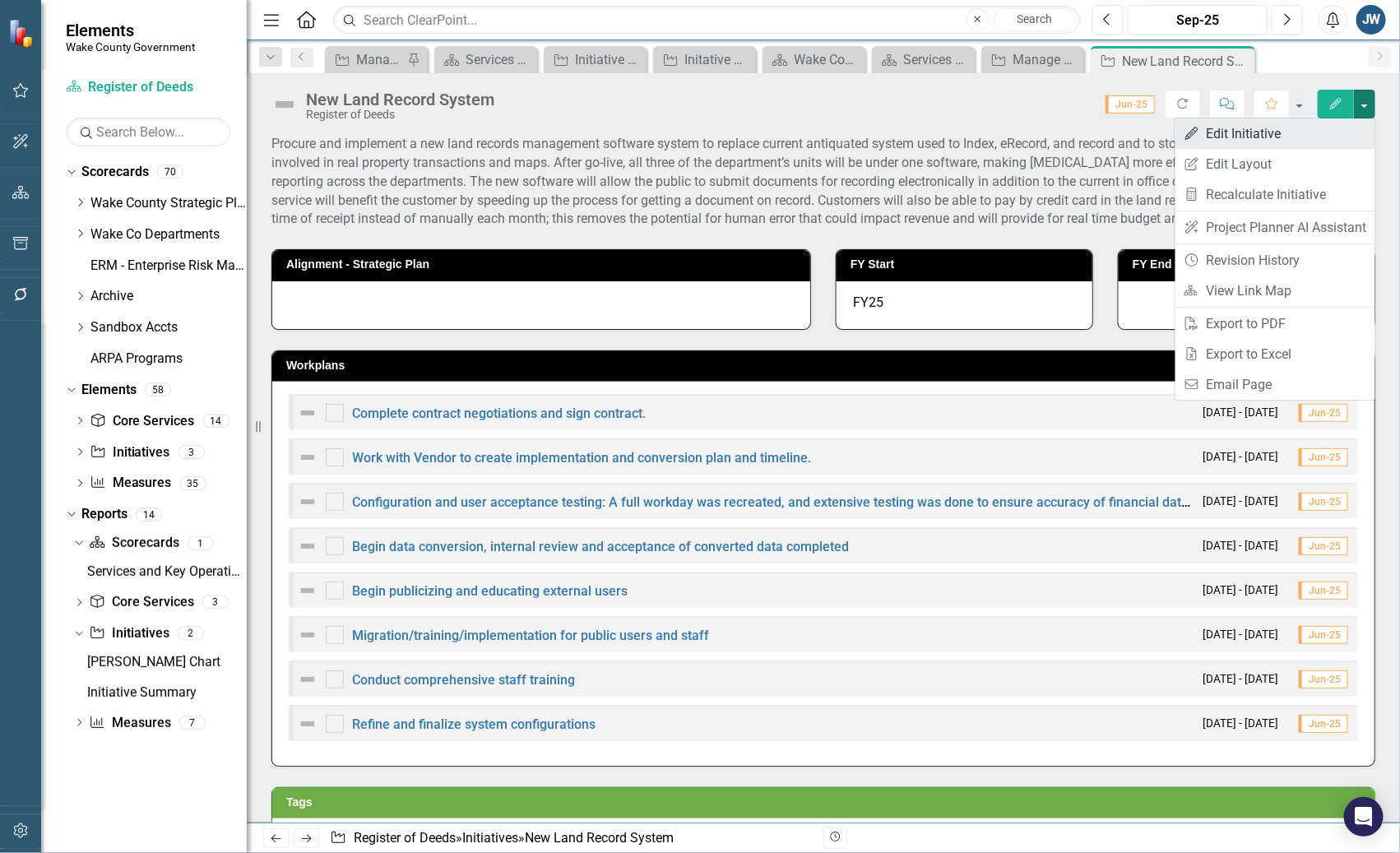
click at [1265, 138] on link "Edit Edit Initiative" at bounding box center [1275, 134] width 200 height 30
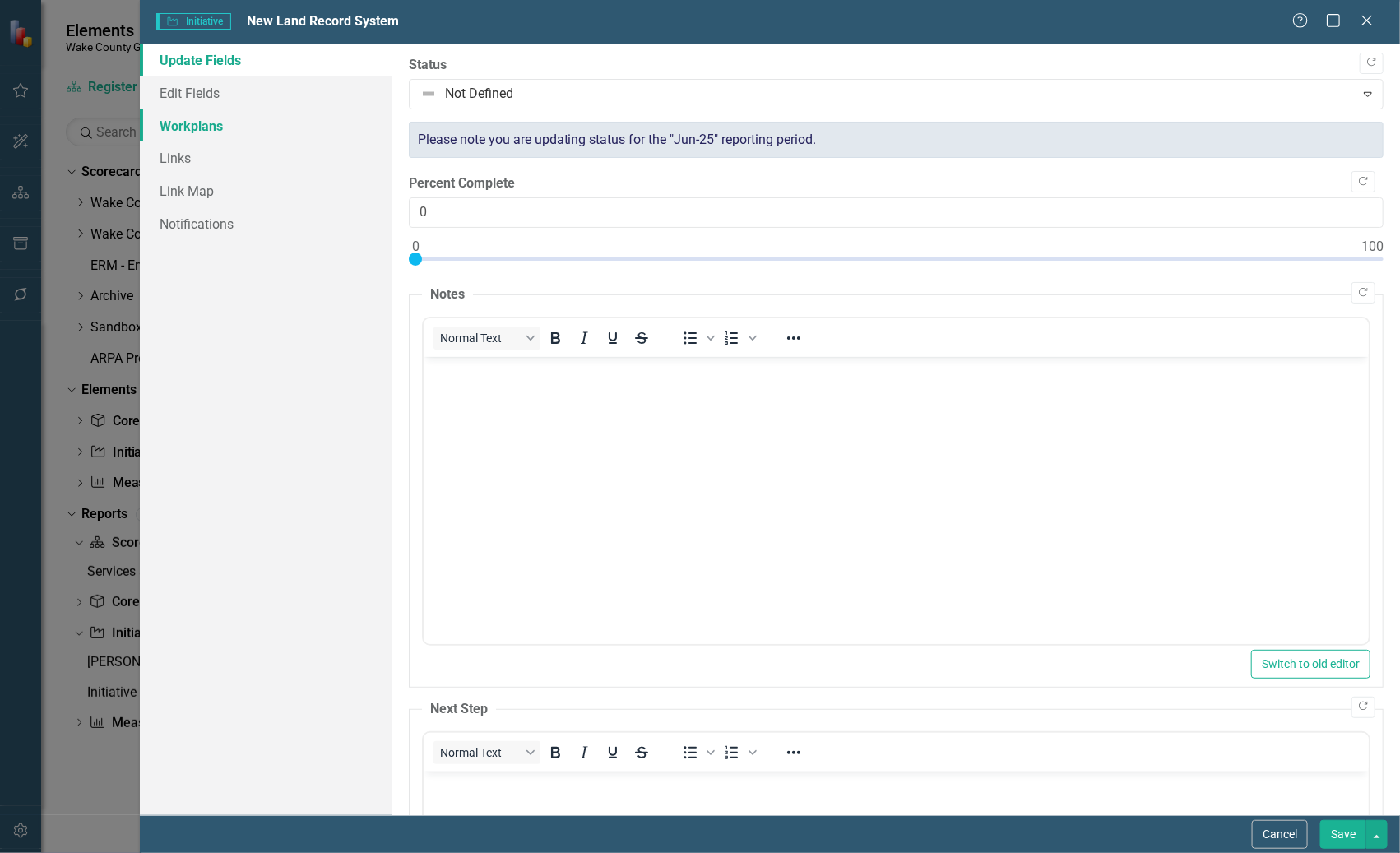
click at [205, 124] on link "Workplans" at bounding box center [265, 125] width 251 height 33
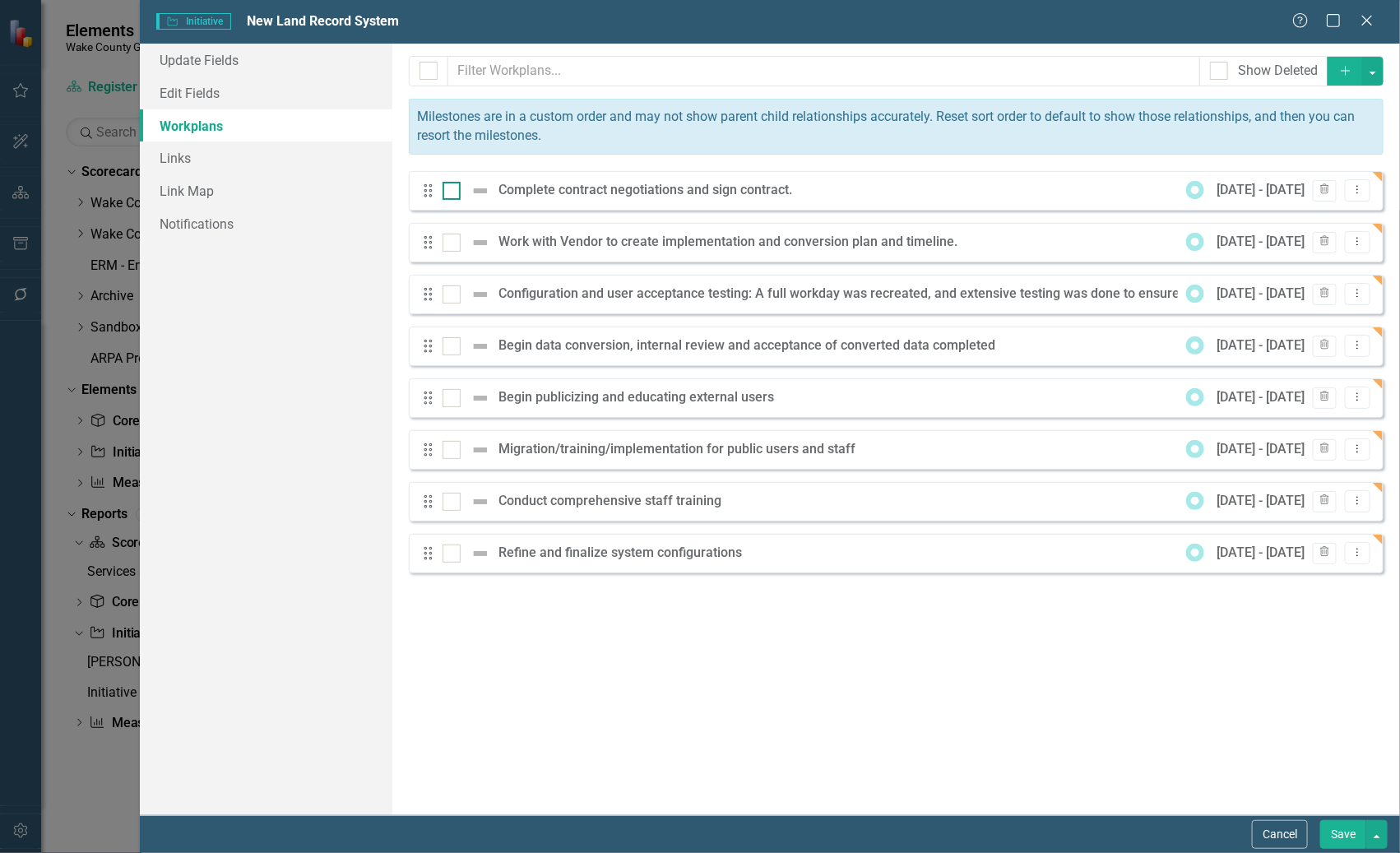
click at [446, 193] on div at bounding box center [452, 191] width 18 height 18
click at [446, 193] on input "checkbox" at bounding box center [447, 187] width 11 height 11
checkbox input "true"
click at [447, 240] on input "checkbox" at bounding box center [447, 239] width 11 height 11
checkbox input "true"
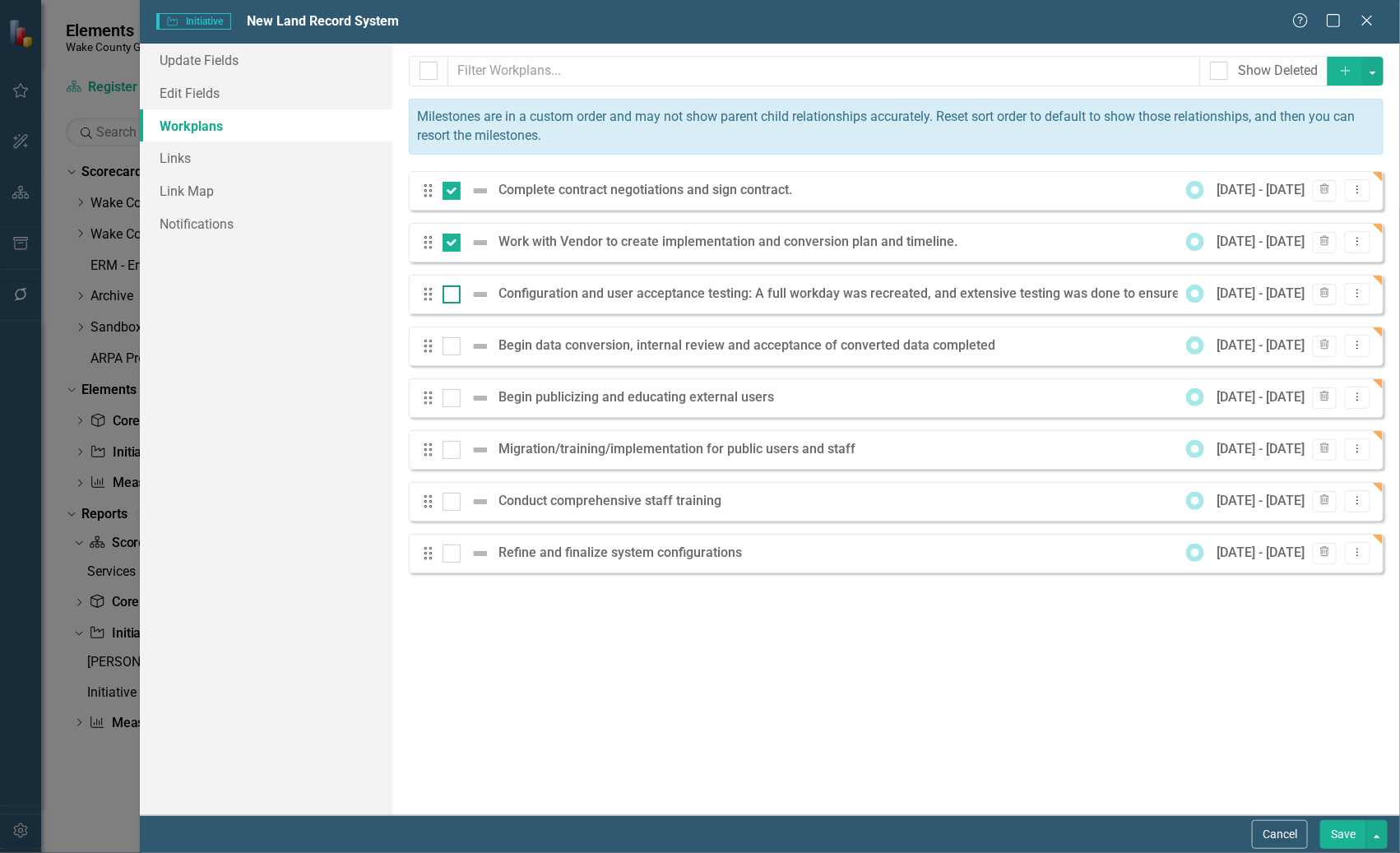
click at [452, 292] on input "checkbox" at bounding box center [447, 290] width 11 height 11
checkbox input "true"
click at [452, 347] on div at bounding box center [452, 346] width 18 height 18
click at [452, 347] on input "checkbox" at bounding box center [447, 342] width 11 height 11
checkbox input "true"
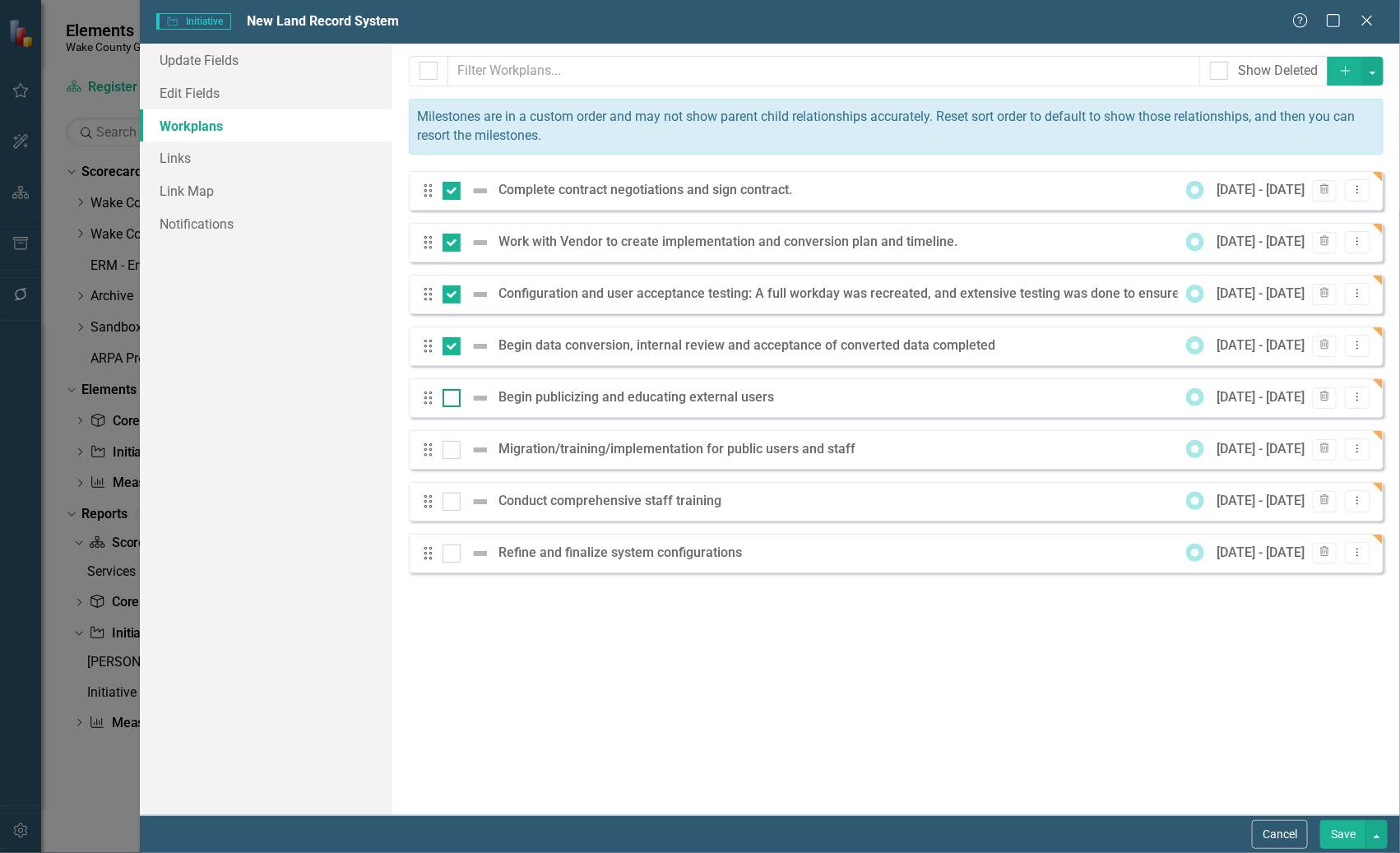
click at [448, 393] on input "checkbox" at bounding box center [447, 394] width 11 height 11
checkbox input "true"
click at [450, 442] on input "checkbox" at bounding box center [447, 446] width 11 height 11
checkbox input "true"
click at [1366, 187] on button "Dropdown Menu" at bounding box center [1357, 190] width 26 height 23
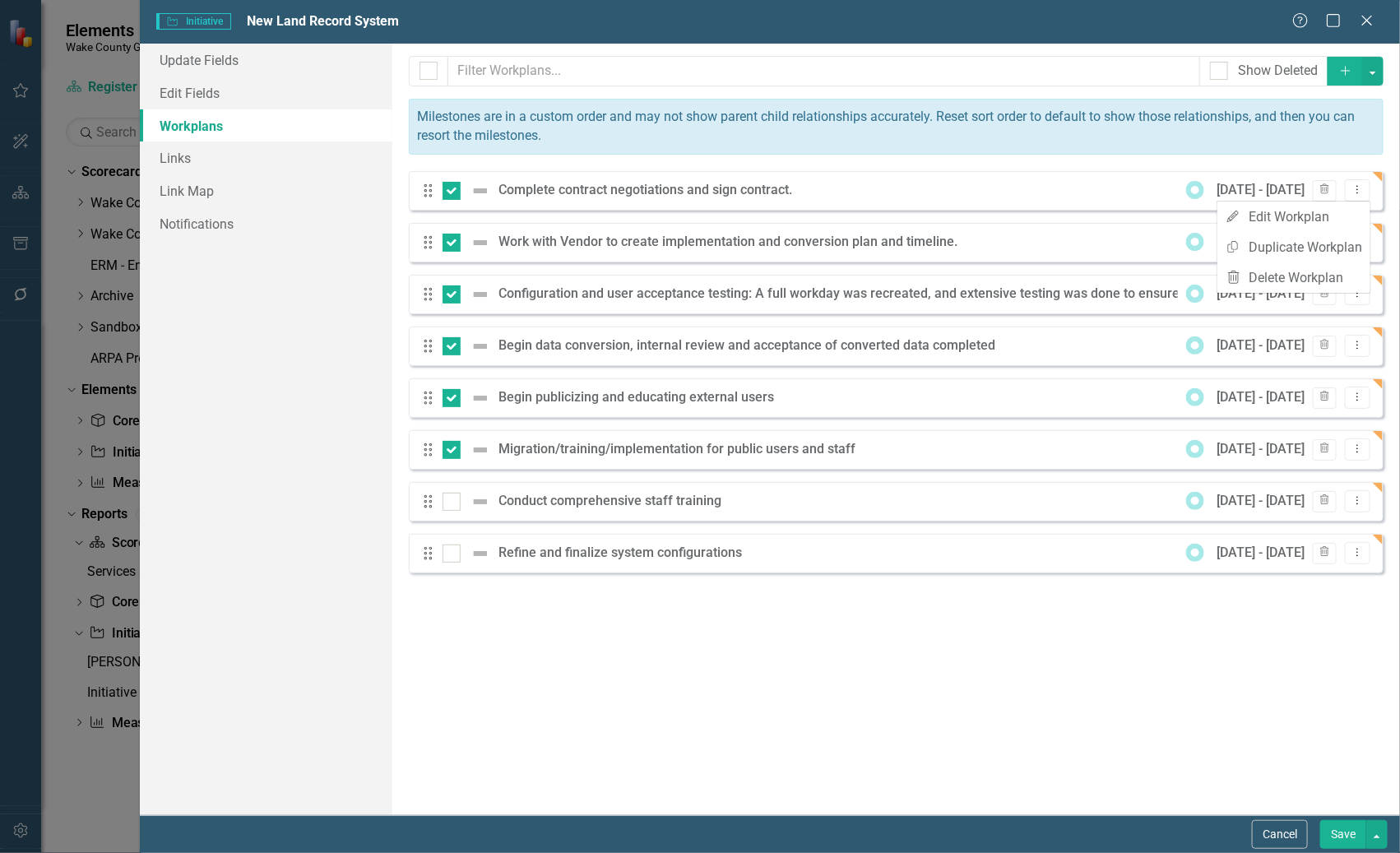
click at [1143, 684] on div "Milestones allow you to break down your projects (or initiatives) into smaller …" at bounding box center [896, 429] width 1008 height 771
click at [473, 191] on img at bounding box center [481, 191] width 20 height 20
click at [453, 191] on input "checkbox" at bounding box center [447, 187] width 11 height 11
click at [456, 191] on div at bounding box center [452, 191] width 18 height 18
click at [453, 191] on input "checkbox" at bounding box center [447, 187] width 11 height 11
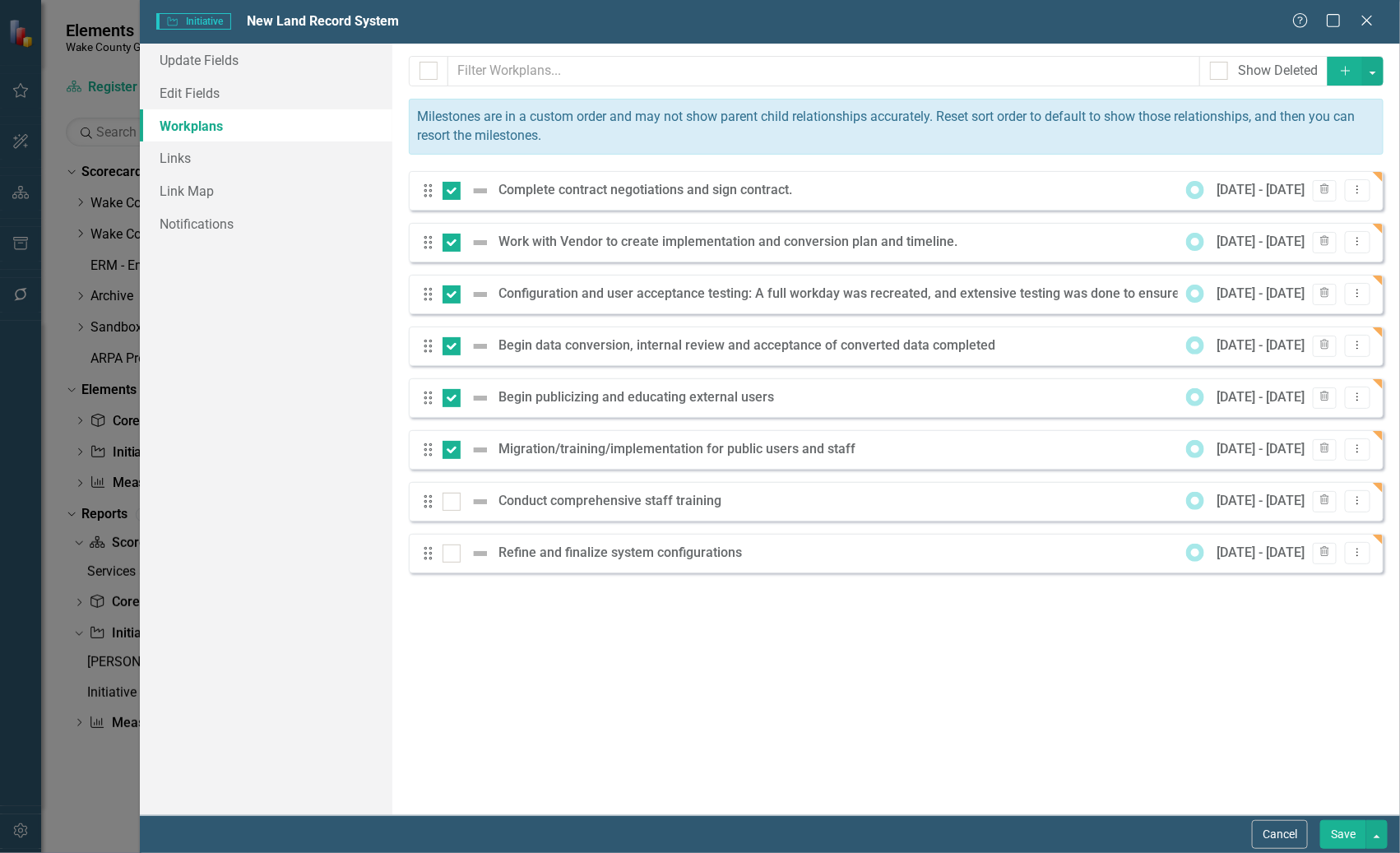
click at [427, 190] on icon "Drag" at bounding box center [429, 191] width 22 height 17
click at [452, 188] on input "checkbox" at bounding box center [447, 187] width 11 height 11
checkbox input "false"
click at [452, 240] on input "checkbox" at bounding box center [447, 239] width 11 height 11
checkbox input "false"
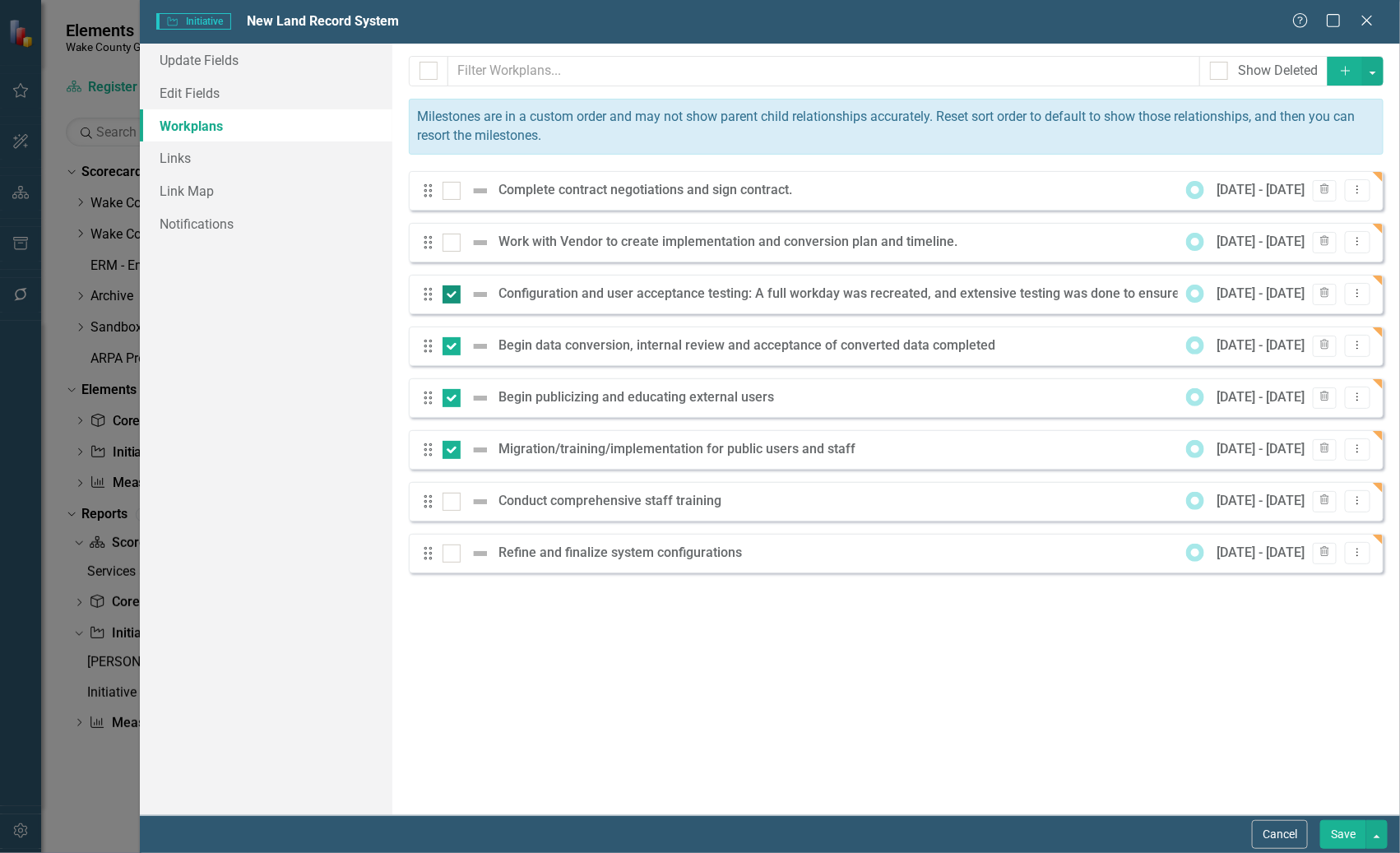
click at [452, 295] on div at bounding box center [452, 295] width 18 height 18
click at [452, 295] on input "checkbox" at bounding box center [447, 290] width 11 height 11
checkbox input "false"
click at [452, 346] on input "checkbox" at bounding box center [447, 342] width 11 height 11
checkbox input "false"
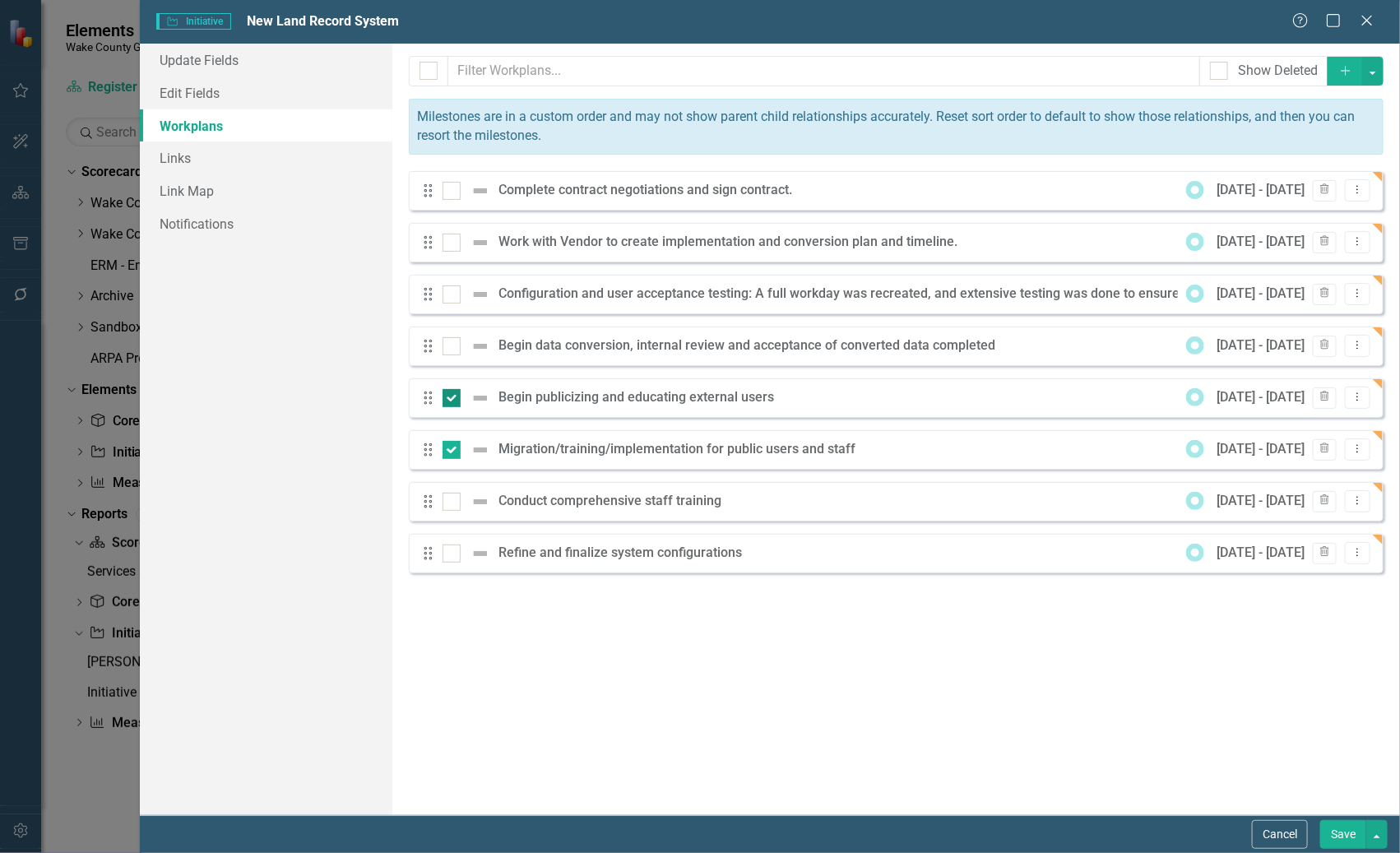
click at [447, 400] on div at bounding box center [452, 398] width 18 height 18
click at [447, 400] on input "checkbox" at bounding box center [447, 394] width 11 height 11
checkbox input "false"
click at [457, 454] on div at bounding box center [452, 450] width 18 height 18
click at [453, 452] on input "checkbox" at bounding box center [447, 446] width 11 height 11
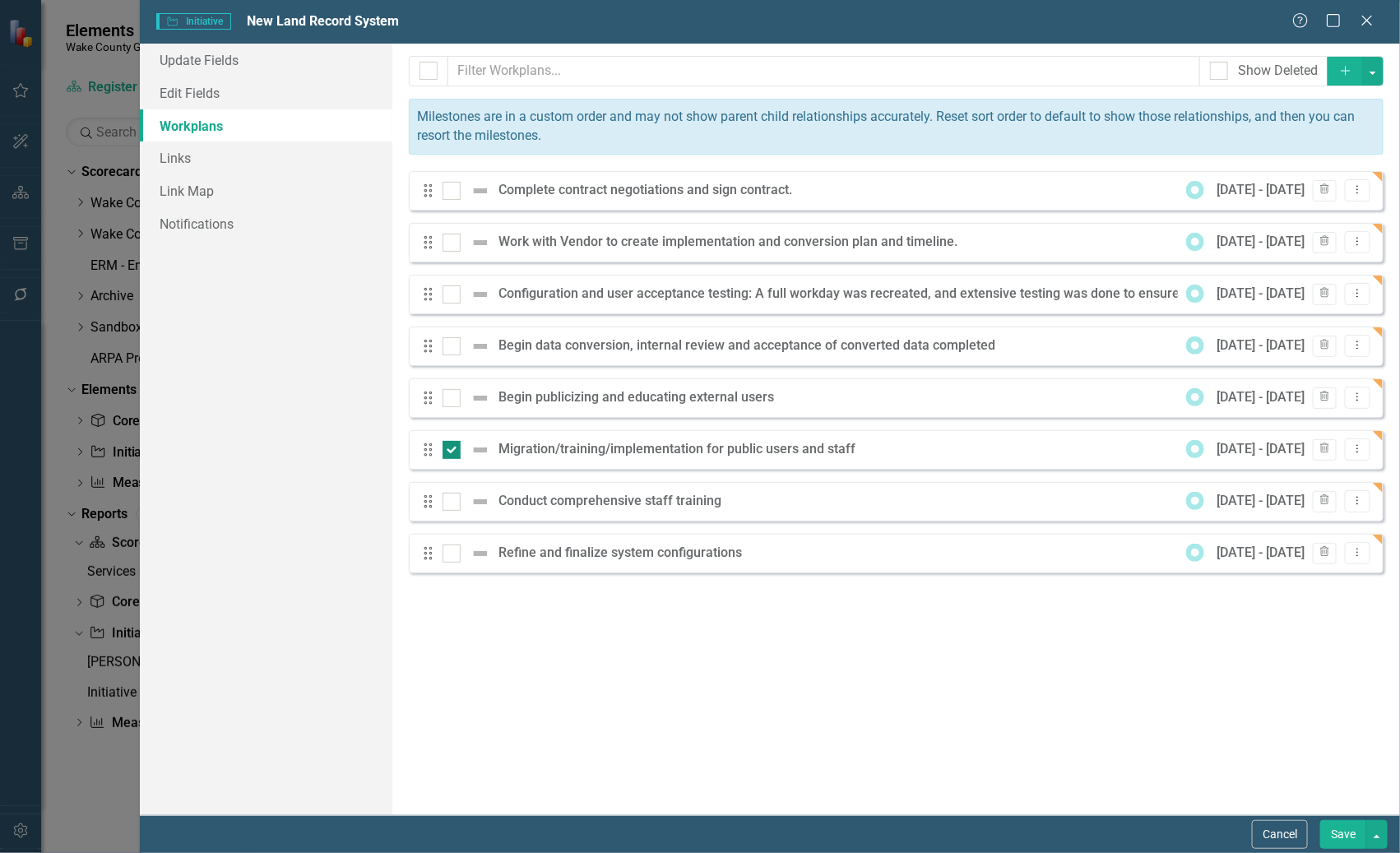
checkbox input "false"
click at [1362, 187] on icon "Dropdown Menu" at bounding box center [1357, 189] width 14 height 11
click at [1338, 211] on link "Edit Edit Workplan" at bounding box center [1293, 216] width 153 height 30
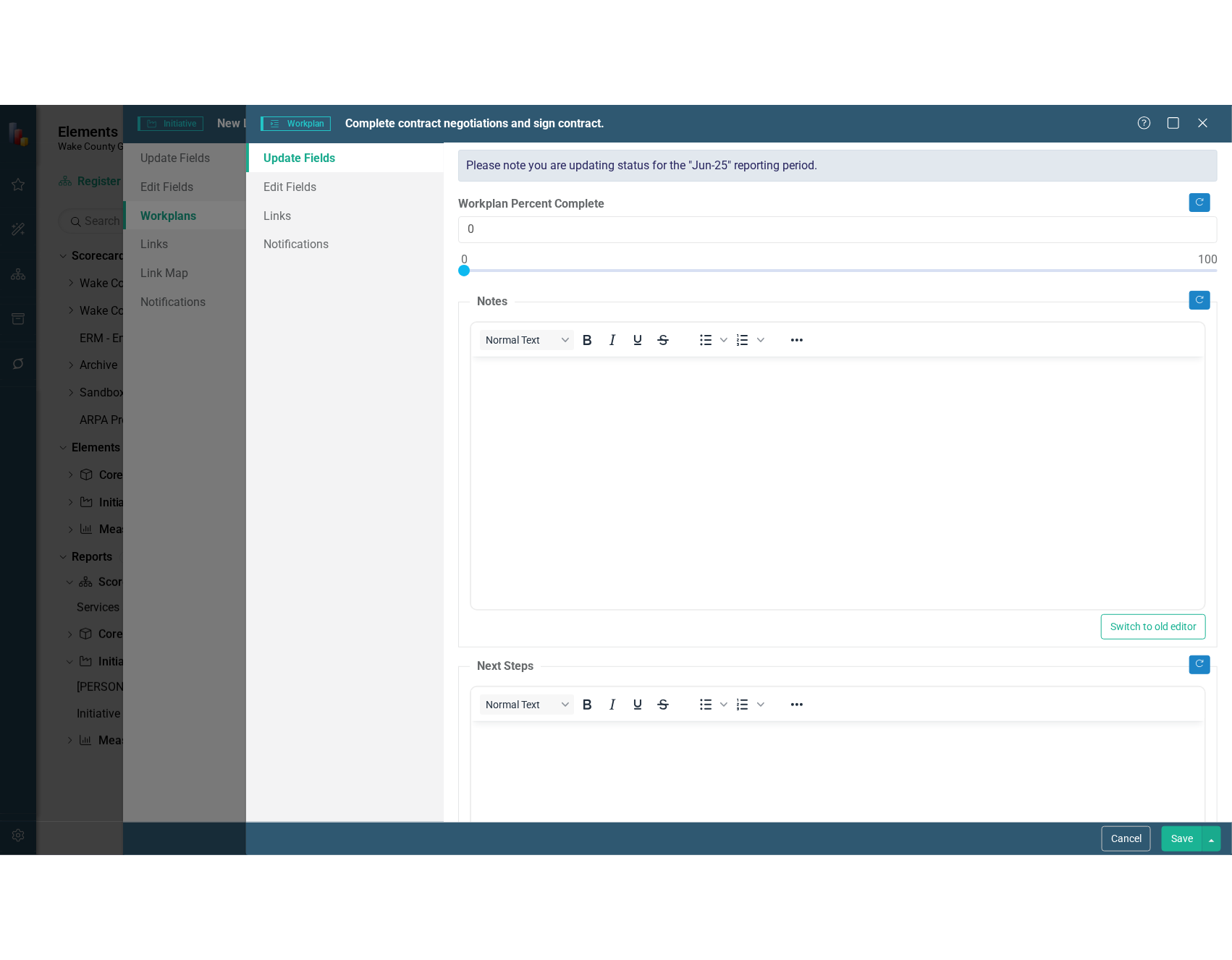
scroll to position [90, 0]
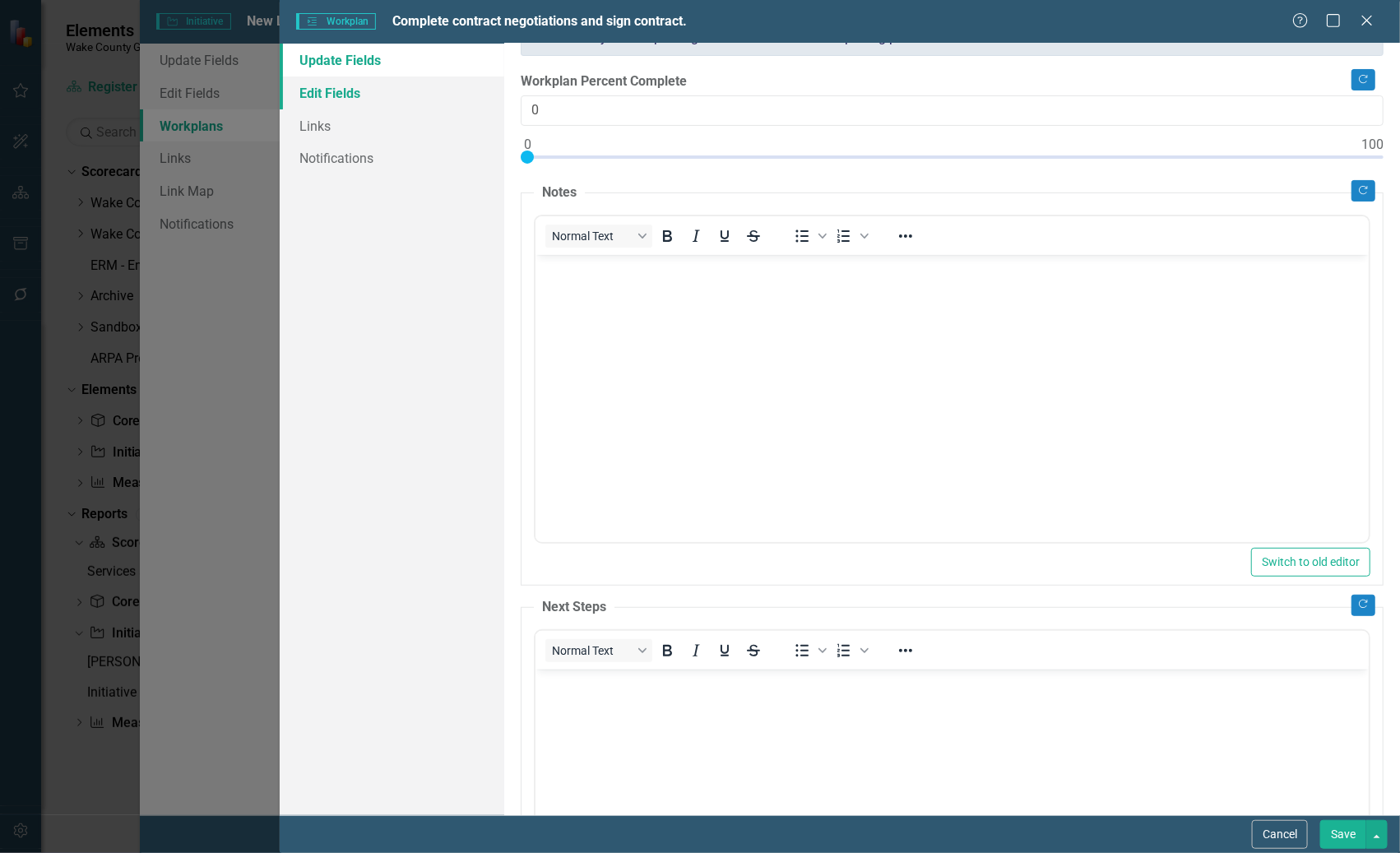
click at [338, 93] on link "Edit Fields" at bounding box center [392, 93] width 224 height 33
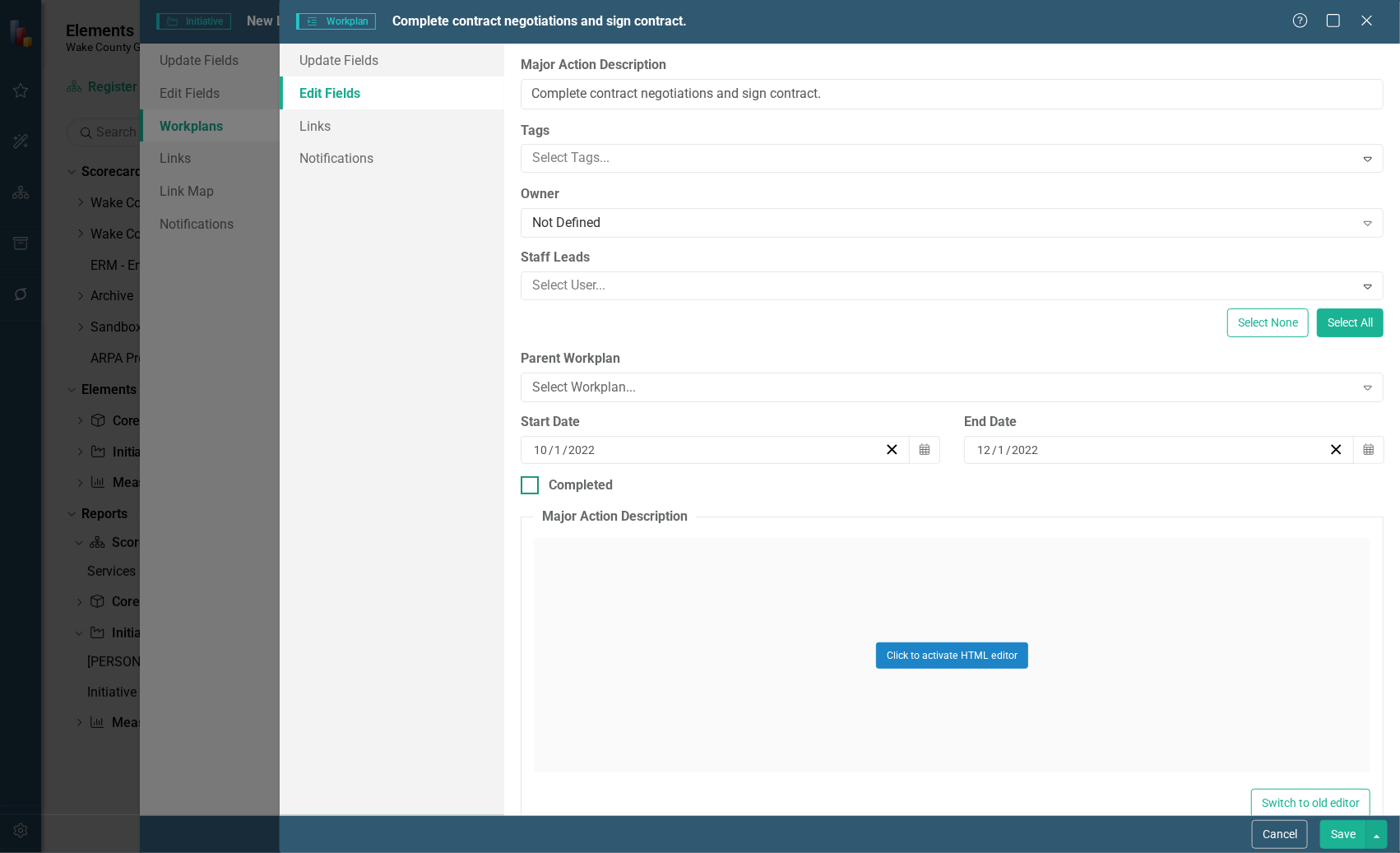
click at [530, 487] on div at bounding box center [530, 485] width 18 height 18
click at [530, 487] on input "Completed" at bounding box center [526, 481] width 11 height 11
checkbox input "true"
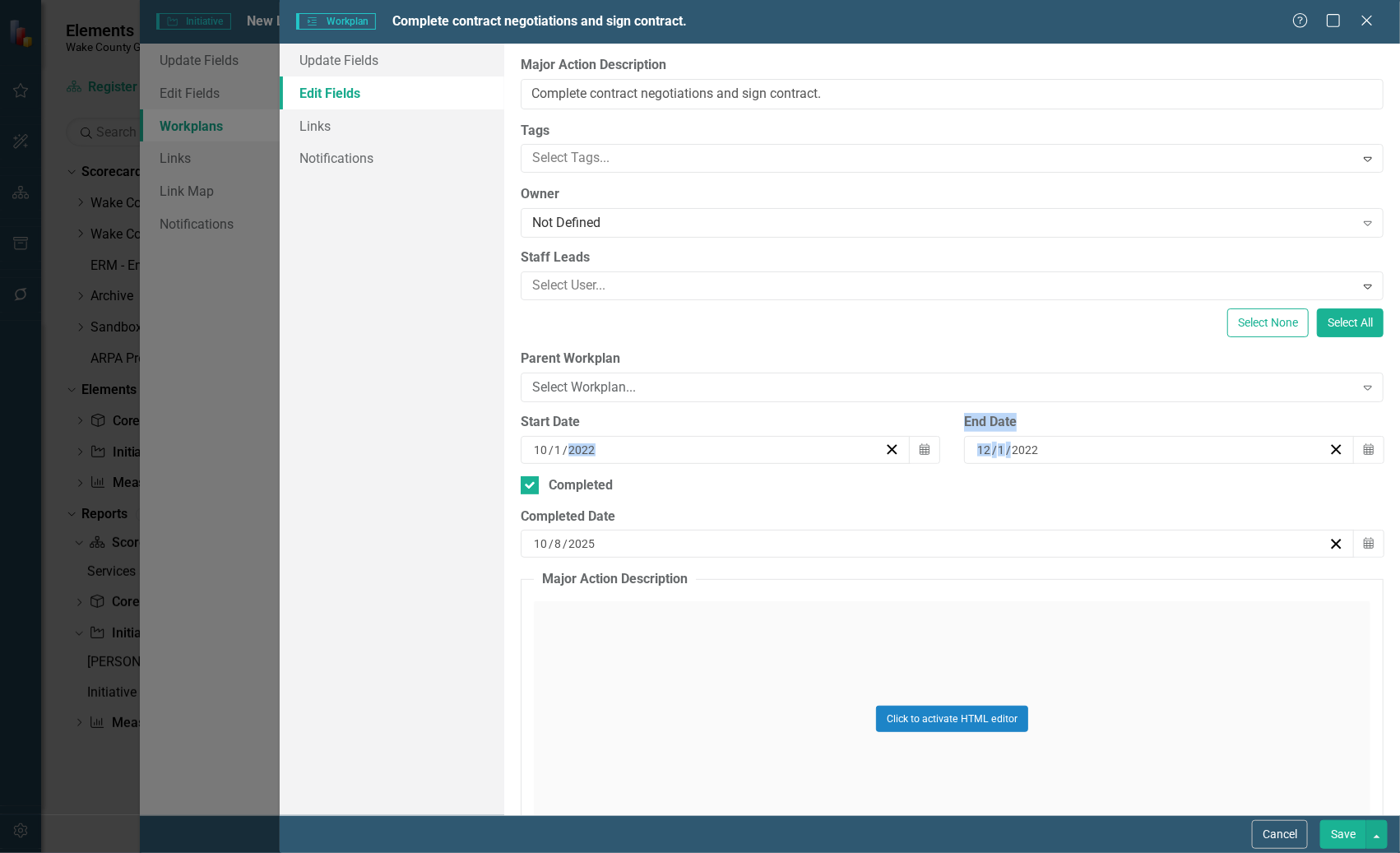
drag, startPoint x: 1061, startPoint y: 442, endPoint x: 875, endPoint y: 451, distance: 186.2
click at [875, 451] on div "Start Date 10 / 1 / 2022 Calendar End Date 12 / 1 / 2022 Calendar" at bounding box center [952, 445] width 887 height 63
copy div "Calendar End Date / /"
drag, startPoint x: 624, startPoint y: 532, endPoint x: 606, endPoint y: 538, distance: 19.0
click at [606, 538] on div "10 / 8 / 2025" at bounding box center [938, 543] width 834 height 28
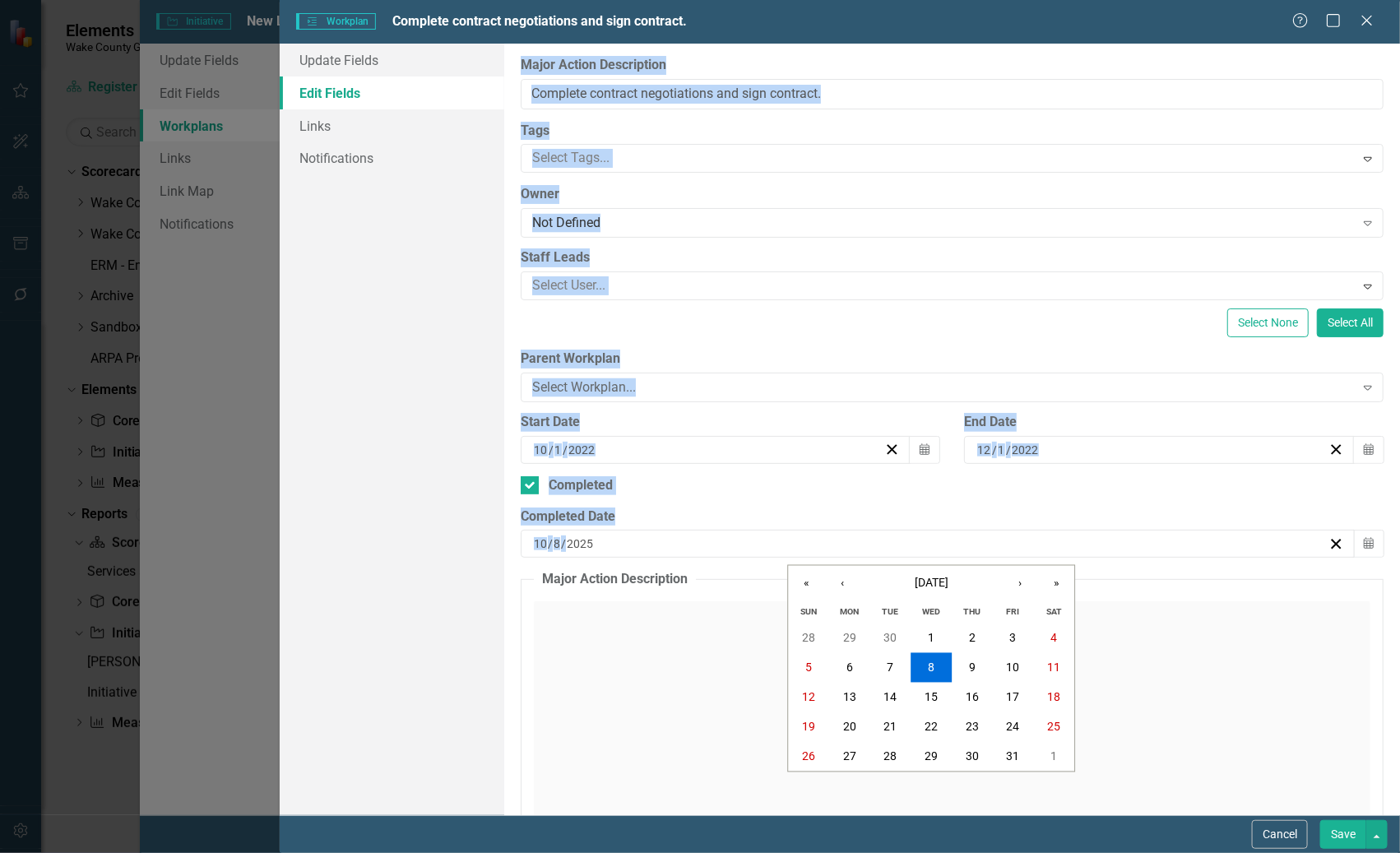
drag, startPoint x: 600, startPoint y: 542, endPoint x: 479, endPoint y: 539, distance: 121.0
click at [480, 537] on div "Update Fields Edit Fields Links Notifications "Update" fields in ClearPoint are…" at bounding box center [840, 429] width 1120 height 771
click at [625, 543] on div "2025-10-08 10 / 8 / 2025" at bounding box center [929, 543] width 797 height 17
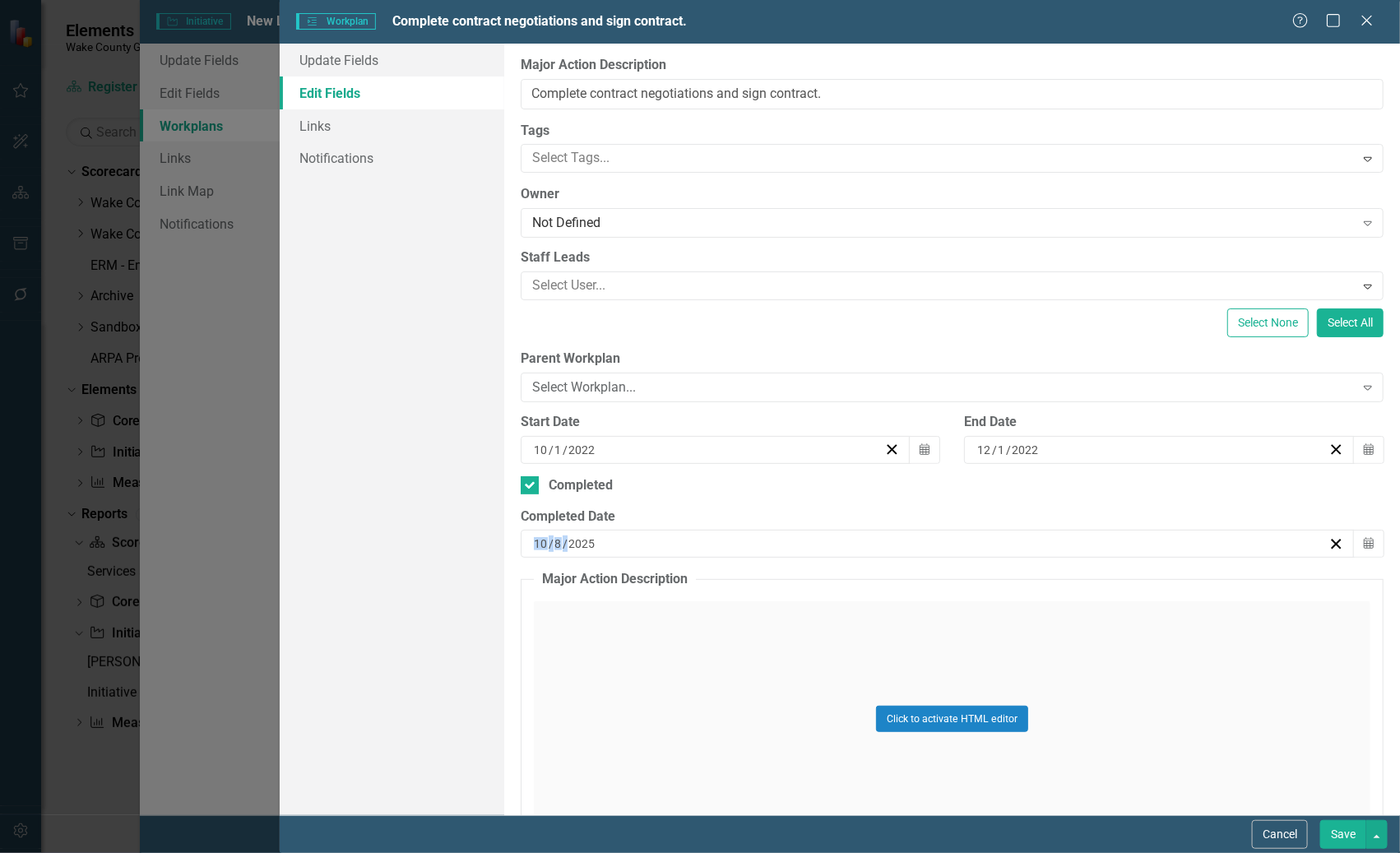
drag, startPoint x: 612, startPoint y: 543, endPoint x: 533, endPoint y: 540, distance: 79.1
click at [587, 537] on input "2025" at bounding box center [582, 543] width 28 height 17
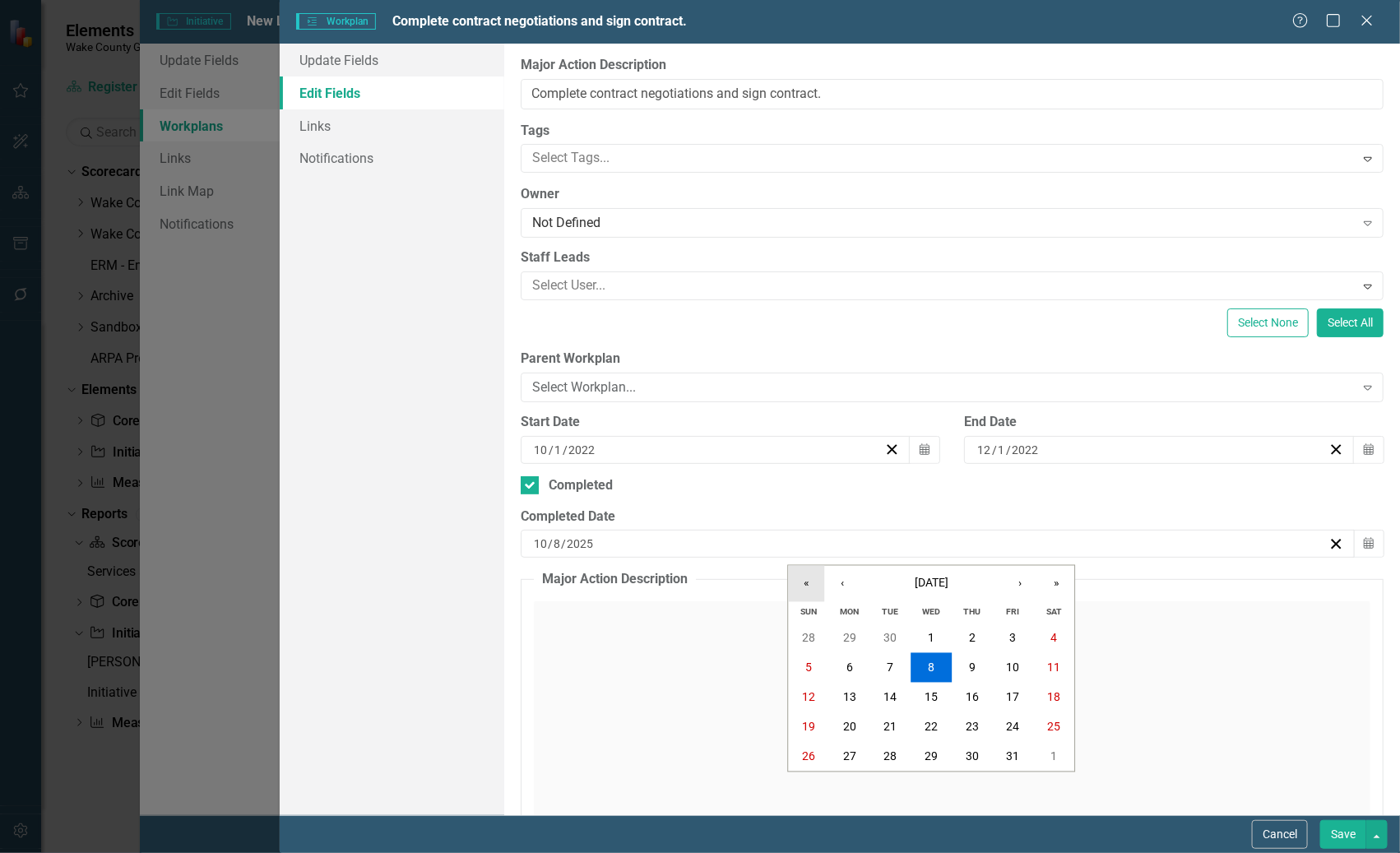
click at [805, 585] on button "«" at bounding box center [806, 583] width 36 height 36
click at [806, 584] on button "«" at bounding box center [806, 583] width 36 height 36
click at [806, 583] on button "«" at bounding box center [806, 583] width 36 height 36
click at [1019, 585] on button "›" at bounding box center [1020, 583] width 36 height 36
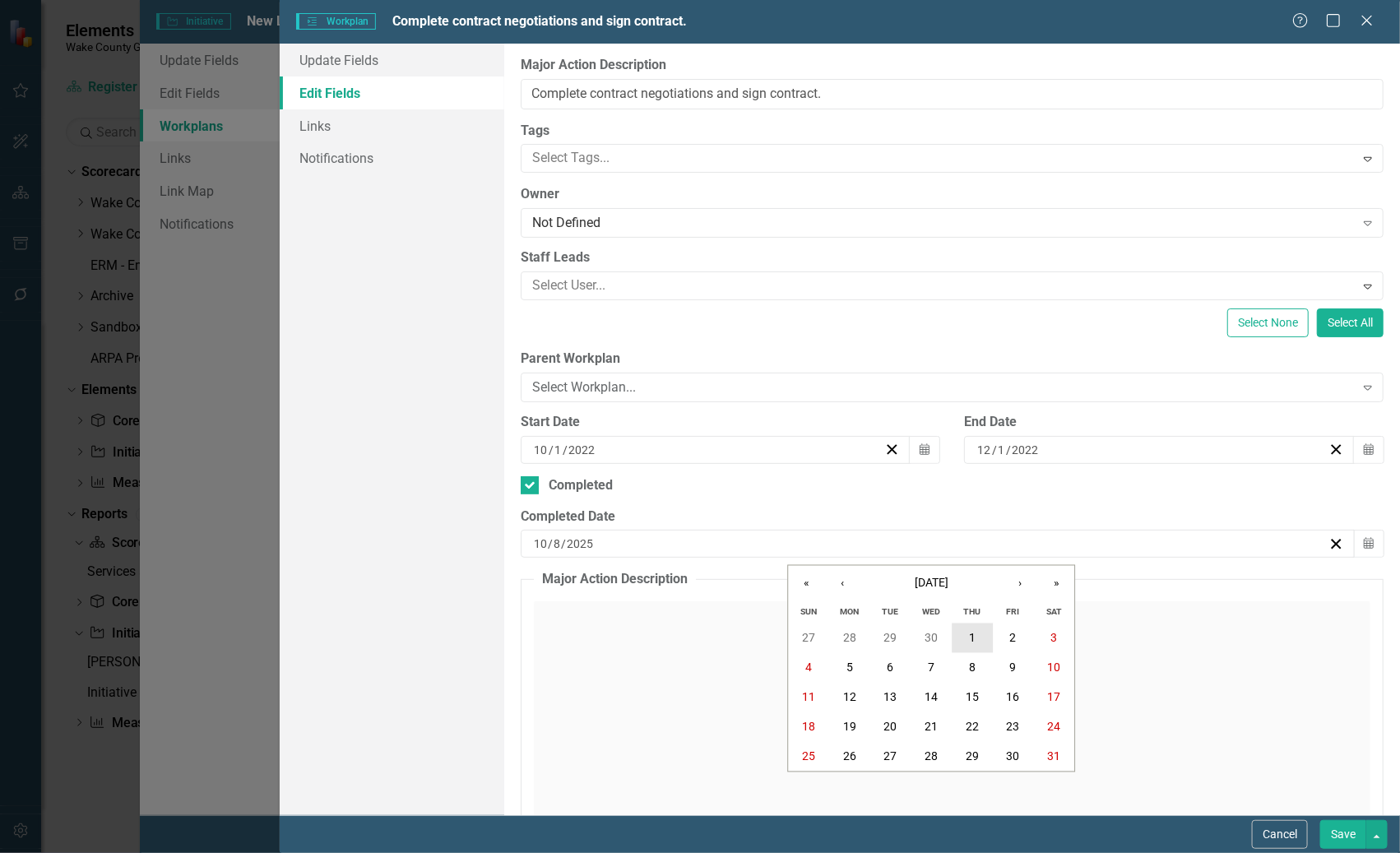
click at [974, 636] on abbr "1" at bounding box center [973, 638] width 7 height 13
click at [1332, 837] on button "Save" at bounding box center [1342, 834] width 46 height 28
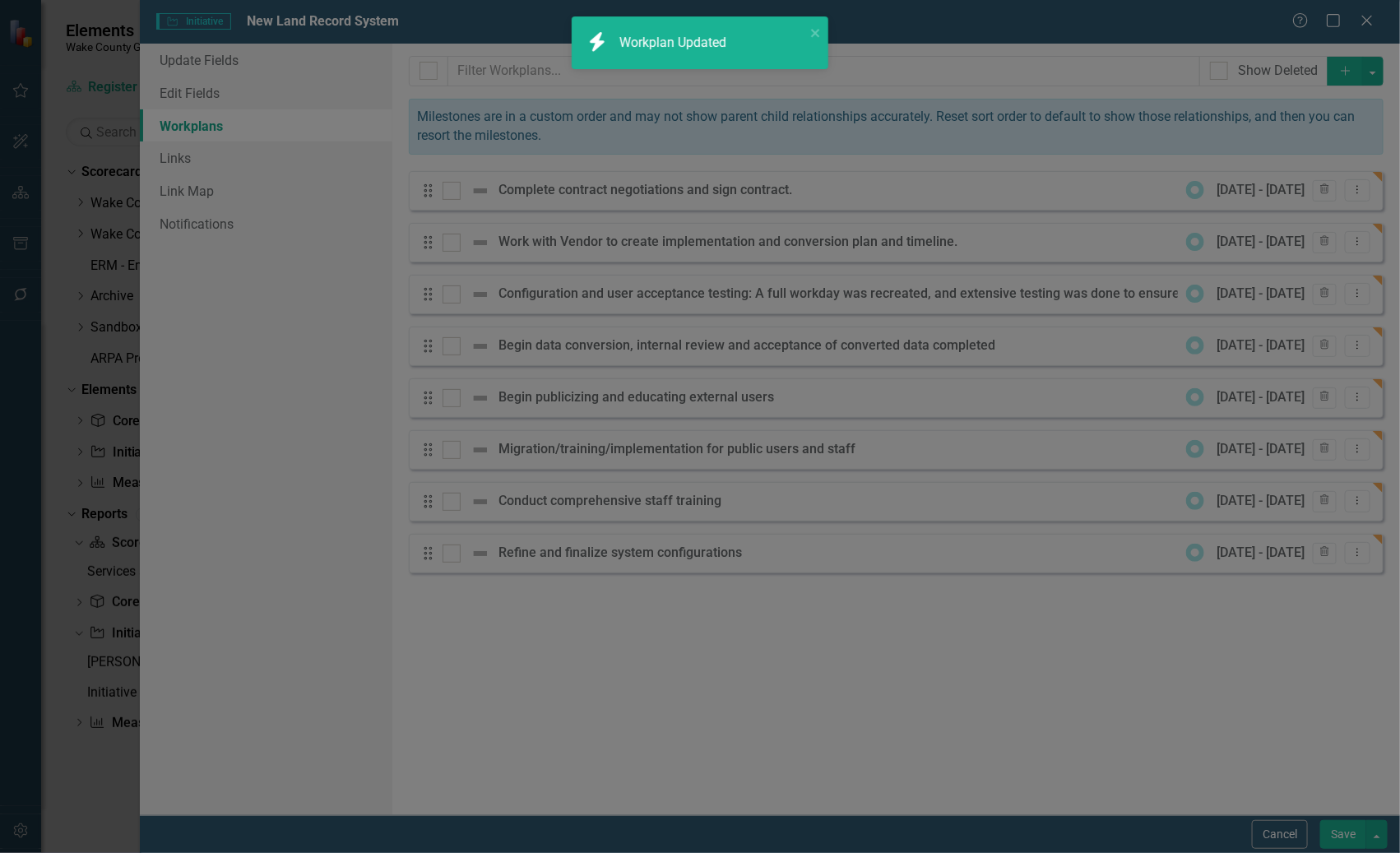
checkbox input "true"
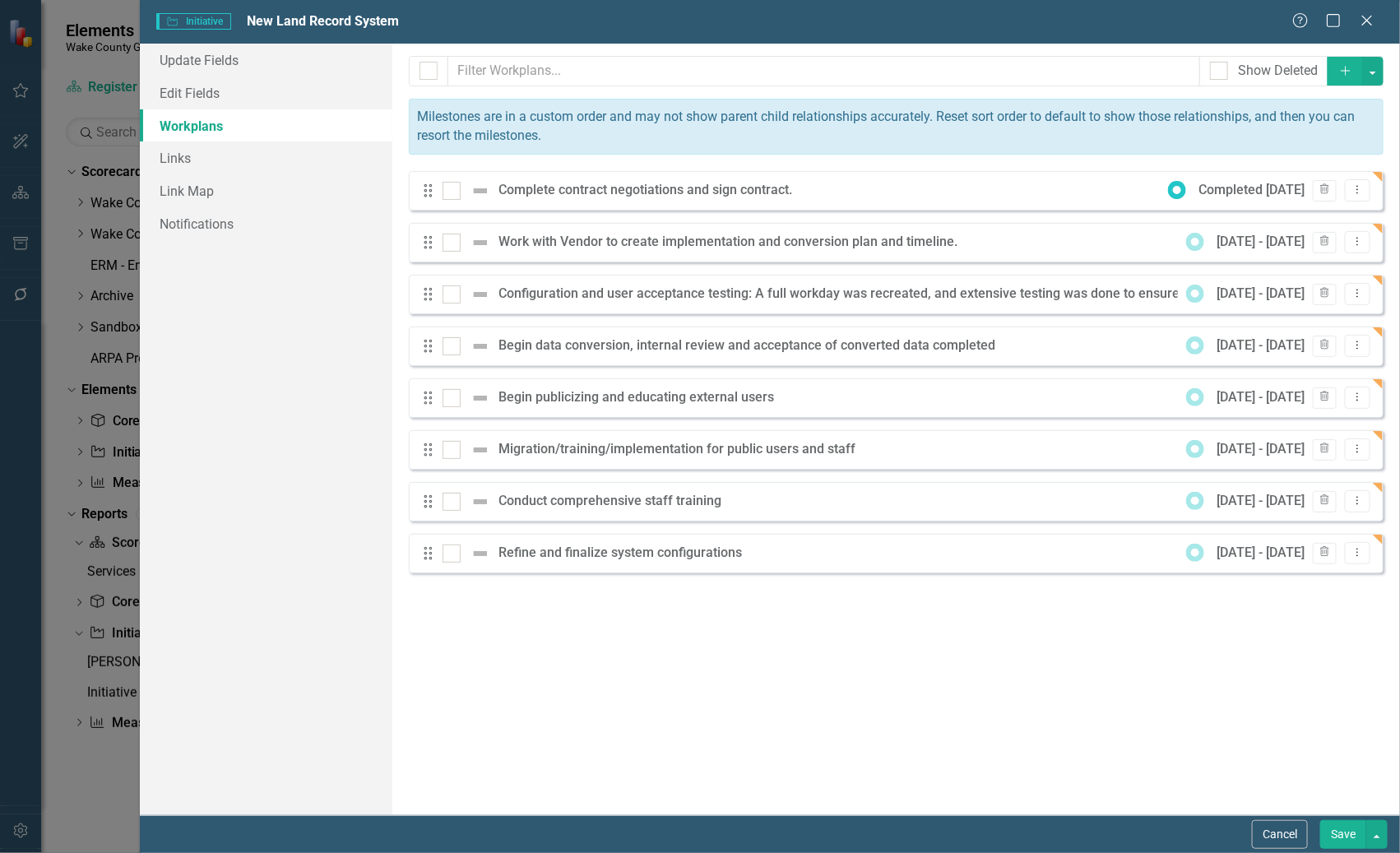
click at [1332, 830] on button "Save" at bounding box center [1342, 834] width 46 height 28
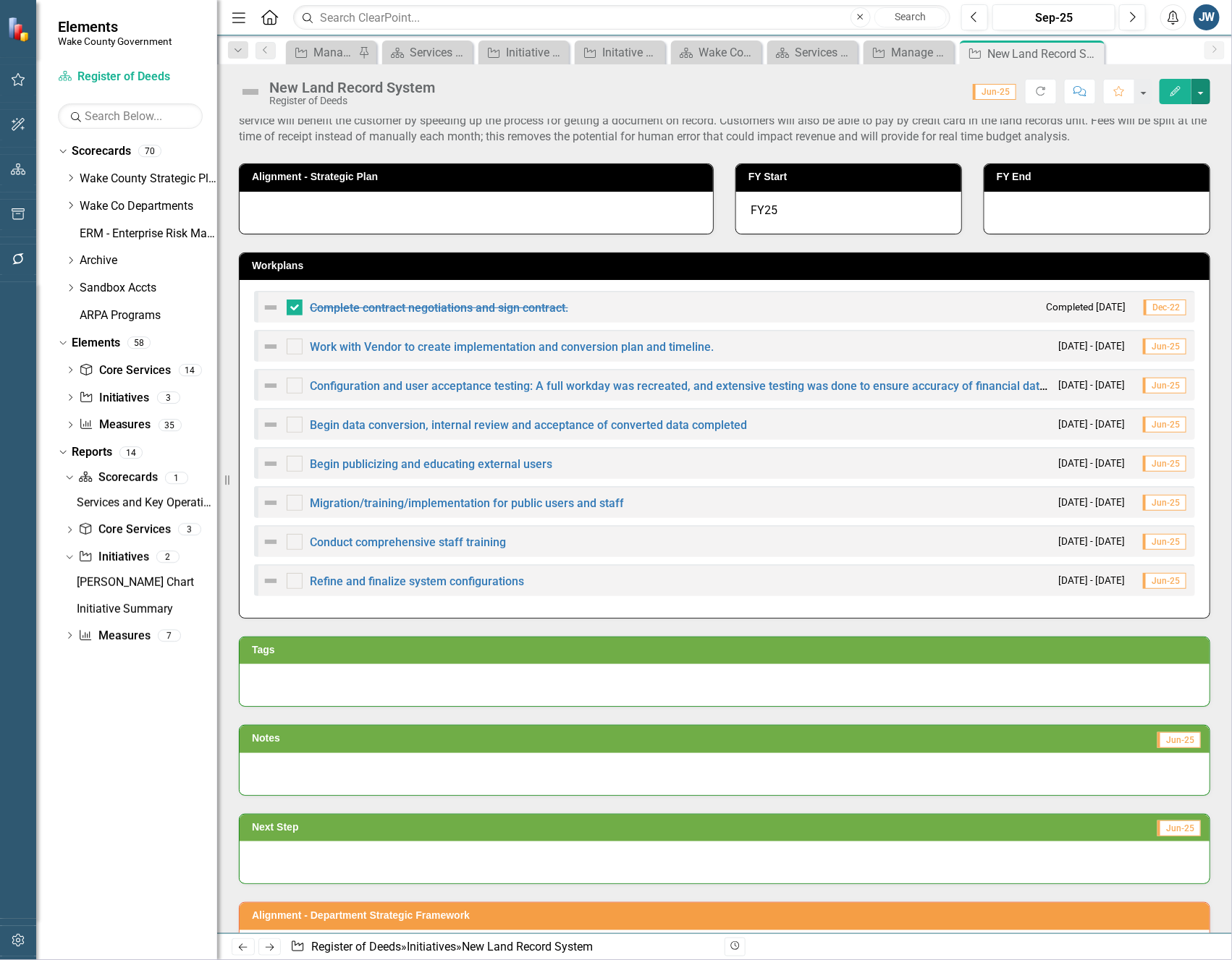
scroll to position [0, 0]
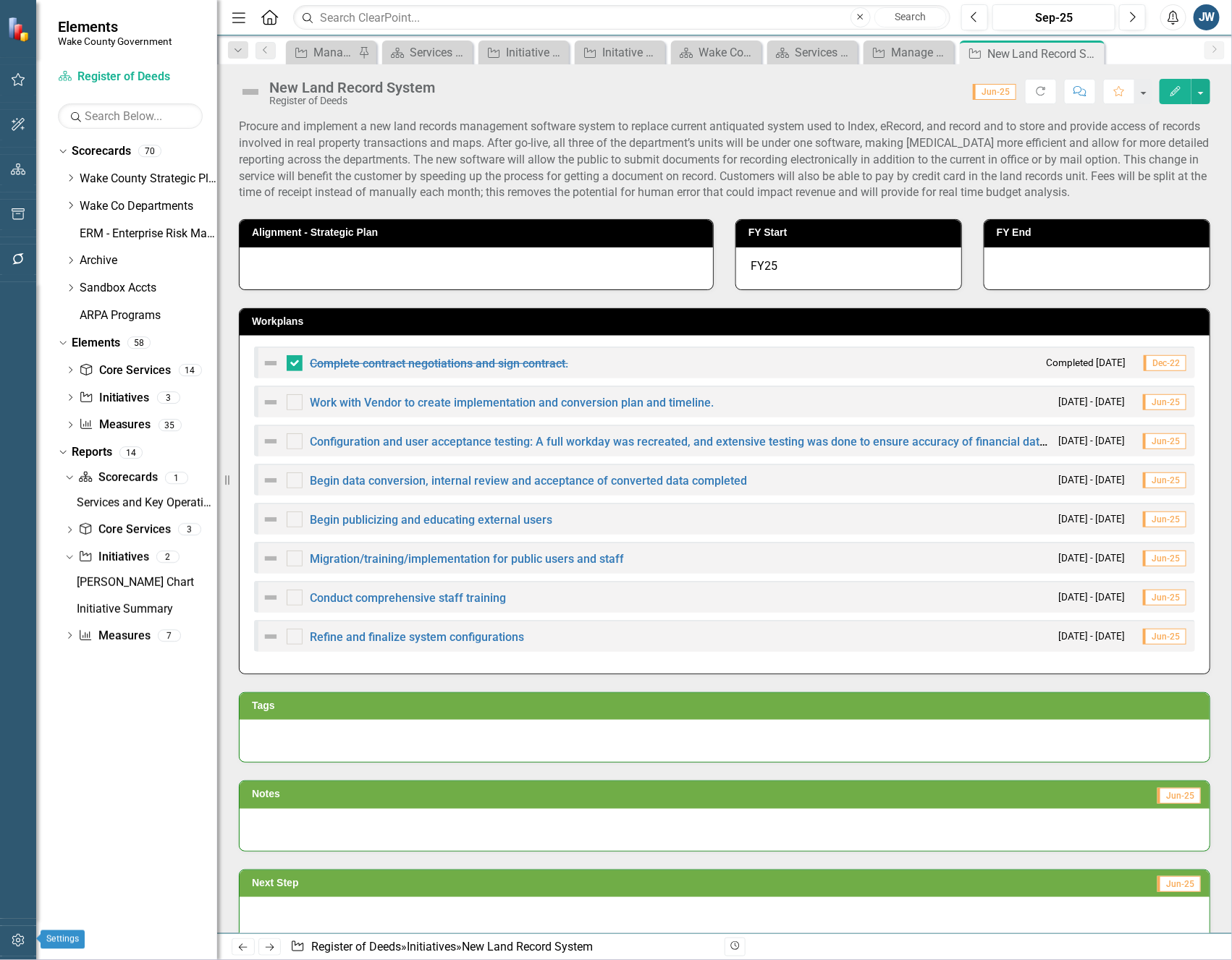
click at [11, 750] on icon "button" at bounding box center [18, 941] width 15 height 12
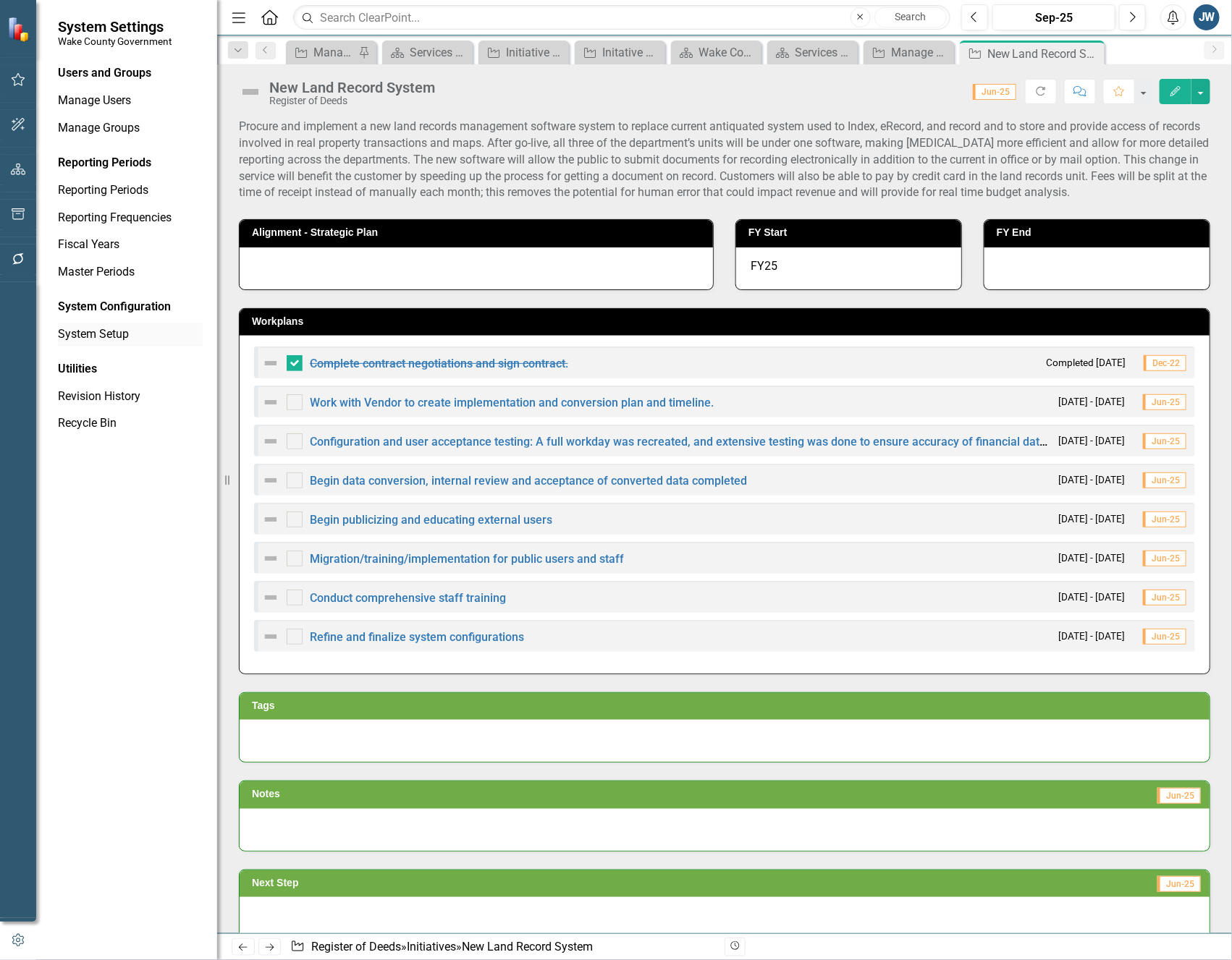
click at [88, 327] on link "System Setup" at bounding box center [130, 334] width 145 height 17
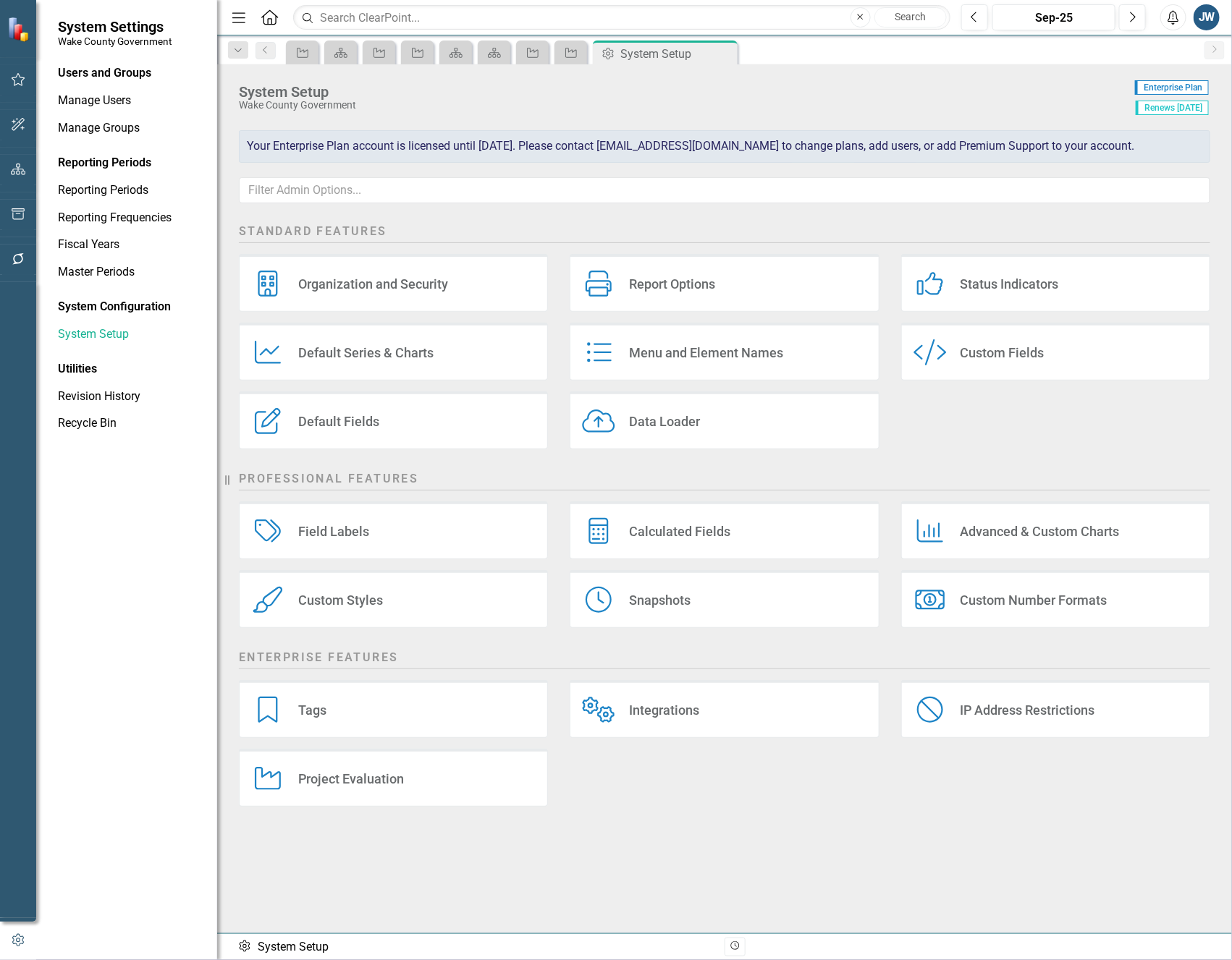
click at [977, 347] on div "Custom Fields" at bounding box center [1002, 353] width 84 height 17
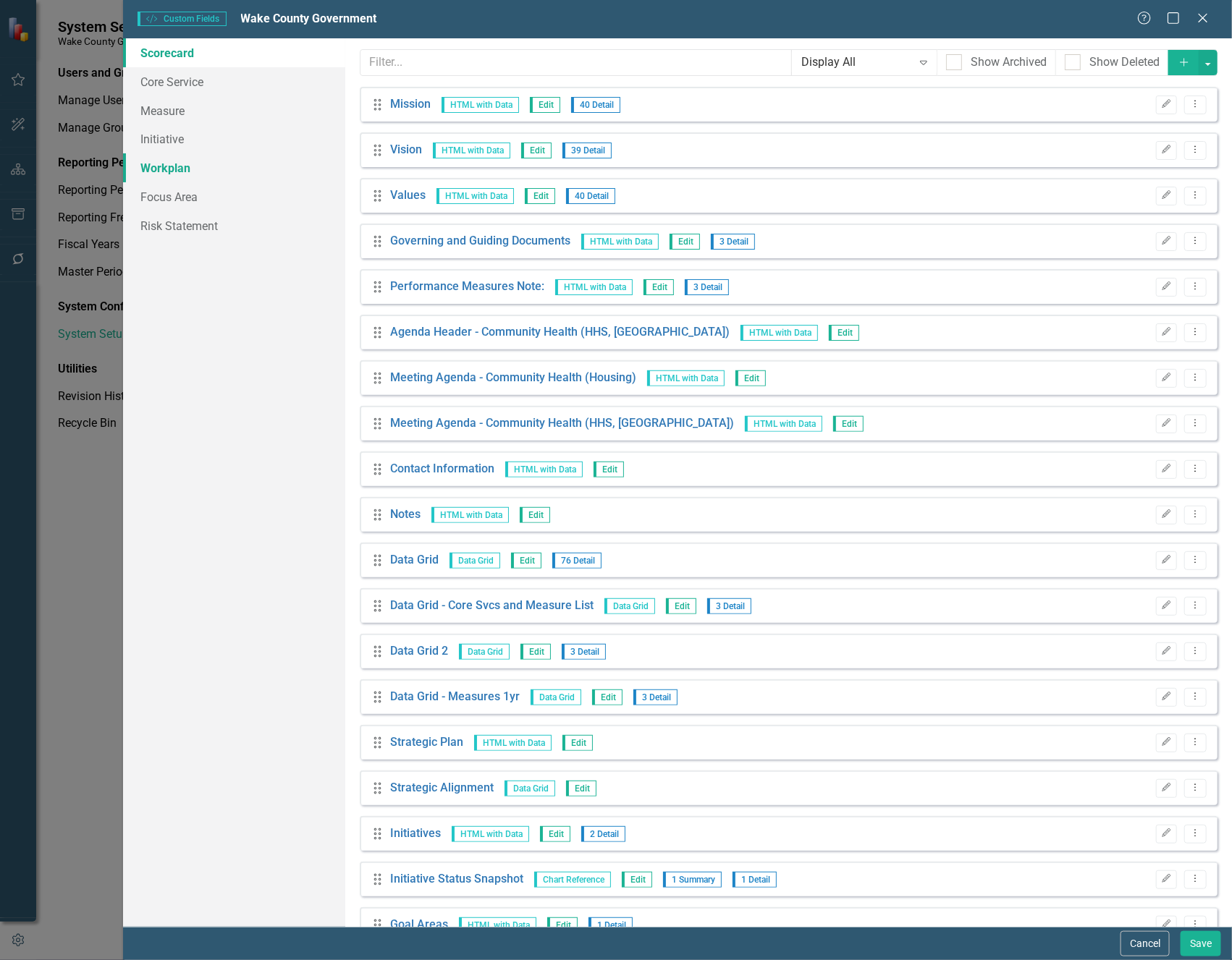
click at [163, 170] on link "Workplan" at bounding box center [233, 167] width 221 height 29
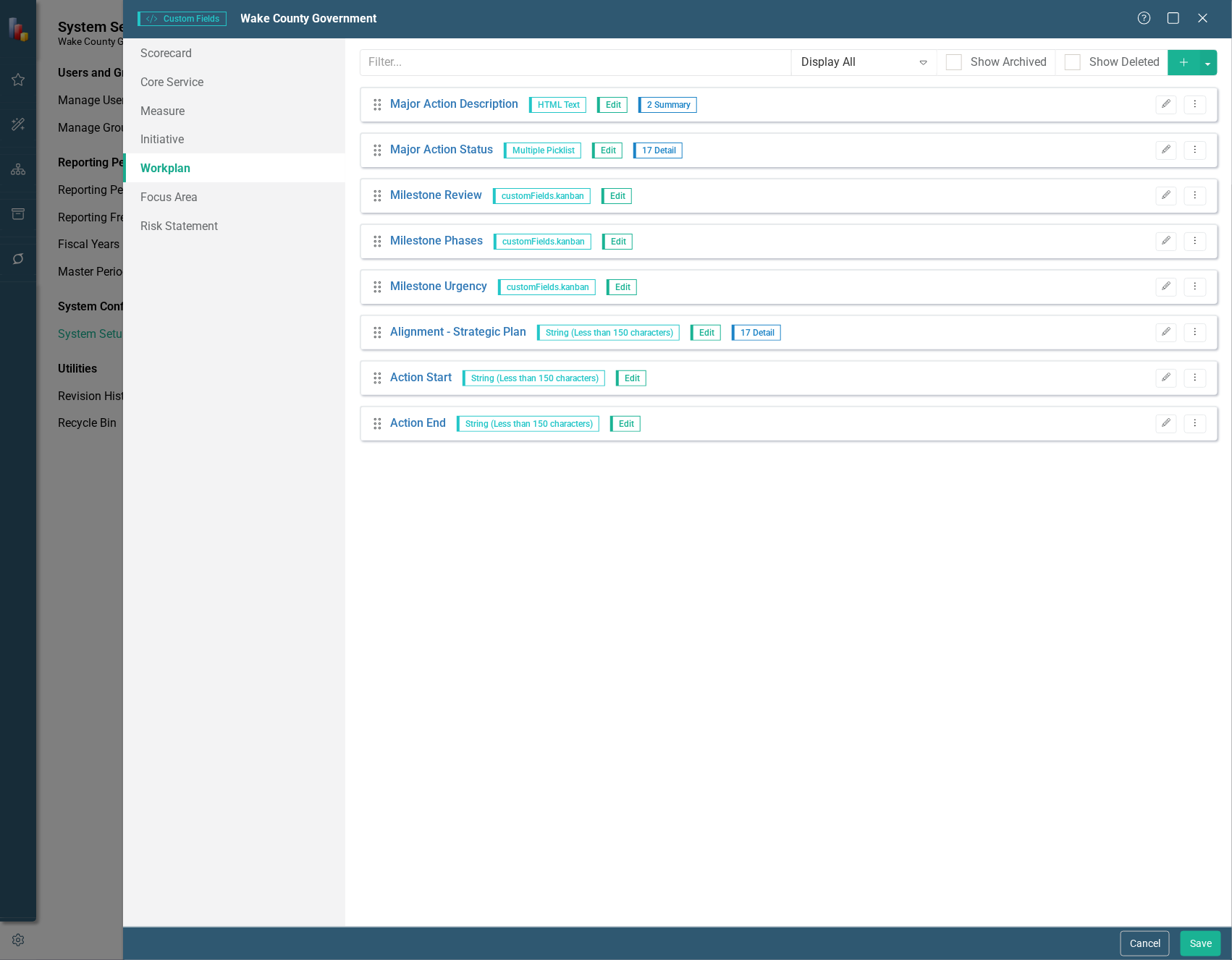
click at [1183, 60] on icon "Add" at bounding box center [1184, 62] width 13 height 10
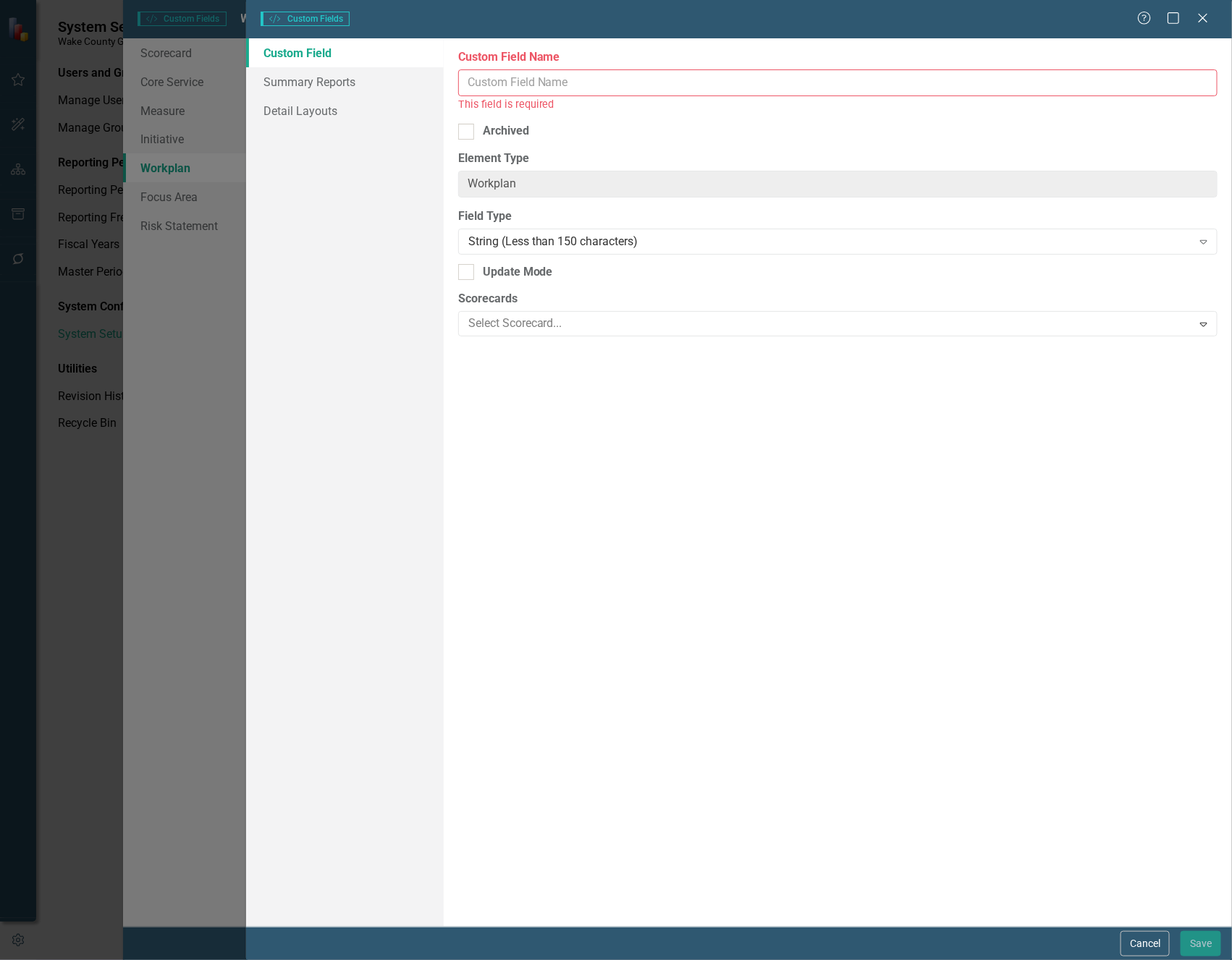
click at [597, 88] on input "Custom Field Name" at bounding box center [838, 83] width 760 height 26
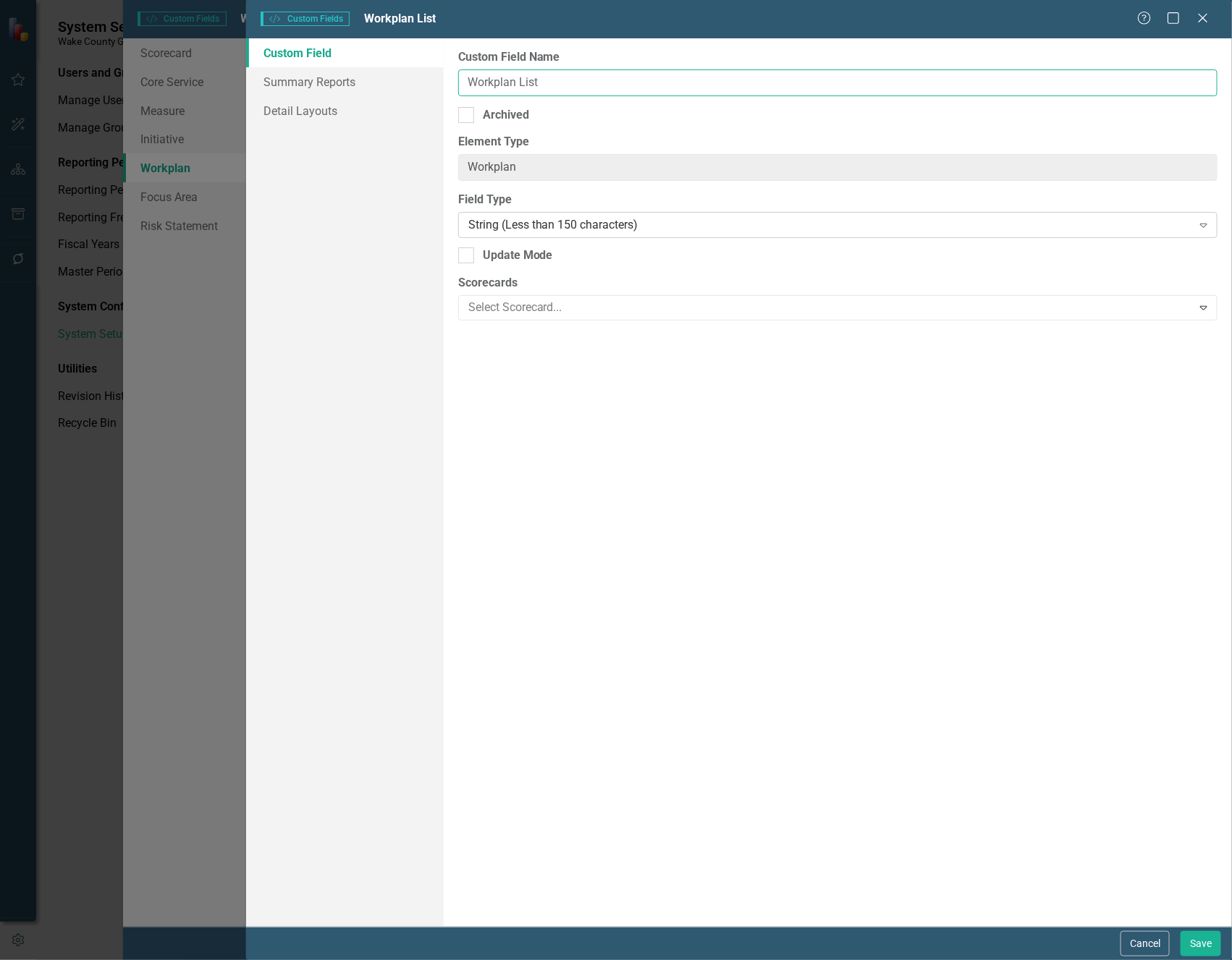
type input "Workplan List"
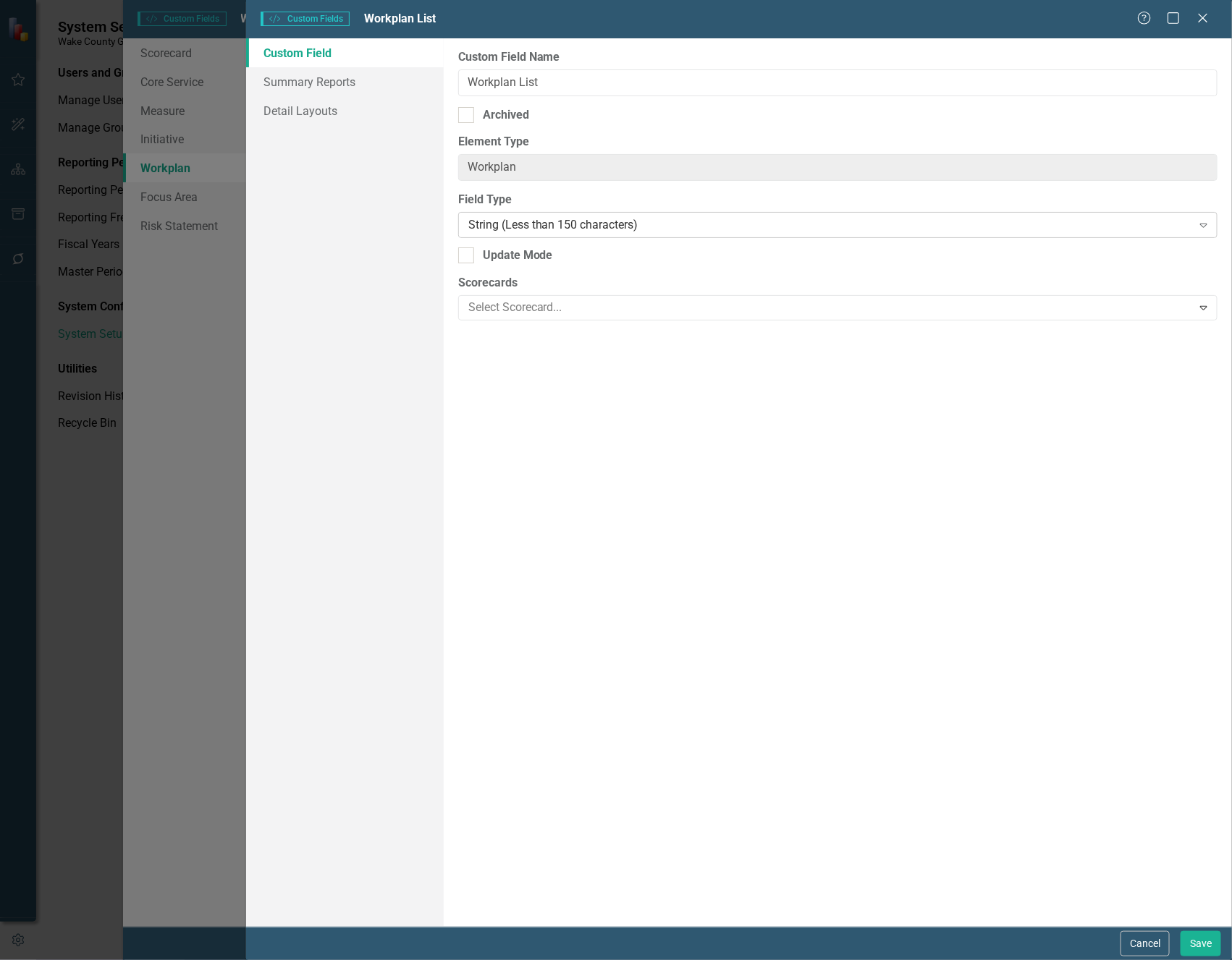
click at [624, 222] on div "String (Less than 150 characters)" at bounding box center [829, 225] width 724 height 17
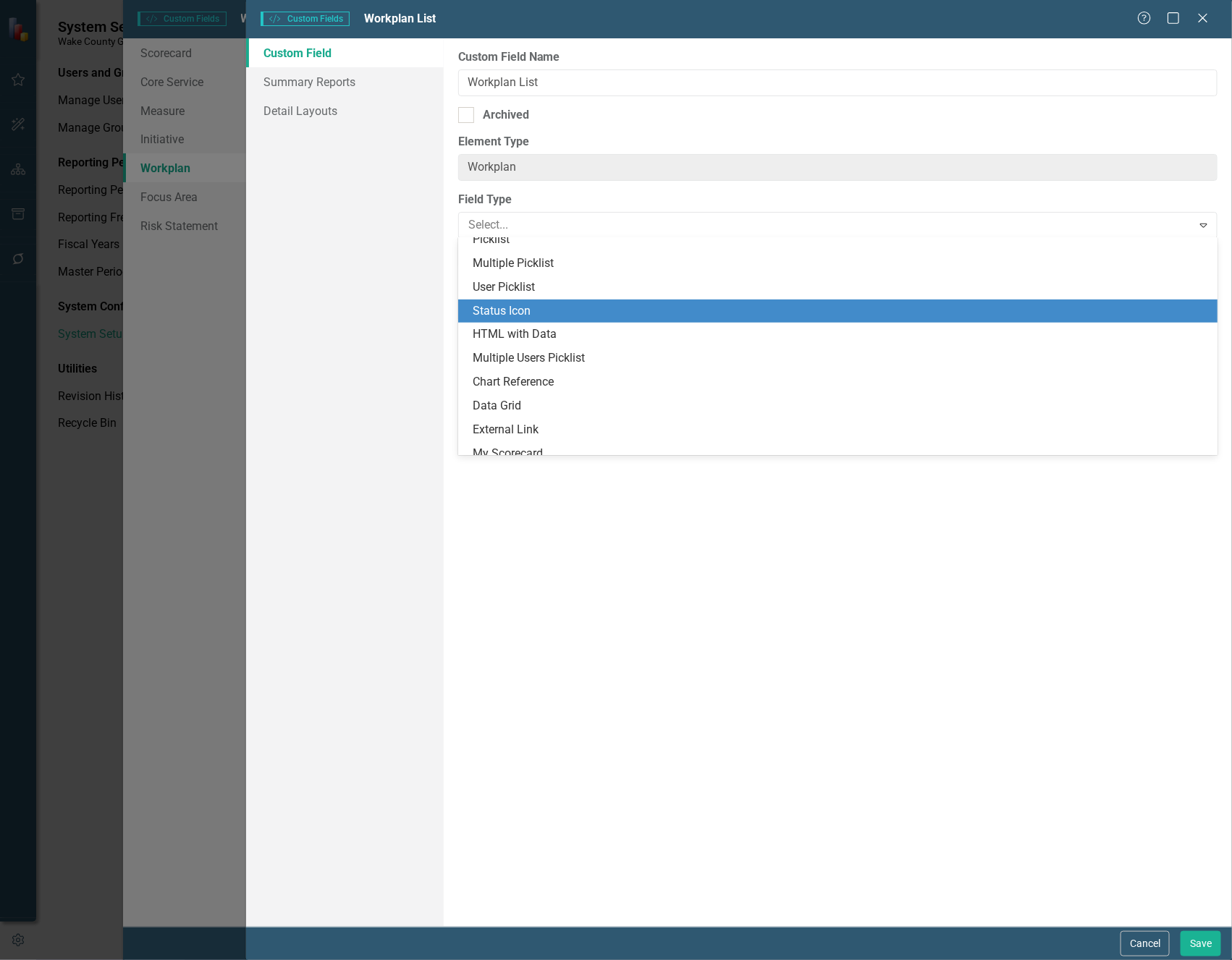
scroll to position [306, 0]
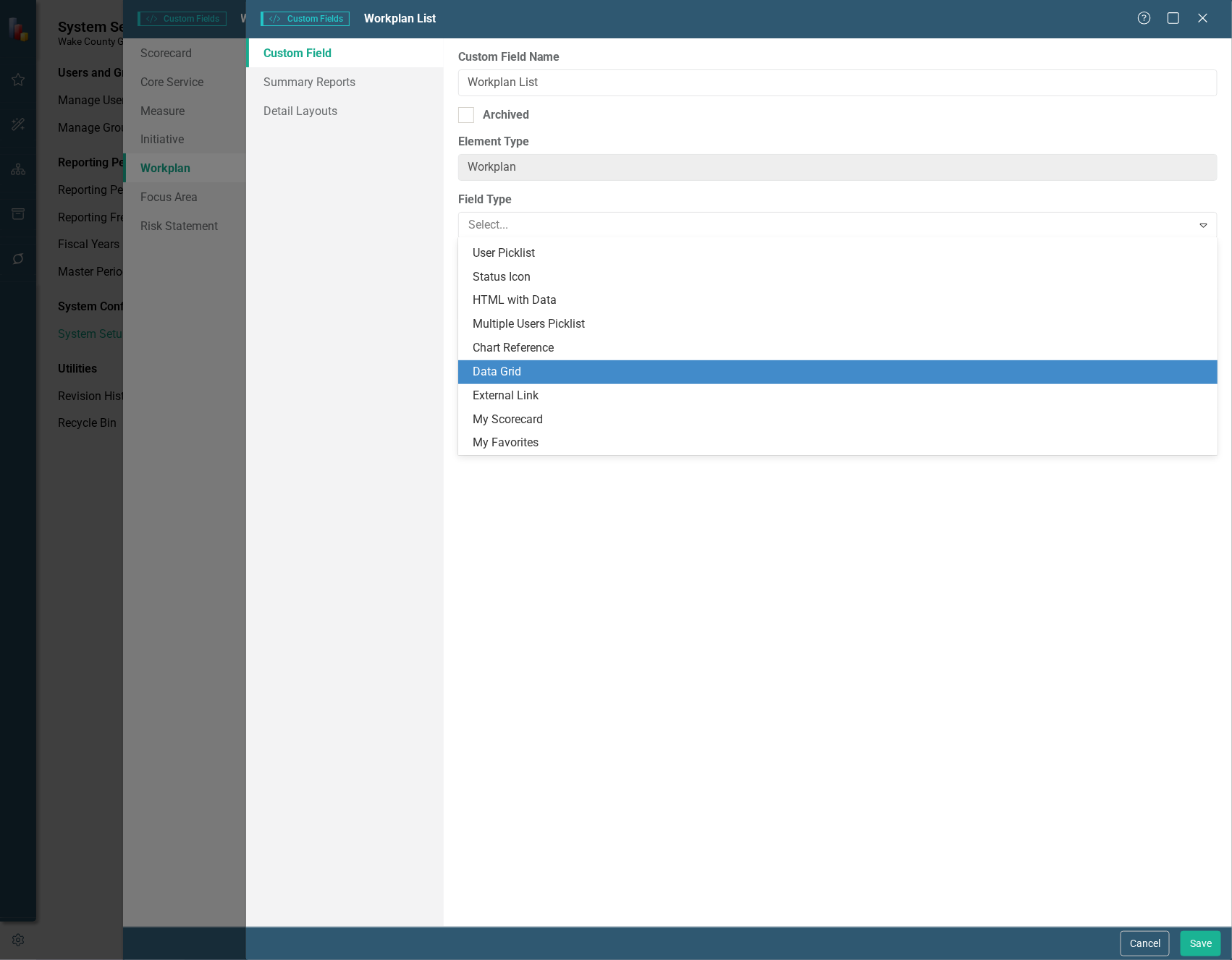
click at [608, 371] on div "Data Grid" at bounding box center [840, 372] width 737 height 17
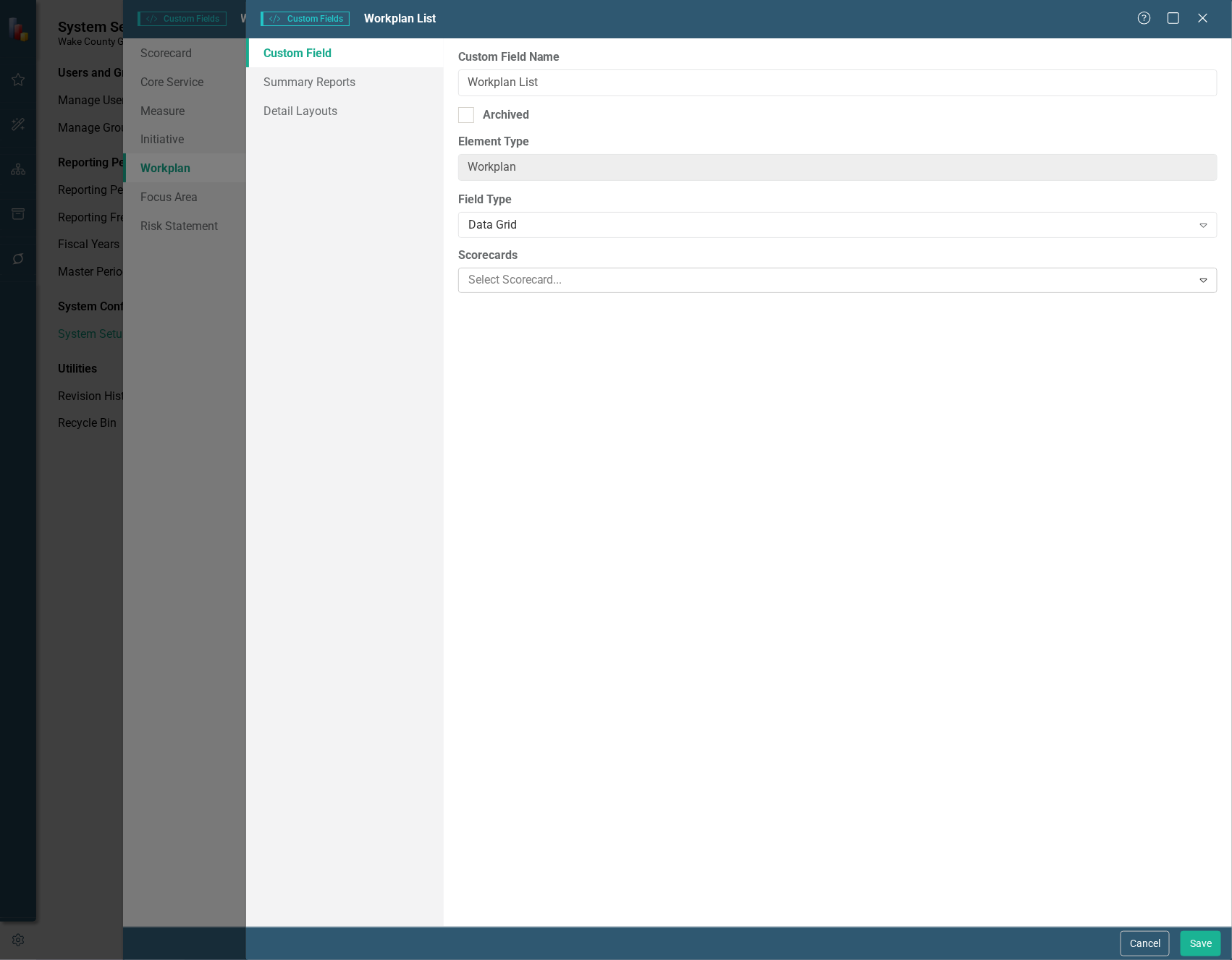
click at [601, 281] on div at bounding box center [827, 280] width 730 height 20
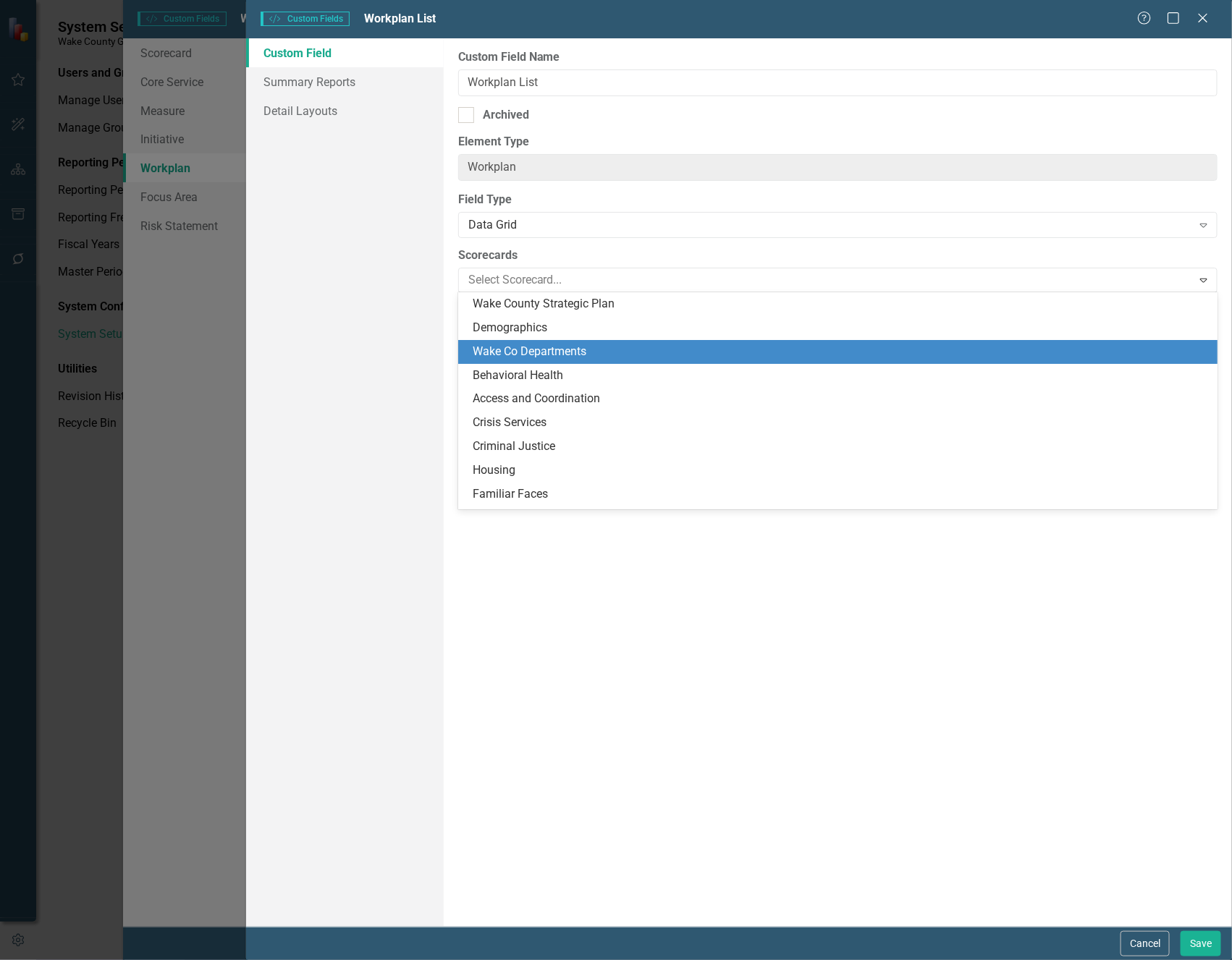
click at [594, 348] on div "Wake Co Departments" at bounding box center [840, 352] width 737 height 17
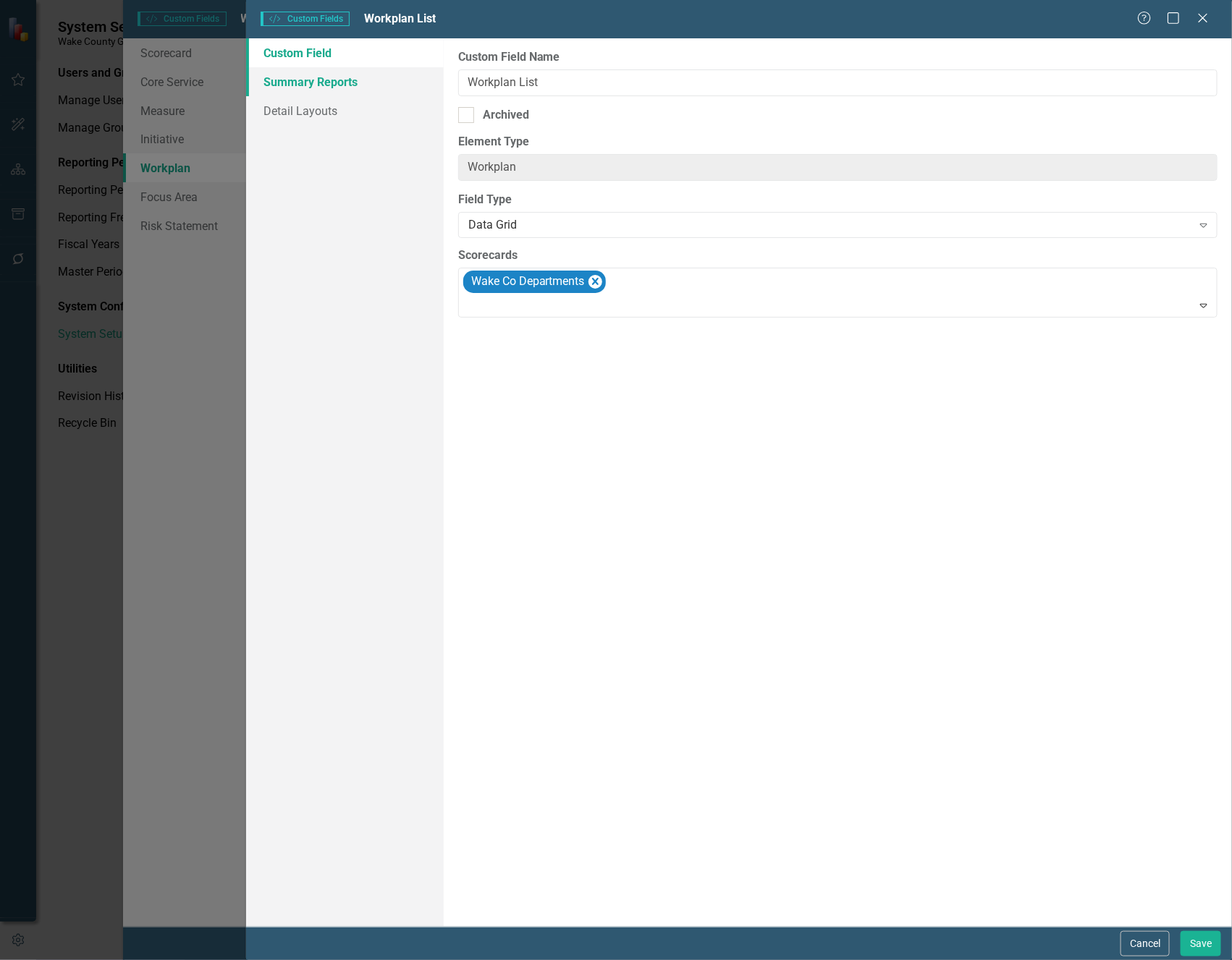
click at [320, 84] on link "Summary Reports" at bounding box center [345, 82] width 197 height 29
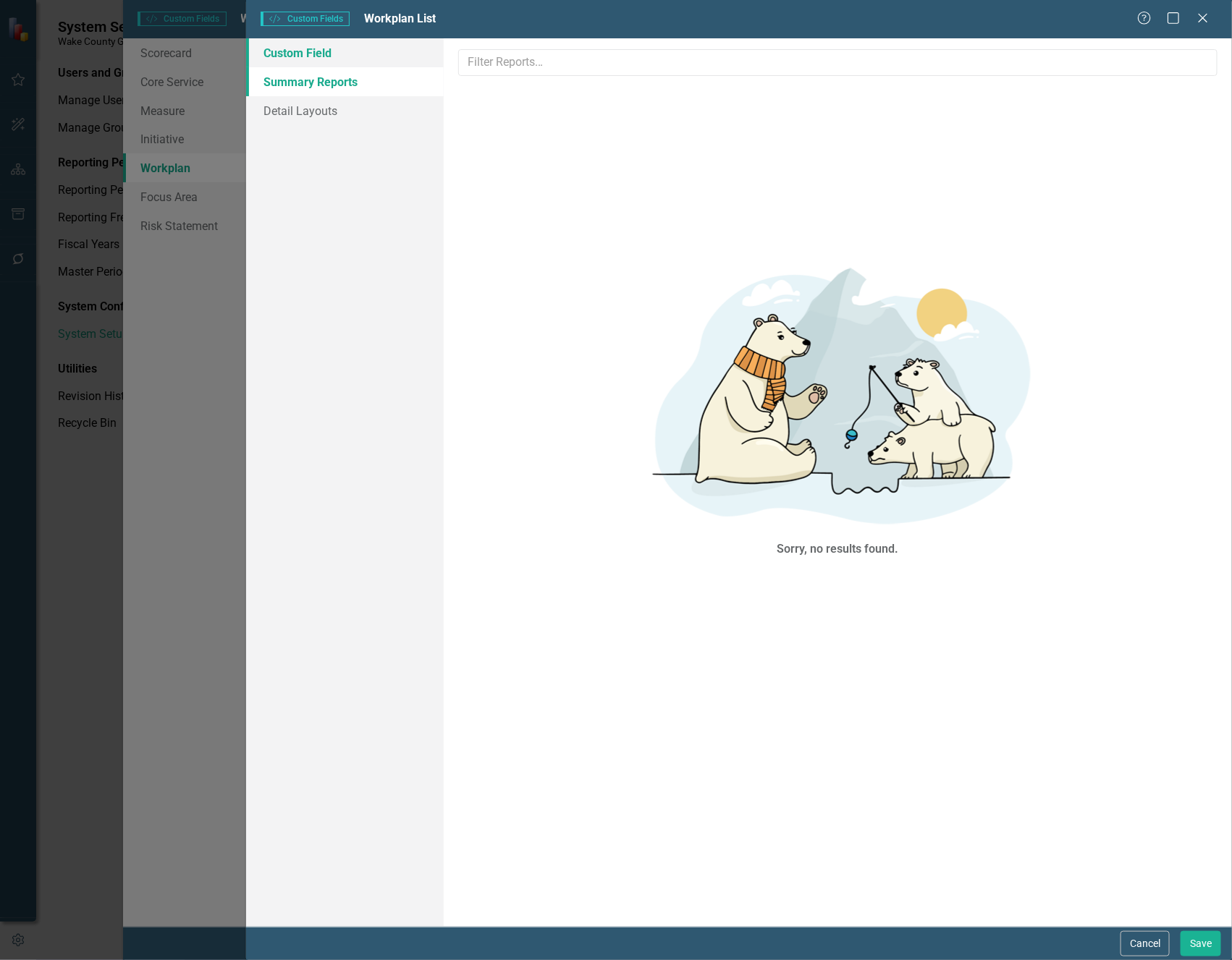
click at [309, 54] on link "Custom Field" at bounding box center [345, 52] width 197 height 29
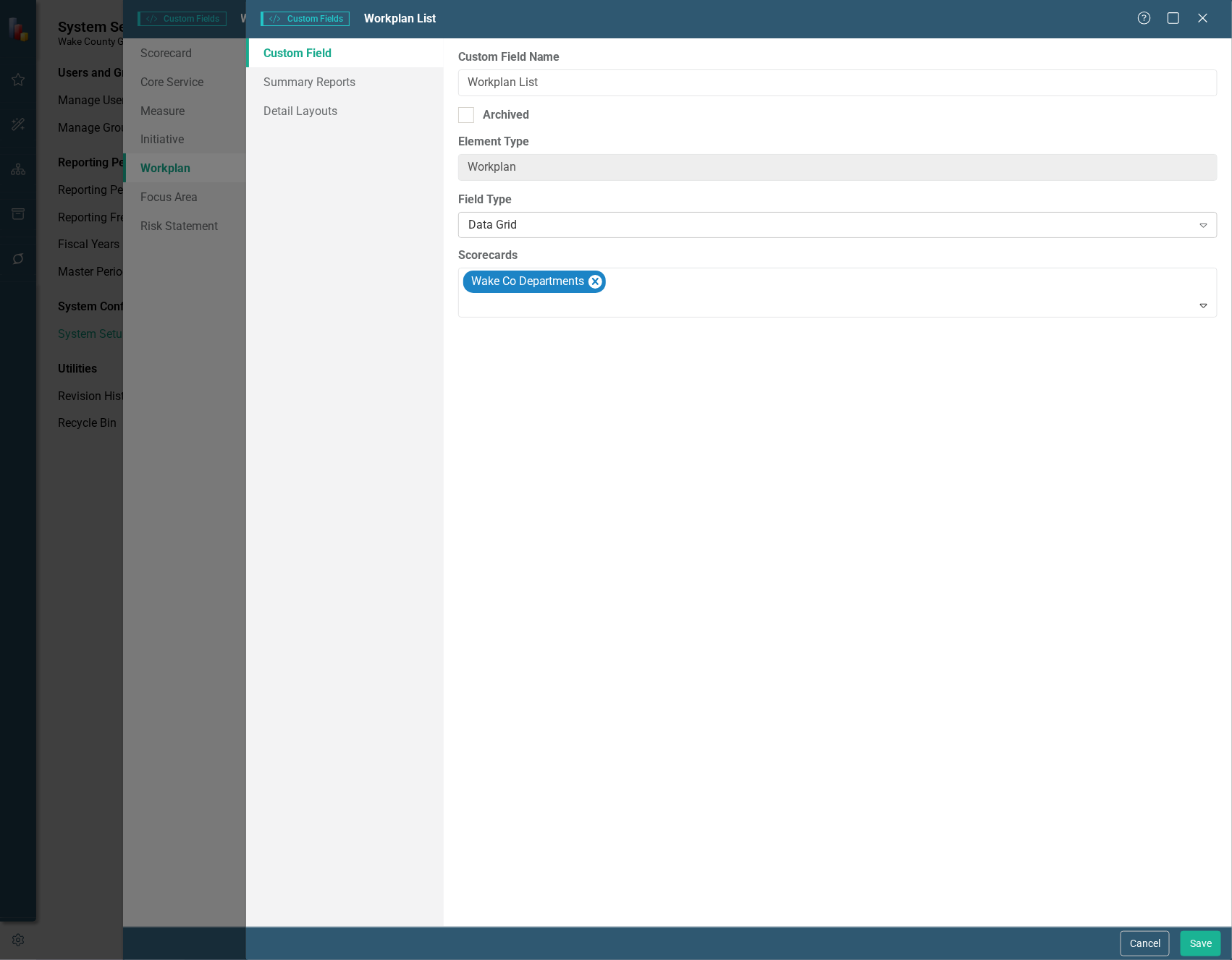
click at [622, 219] on div "Data Grid" at bounding box center [829, 225] width 724 height 17
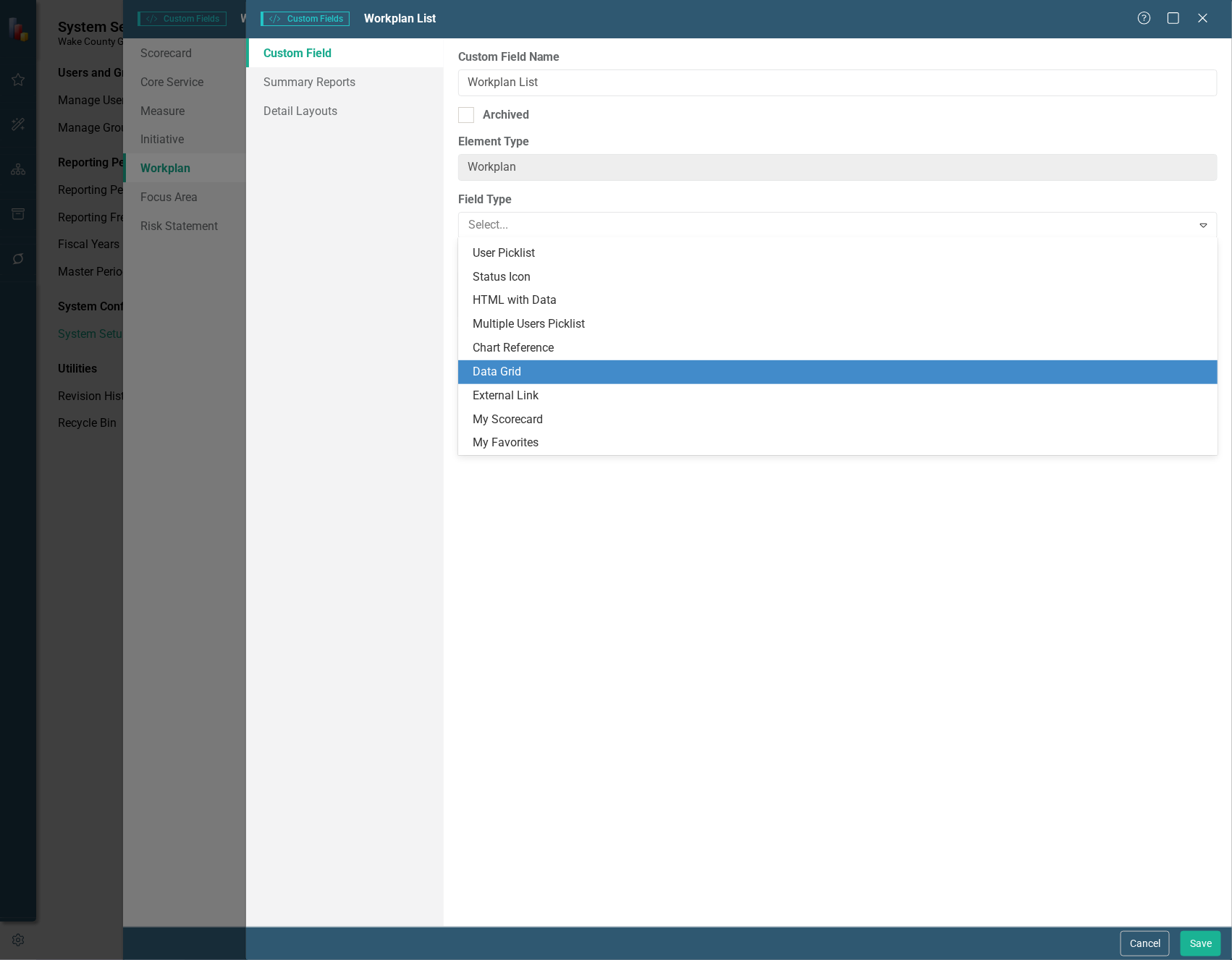
click at [655, 361] on div "Data Grid" at bounding box center [838, 372] width 760 height 24
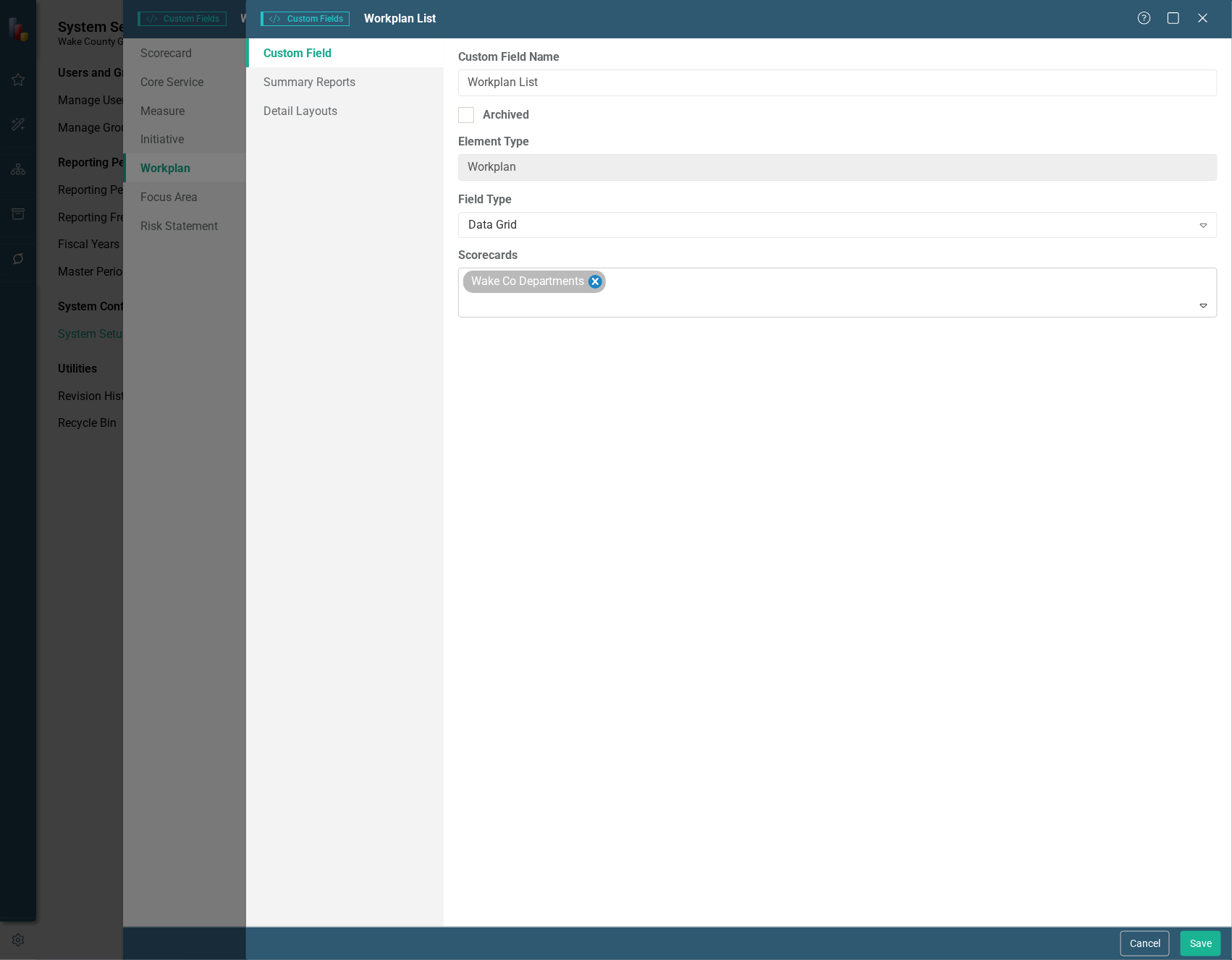
click at [598, 275] on icon "Remove Wake Co Departments" at bounding box center [595, 281] width 14 height 18
click at [1203, 750] on button "Save" at bounding box center [1200, 944] width 40 height 25
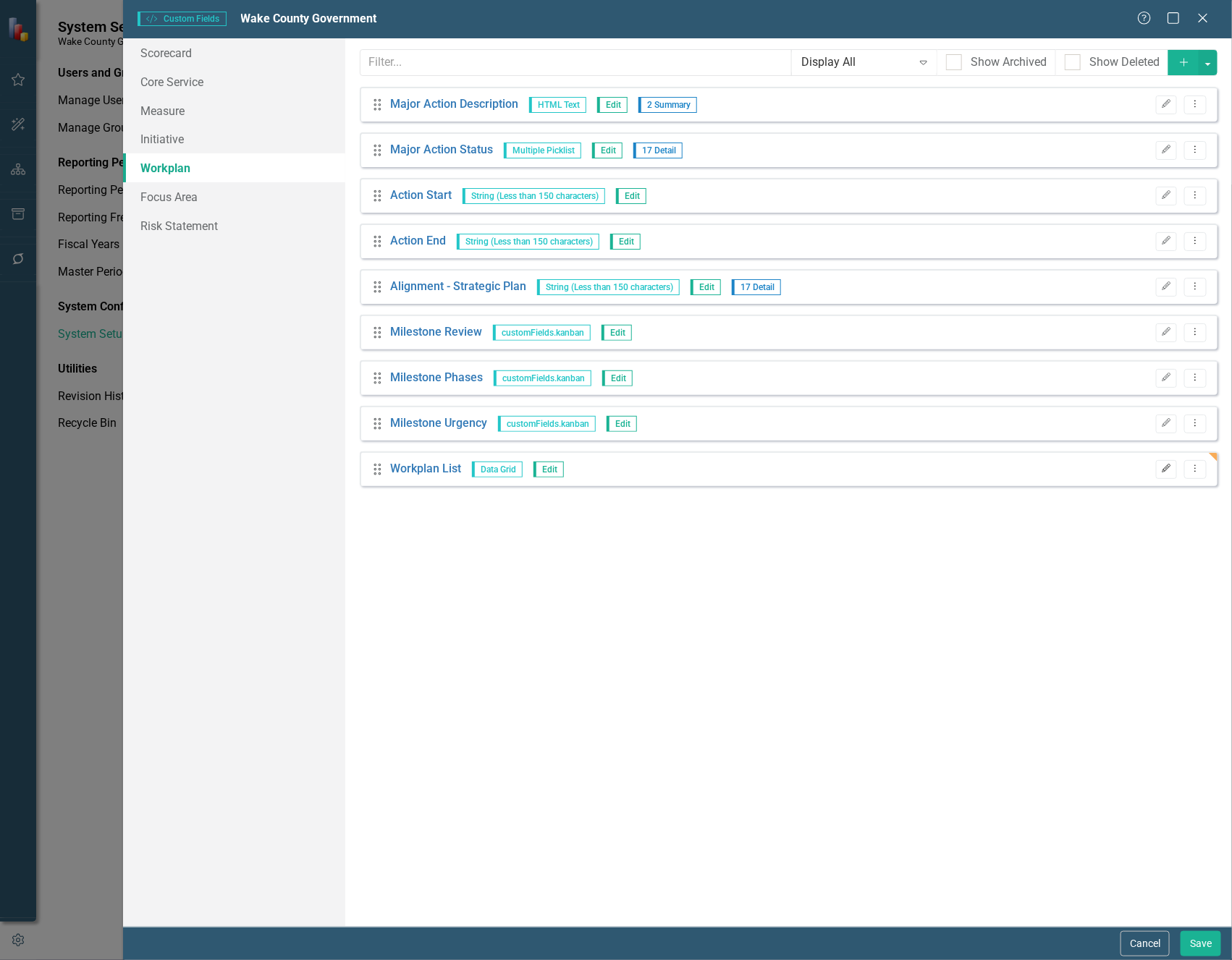
click at [1167, 469] on icon "Edit" at bounding box center [1166, 469] width 11 height 9
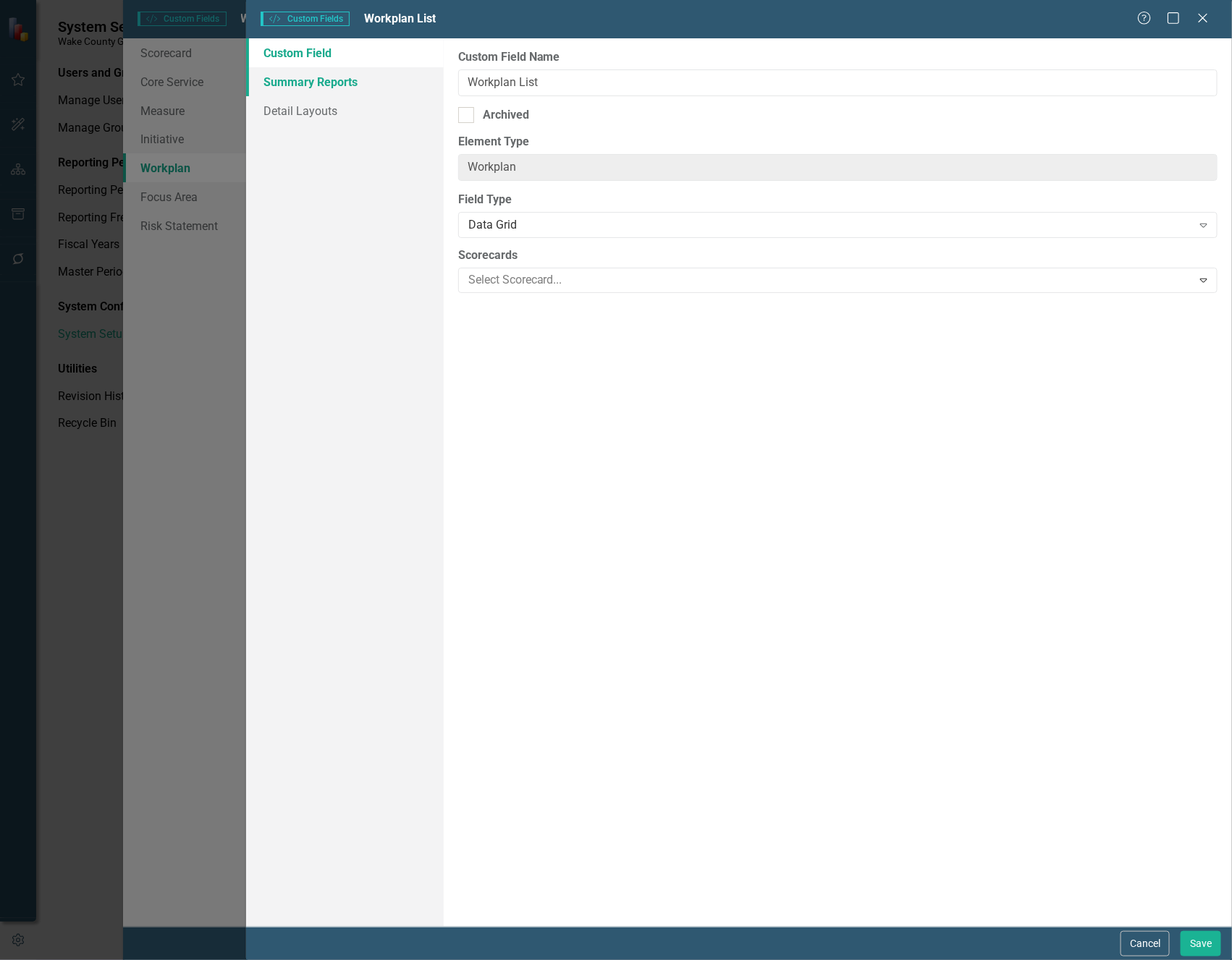
click at [319, 81] on link "Summary Reports" at bounding box center [345, 82] width 197 height 29
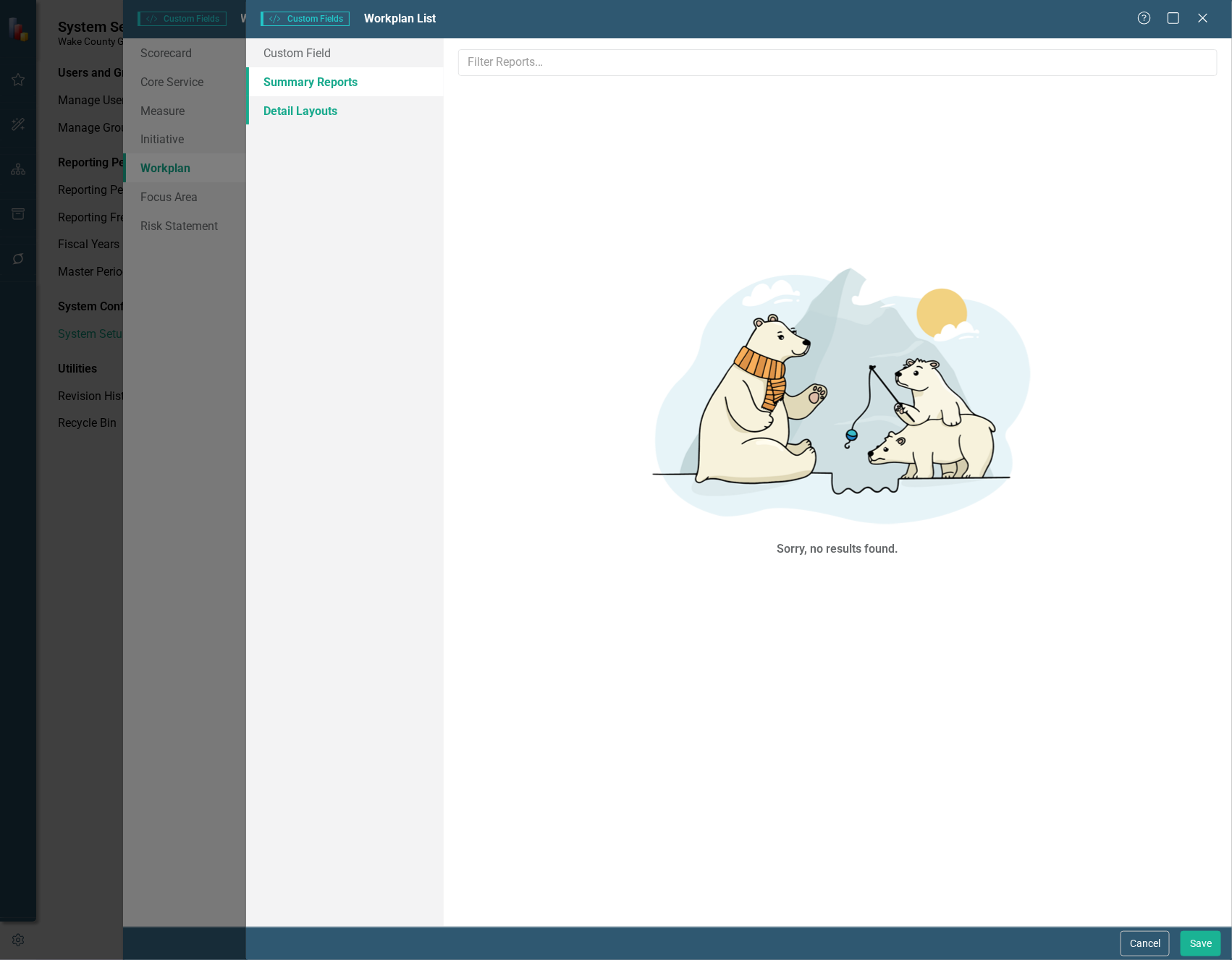
click at [298, 108] on link "Detail Layouts" at bounding box center [345, 110] width 197 height 29
click at [300, 59] on link "Custom Field" at bounding box center [345, 52] width 197 height 29
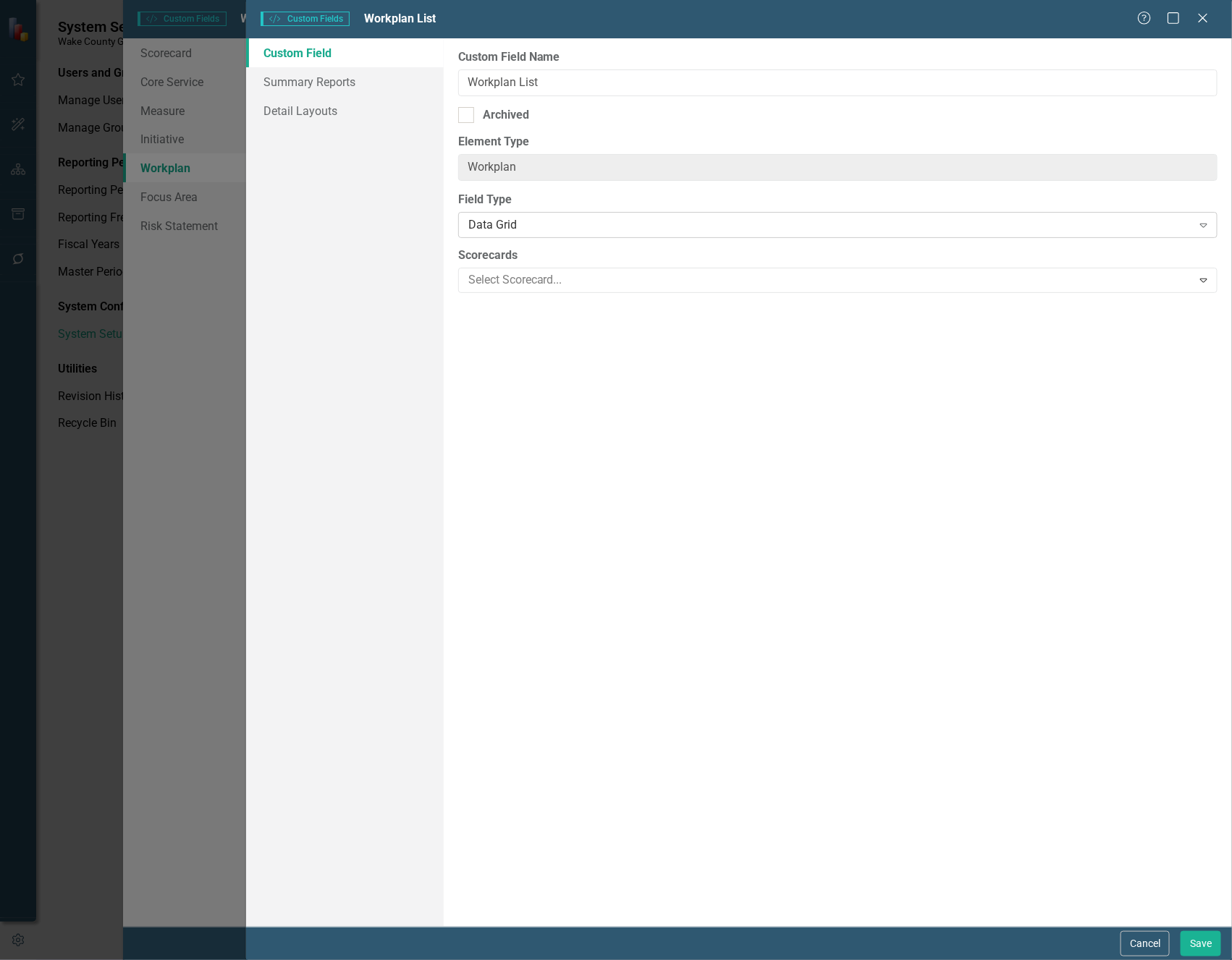
click at [576, 221] on div "Data Grid" at bounding box center [829, 225] width 724 height 17
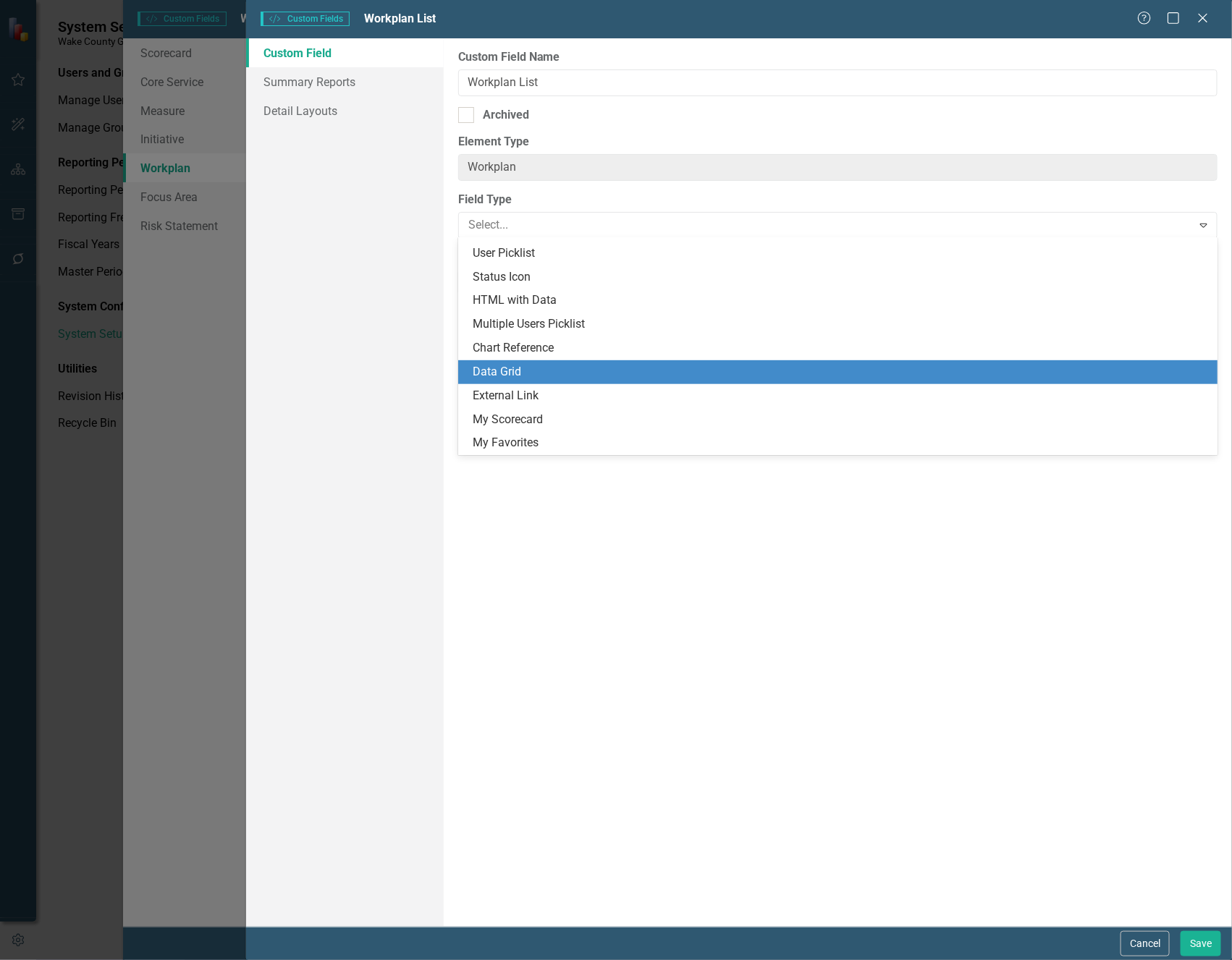
click at [612, 370] on div "Data Grid" at bounding box center [840, 372] width 737 height 17
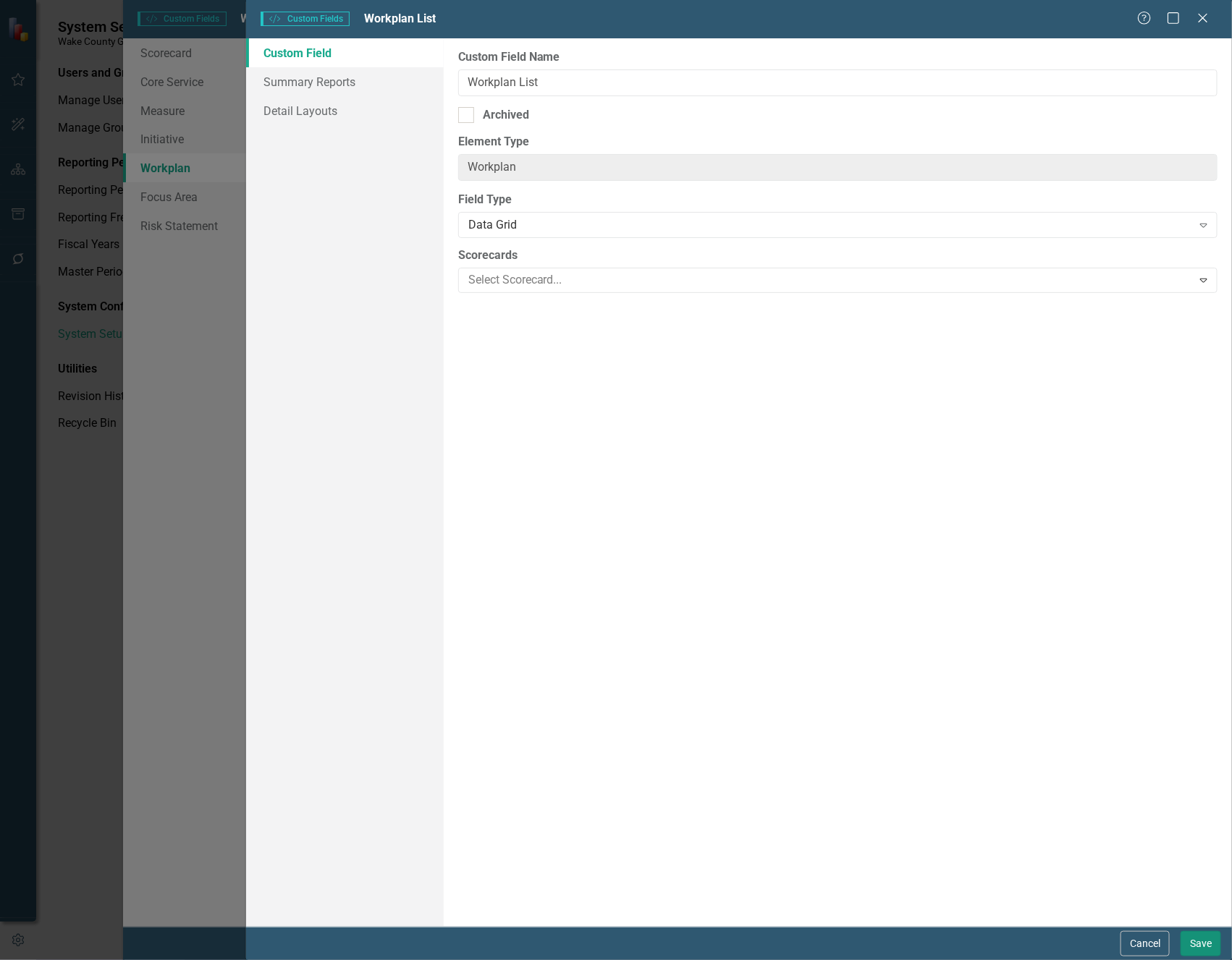
click at [1201, 750] on button "Save" at bounding box center [1200, 944] width 40 height 25
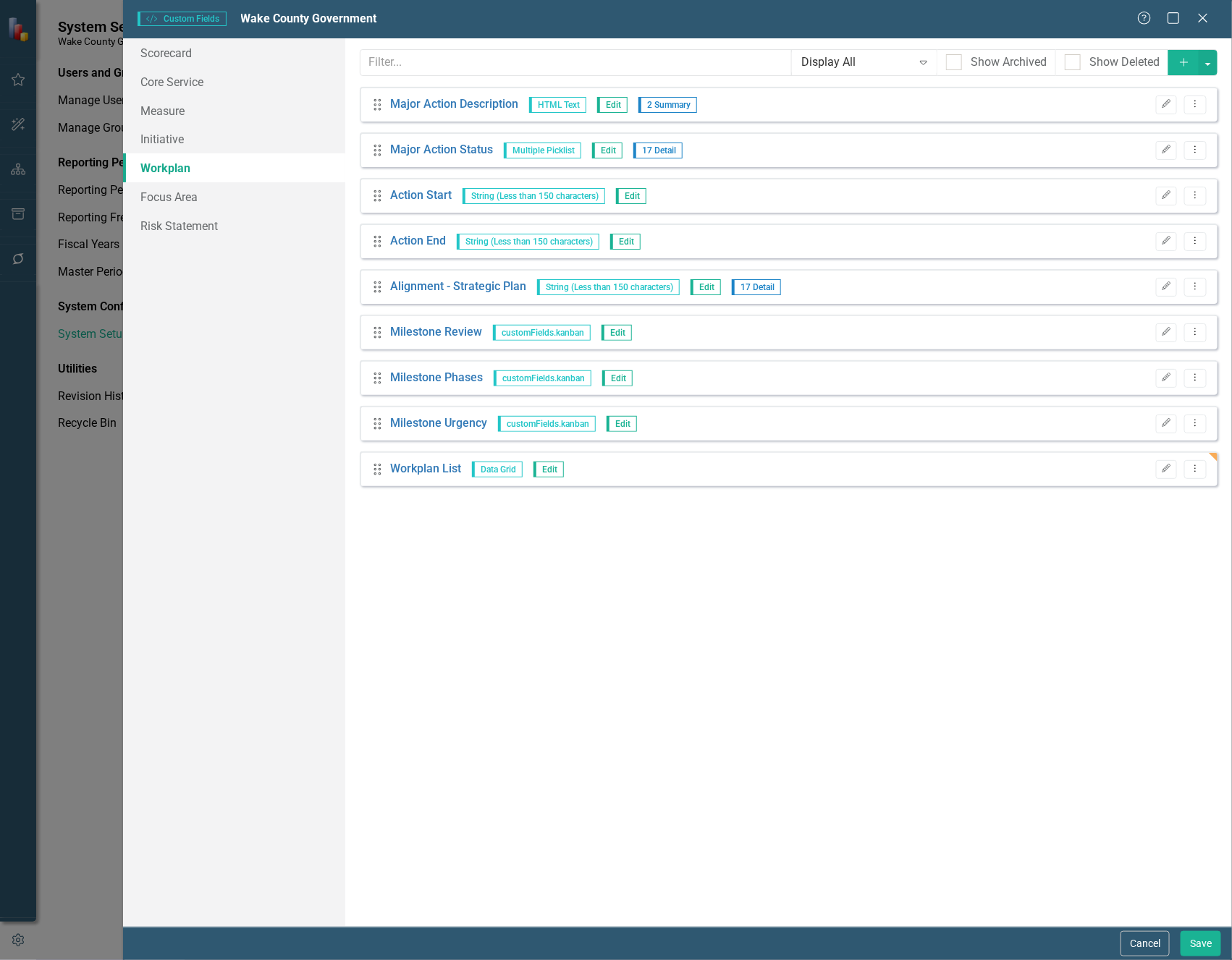
click at [1212, 19] on div "Help Maximize Close" at bounding box center [1177, 19] width 80 height 17
drag, startPoint x: 1205, startPoint y: 20, endPoint x: 1175, endPoint y: 85, distance: 71.6
click at [1205, 19] on icon "Close" at bounding box center [1203, 18] width 15 height 12
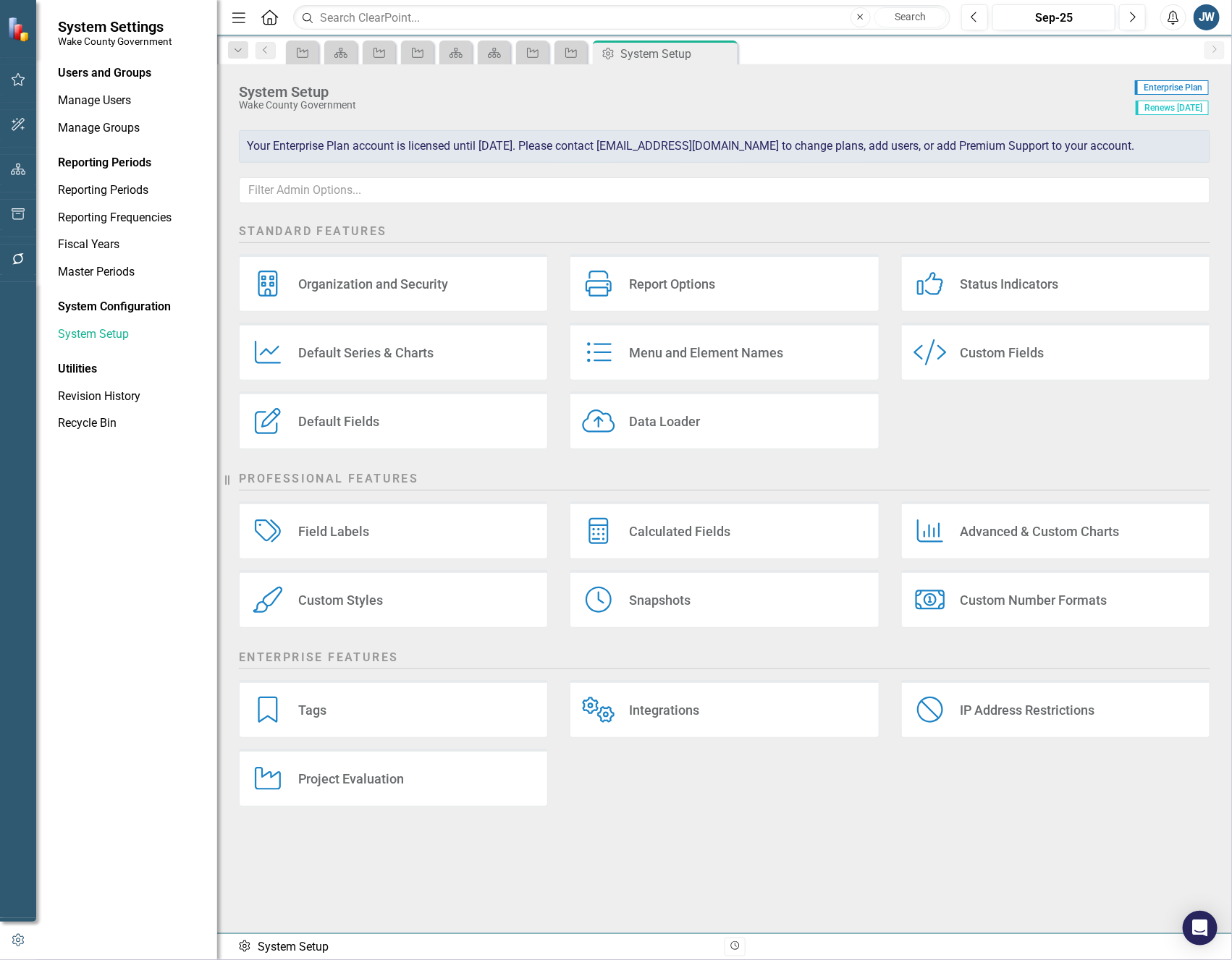
click at [720, 345] on div "Menu and Element Names" at bounding box center [706, 353] width 154 height 17
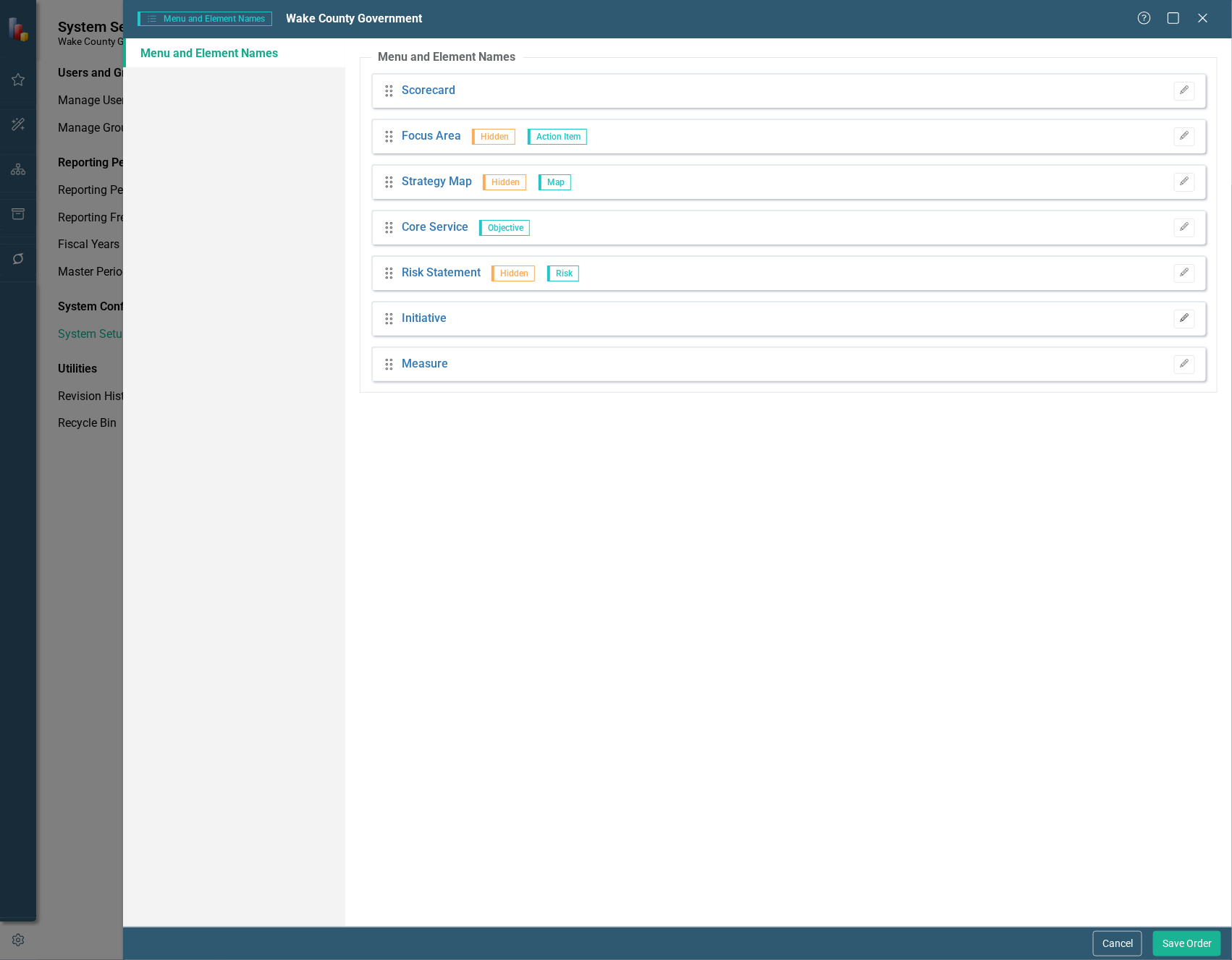
click at [1184, 313] on button "Edit" at bounding box center [1184, 320] width 21 height 19
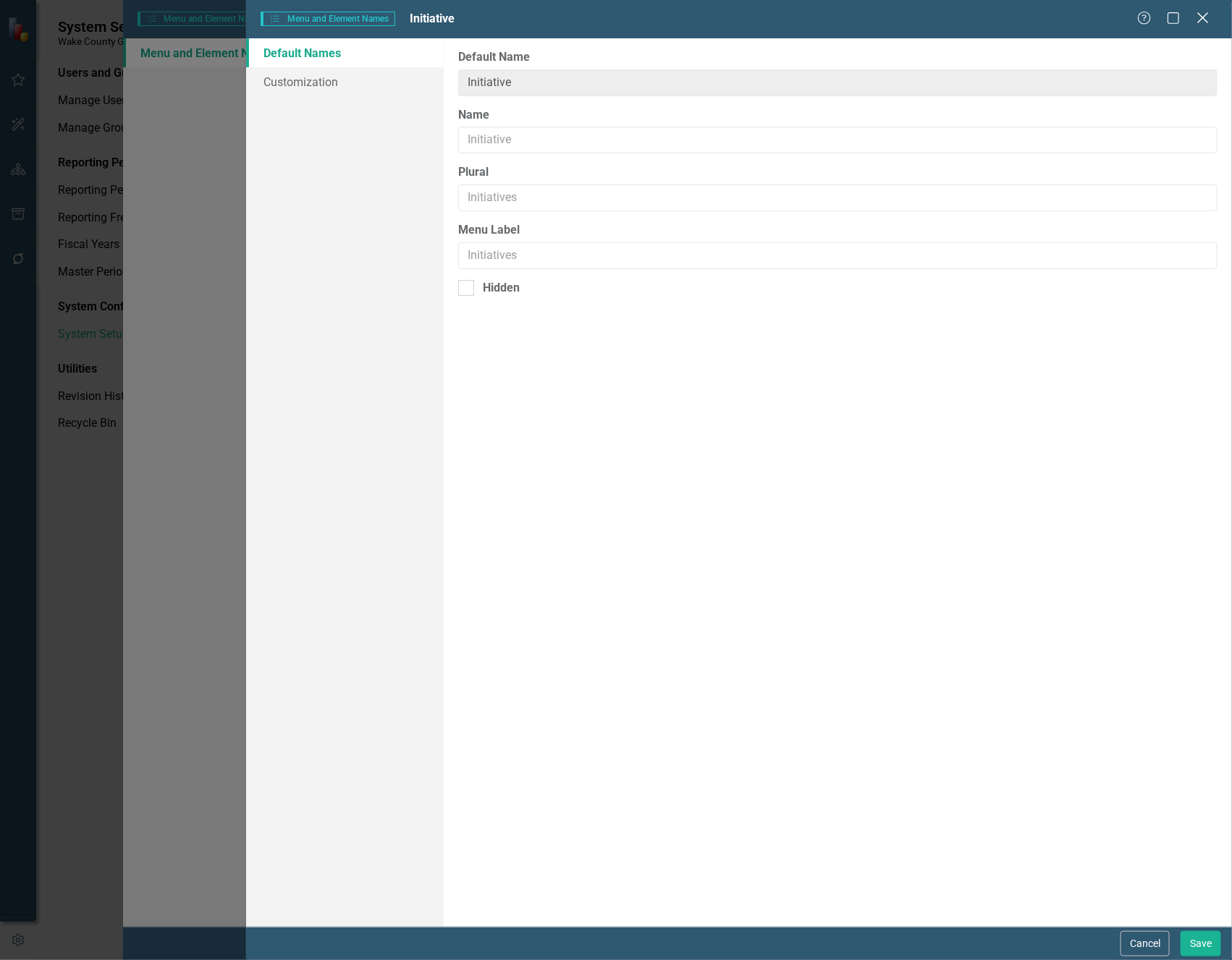
click at [1202, 20] on icon "Close" at bounding box center [1203, 18] width 18 height 14
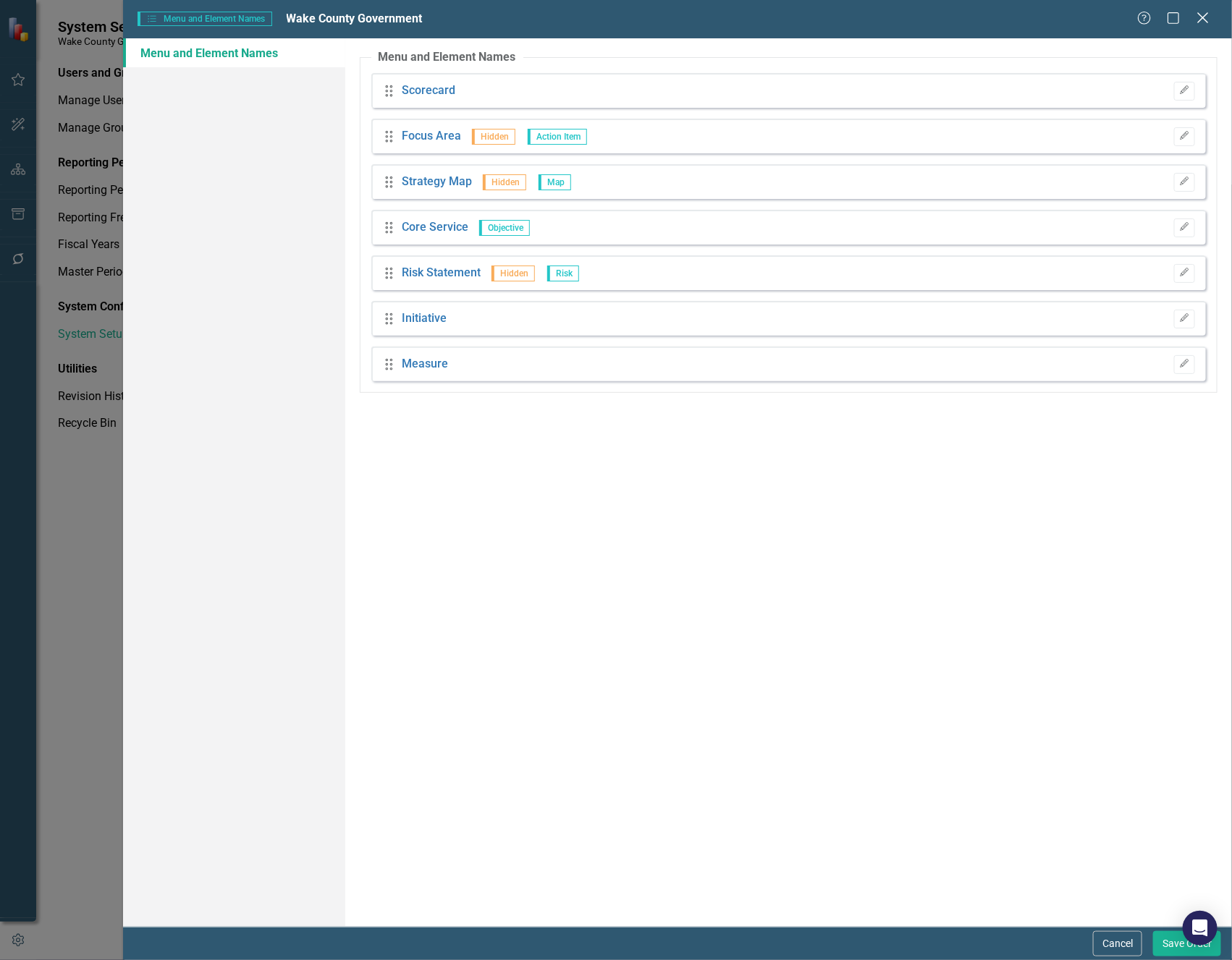
click at [1203, 18] on icon at bounding box center [1203, 18] width 11 height 11
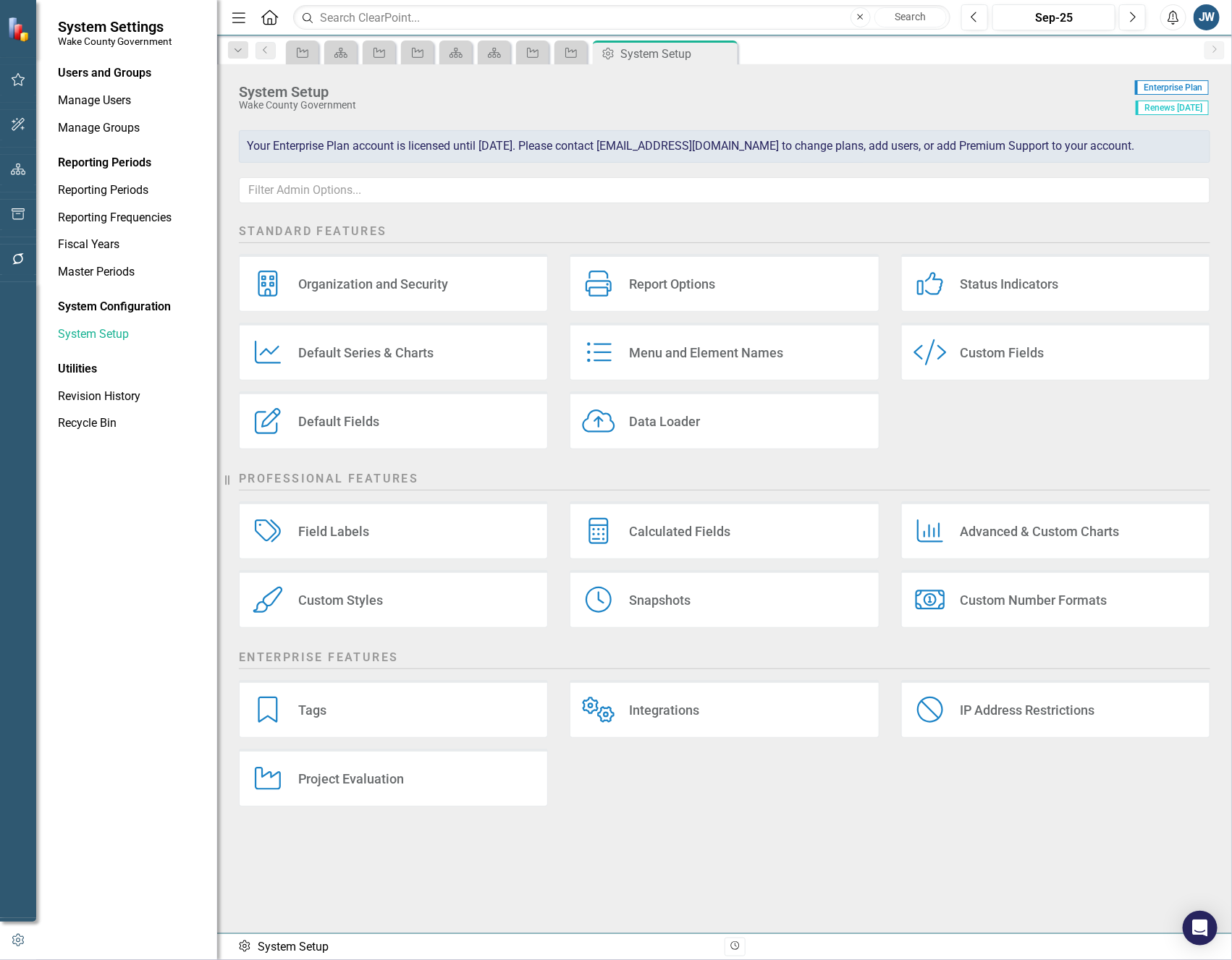
click at [328, 593] on div "Custom Styles" at bounding box center [340, 600] width 84 height 17
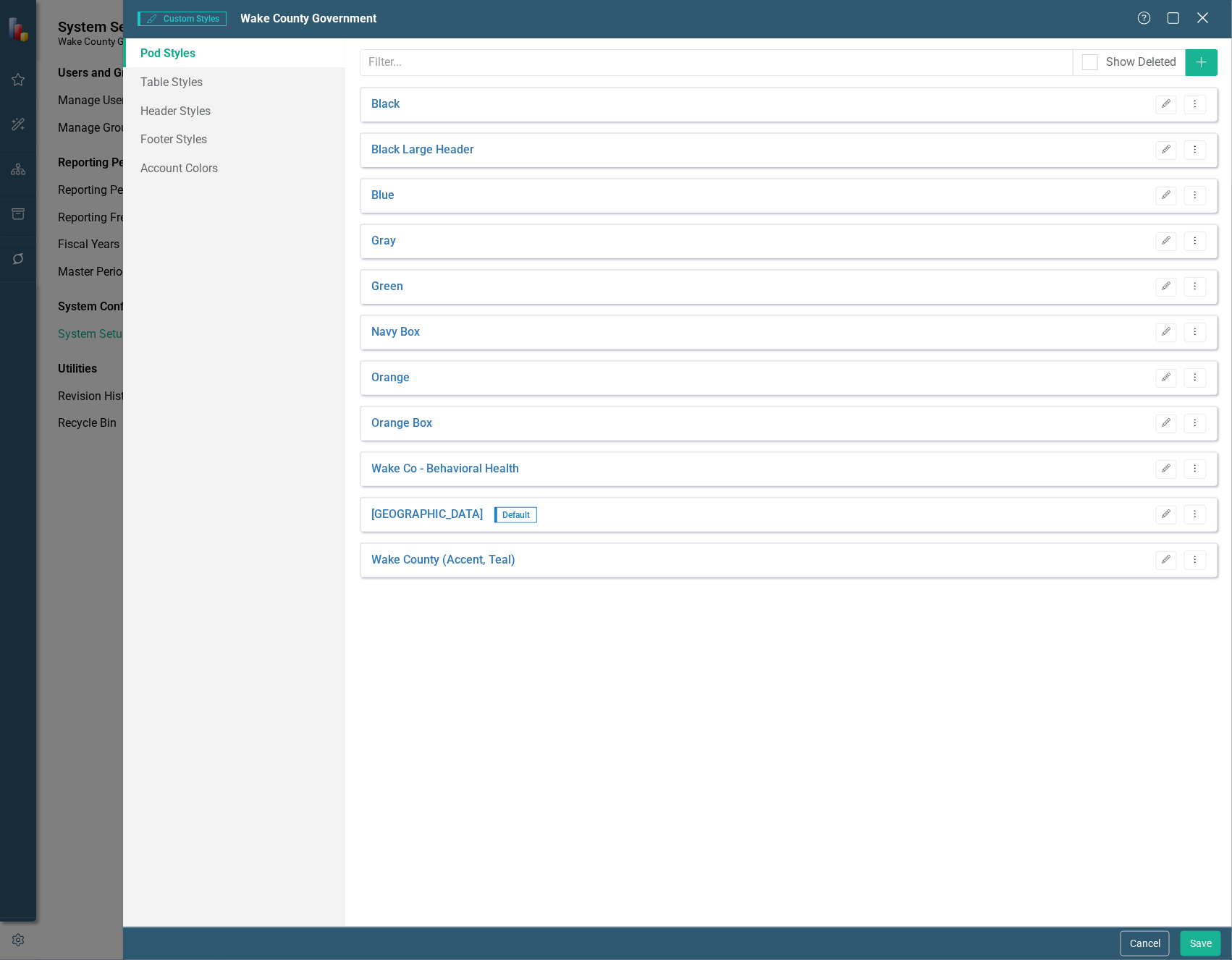
click at [1205, 17] on icon "Close" at bounding box center [1203, 18] width 18 height 14
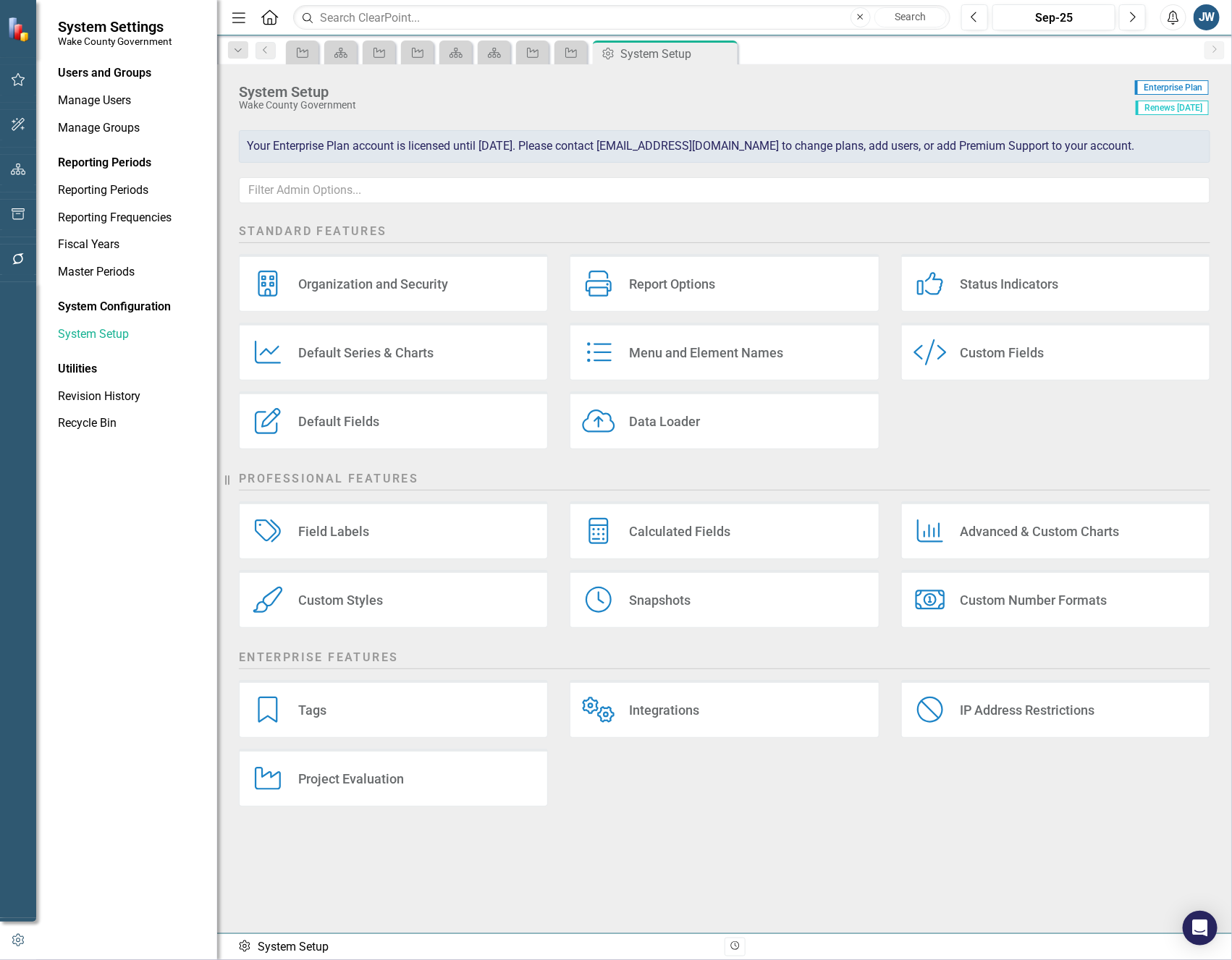
click at [403, 529] on div "Field Labels Field Labels" at bounding box center [393, 530] width 309 height 58
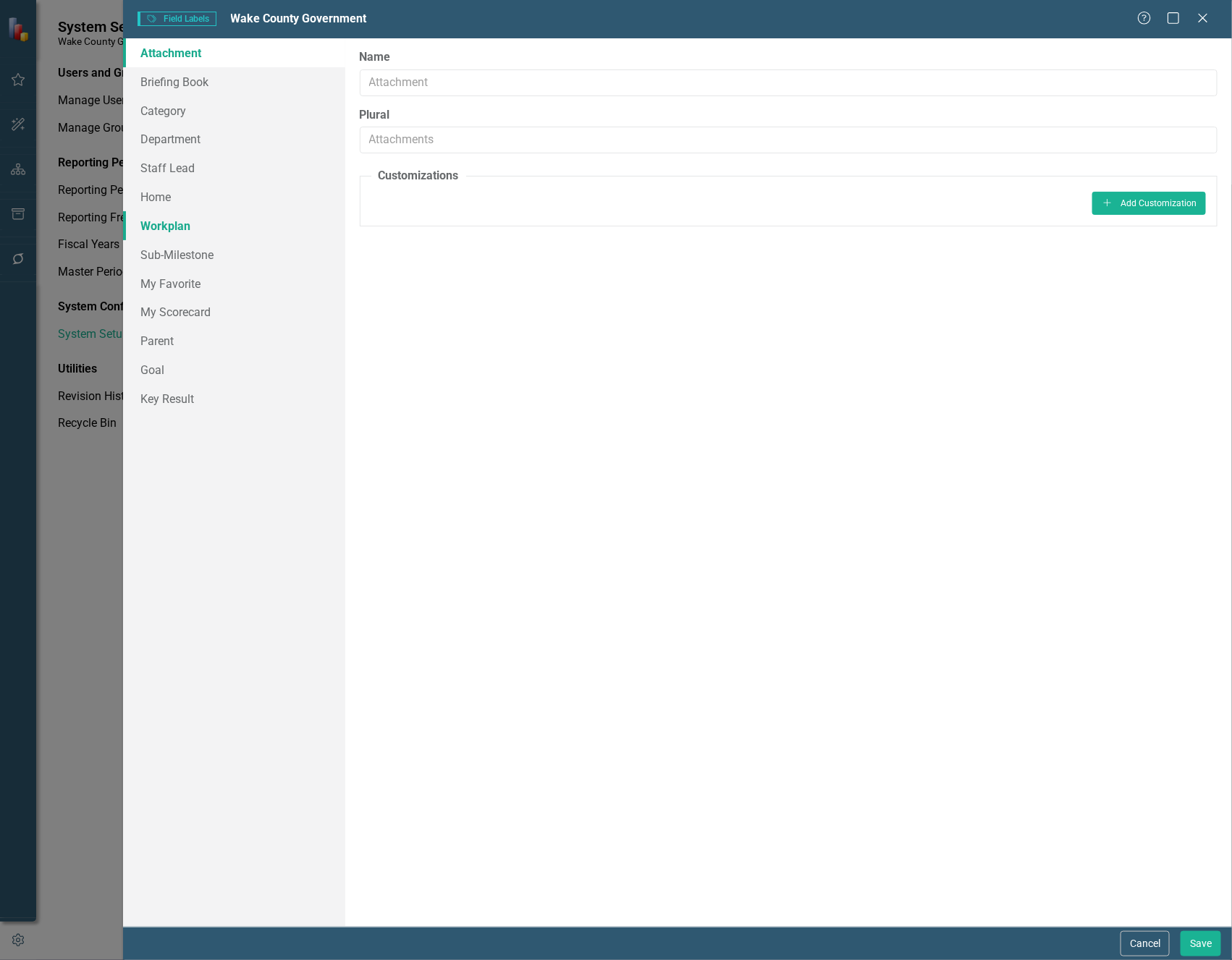
click at [180, 221] on link "Workplan" at bounding box center [233, 225] width 221 height 29
click at [1203, 12] on icon "Close" at bounding box center [1203, 18] width 18 height 14
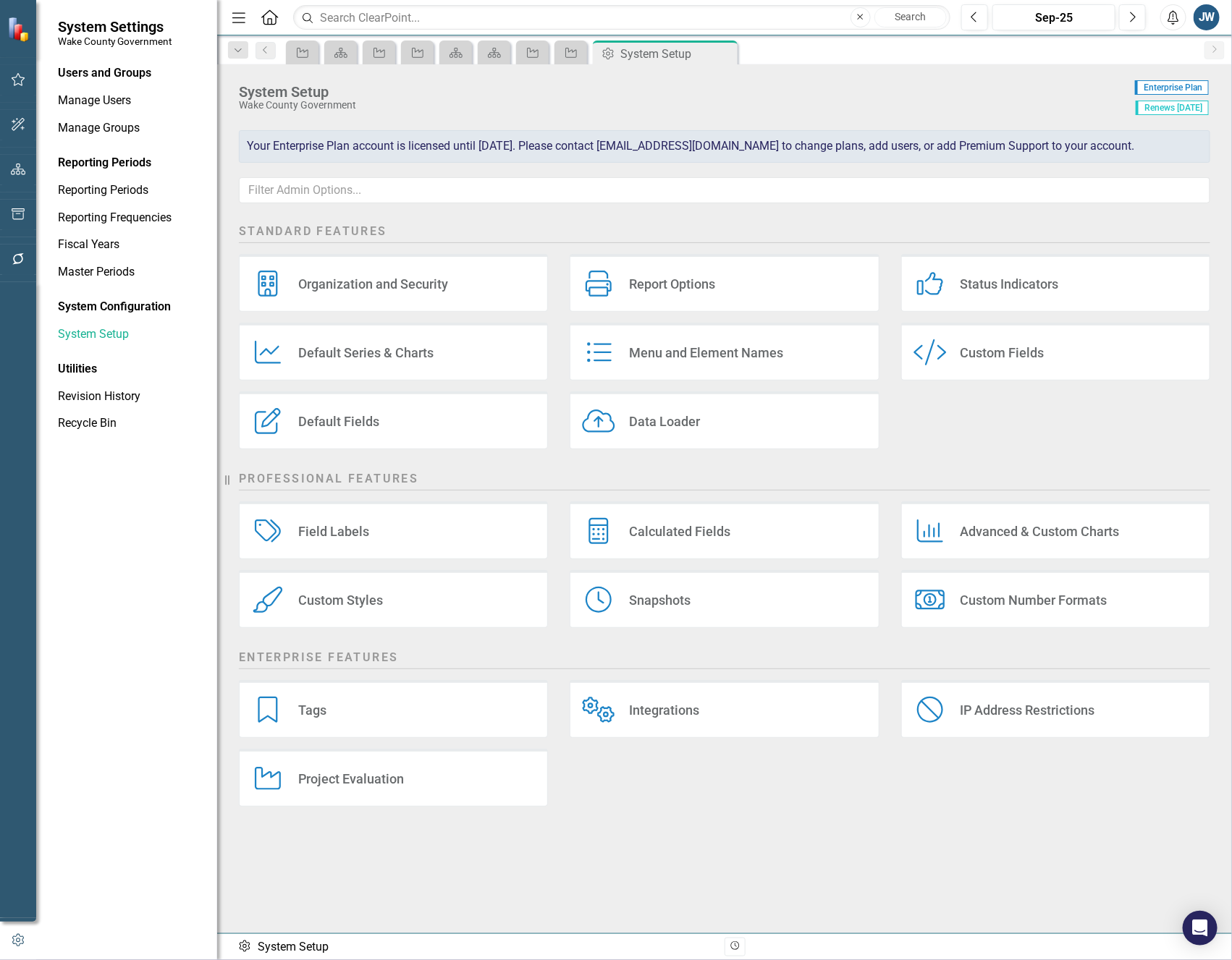
click at [709, 284] on div "Report Options" at bounding box center [671, 284] width 86 height 17
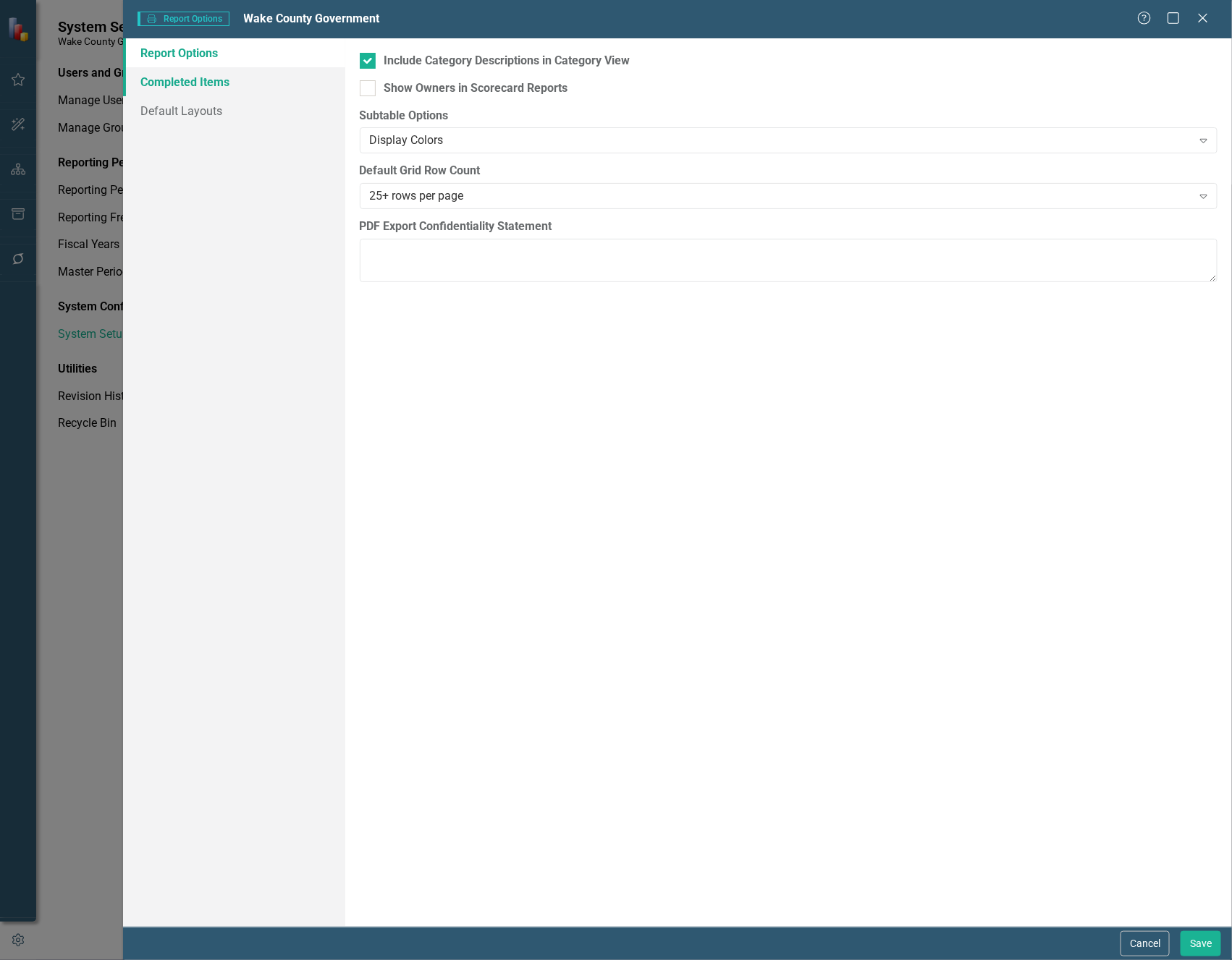
click at [220, 87] on link "Completed Items" at bounding box center [233, 82] width 221 height 29
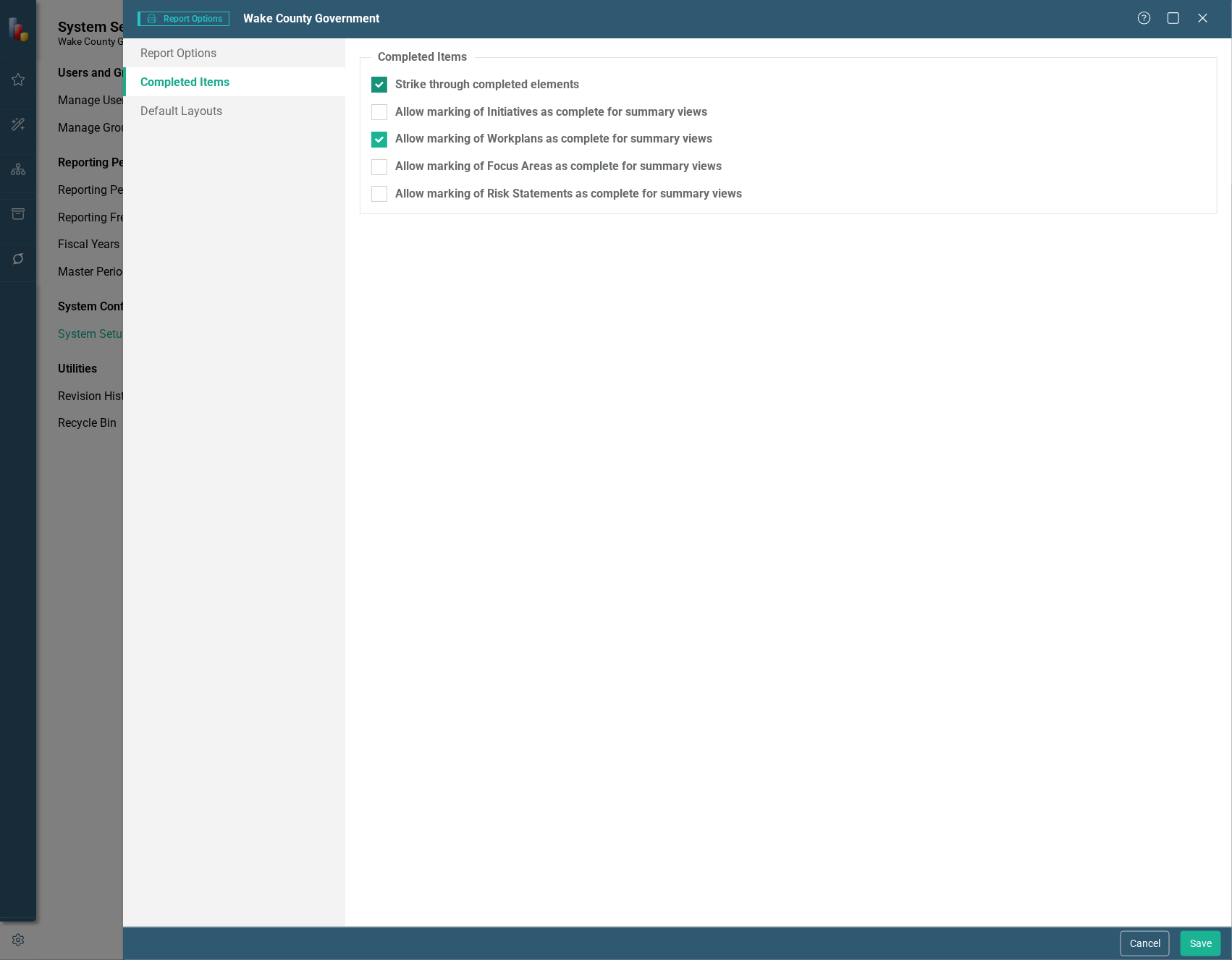
click at [380, 81] on input "Strike through completed elements" at bounding box center [375, 81] width 10 height 10
checkbox input "false"
click at [376, 113] on input "Allow marking of Initiatives as complete for summary views" at bounding box center [375, 109] width 10 height 10
checkbox input "true"
click at [218, 103] on link "Default Layouts" at bounding box center [233, 110] width 221 height 29
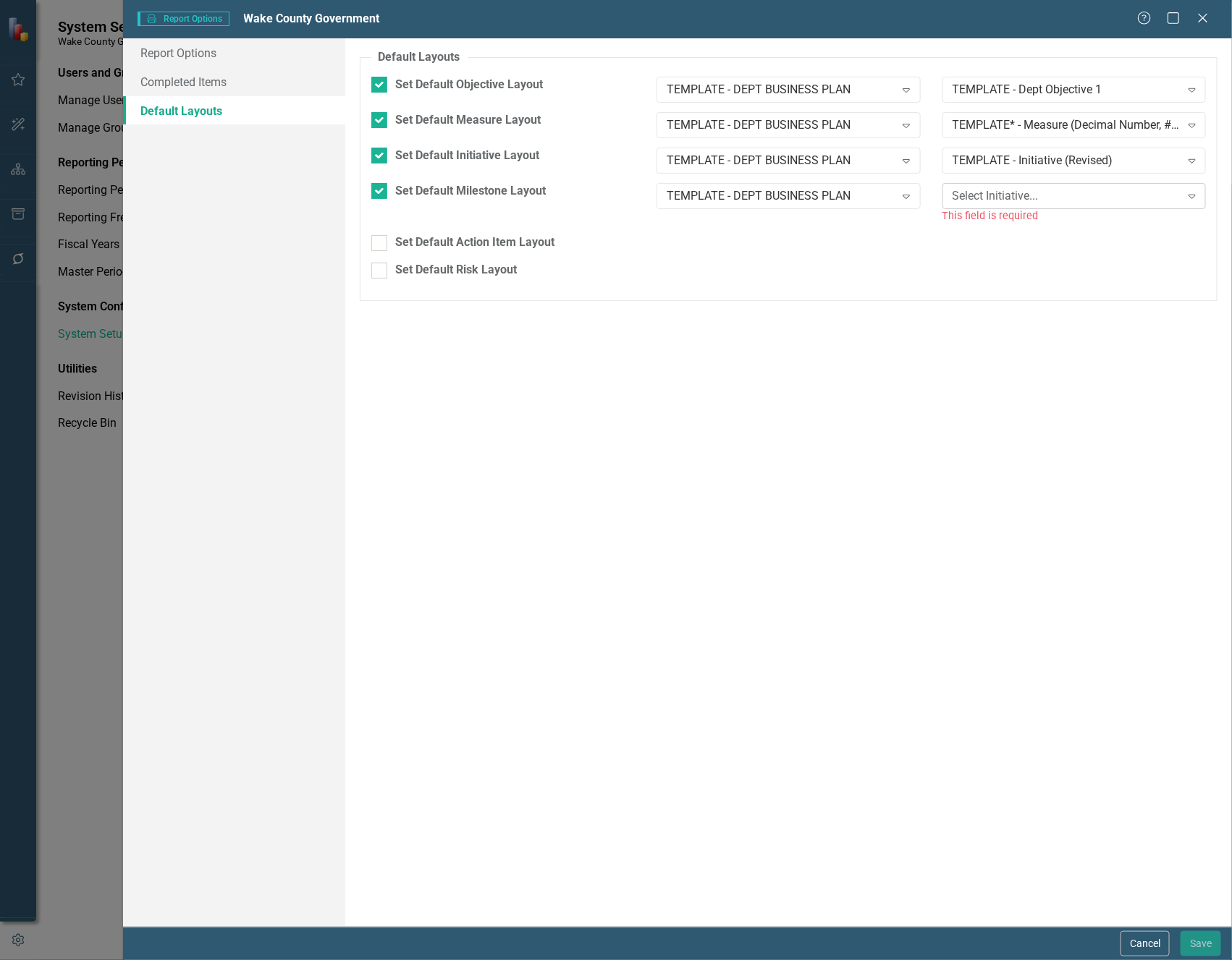
click at [1195, 199] on icon "Expand" at bounding box center [1192, 196] width 15 height 12
click at [1096, 221] on div "TEMPLATE - Initiative (Revised)" at bounding box center [1077, 221] width 241 height 17
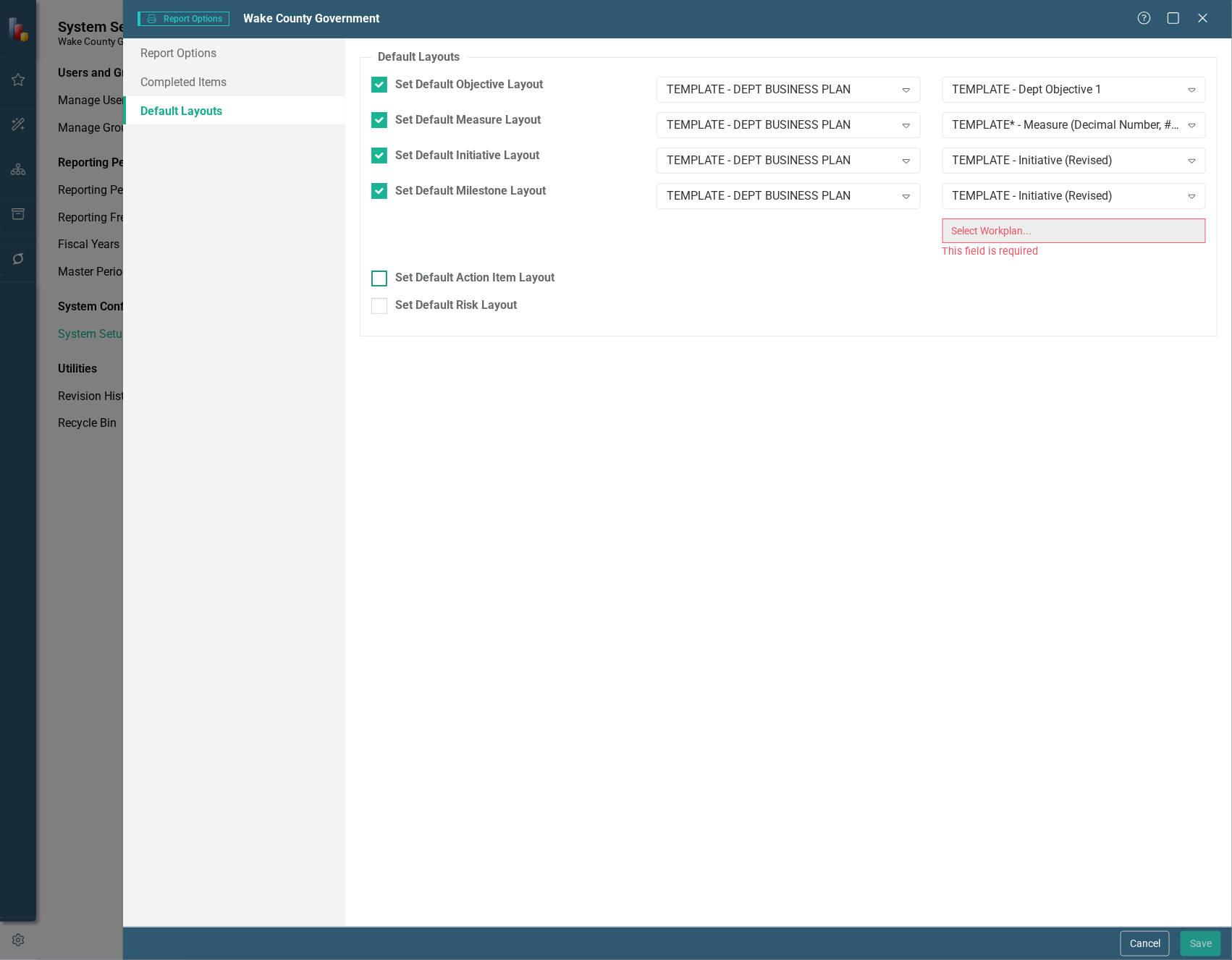
click at [373, 275] on input "Set Default Action Item Layout" at bounding box center [375, 275] width 10 height 10
click at [380, 278] on div at bounding box center [379, 278] width 16 height 16
click at [380, 278] on input "Set Default Action Item Layout" at bounding box center [375, 275] width 10 height 10
click at [389, 278] on div "Set Default Action Item Layout" at bounding box center [788, 278] width 835 height 17
click at [381, 278] on input "Set Default Action Item Layout" at bounding box center [375, 275] width 10 height 10
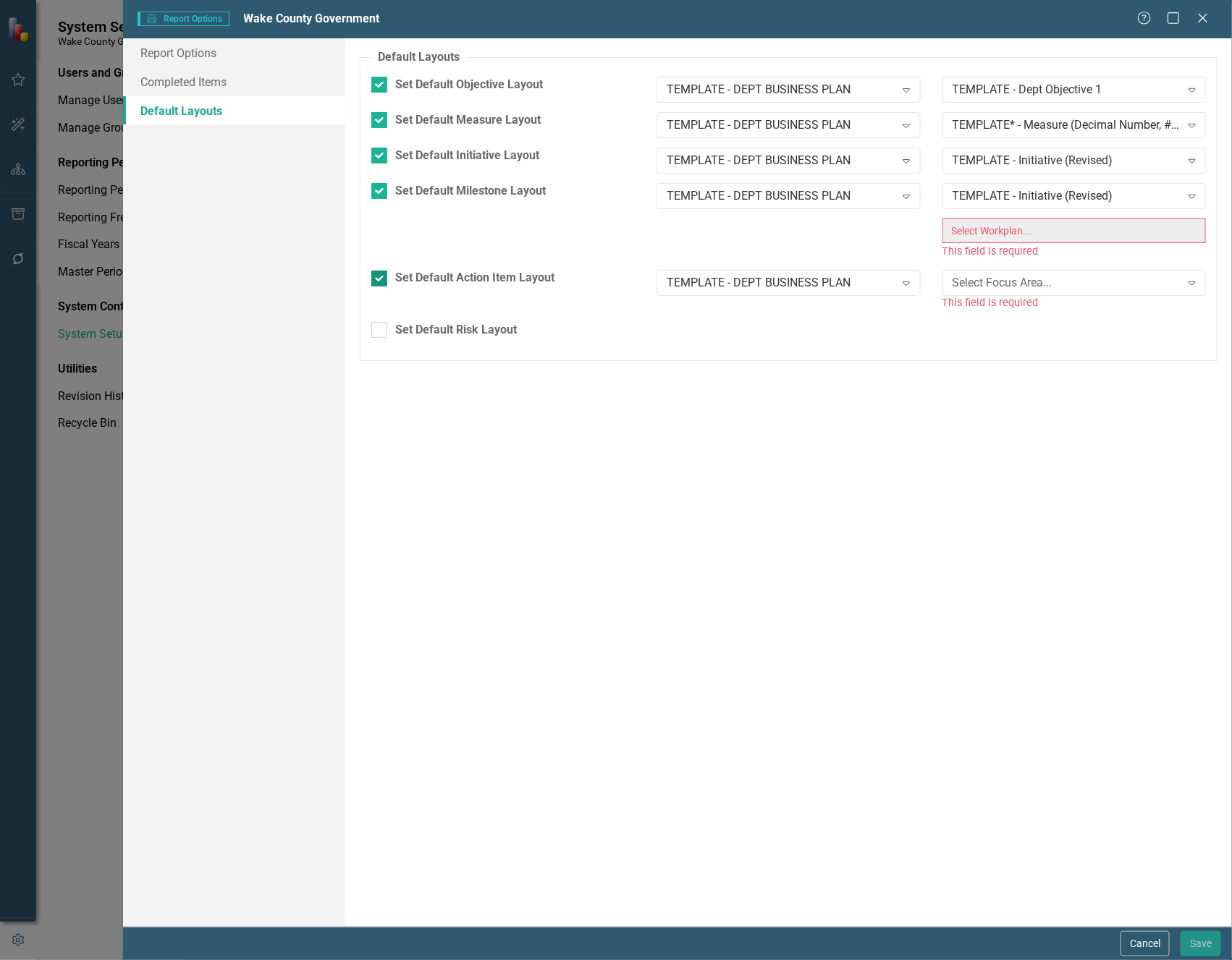
click at [383, 278] on div at bounding box center [379, 278] width 16 height 16
click at [381, 278] on input "Set Default Action Item Layout" at bounding box center [375, 275] width 10 height 10
checkbox input "false"
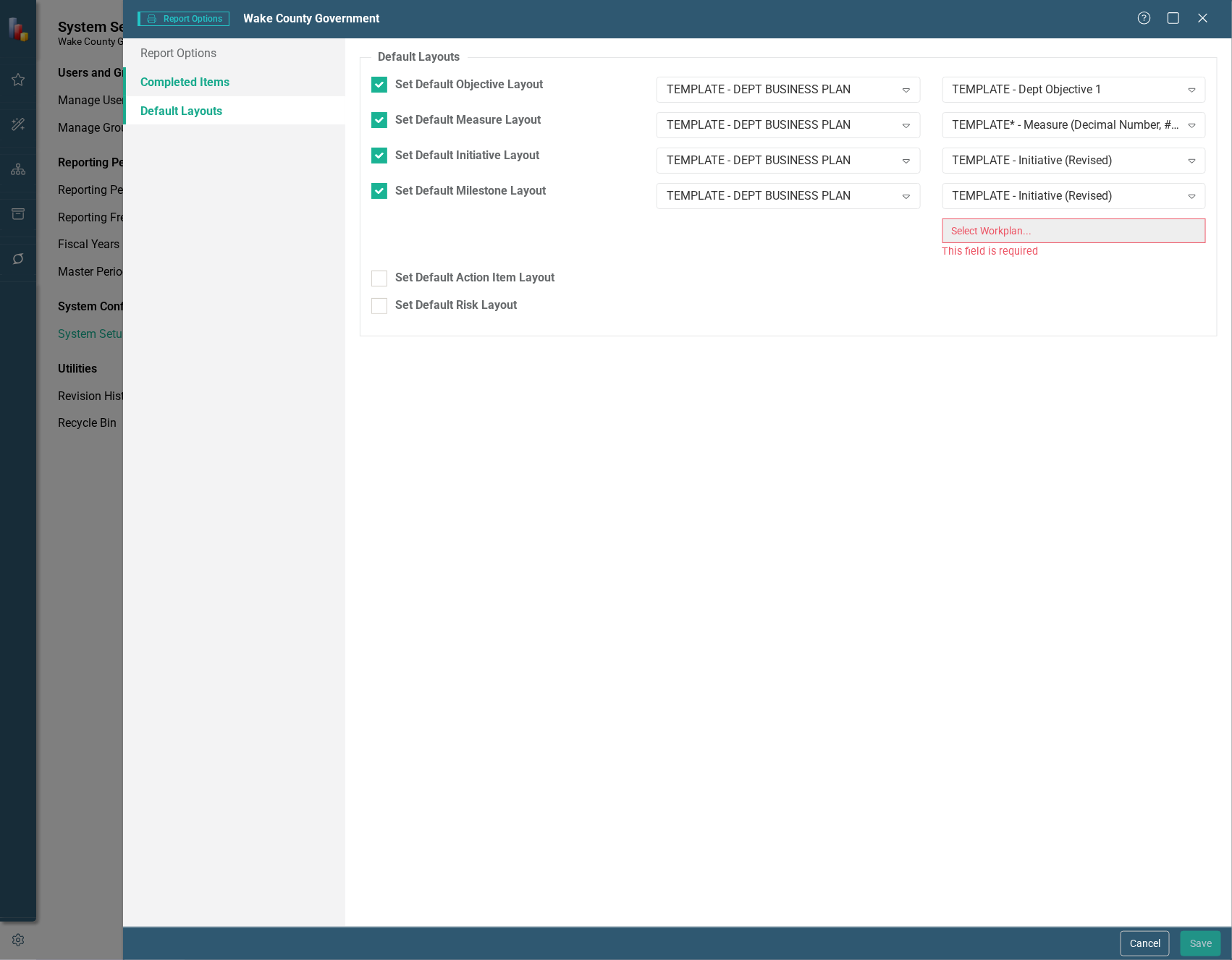
click at [206, 77] on link "Completed Items" at bounding box center [233, 82] width 221 height 29
click at [386, 190] on div at bounding box center [379, 191] width 16 height 16
click at [381, 190] on input "Set Default Milestone Layout" at bounding box center [375, 187] width 10 height 10
checkbox input "false"
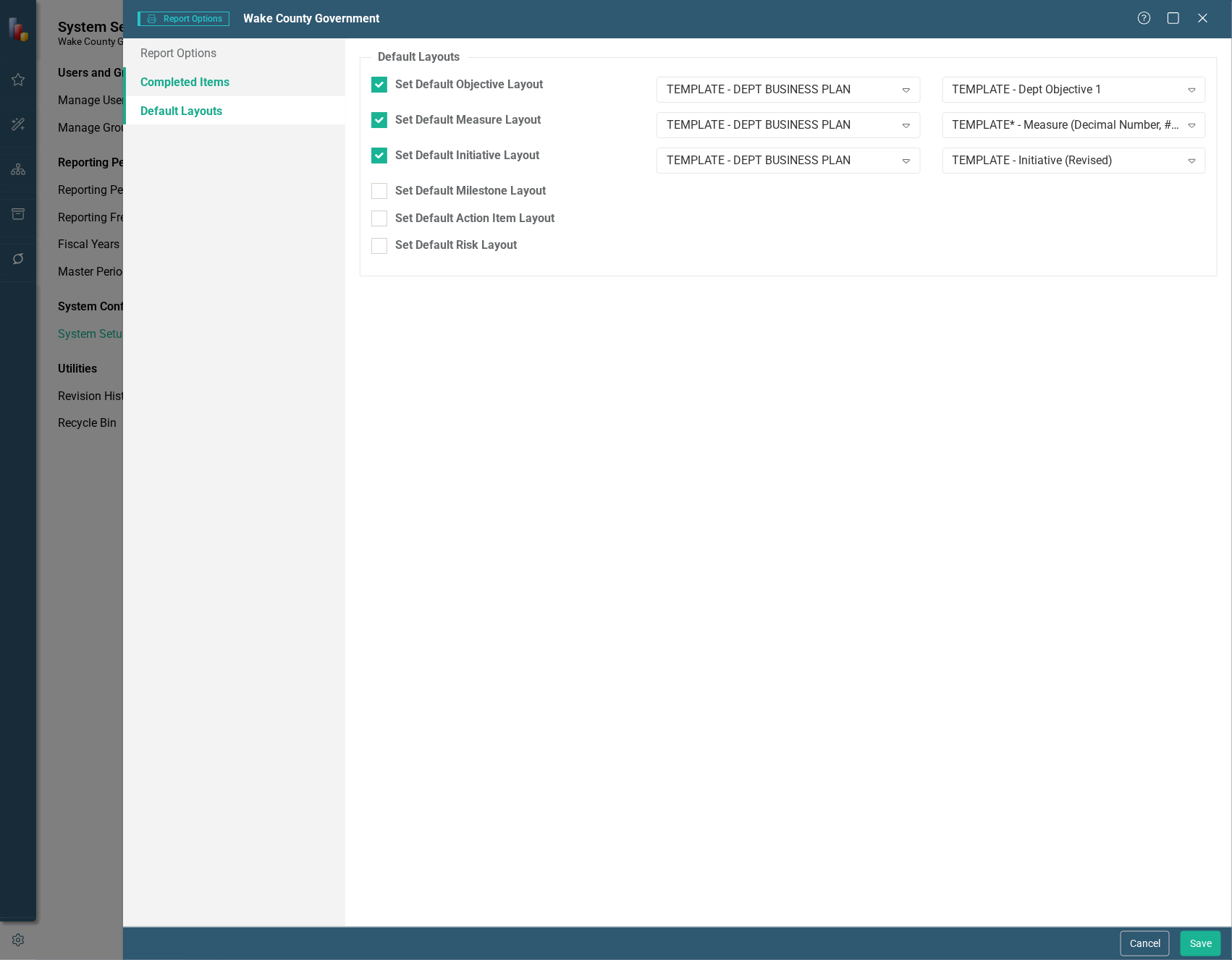
click at [170, 73] on link "Completed Items" at bounding box center [233, 82] width 221 height 29
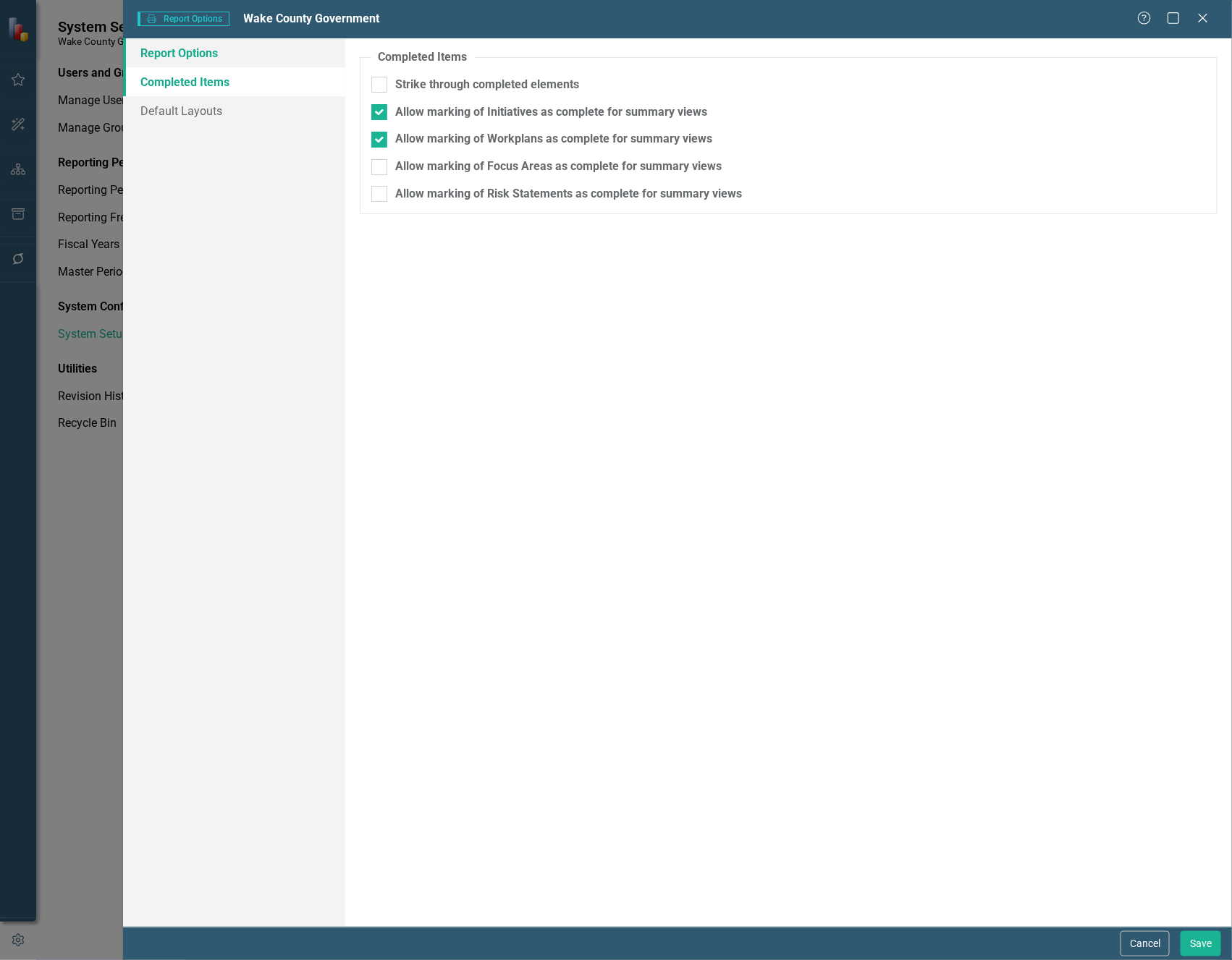
click at [171, 57] on link "Report Options" at bounding box center [233, 52] width 221 height 29
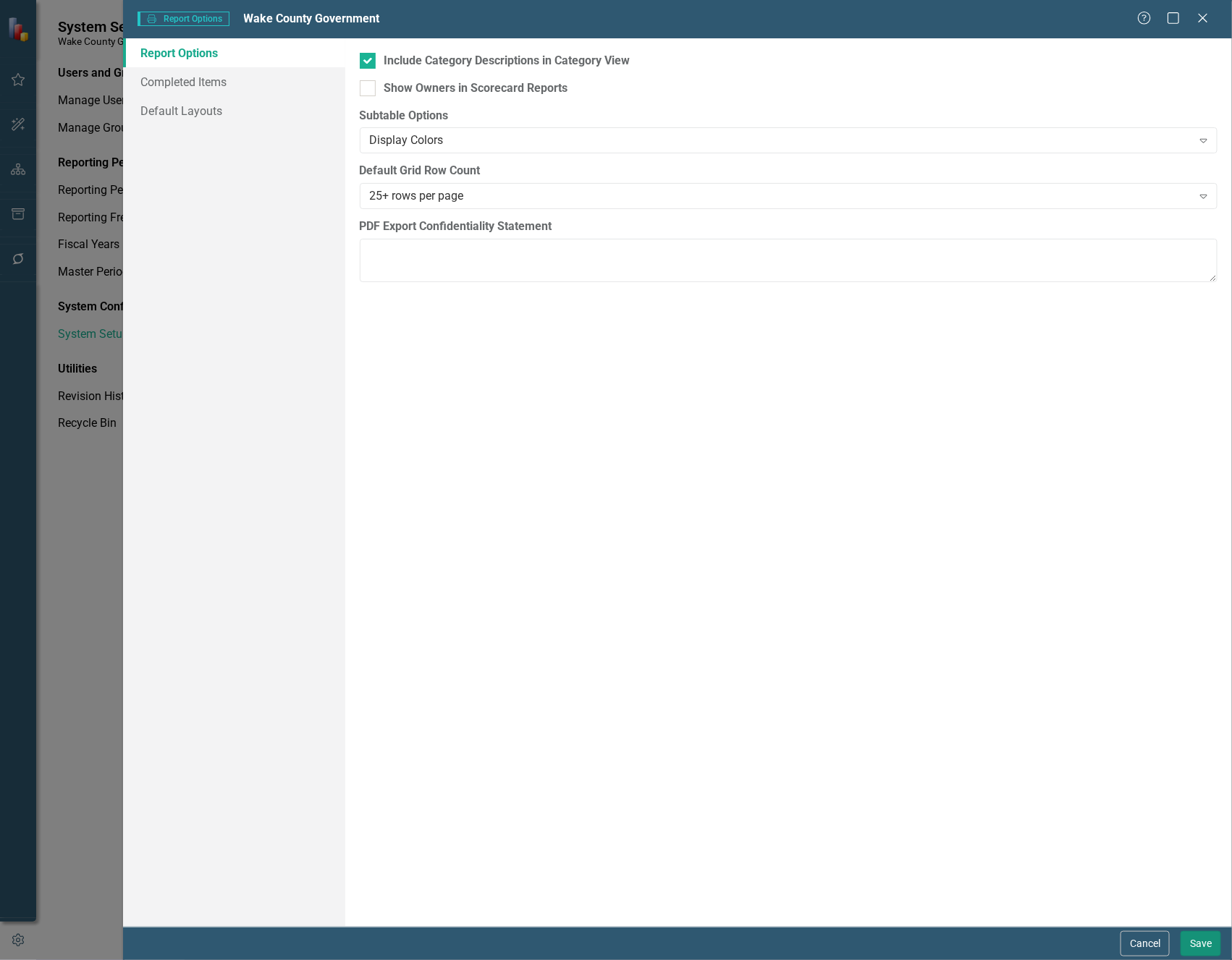
click at [1206, 750] on button "Save" at bounding box center [1200, 944] width 40 height 25
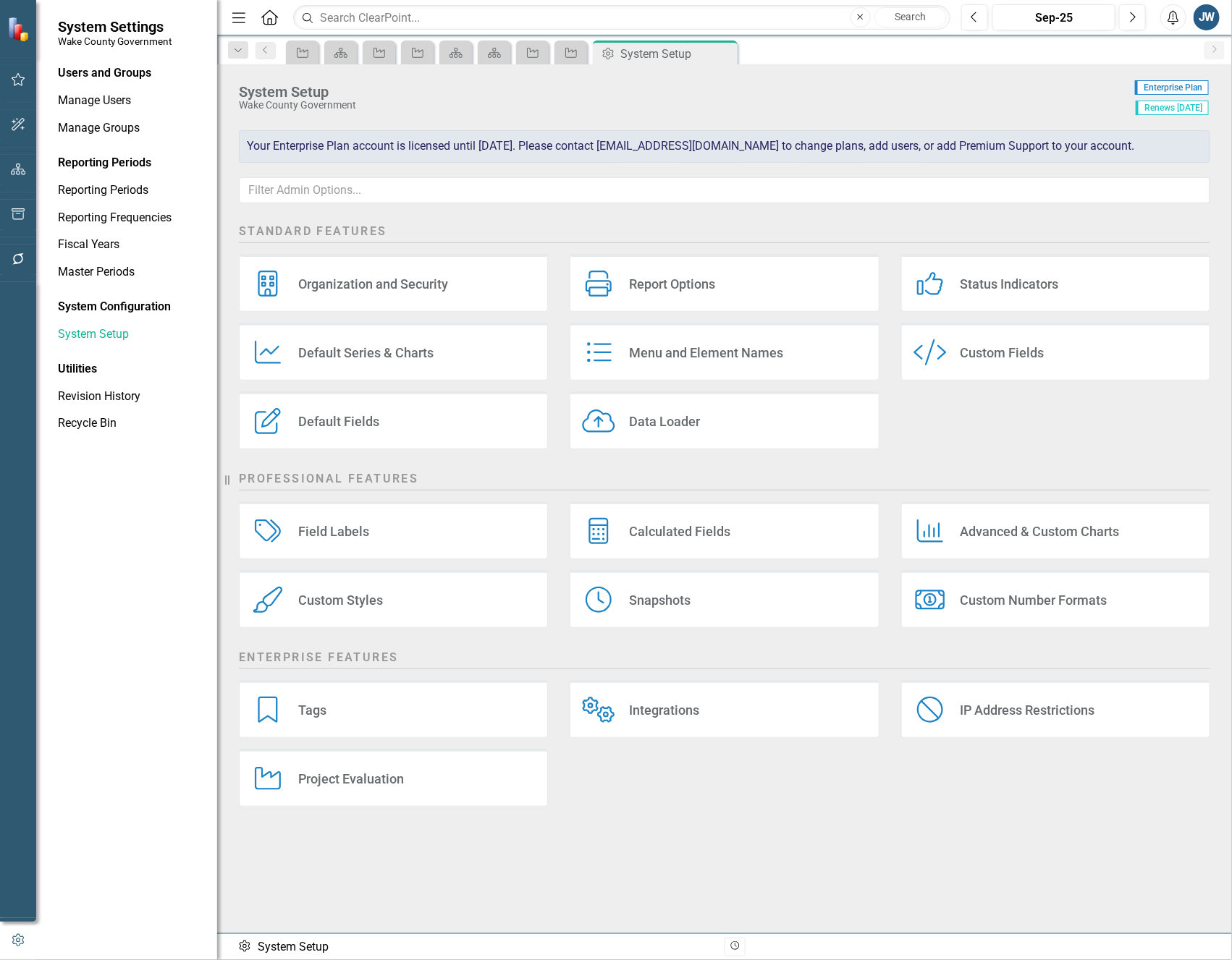
click at [1018, 348] on div "Custom Fields" at bounding box center [1002, 353] width 84 height 17
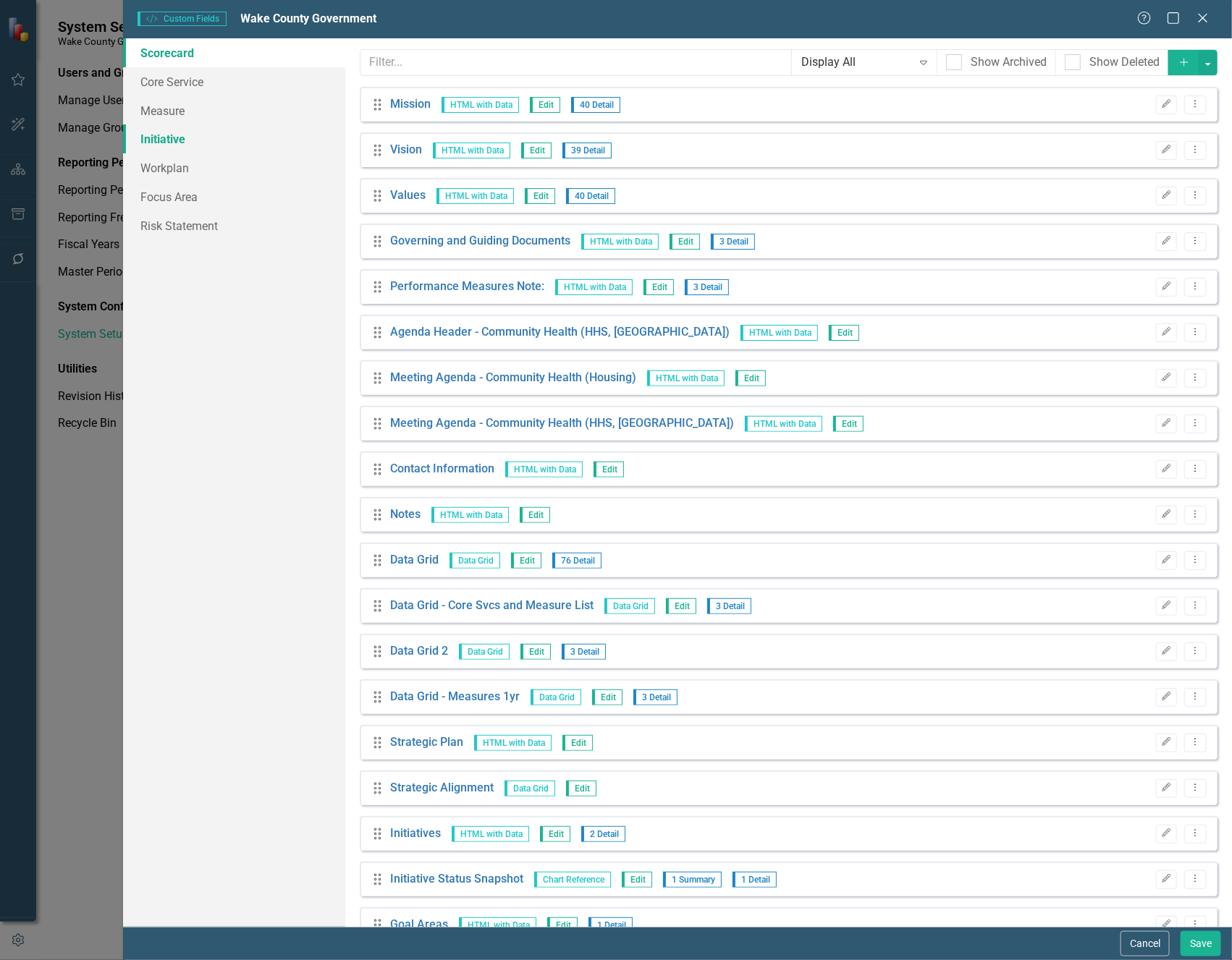
click at [170, 140] on link "Initiative" at bounding box center [233, 138] width 221 height 29
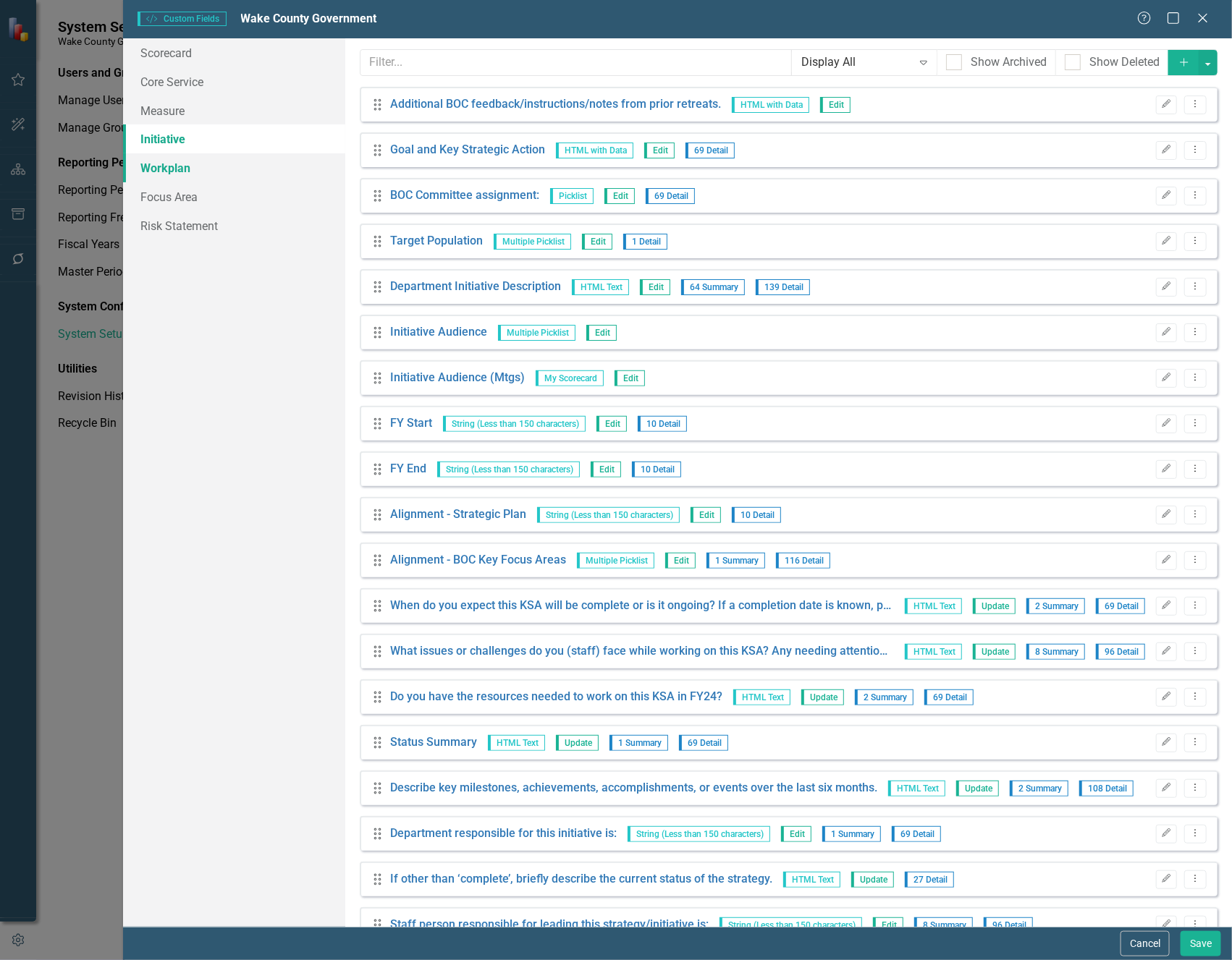
click at [179, 173] on link "Workplan" at bounding box center [233, 167] width 221 height 29
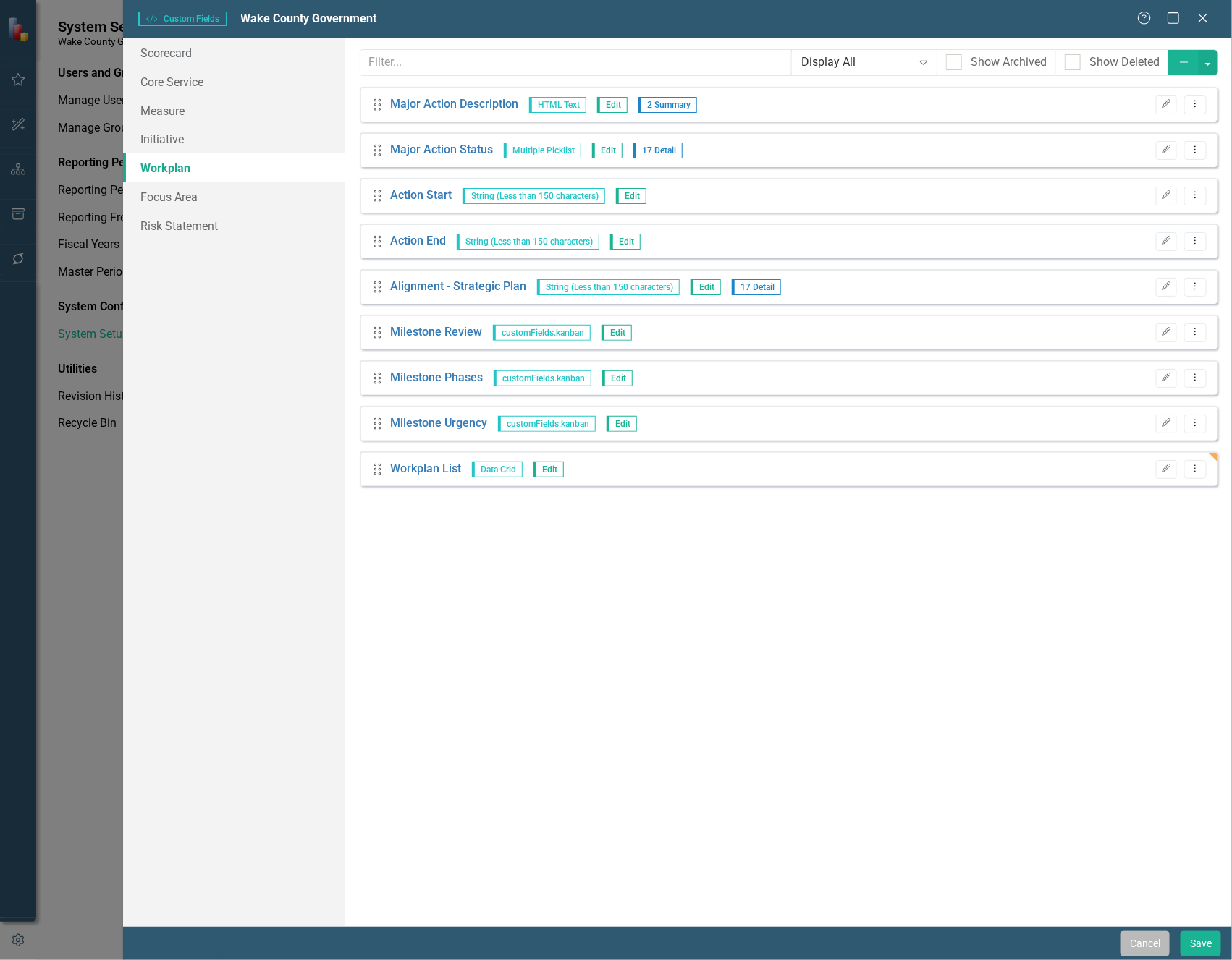
click at [1141, 750] on button "Cancel" at bounding box center [1145, 944] width 49 height 25
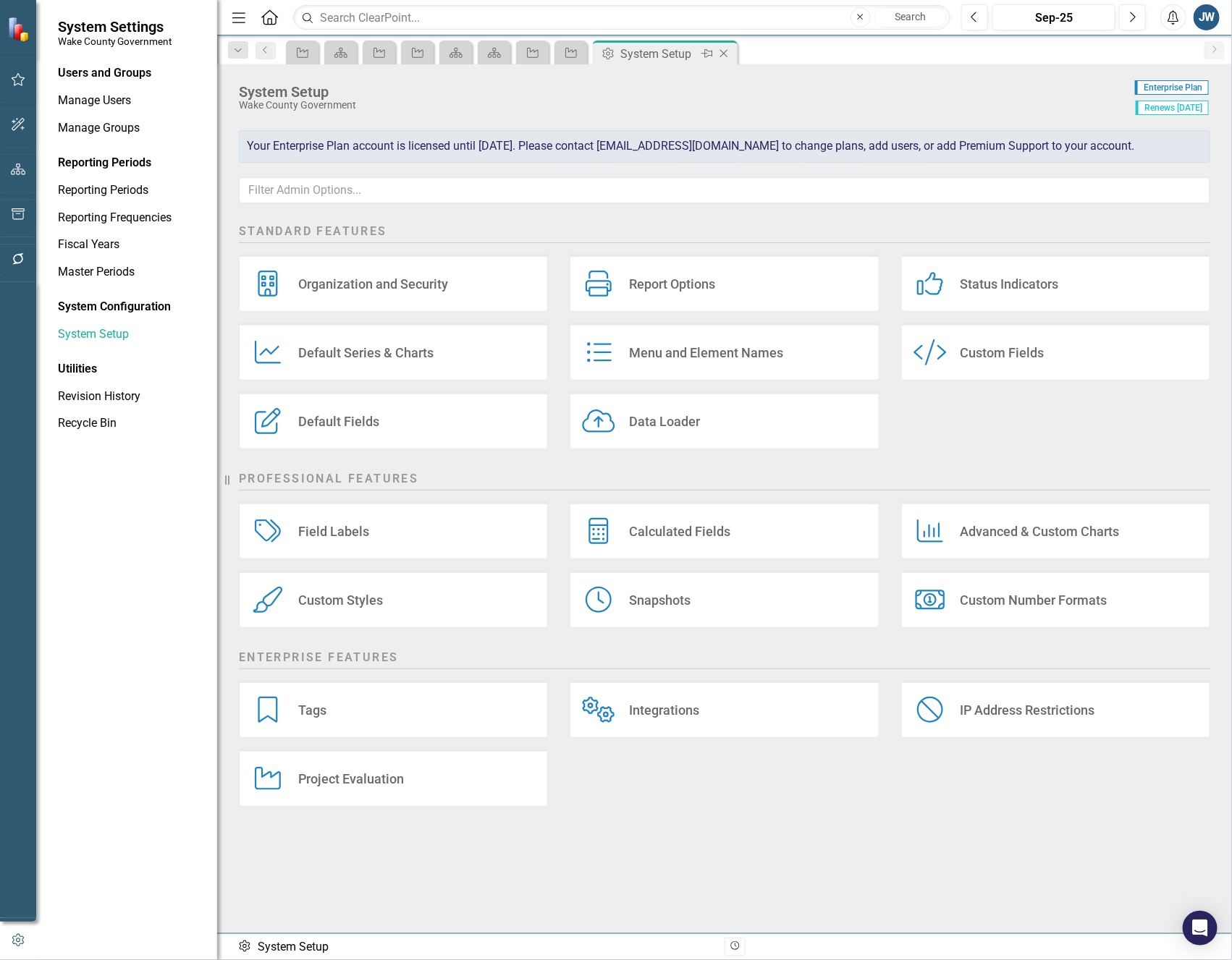
click at [730, 51] on div "Close" at bounding box center [724, 54] width 18 height 18
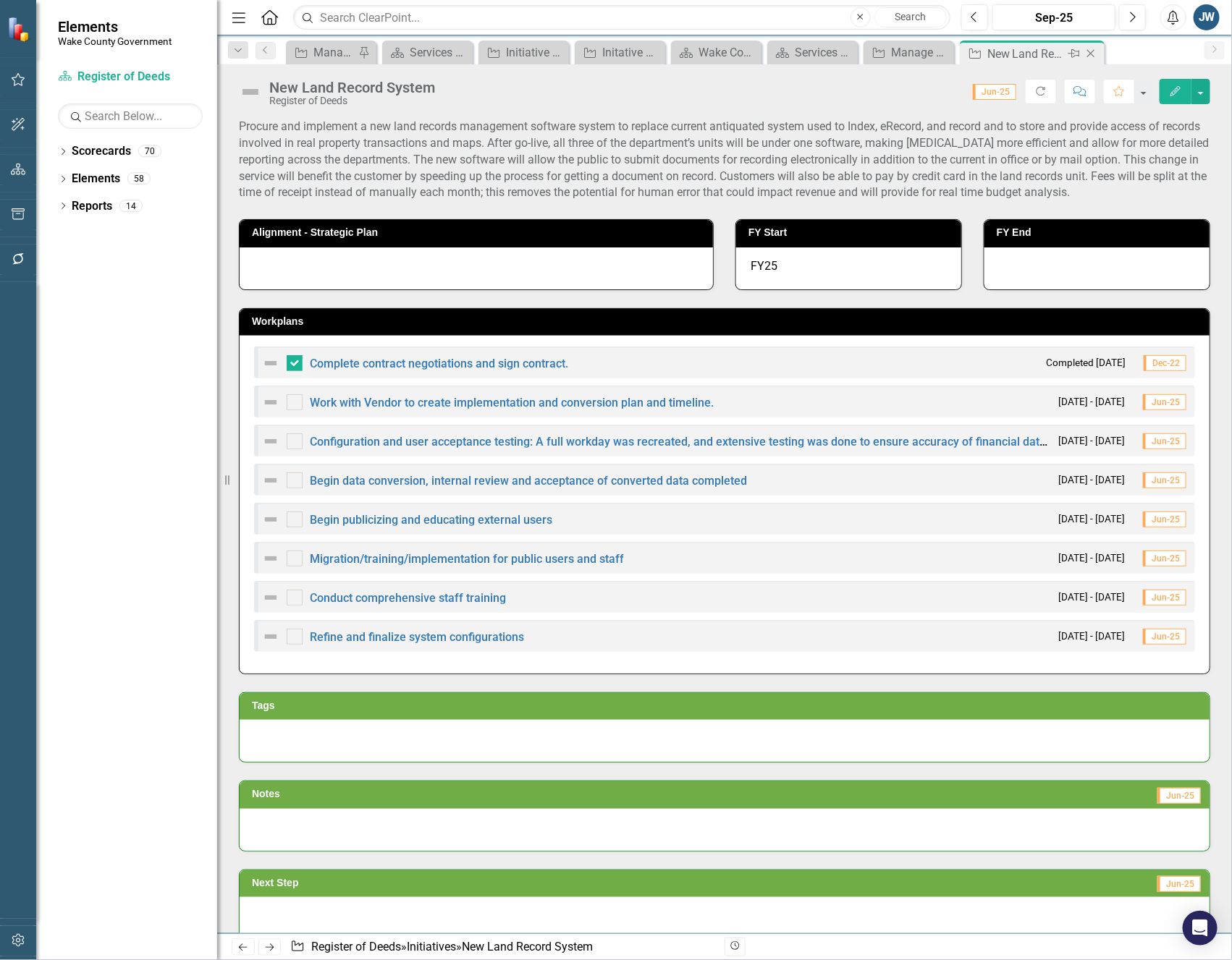
click at [1089, 53] on icon "Close" at bounding box center [1091, 54] width 15 height 12
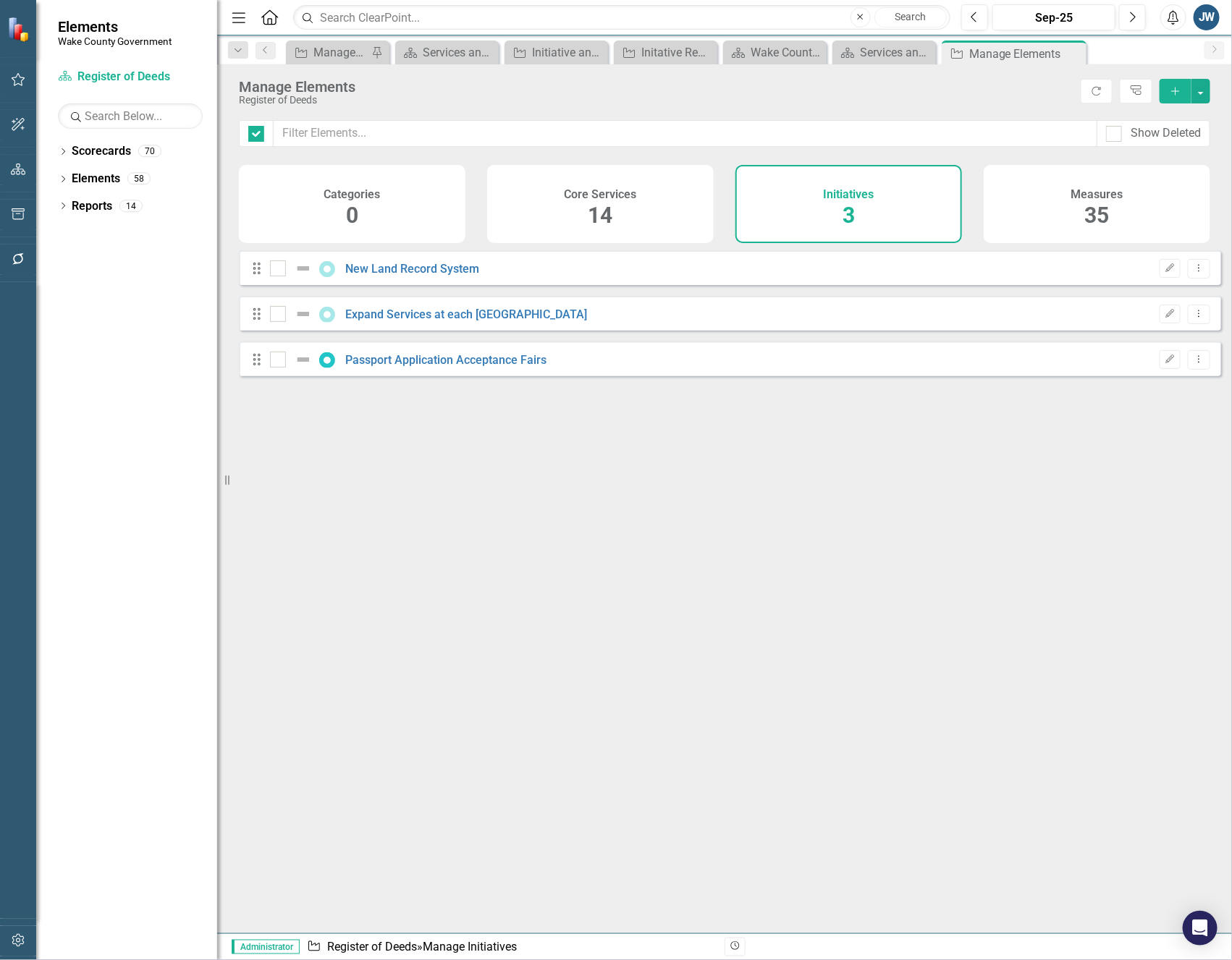
checkbox input "false"
click at [395, 275] on link "New Land Record System" at bounding box center [413, 269] width 134 height 14
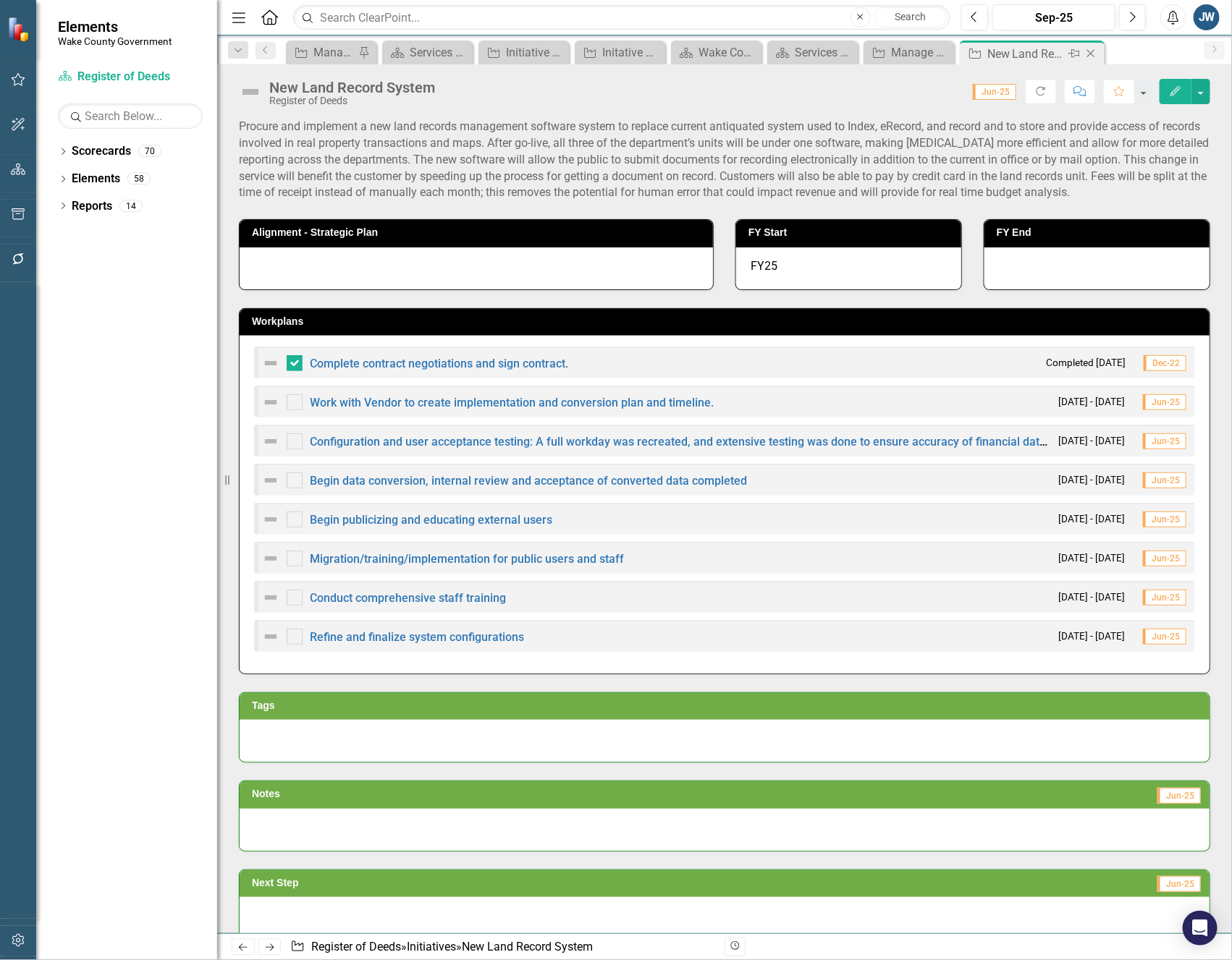
click at [1093, 55] on icon "Close" at bounding box center [1091, 54] width 15 height 12
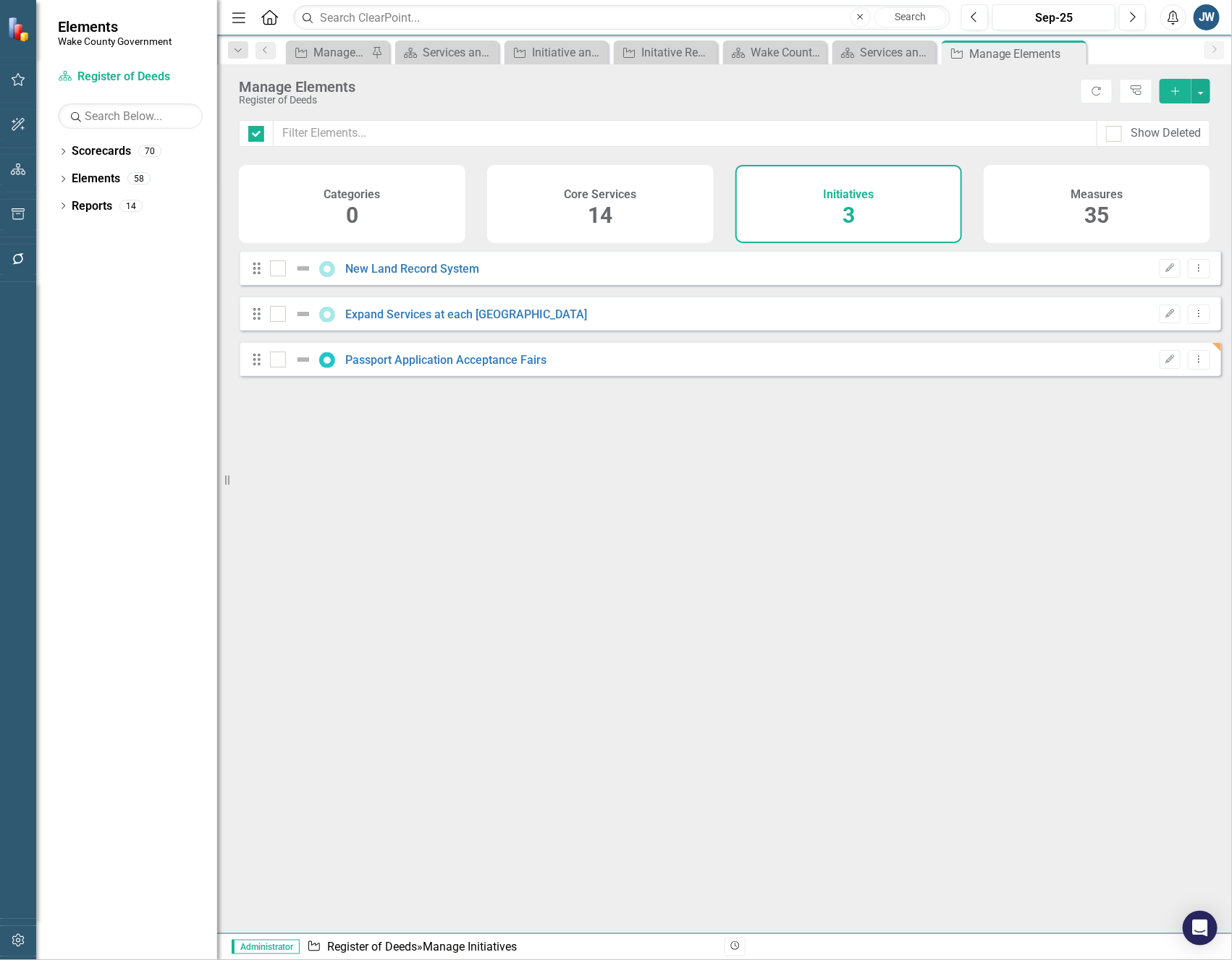
checkbox input "false"
click at [449, 367] on link "Passport Application Acceptance Fairs" at bounding box center [447, 360] width 201 height 14
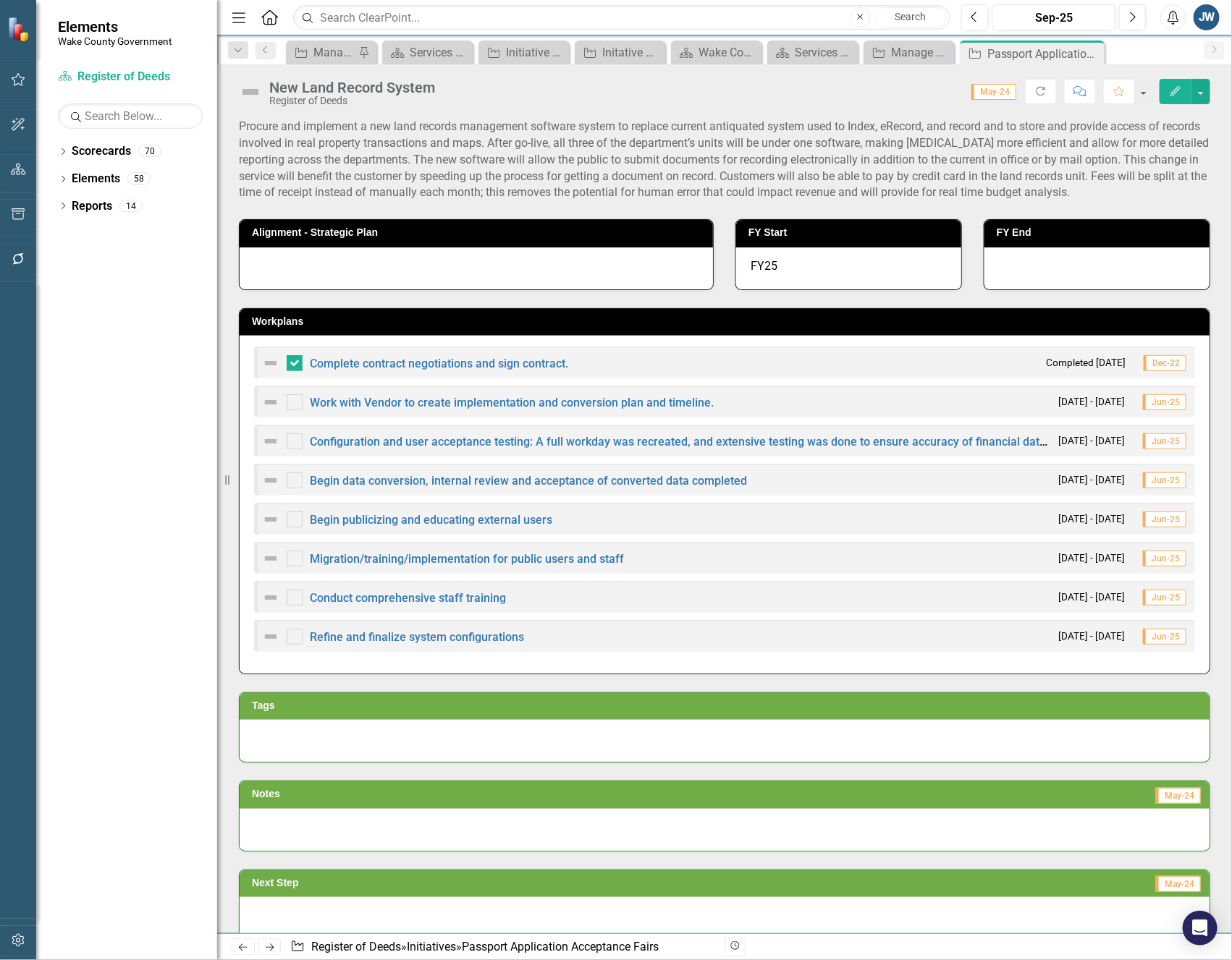
checkbox input "true"
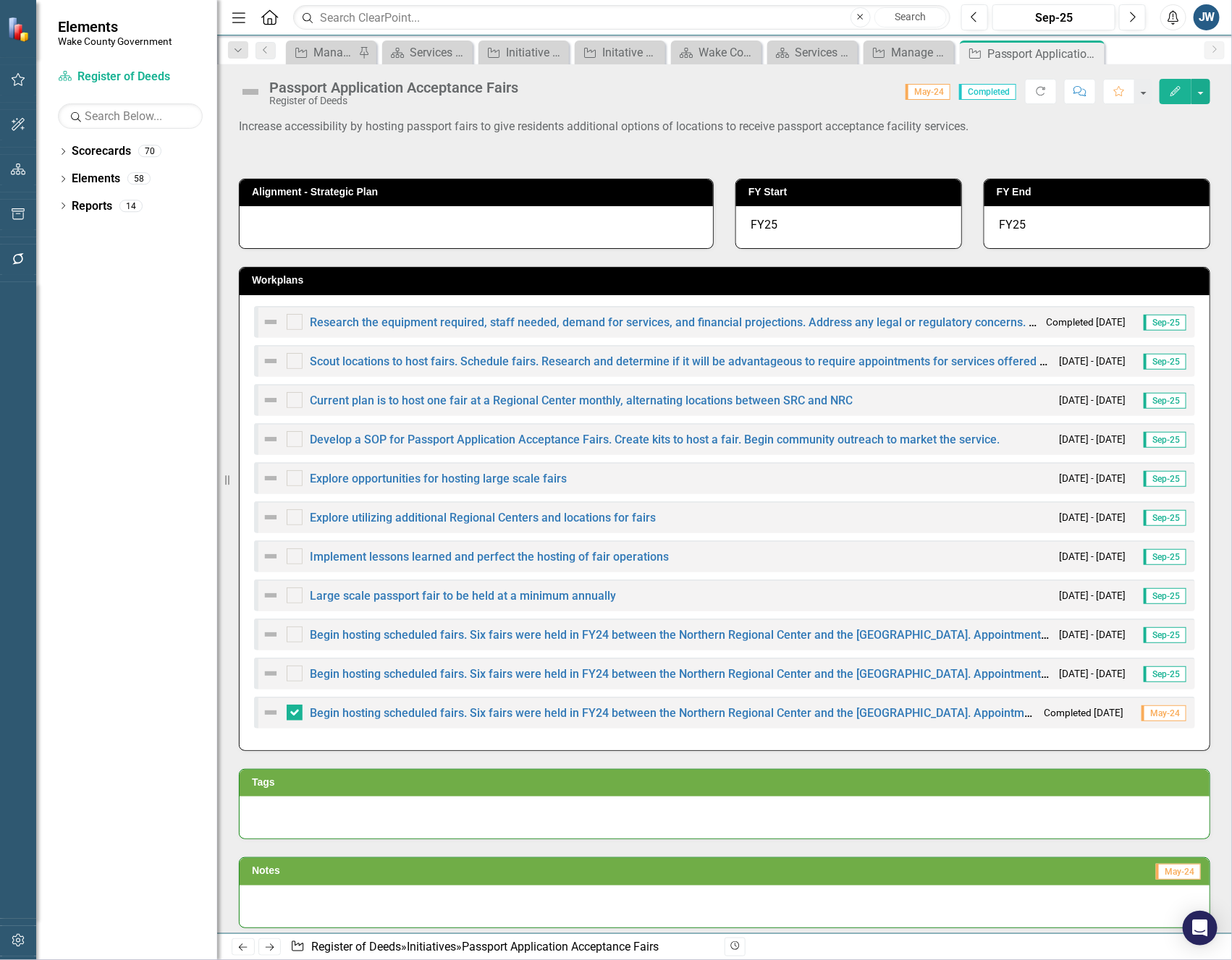
checkbox input "true"
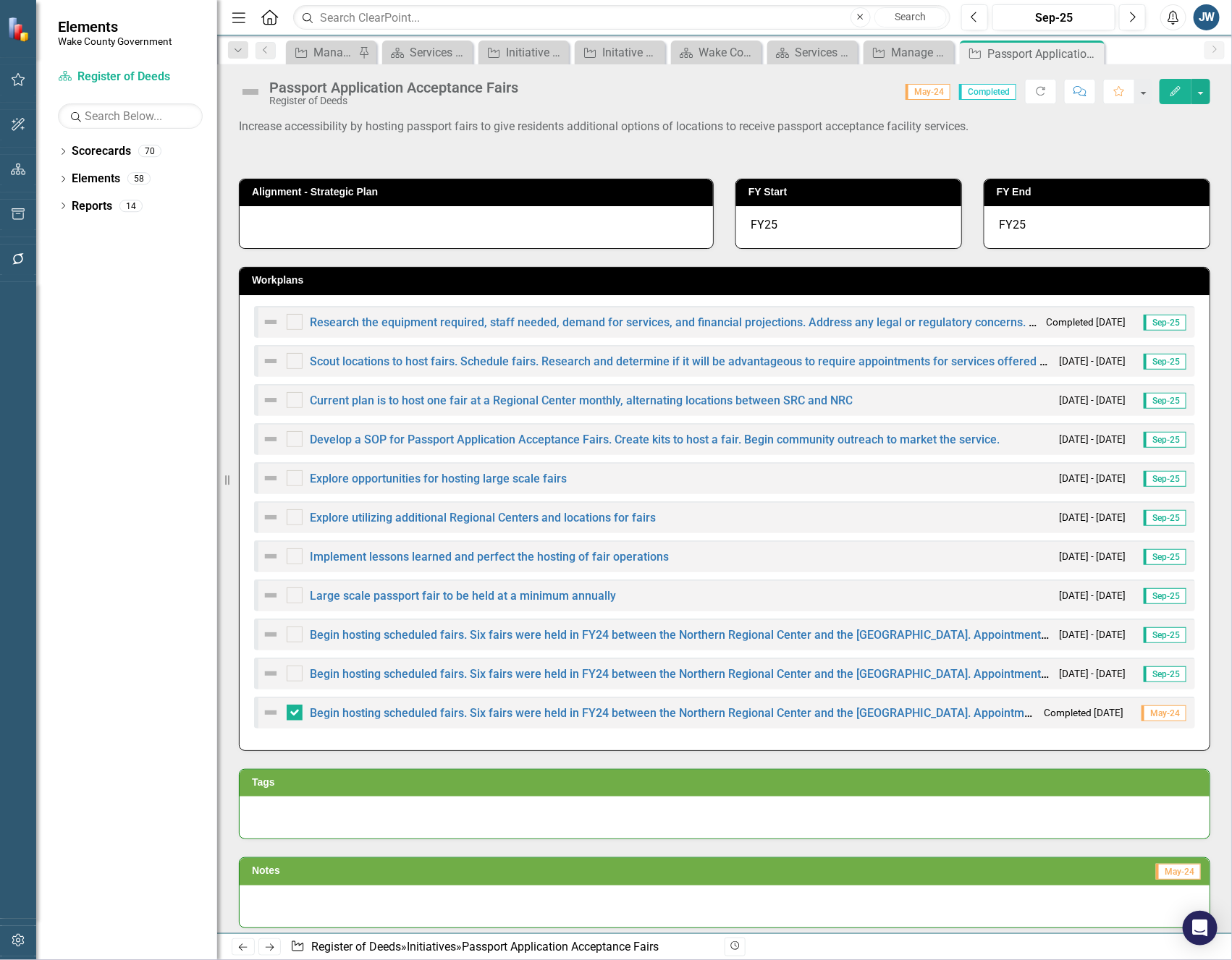
checkbox input "true"
click at [292, 634] on input "checkbox" at bounding box center [291, 631] width 10 height 10
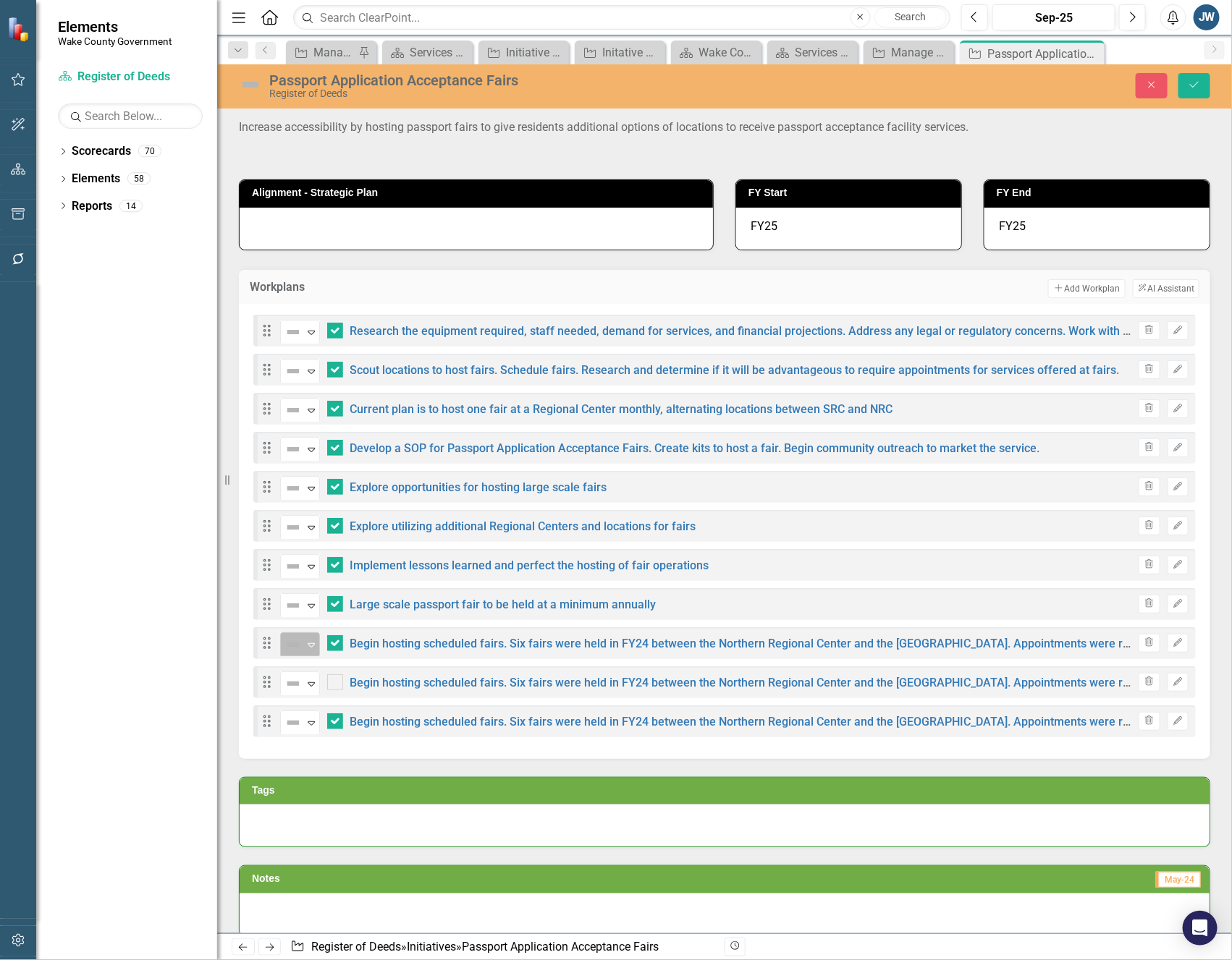
click at [306, 646] on icon "Expand" at bounding box center [311, 645] width 15 height 12
click at [594, 584] on div "Drag Not Defined Expand Research the equipment required, staff needed, demand f…" at bounding box center [724, 526] width 943 height 422
click at [1172, 639] on icon "Edit" at bounding box center [1178, 643] width 11 height 9
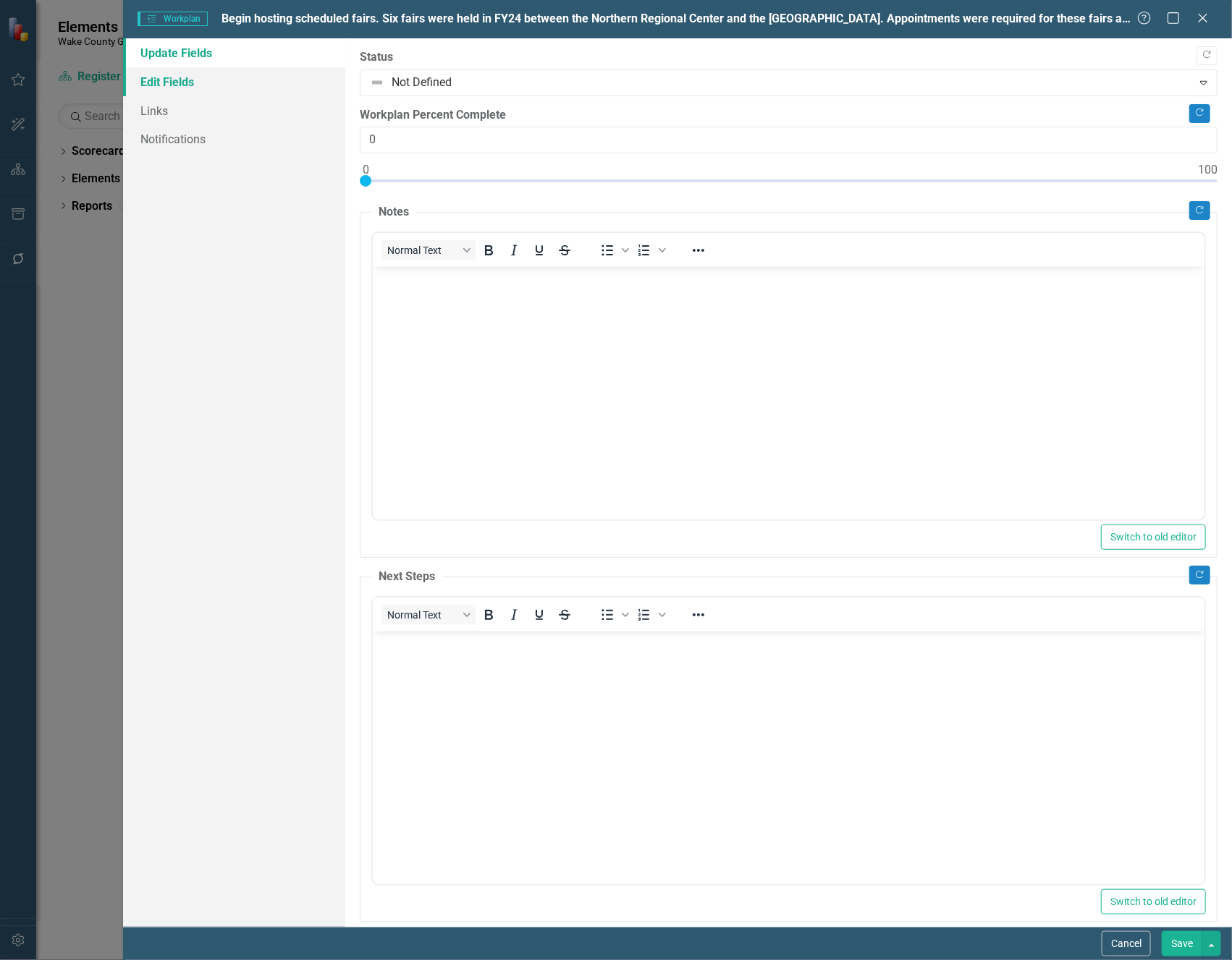
click at [170, 76] on link "Edit Fields" at bounding box center [233, 82] width 221 height 29
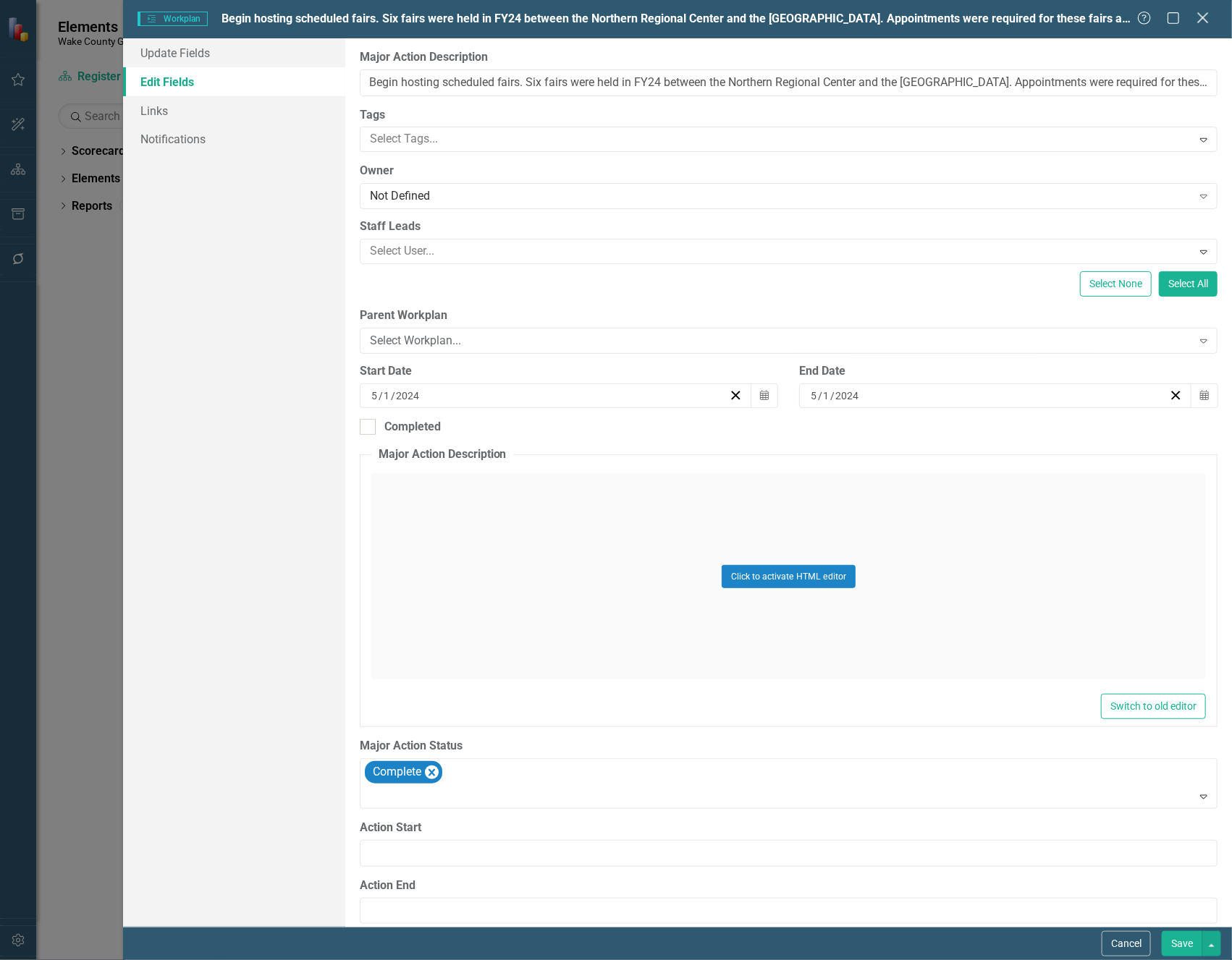
click at [1208, 16] on icon "Close" at bounding box center [1203, 18] width 18 height 14
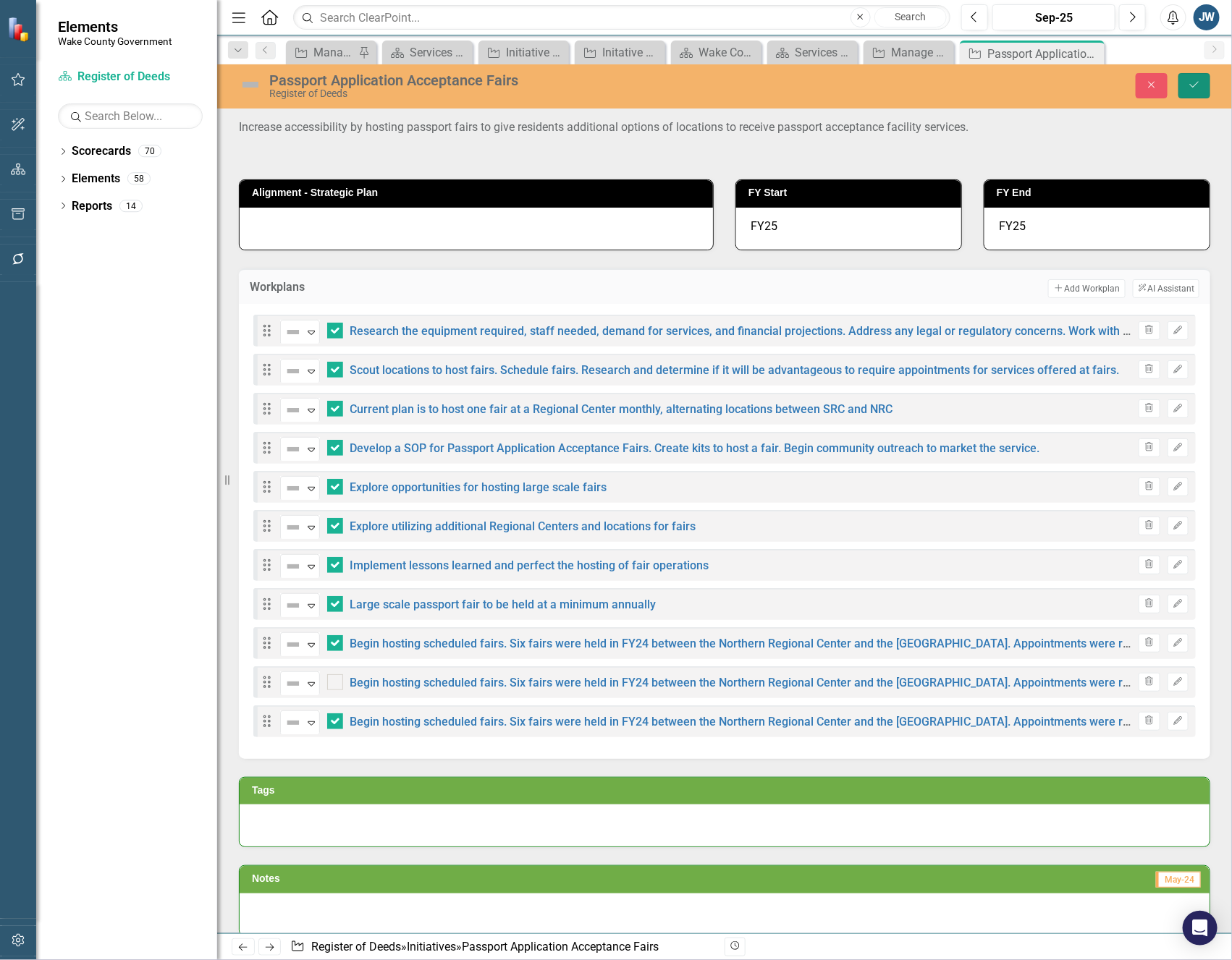
drag, startPoint x: 1199, startPoint y: 81, endPoint x: 1195, endPoint y: 97, distance: 16.5
click at [1199, 81] on icon "Save" at bounding box center [1195, 84] width 13 height 10
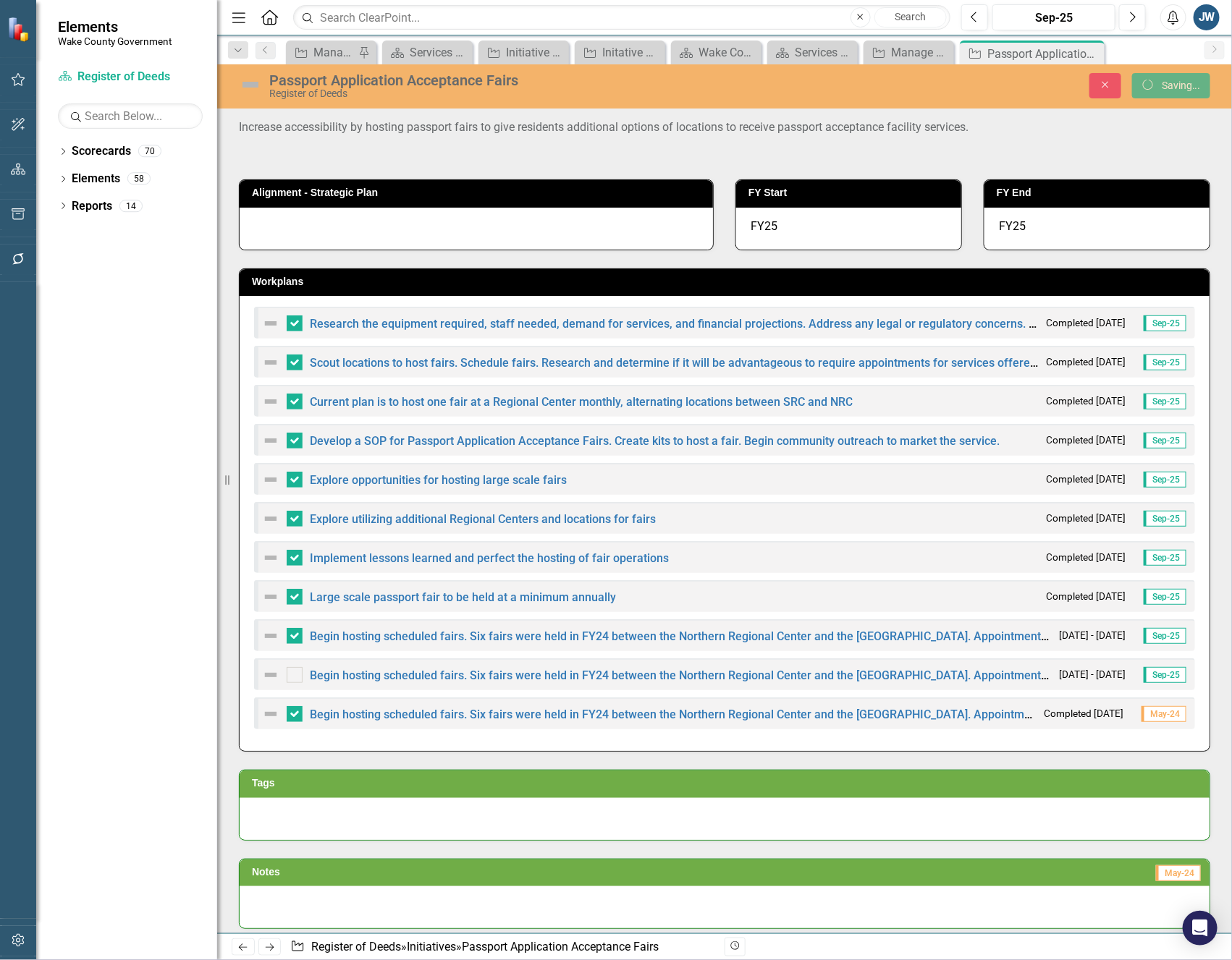
checkbox input "false"
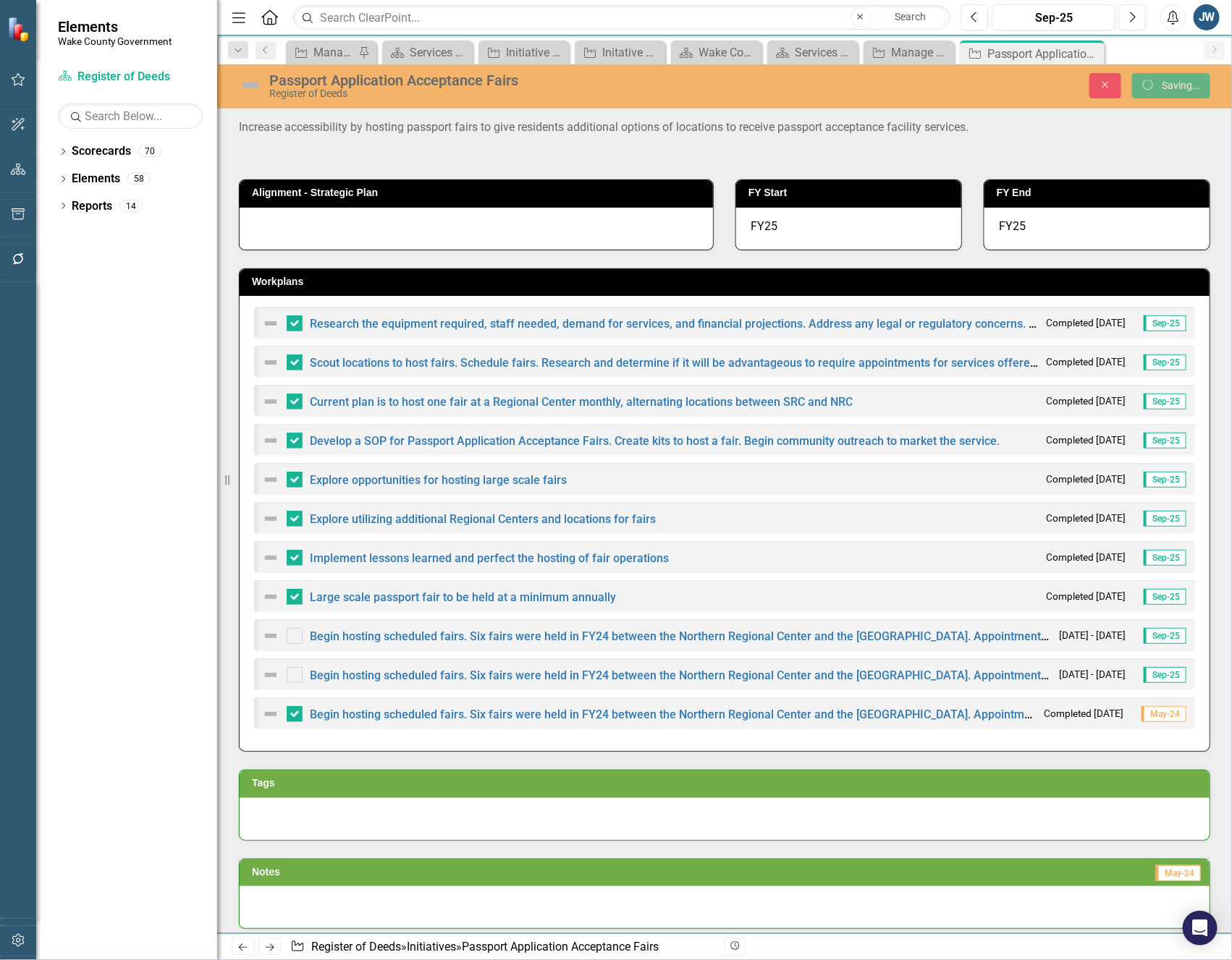
checkbox input "false"
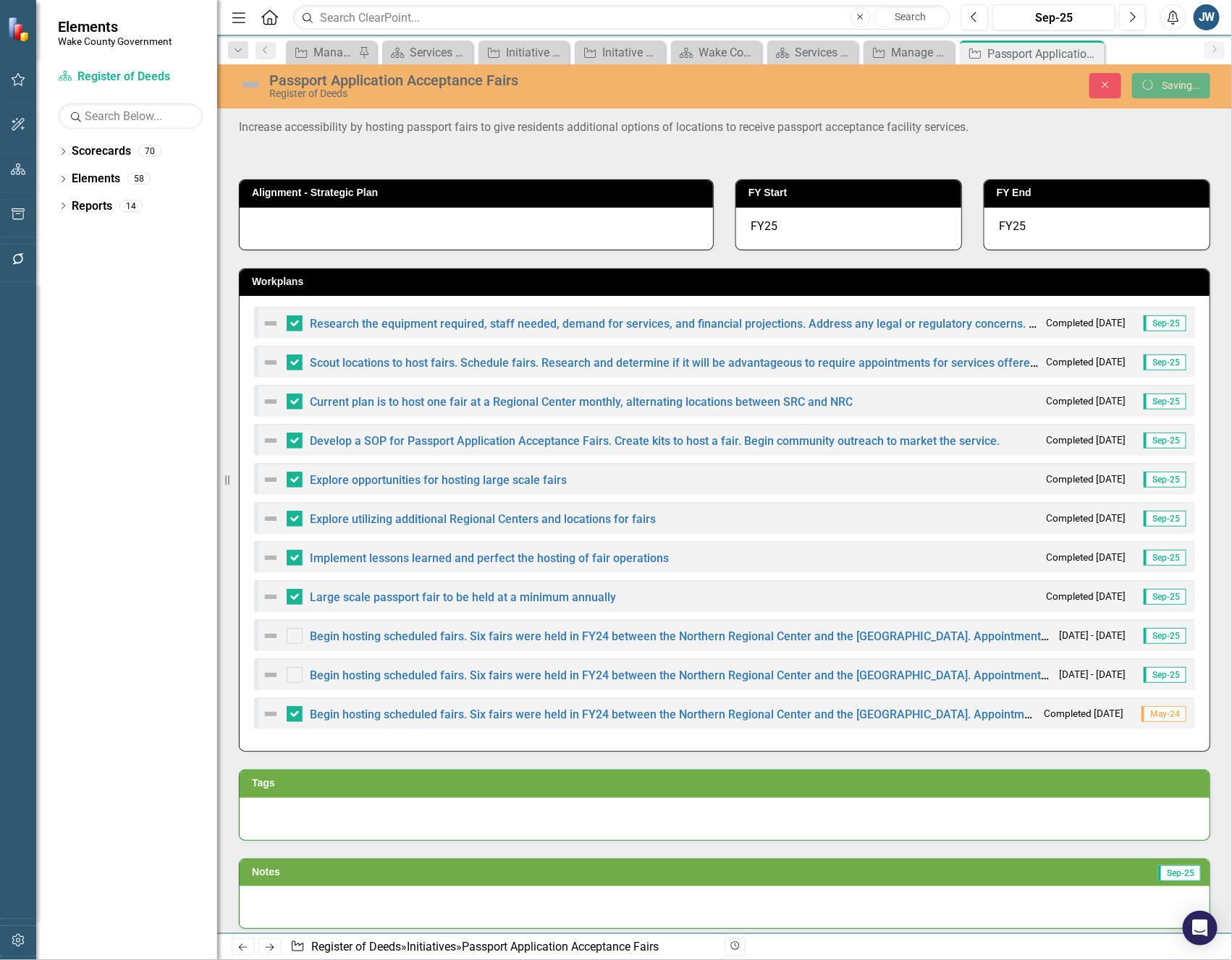
checkbox input "true"
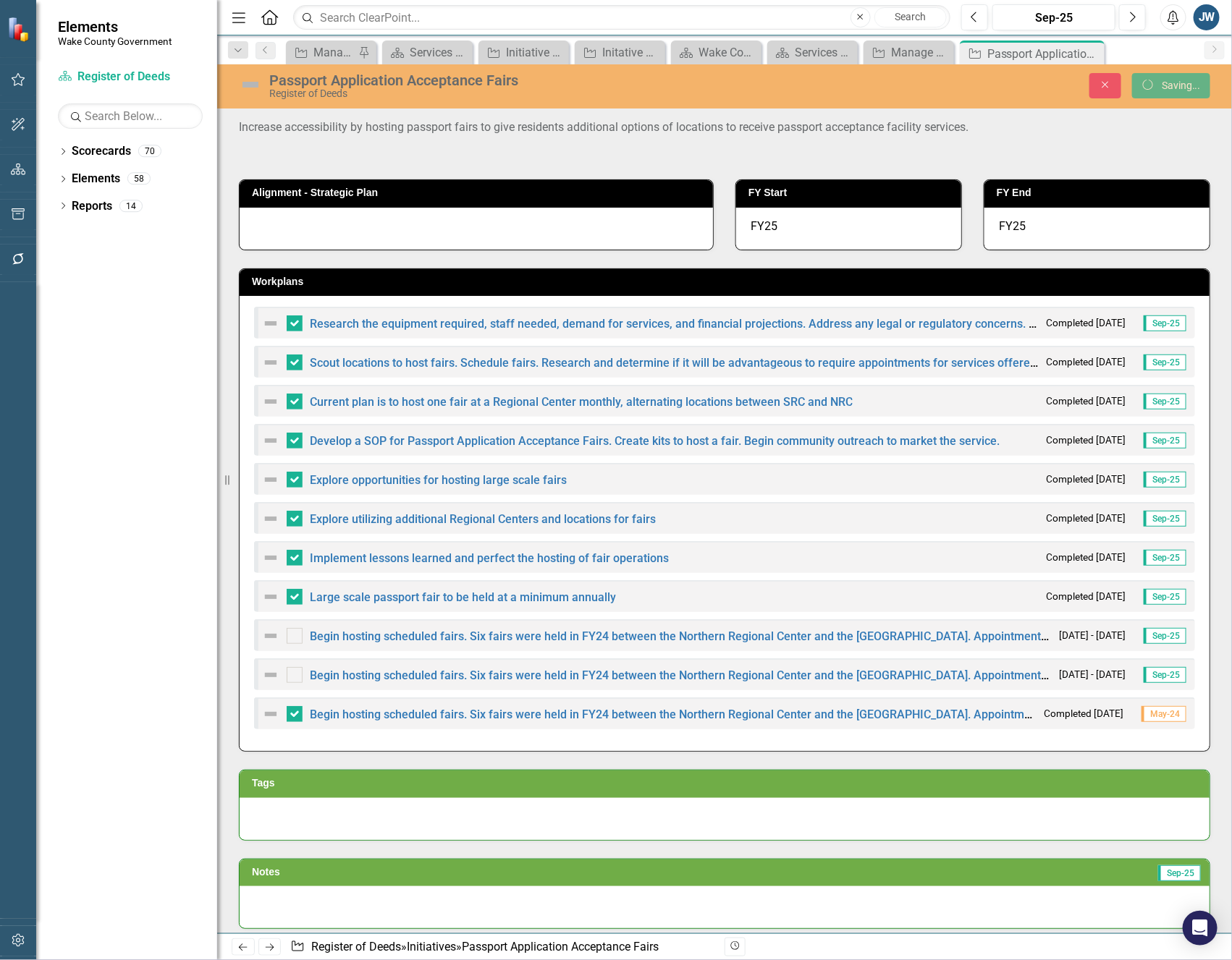
checkbox input "true"
checkbox input "false"
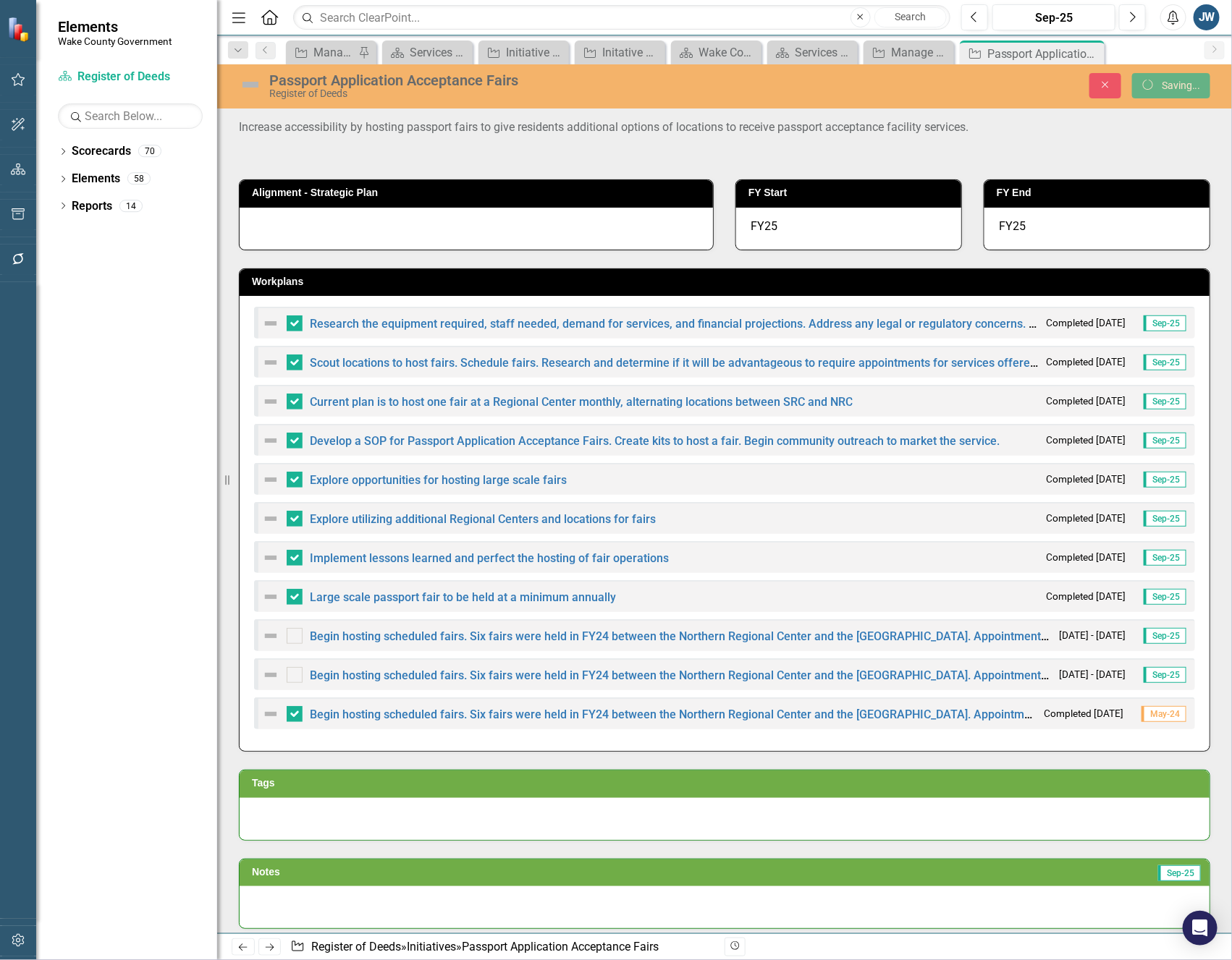
checkbox input "false"
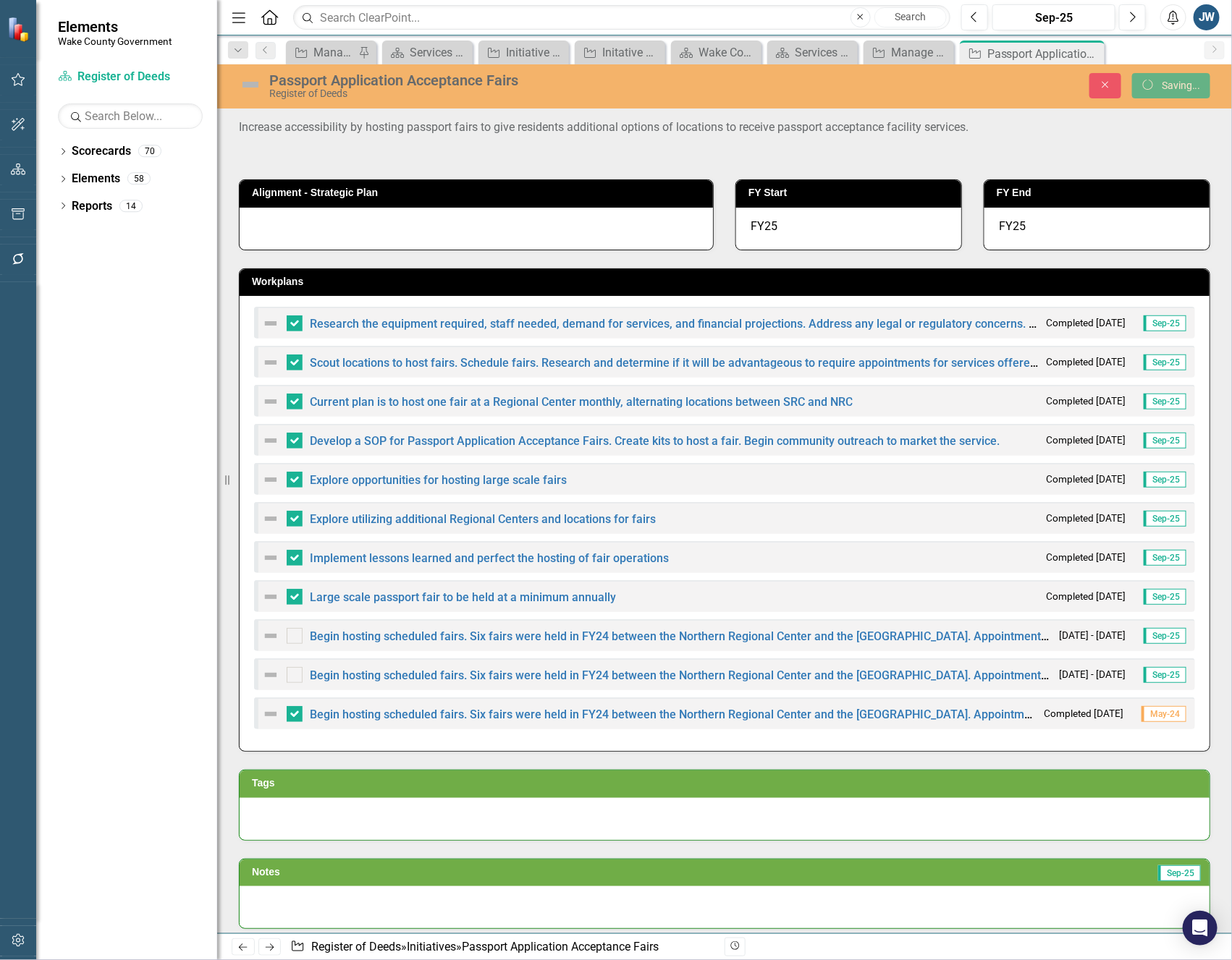
checkbox input "false"
checkbox input "true"
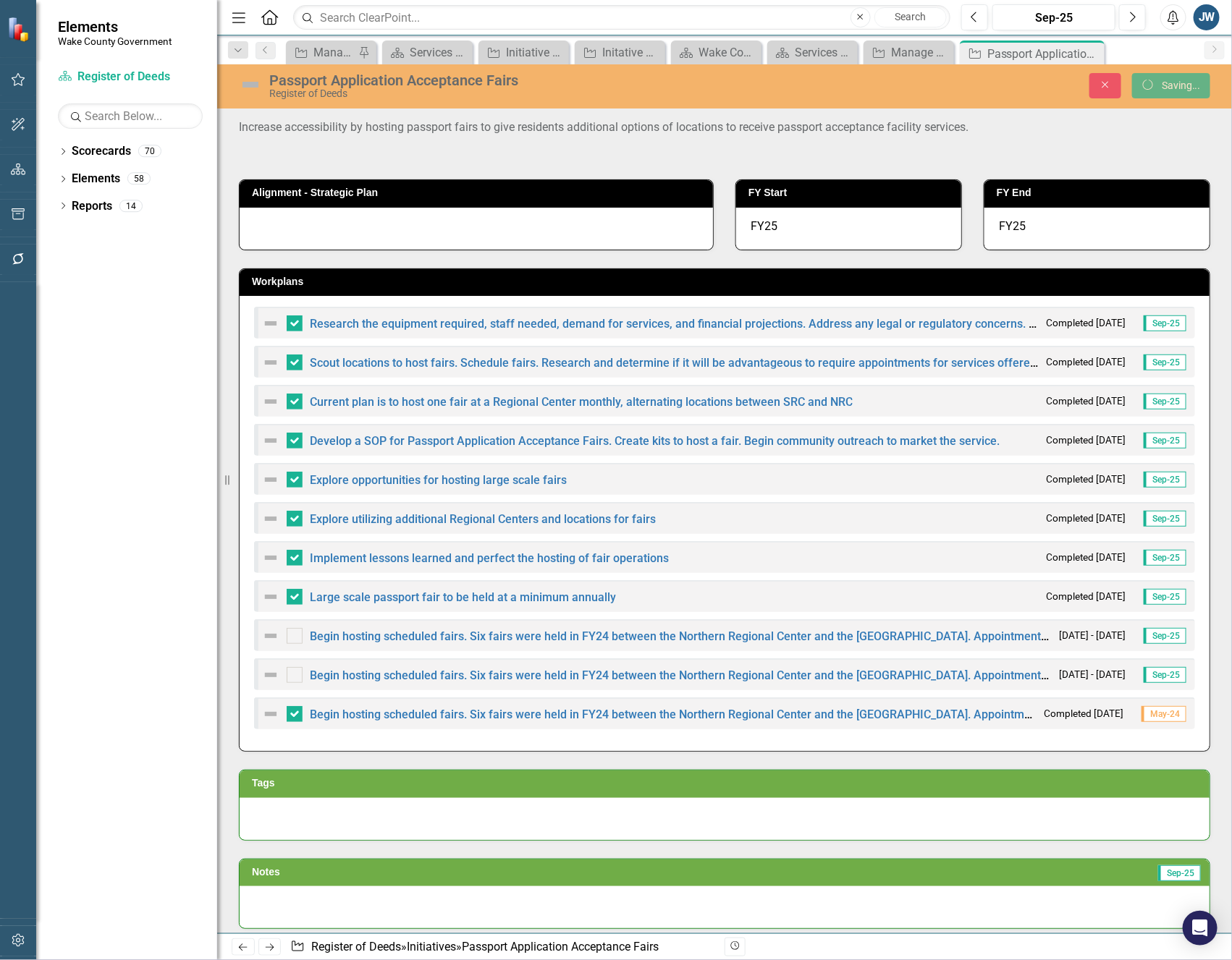
checkbox input "true"
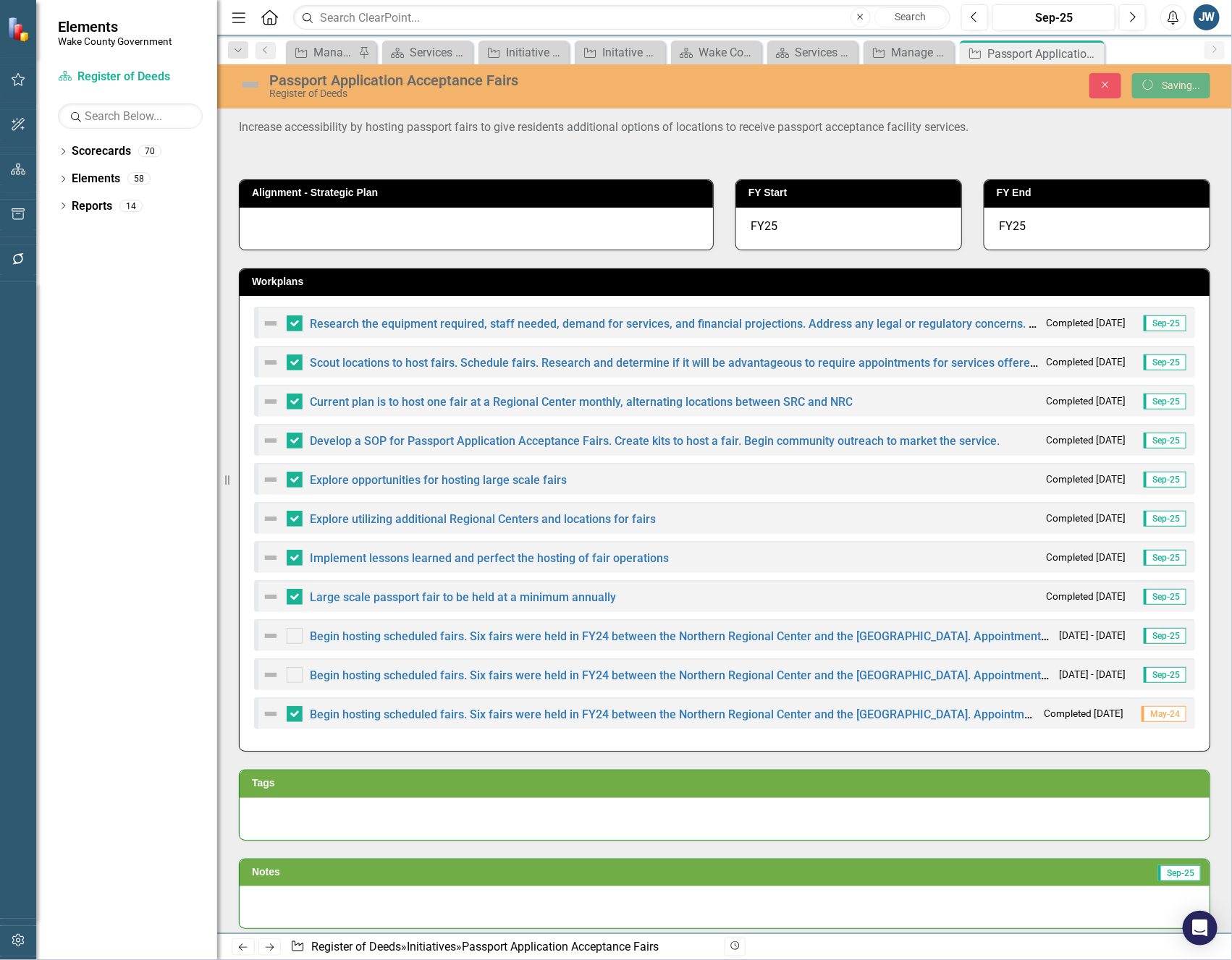
checkbox input "true"
checkbox input "false"
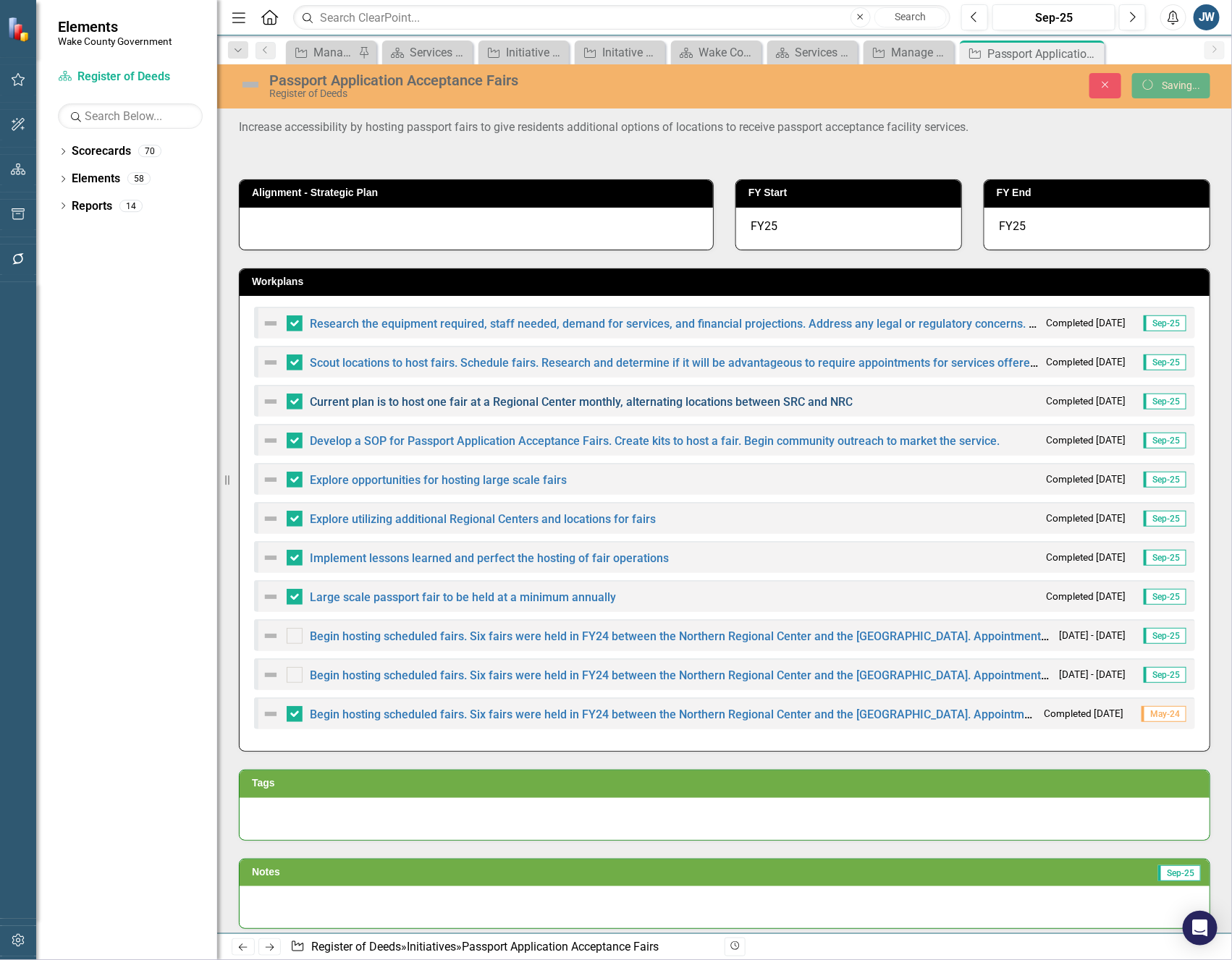
checkbox input "false"
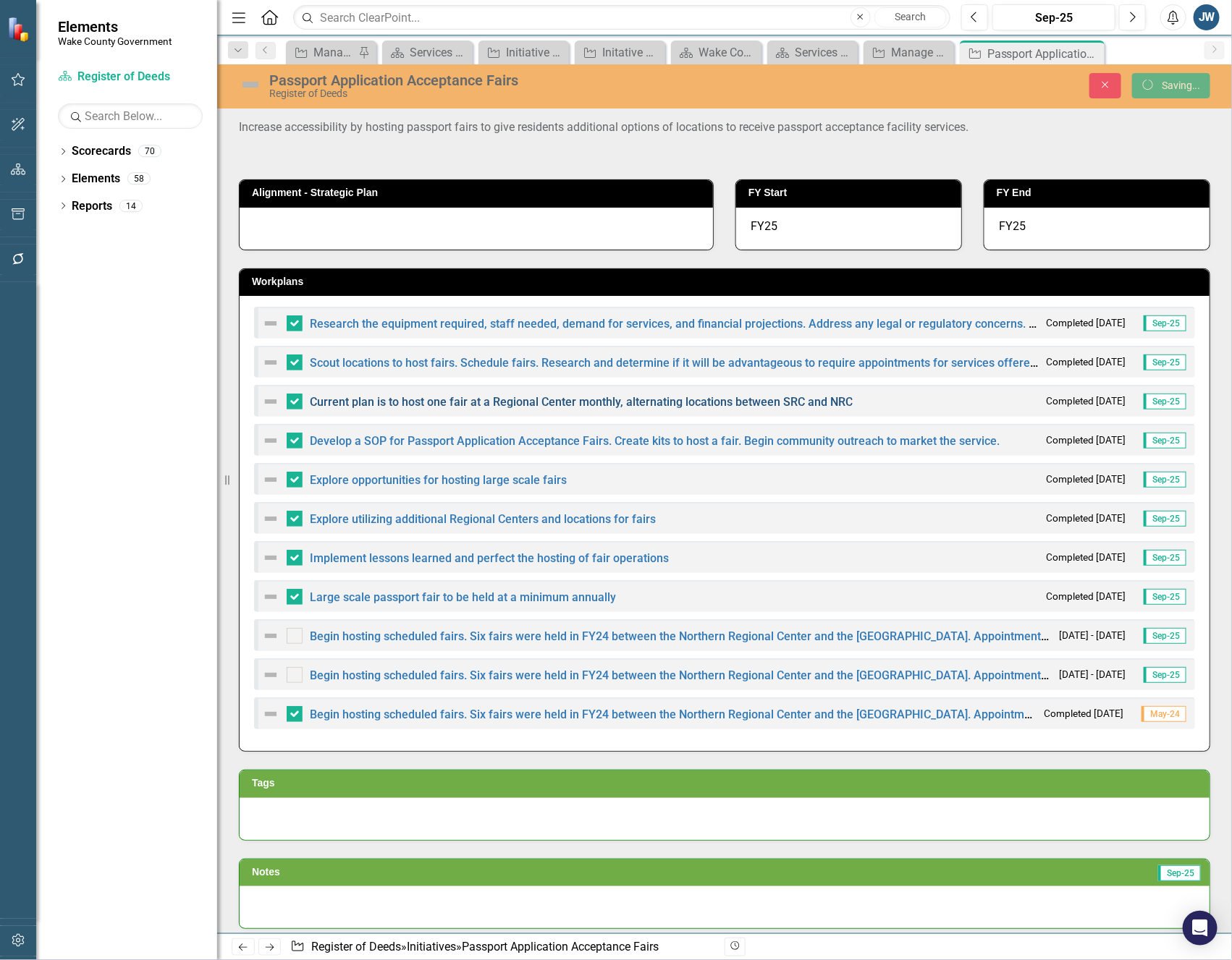
checkbox input "false"
checkbox input "true"
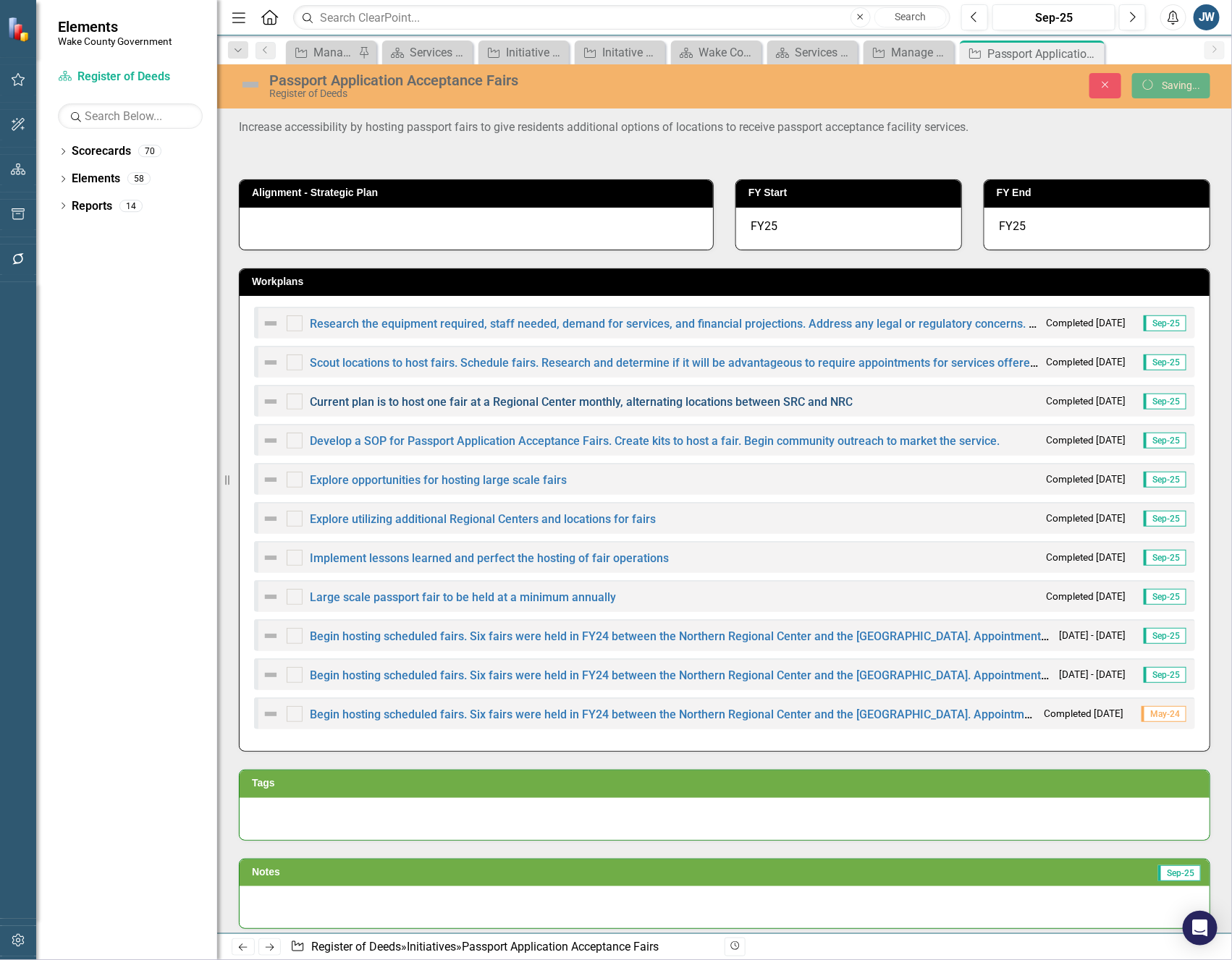
checkbox input "true"
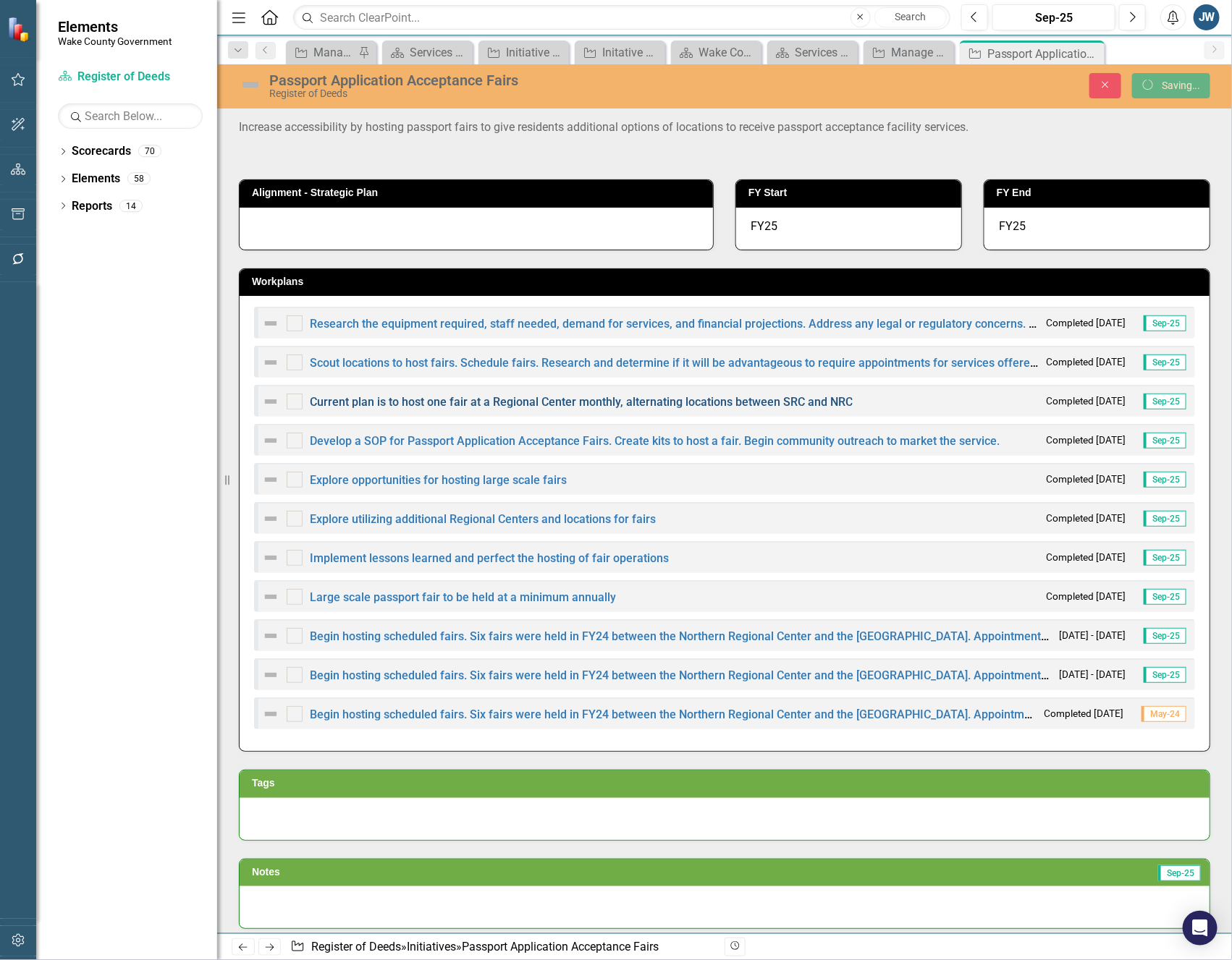
checkbox input "true"
checkbox input "false"
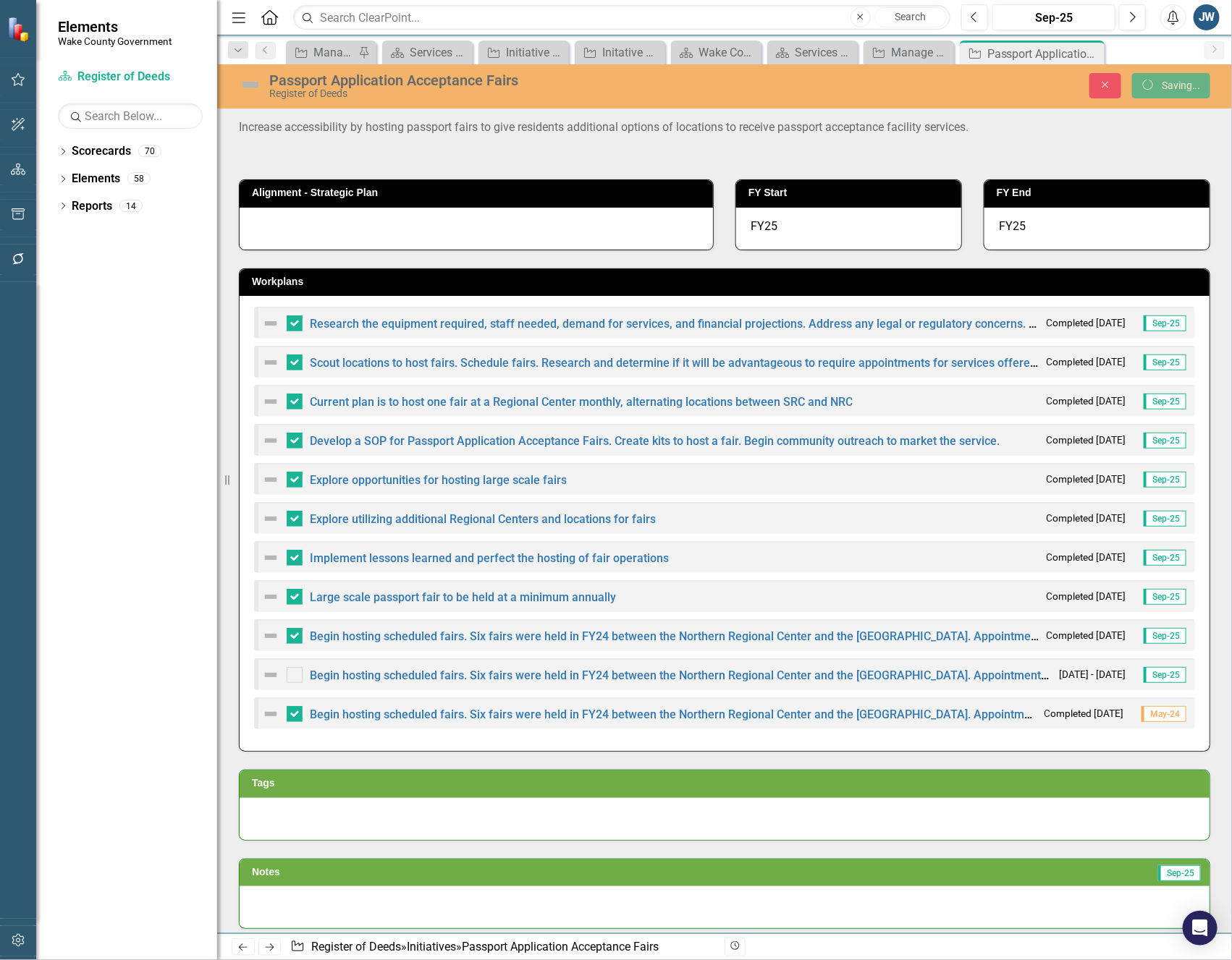
checkbox input "false"
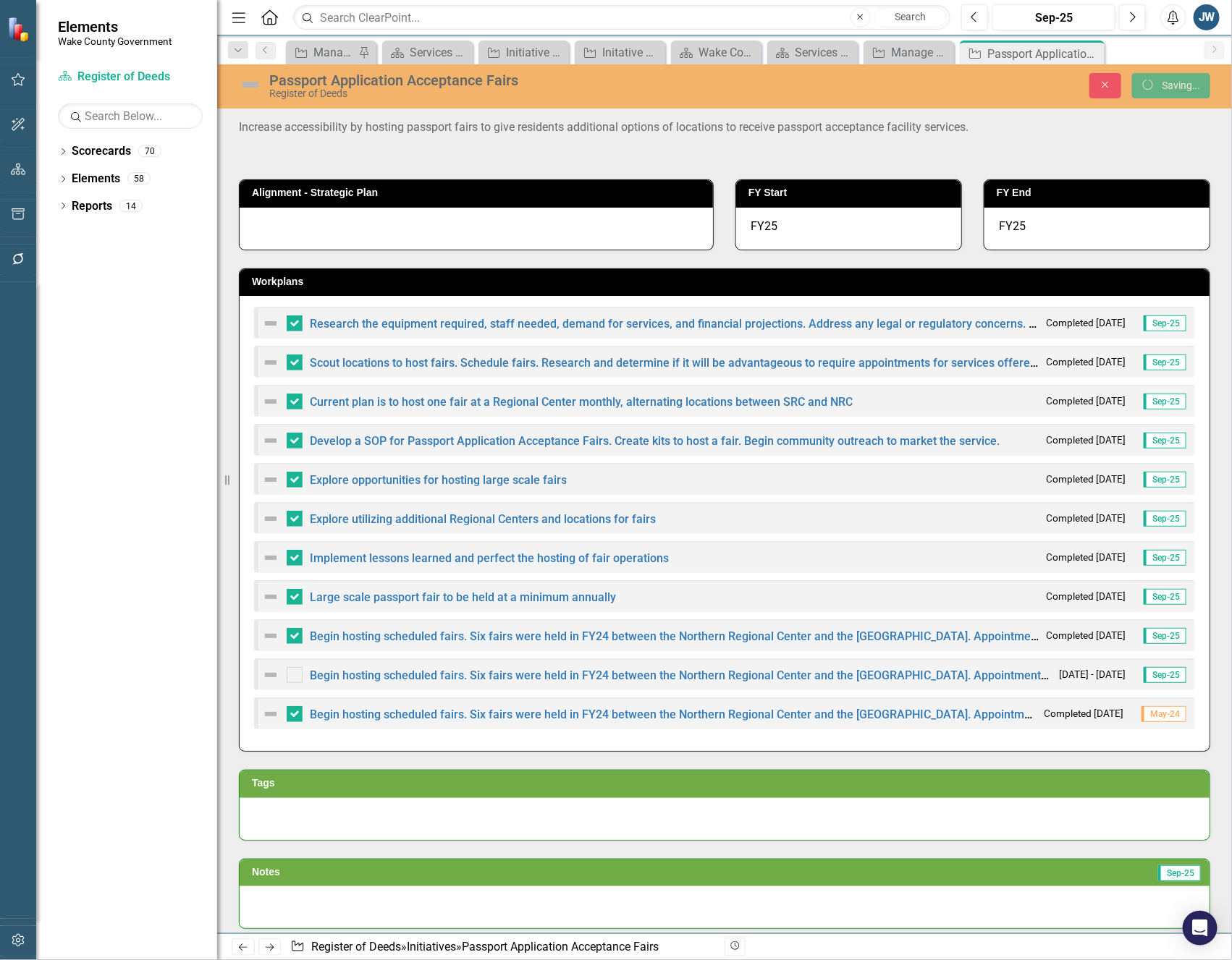
checkbox input "false"
checkbox input "true"
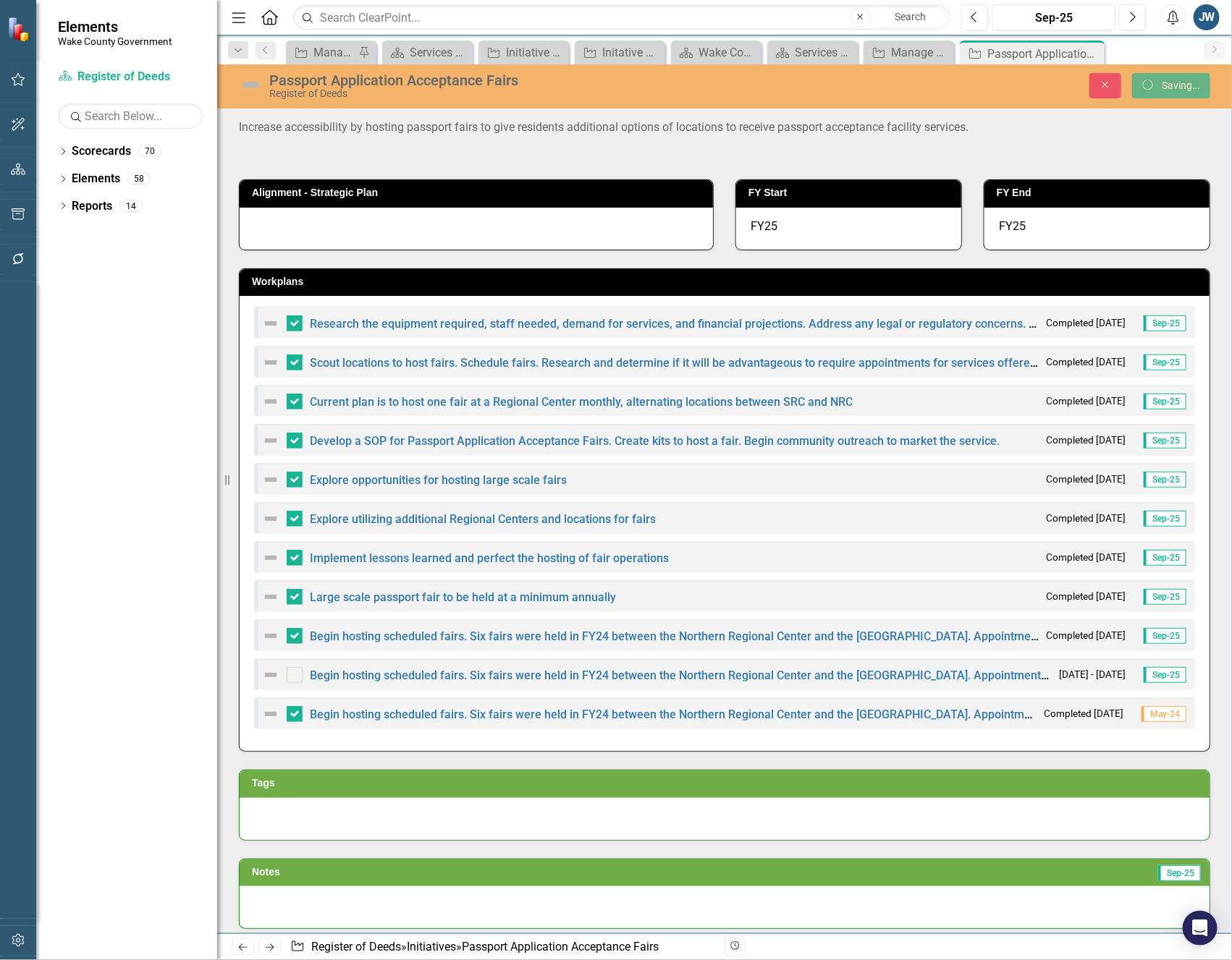
checkbox input "true"
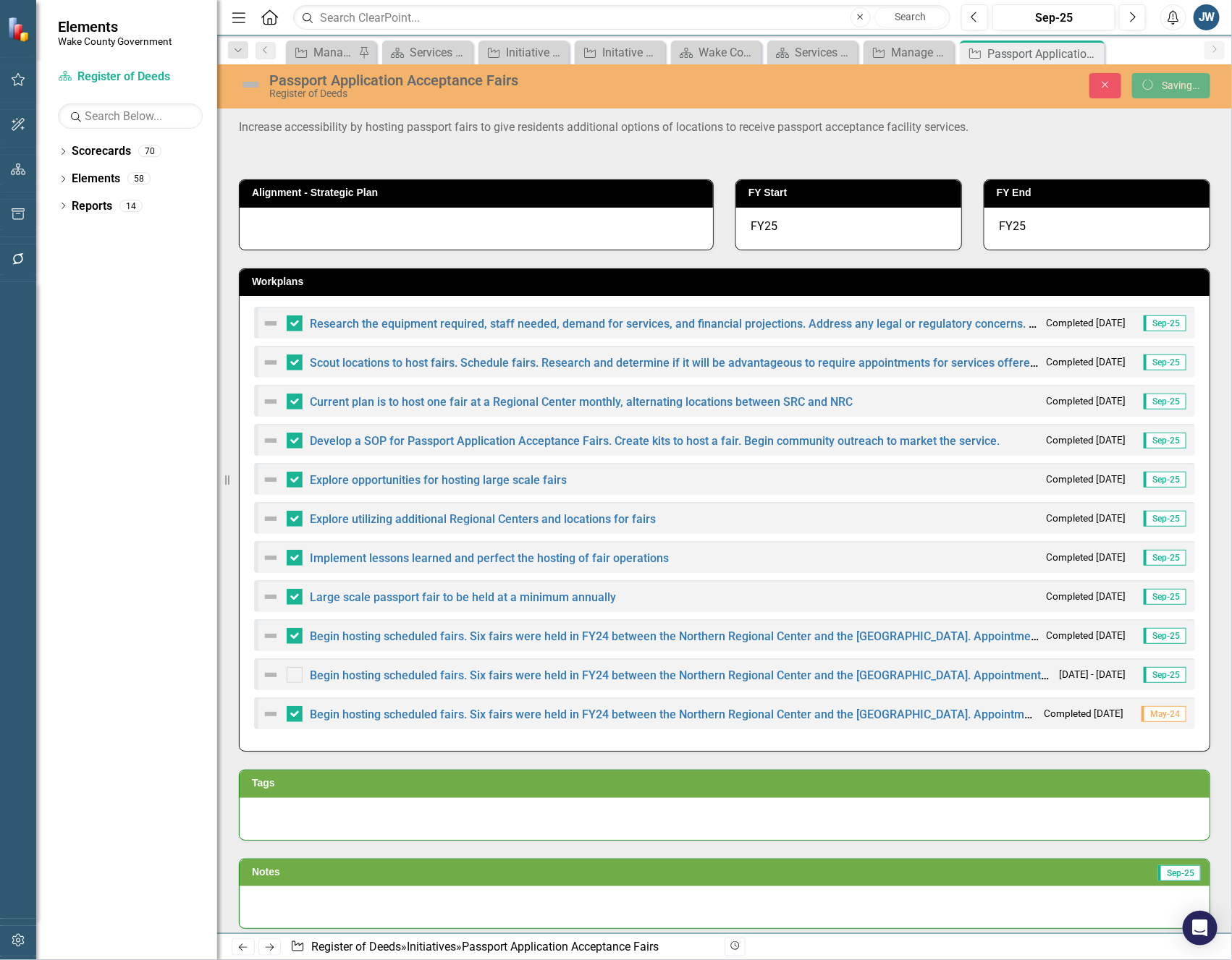
checkbox input "true"
checkbox input "false"
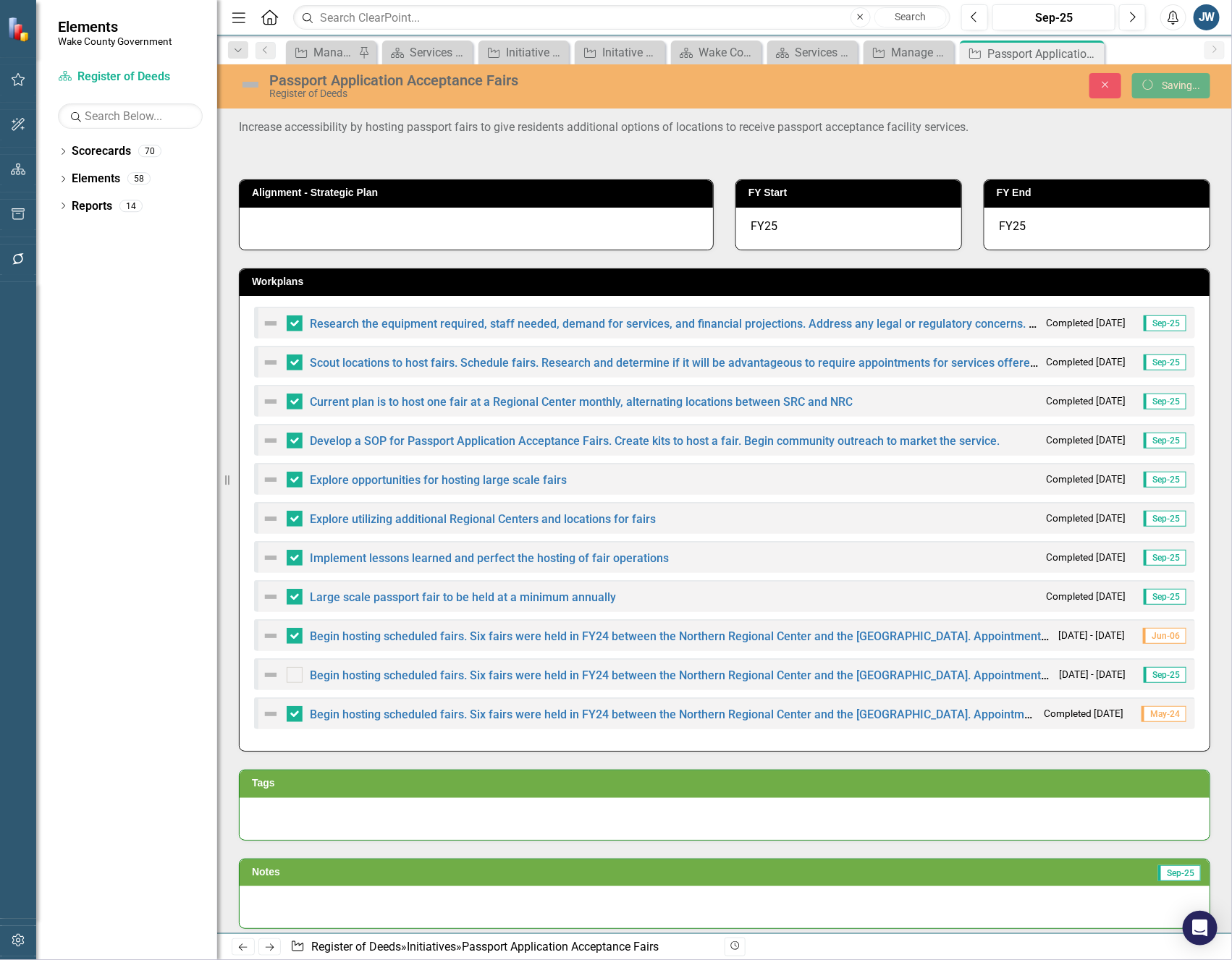
checkbox input "false"
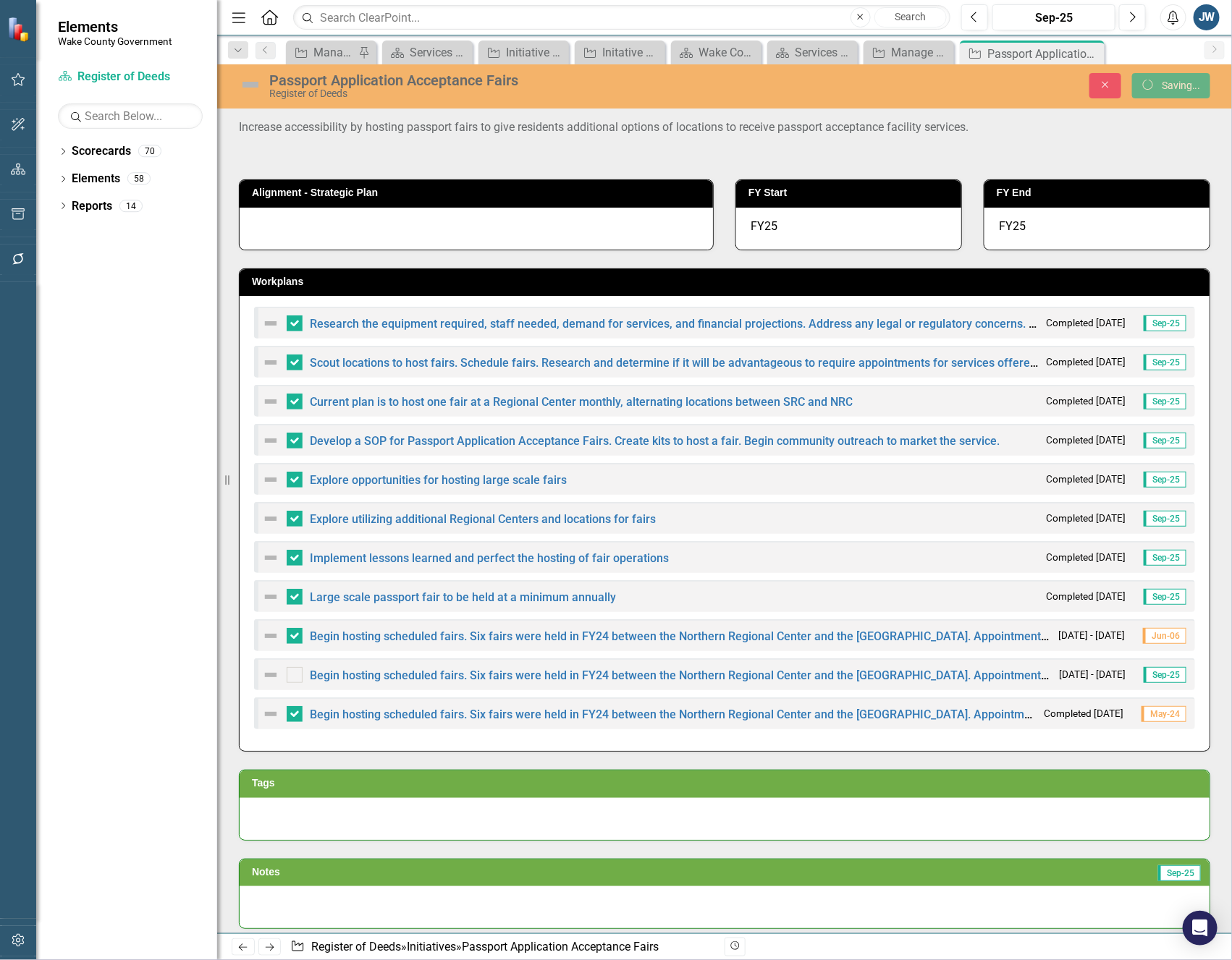
checkbox input "false"
checkbox input "true"
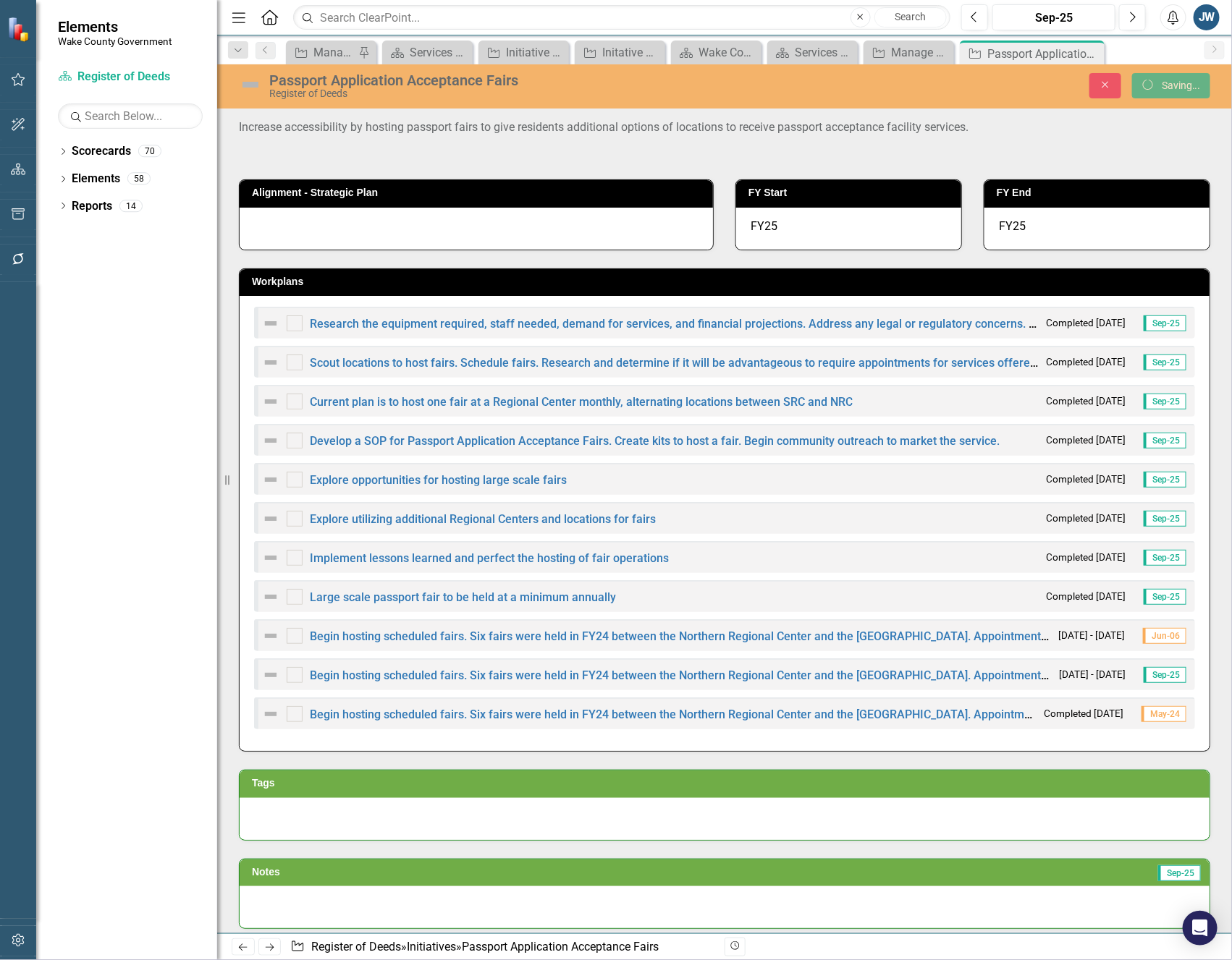
checkbox input "true"
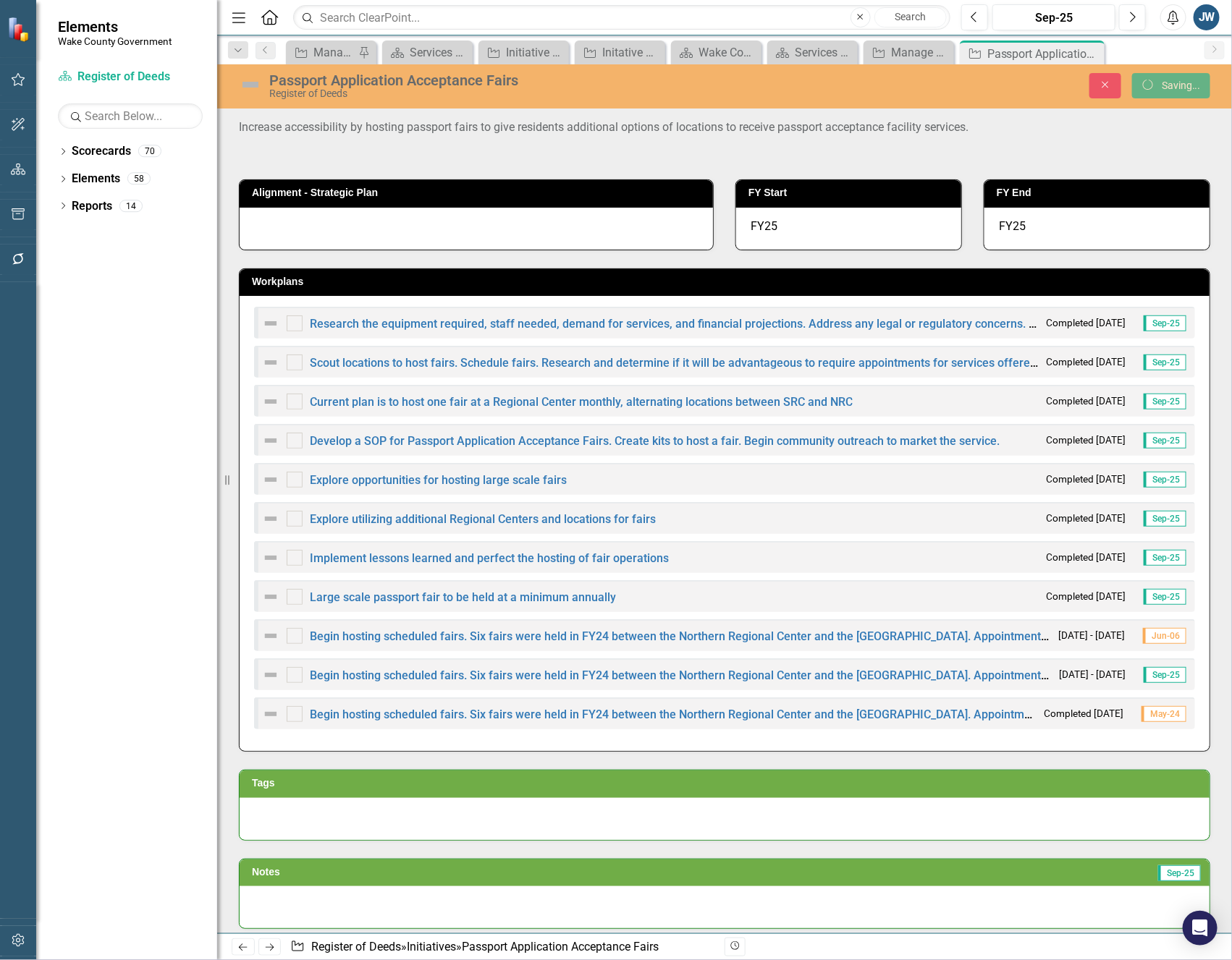
checkbox input "true"
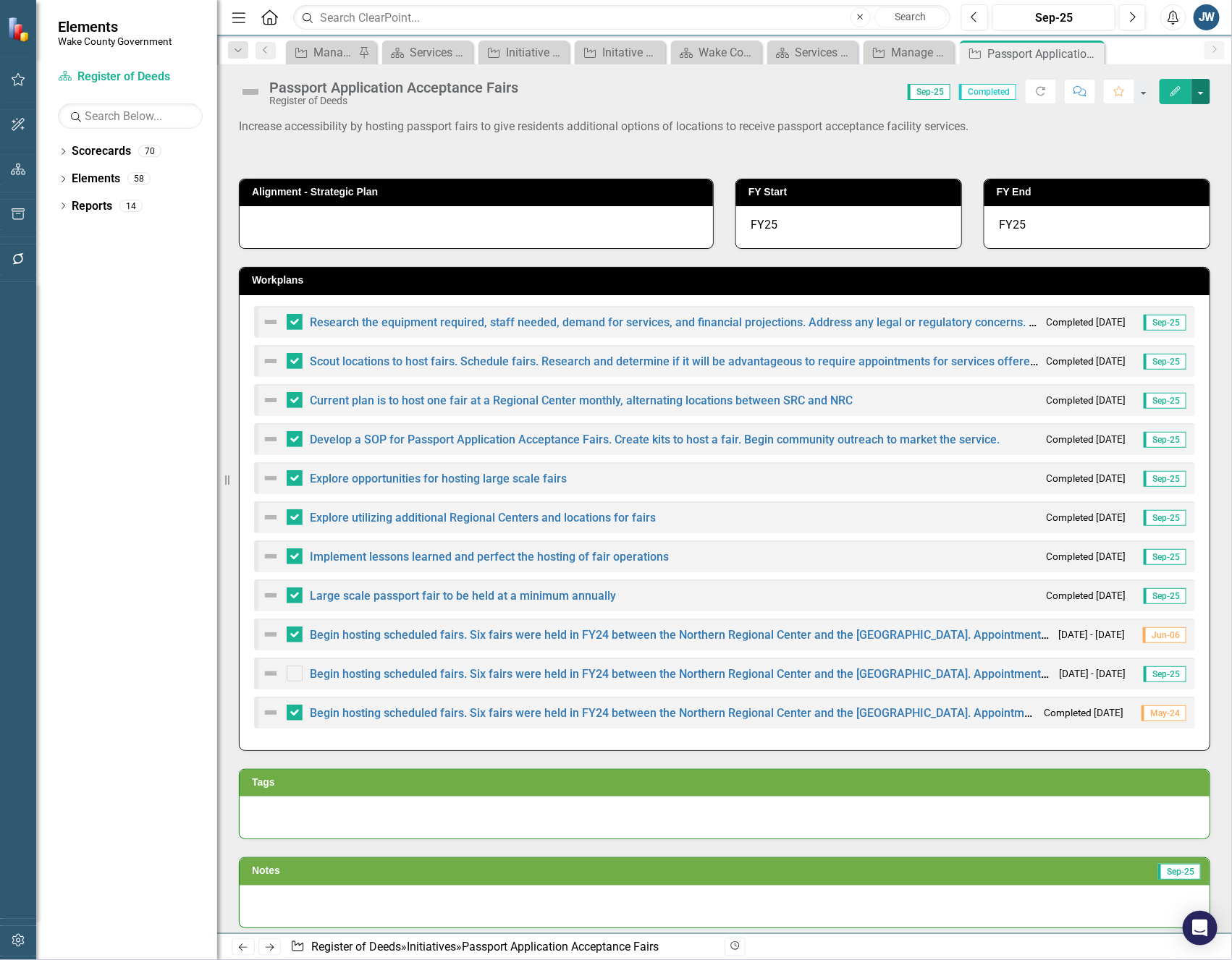
click at [1206, 88] on button "button" at bounding box center [1201, 91] width 19 height 25
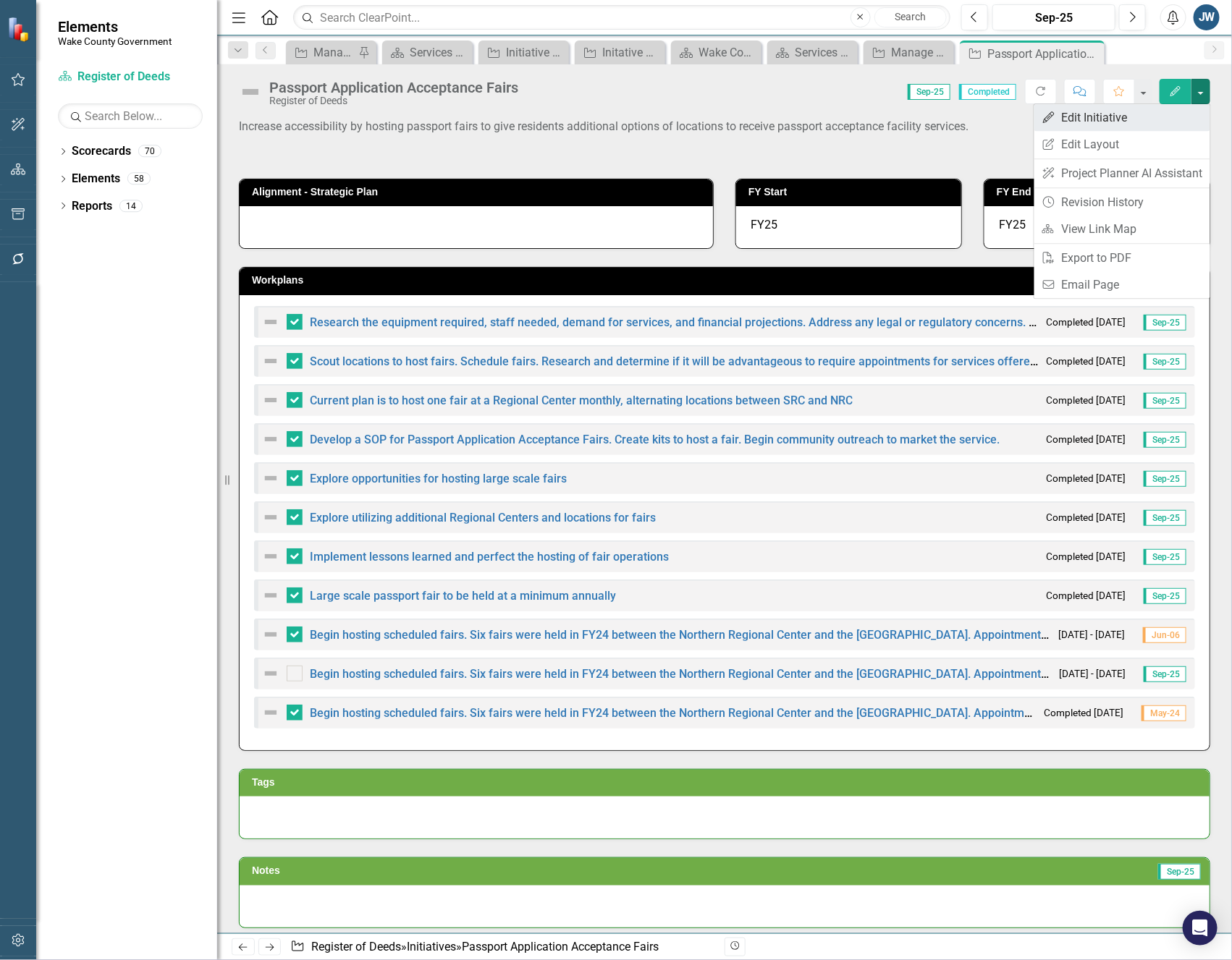
click at [1104, 118] on link "Edit Edit Initiative" at bounding box center [1122, 118] width 176 height 26
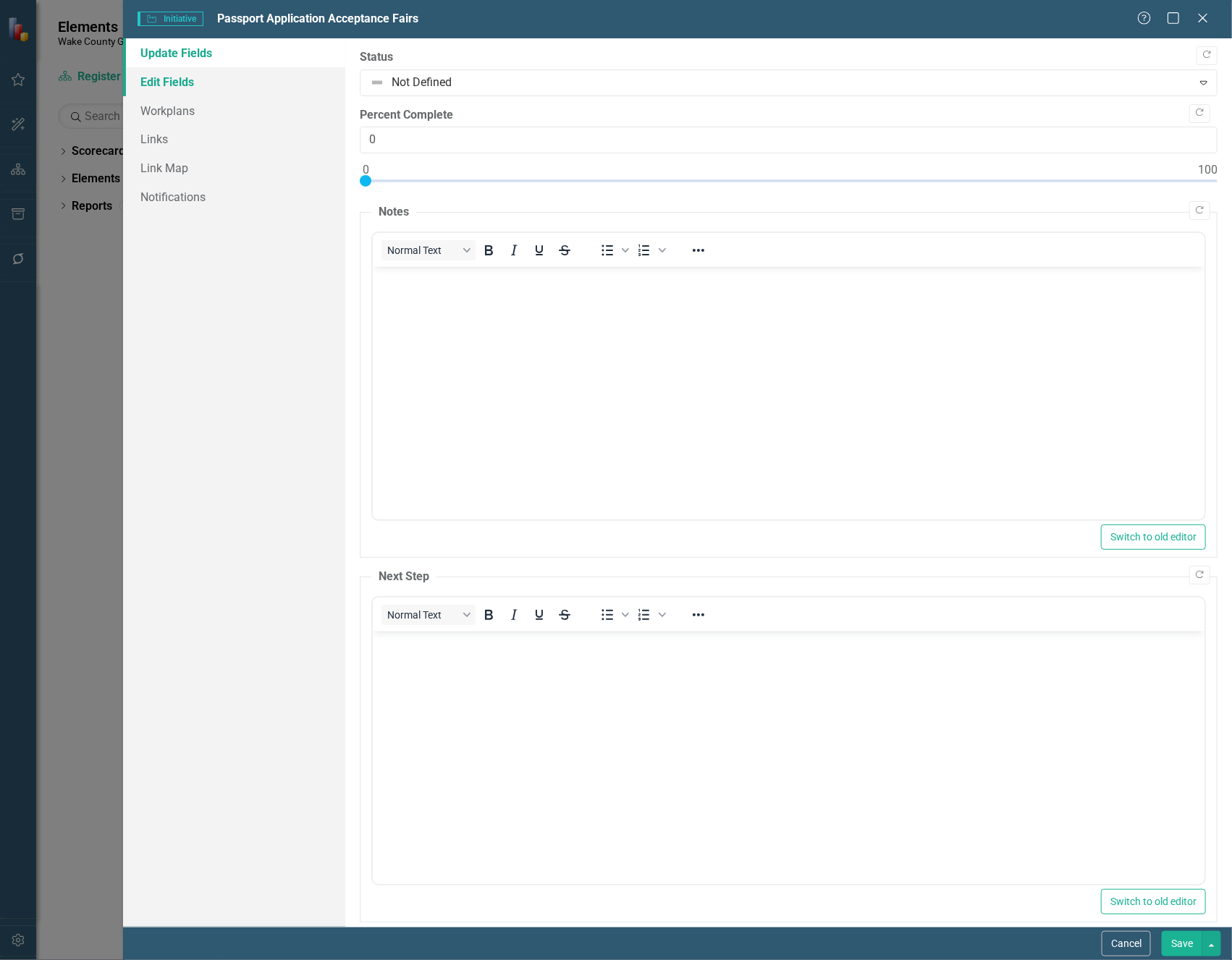
click at [176, 84] on link "Edit Fields" at bounding box center [233, 82] width 221 height 29
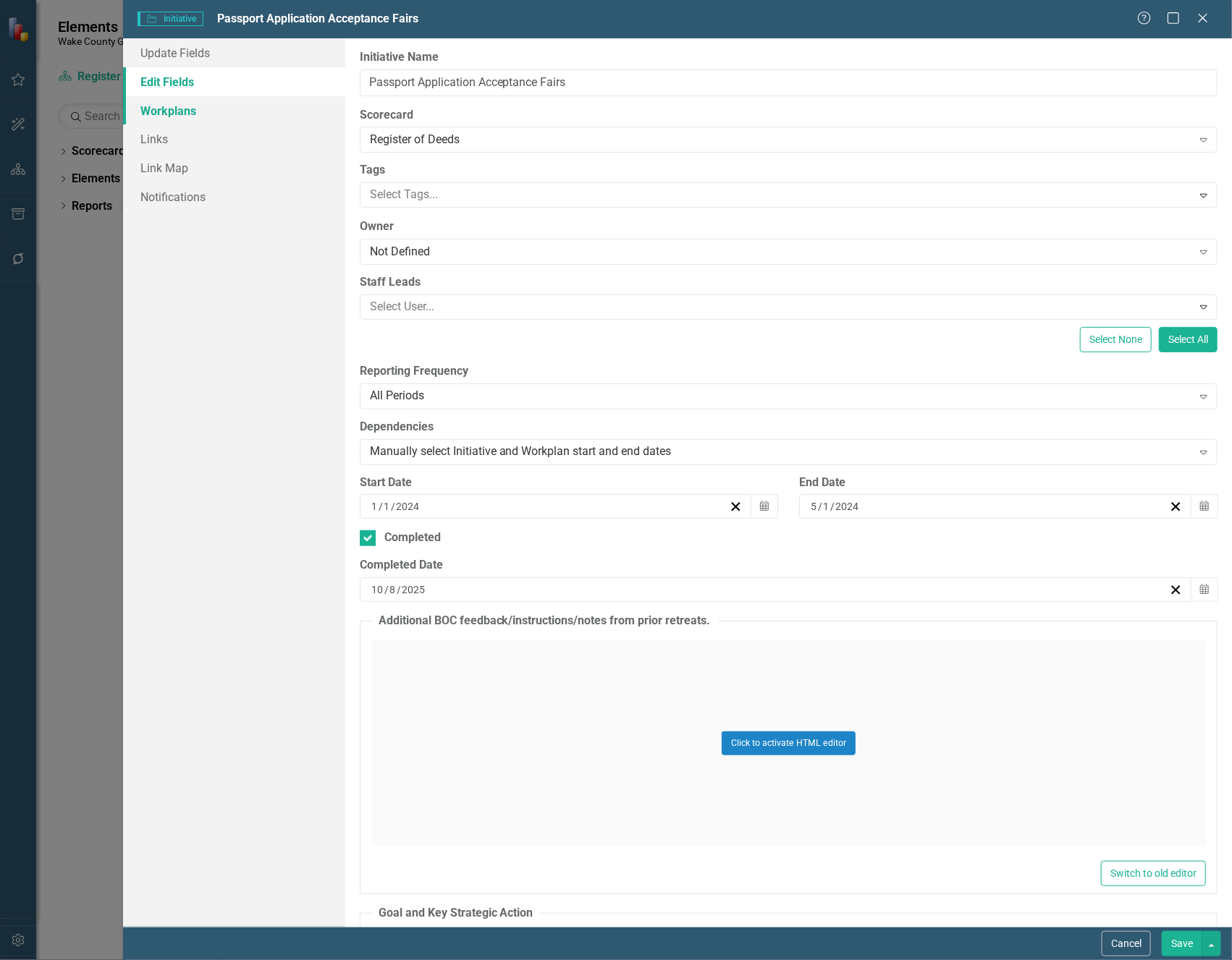
click at [174, 112] on link "Workplans" at bounding box center [233, 110] width 221 height 29
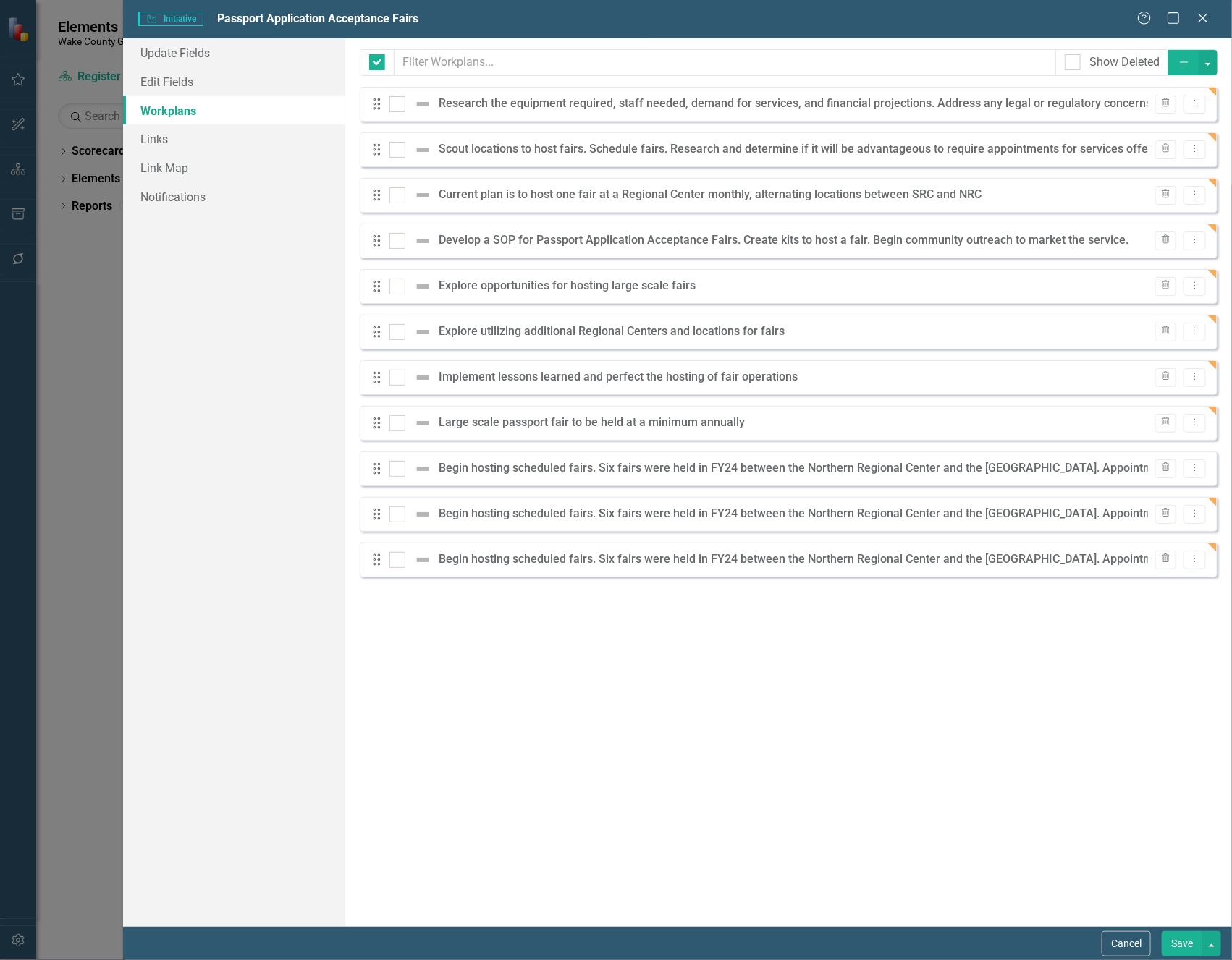
checkbox input "false"
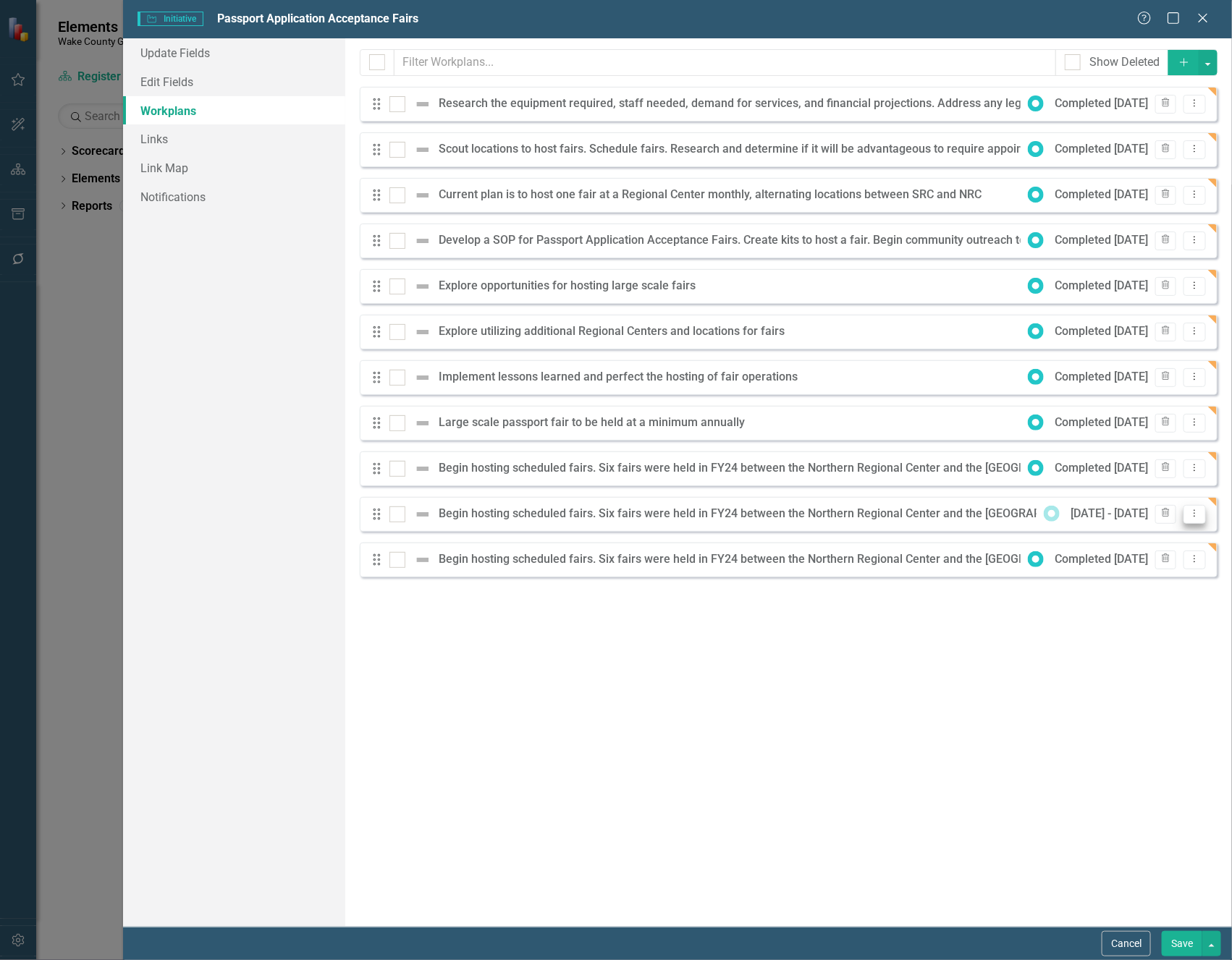
click at [1197, 515] on icon "Dropdown Menu" at bounding box center [1195, 513] width 12 height 10
click at [1142, 585] on link "Trash Delete Workplan" at bounding box center [1138, 591] width 134 height 26
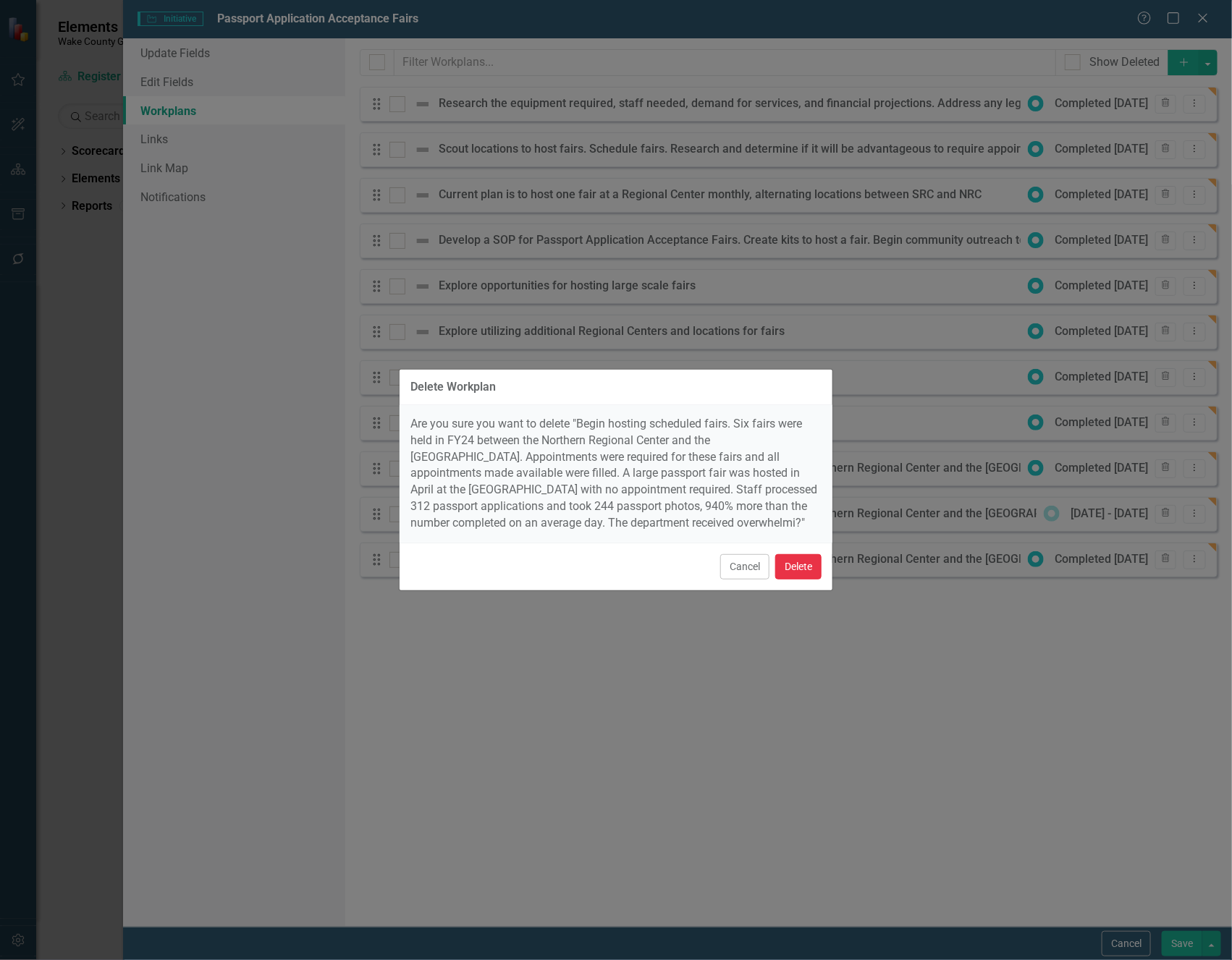
click at [798, 571] on button "Delete" at bounding box center [798, 567] width 46 height 25
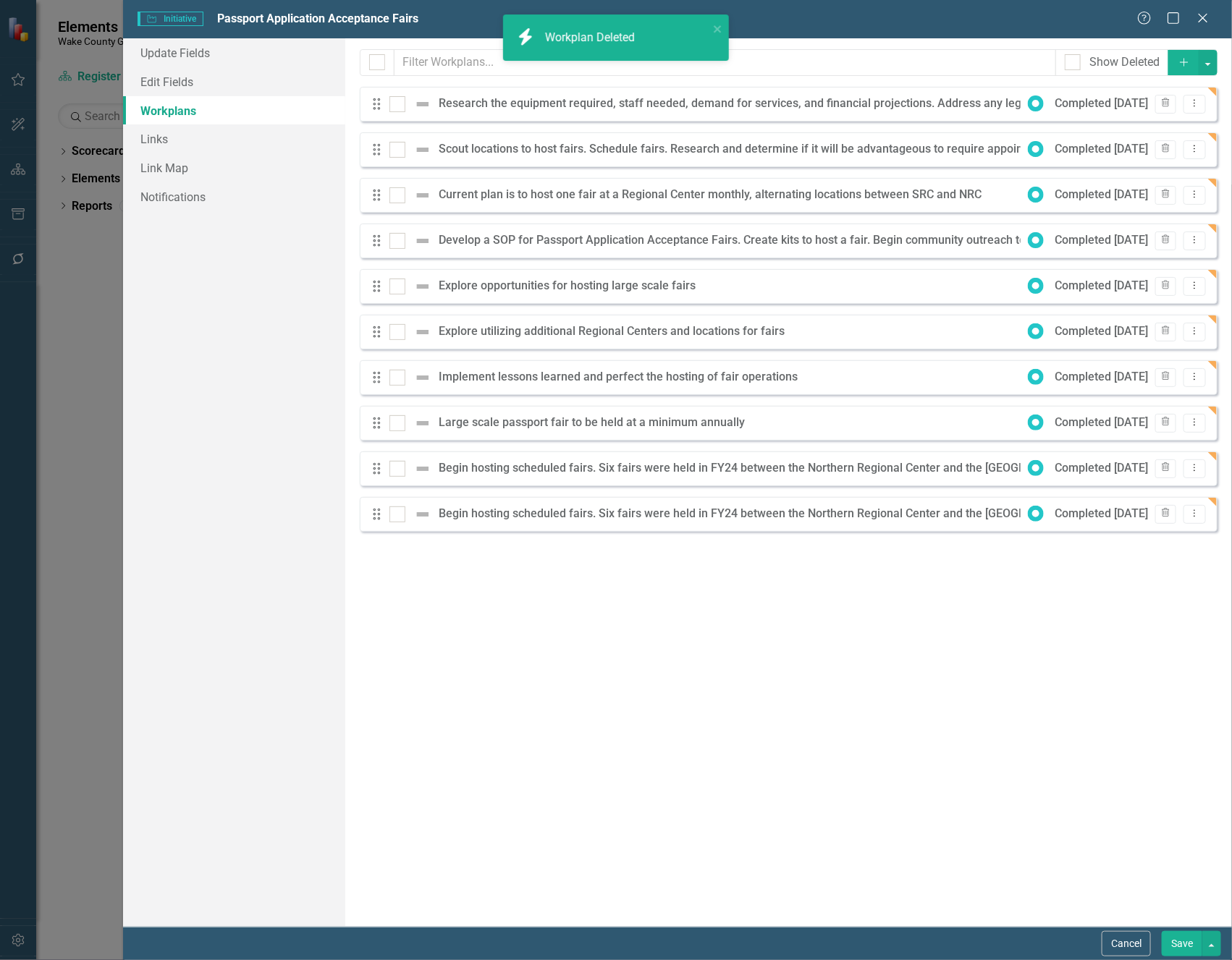
checkbox input "false"
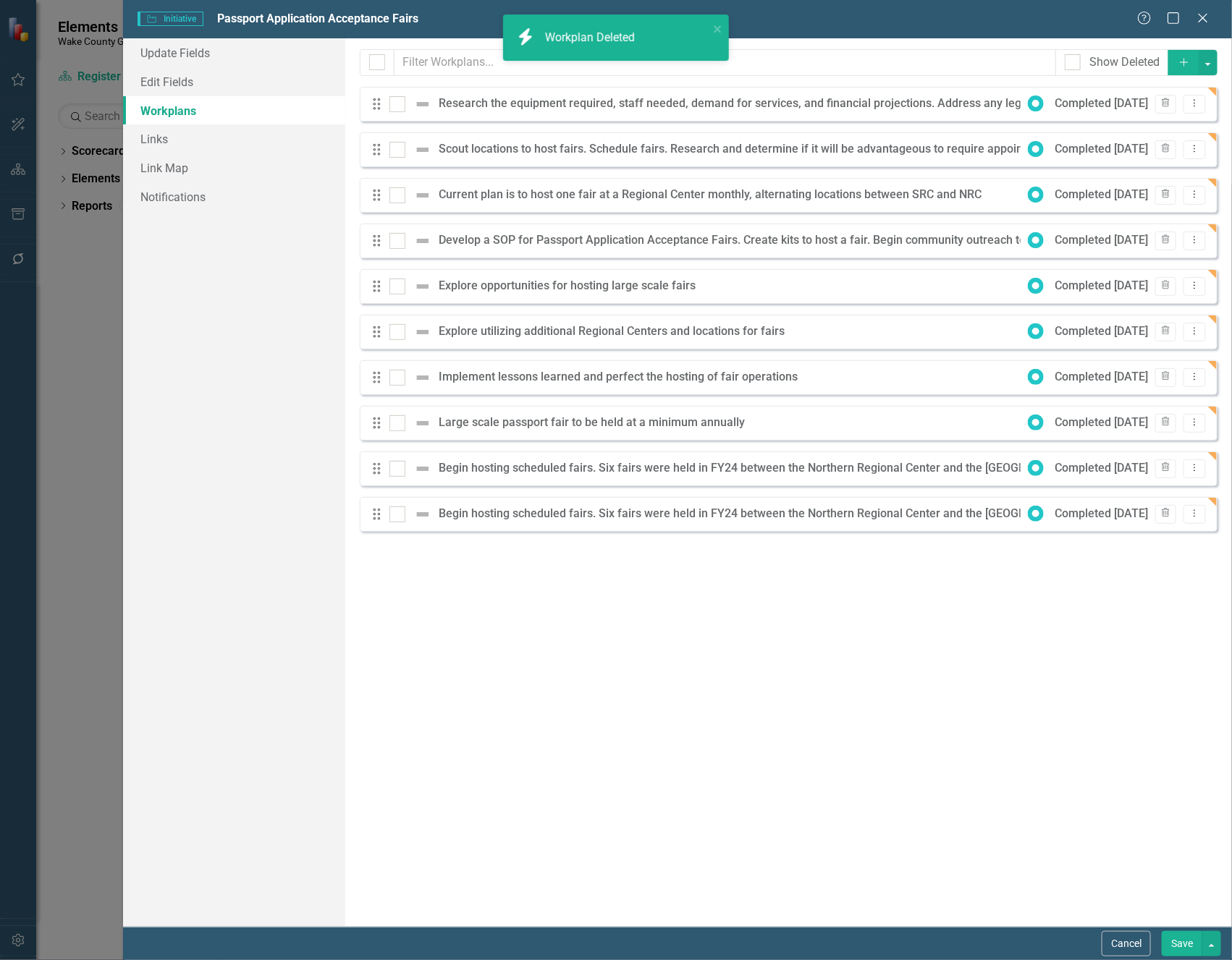
checkbox input "false"
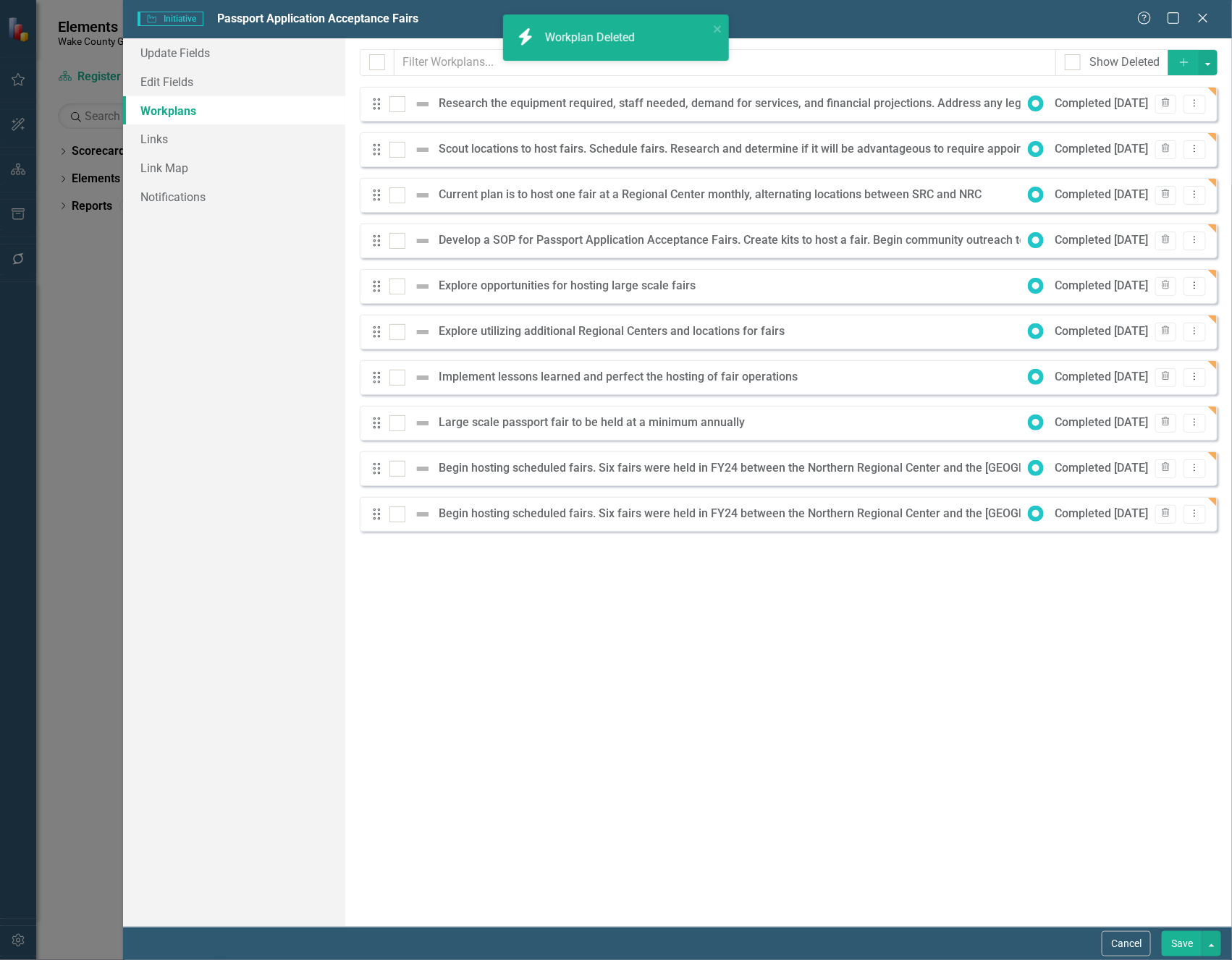
checkbox input "true"
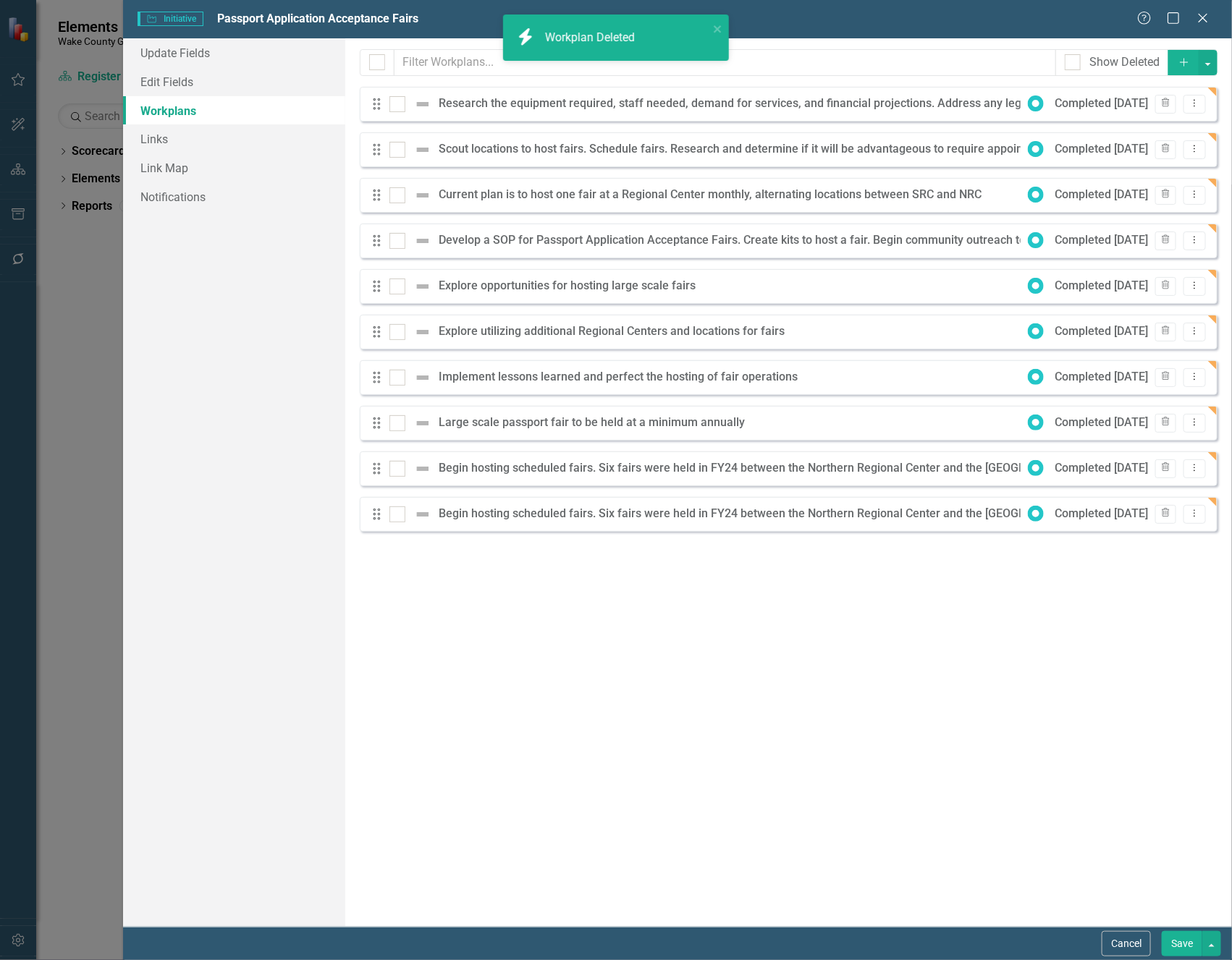
checkbox input "true"
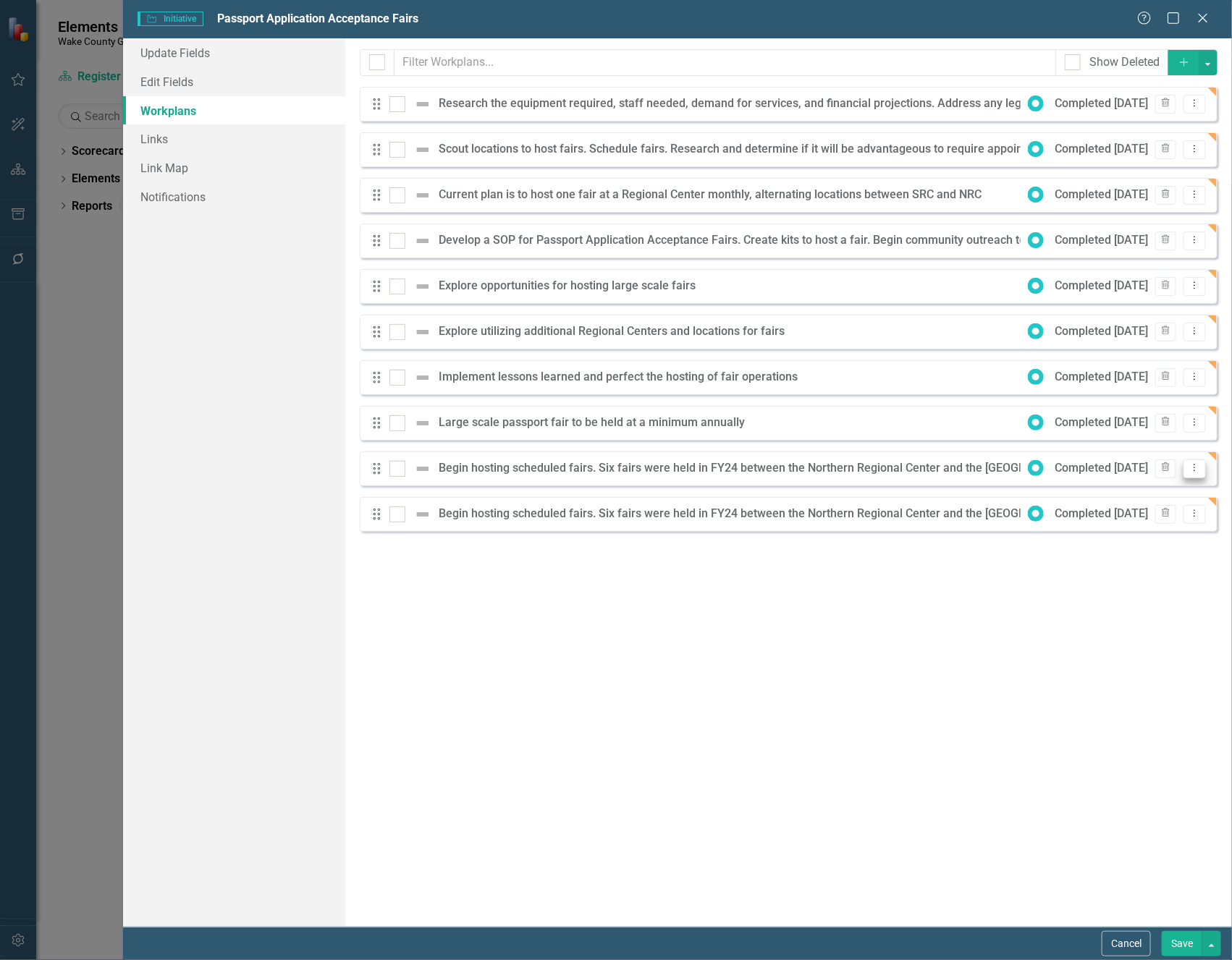
click at [1200, 467] on icon "Dropdown Menu" at bounding box center [1195, 468] width 12 height 10
click at [1136, 494] on link "Edit Edit Workplan" at bounding box center [1138, 492] width 134 height 26
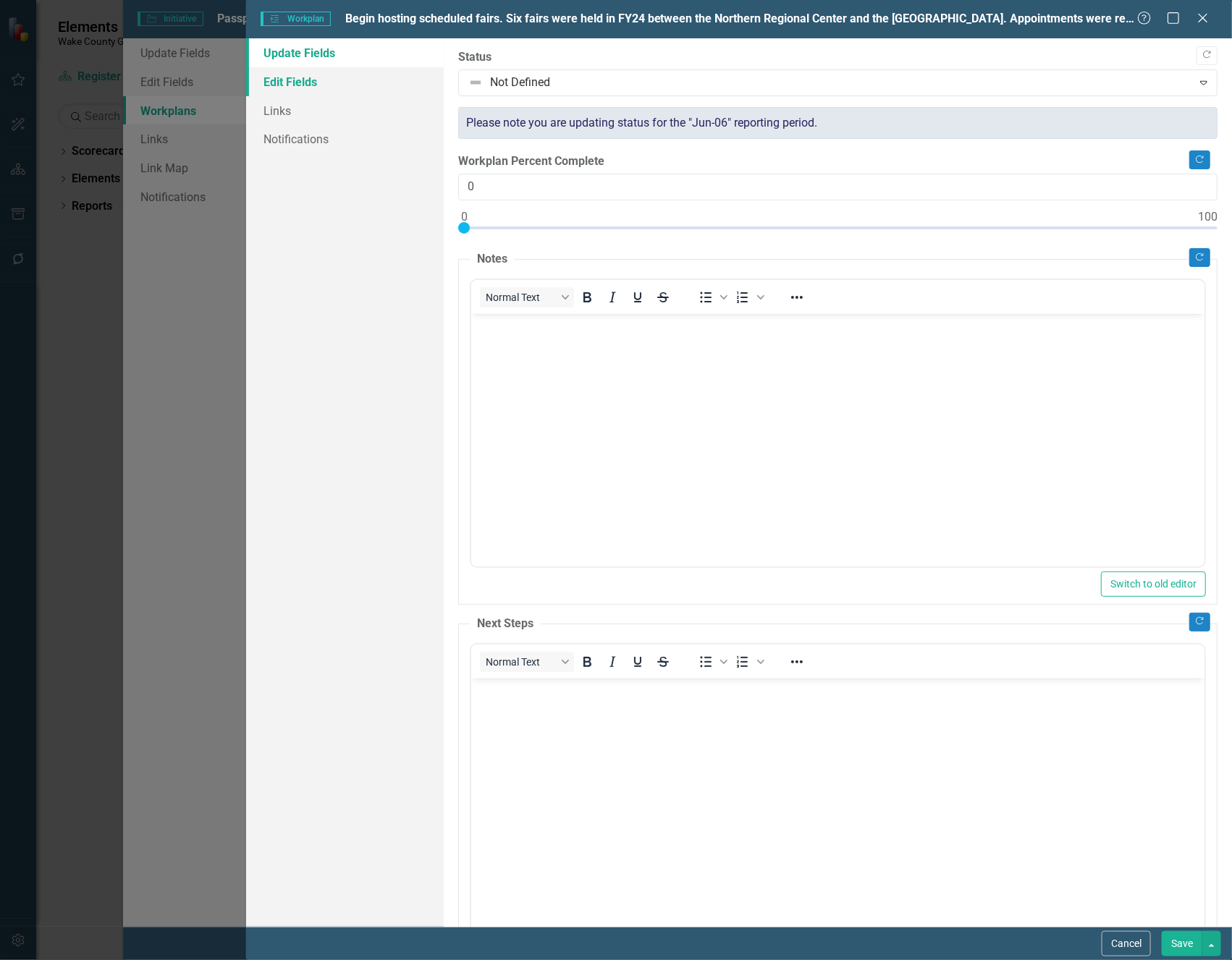
click at [282, 81] on link "Edit Fields" at bounding box center [345, 82] width 197 height 29
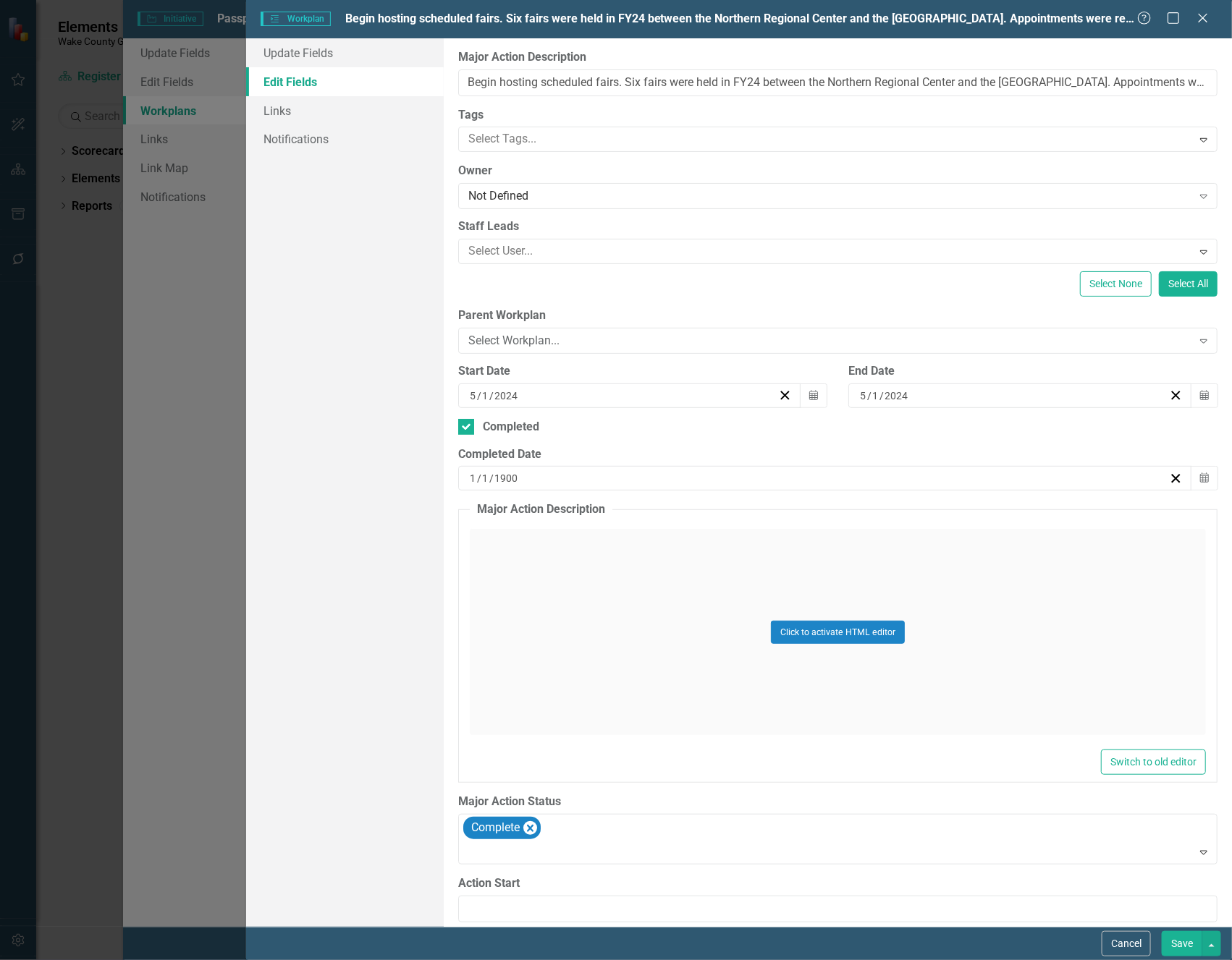
click at [1037, 480] on div "1 / 1 / 1900" at bounding box center [818, 478] width 702 height 15
click at [911, 390] on div "5 / 1 / 2024" at bounding box center [1013, 396] width 311 height 15
click at [544, 476] on div "1 / 1 / 1900" at bounding box center [818, 478] width 702 height 15
type input "2024"
type input "5"
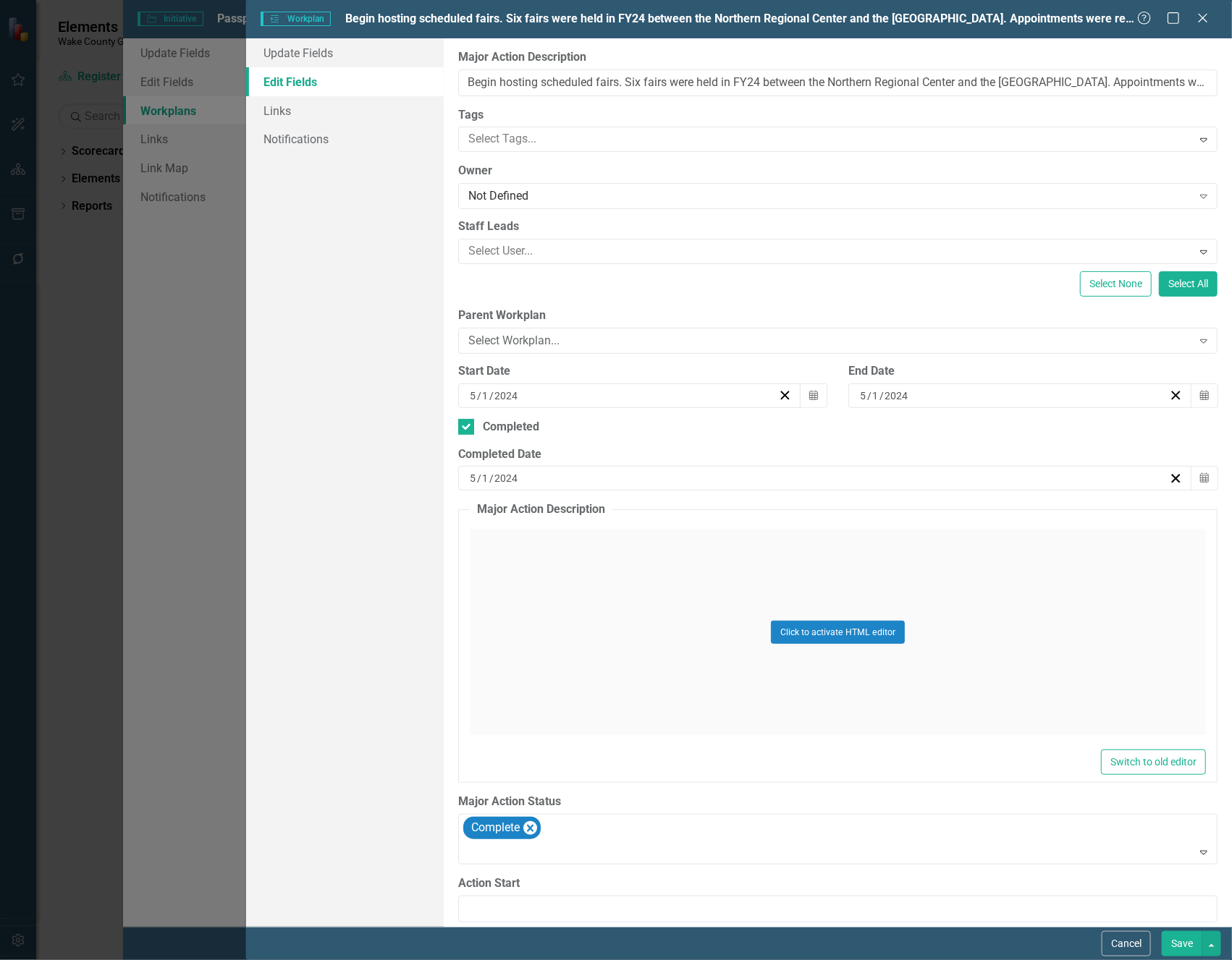
click at [1184, 948] on button "Save" at bounding box center [1181, 944] width 40 height 25
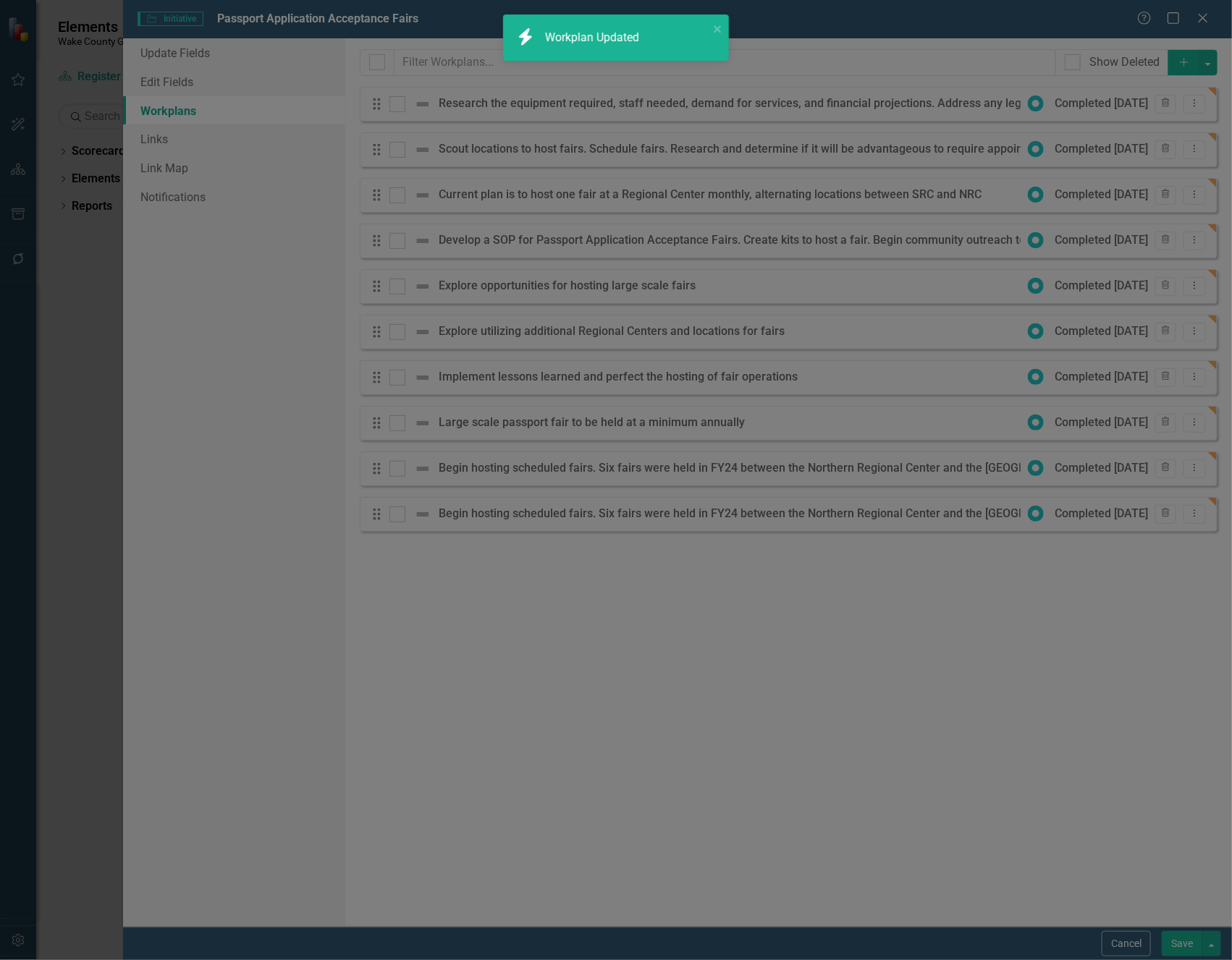
checkbox input "false"
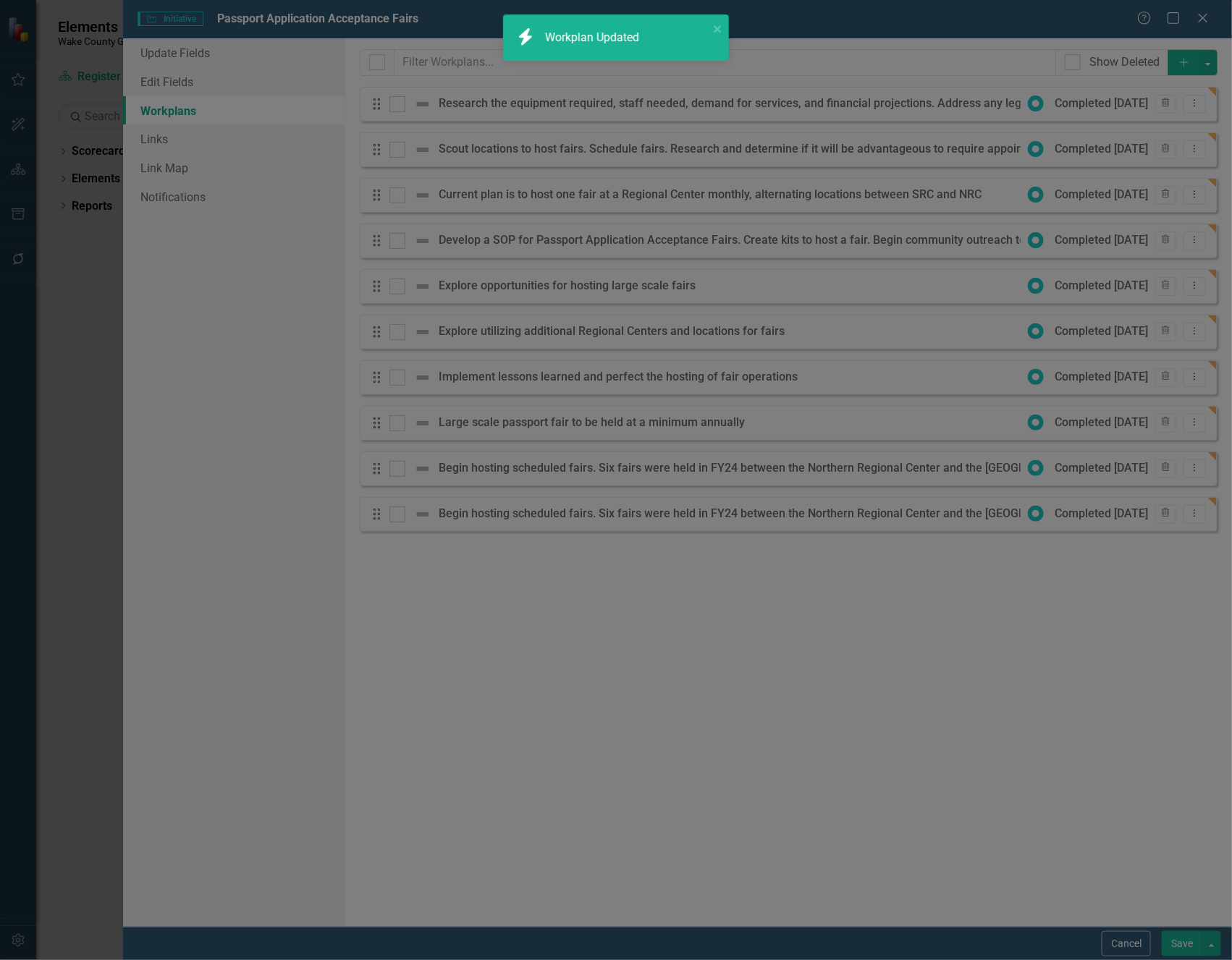
checkbox input "false"
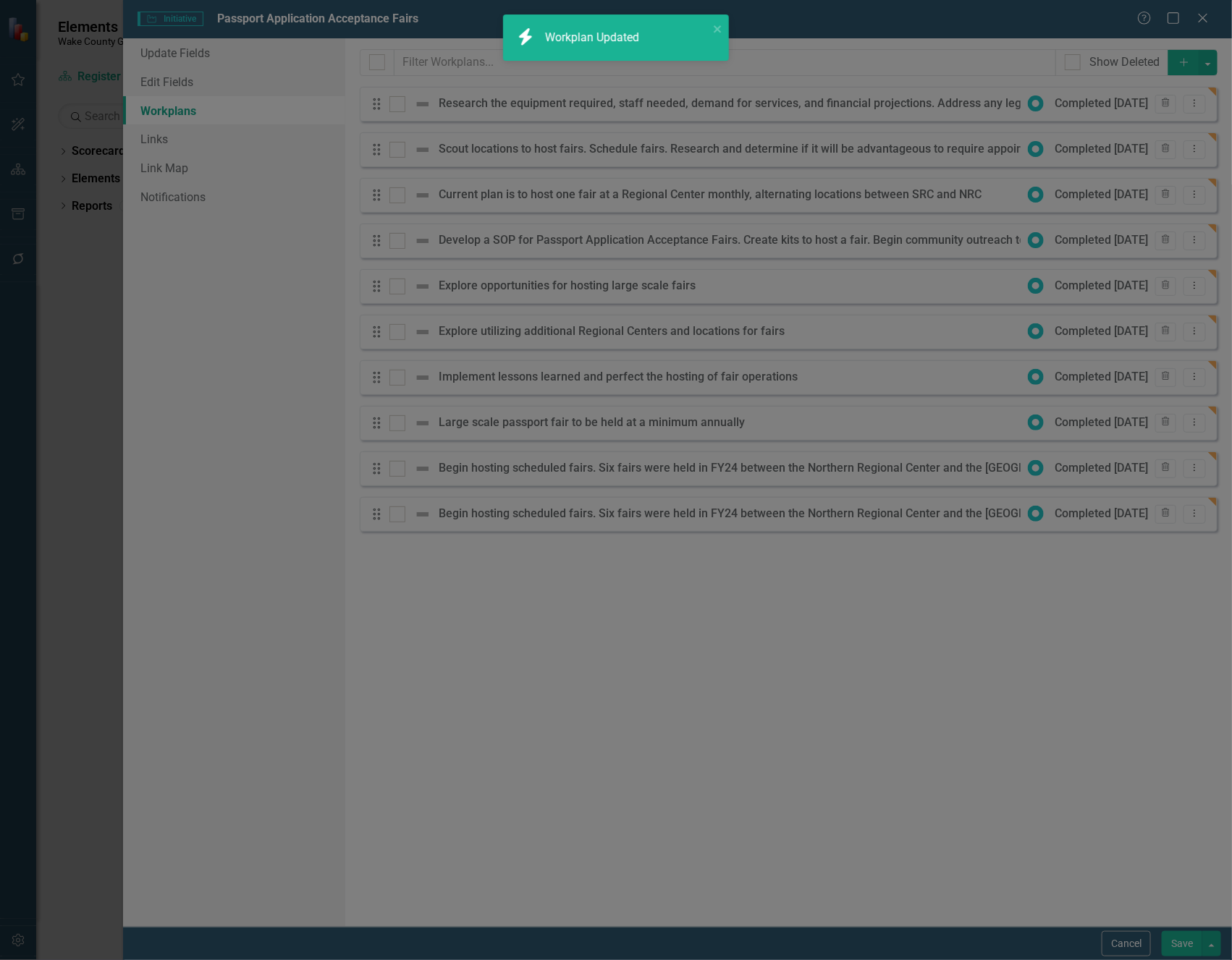
checkbox input "true"
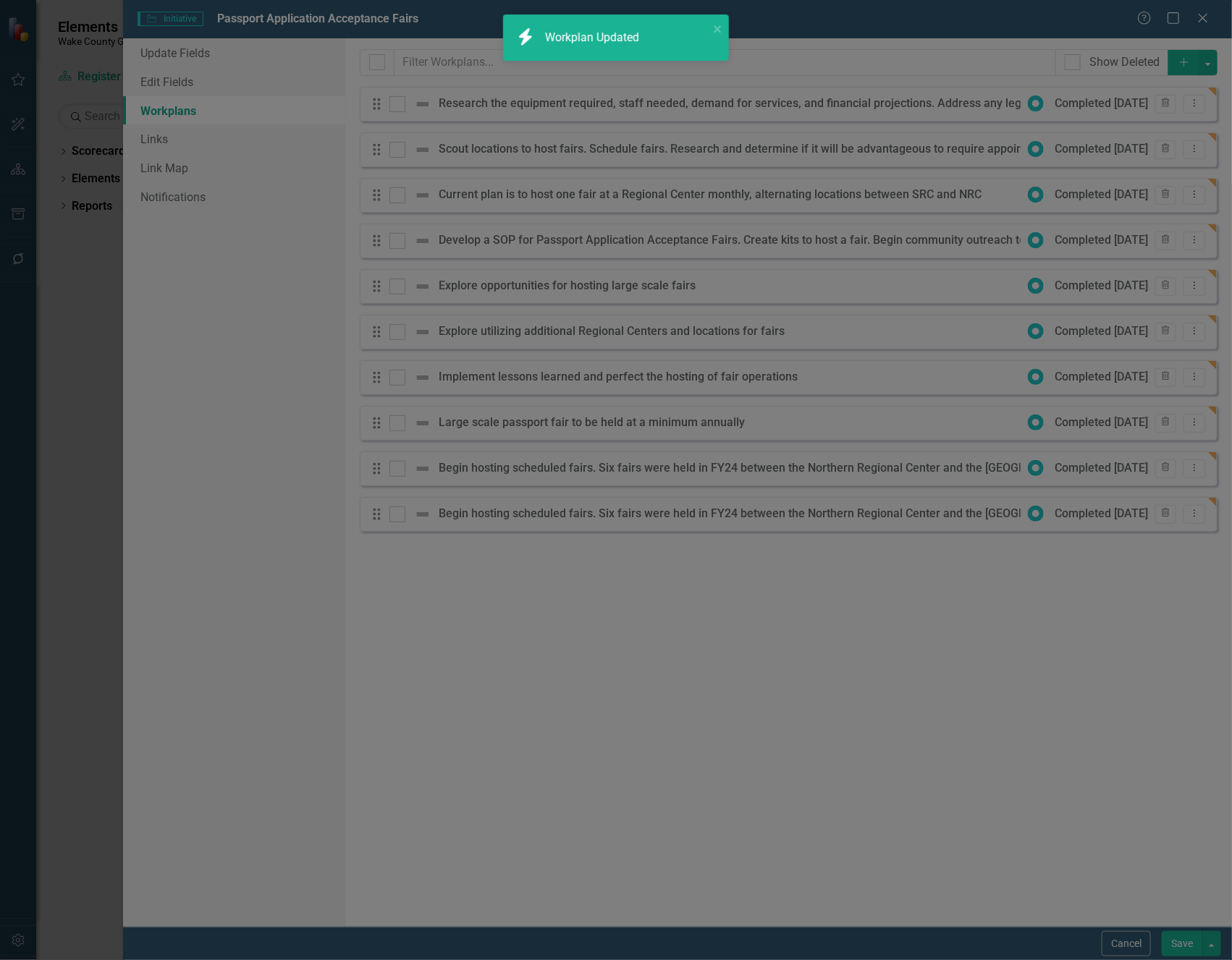
checkbox input "true"
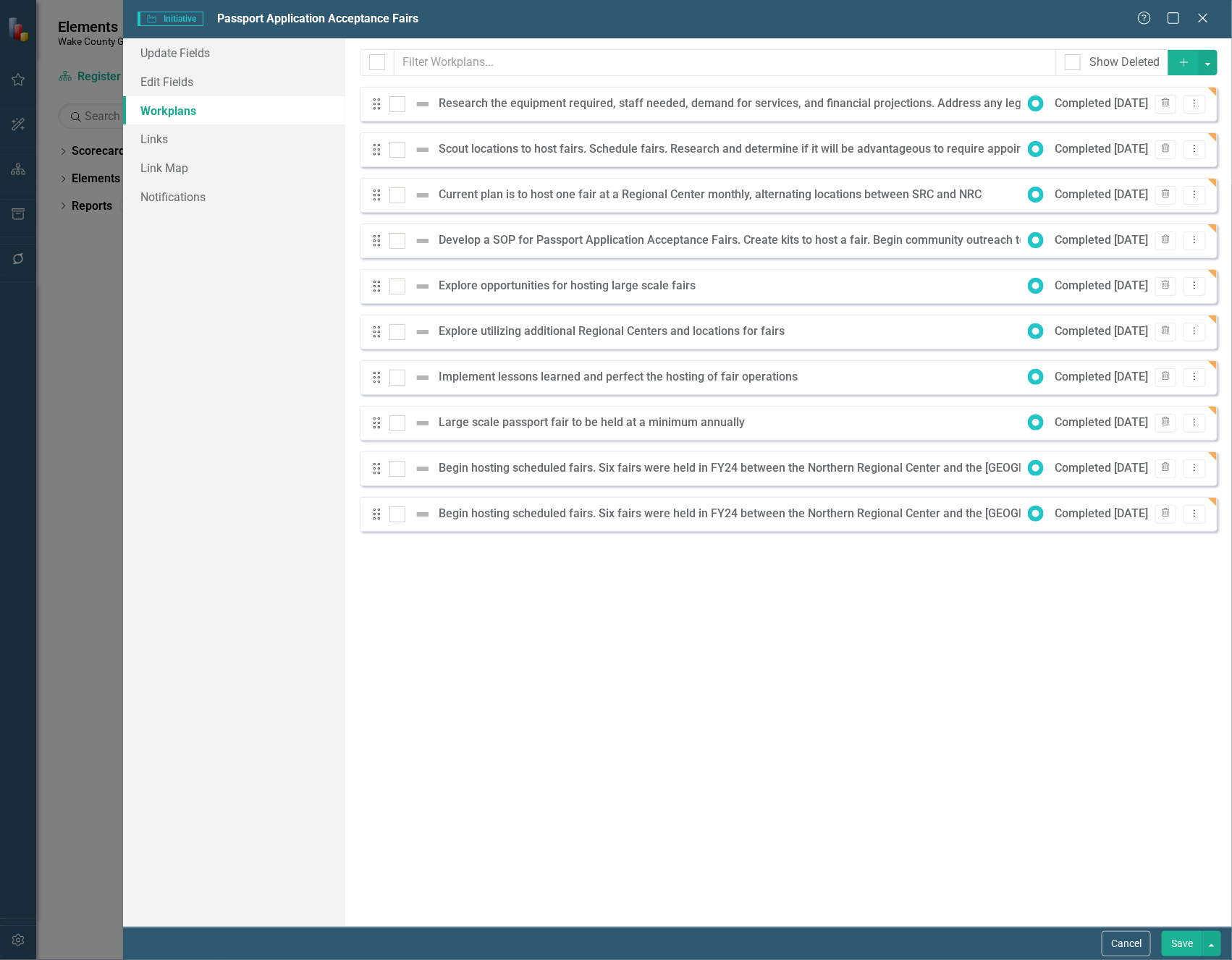
click at [1182, 945] on button "Save" at bounding box center [1181, 944] width 40 height 25
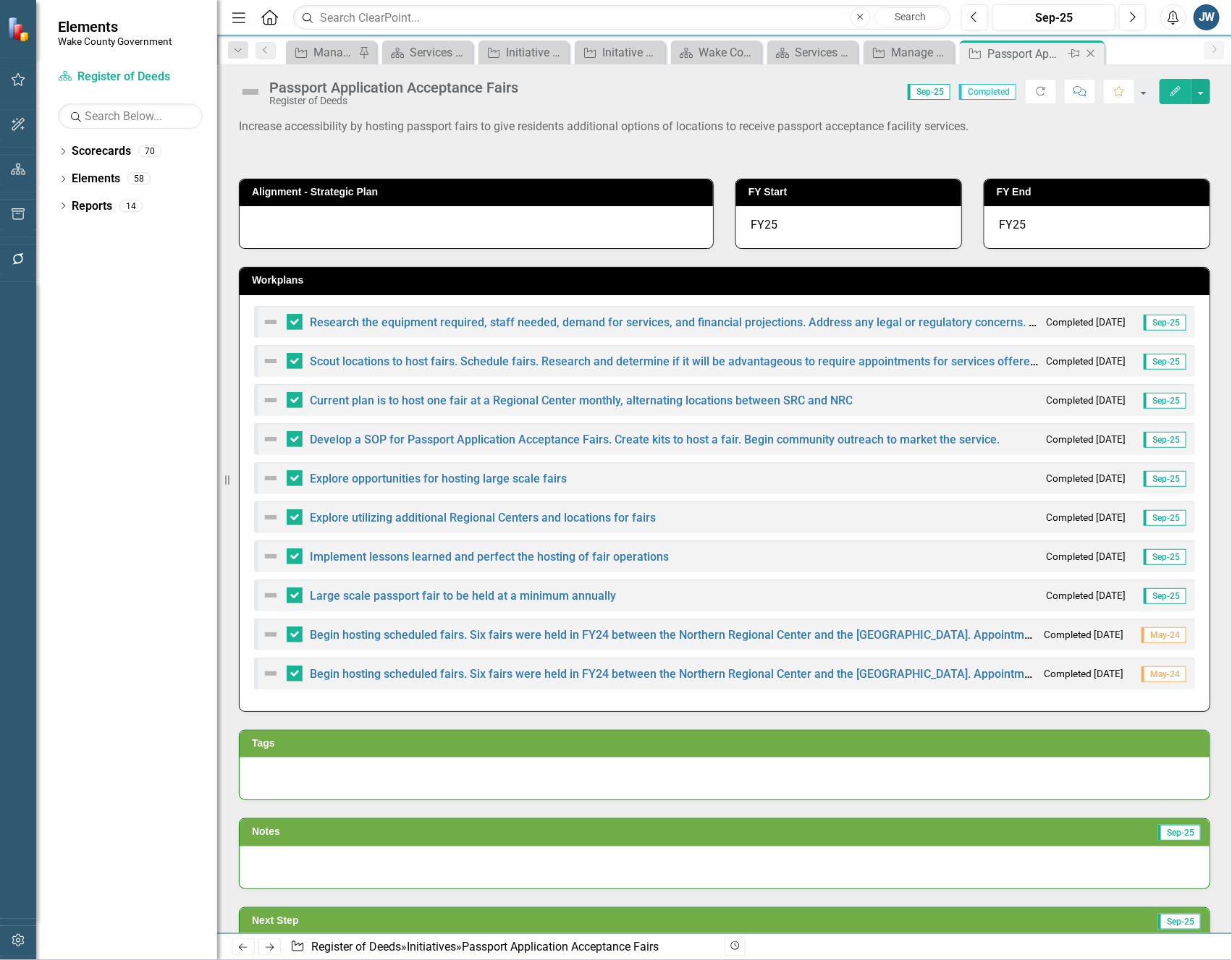
click at [1091, 56] on icon "Close" at bounding box center [1091, 54] width 15 height 12
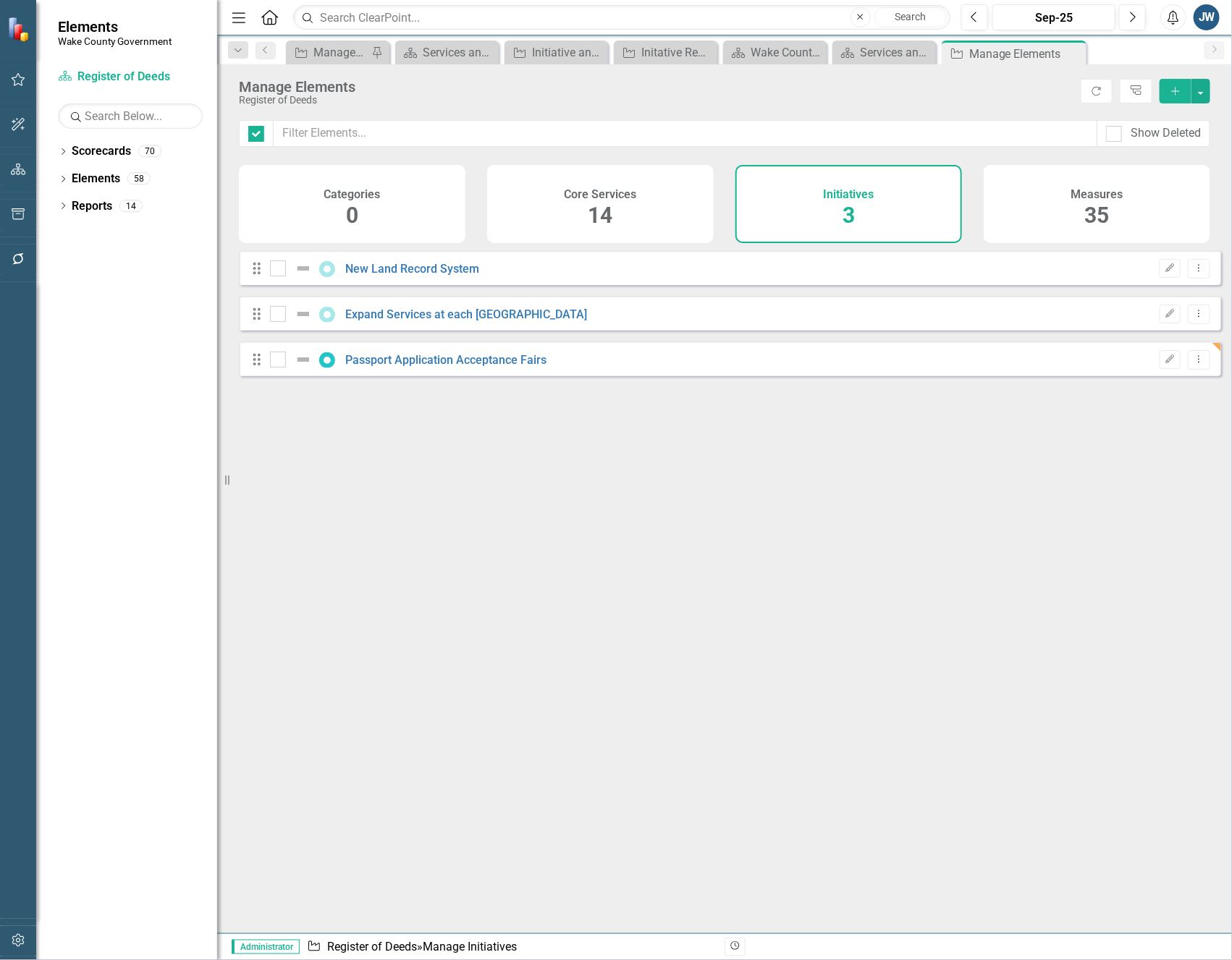
checkbox input "false"
click at [431, 367] on link "Passport Application Acceptance Fairs" at bounding box center [447, 360] width 201 height 14
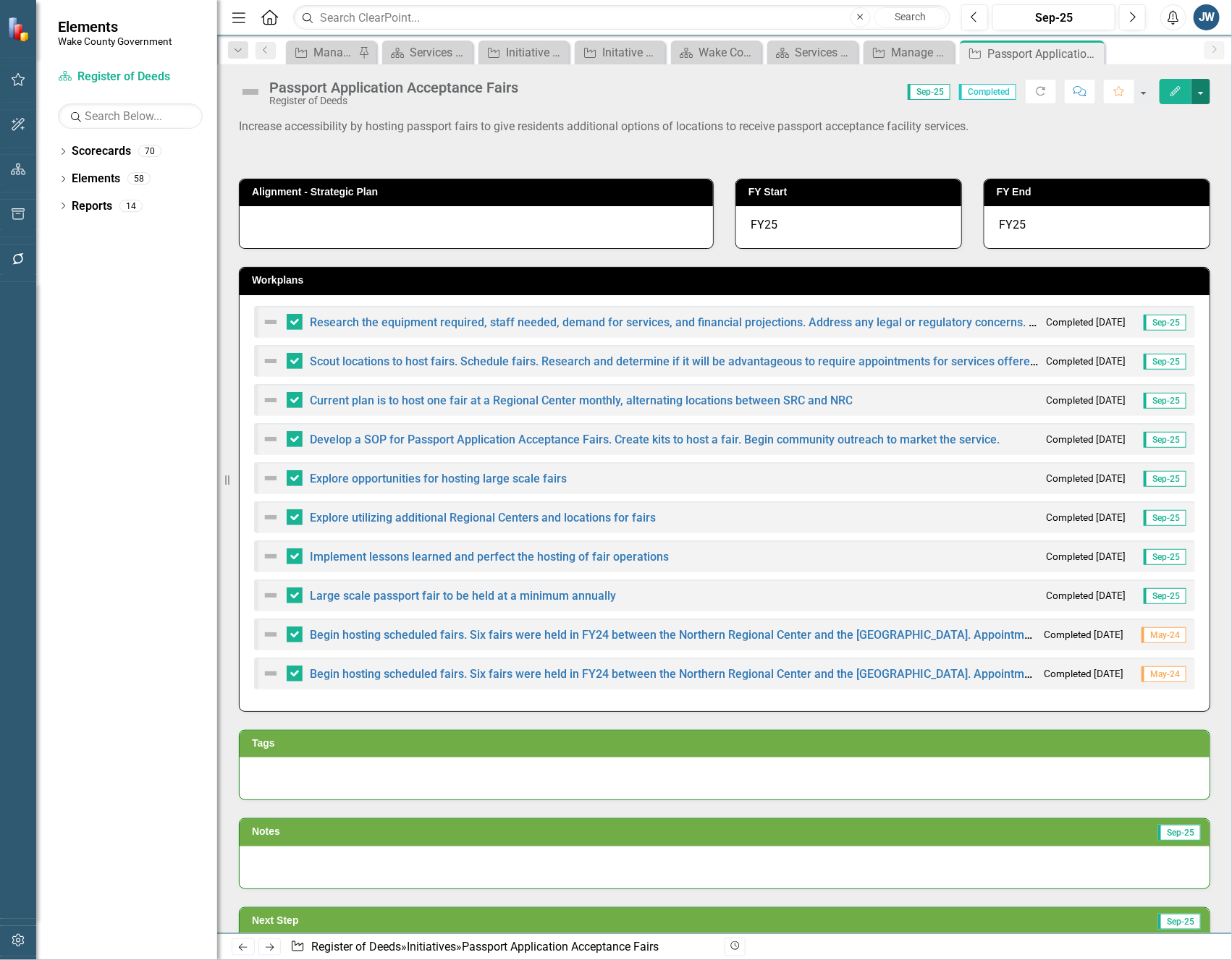
click at [1198, 90] on button "button" at bounding box center [1201, 91] width 19 height 25
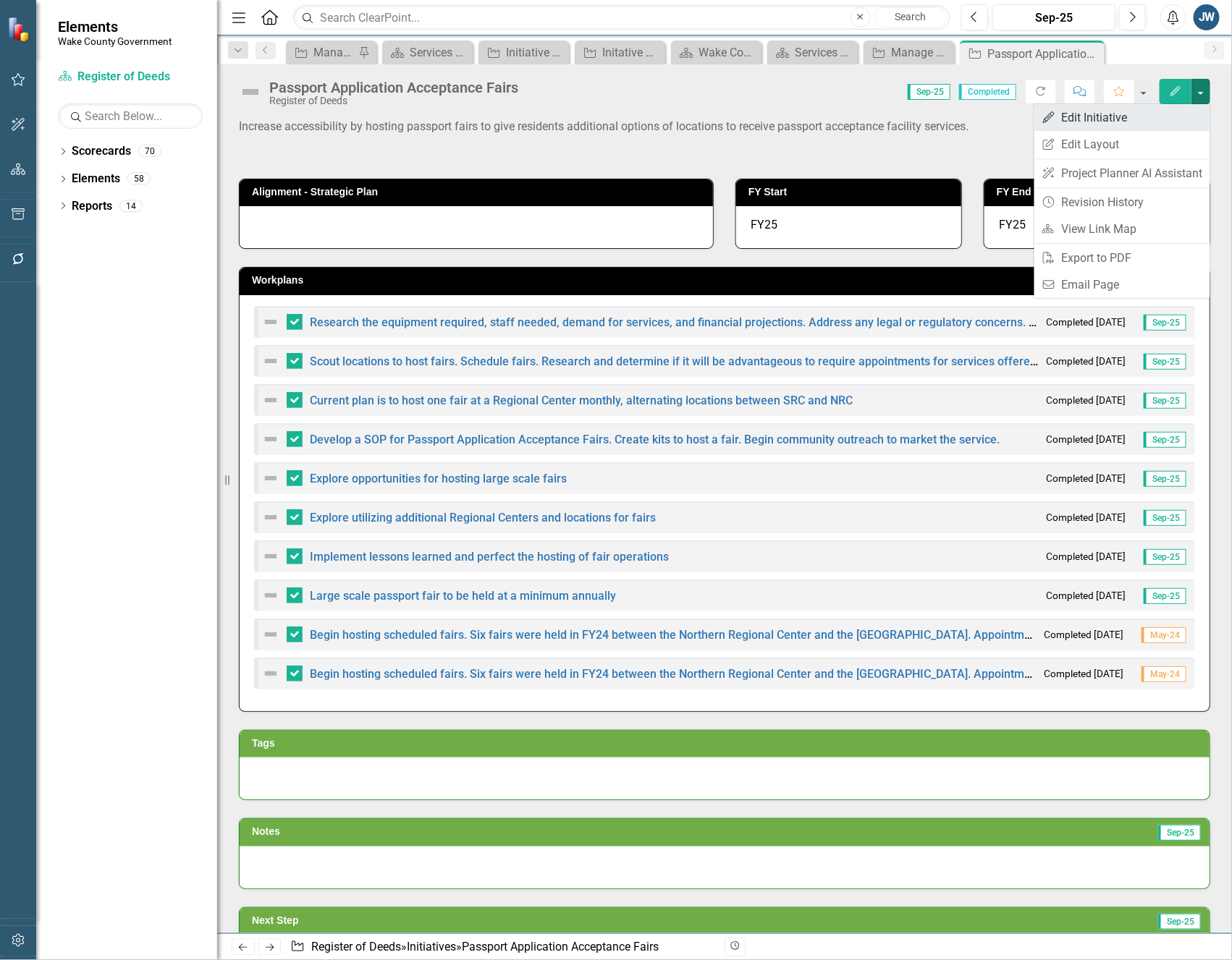
click at [1133, 124] on link "Edit Edit Initiative" at bounding box center [1122, 118] width 176 height 26
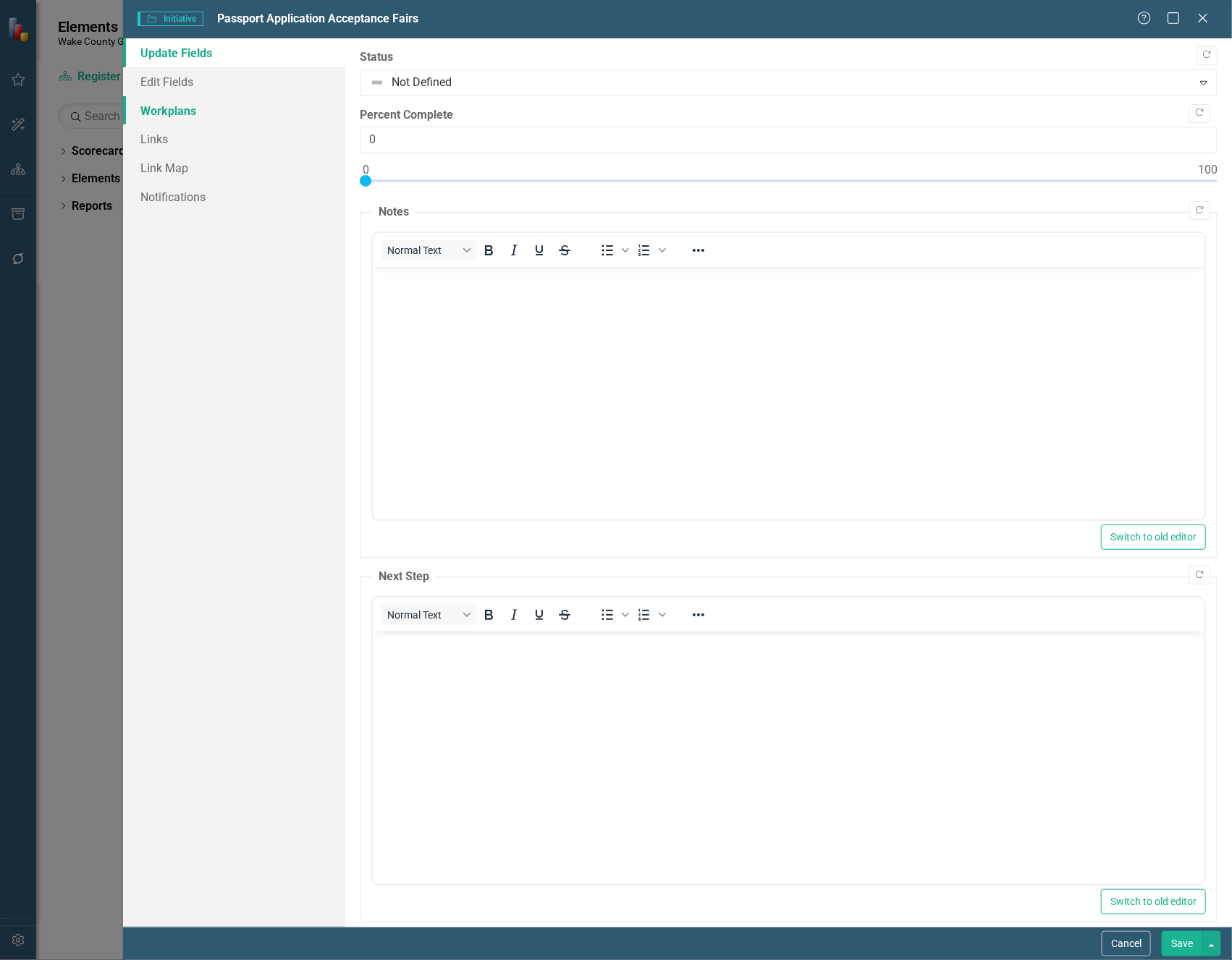
click at [184, 111] on link "Workplans" at bounding box center [233, 110] width 221 height 29
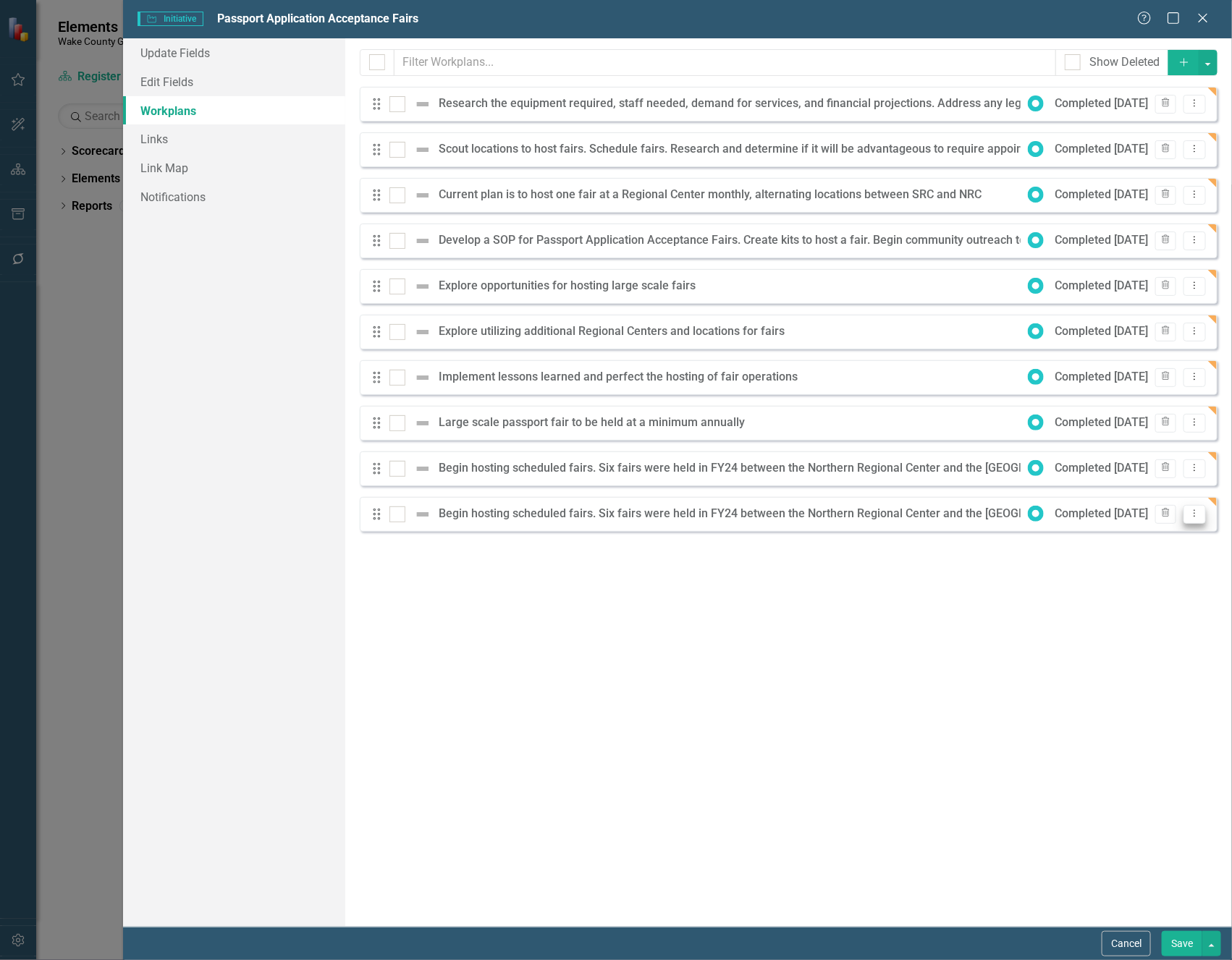
click at [1195, 516] on icon "Dropdown Menu" at bounding box center [1195, 513] width 12 height 10
click at [1143, 588] on link "Trash Delete Workplan" at bounding box center [1138, 591] width 134 height 26
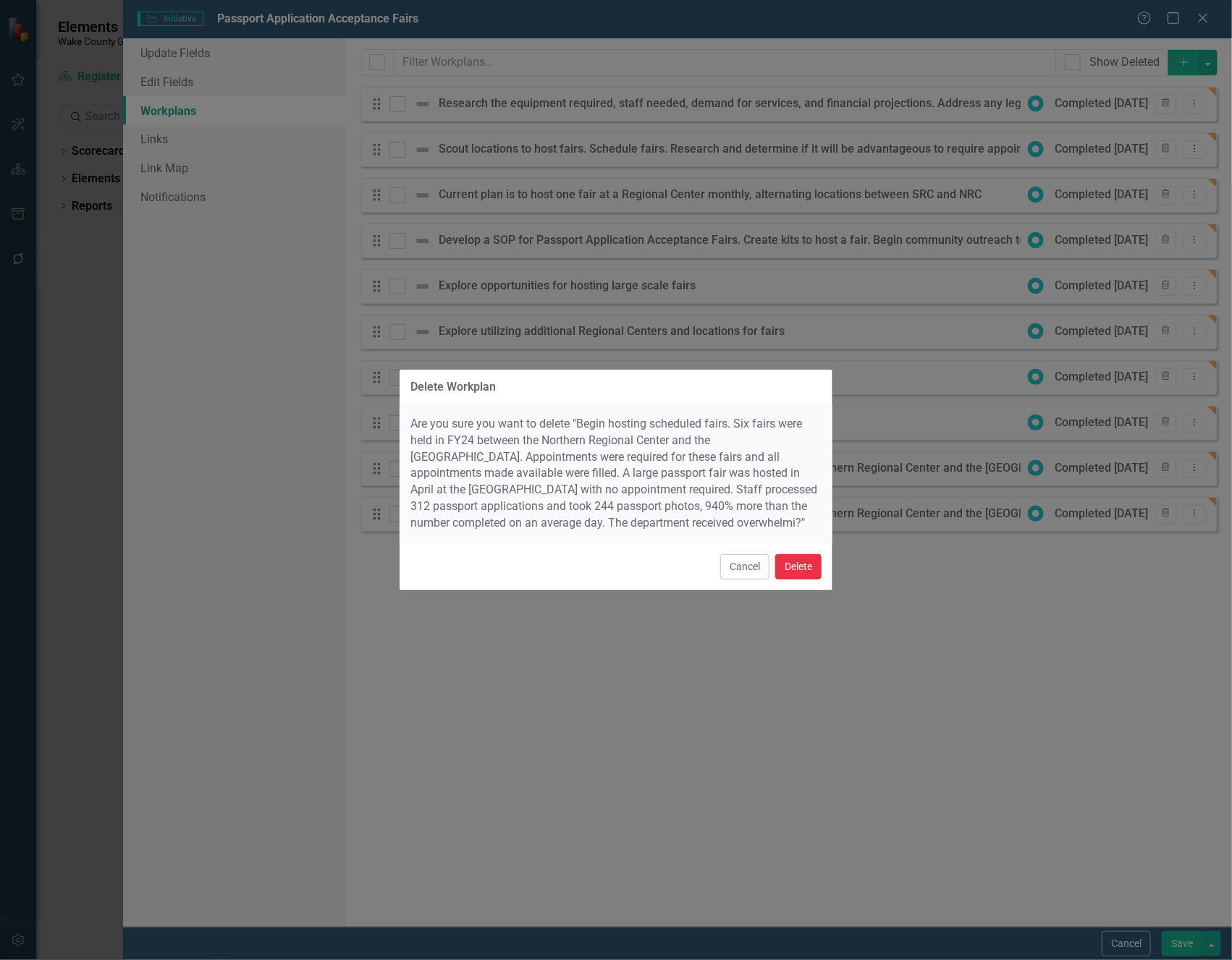
click at [799, 567] on button "Delete" at bounding box center [798, 567] width 46 height 25
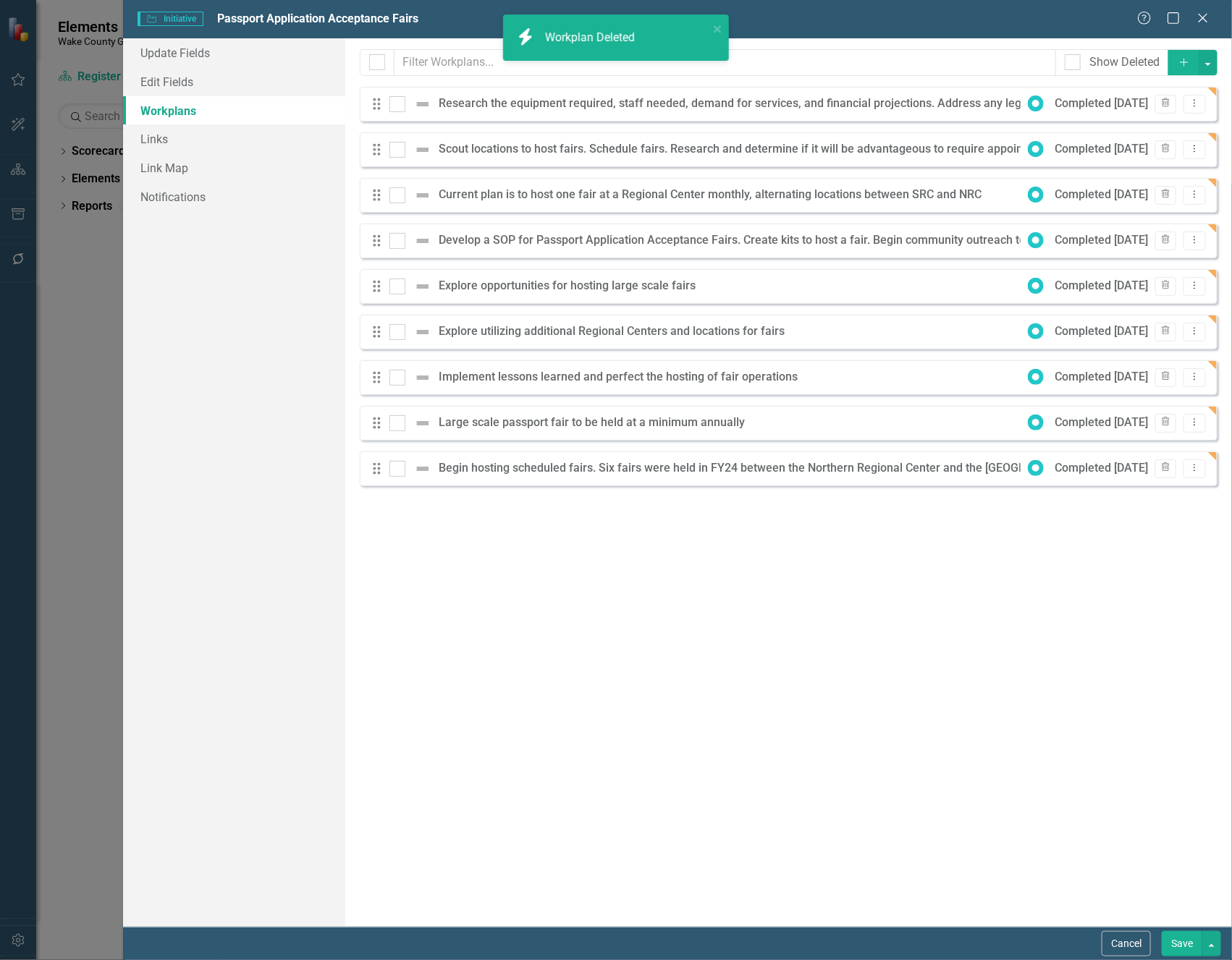
checkbox input "false"
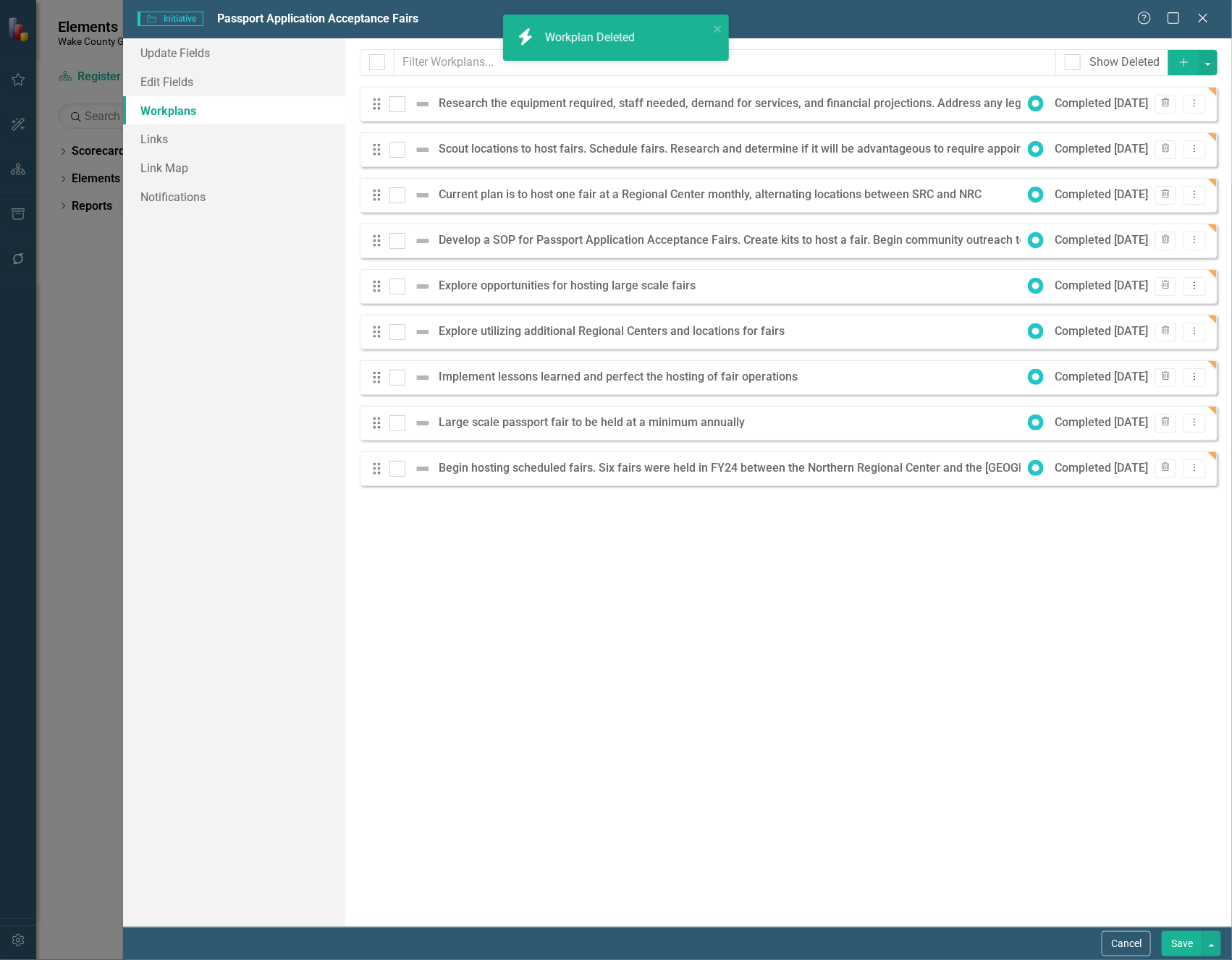
checkbox input "false"
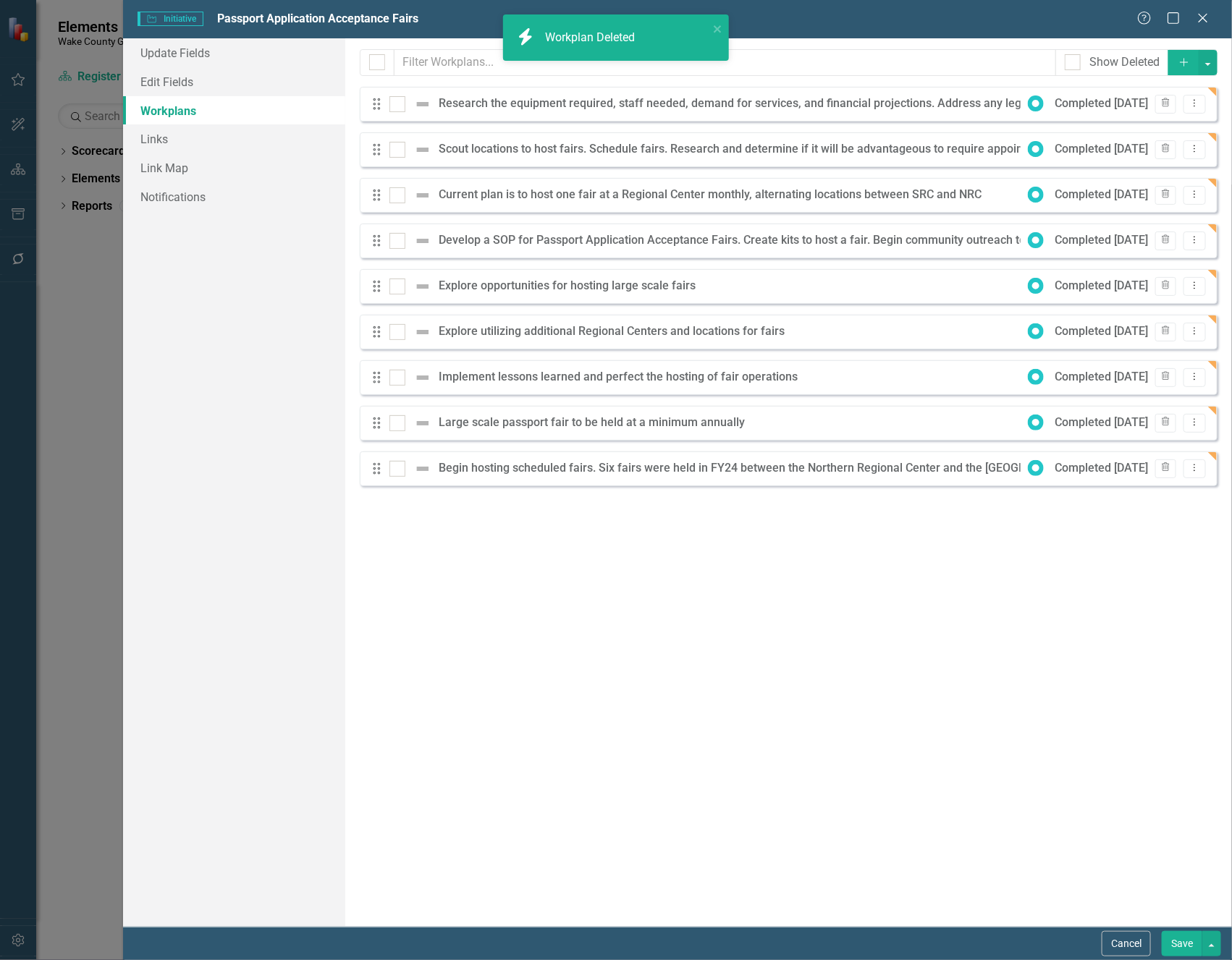
checkbox input "true"
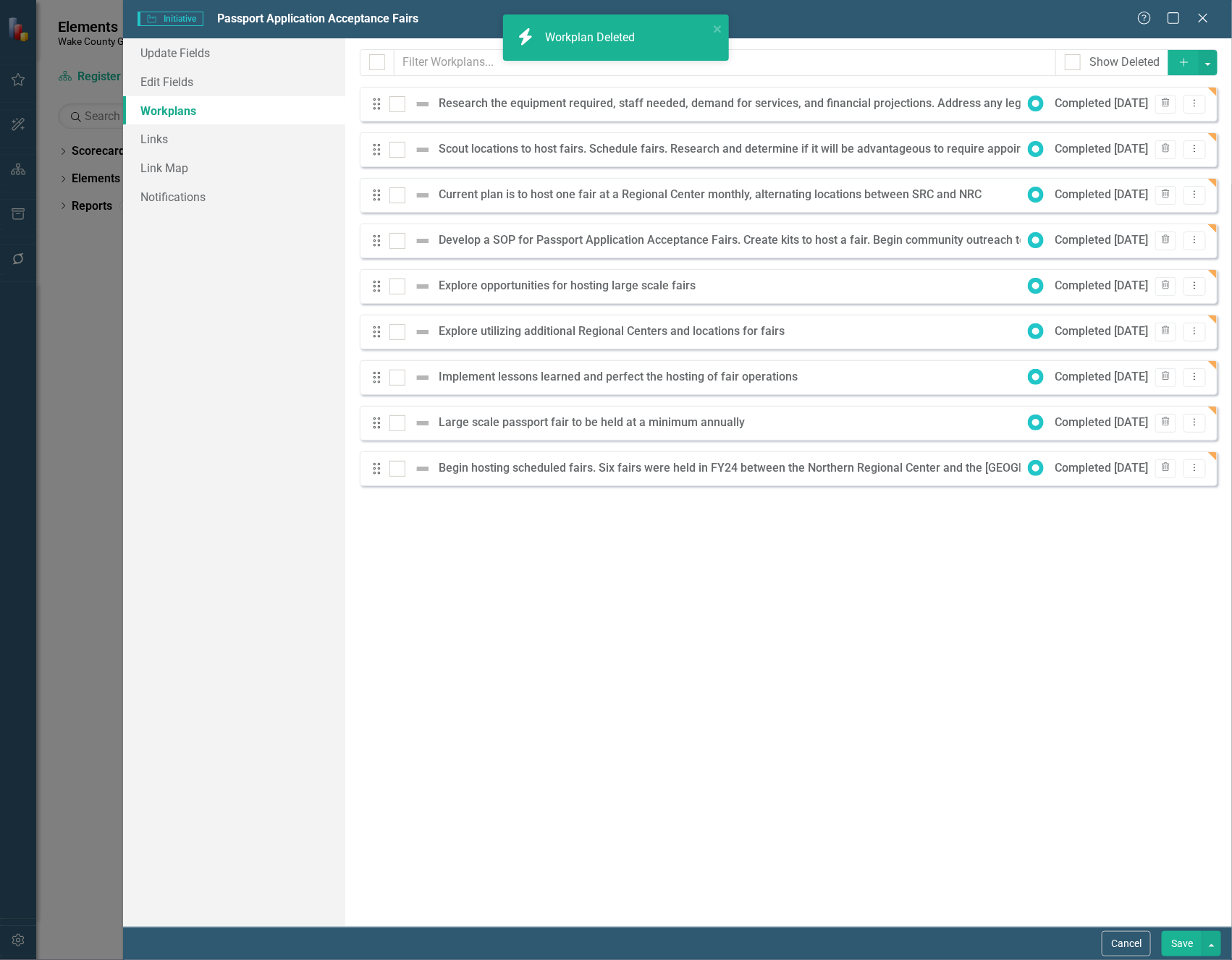
checkbox input "true"
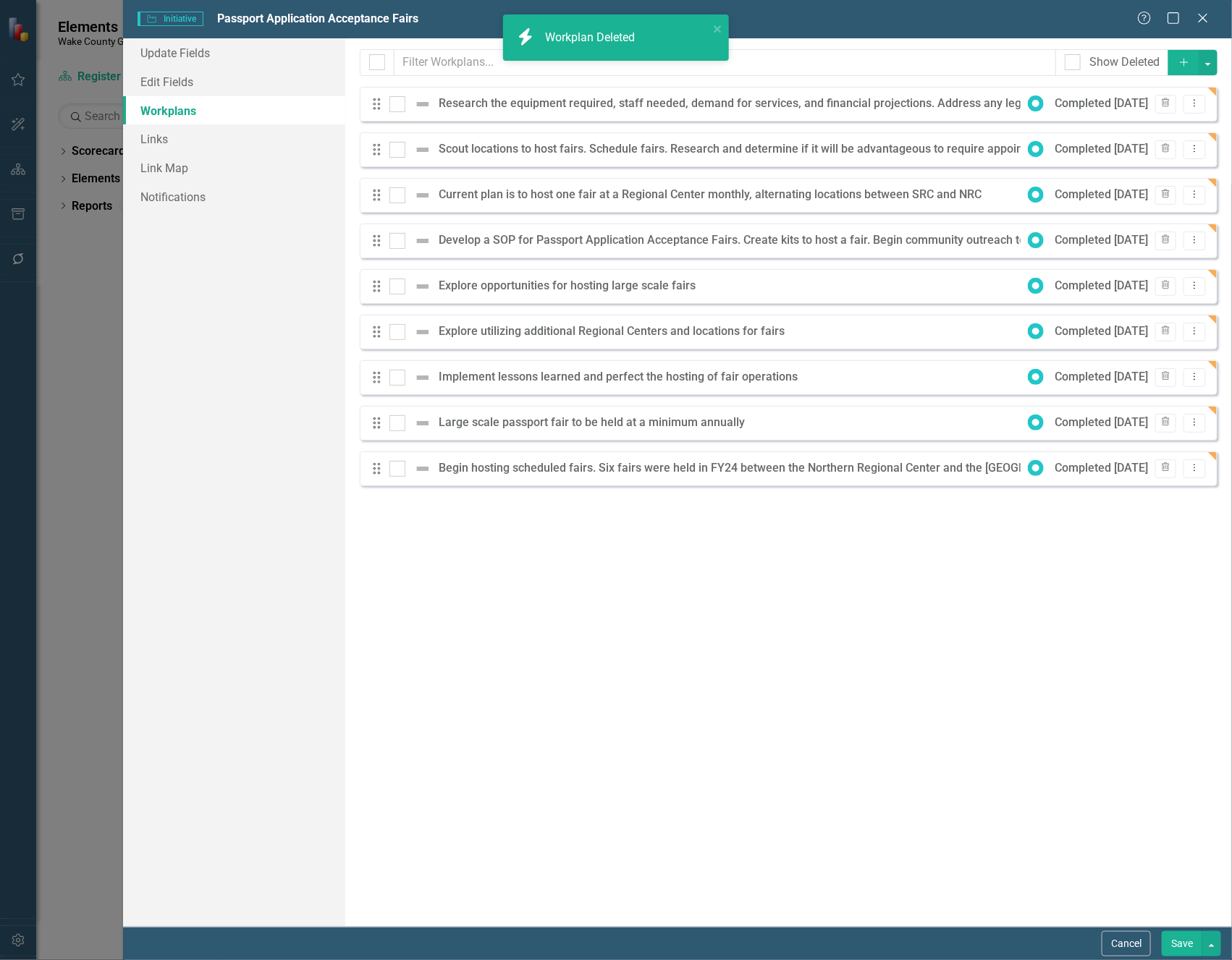
click at [1185, 944] on button "Save" at bounding box center [1181, 944] width 40 height 25
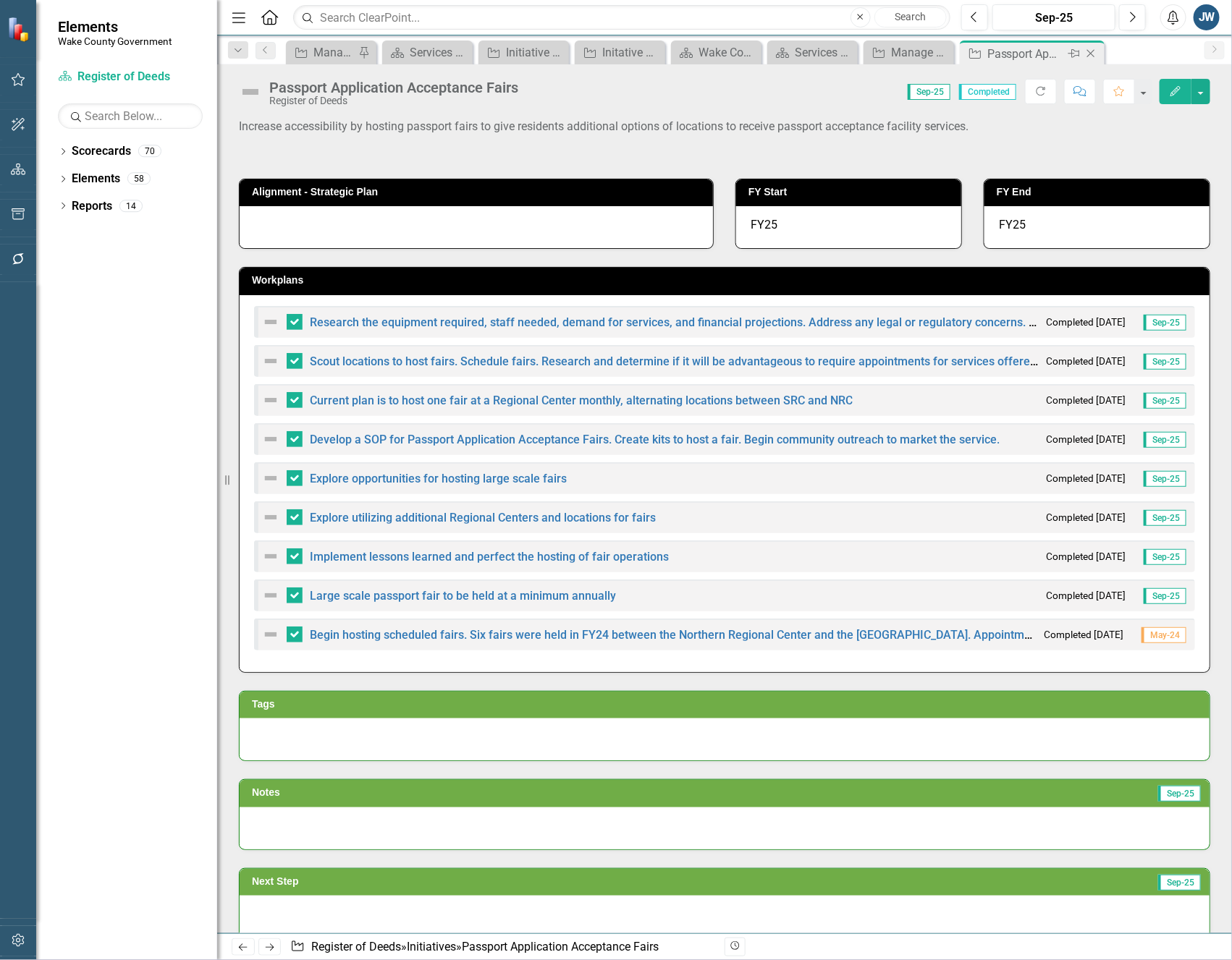
click at [1089, 54] on icon at bounding box center [1091, 54] width 8 height 8
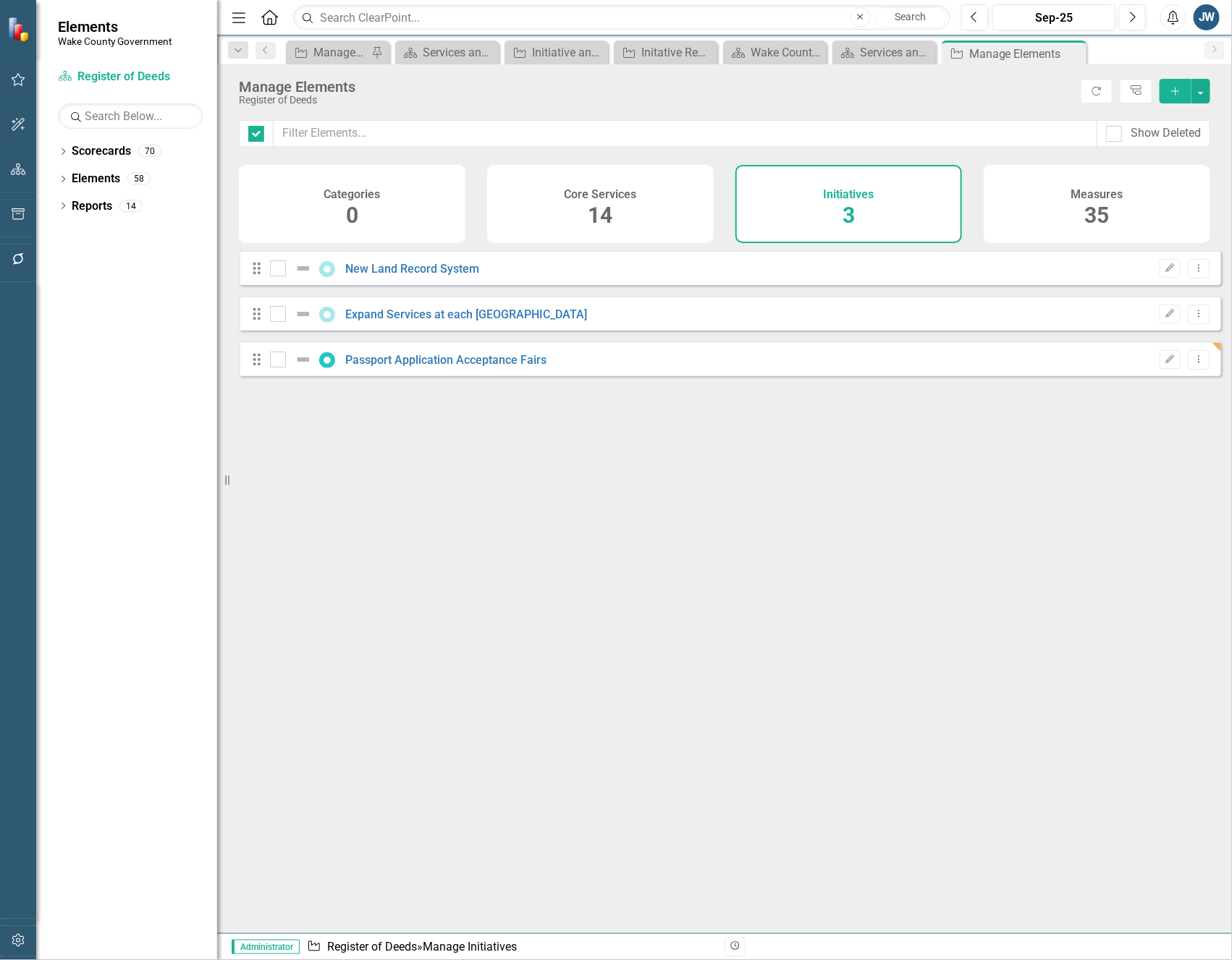
checkbox input "false"
click at [503, 321] on link "Expand Services at each [GEOGRAPHIC_DATA]" at bounding box center [466, 314] width 242 height 14
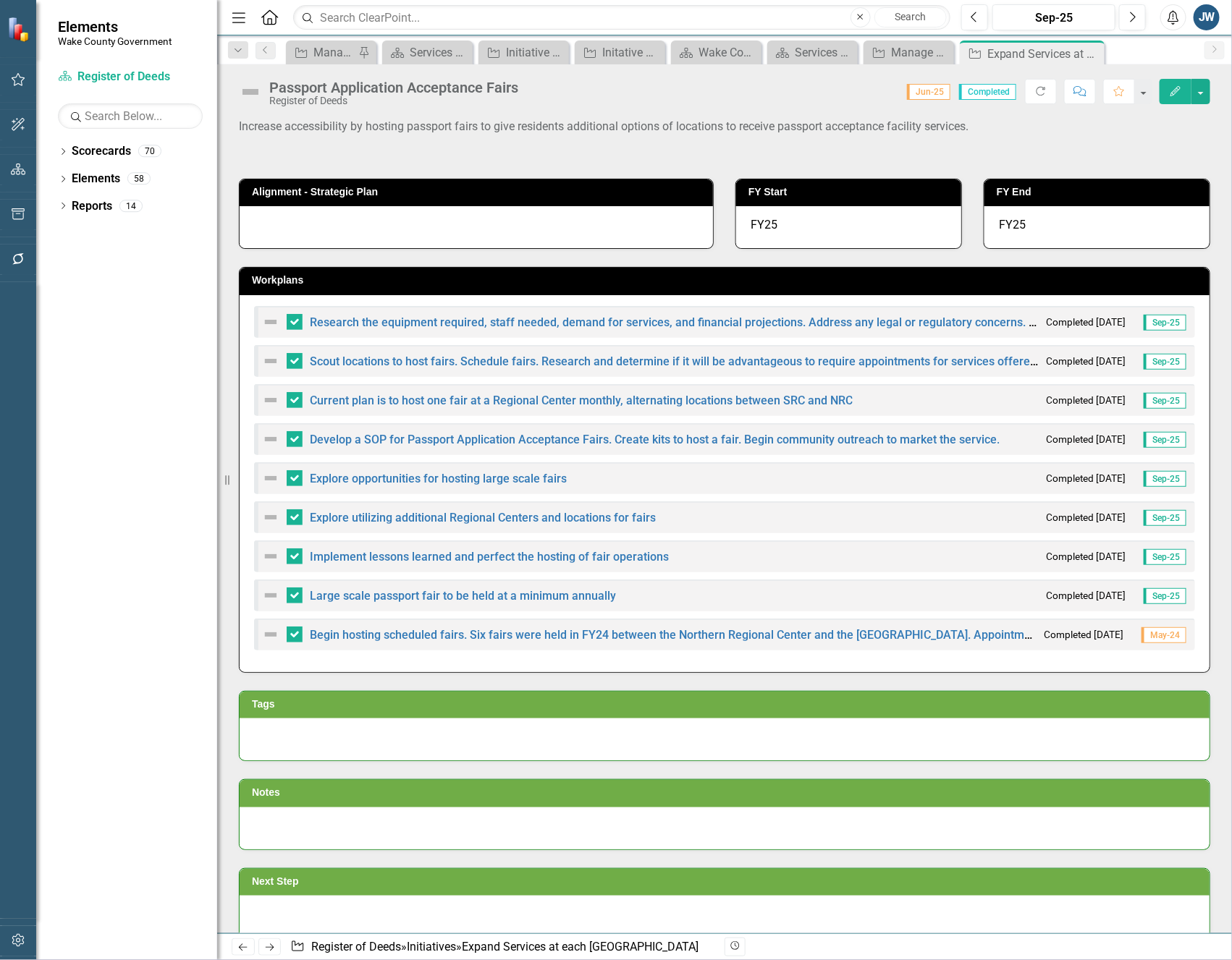
checkbox input "true"
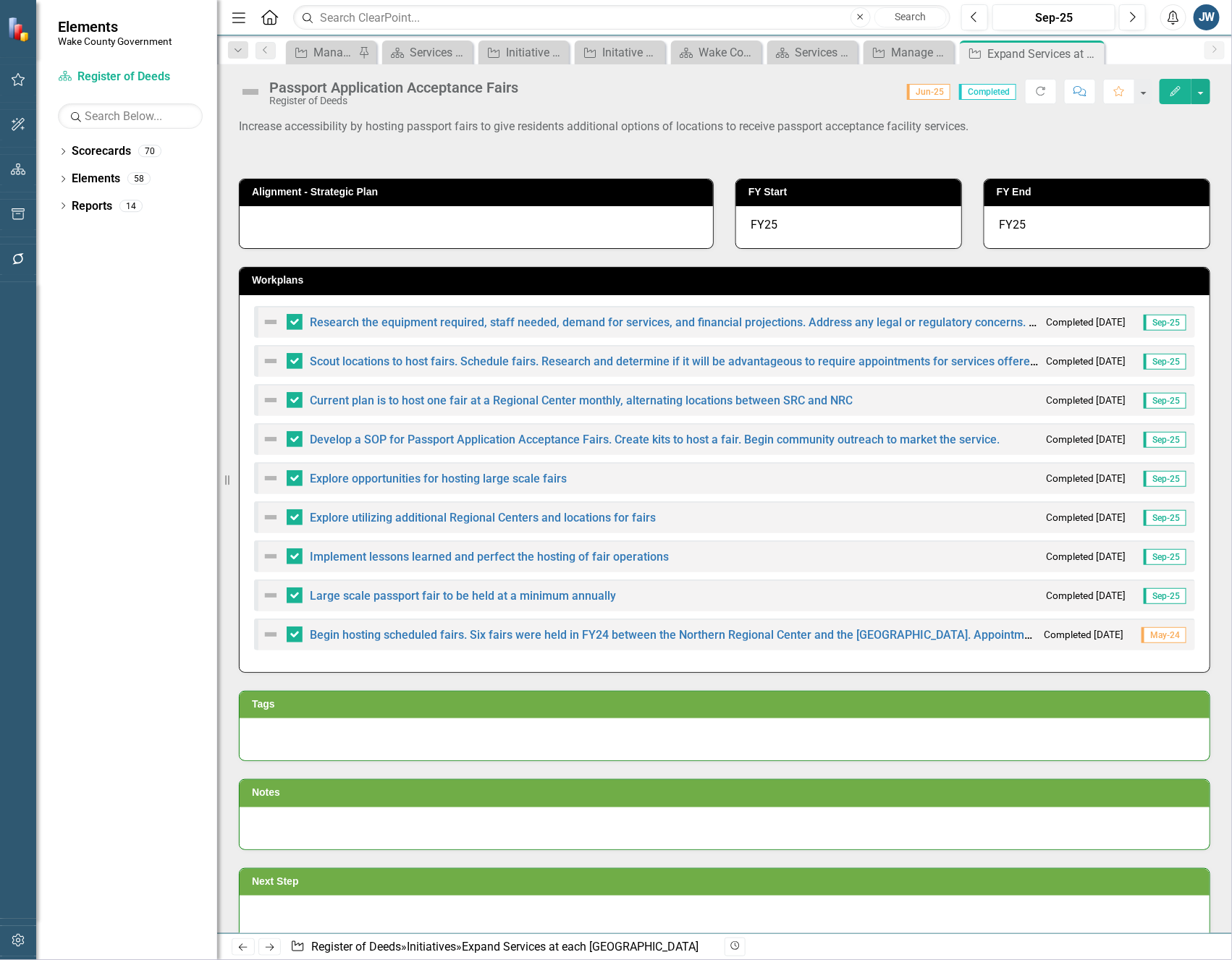
checkbox input "true"
checkbox input "false"
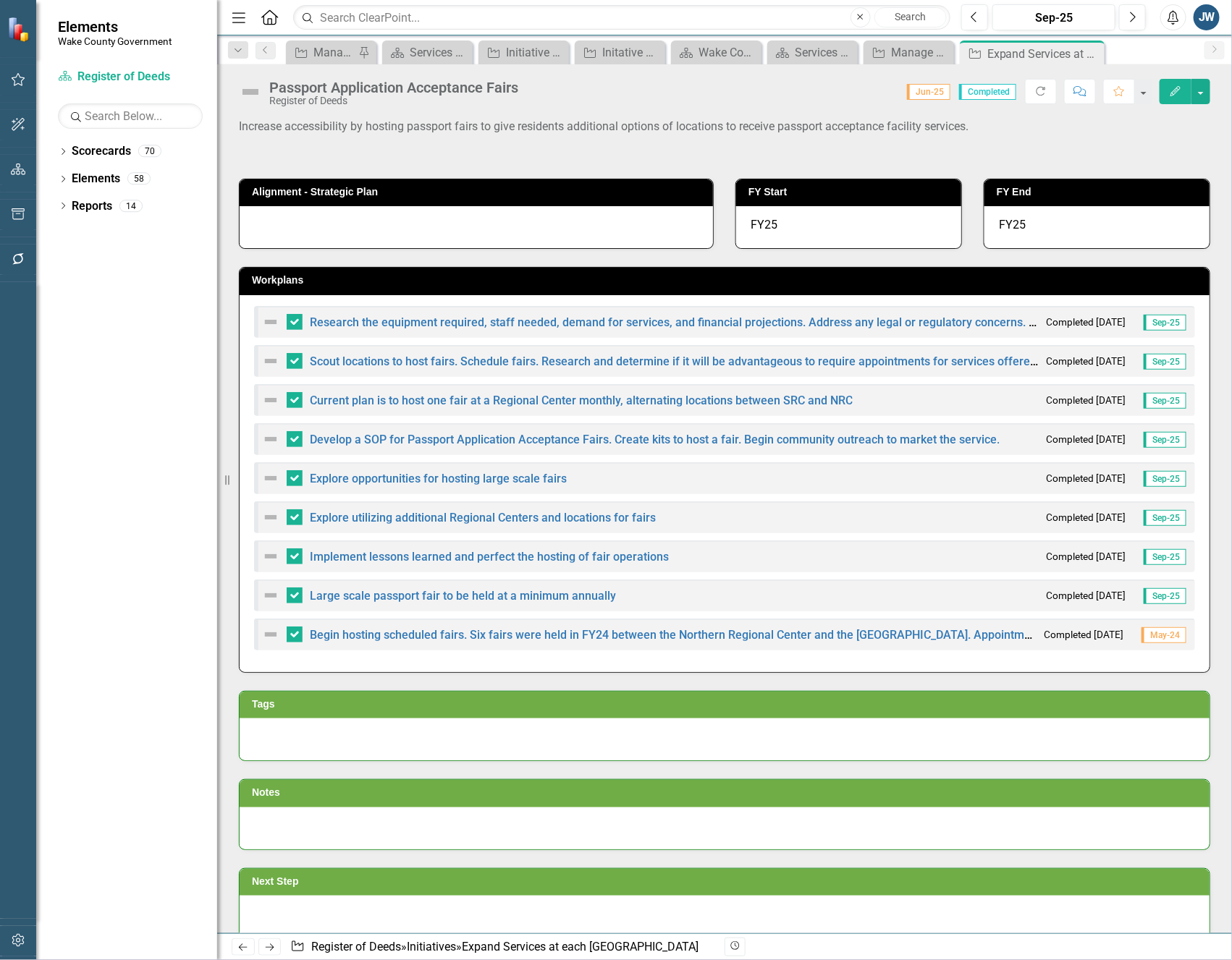
checkbox input "false"
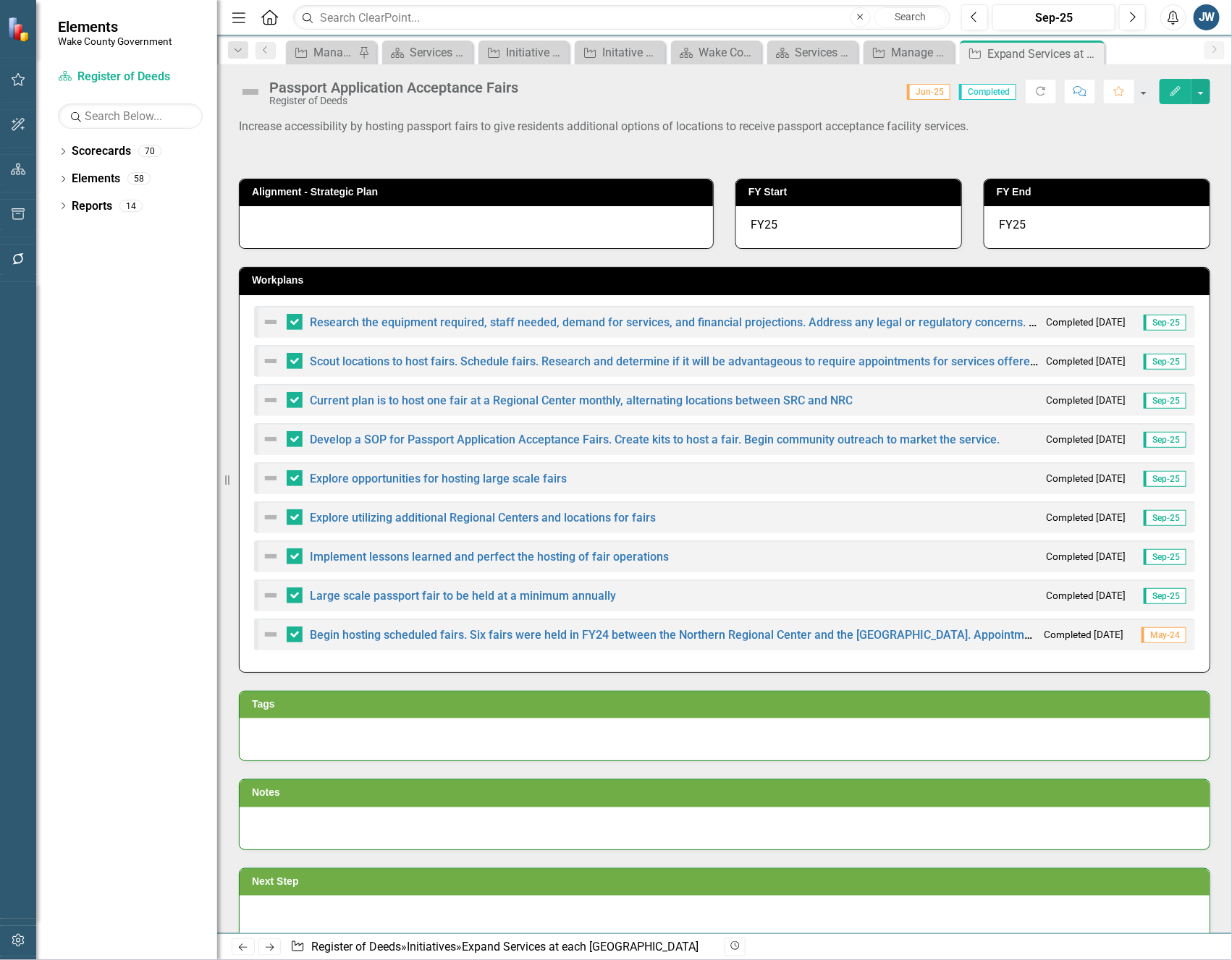
checkbox input "false"
checkbox input "true"
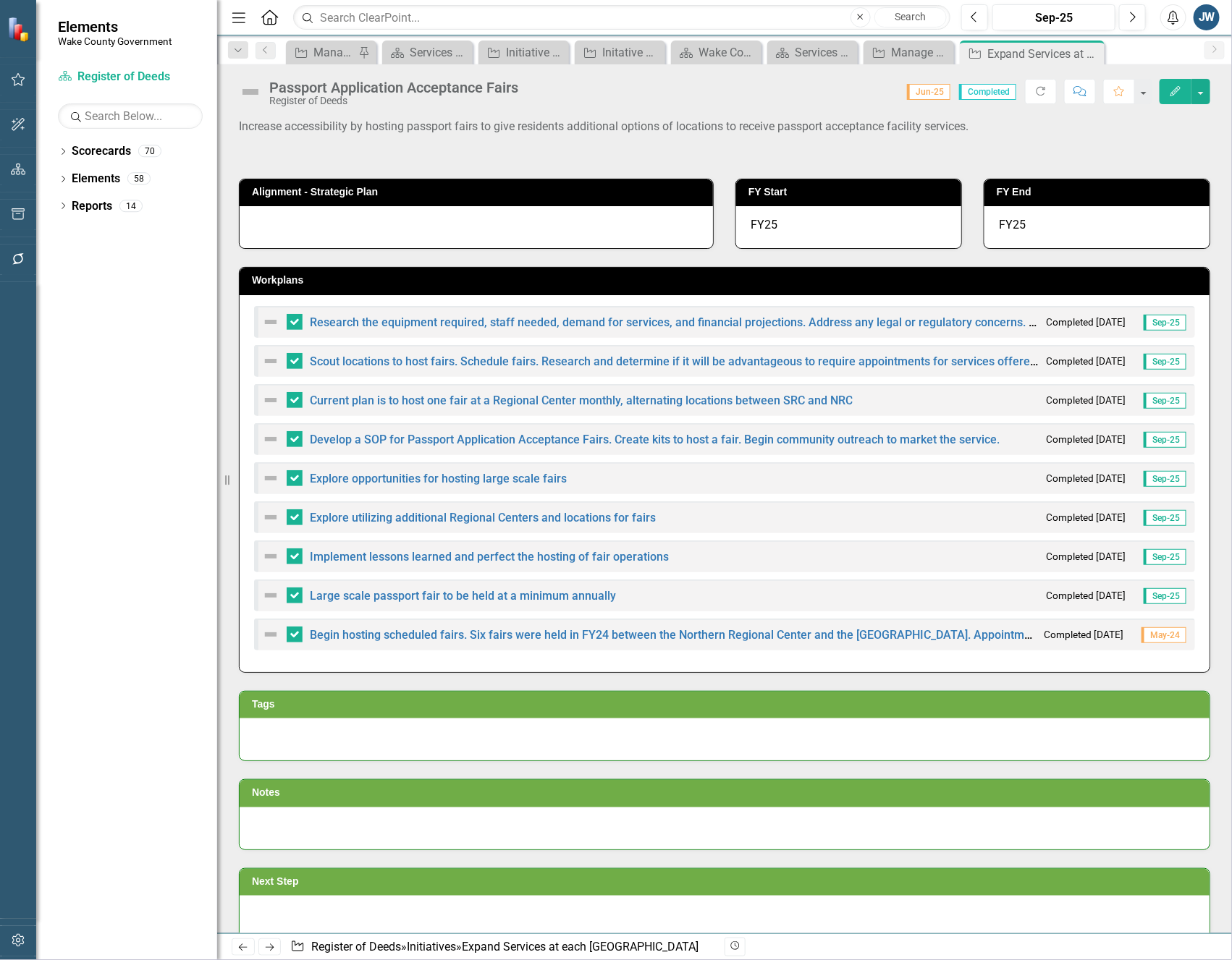
checkbox input "true"
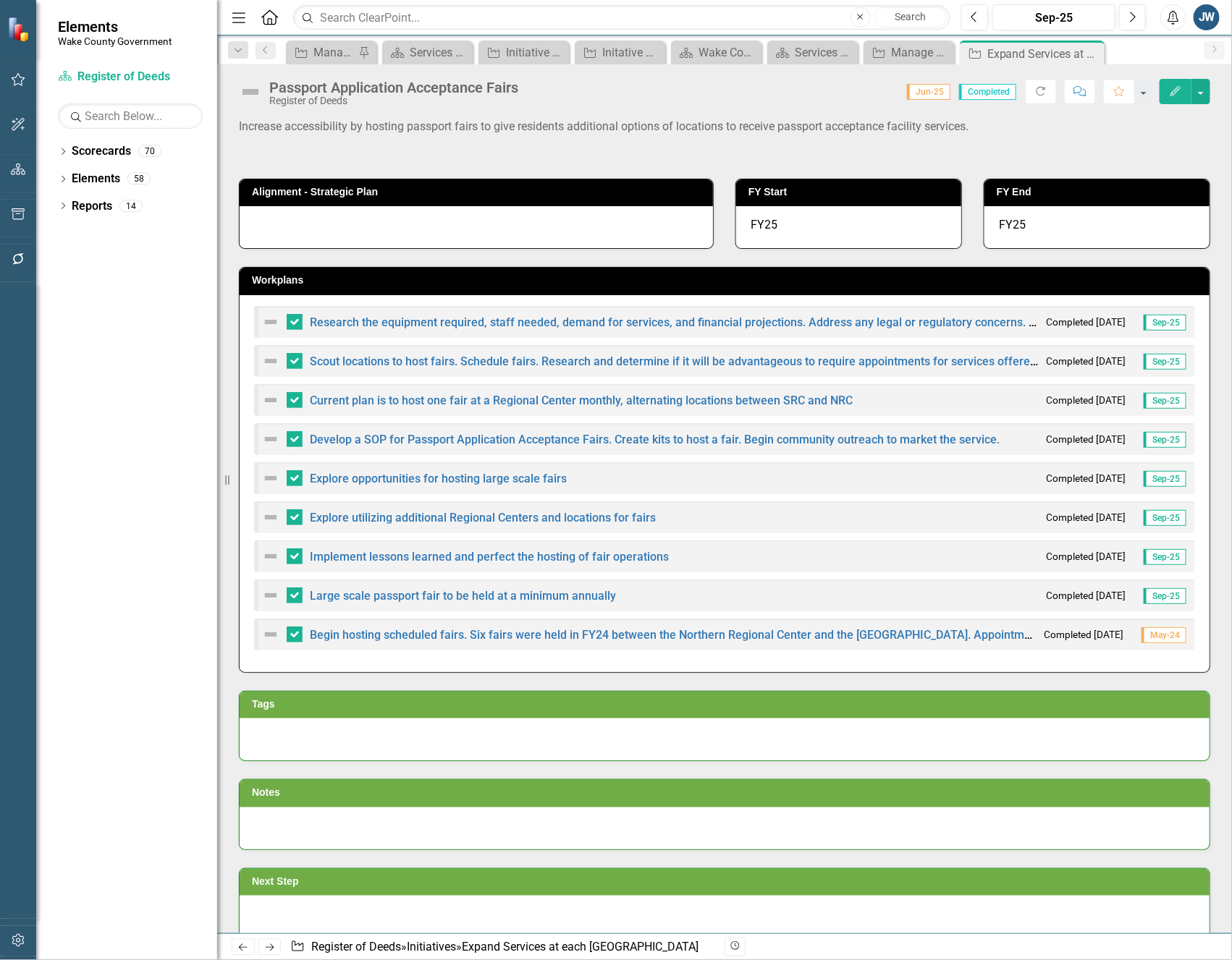
checkbox input "true"
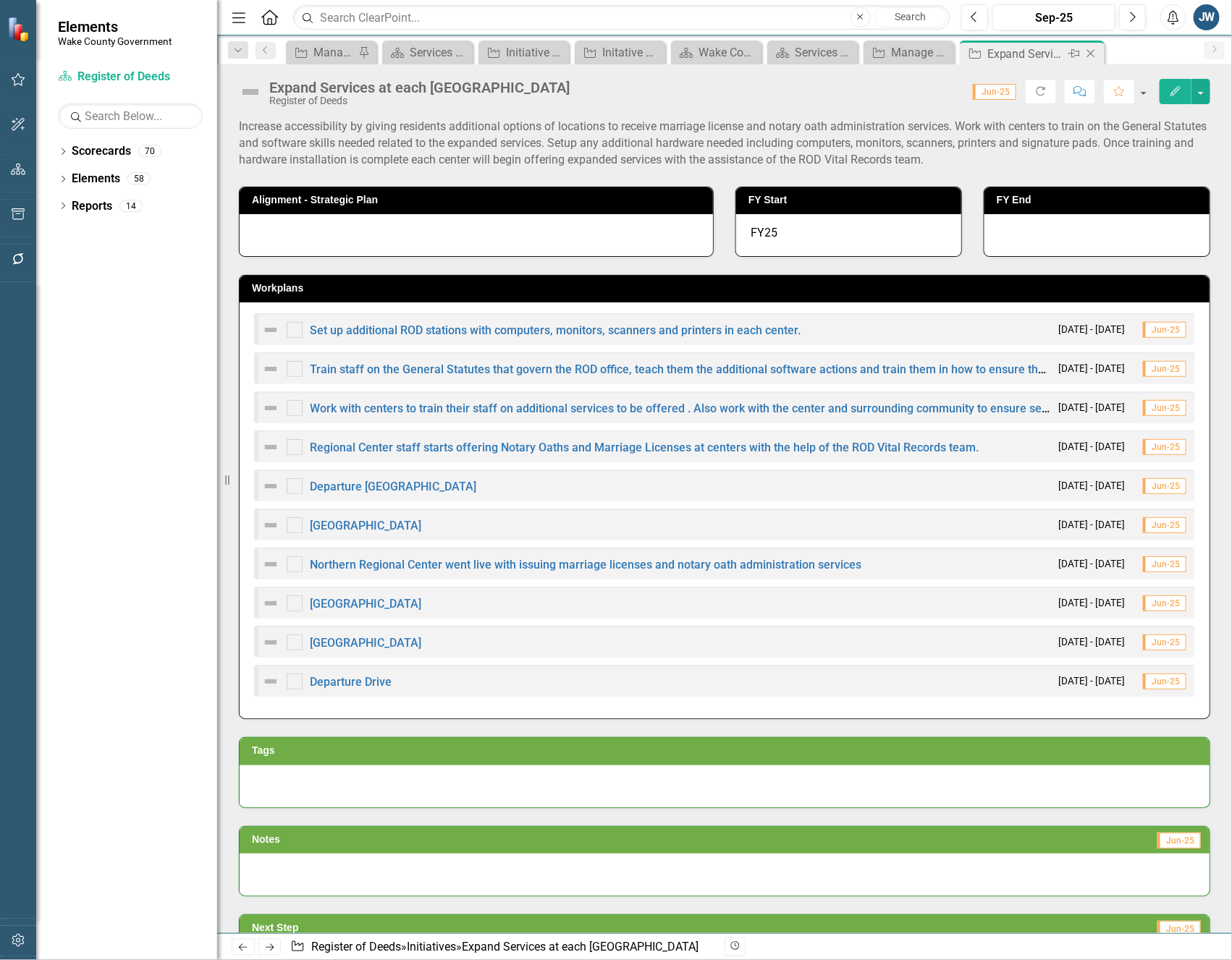
click at [1088, 52] on icon "Close" at bounding box center [1091, 54] width 15 height 12
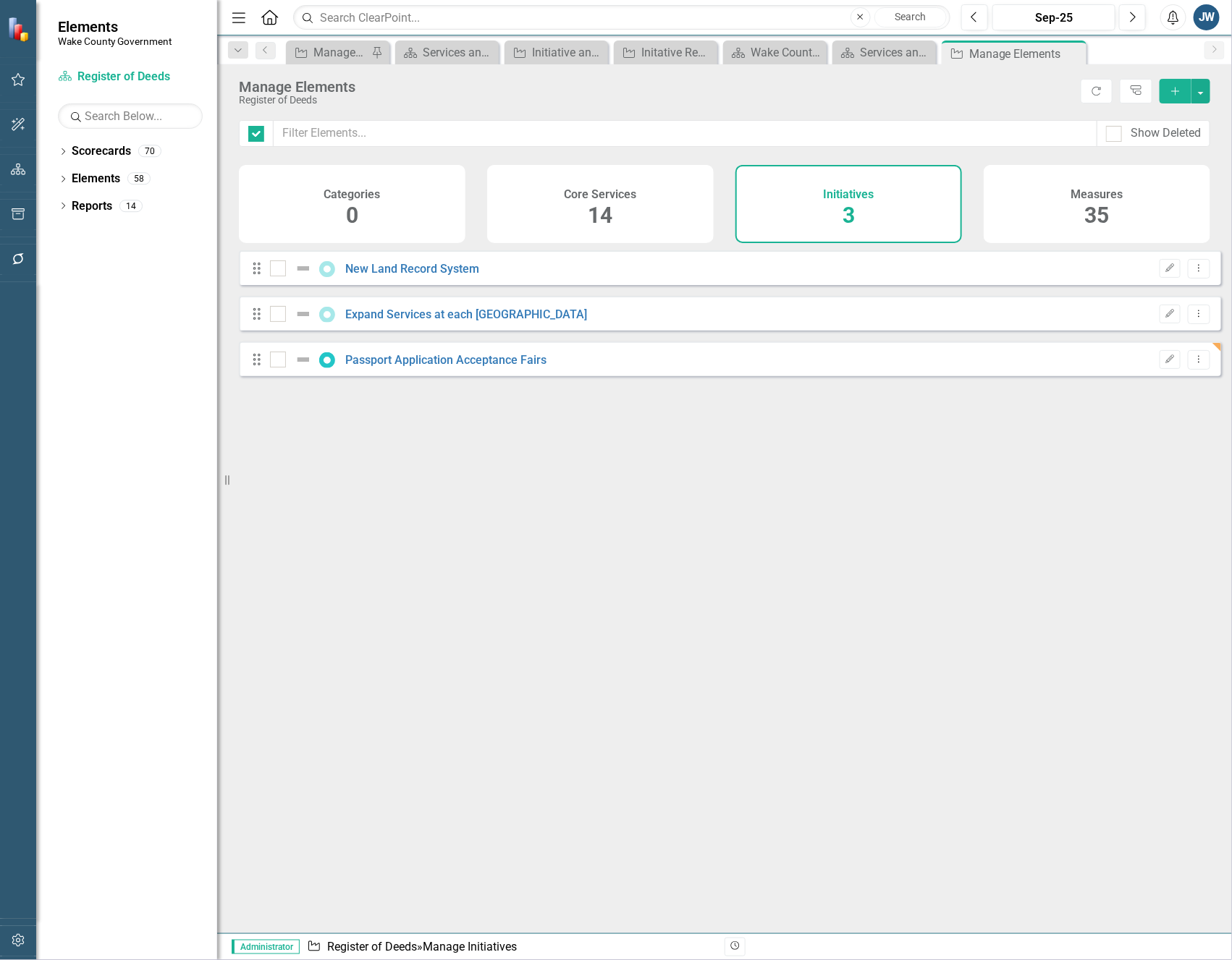
checkbox input "false"
click at [424, 274] on link "New Land Record System" at bounding box center [413, 269] width 134 height 14
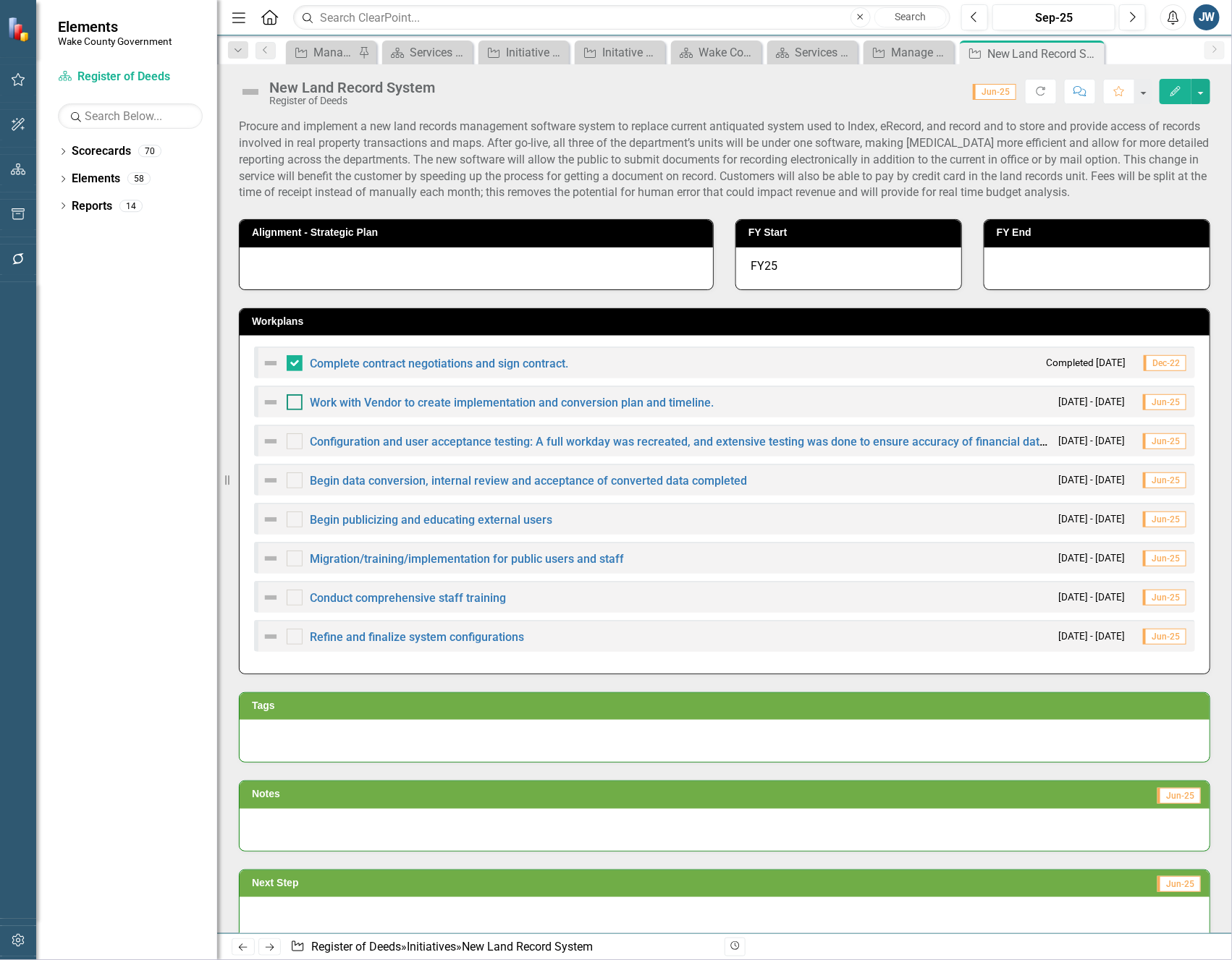
click at [301, 403] on div at bounding box center [295, 403] width 16 height 16
click at [296, 403] on input "checkbox" at bounding box center [291, 399] width 10 height 10
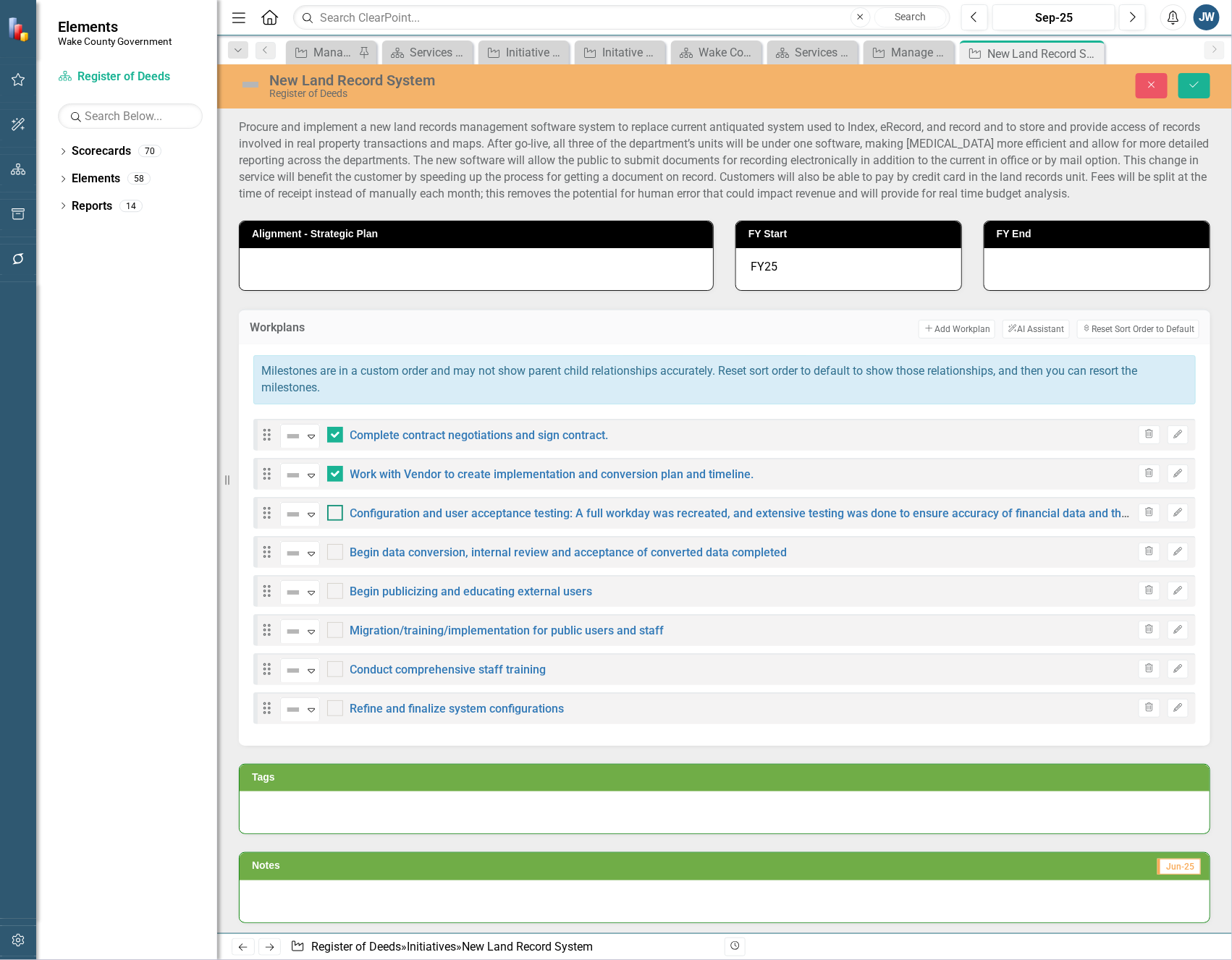
click at [337, 512] on div at bounding box center [335, 513] width 16 height 16
click at [336, 512] on input "checkbox" at bounding box center [331, 510] width 10 height 10
checkbox input "true"
click at [339, 552] on div at bounding box center [335, 552] width 16 height 16
click at [336, 552] on input "checkbox" at bounding box center [331, 549] width 10 height 10
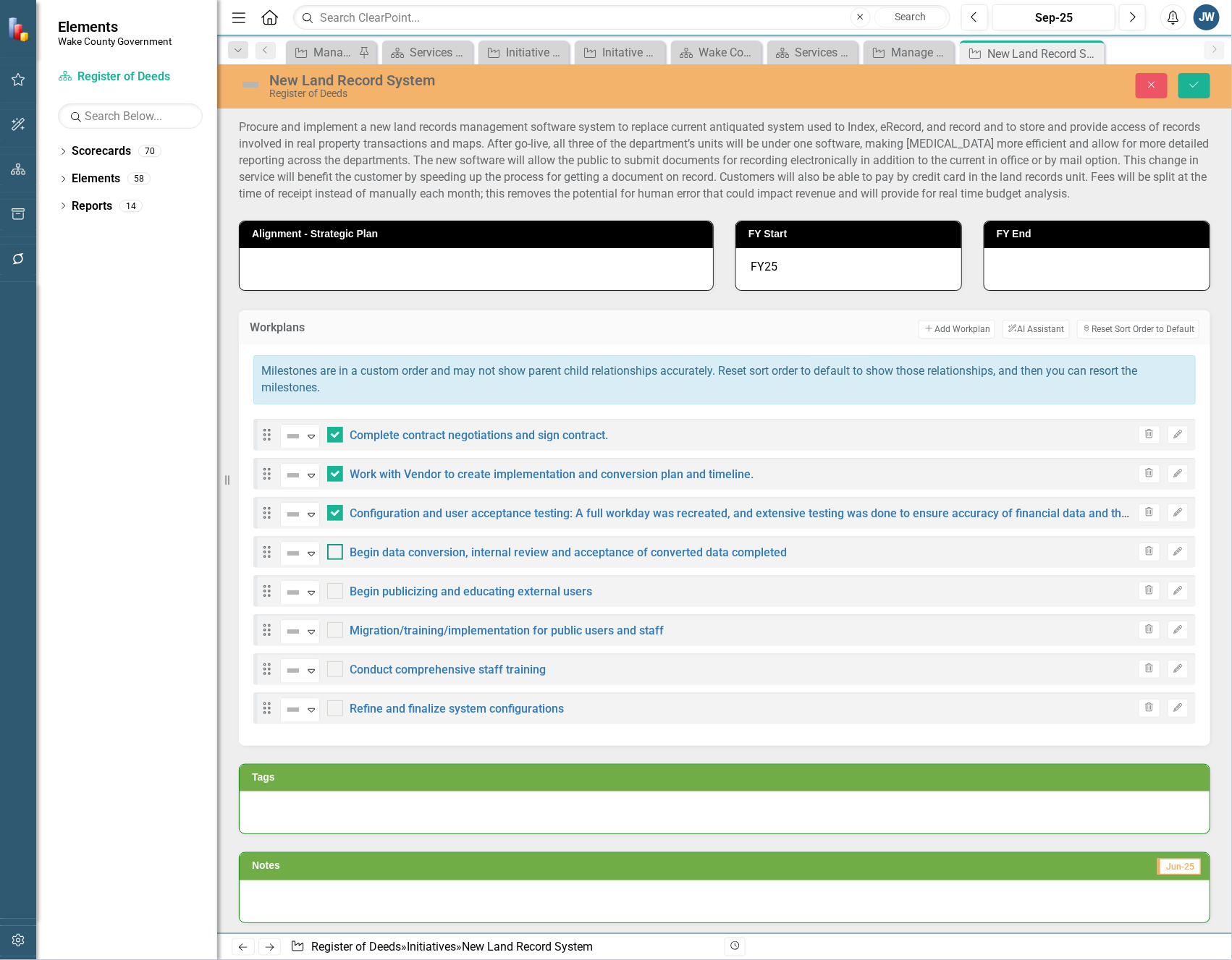
checkbox input "true"
click at [335, 589] on input "checkbox" at bounding box center [331, 588] width 10 height 10
checkbox input "true"
click at [339, 626] on div at bounding box center [335, 630] width 16 height 16
click at [336, 626] on input "checkbox" at bounding box center [331, 627] width 10 height 10
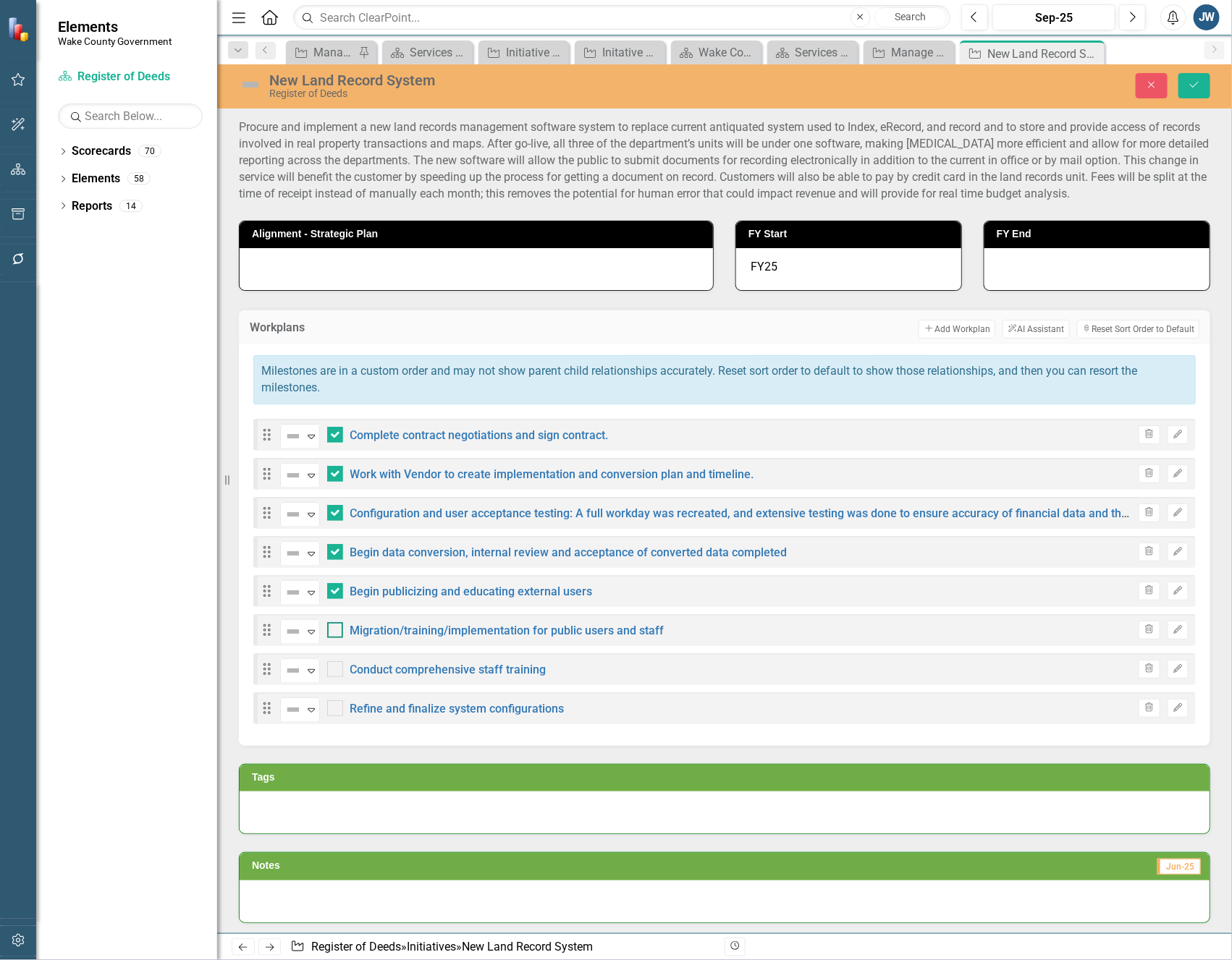
checkbox input "true"
click at [1190, 88] on icon "Save" at bounding box center [1195, 84] width 13 height 10
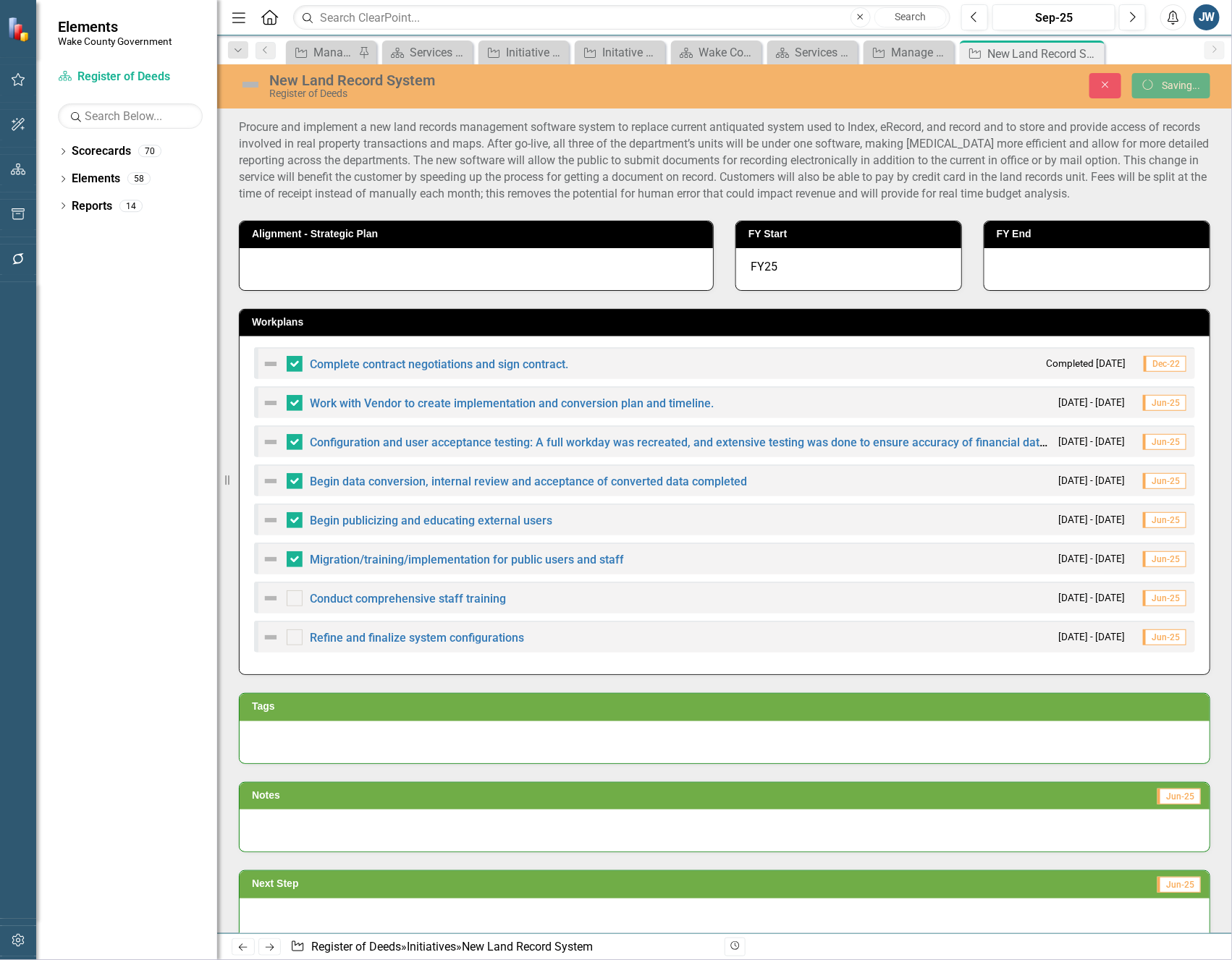
checkbox input "false"
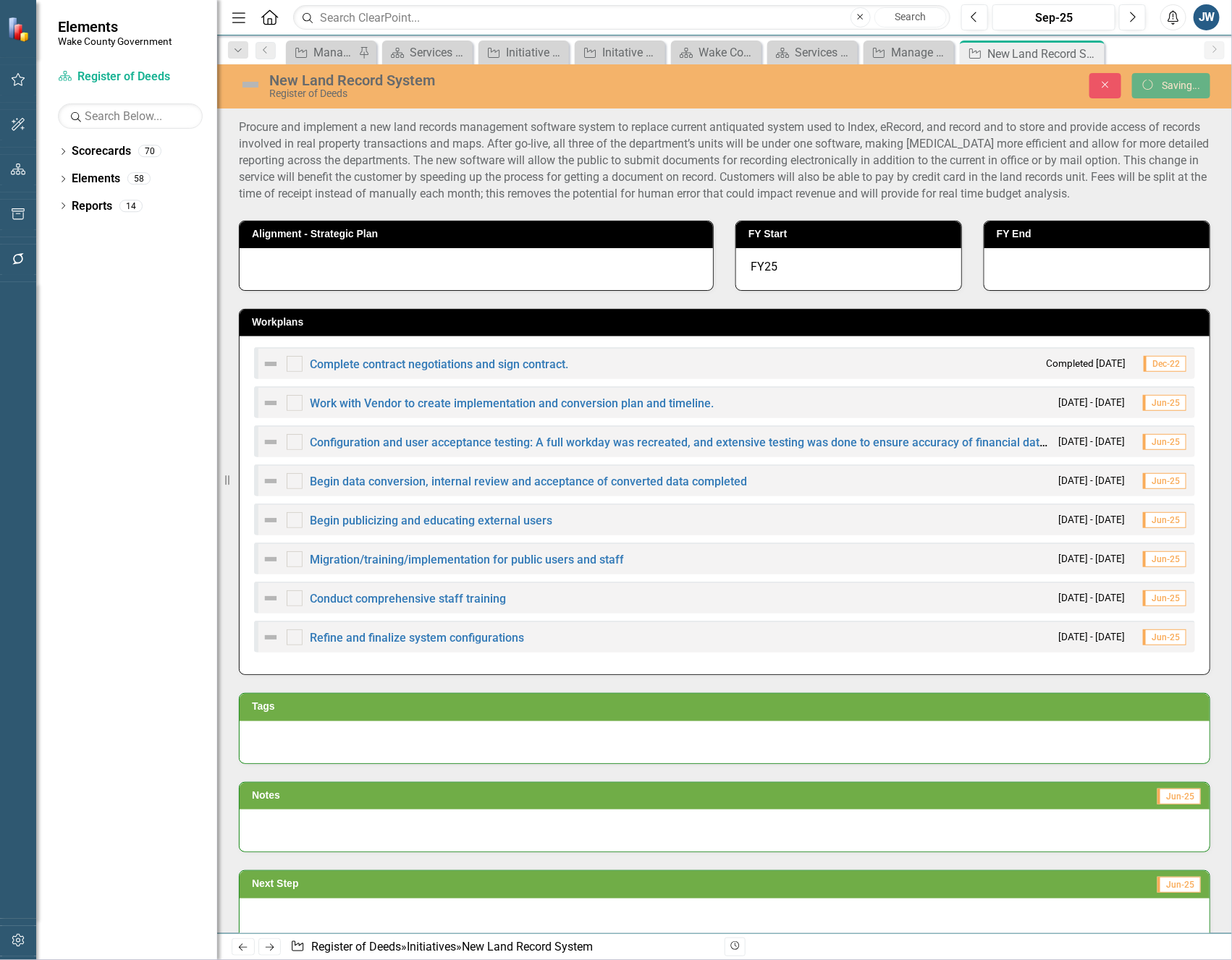
checkbox input "true"
checkbox input "false"
checkbox input "true"
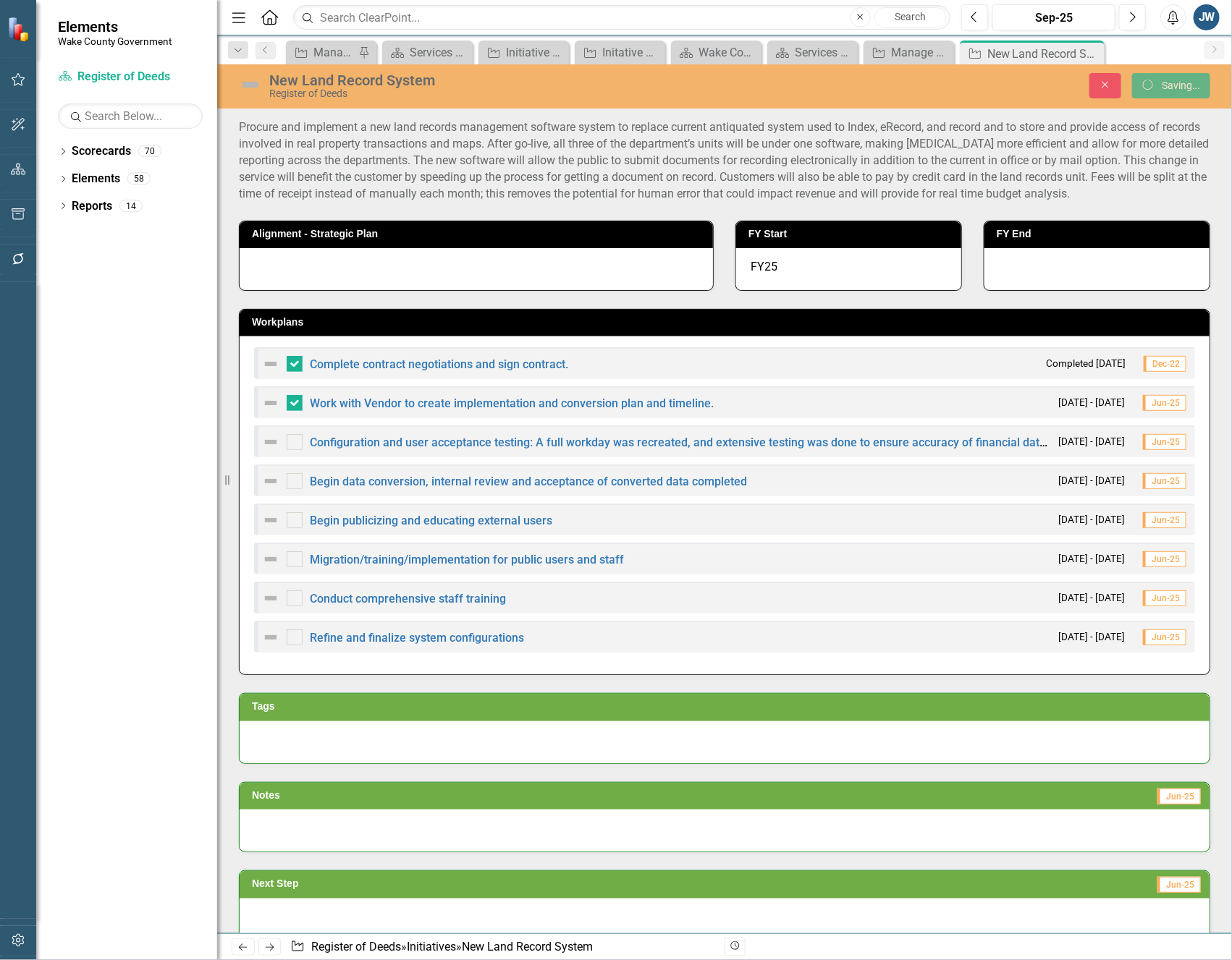
checkbox input "true"
checkbox input "false"
checkbox input "true"
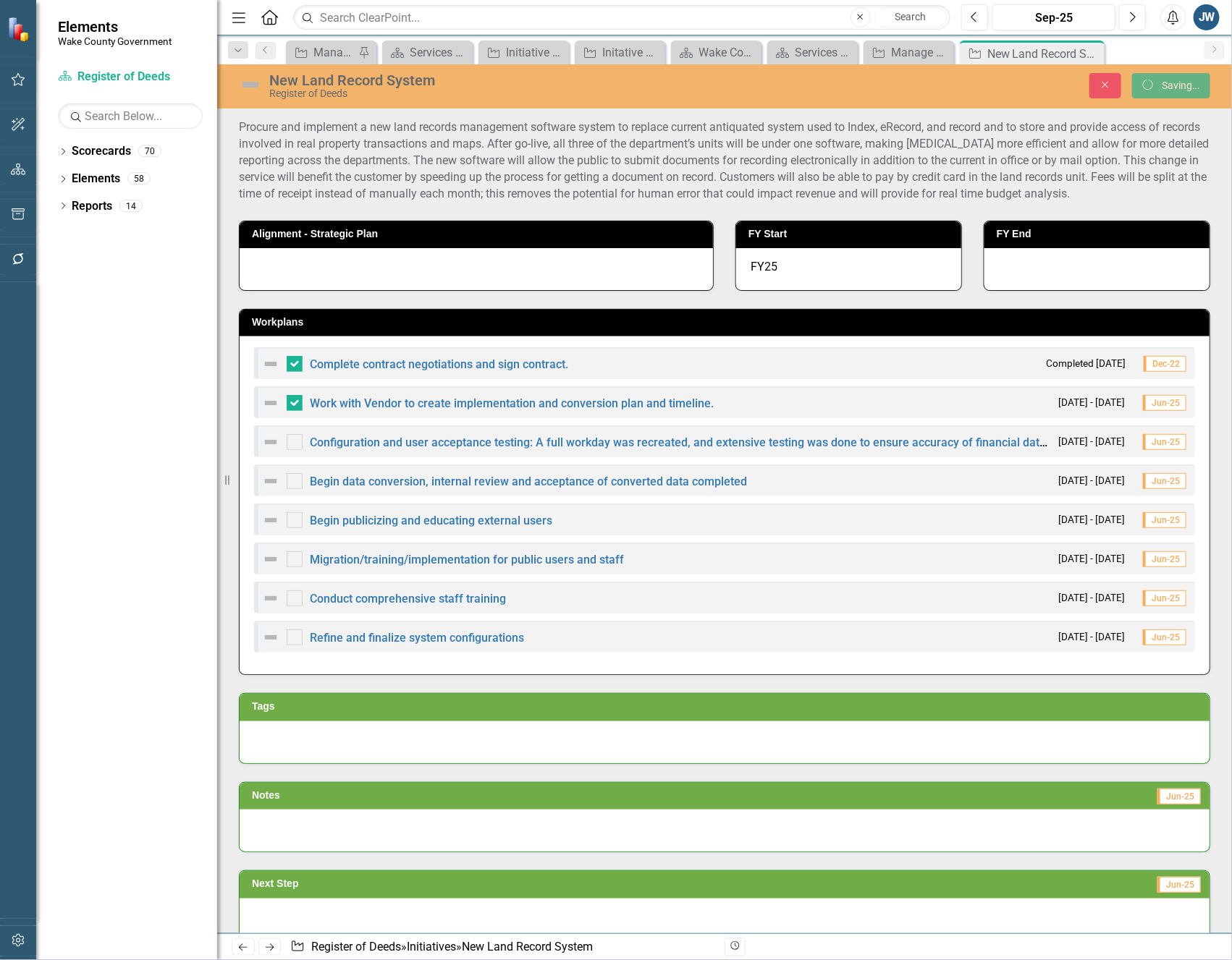
checkbox input "true"
checkbox input "false"
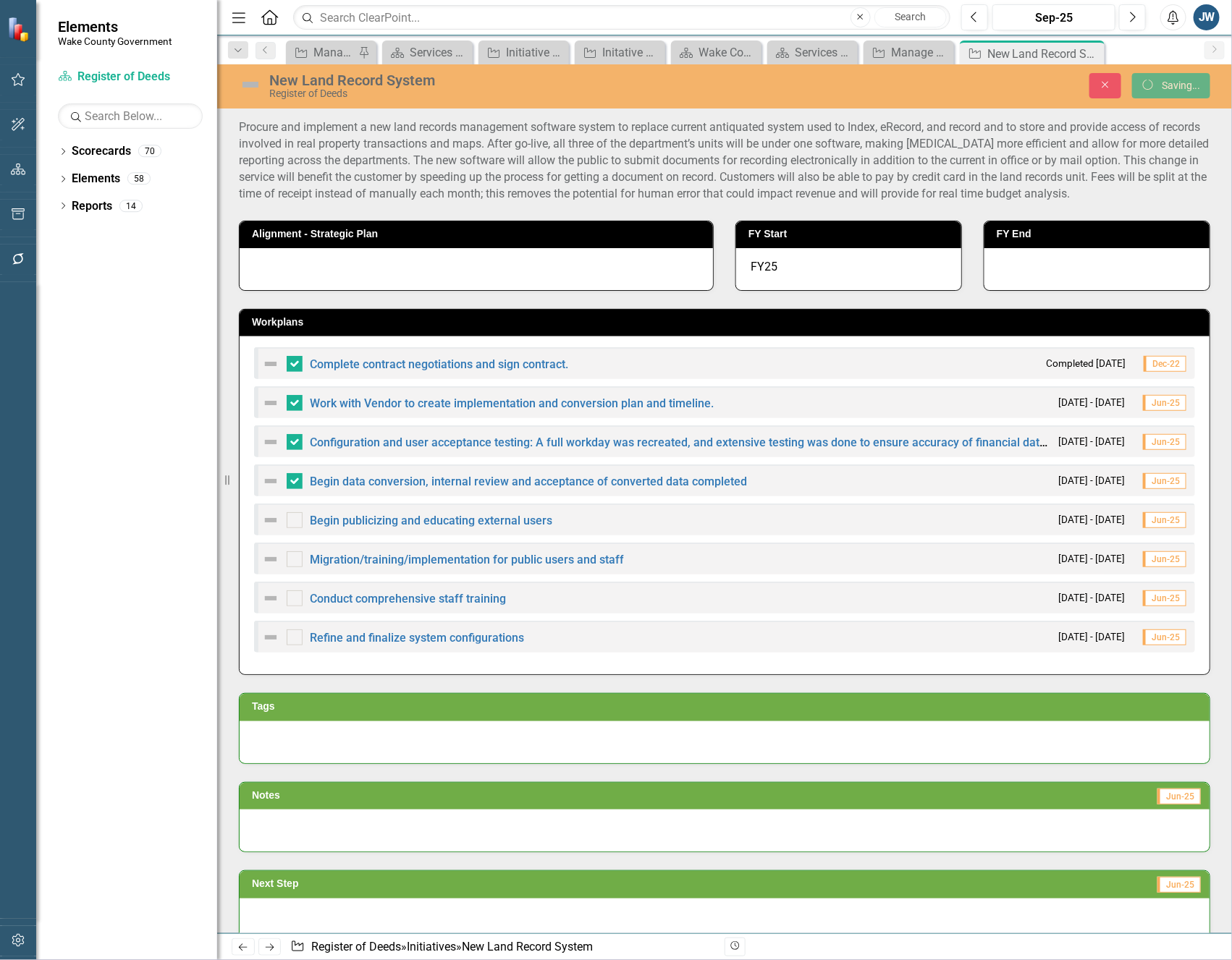
checkbox input "false"
checkbox input "true"
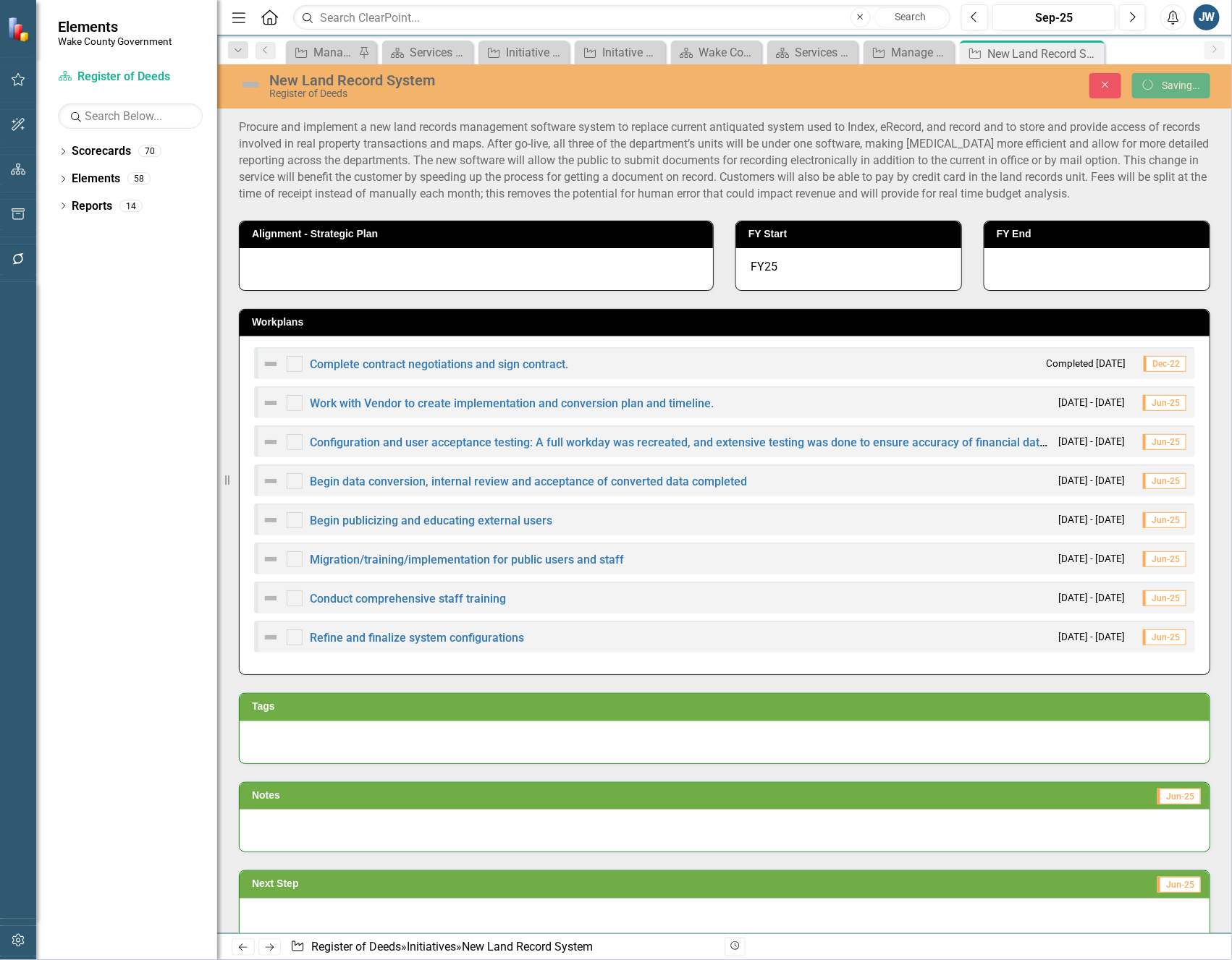
checkbox input "true"
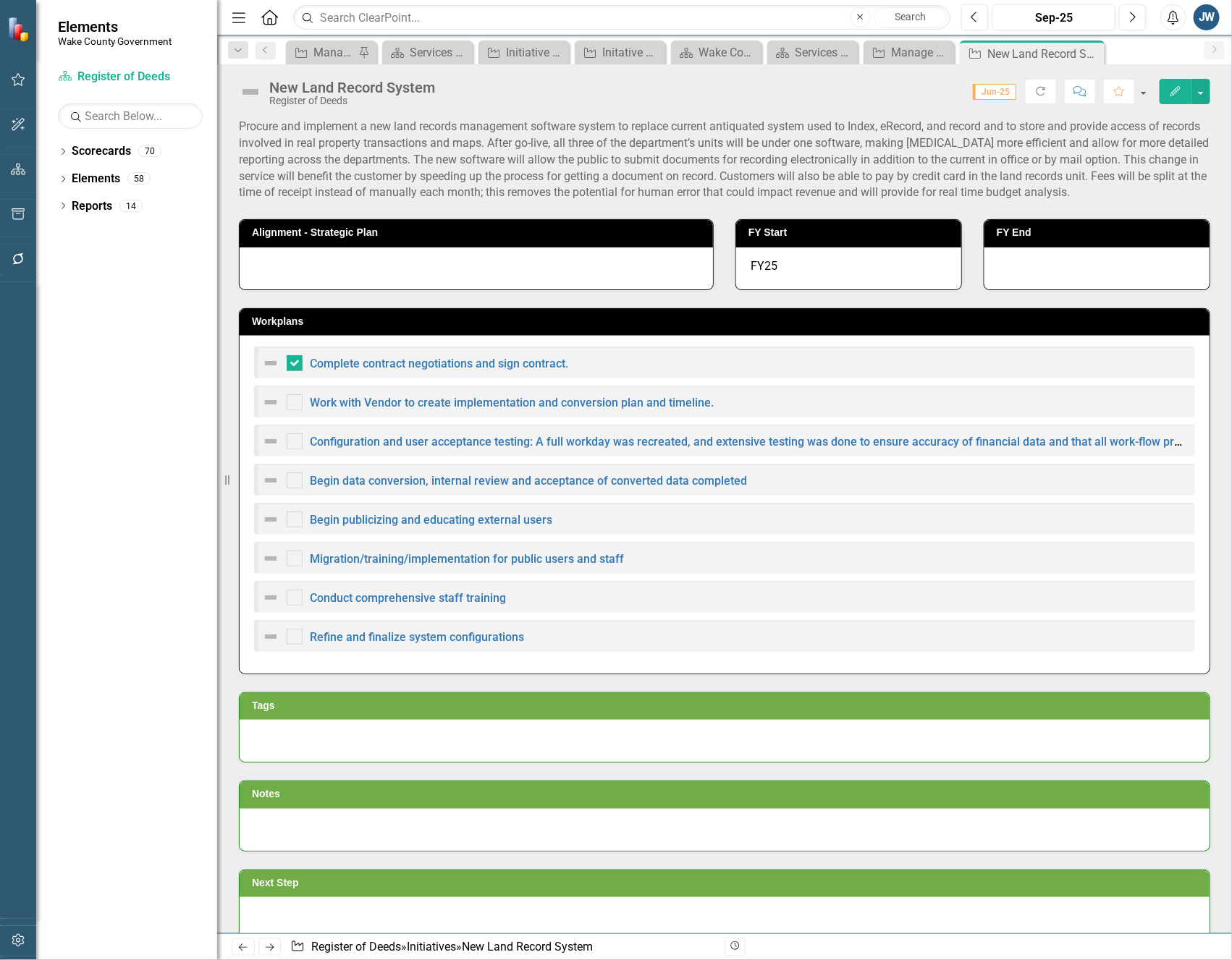
checkbox input "true"
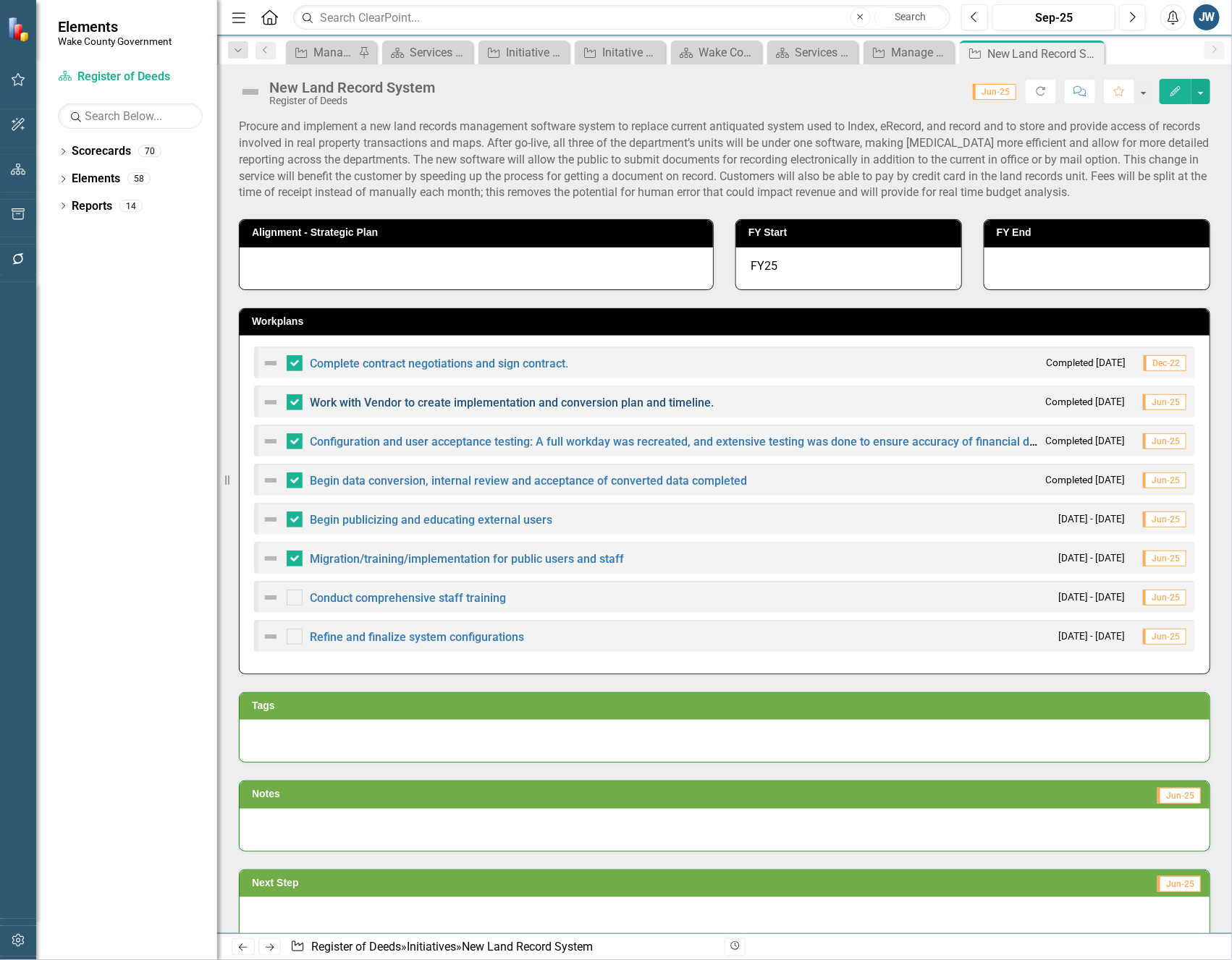
click at [647, 400] on link "Work with Vendor to create implementation and conversion plan and timeline." at bounding box center [512, 403] width 404 height 14
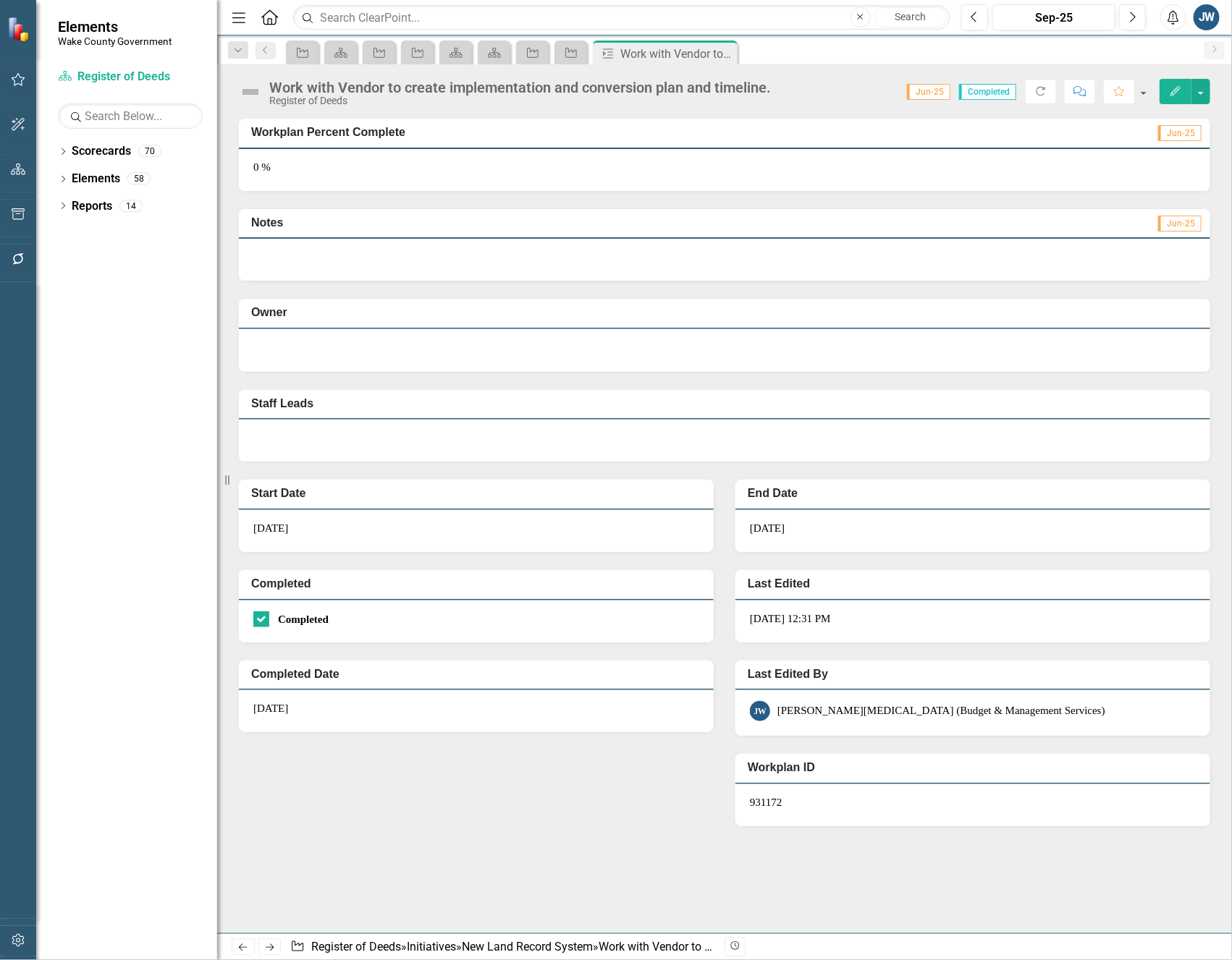
click at [1172, 90] on icon "Edit" at bounding box center [1175, 91] width 13 height 10
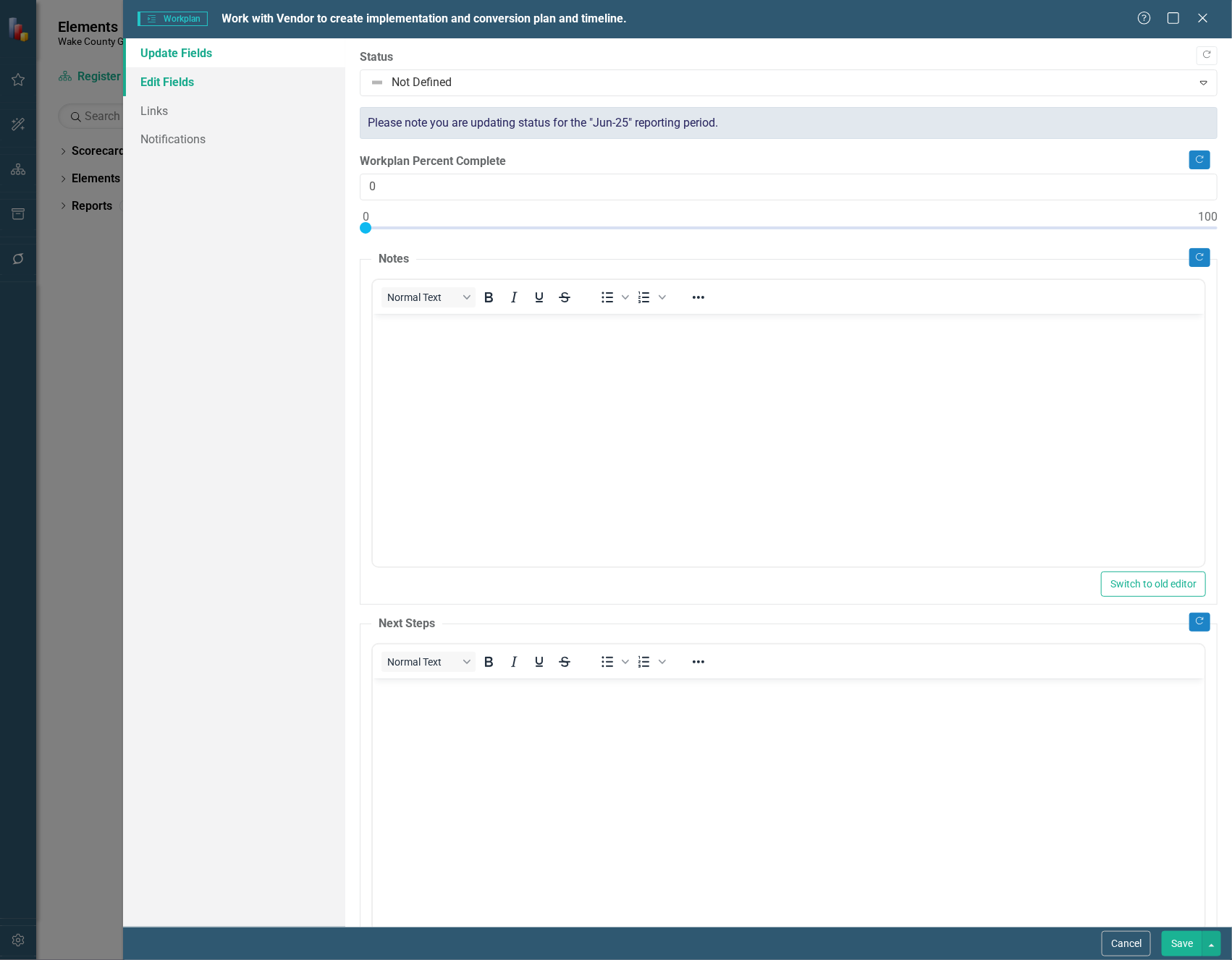
click at [191, 84] on link "Edit Fields" at bounding box center [233, 82] width 221 height 29
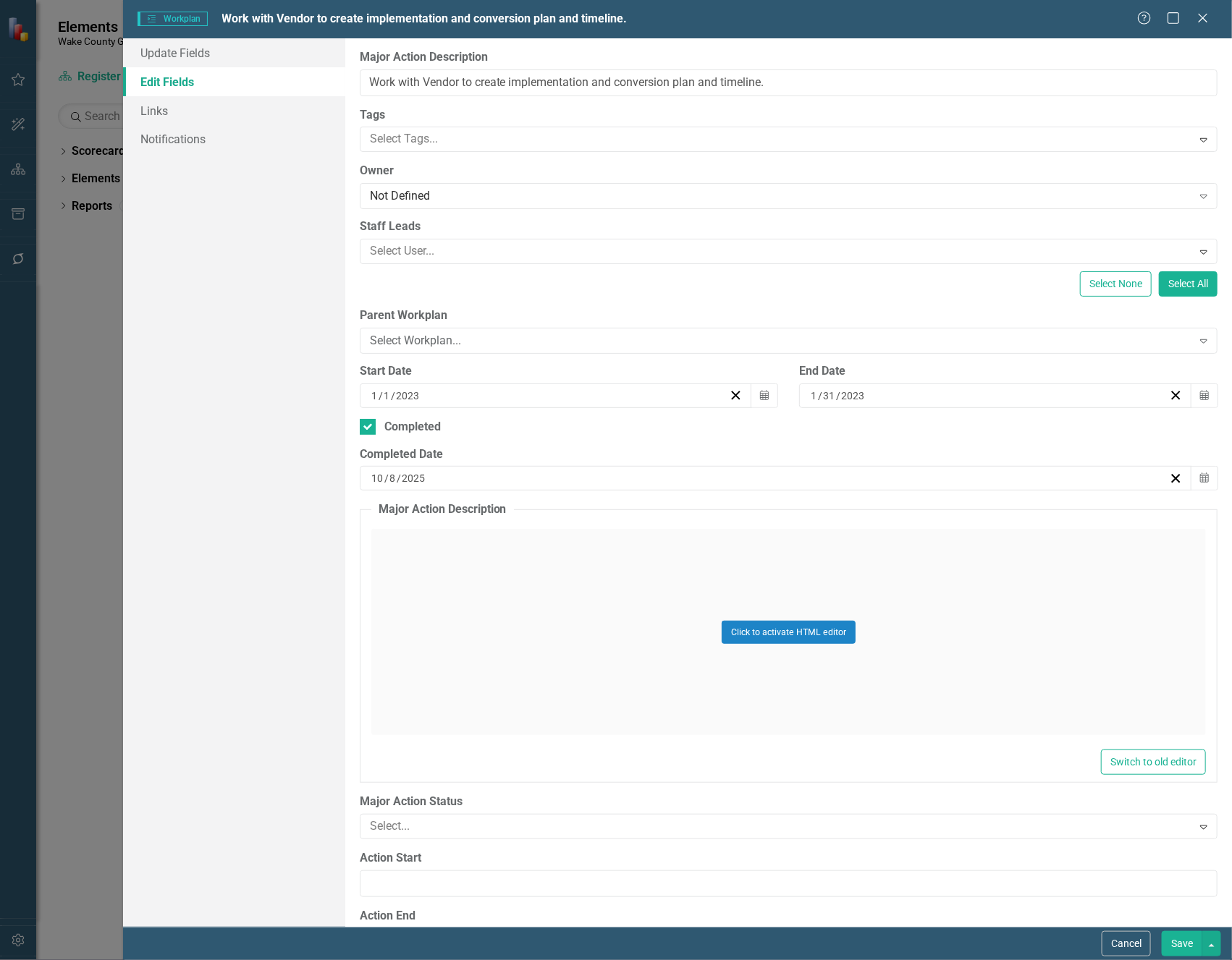
click at [460, 466] on div "10 / 8 / 2025" at bounding box center [776, 477] width 832 height 24
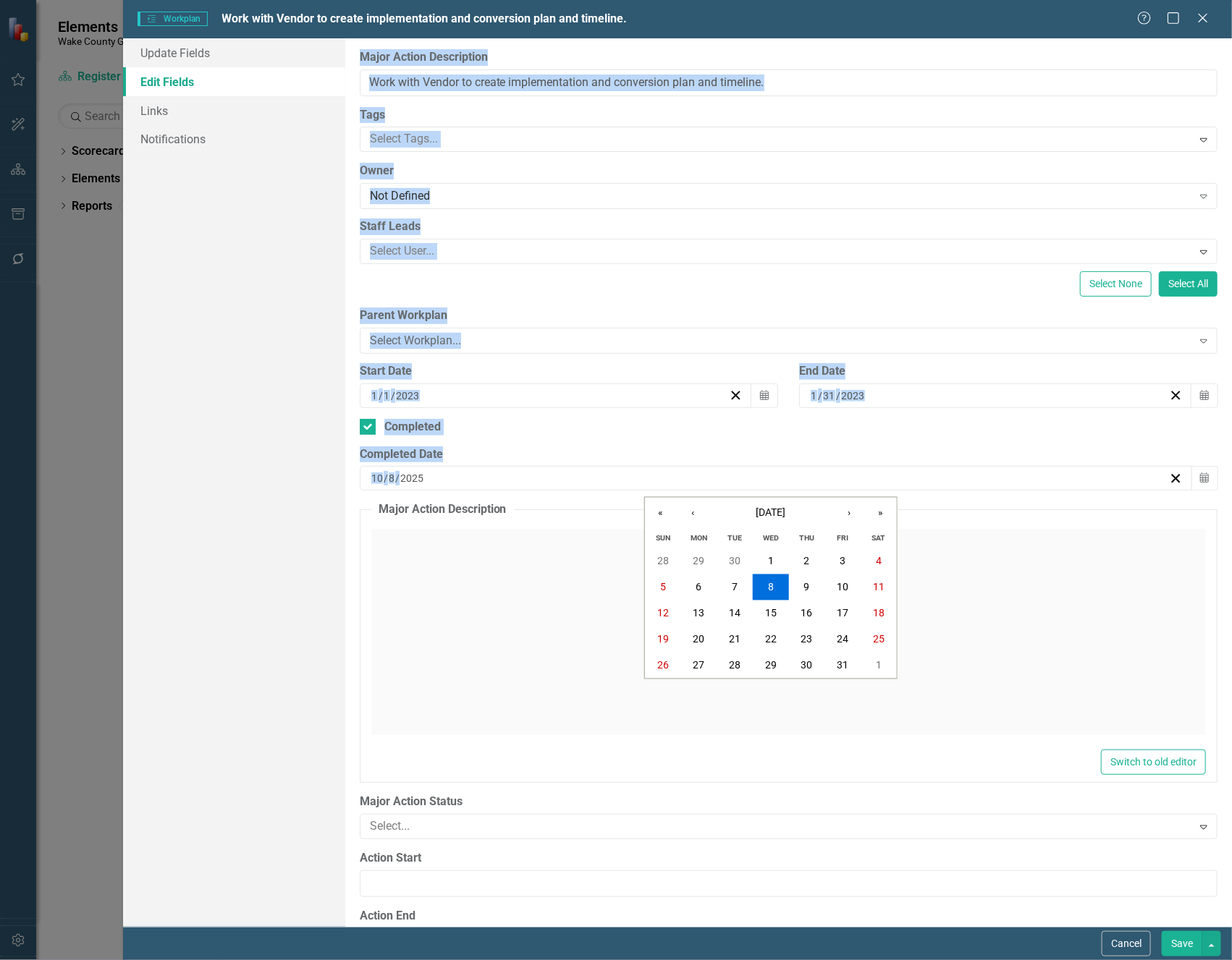
drag, startPoint x: 453, startPoint y: 475, endPoint x: 329, endPoint y: 474, distance: 124.0
click at [329, 474] on div "Update Fields Edit Fields Links Notifications "Update" fields in ClearPoint are…" at bounding box center [677, 483] width 1109 height 889
click at [409, 480] on input "2025" at bounding box center [411, 478] width 24 height 15
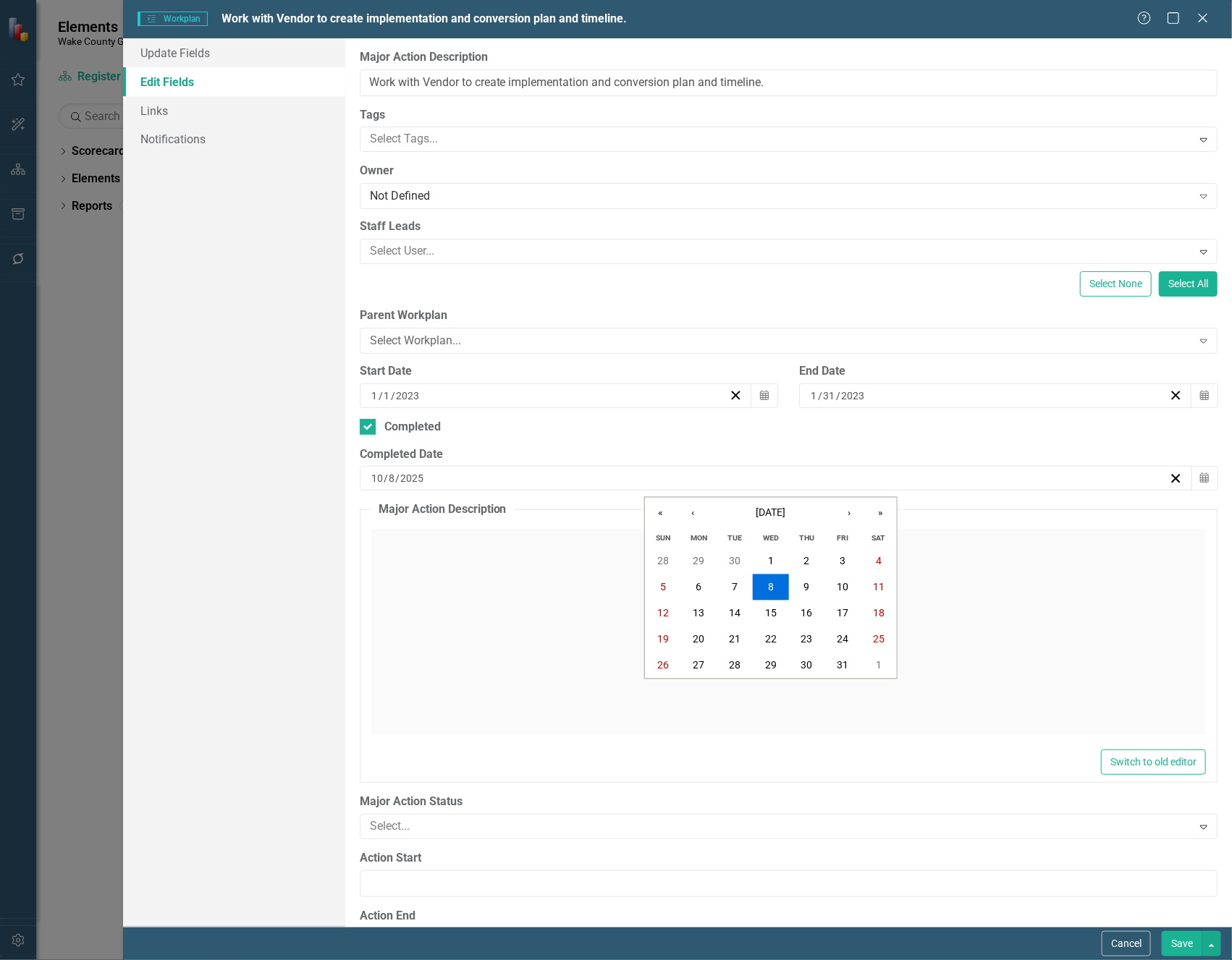
click at [409, 480] on input "2025" at bounding box center [411, 478] width 24 height 15
type input "2023"
click at [393, 477] on input "8" at bounding box center [392, 478] width 7 height 15
type input "31"
click at [380, 476] on input "10" at bounding box center [377, 478] width 13 height 15
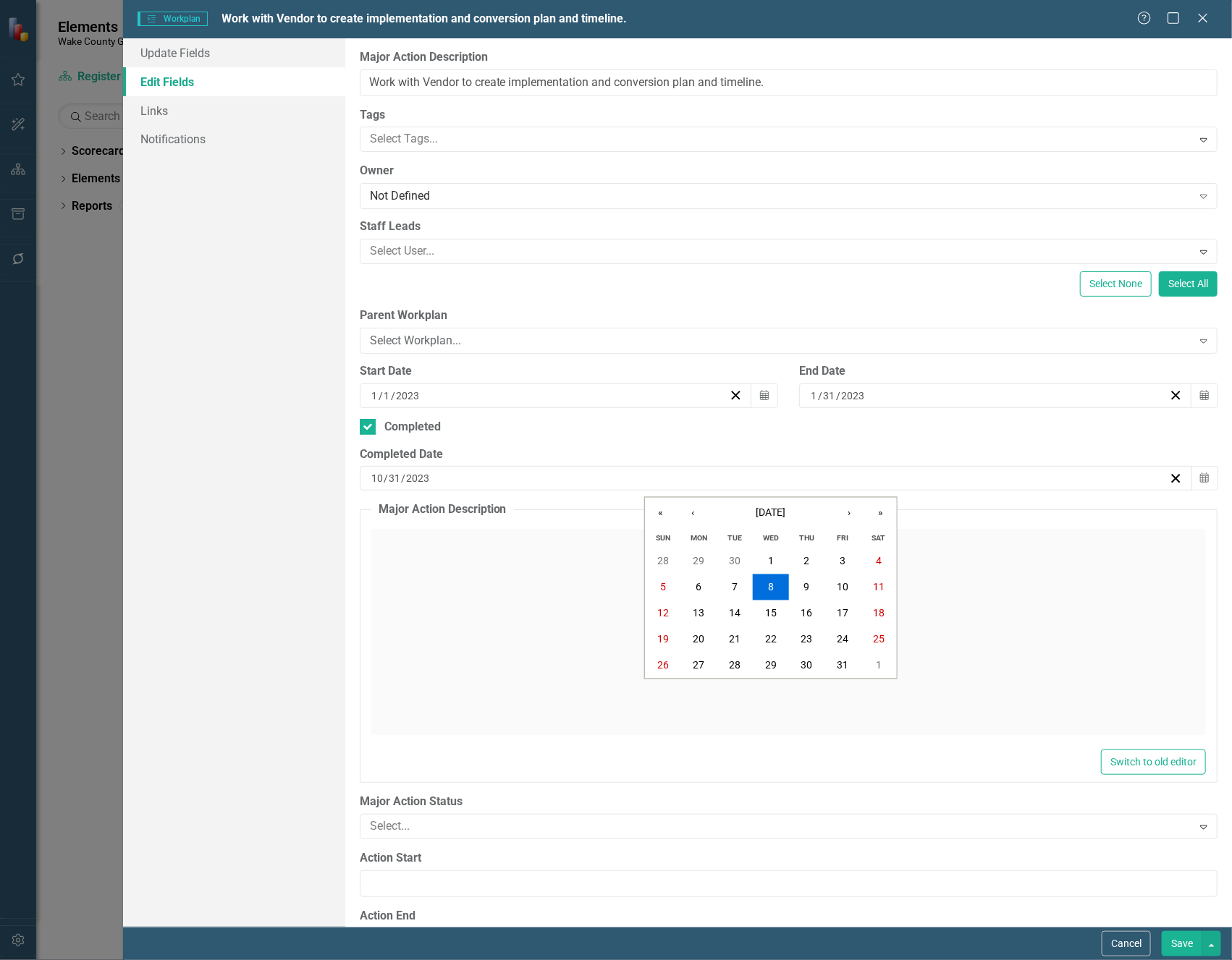
type input "1"
click at [1183, 946] on button "Save" at bounding box center [1181, 944] width 40 height 25
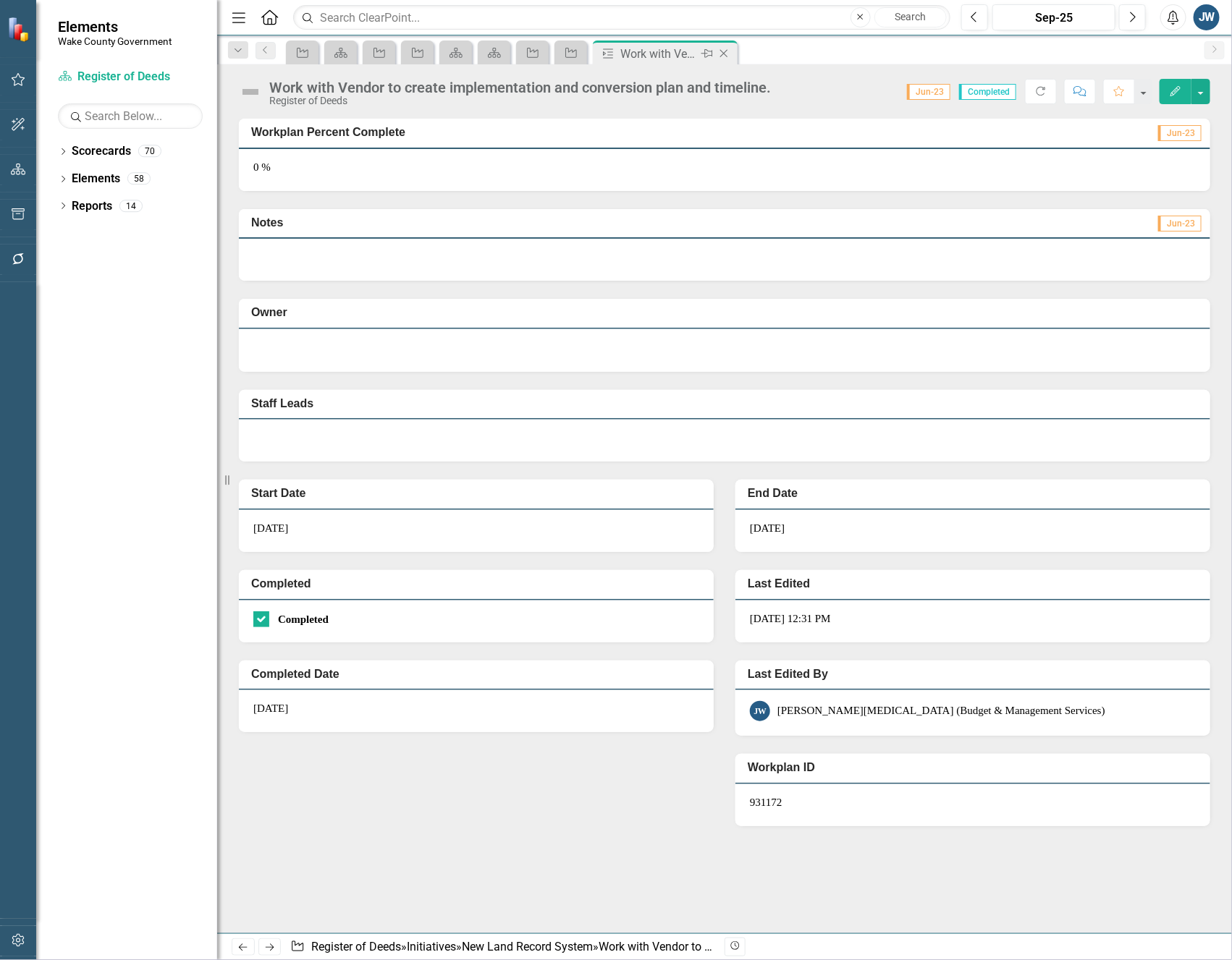
click at [728, 54] on icon "Close" at bounding box center [724, 54] width 15 height 12
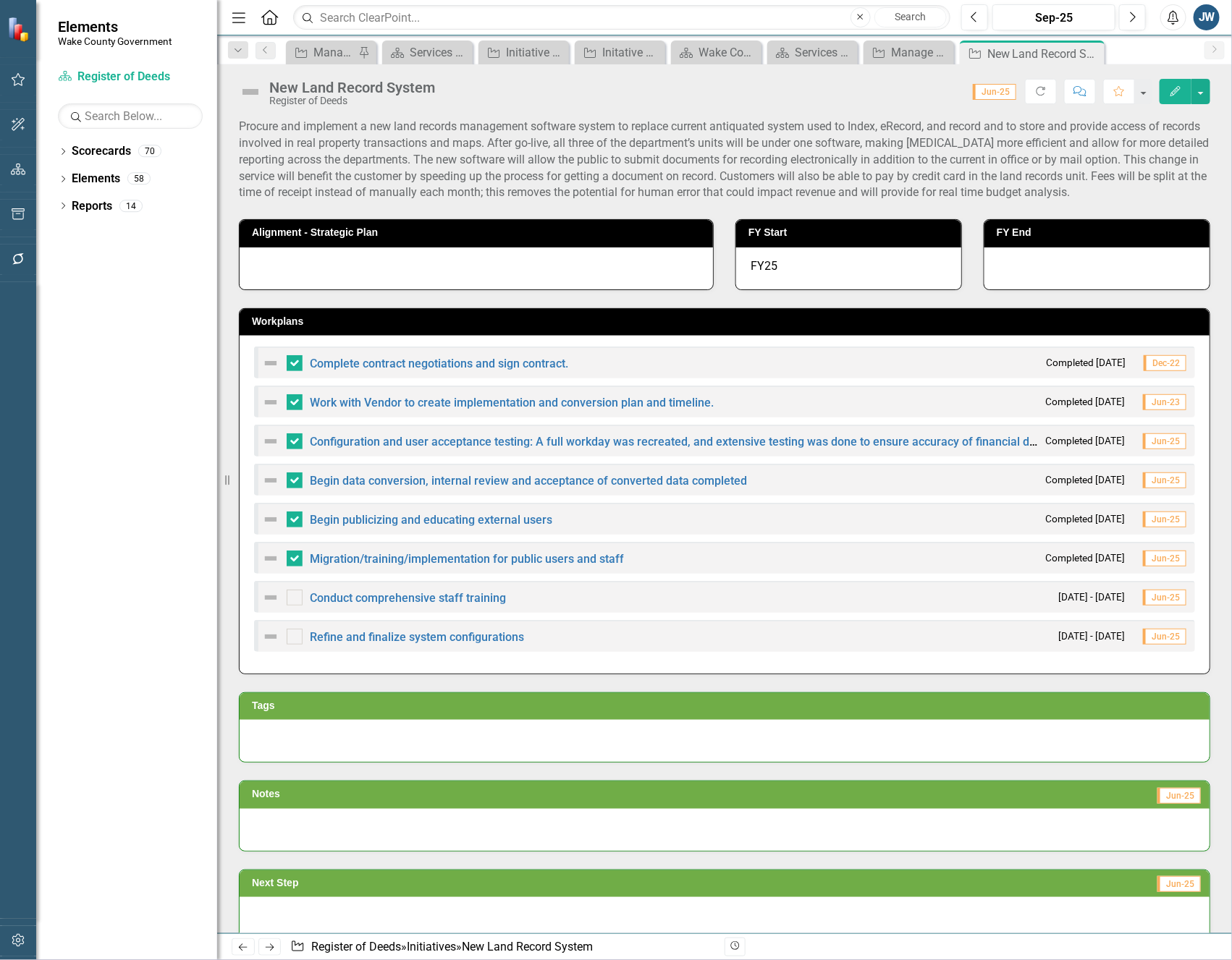
checkbox input "false"
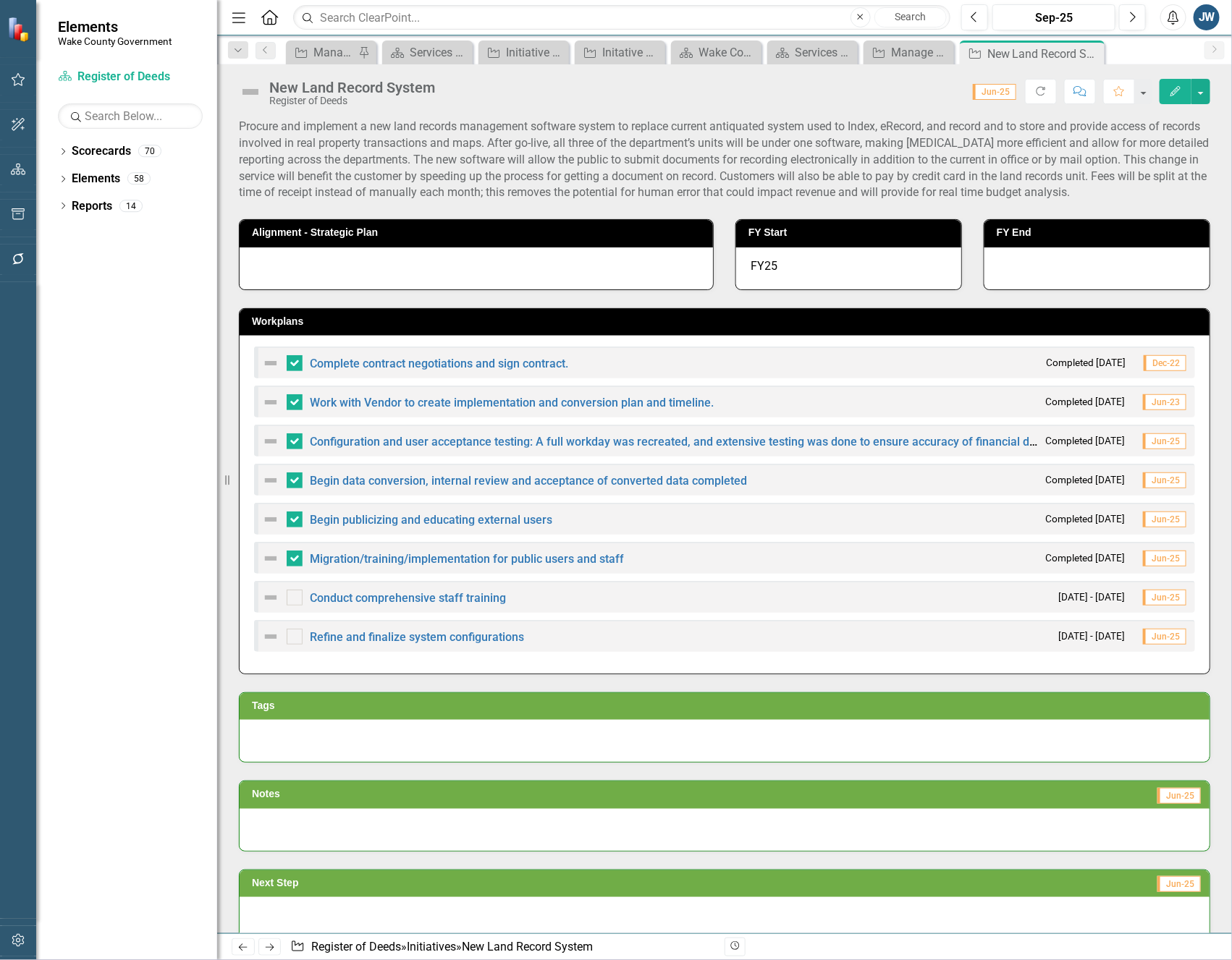
checkbox input "false"
checkbox input "true"
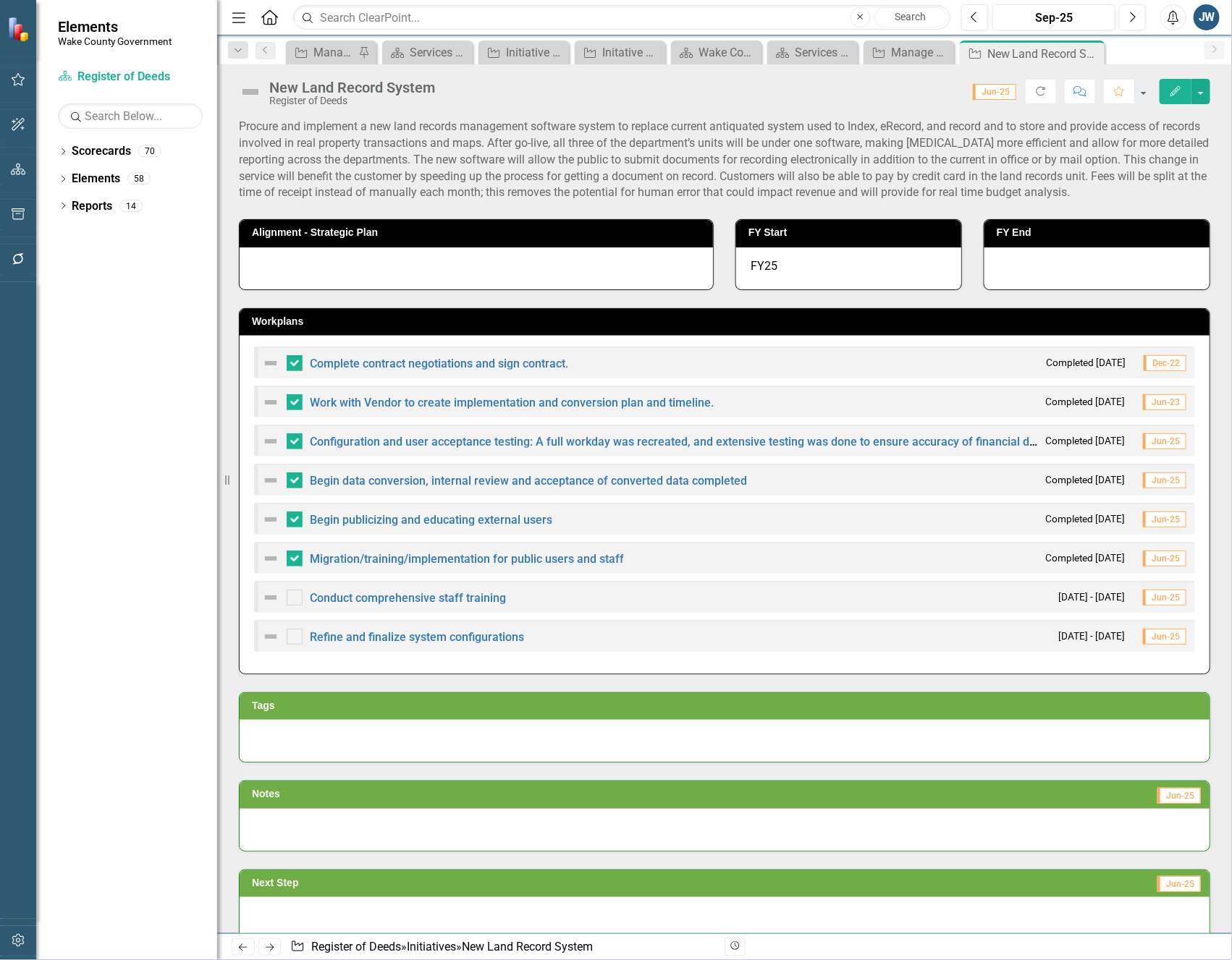
checkbox input "true"
click at [843, 444] on link "Configuration and user acceptance testing: A full workday was recreated, and ex…" at bounding box center [835, 441] width 1051 height 14
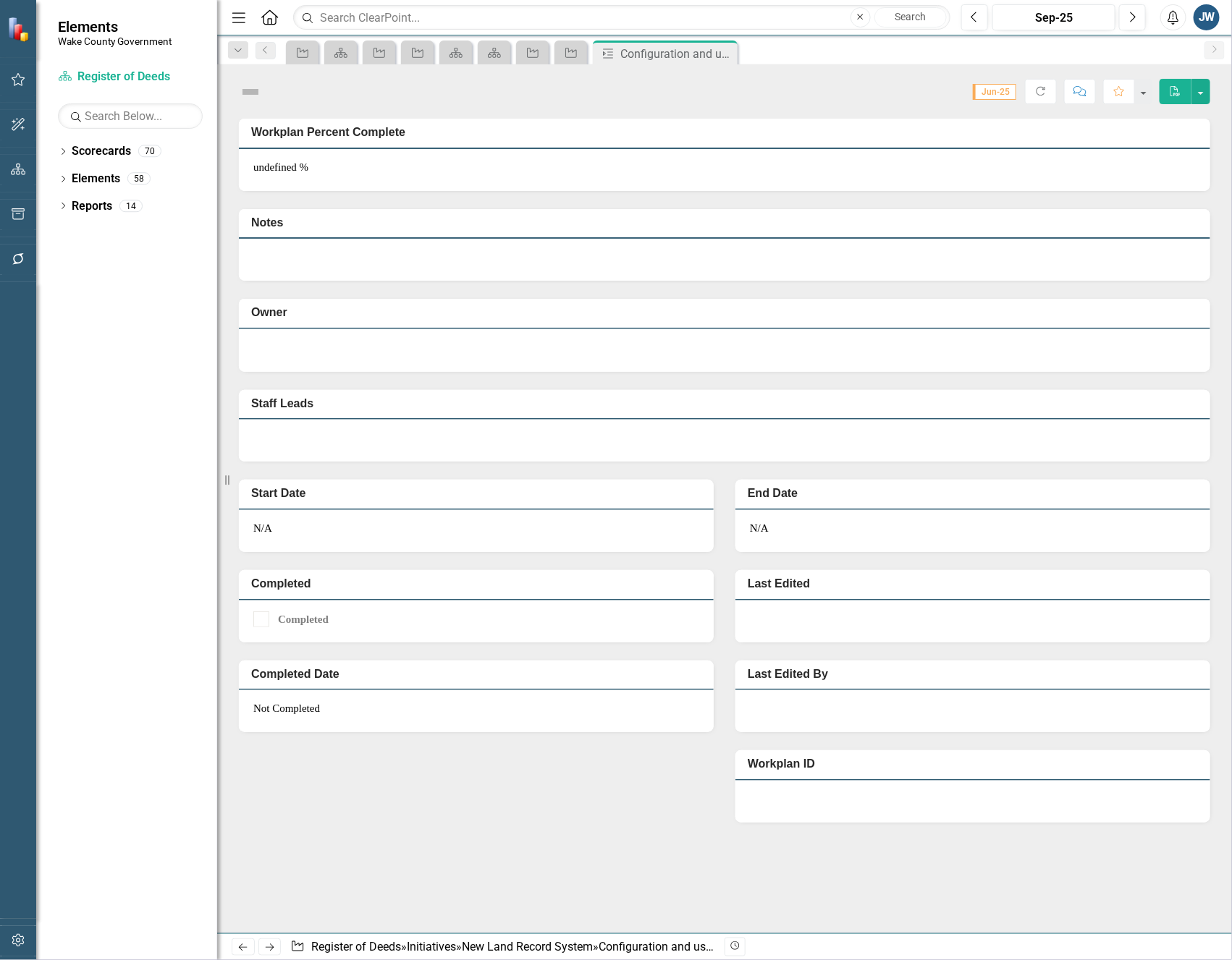
checkbox input "true"
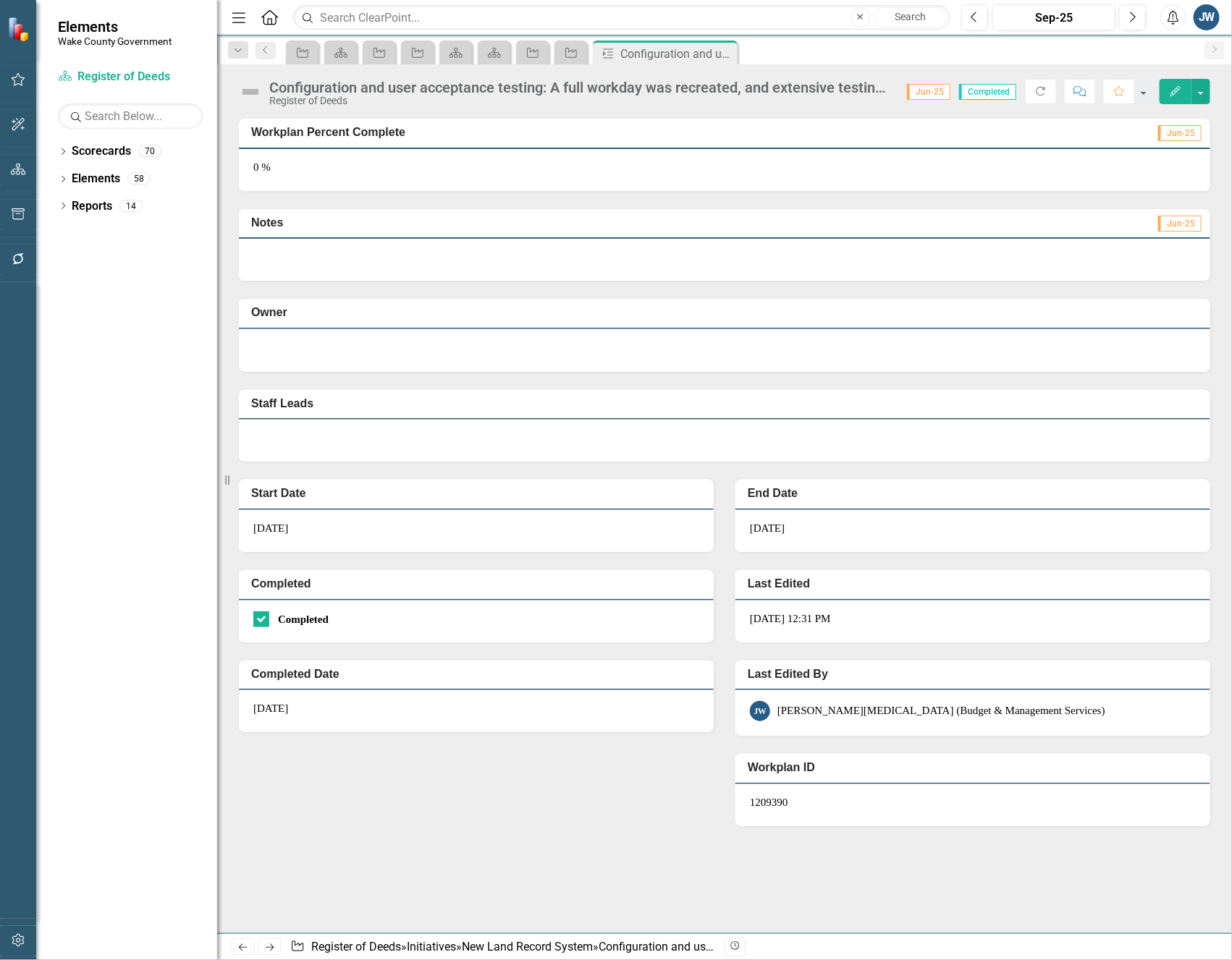
click at [879, 625] on div "10/8/25 @ 12:31 PM" at bounding box center [973, 621] width 475 height 42
click at [1169, 87] on button "Edit" at bounding box center [1175, 91] width 32 height 25
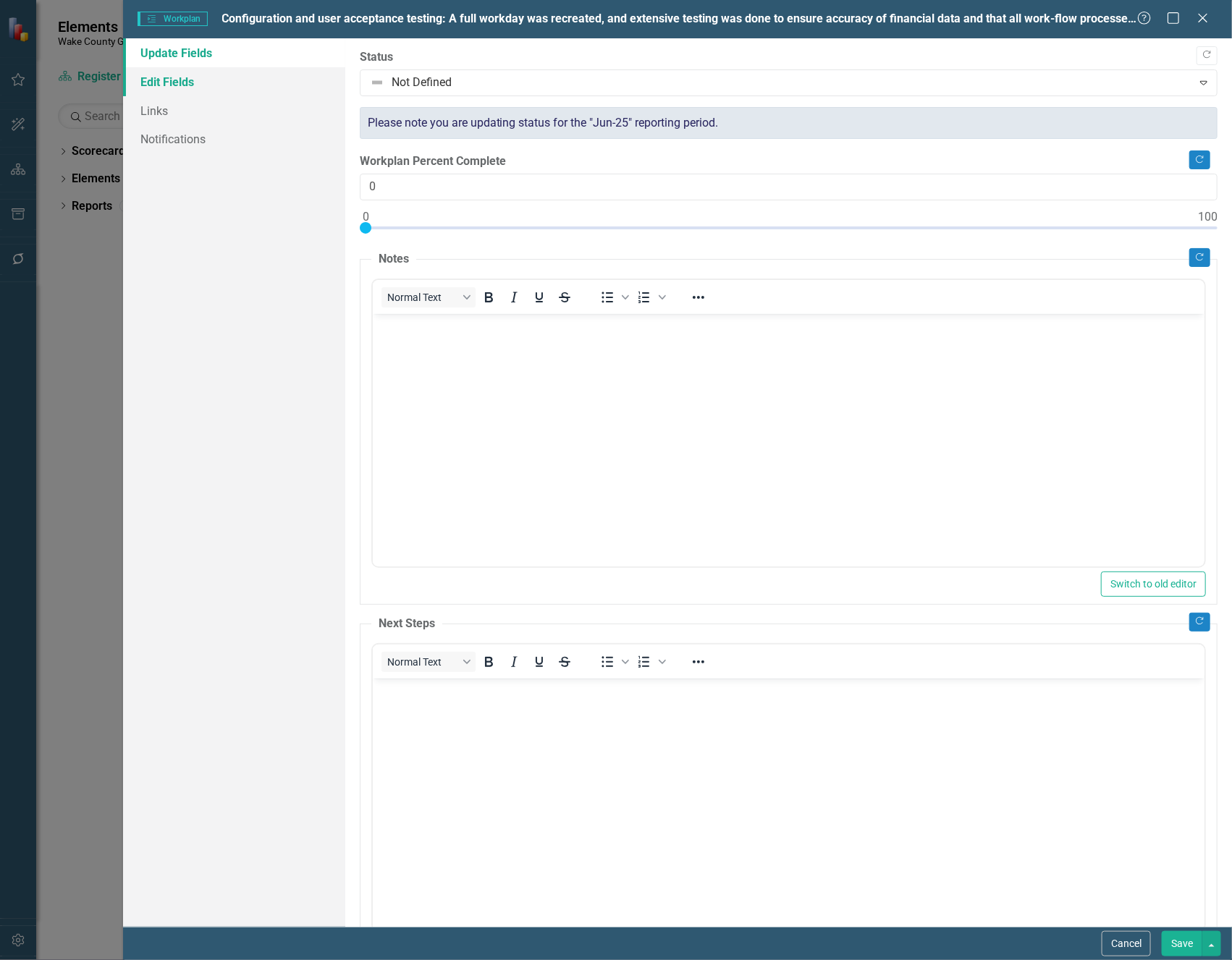
click at [151, 74] on link "Edit Fields" at bounding box center [233, 82] width 221 height 29
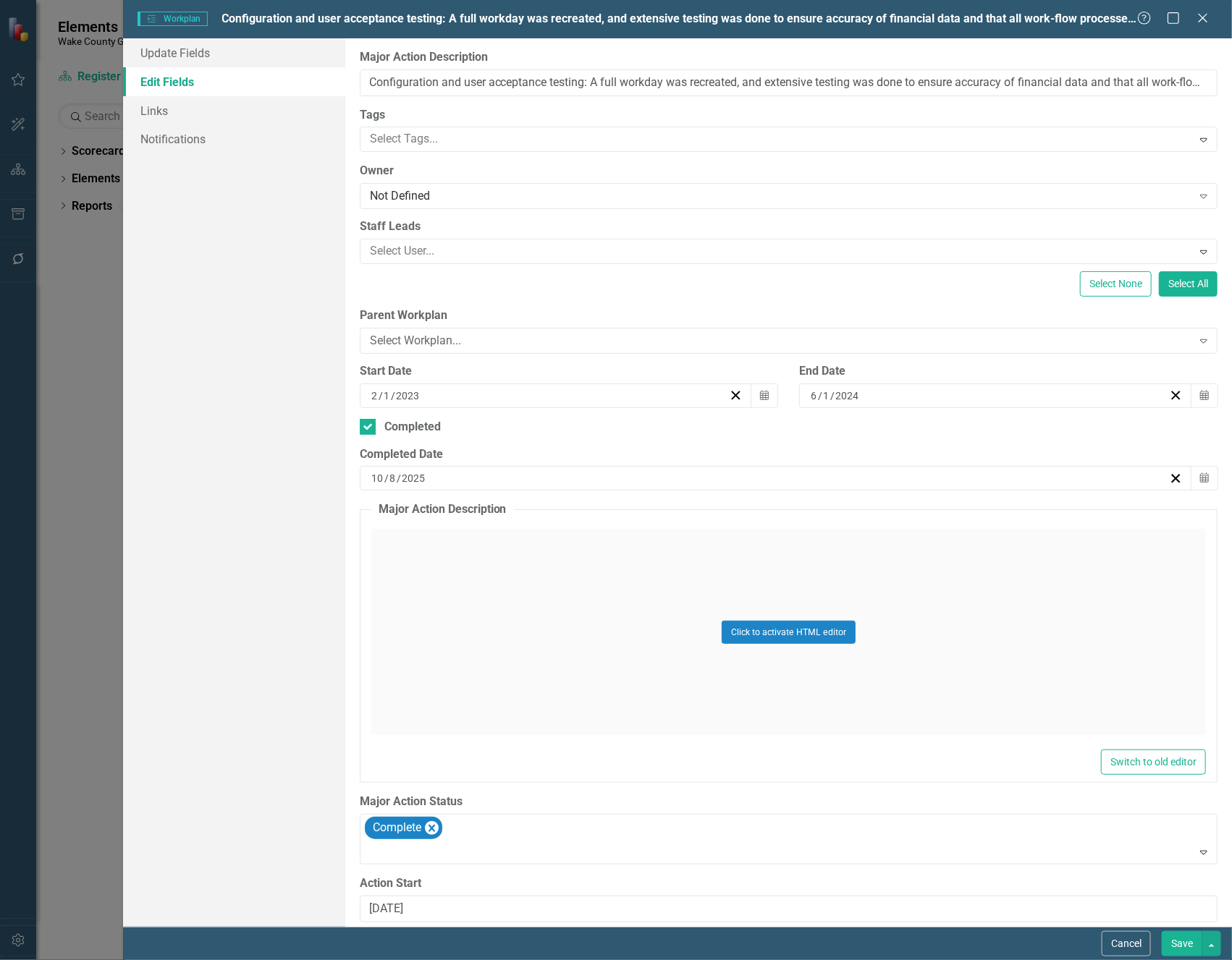
click at [447, 473] on div "10 / 8 / 2025" at bounding box center [768, 478] width 800 height 15
click at [413, 482] on input "2025" at bounding box center [411, 478] width 24 height 15
type input "2024"
click at [377, 473] on input "10" at bounding box center [377, 478] width 13 height 15
type input "6"
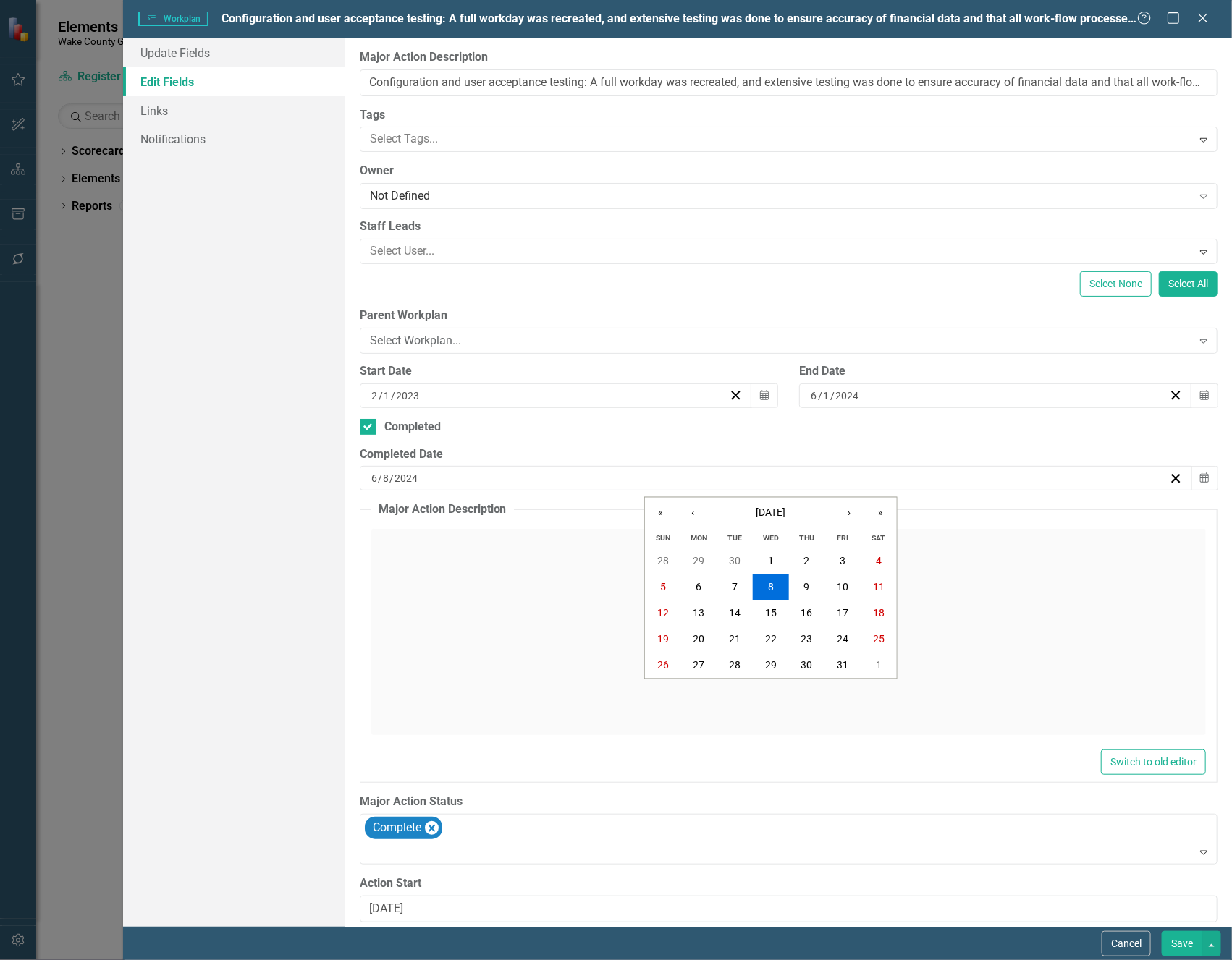
type input "1"
click at [1176, 942] on button "Save" at bounding box center [1181, 944] width 40 height 25
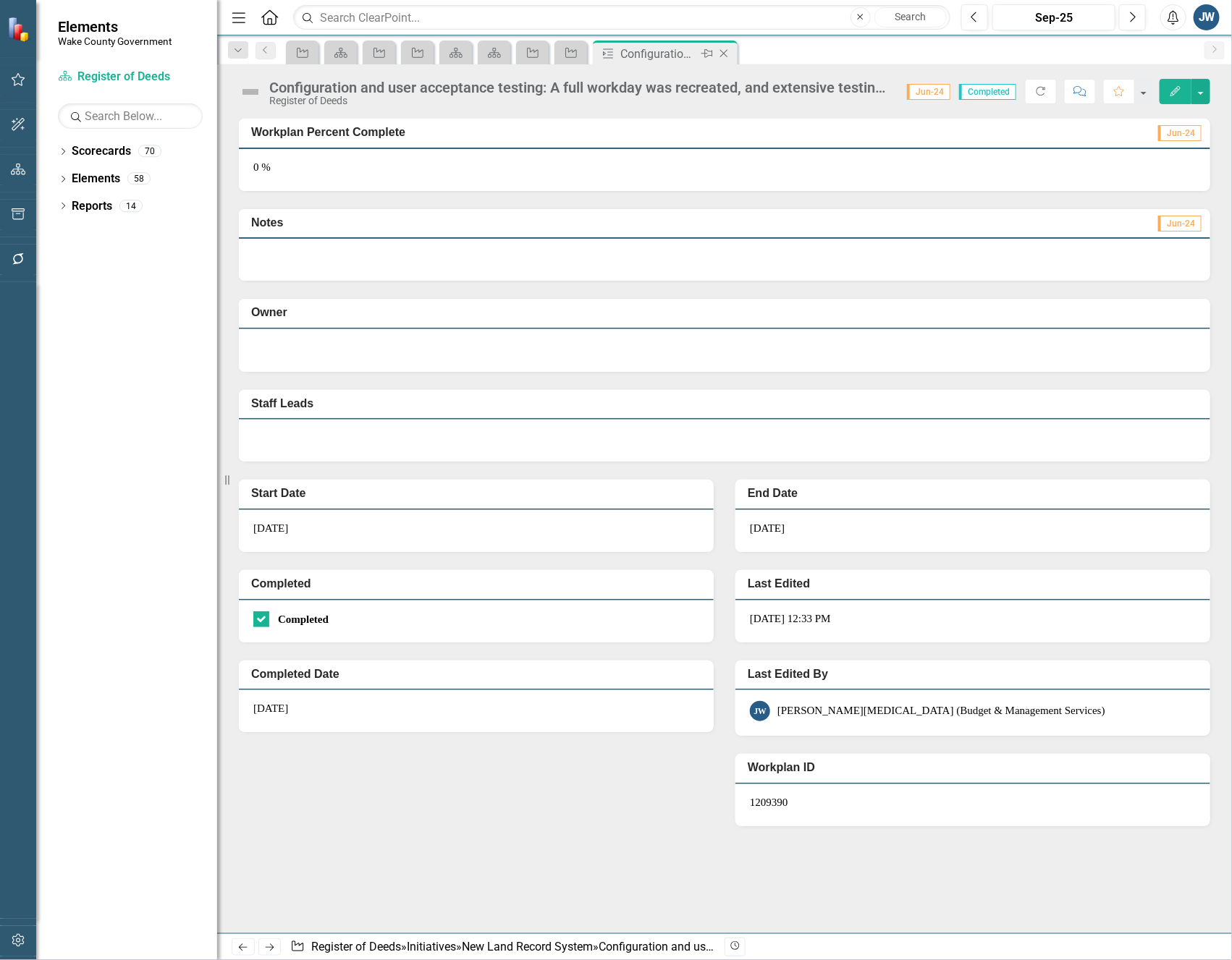
click at [725, 55] on icon at bounding box center [724, 54] width 8 height 8
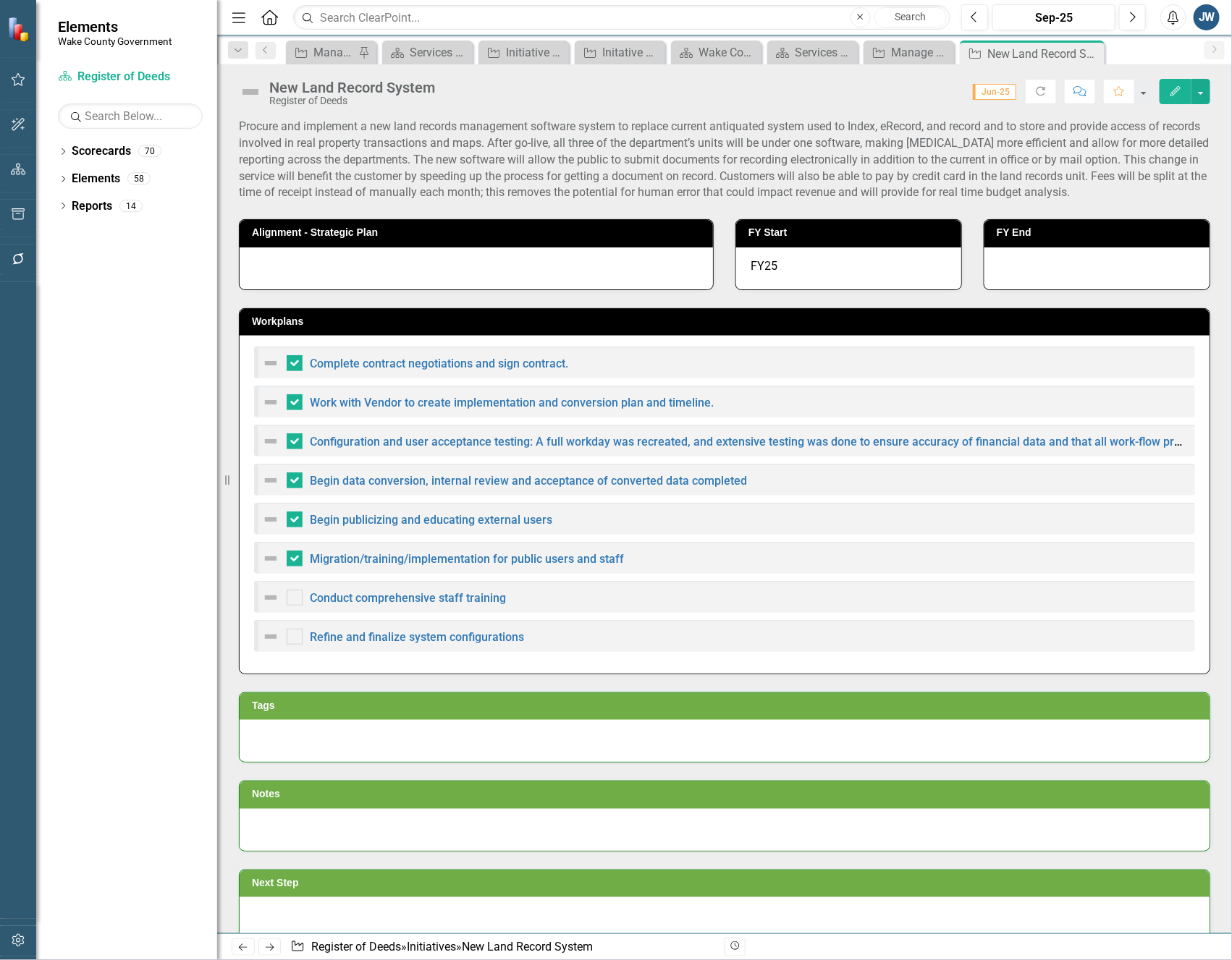
checkbox input "false"
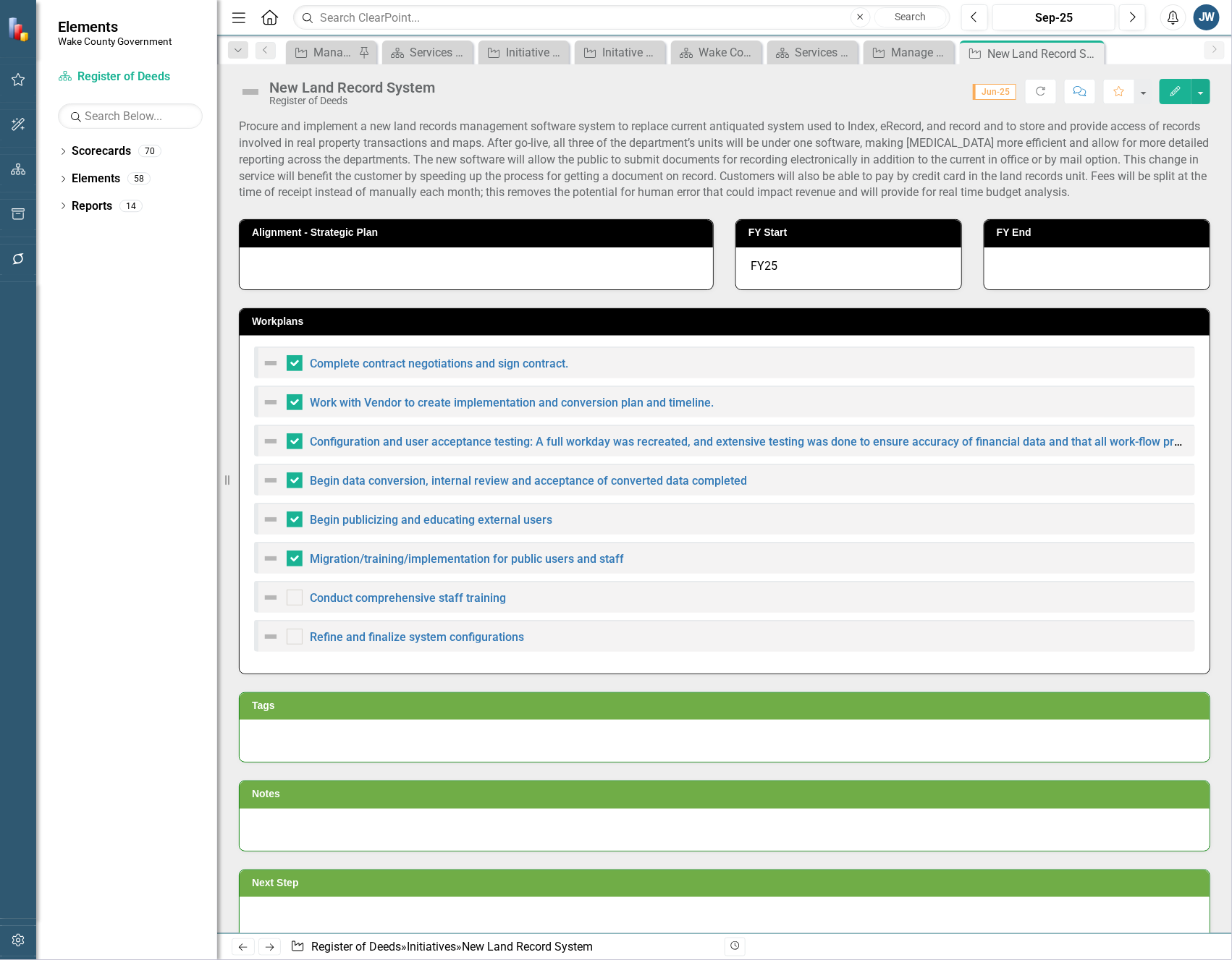
checkbox input "false"
checkbox input "true"
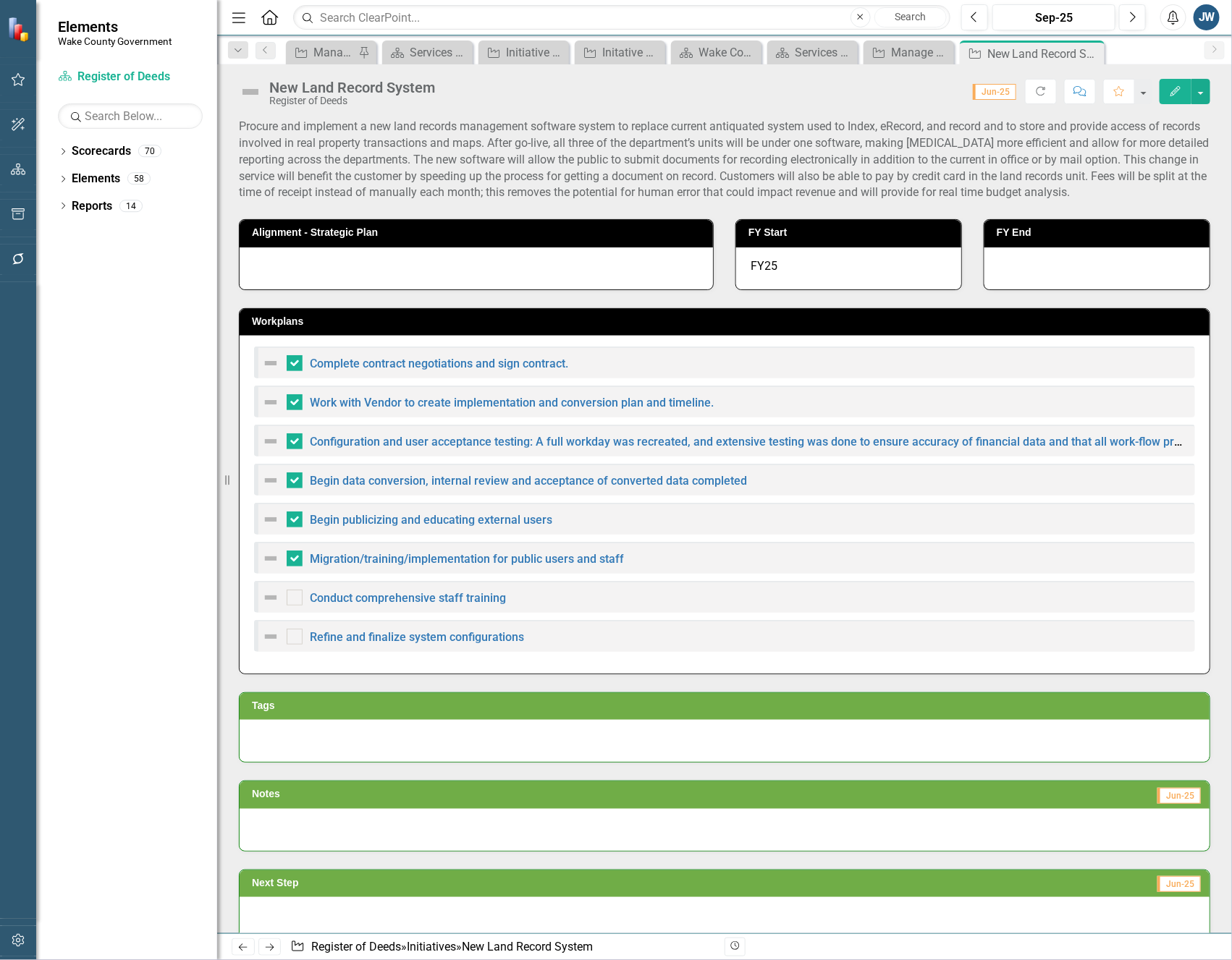
checkbox input "true"
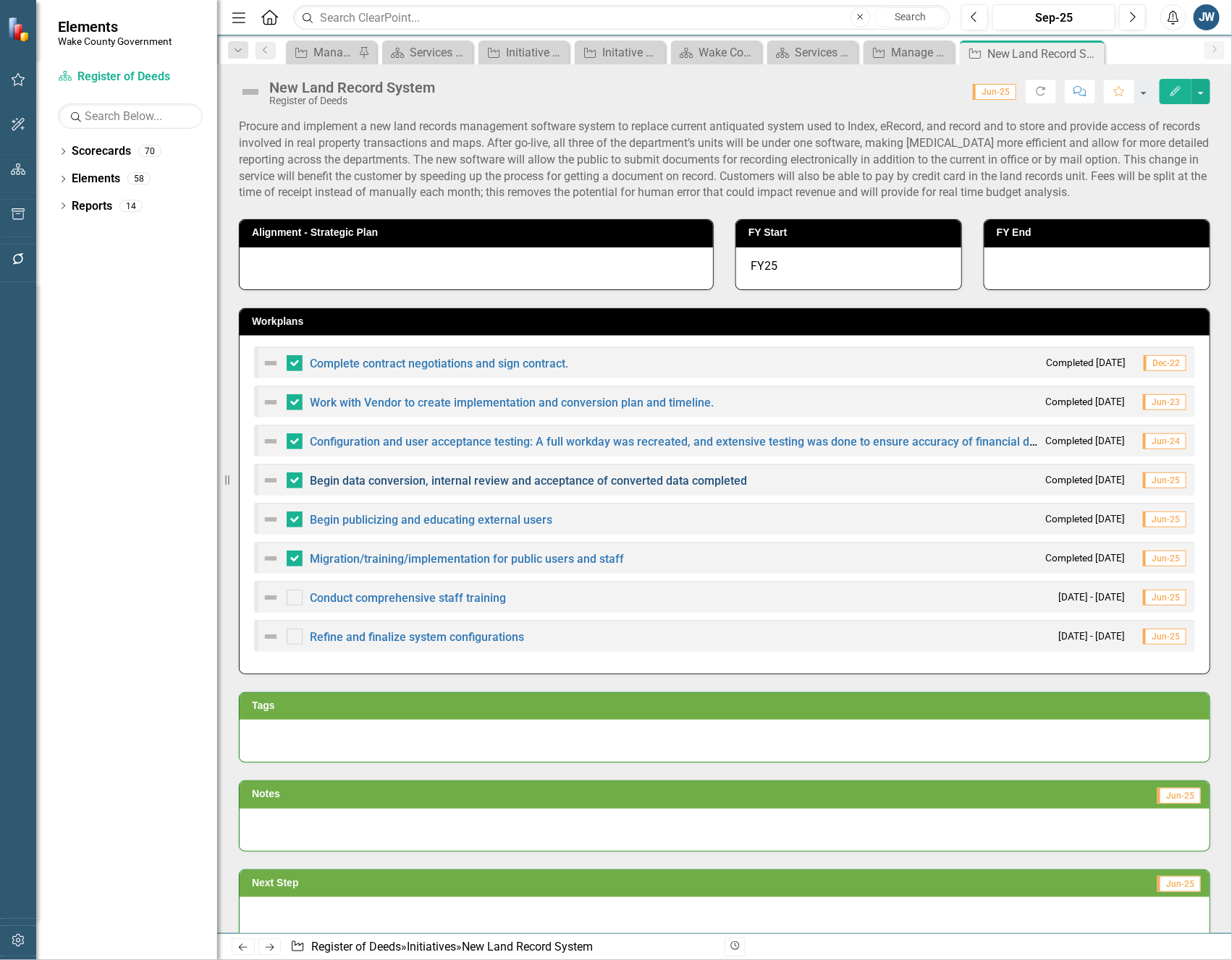
click at [644, 479] on link "Begin data conversion, internal review and acceptance of converted data complet…" at bounding box center [528, 480] width 437 height 14
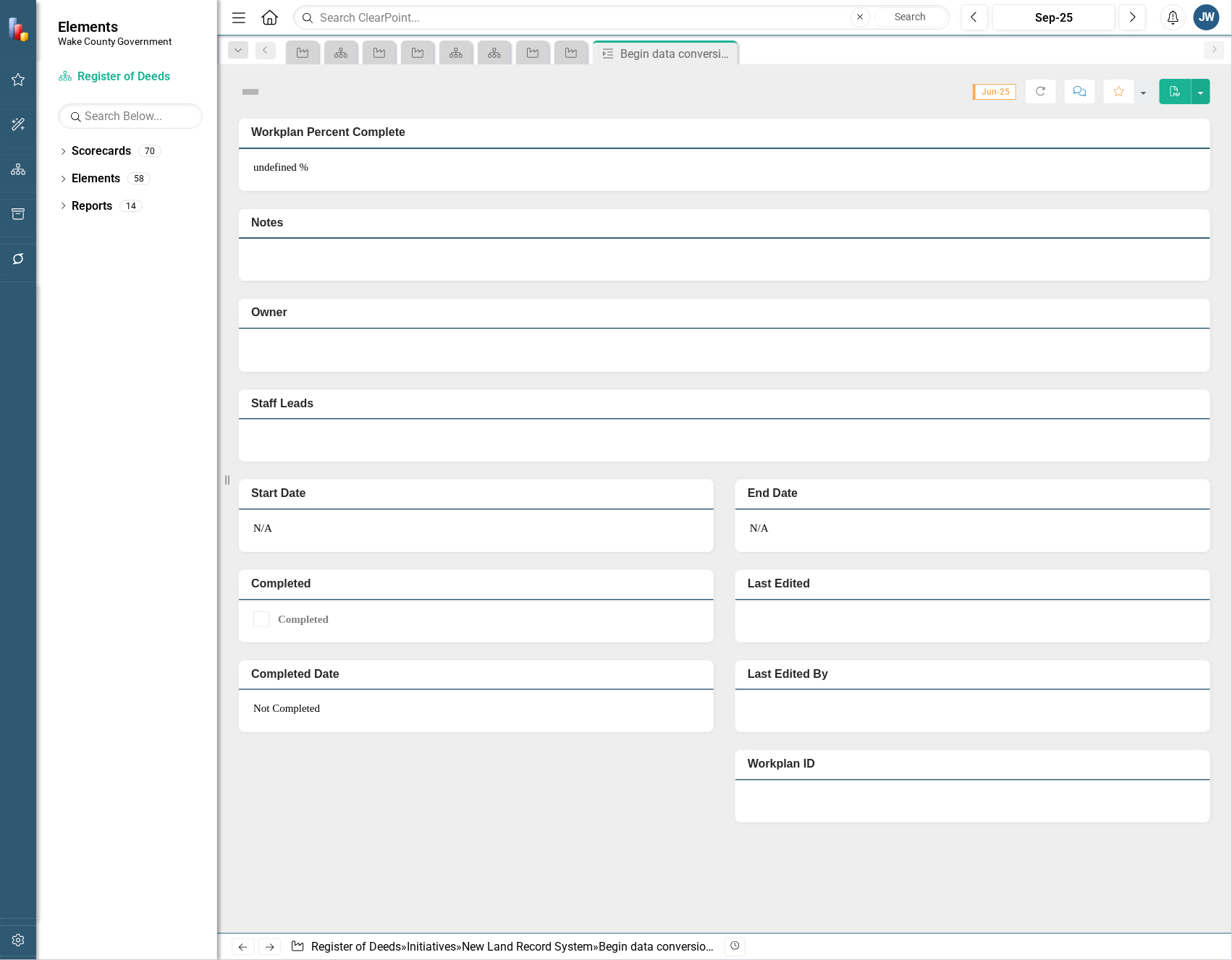
checkbox input "true"
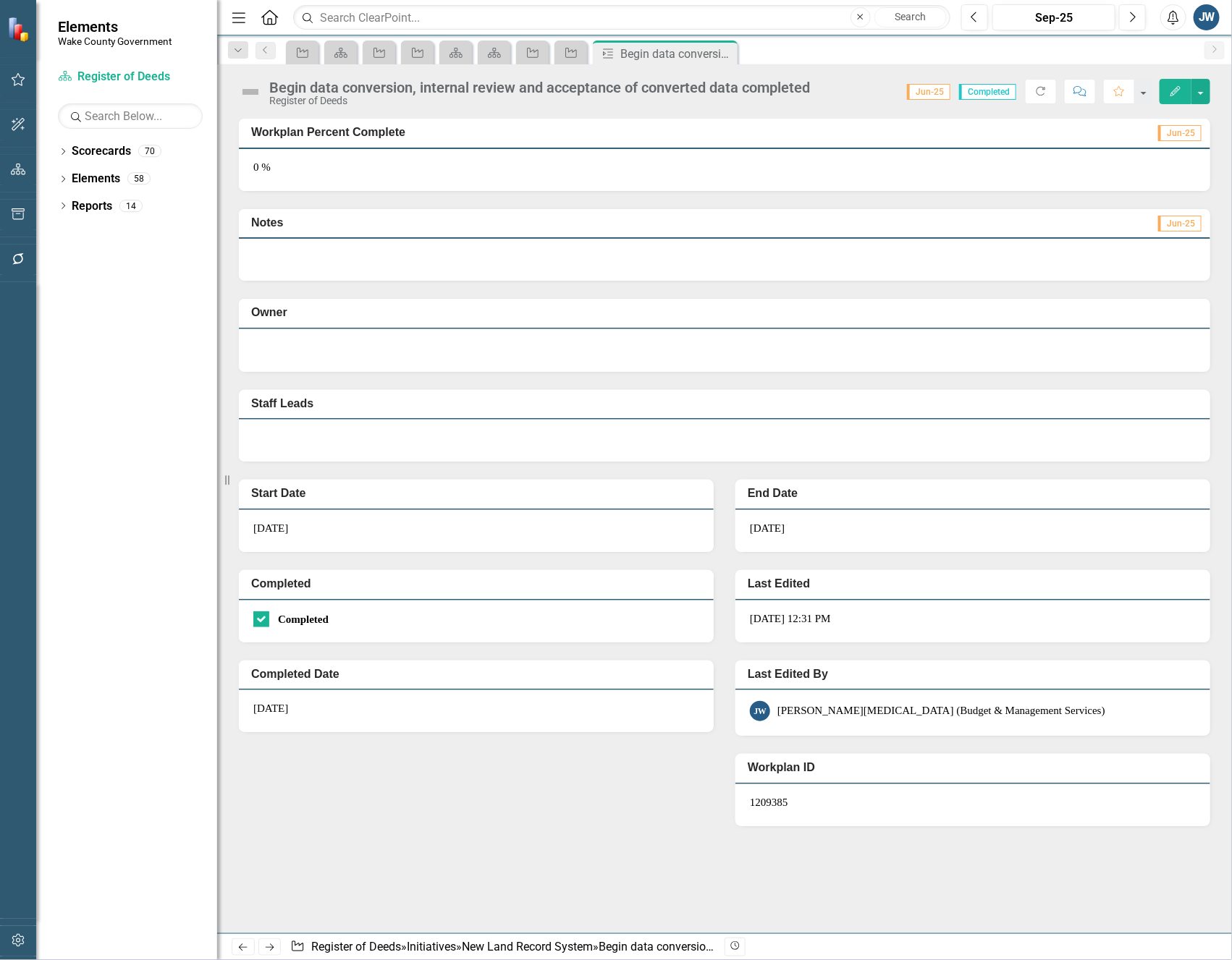
click at [903, 485] on td "End Date" at bounding box center [976, 495] width 455 height 24
click at [1179, 92] on icon "Edit" at bounding box center [1175, 91] width 13 height 10
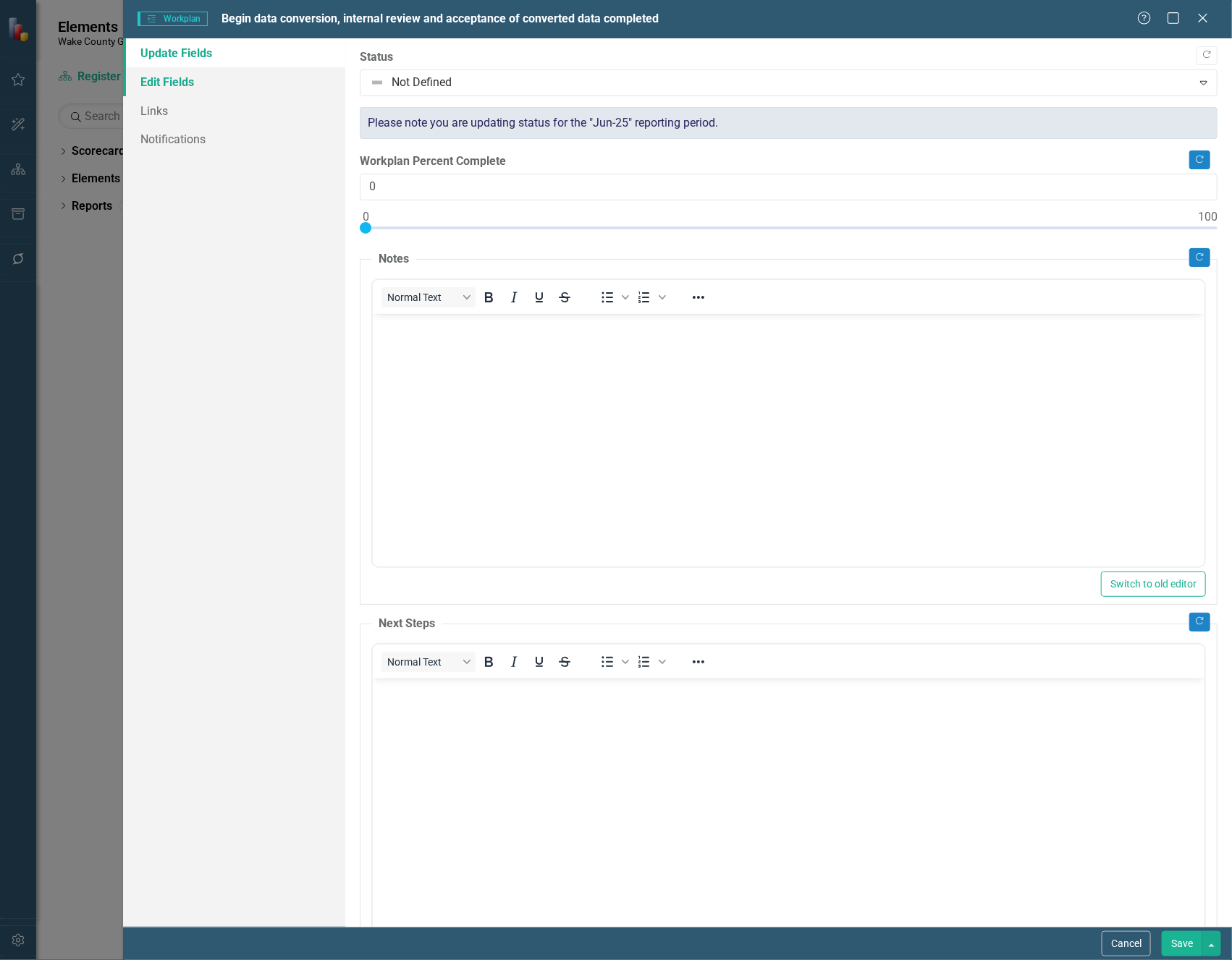
click at [154, 84] on link "Edit Fields" at bounding box center [233, 82] width 221 height 29
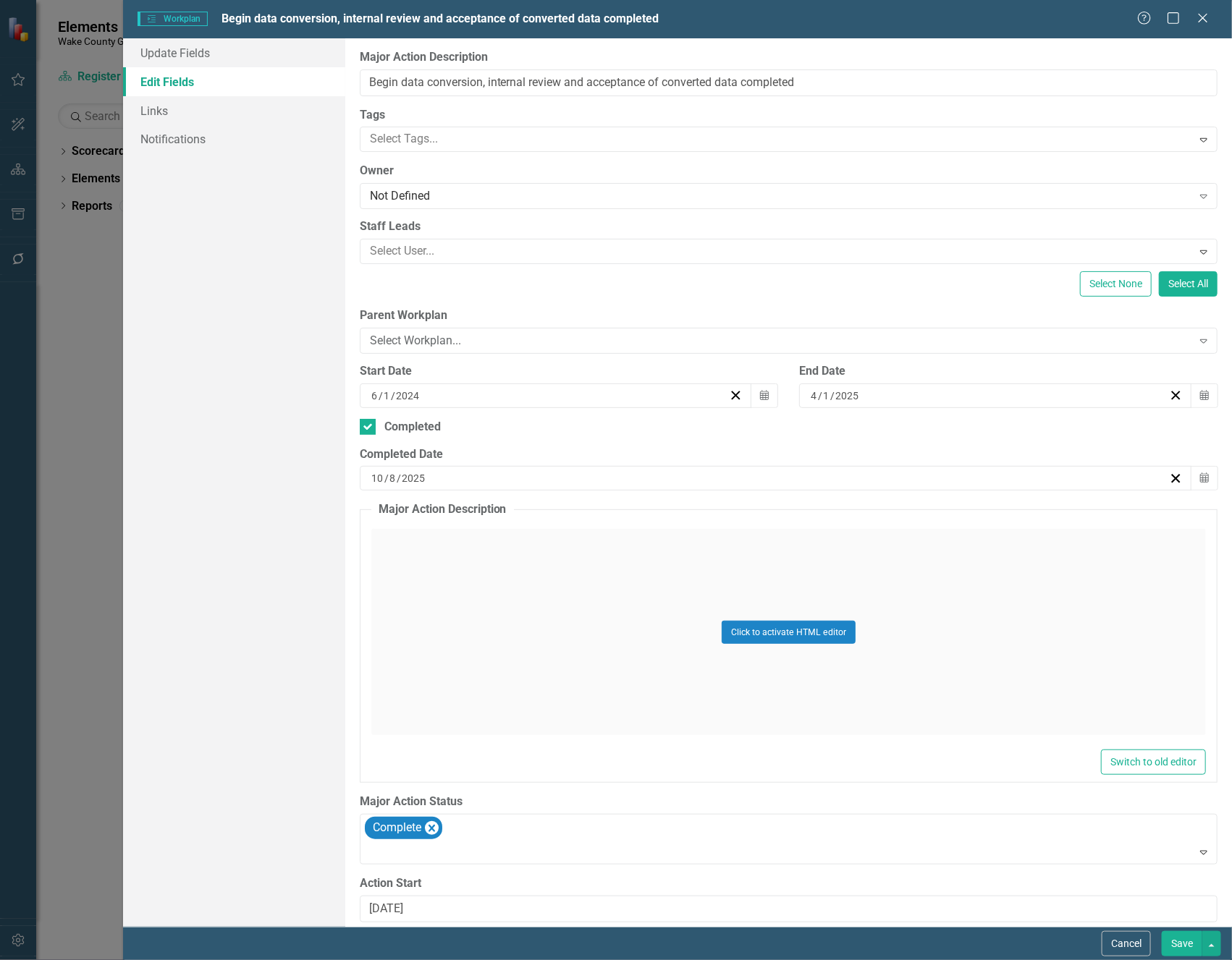
click at [381, 479] on input "10" at bounding box center [377, 478] width 14 height 15
click at [380, 479] on input "10" at bounding box center [377, 478] width 13 height 15
type input "4"
type input "1"
click at [1181, 938] on button "Save" at bounding box center [1181, 944] width 40 height 25
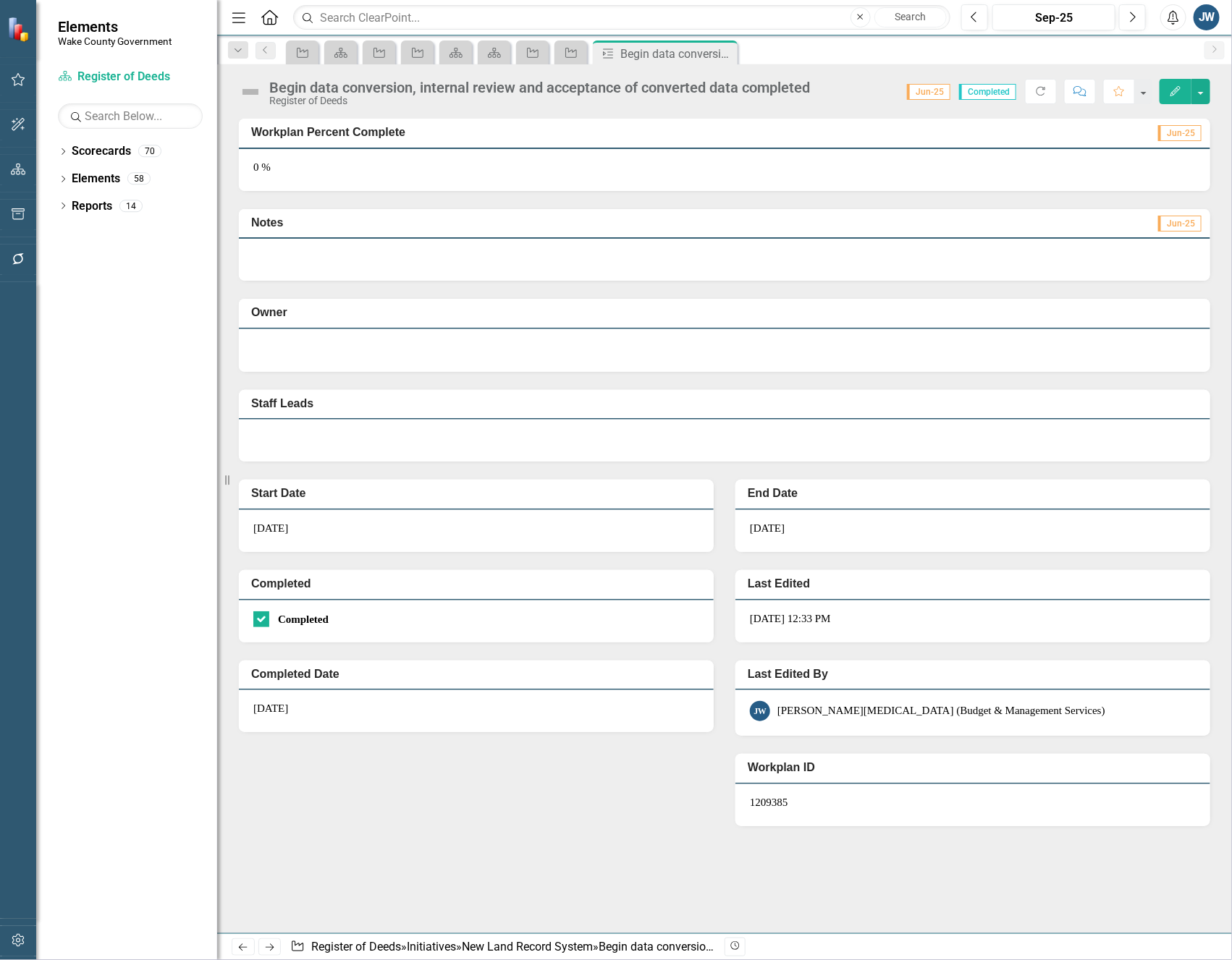
click at [810, 98] on div "Register of Deeds" at bounding box center [540, 101] width 541 height 11
drag, startPoint x: 727, startPoint y: 56, endPoint x: 752, endPoint y: 87, distance: 39.8
click at [0, 0] on icon "Close" at bounding box center [0, 0] width 0 height 0
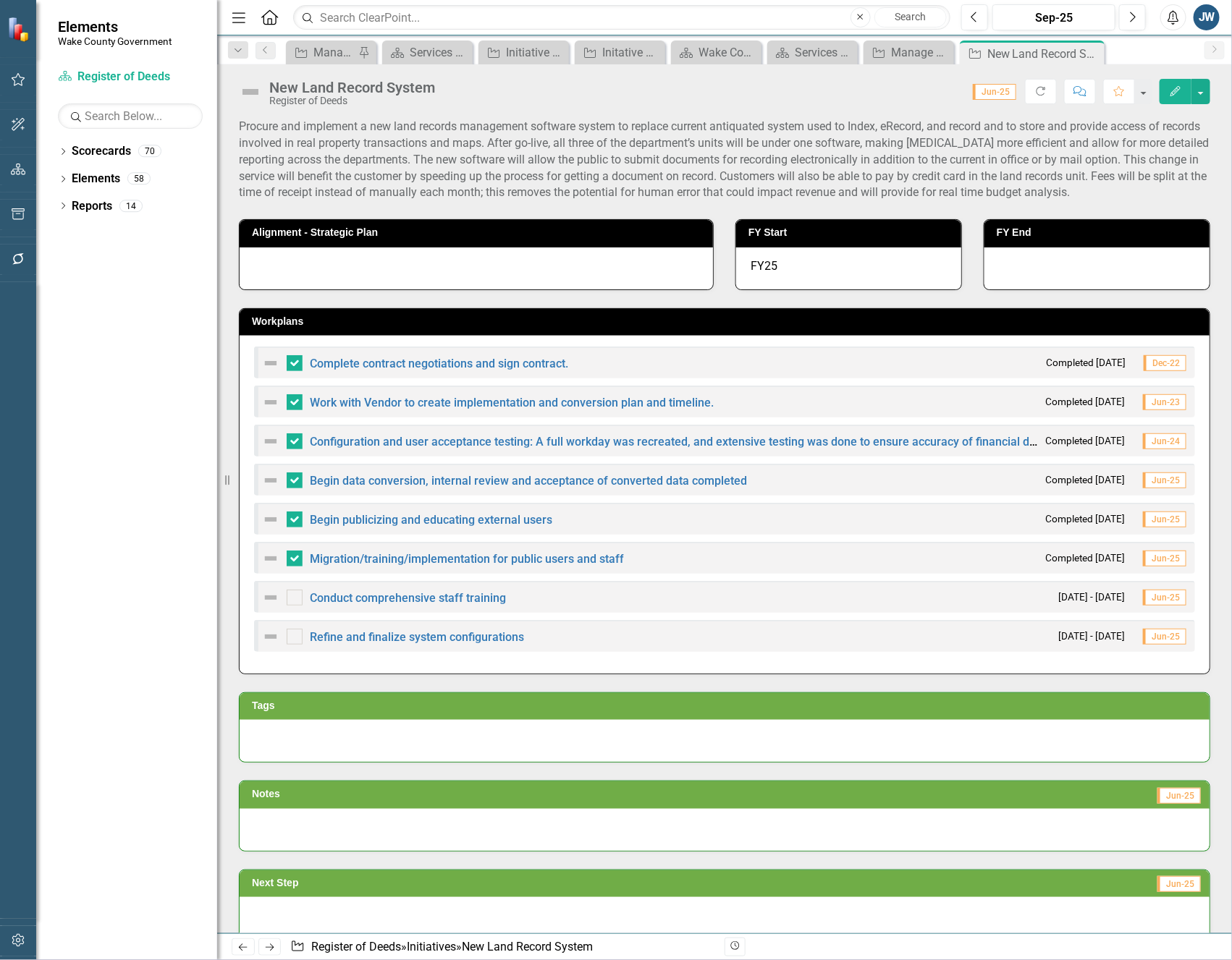
checkbox input "false"
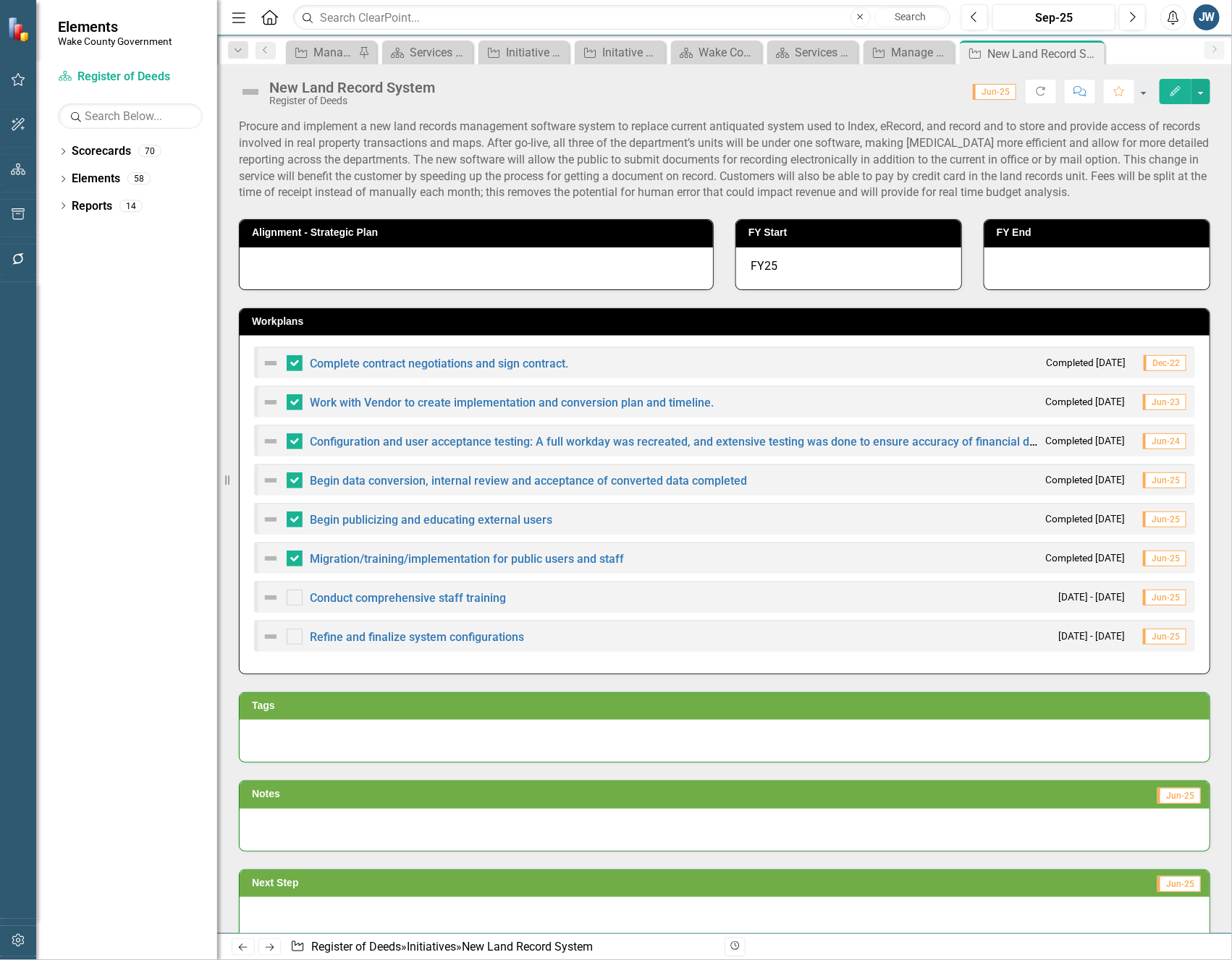
checkbox input "false"
checkbox input "true"
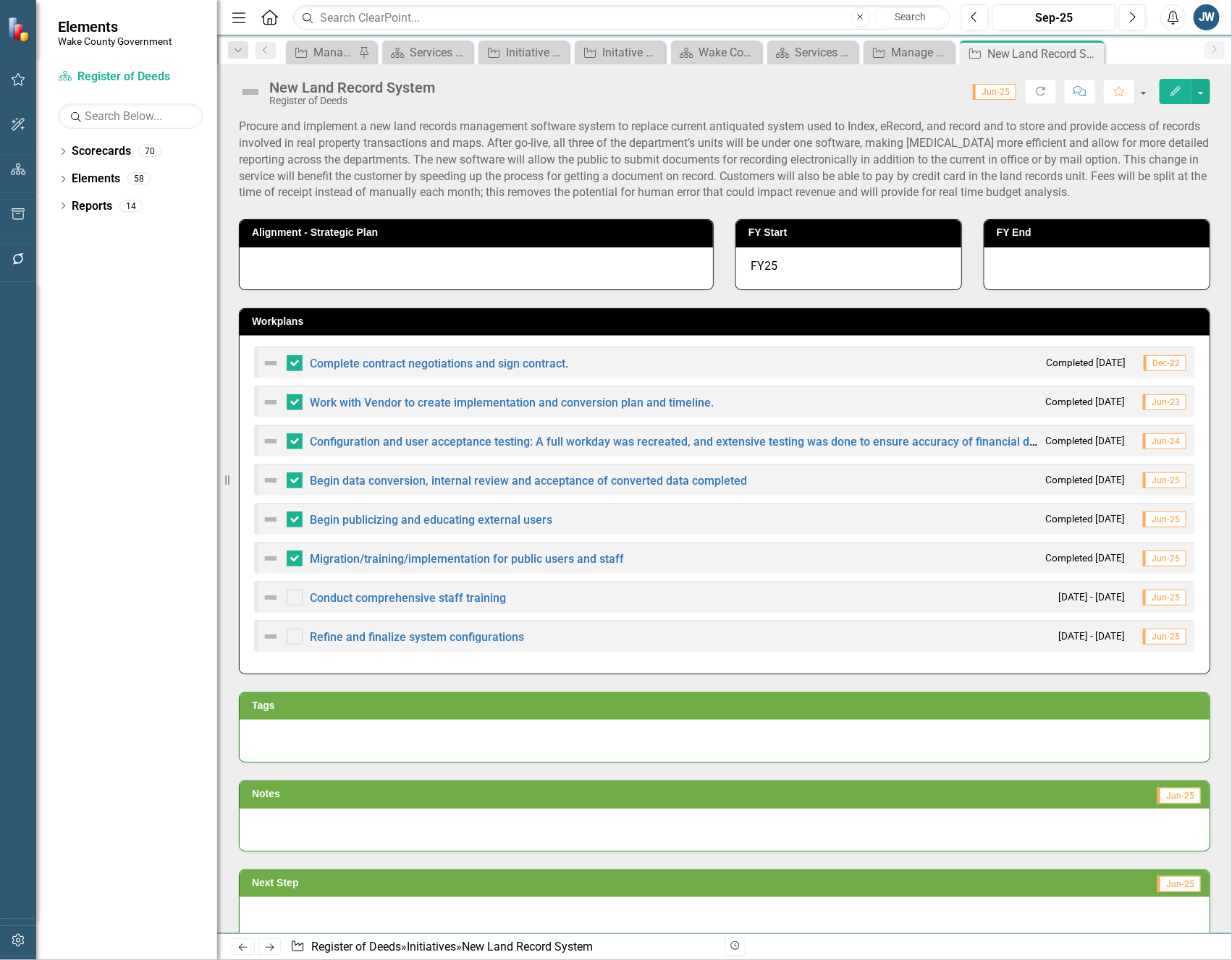
checkbox input "true"
click at [508, 515] on link "Begin publicizing and educating external users" at bounding box center [431, 520] width 242 height 14
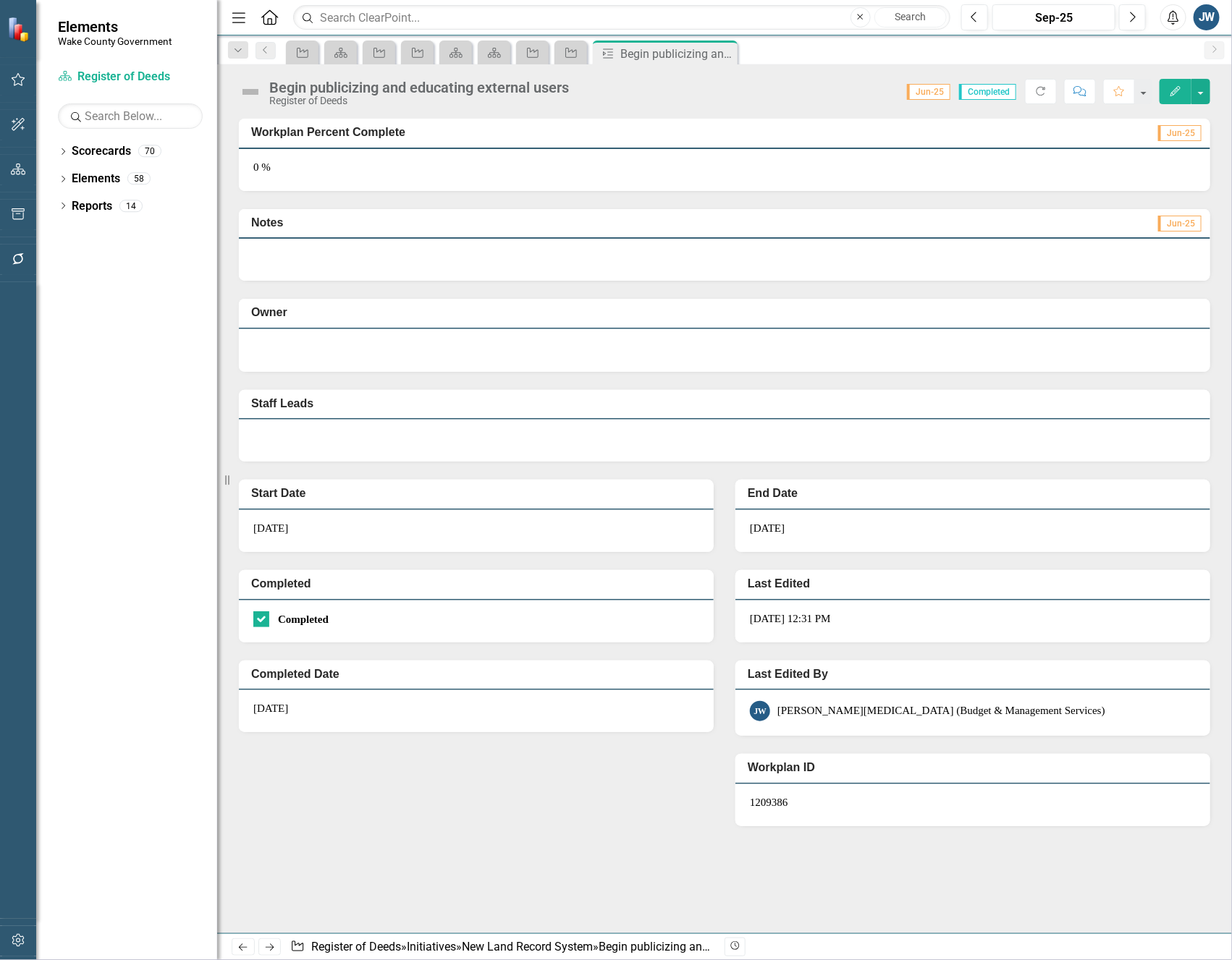
click at [899, 273] on div at bounding box center [724, 259] width 971 height 42
click at [1184, 87] on button "Edit" at bounding box center [1175, 91] width 32 height 25
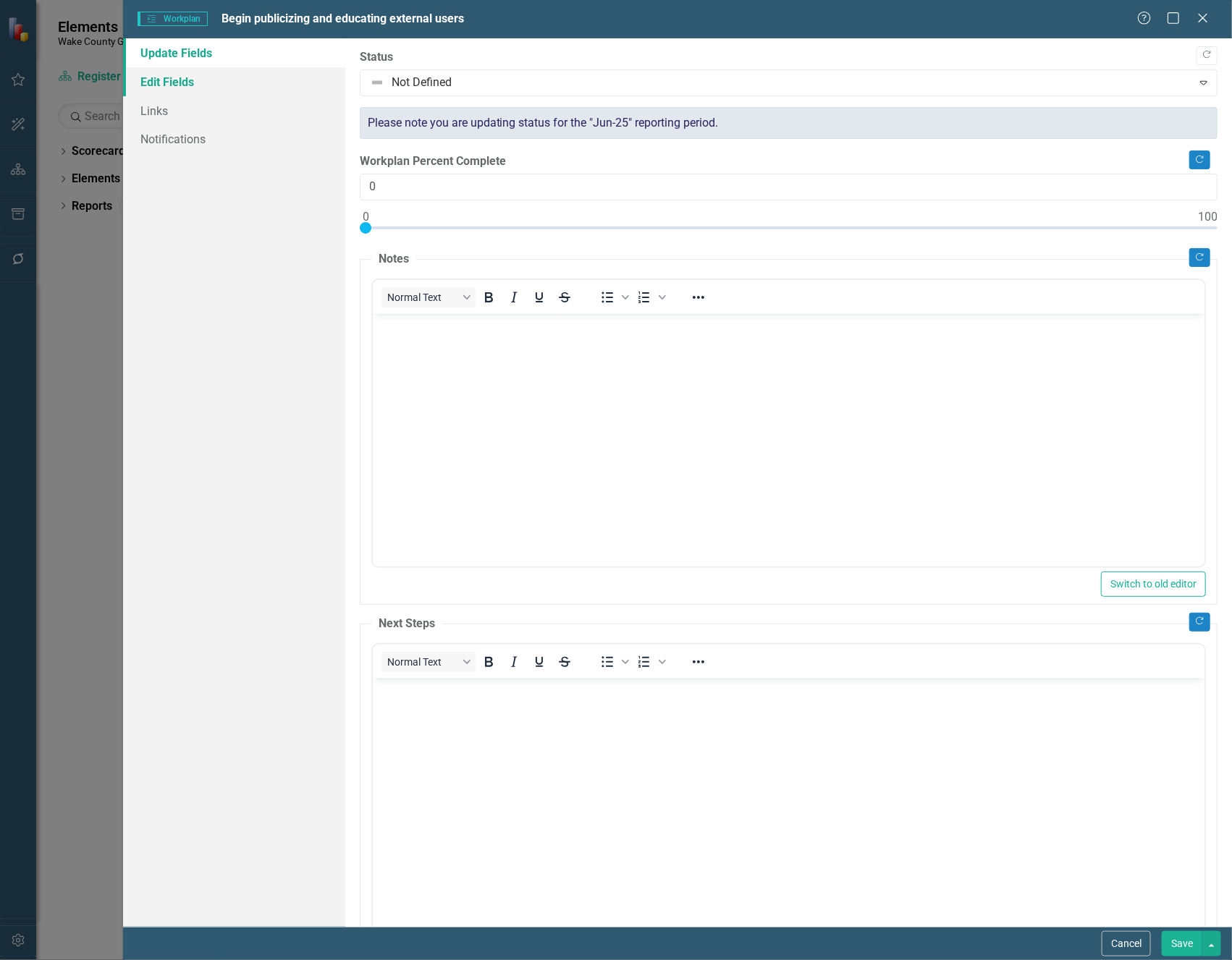
click at [171, 74] on link "Edit Fields" at bounding box center [233, 82] width 221 height 29
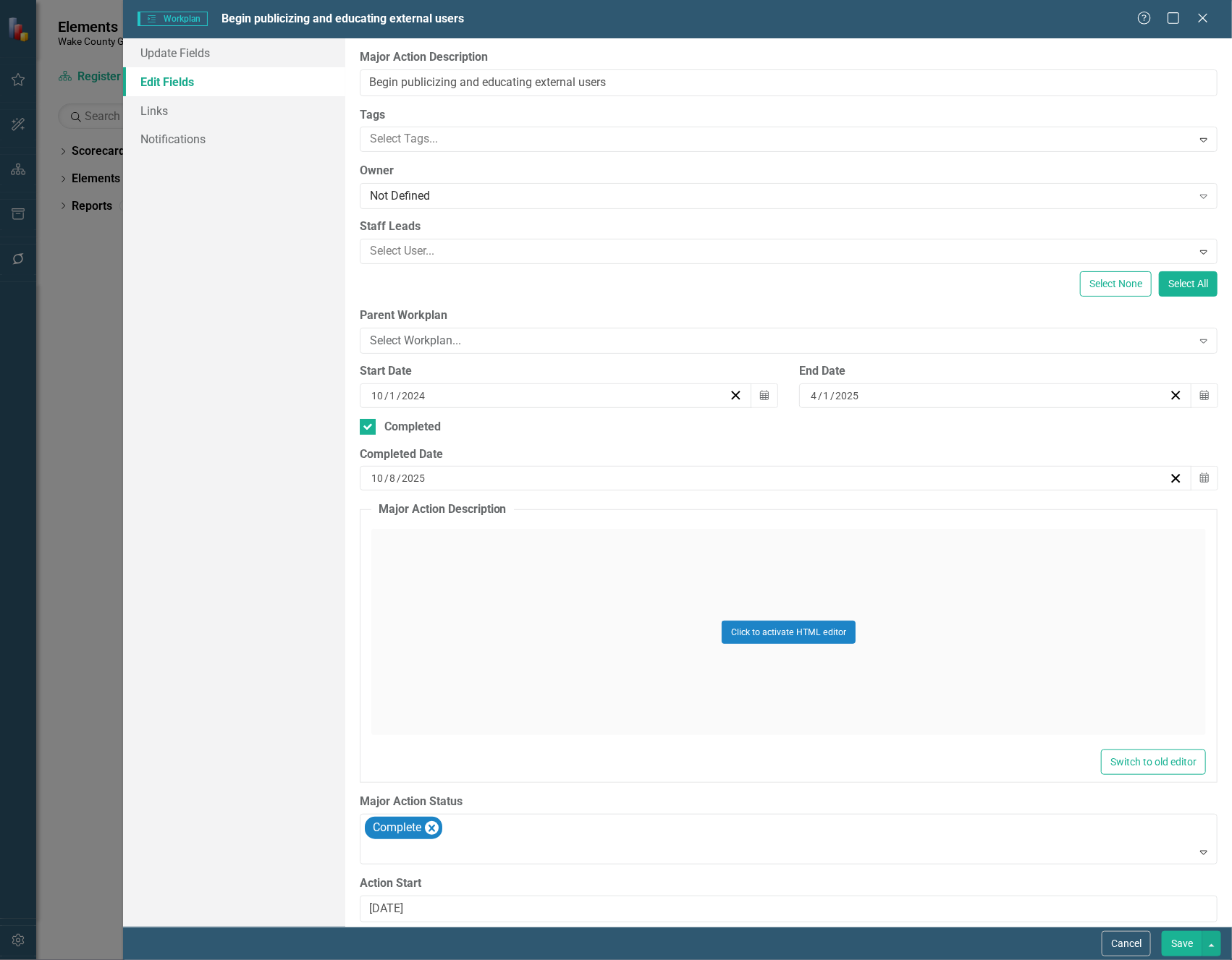
click at [378, 475] on input "10" at bounding box center [377, 478] width 14 height 15
click at [378, 475] on input "10" at bounding box center [377, 478] width 13 height 15
type input "4"
type input "1"
click at [1180, 940] on button "Save" at bounding box center [1181, 944] width 40 height 25
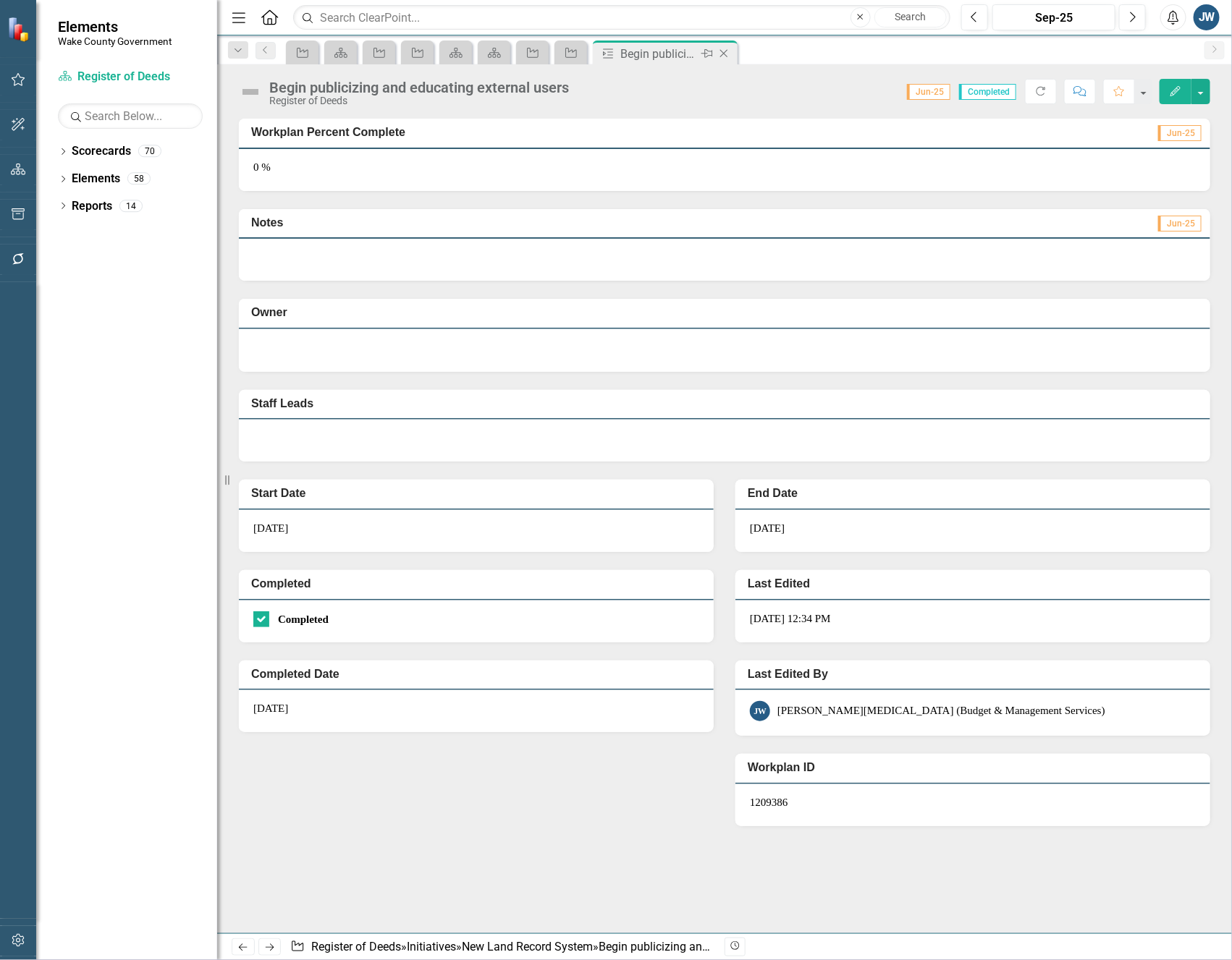
click at [720, 54] on icon "Close" at bounding box center [724, 54] width 15 height 12
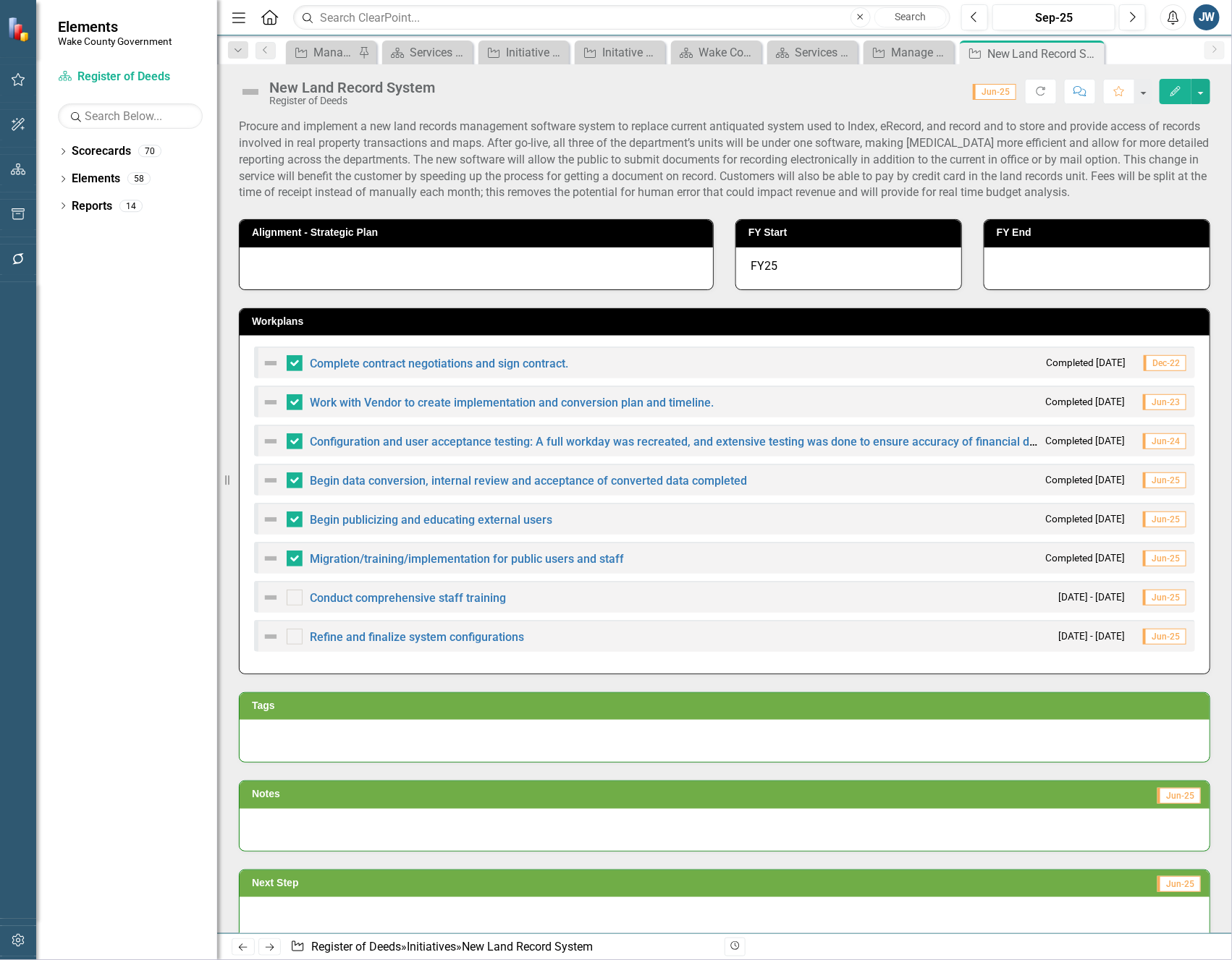
checkbox input "false"
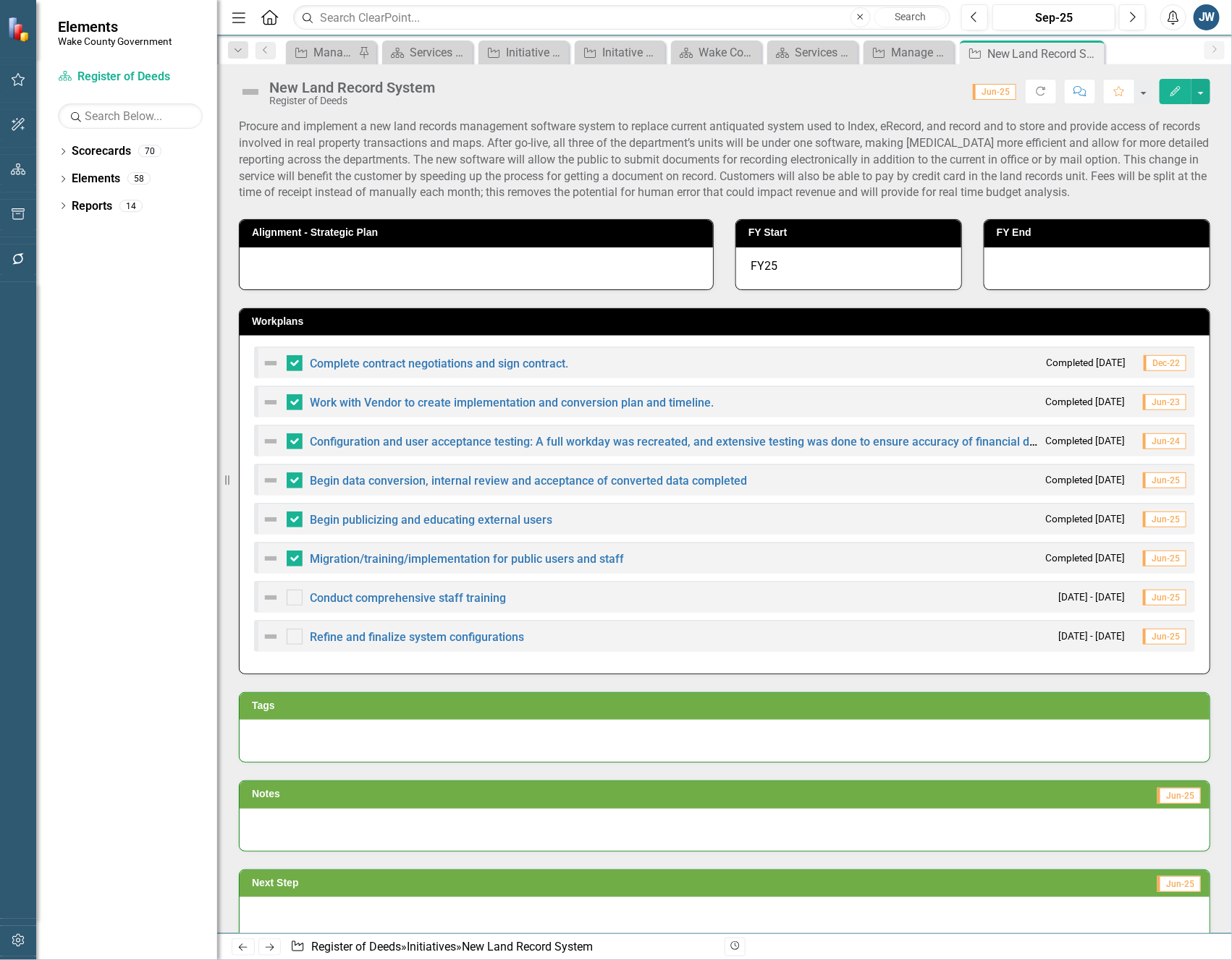
checkbox input "false"
checkbox input "true"
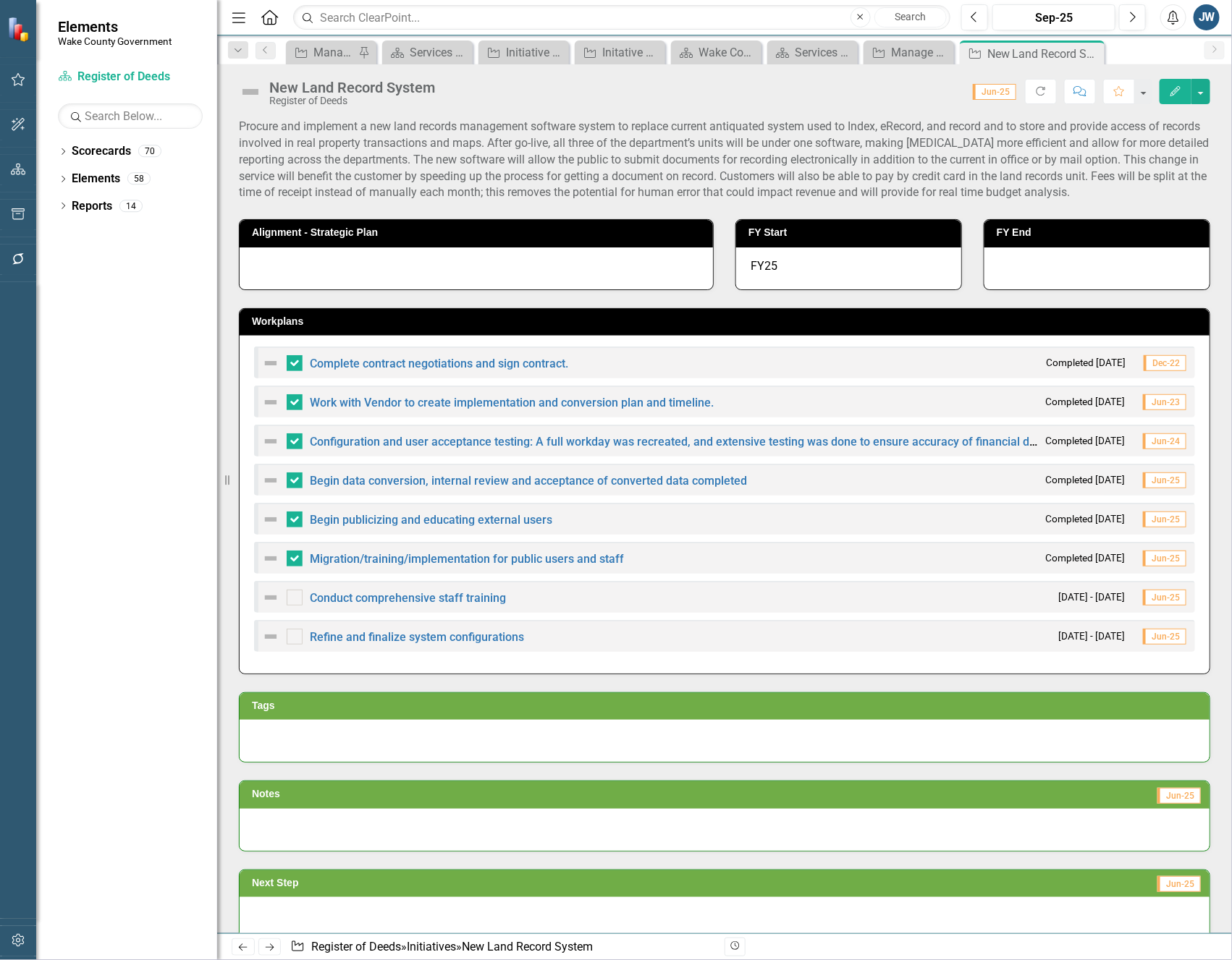
checkbox input "true"
click at [447, 555] on link "Migration/training/implementation for public users and staff" at bounding box center [467, 559] width 314 height 14
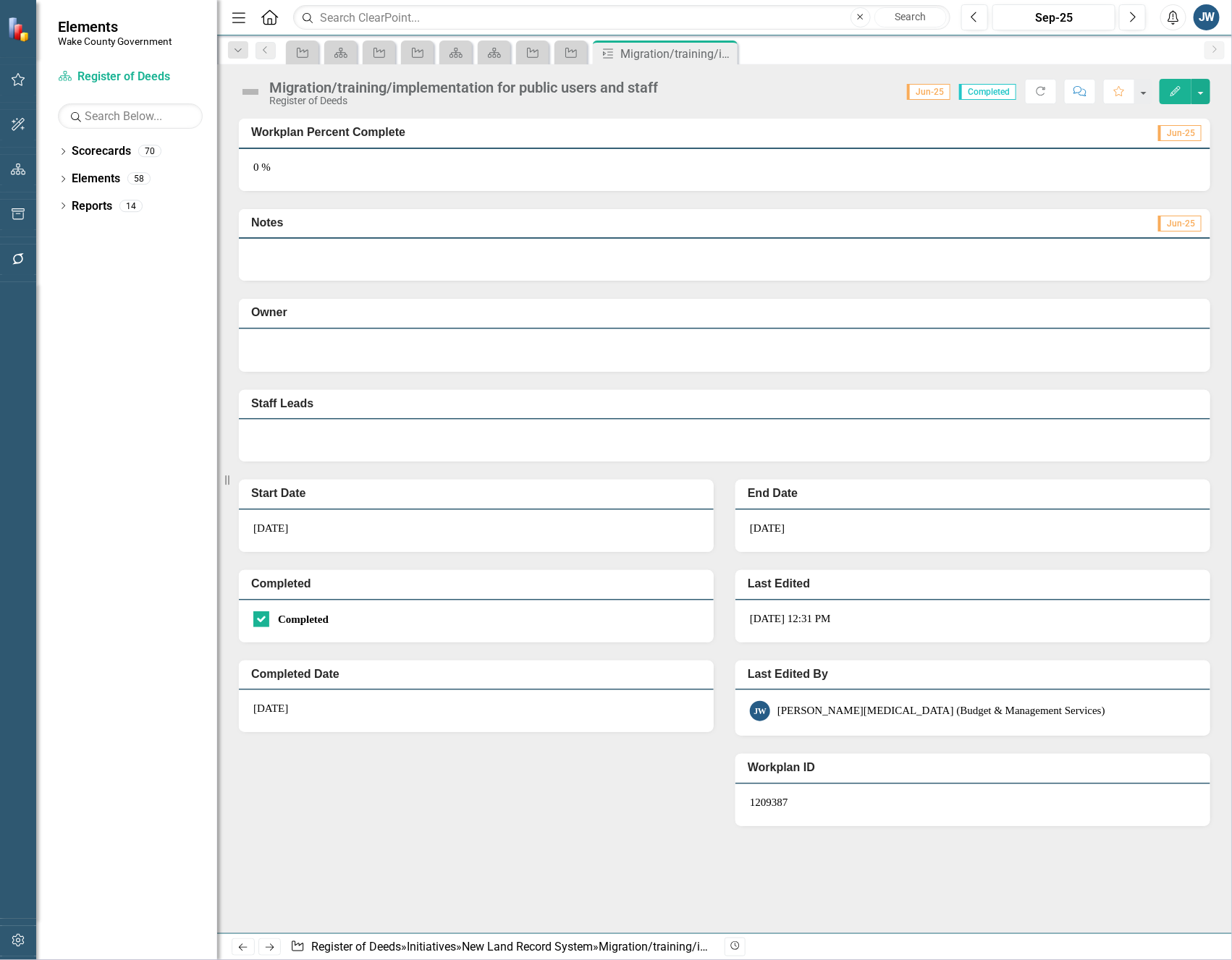
click at [991, 325] on div "Owner" at bounding box center [724, 314] width 971 height 30
click at [1170, 92] on icon "Edit" at bounding box center [1175, 91] width 13 height 10
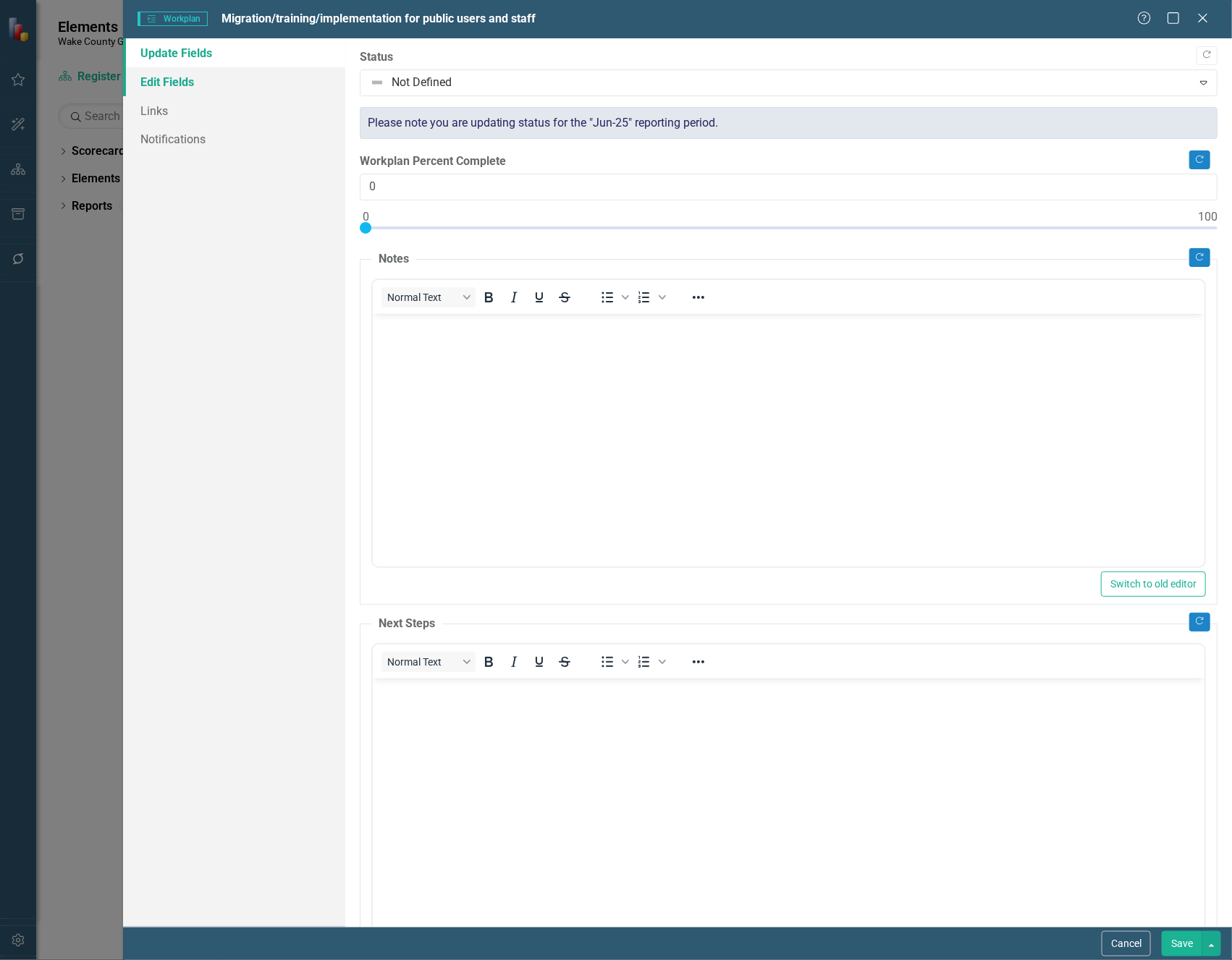
click at [170, 84] on link "Edit Fields" at bounding box center [233, 82] width 221 height 29
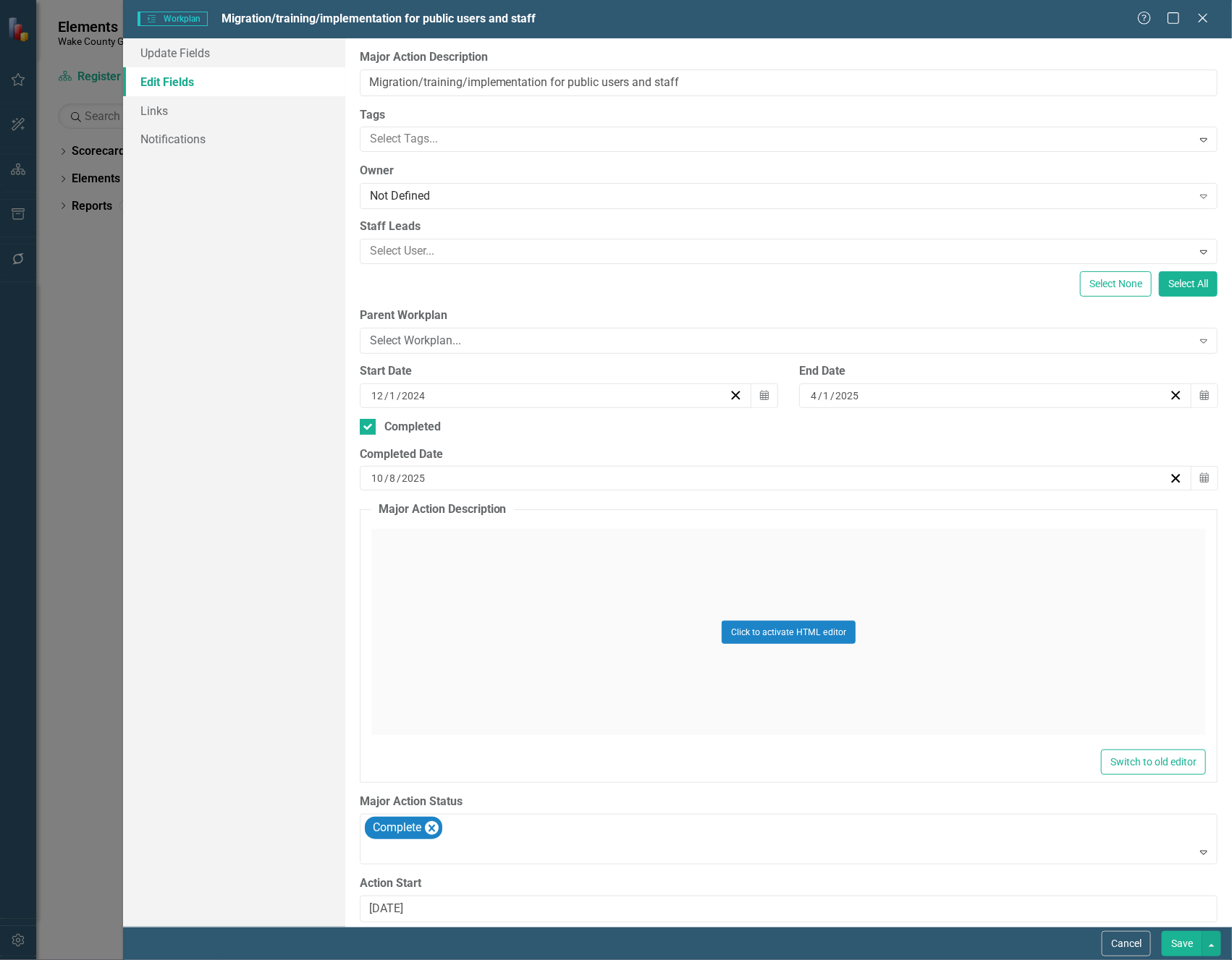
click at [372, 480] on input "10" at bounding box center [377, 478] width 14 height 15
click at [377, 480] on input "10" at bounding box center [377, 478] width 13 height 15
type input "4"
type input "1"
click at [1184, 948] on button "Save" at bounding box center [1181, 944] width 40 height 25
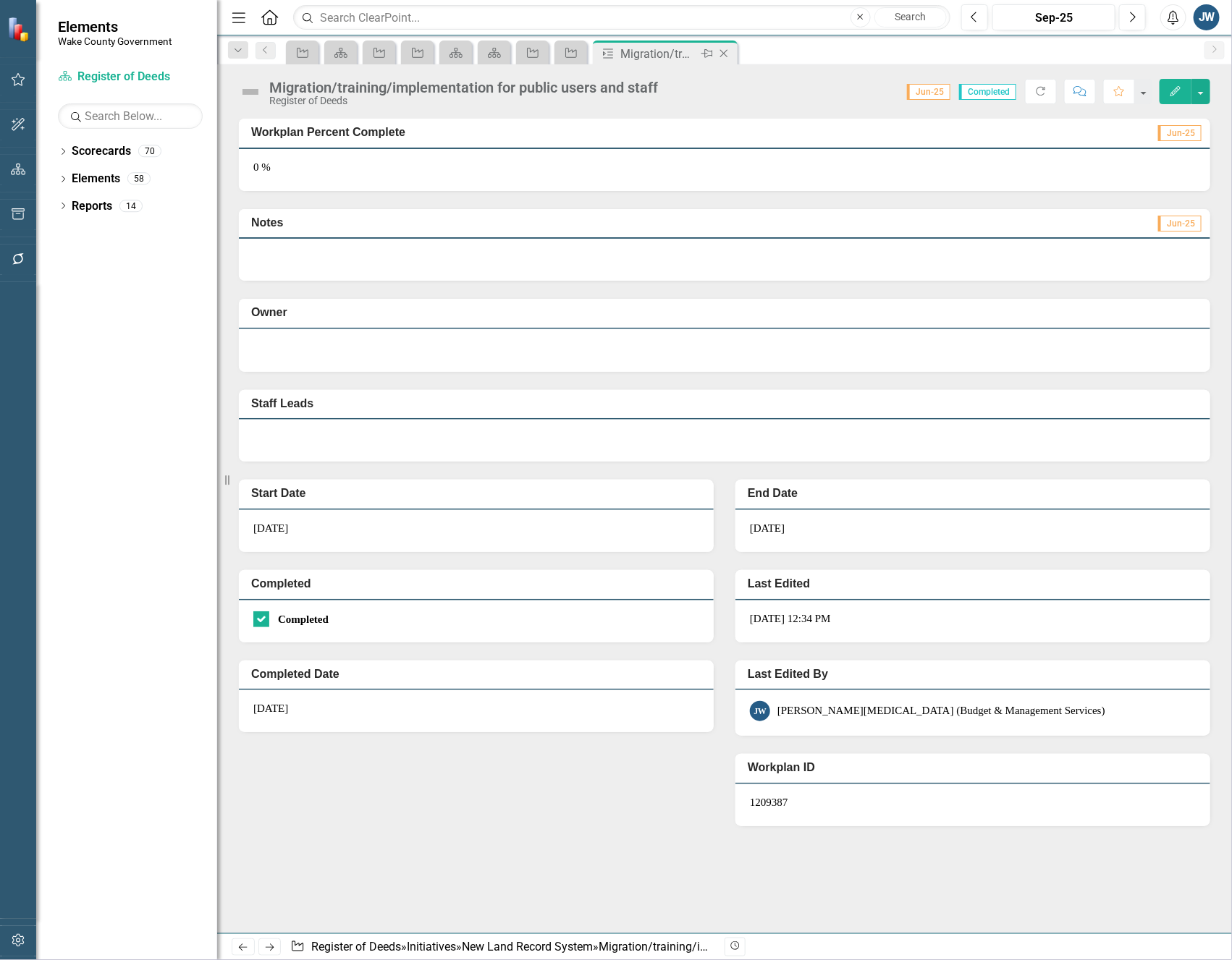
click at [727, 52] on icon "Close" at bounding box center [724, 54] width 15 height 12
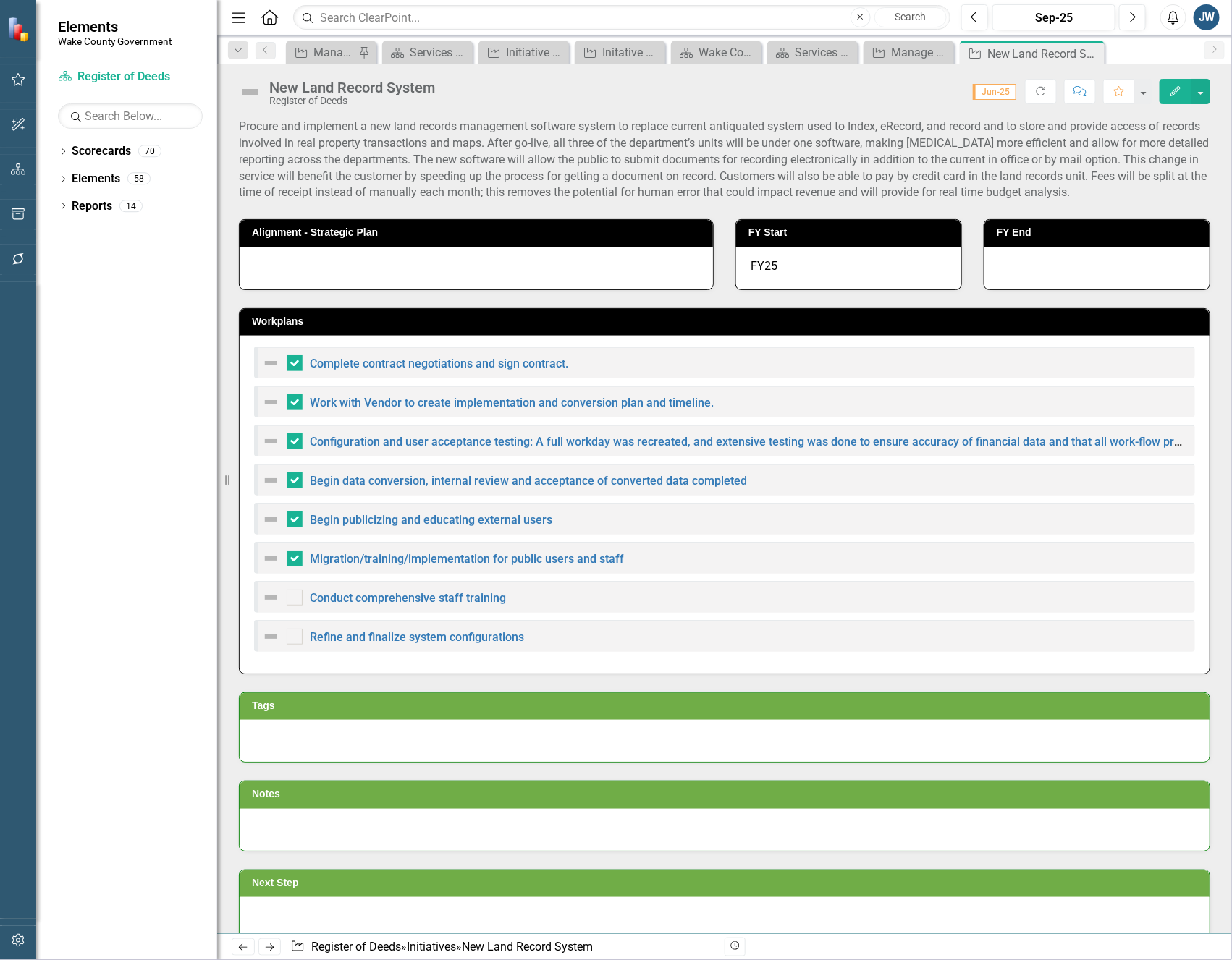
checkbox input "false"
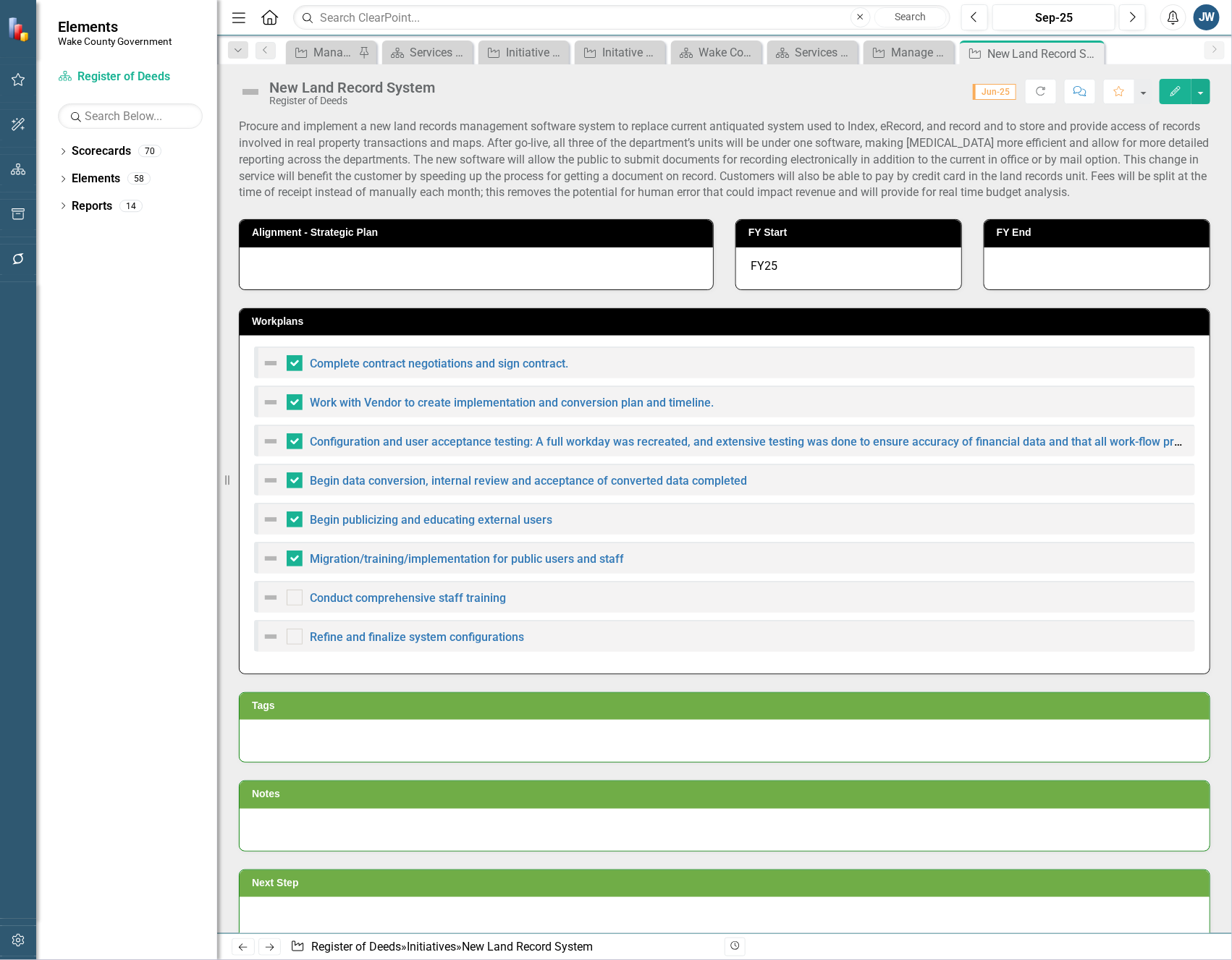
checkbox input "false"
checkbox input "true"
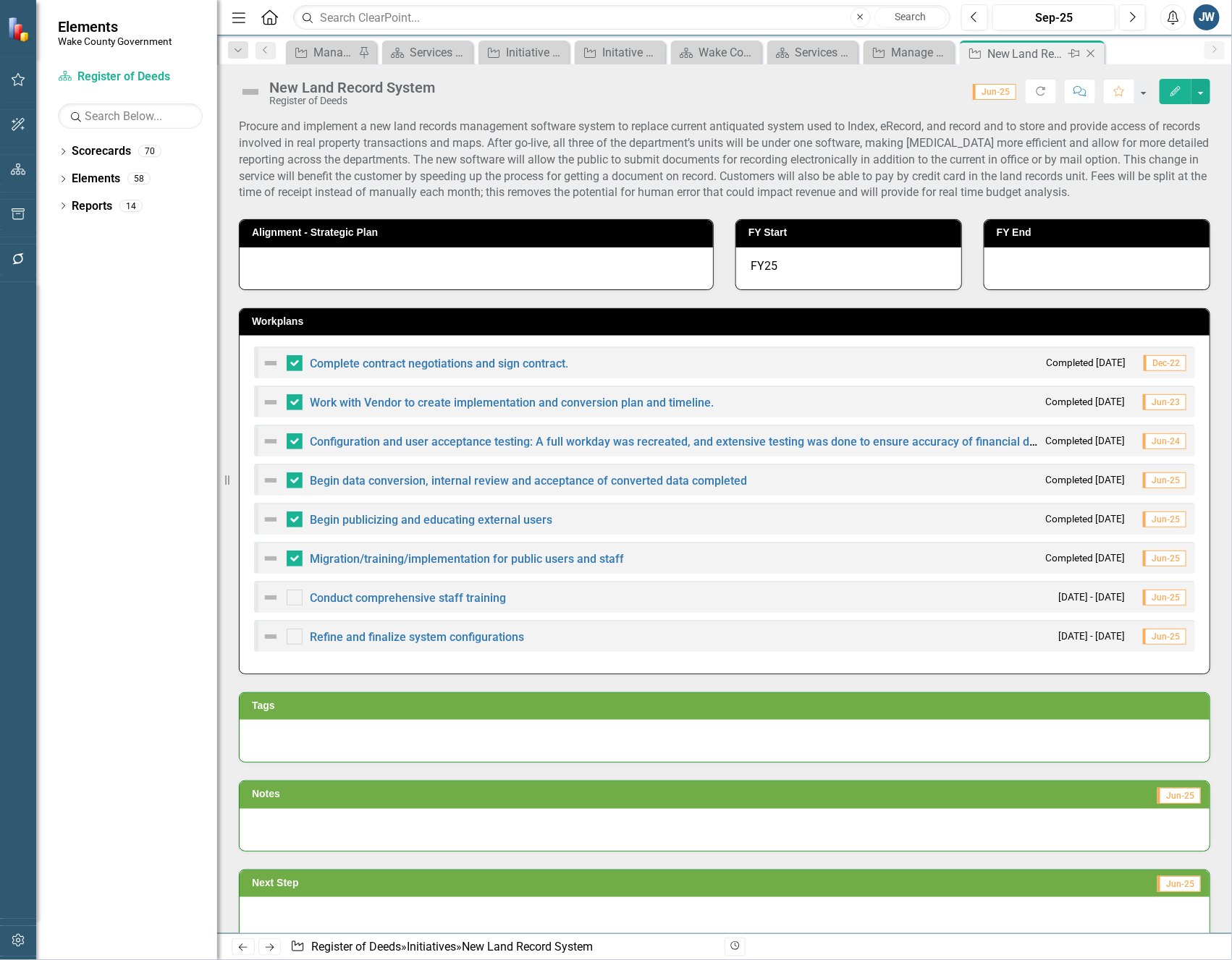
click at [1092, 56] on icon "Close" at bounding box center [1091, 54] width 15 height 12
